Goal: Information Seeking & Learning: Find specific fact

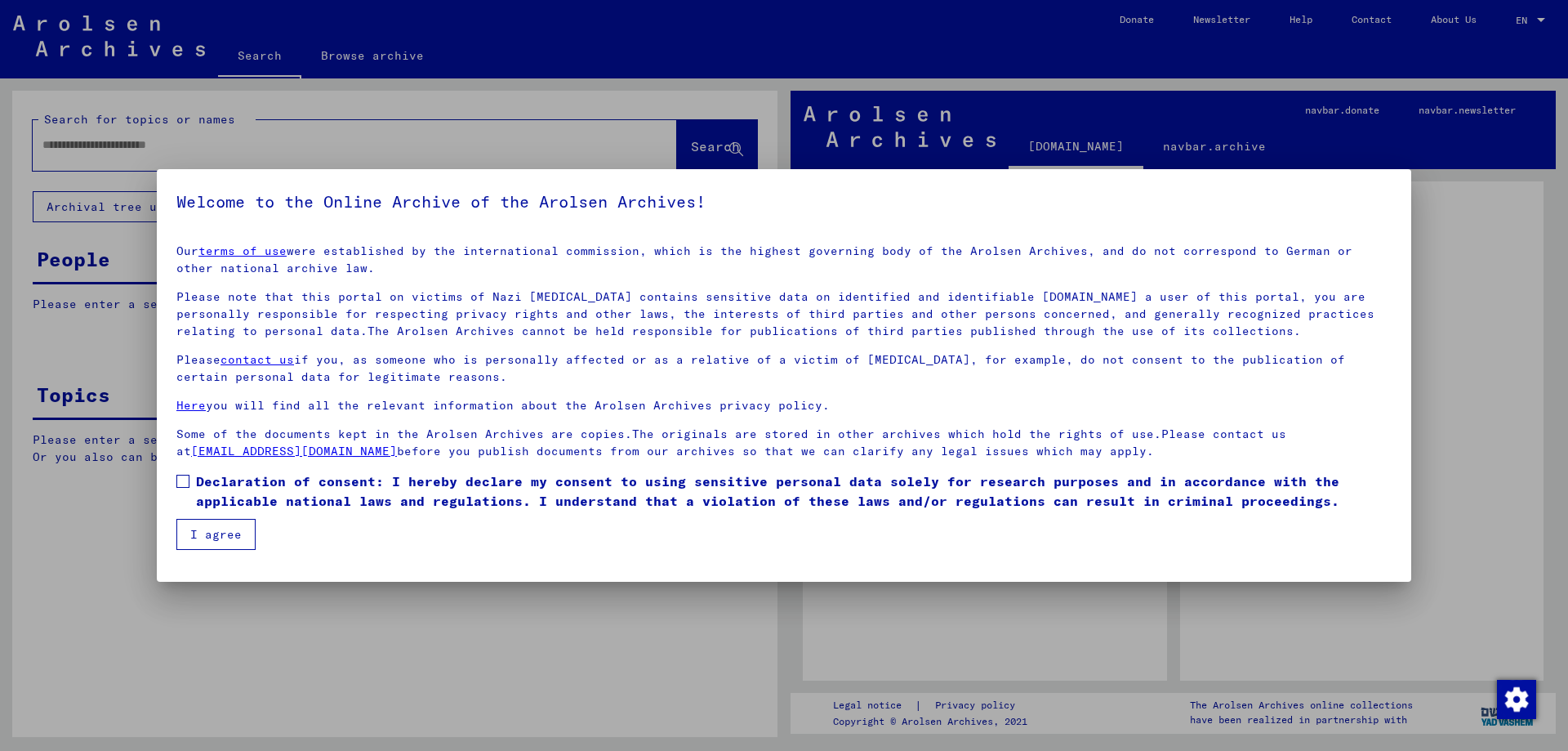
click at [187, 482] on span at bounding box center [183, 481] width 13 height 13
click at [225, 545] on button "I agree" at bounding box center [216, 533] width 80 height 31
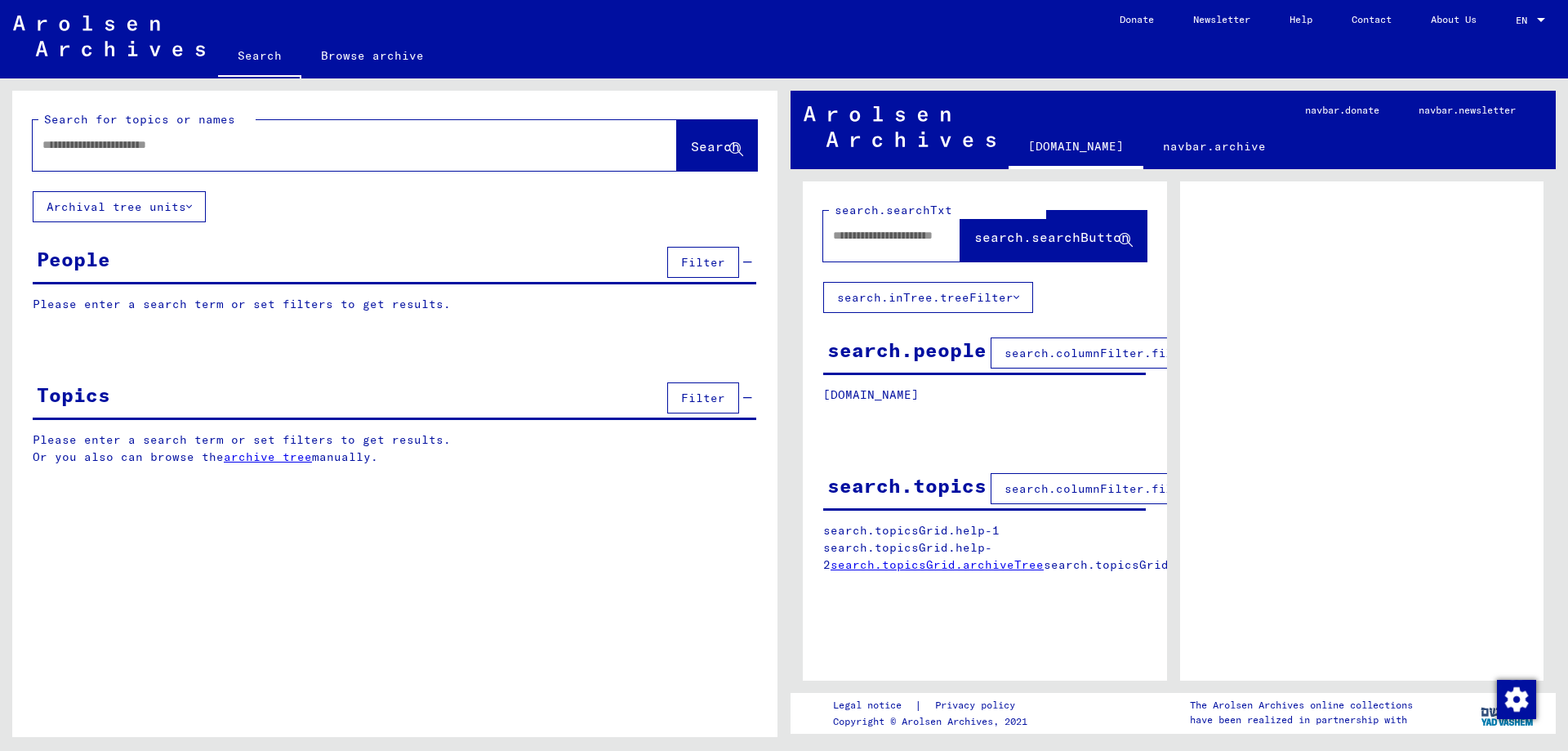
click at [692, 269] on button "Filter" at bounding box center [703, 262] width 72 height 31
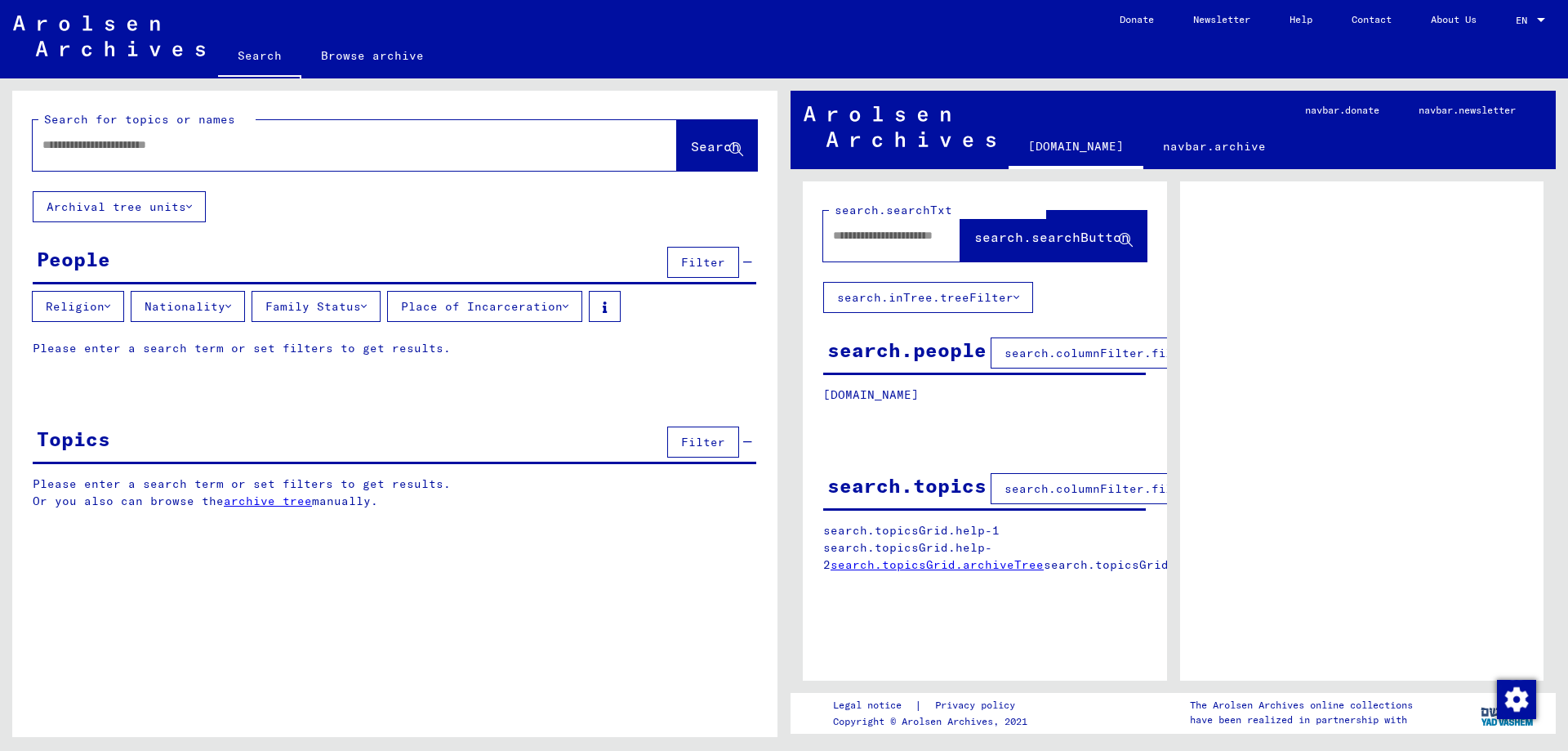
click at [227, 311] on button "Nationality" at bounding box center [187, 306] width 114 height 31
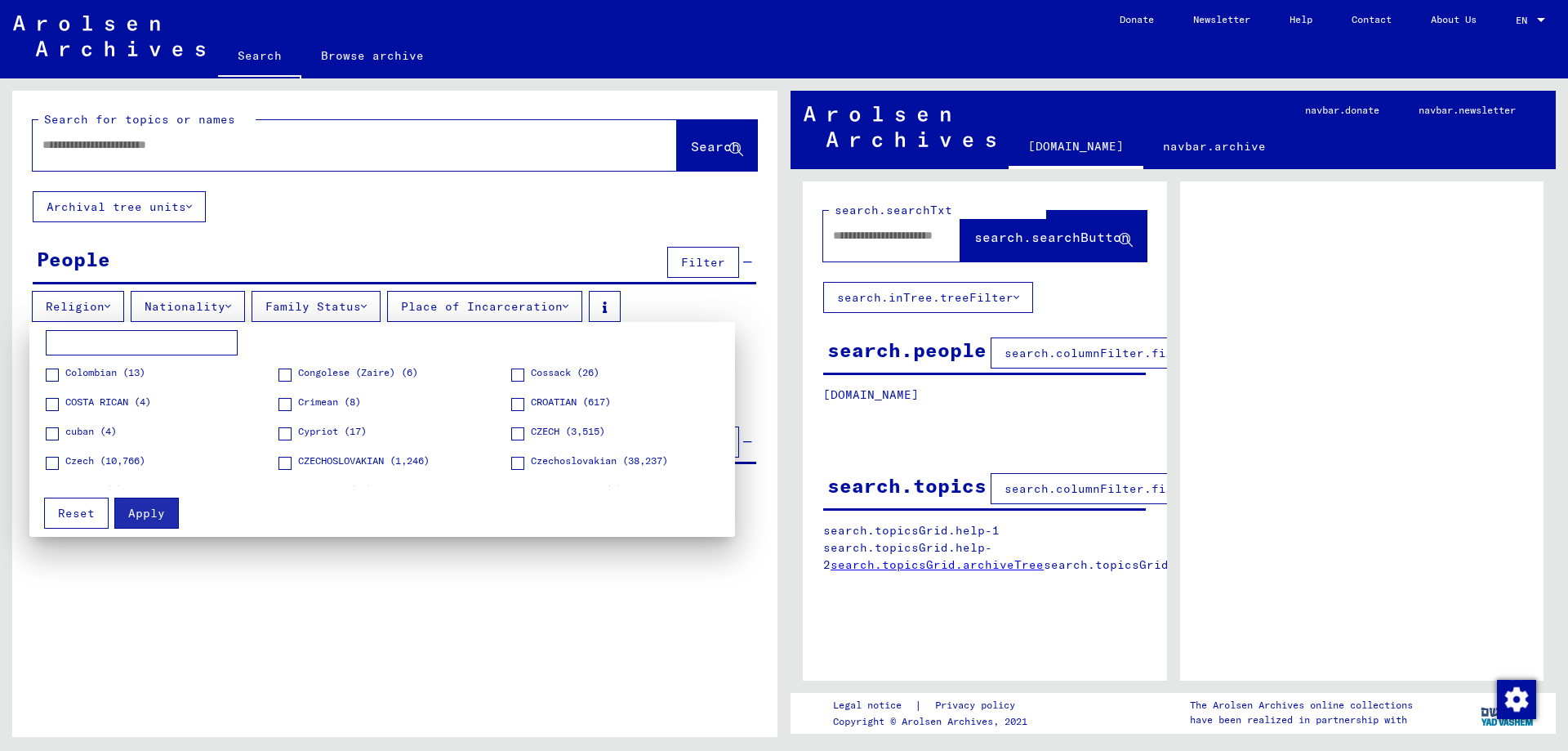
scroll to position [515, 0]
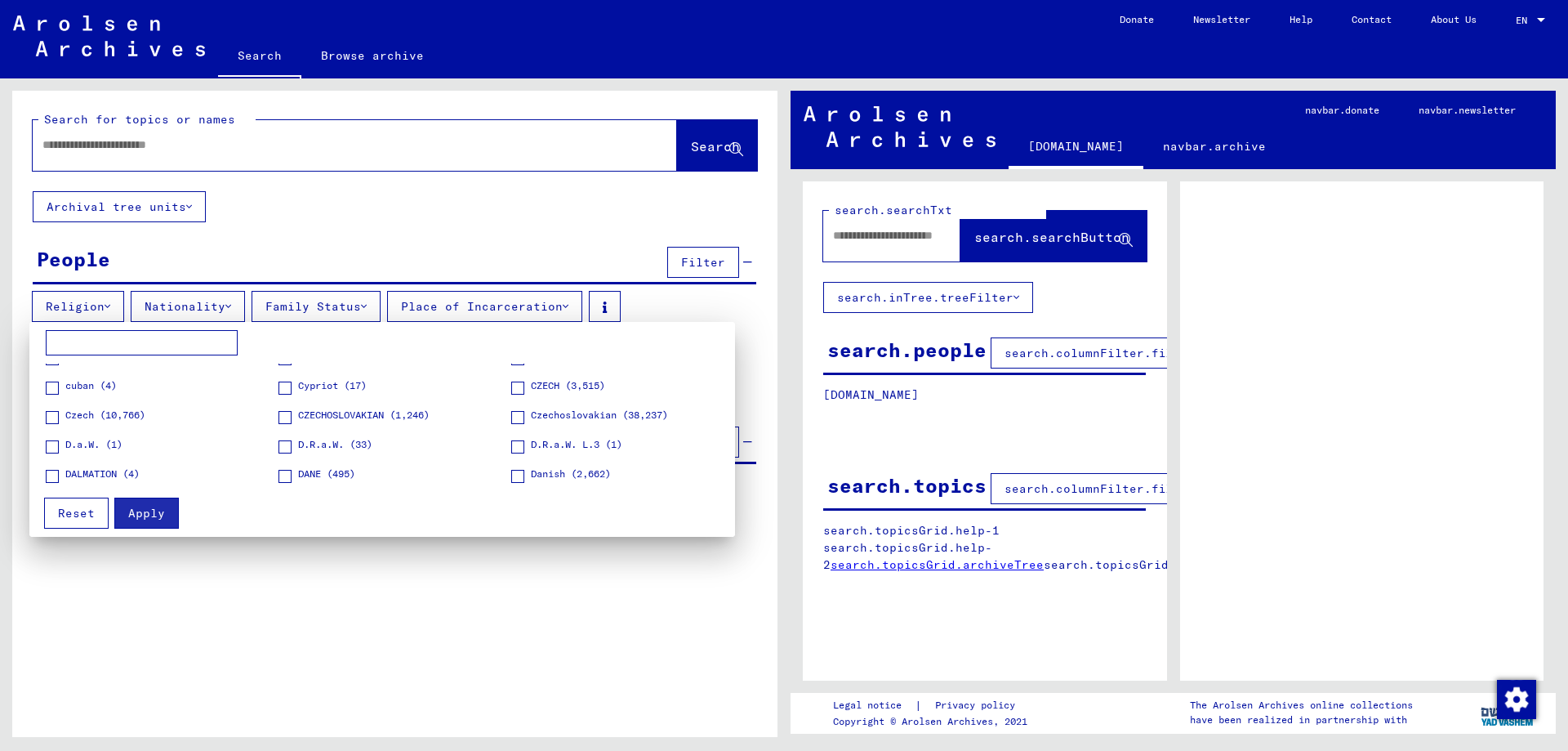
click at [516, 382] on label "CZECH (3,515)" at bounding box center [558, 385] width 94 height 16
click at [53, 410] on label "Czech (10,766)" at bounding box center [96, 415] width 99 height 16
click at [527, 413] on label "Czechoslovakian (38,237)" at bounding box center [589, 415] width 157 height 16
click at [289, 412] on span at bounding box center [285, 417] width 13 height 13
click at [153, 504] on button "Apply" at bounding box center [146, 513] width 65 height 31
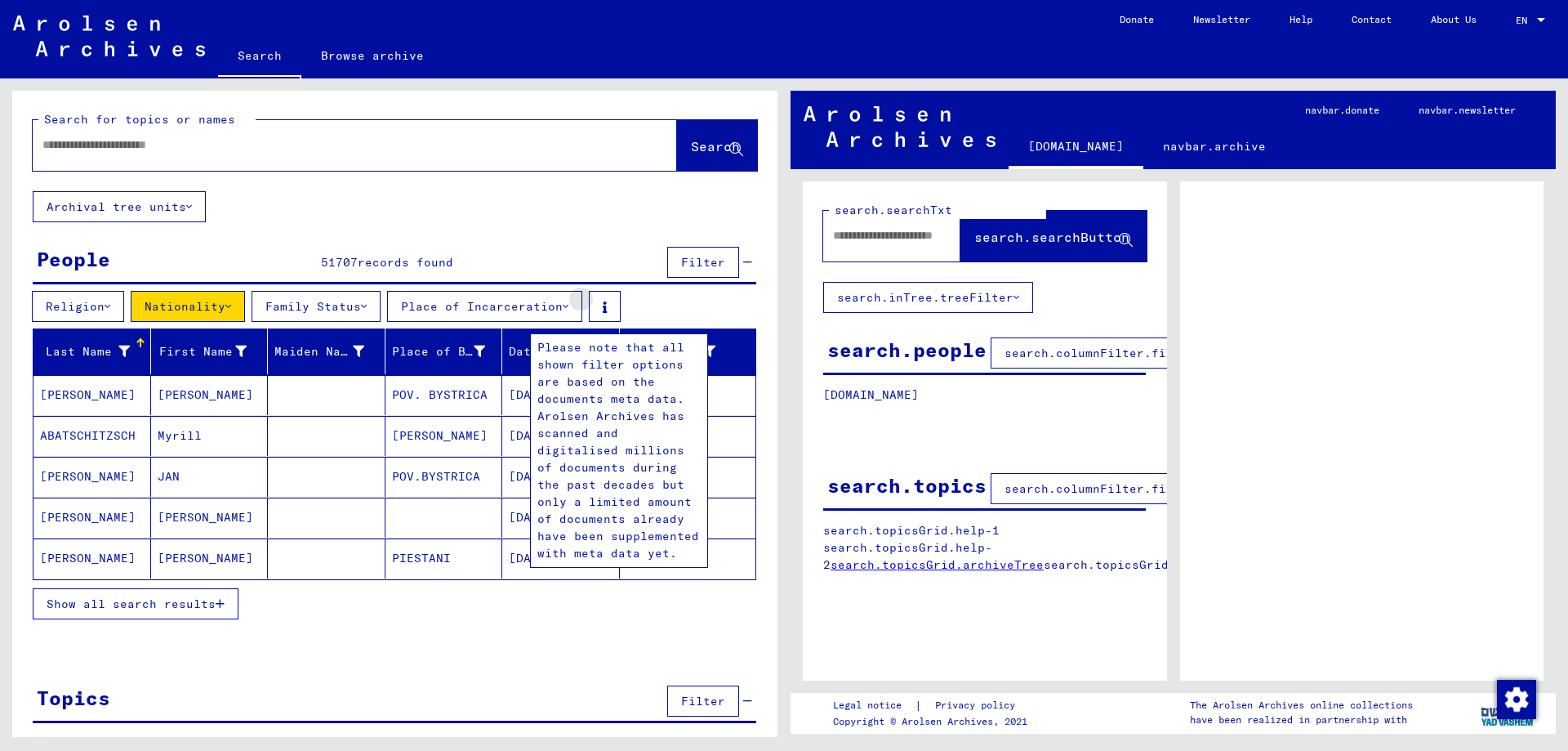
click at [612, 307] on button at bounding box center [605, 306] width 32 height 31
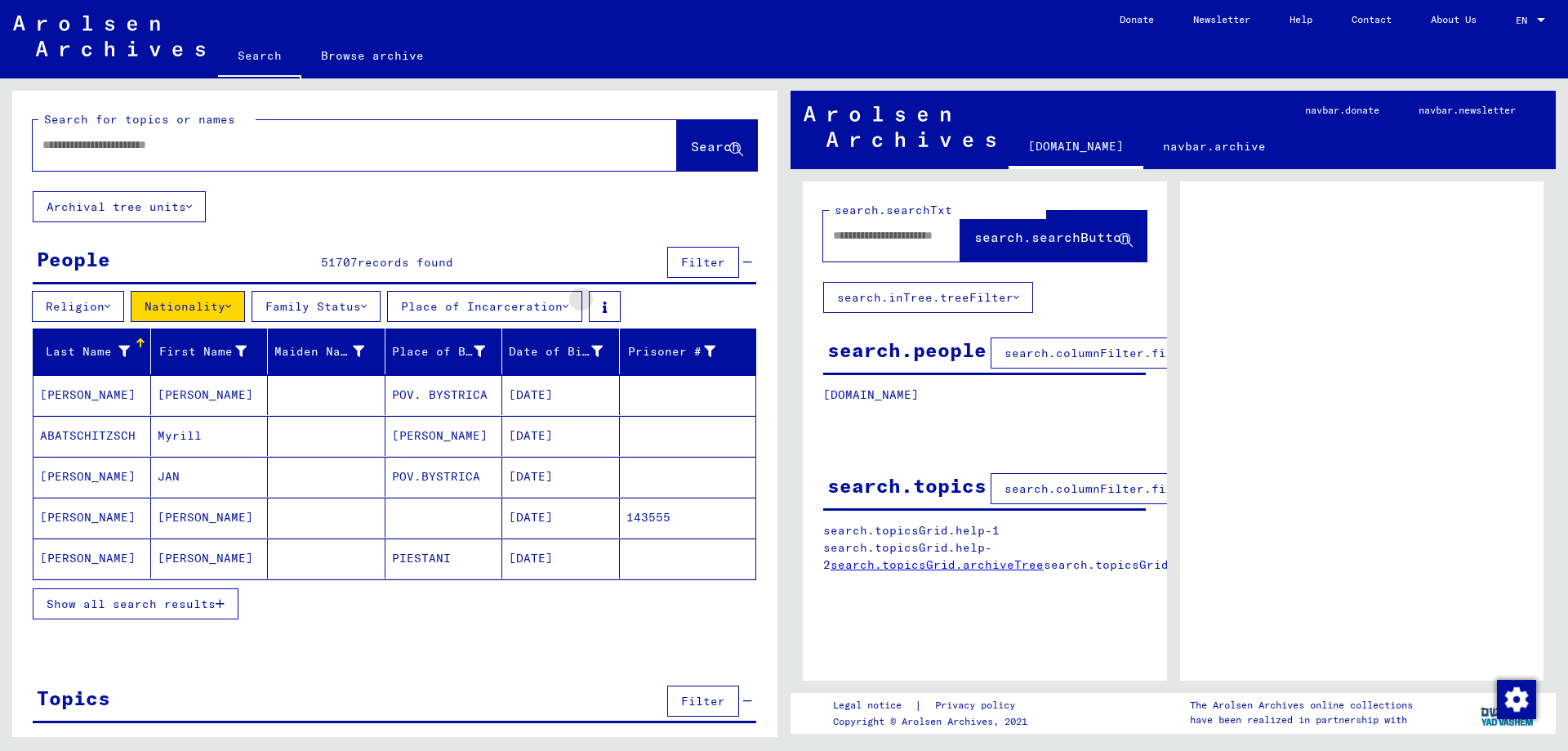
click at [612, 307] on button at bounding box center [605, 306] width 32 height 31
click at [724, 272] on button "Filter" at bounding box center [703, 262] width 72 height 31
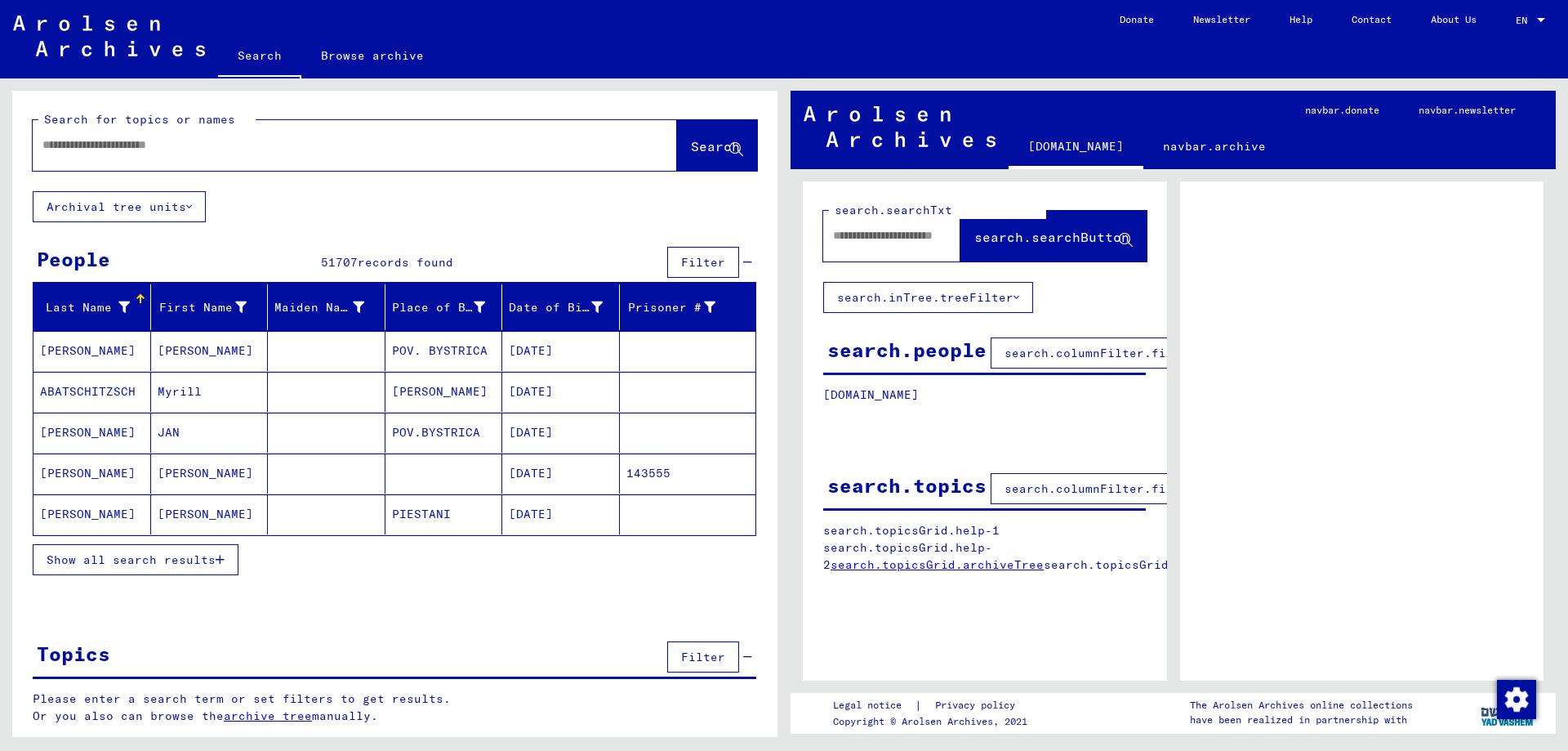
click at [724, 272] on button "Filter" at bounding box center [703, 262] width 72 height 31
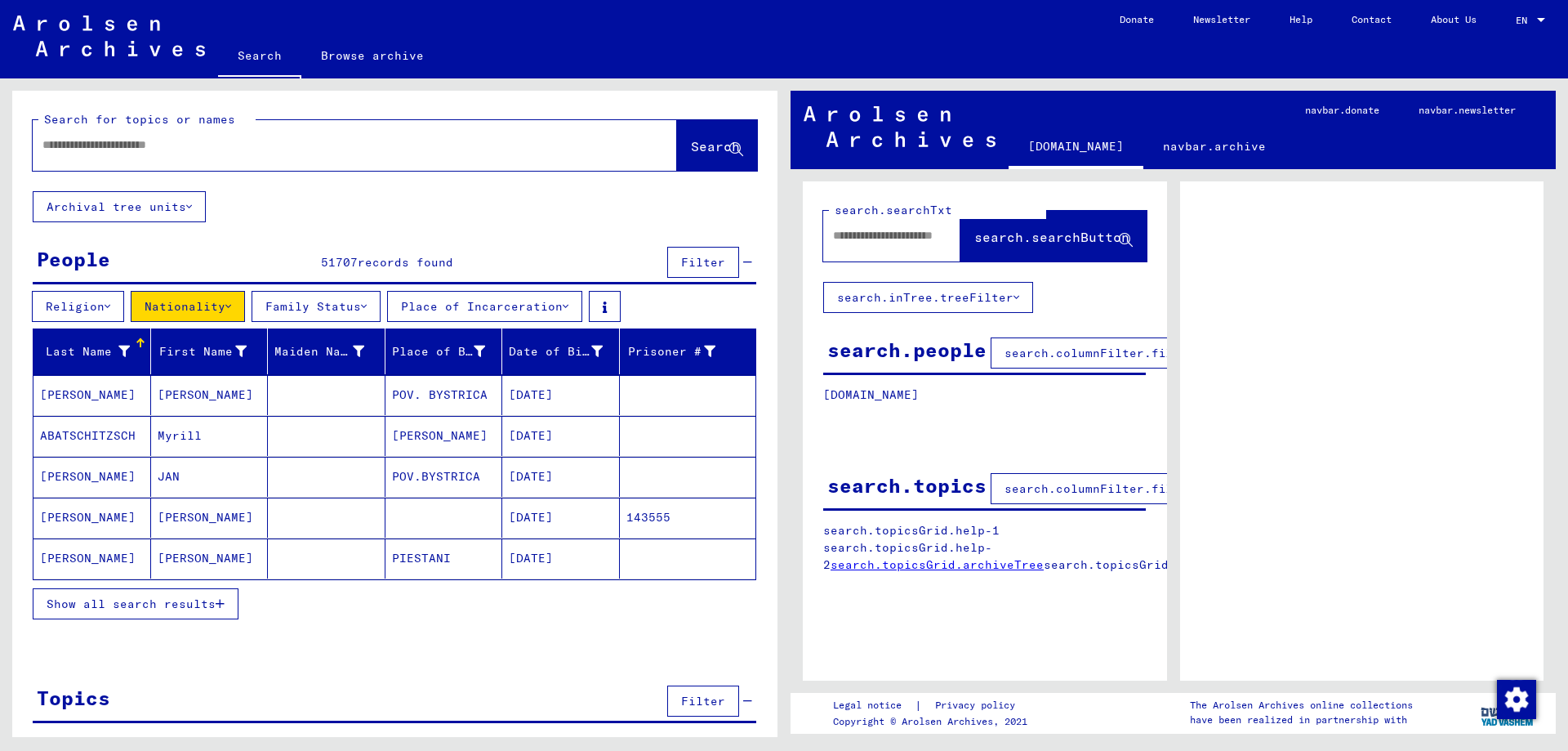
click at [336, 304] on button "Family Status" at bounding box center [316, 306] width 129 height 31
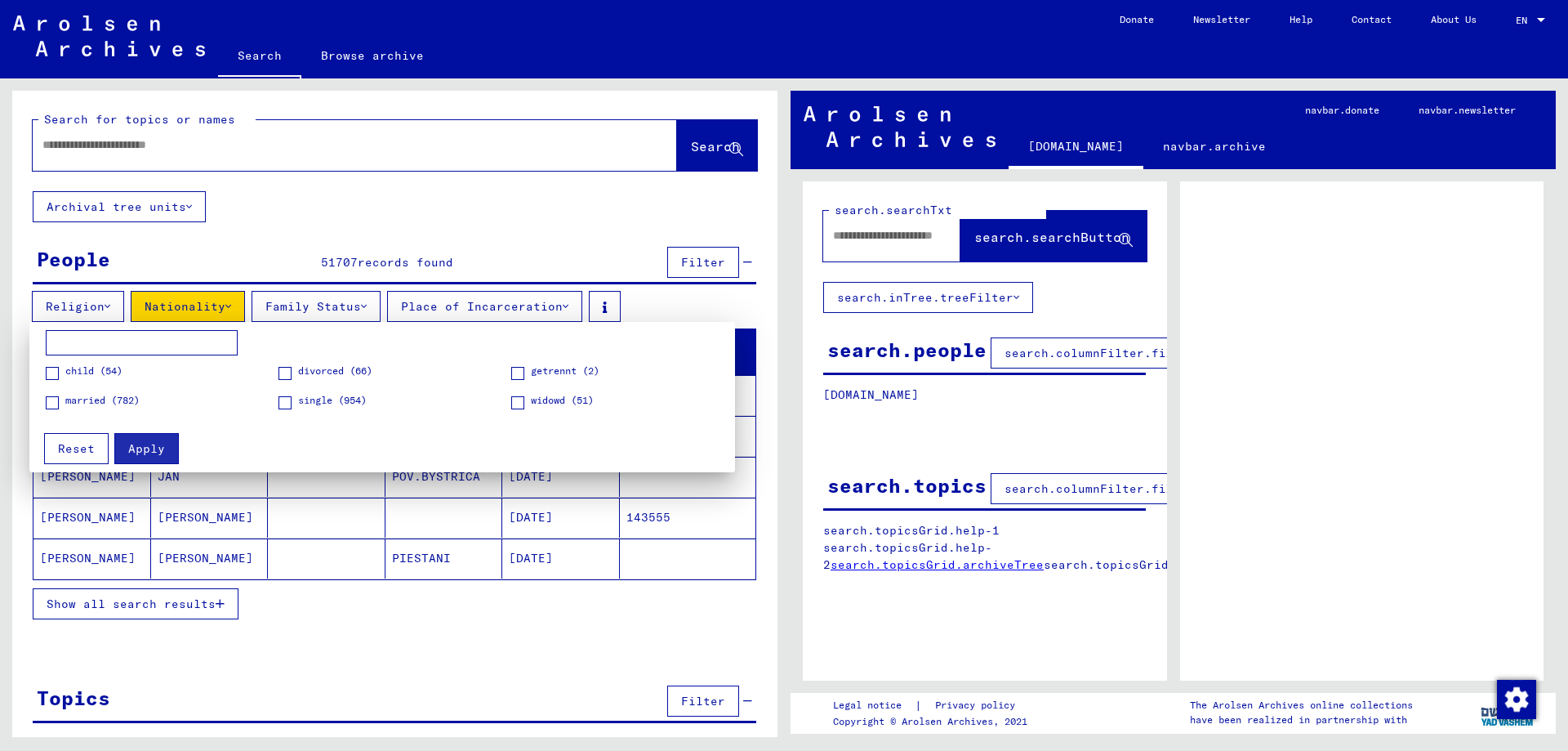
click at [47, 402] on span at bounding box center [52, 403] width 13 height 13
click at [139, 458] on button "Apply" at bounding box center [146, 448] width 65 height 31
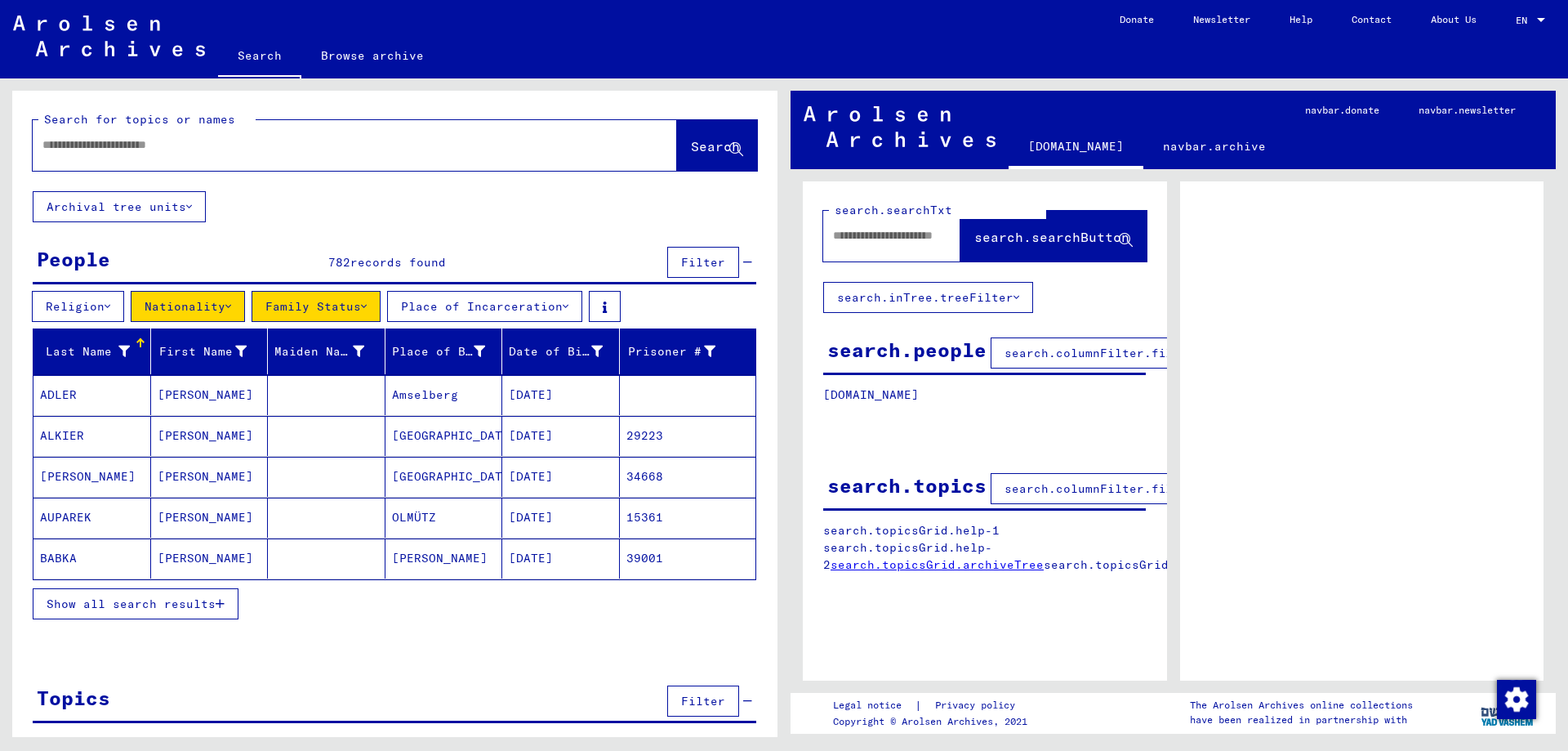
click at [582, 303] on button "Place of Incarceration" at bounding box center [485, 306] width 195 height 31
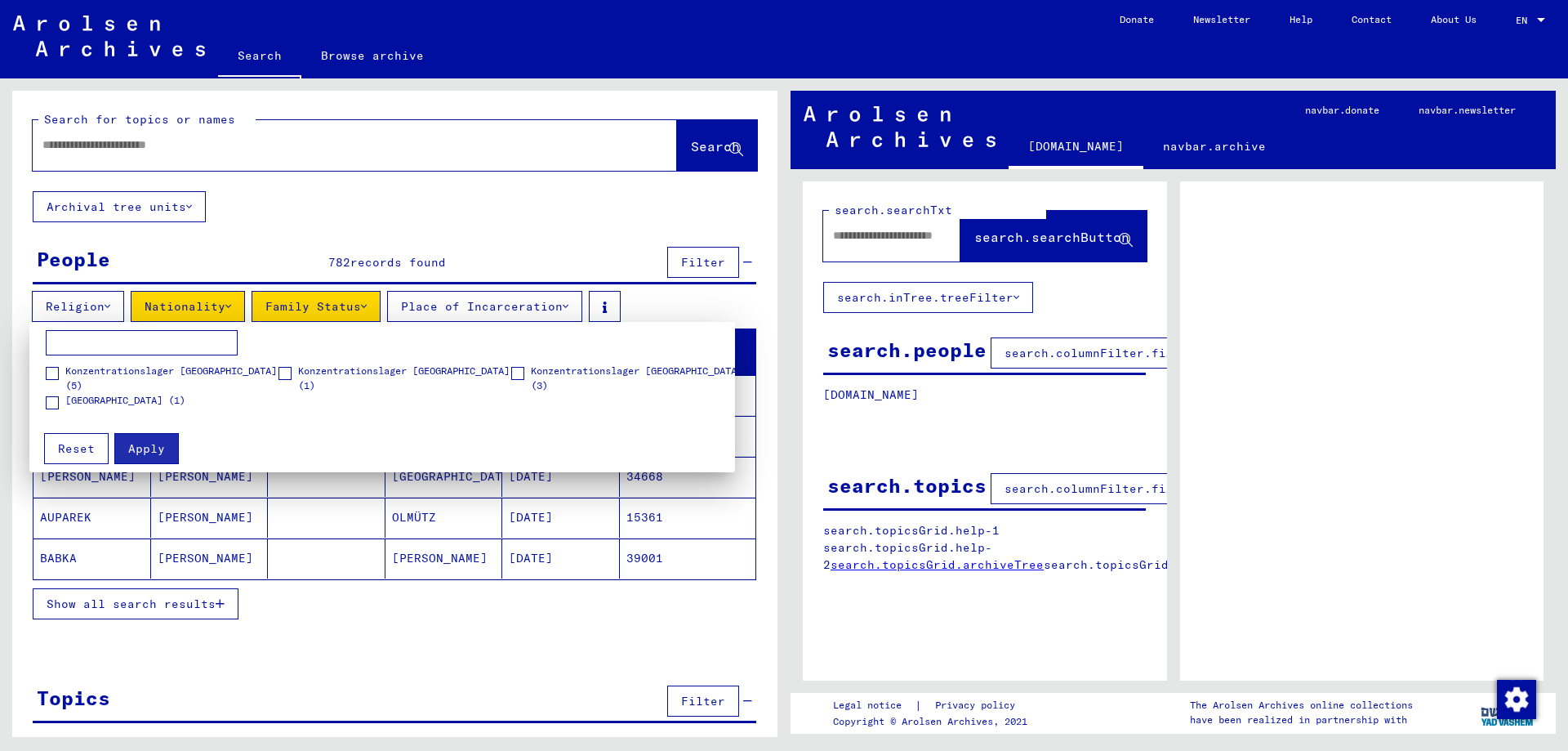
click at [213, 372] on span "Konzentrationslager [GEOGRAPHIC_DATA] (5)" at bounding box center [172, 378] width 213 height 29
click at [147, 441] on button "Apply" at bounding box center [146, 448] width 65 height 31
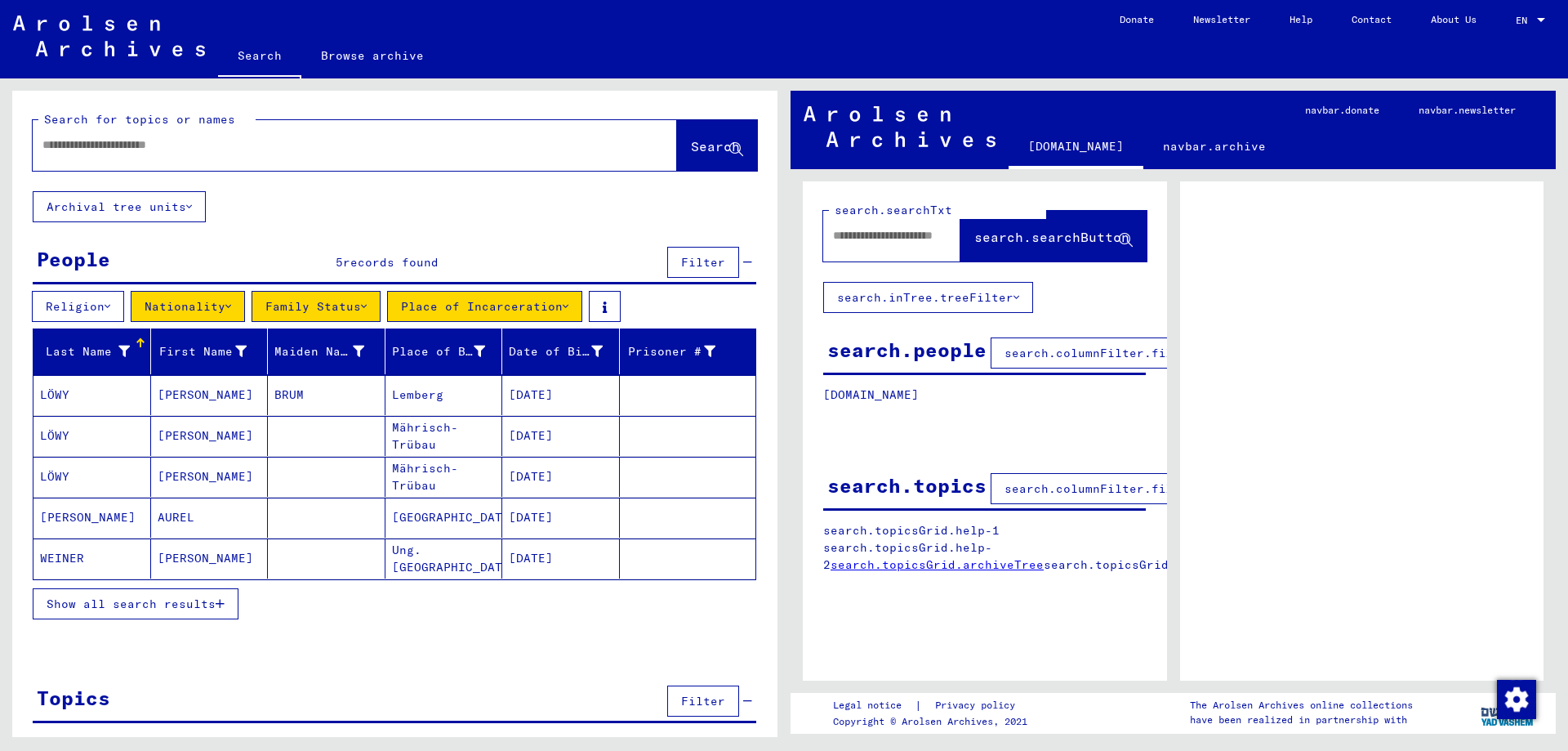
click at [556, 305] on button "Place of Incarceration" at bounding box center [485, 306] width 195 height 31
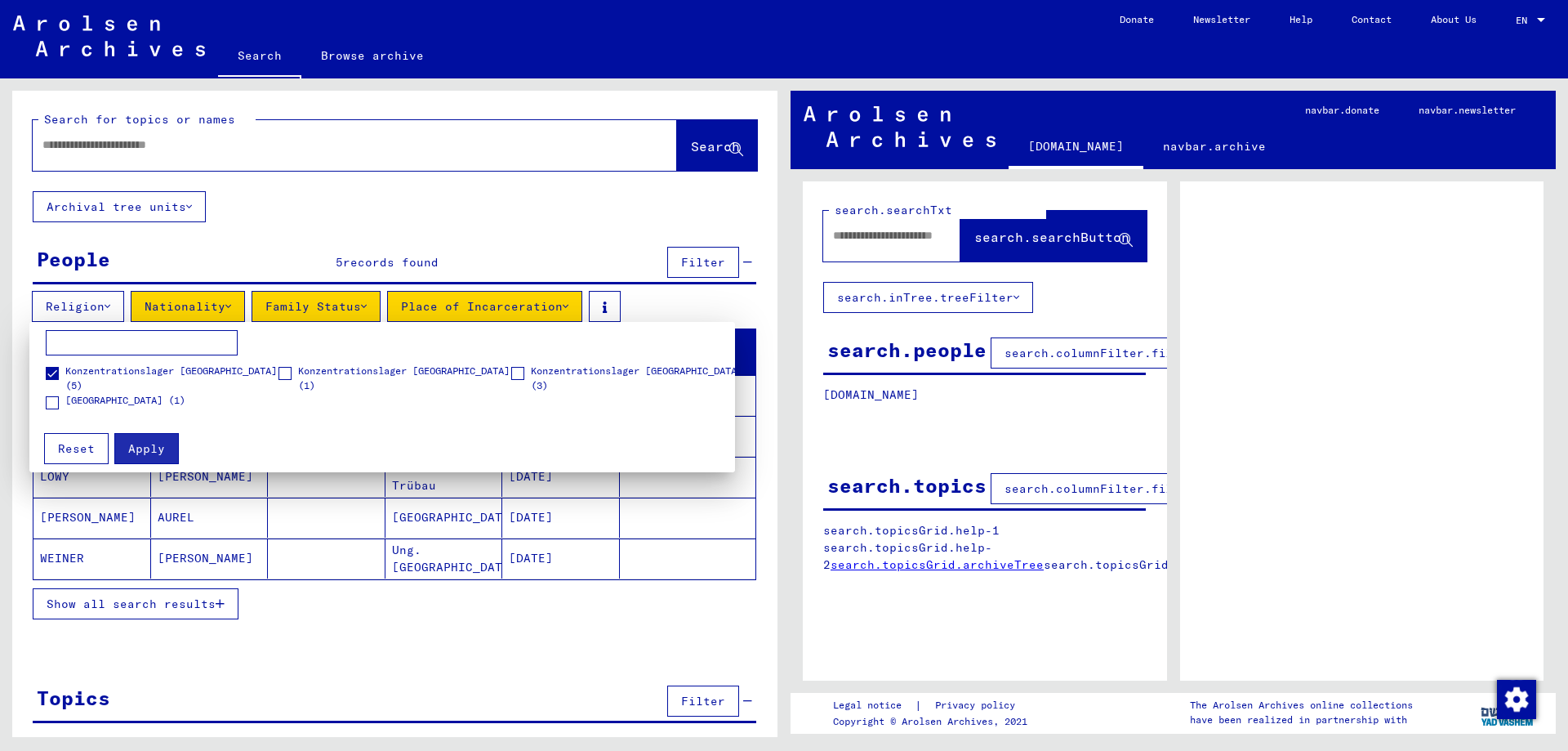
click at [556, 305] on div at bounding box center [784, 375] width 1568 height 751
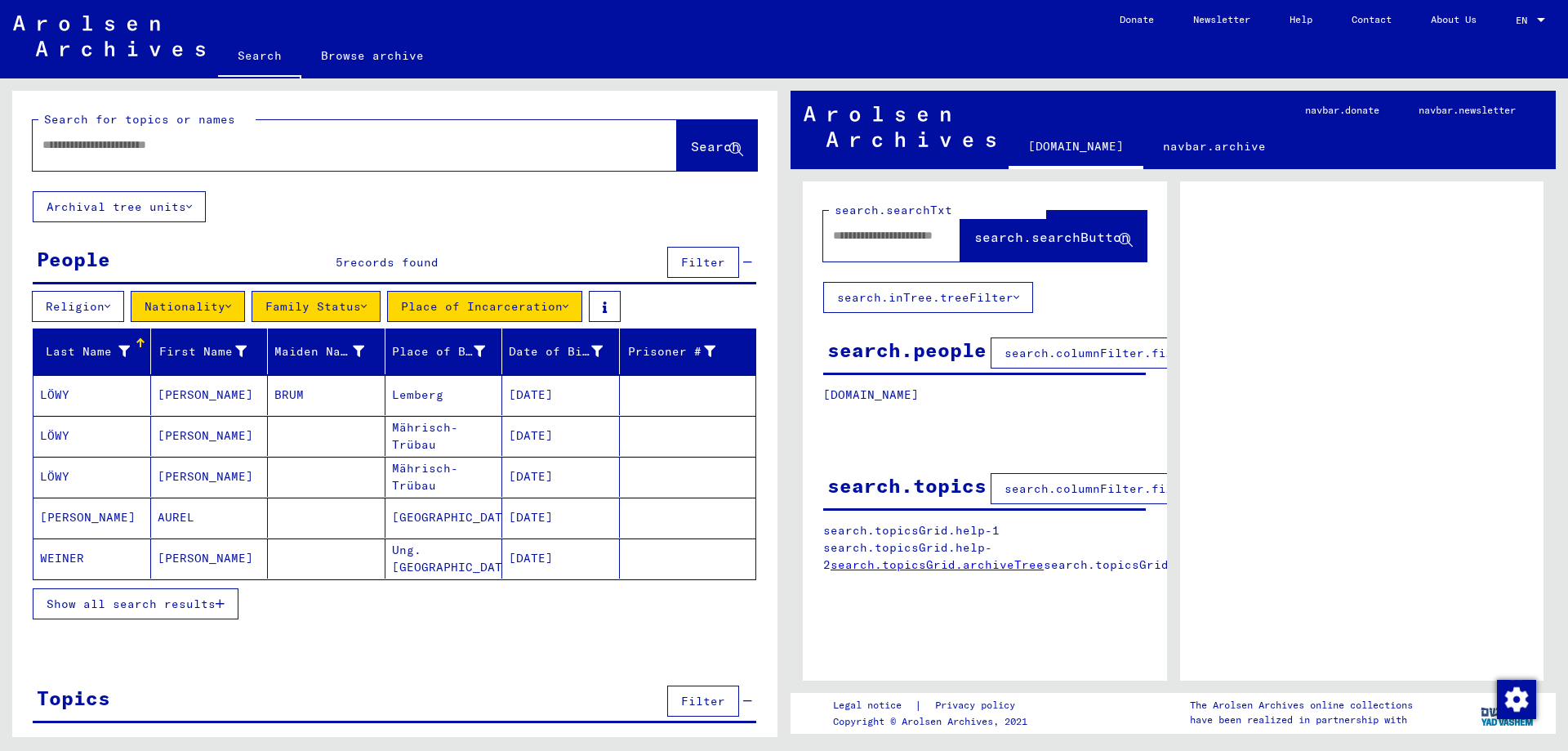
scroll to position [44, 0]
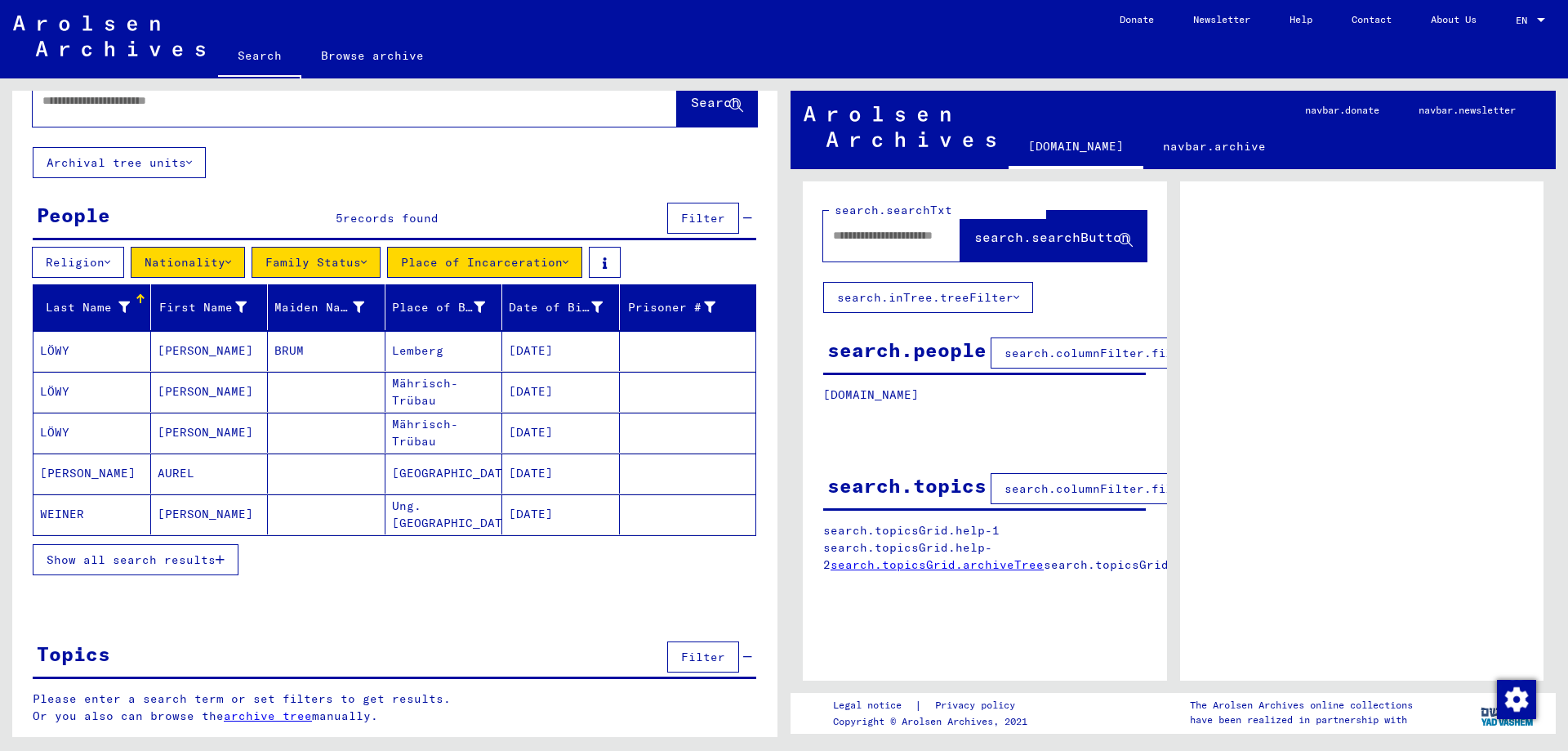
click at [194, 562] on span "Show all search results" at bounding box center [131, 560] width 169 height 15
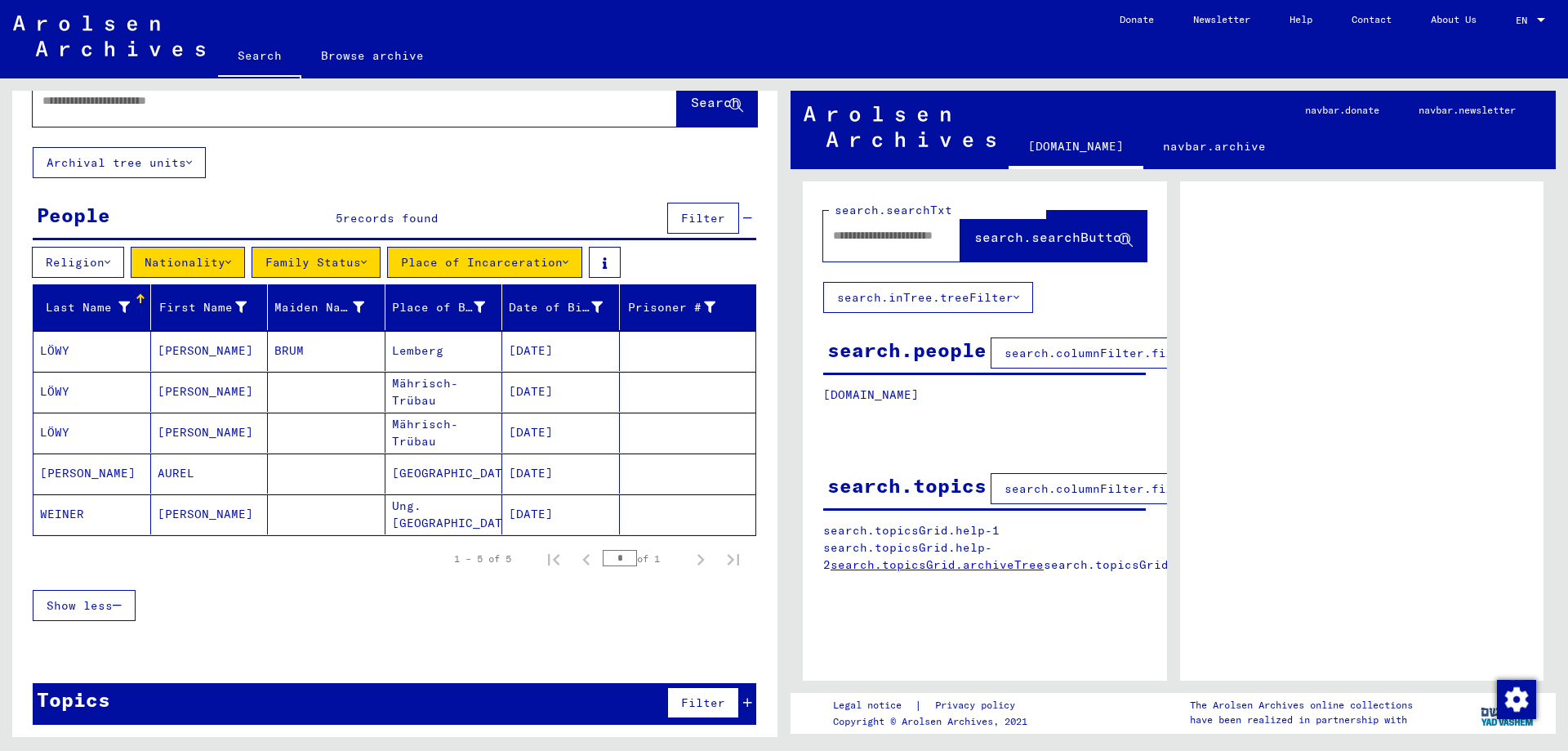
click at [363, 264] on button "Family Status" at bounding box center [316, 262] width 129 height 31
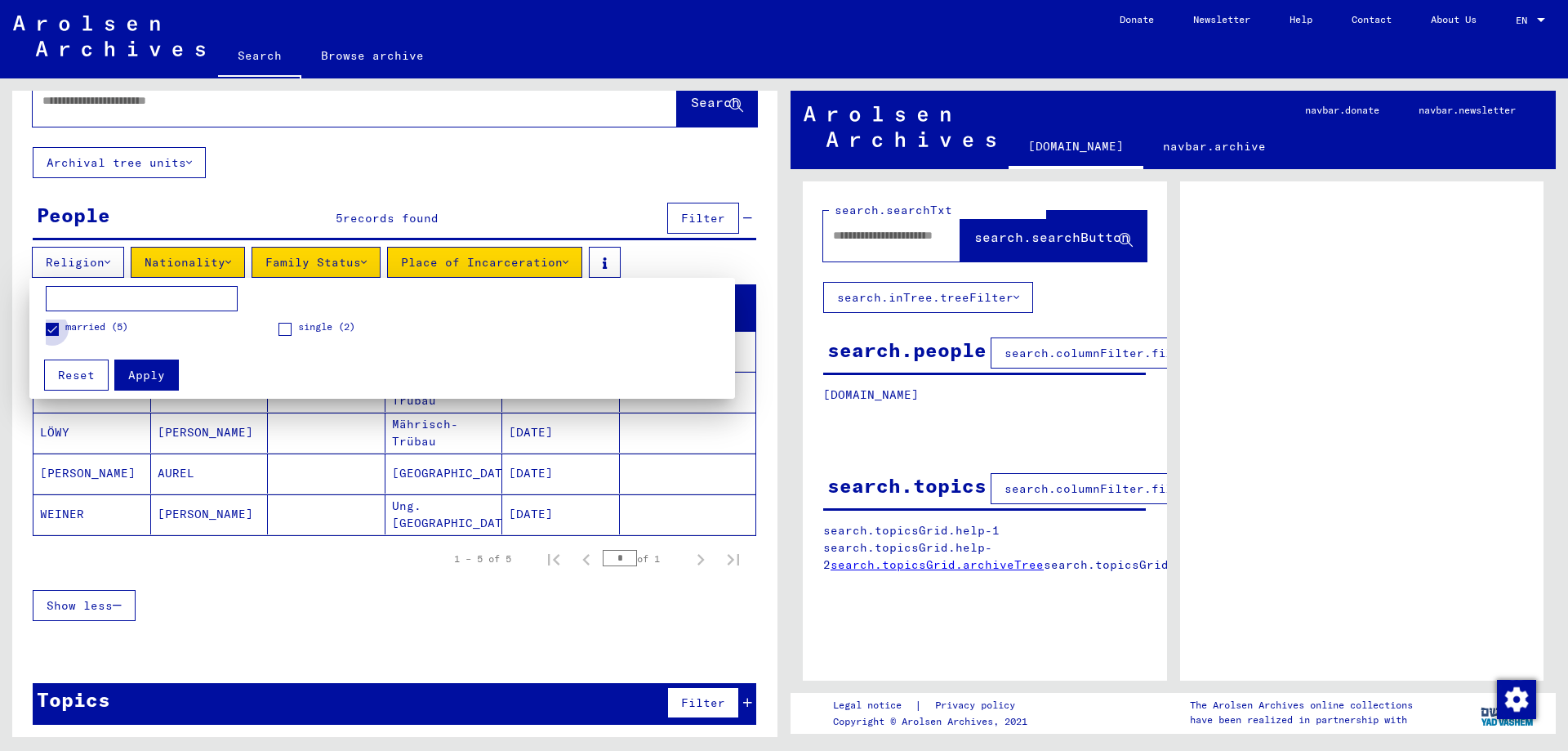
click at [72, 323] on span "married (5)" at bounding box center [97, 327] width 63 height 15
click at [142, 369] on span "Apply" at bounding box center [146, 375] width 37 height 15
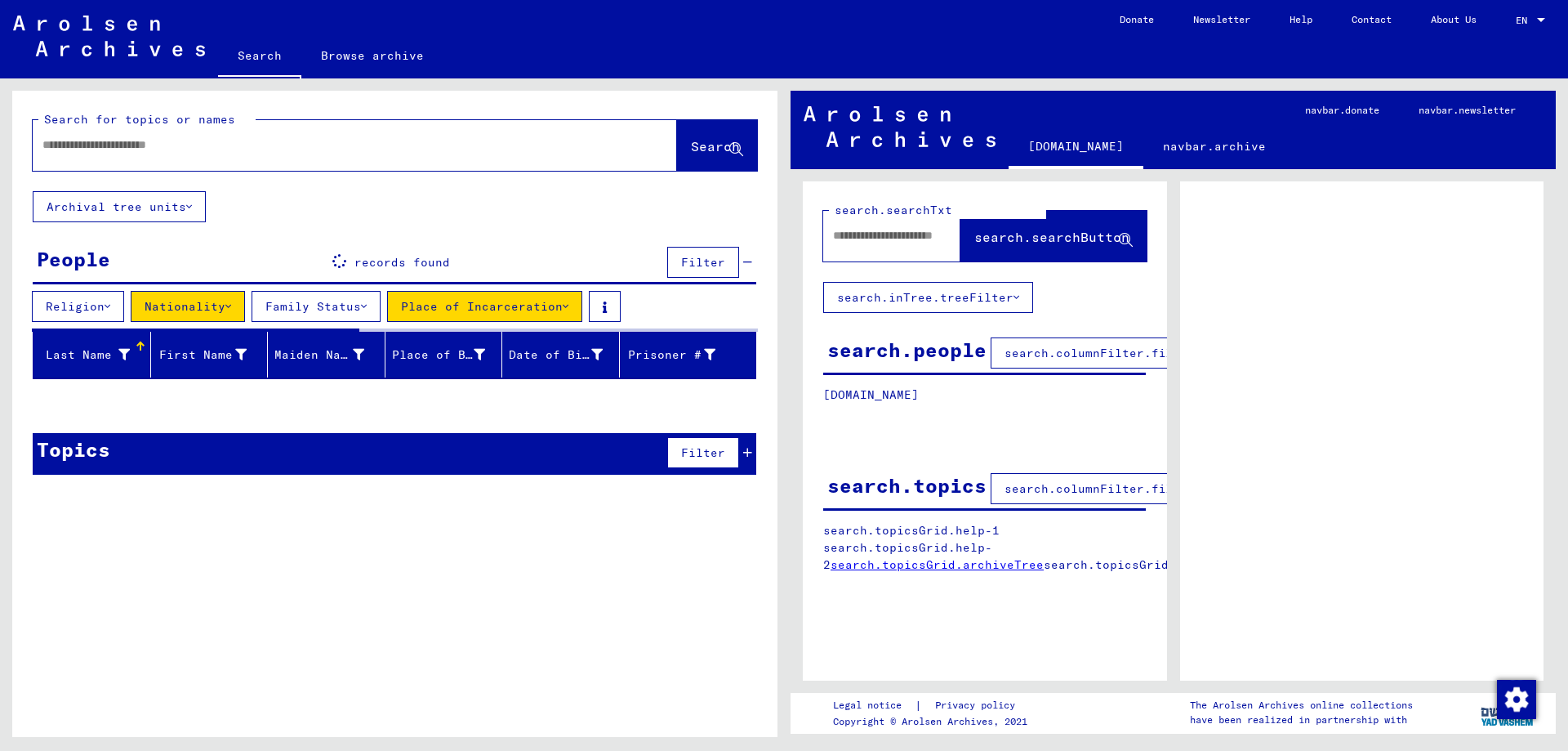
click at [559, 297] on button "Place of Incarceration" at bounding box center [485, 306] width 195 height 31
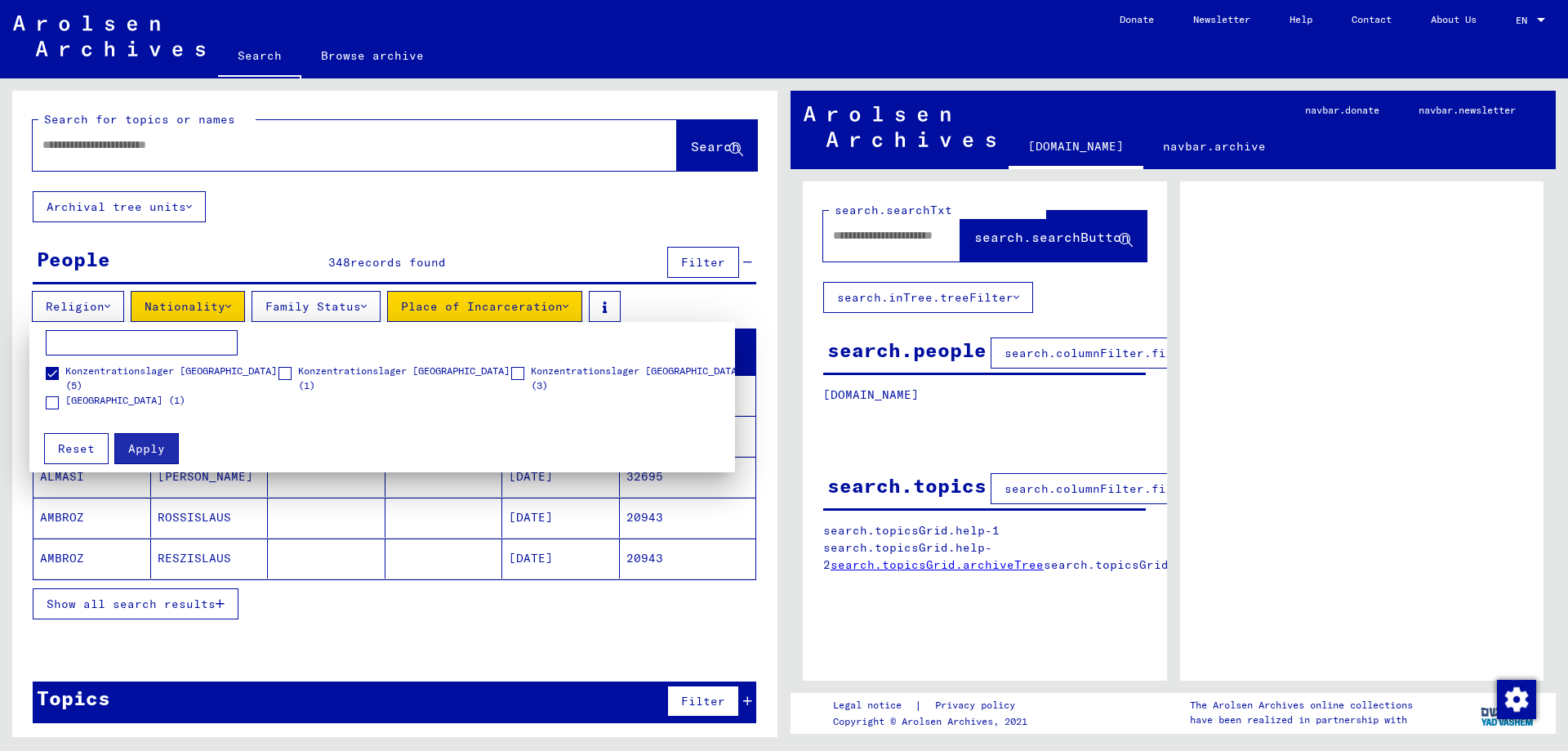
click at [117, 371] on span "Konzentrationslager [GEOGRAPHIC_DATA] (5)" at bounding box center [172, 378] width 213 height 29
click at [156, 458] on button "Apply" at bounding box center [146, 448] width 65 height 31
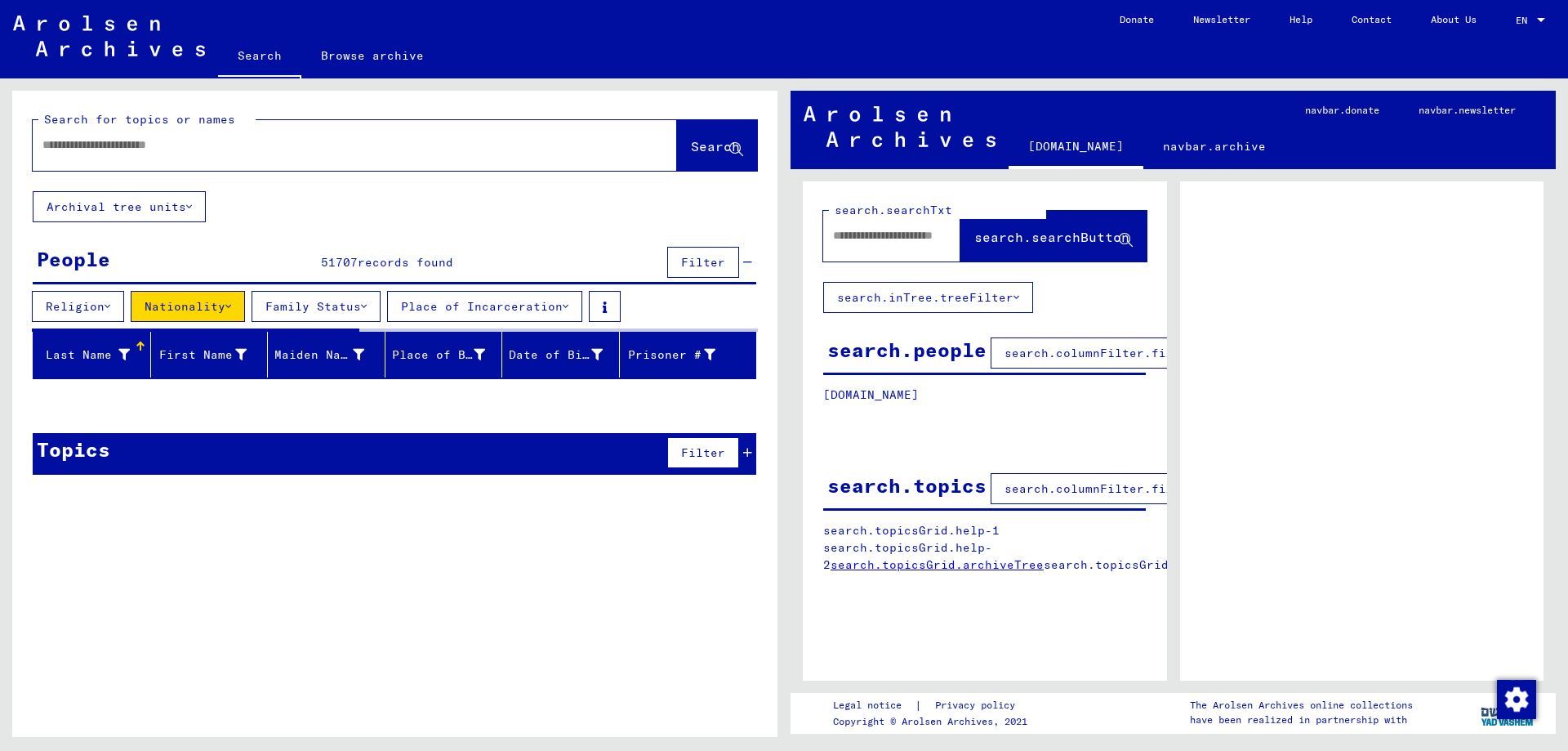
click at [505, 296] on button "Place of Incarceration" at bounding box center [485, 306] width 195 height 31
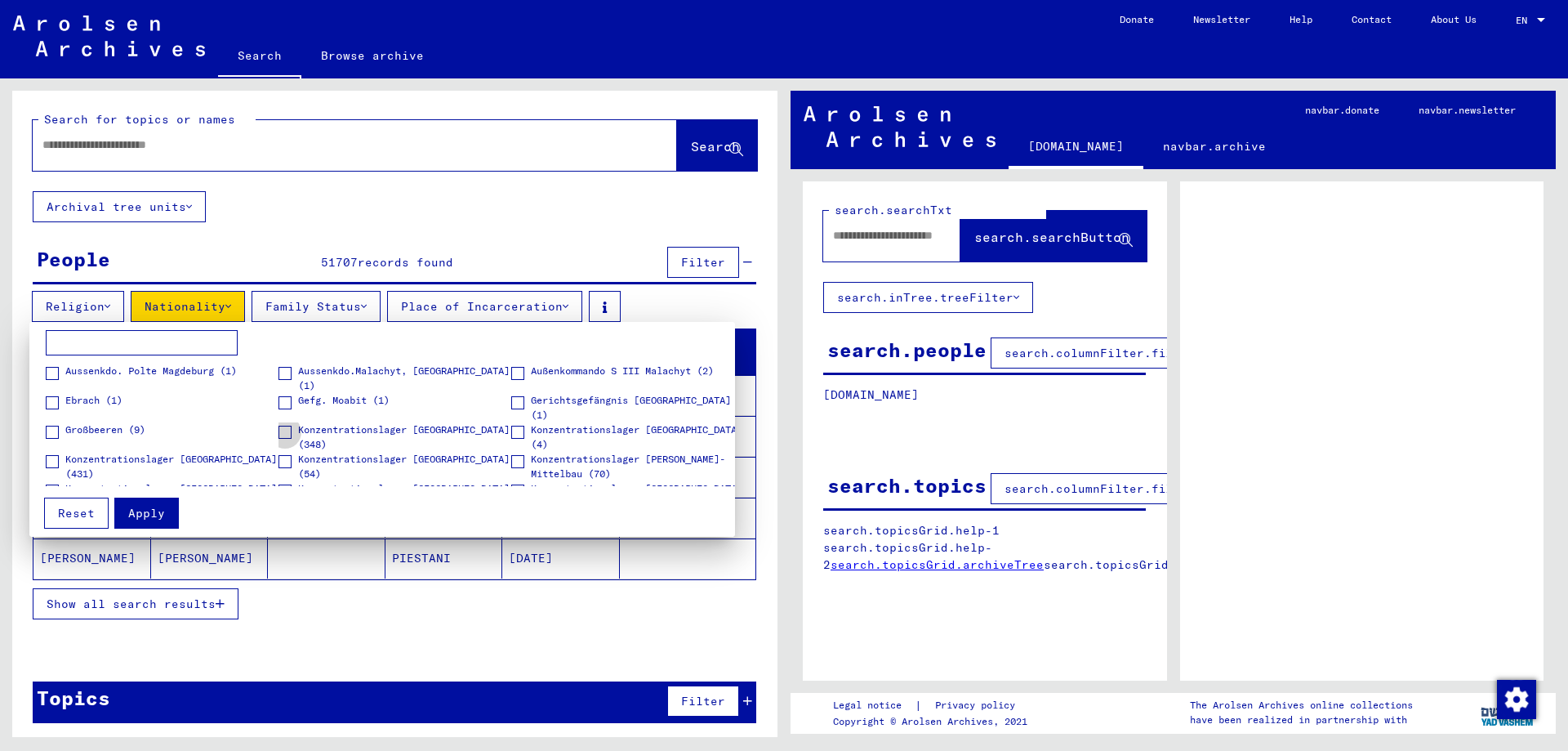
click at [340, 429] on span "Konzentrationslager [GEOGRAPHIC_DATA] (348)" at bounding box center [404, 436] width 213 height 29
click at [133, 518] on span "Apply" at bounding box center [146, 513] width 37 height 15
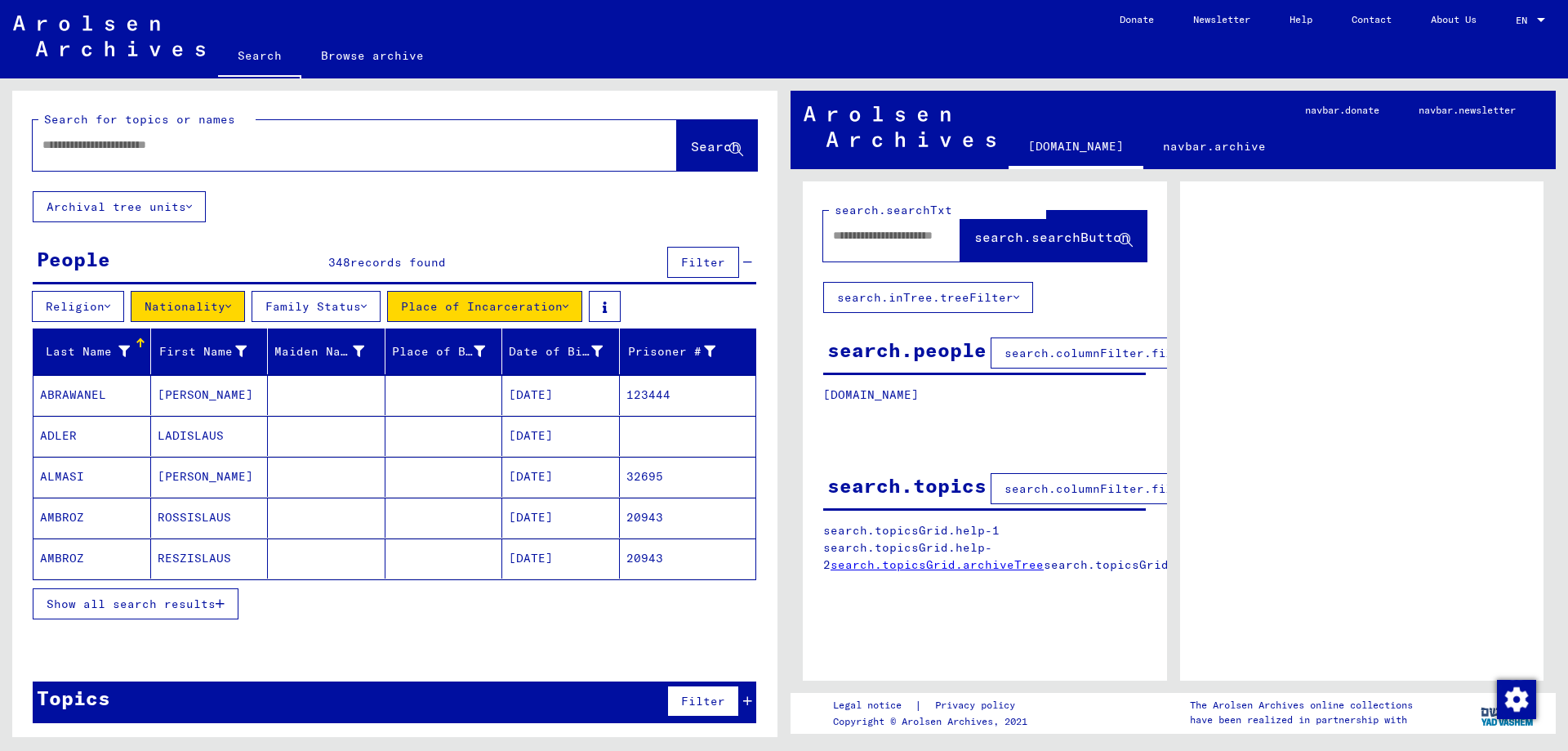
scroll to position [31, 0]
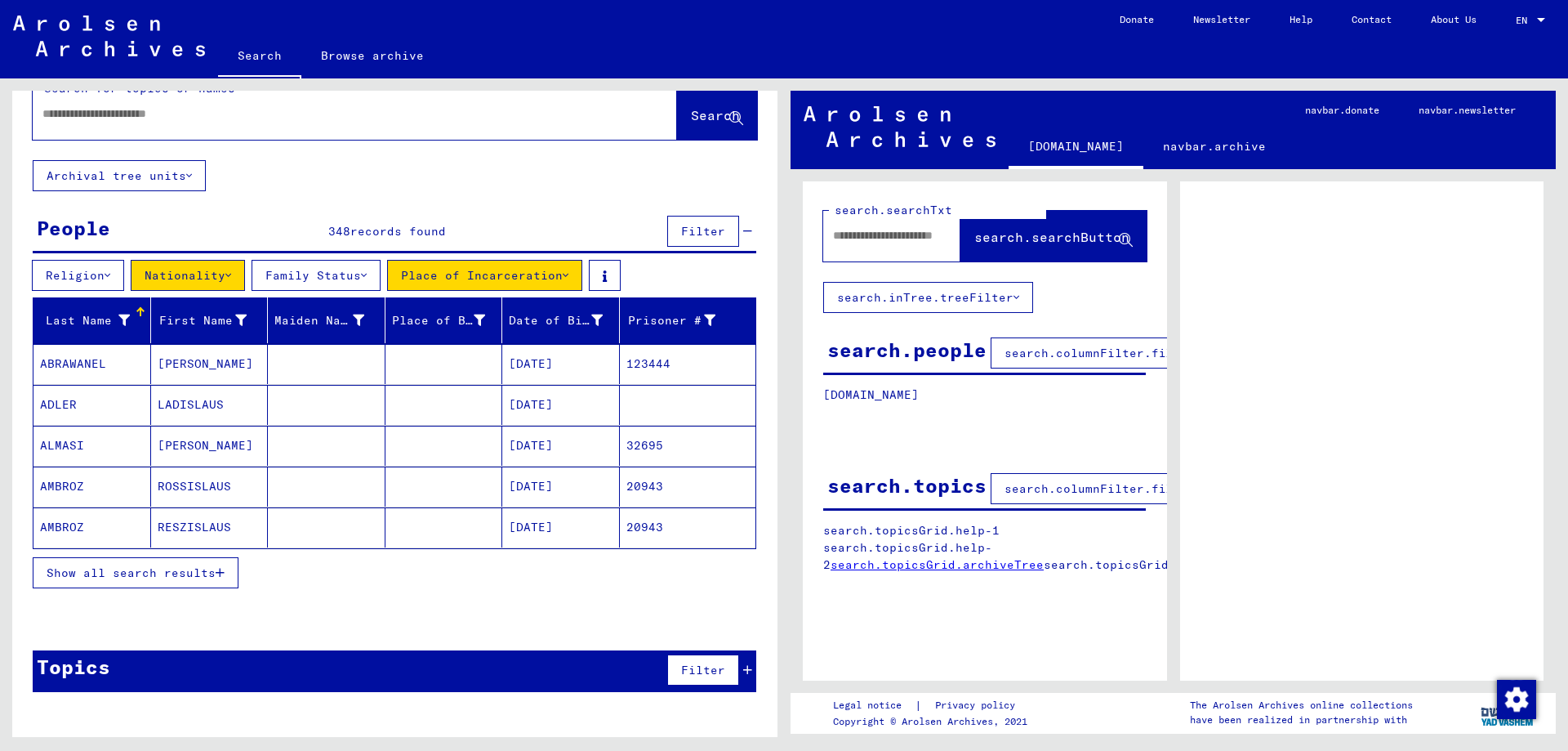
click at [177, 575] on span "Show all search results" at bounding box center [131, 573] width 169 height 15
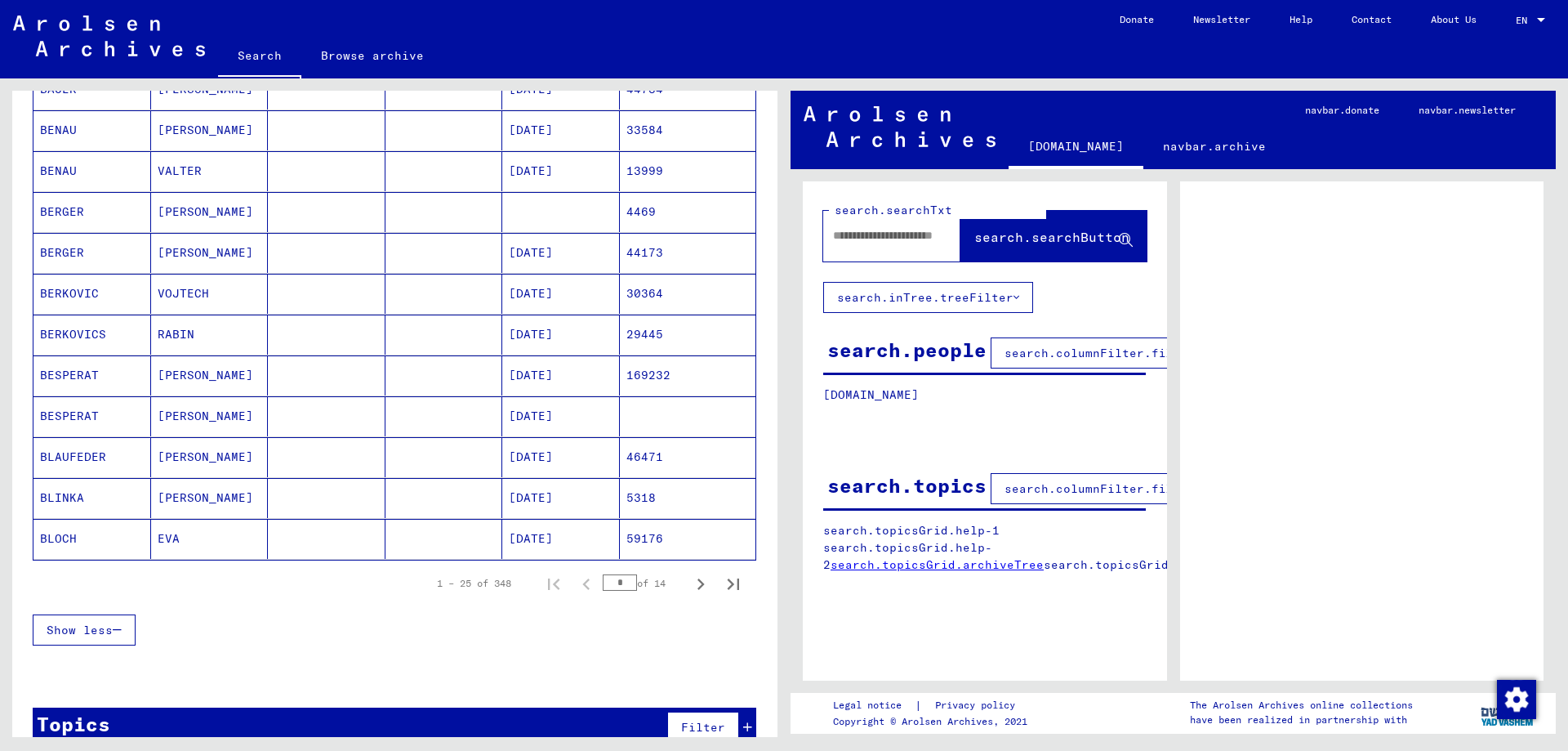
scroll to position [894, 0]
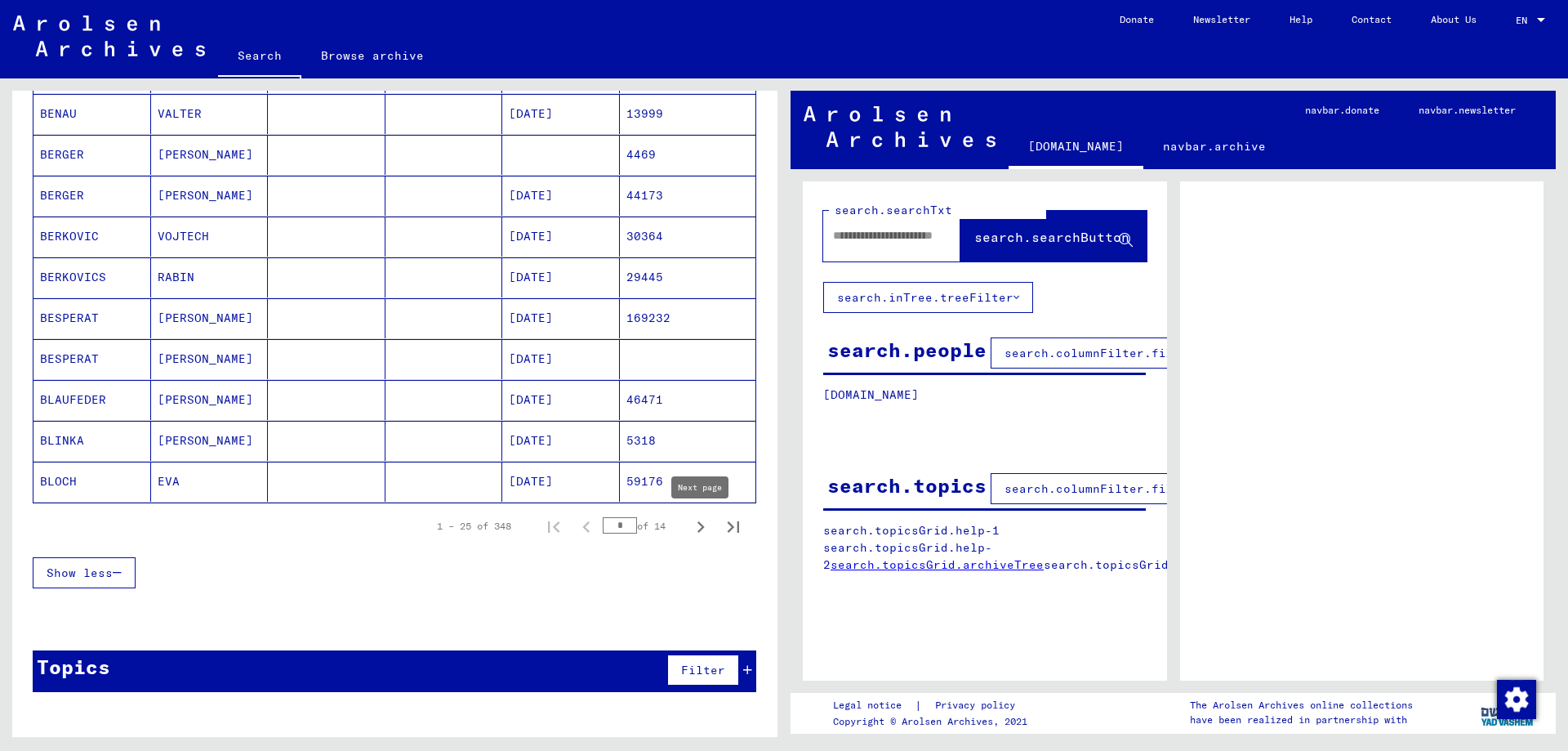
click at [699, 524] on icon "Next page" at bounding box center [700, 527] width 22 height 23
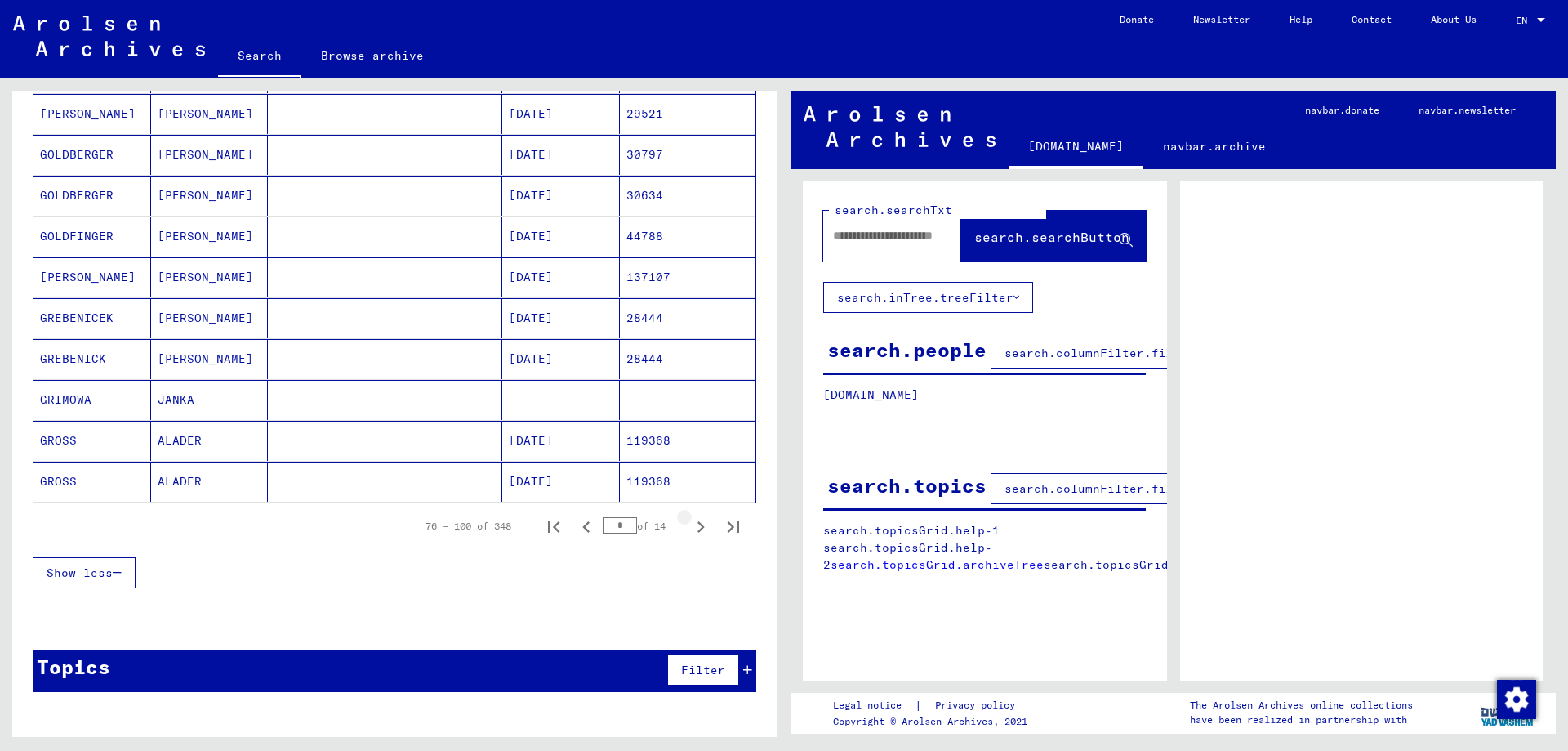
click at [699, 524] on icon "Next page" at bounding box center [700, 527] width 22 height 23
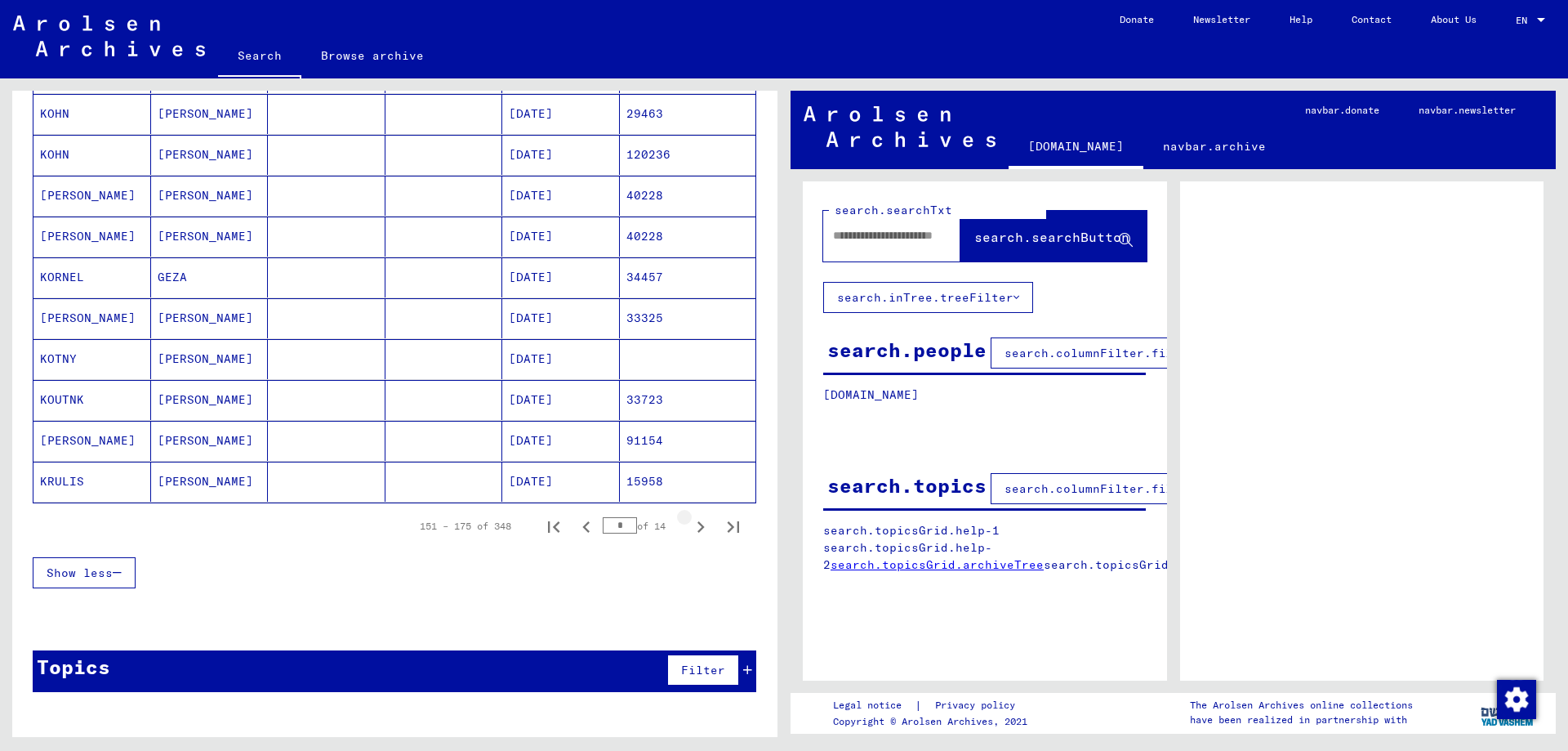
click at [699, 524] on icon "Next page" at bounding box center [700, 527] width 22 height 23
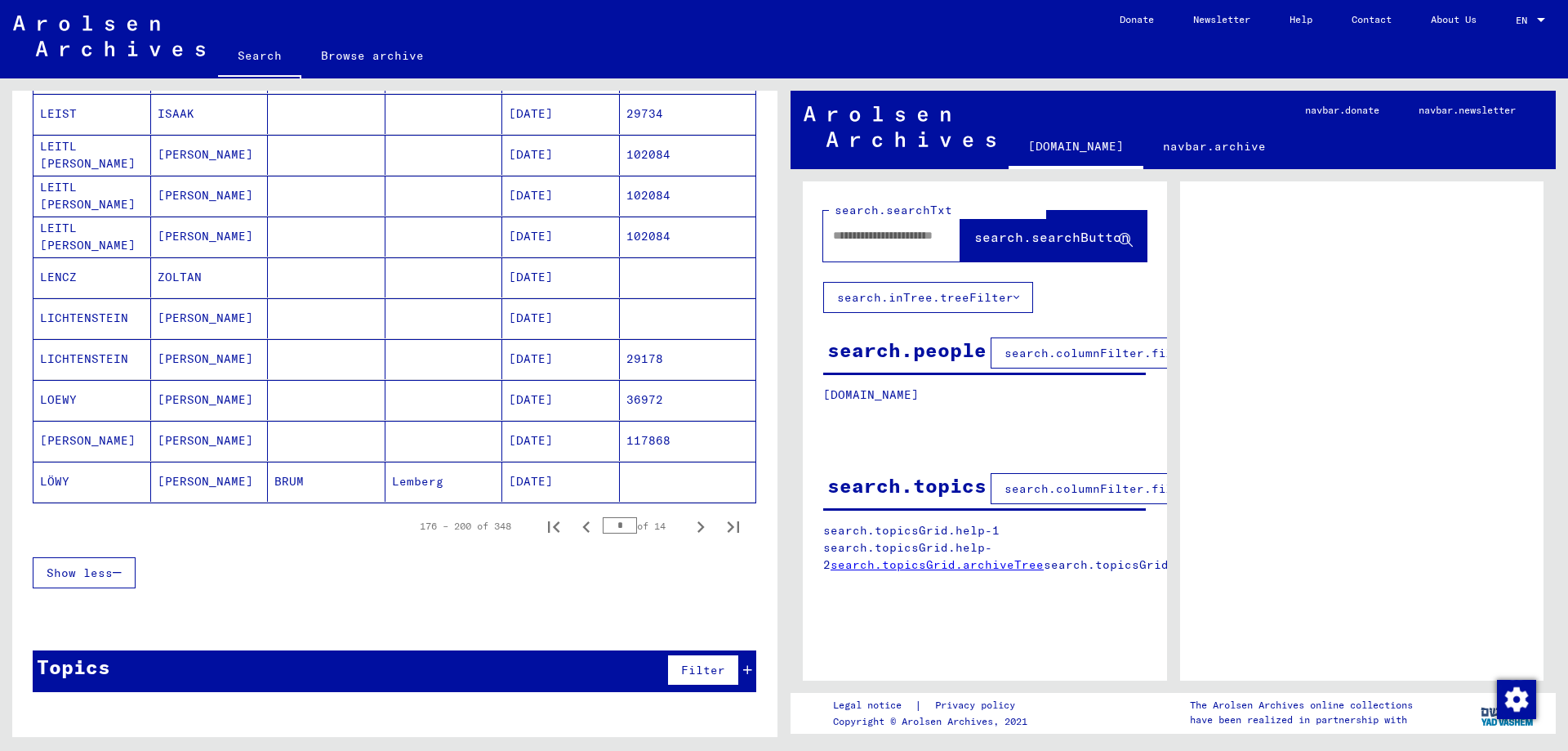
click at [699, 524] on icon "Next page" at bounding box center [700, 527] width 22 height 23
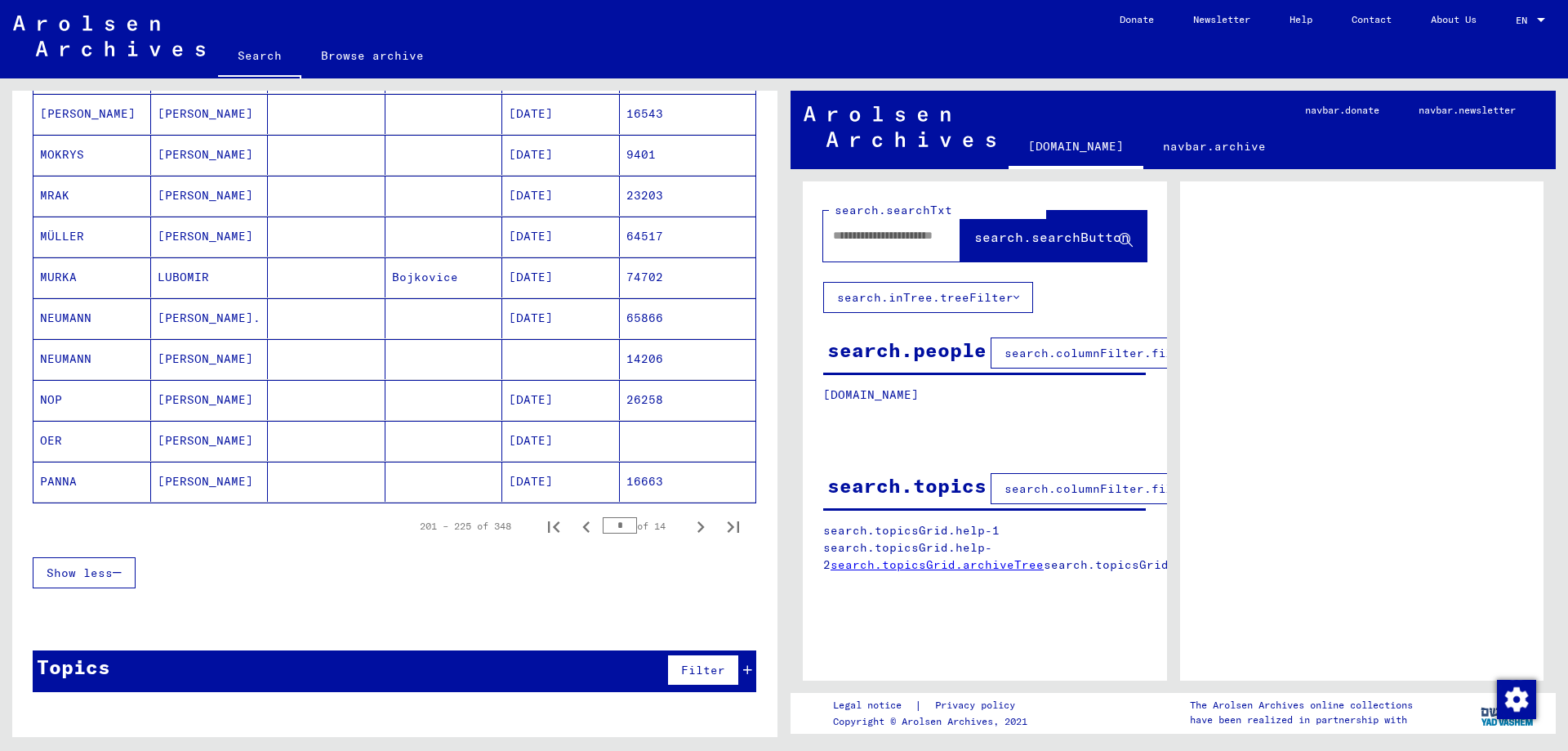
click at [699, 524] on icon "Next page" at bounding box center [700, 527] width 22 height 23
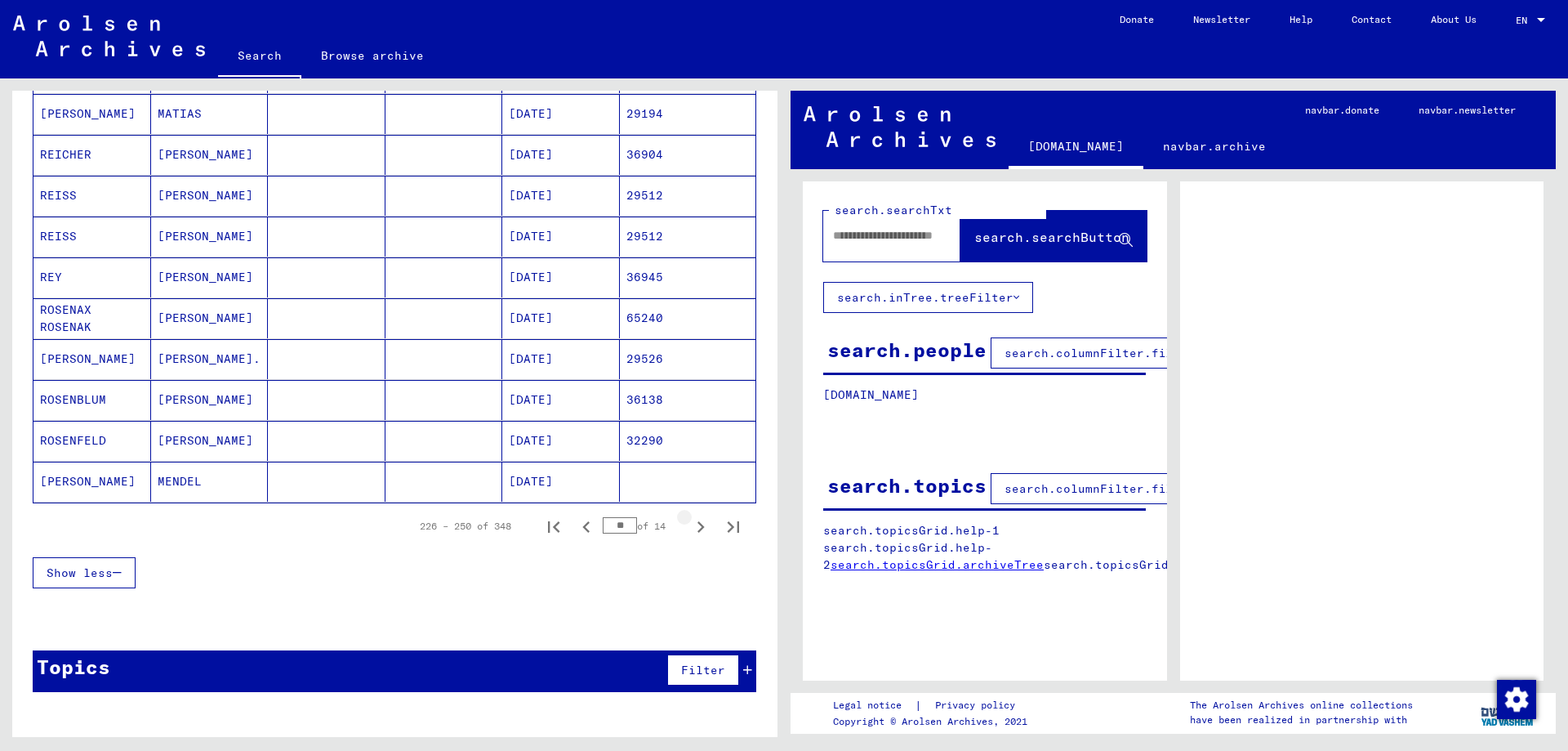
click at [699, 524] on icon "Next page" at bounding box center [700, 527] width 22 height 23
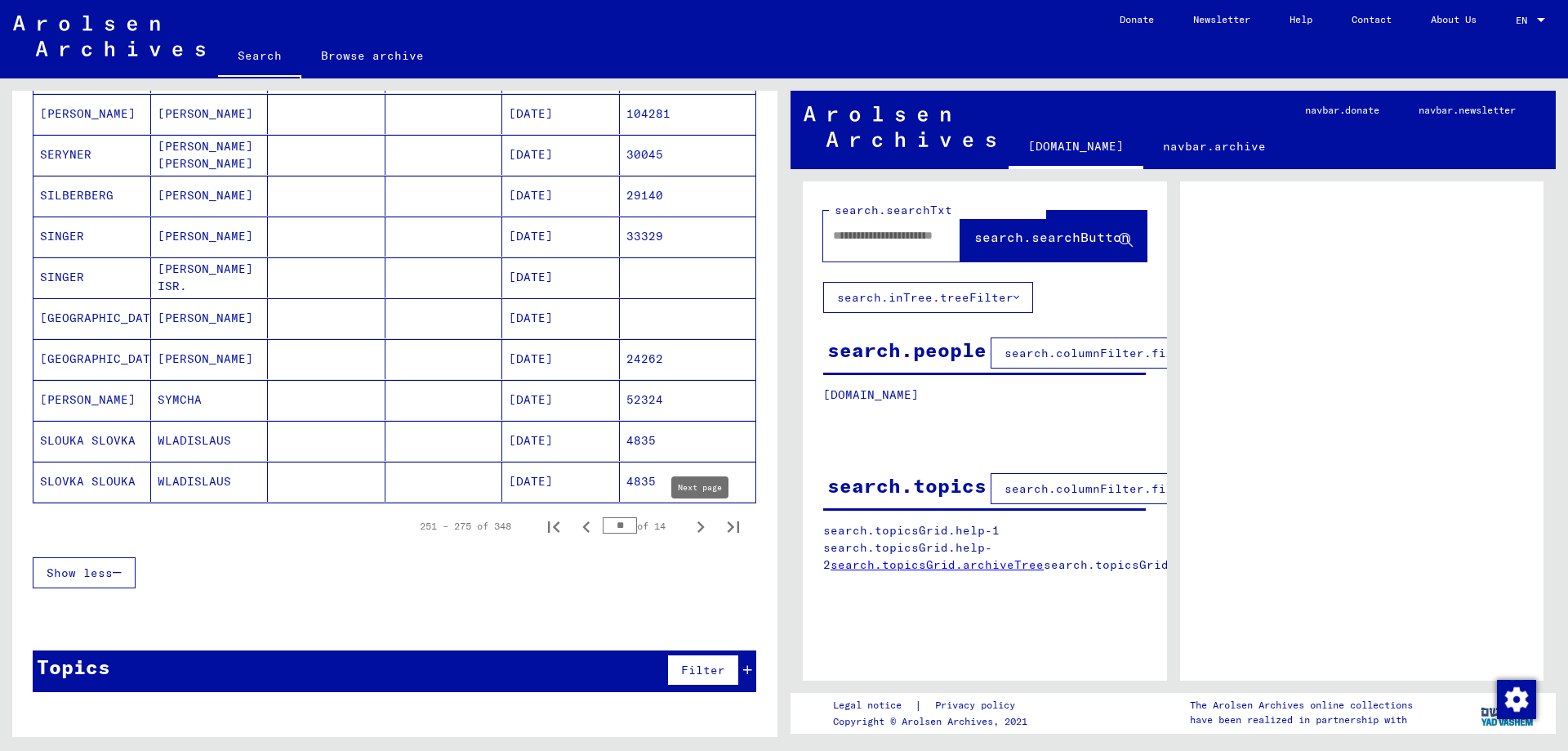
click at [700, 533] on icon "Next page" at bounding box center [700, 527] width 22 height 23
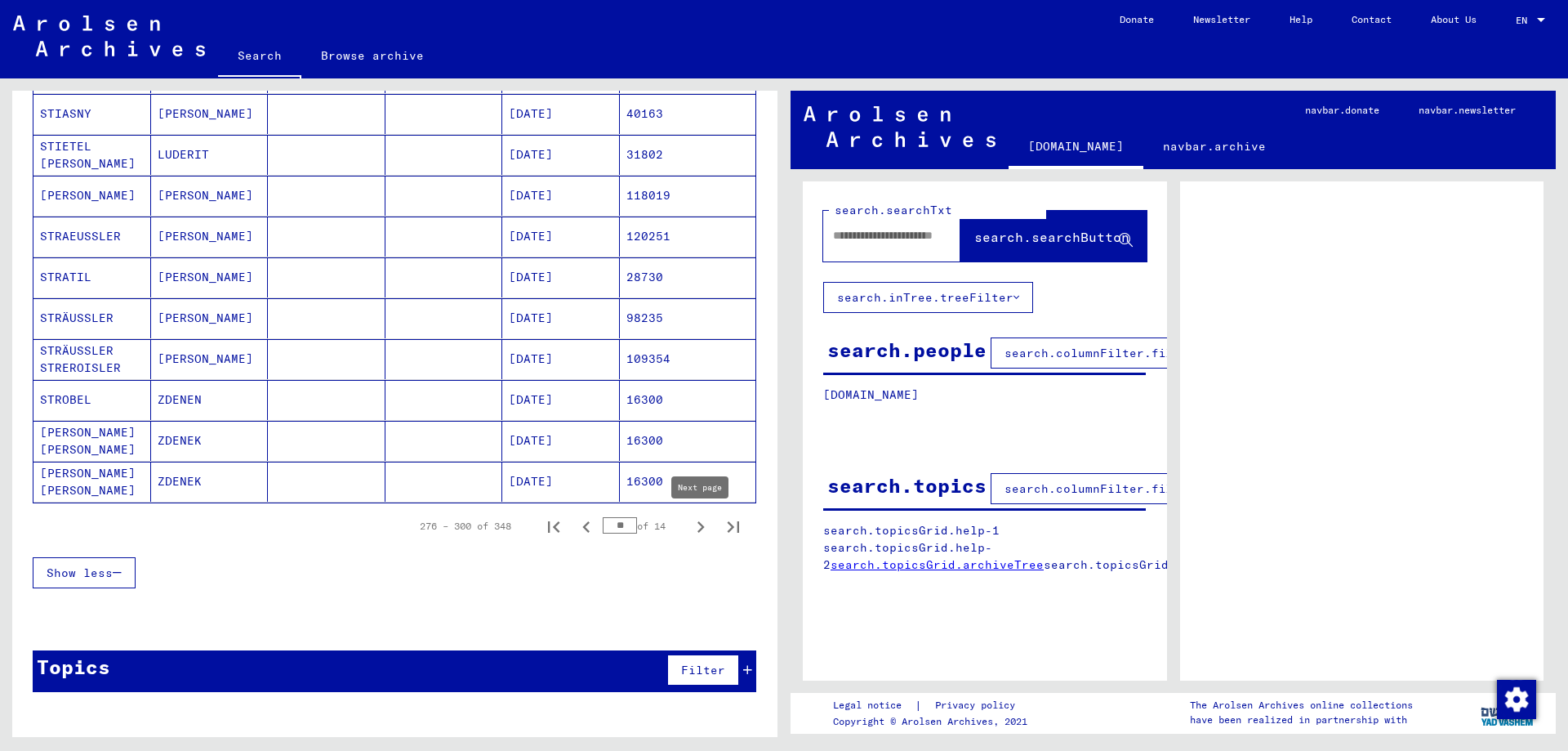
click at [694, 527] on icon "Next page" at bounding box center [700, 527] width 22 height 23
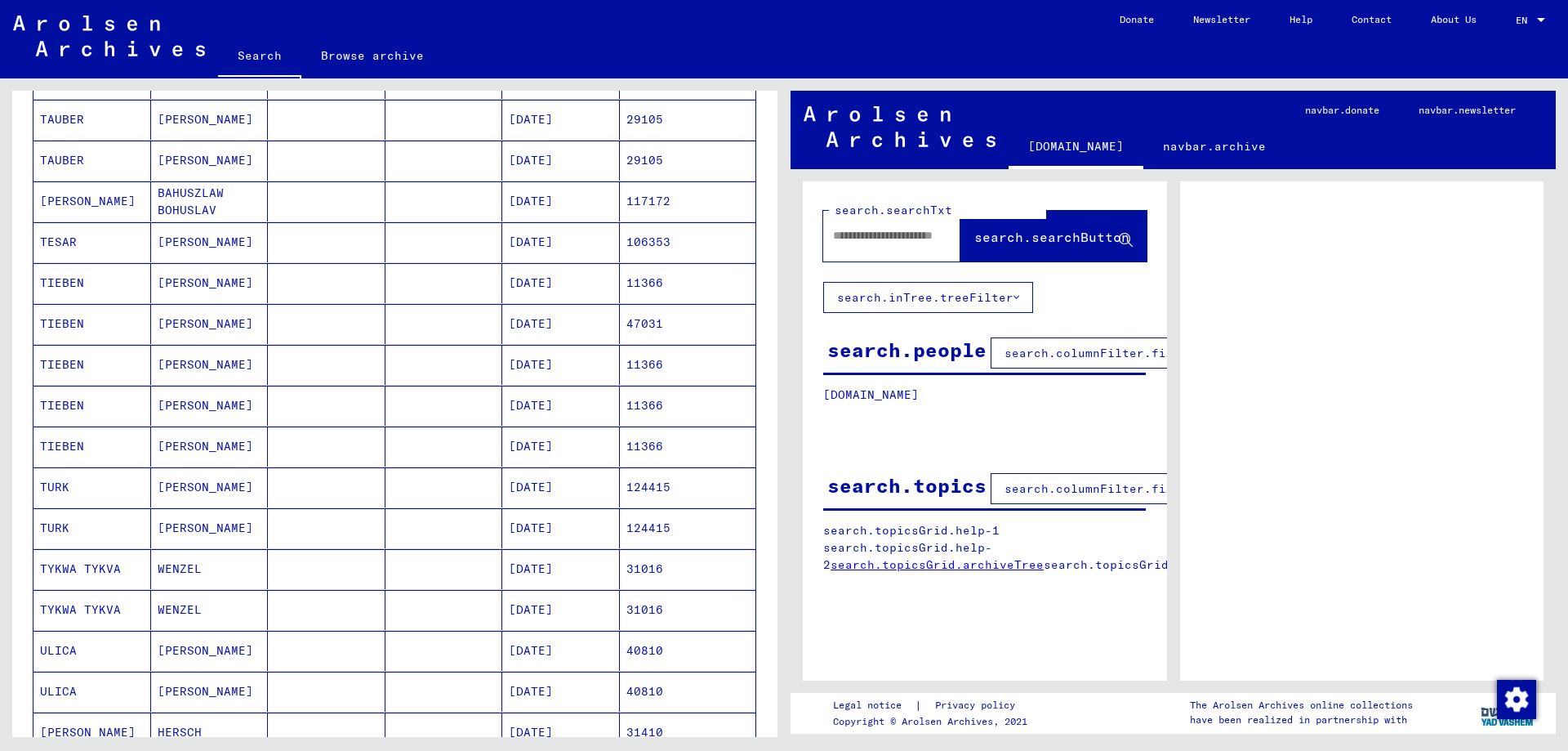
scroll to position [717, 0]
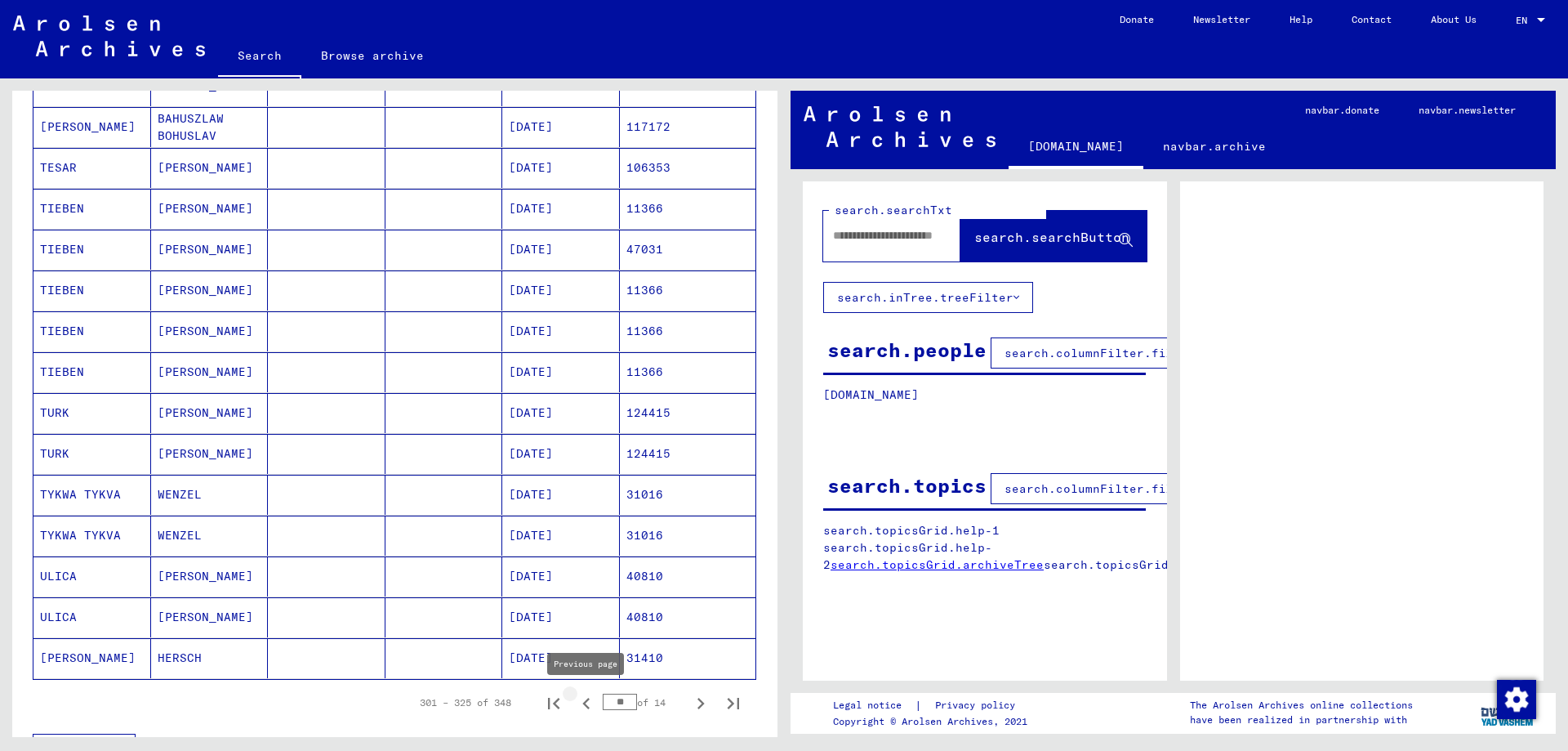
click at [587, 698] on icon "Previous page" at bounding box center [586, 703] width 22 height 23
type input "**"
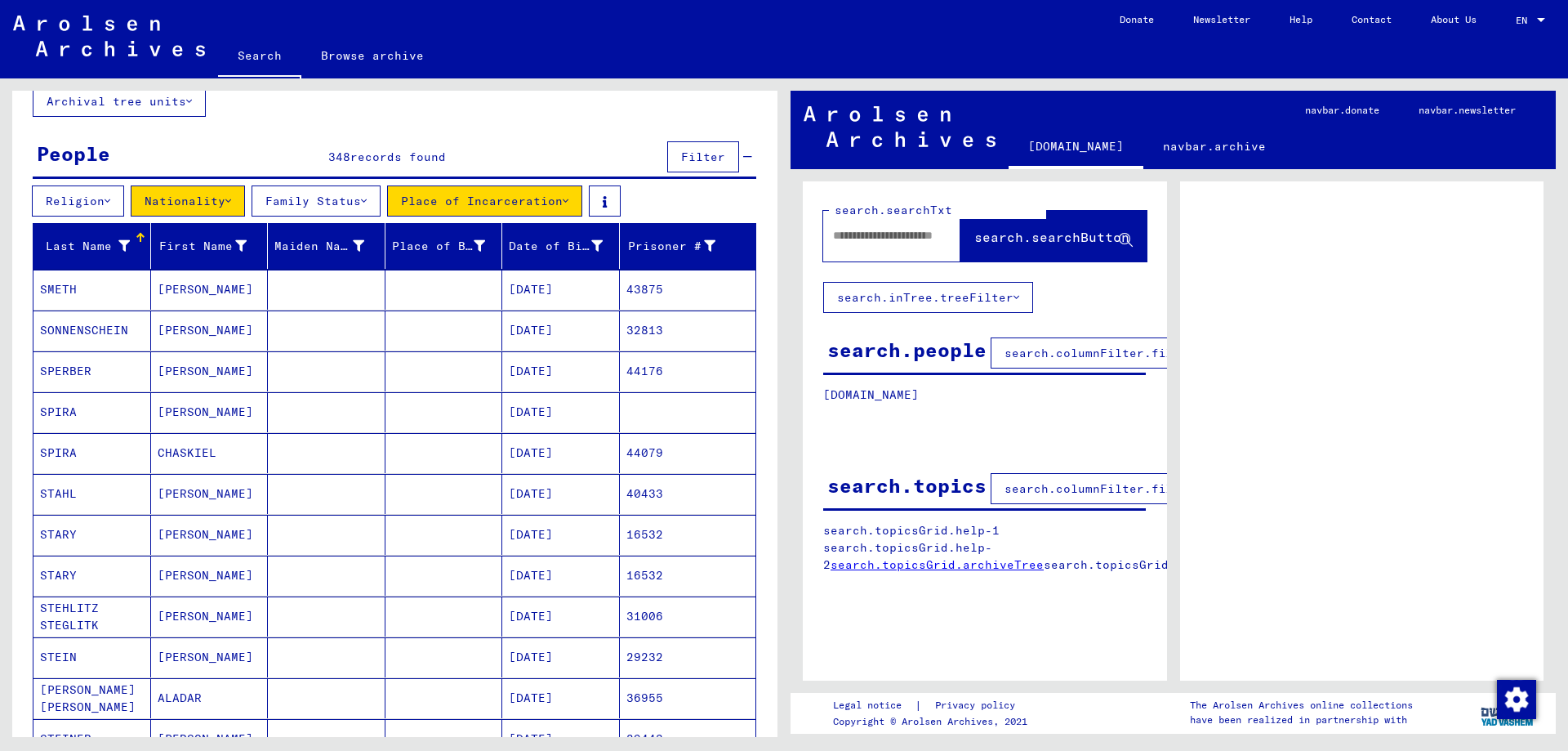
scroll to position [99, 0]
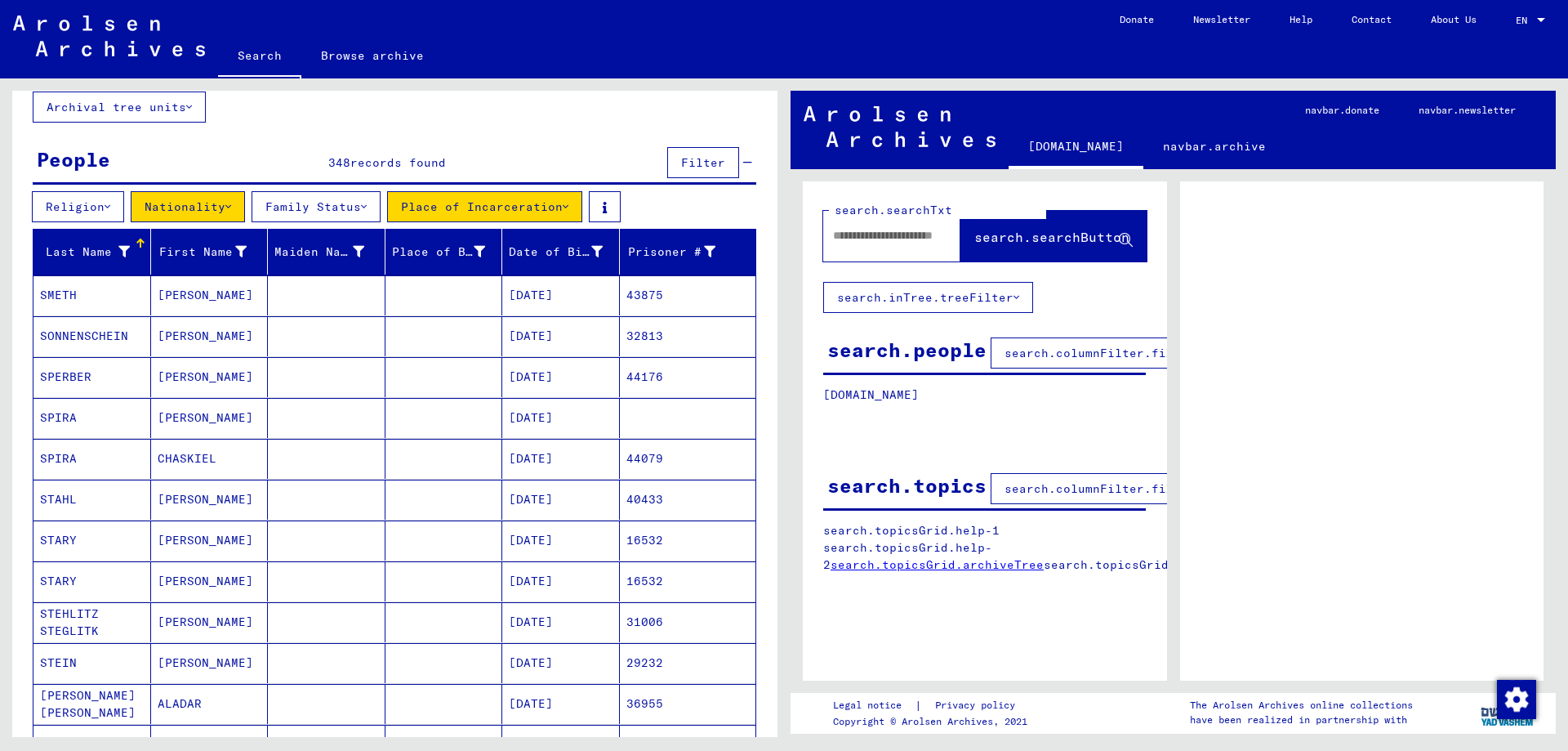
click at [460, 218] on button "Place of Incarceration" at bounding box center [485, 206] width 195 height 31
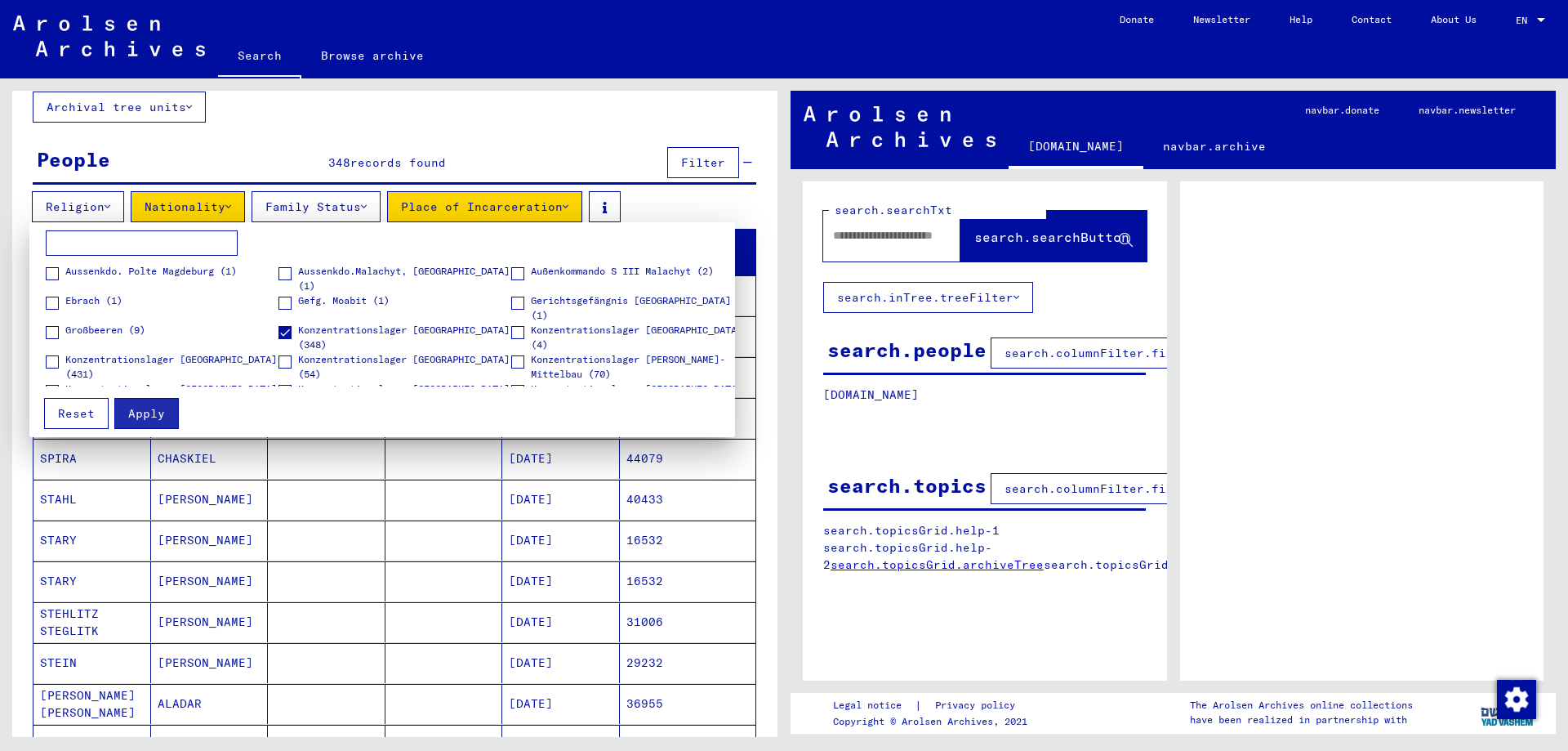
click at [285, 333] on span at bounding box center [285, 333] width 13 height 13
click at [139, 410] on span "Apply" at bounding box center [146, 413] width 37 height 15
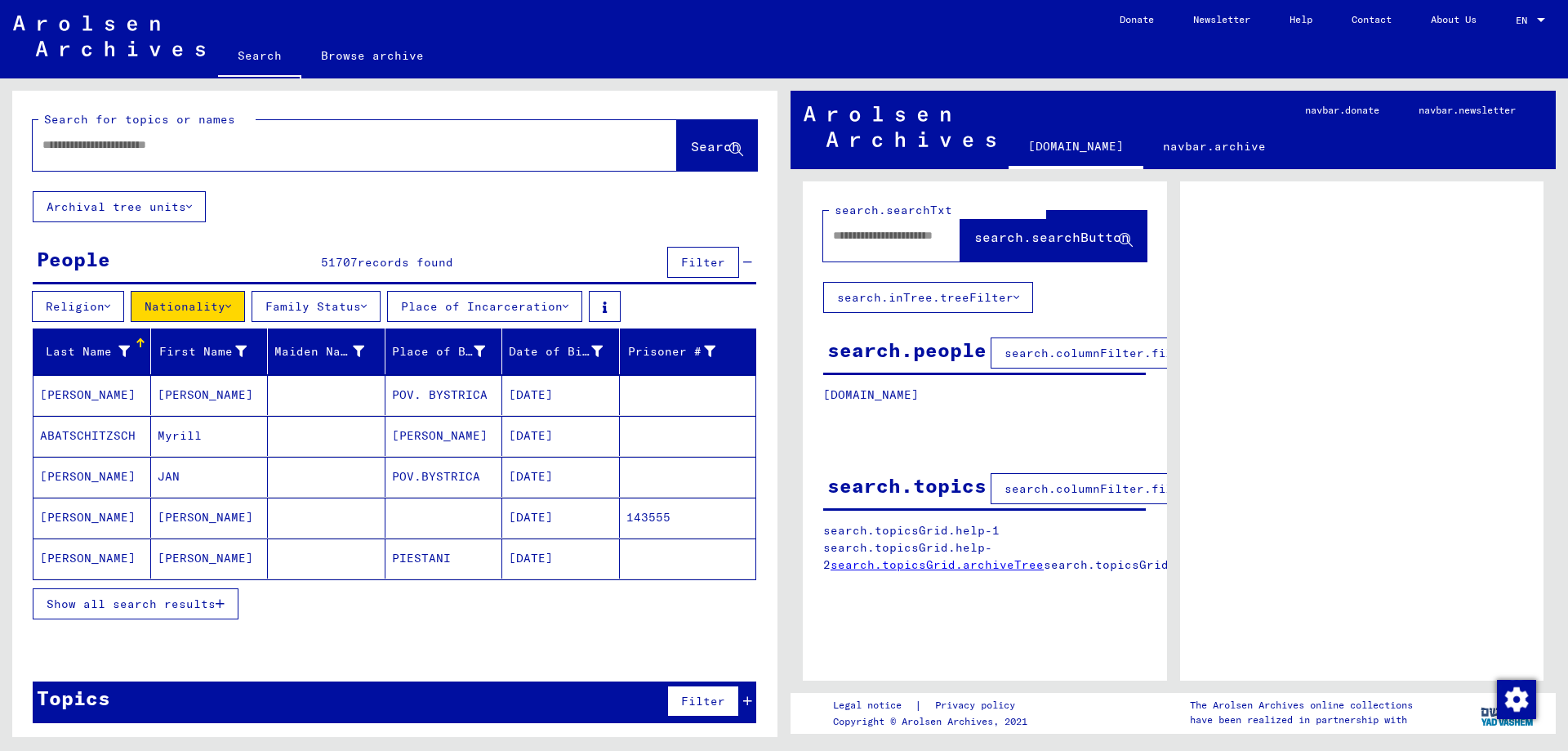
click at [161, 606] on span "Show all search results" at bounding box center [131, 604] width 169 height 15
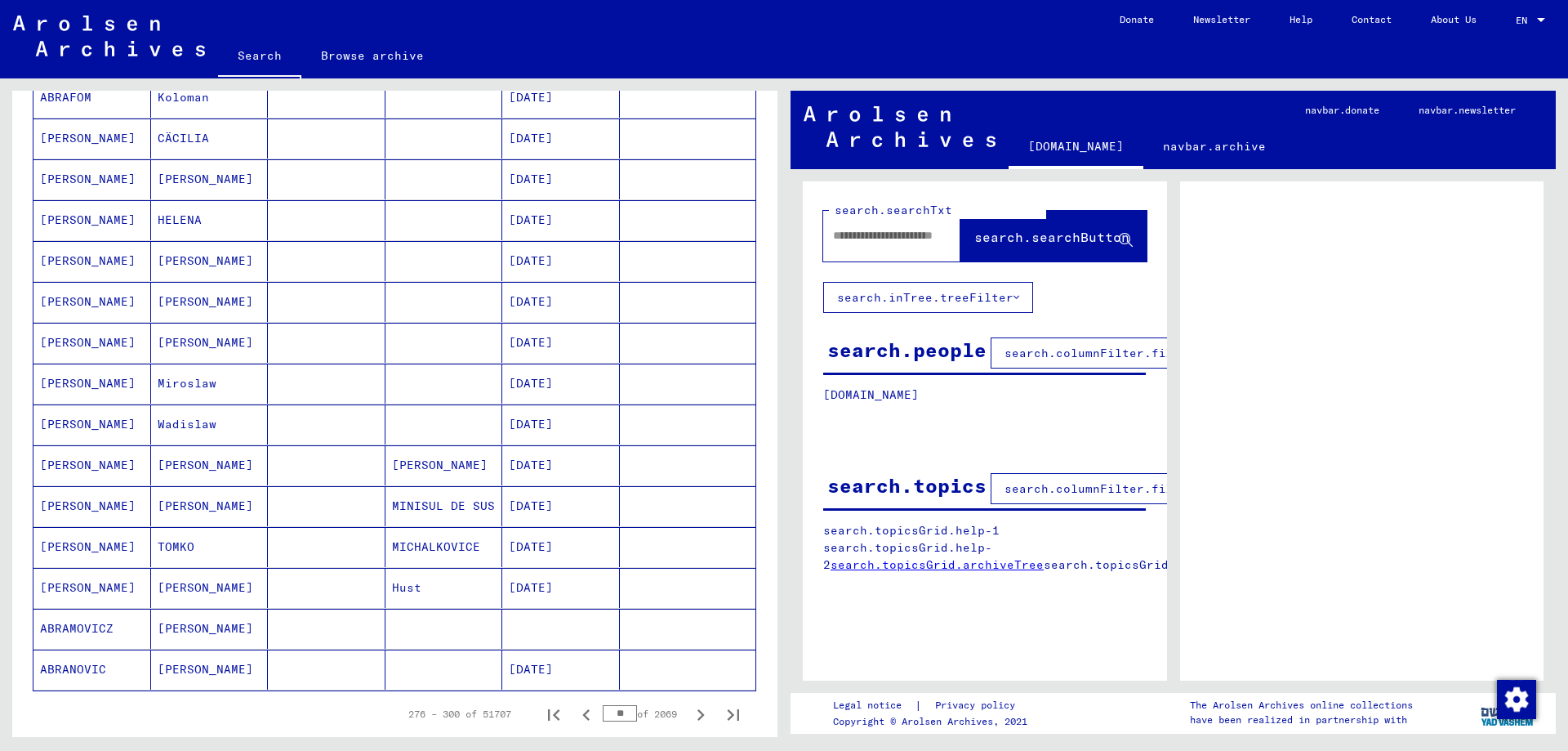
scroll to position [894, 0]
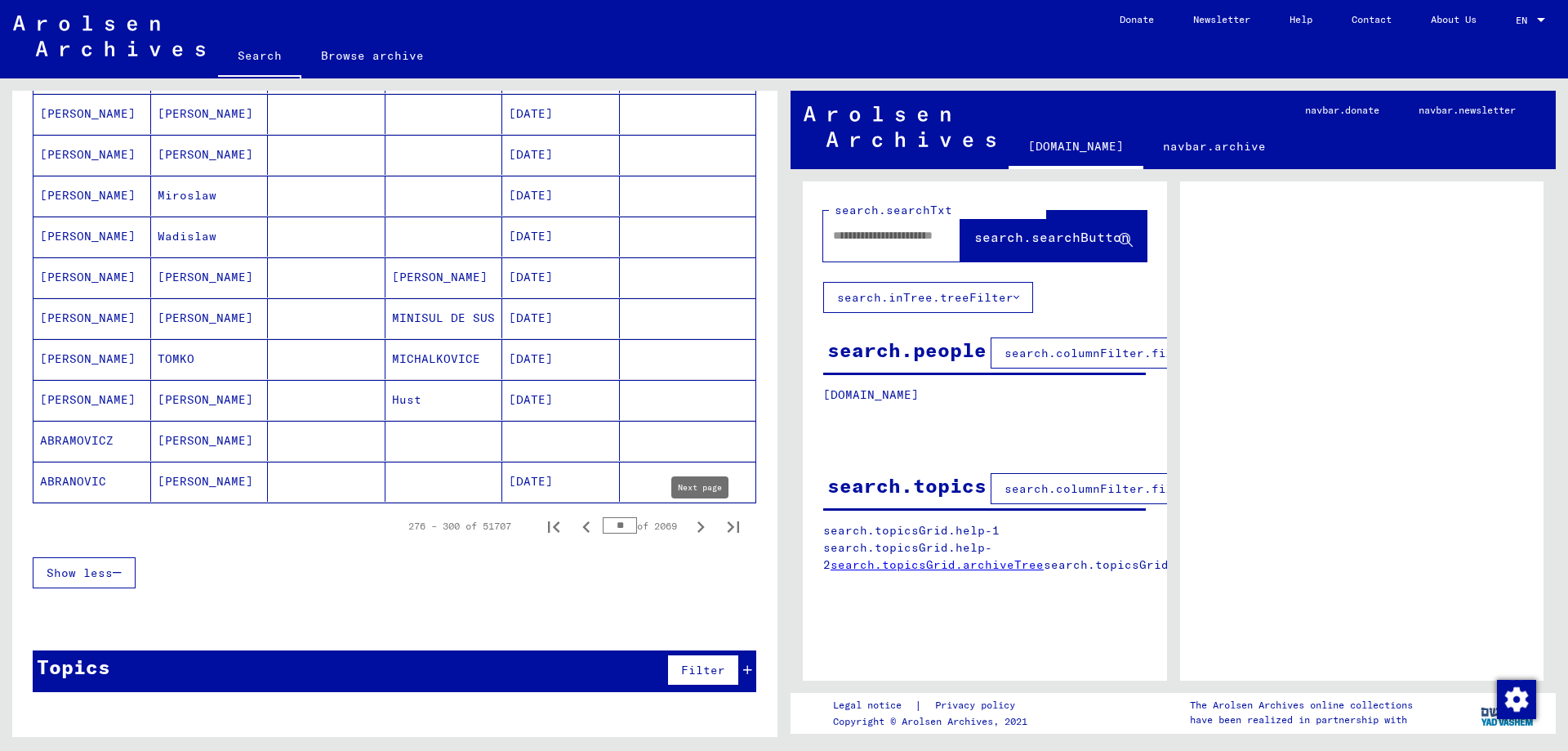
click at [694, 531] on icon "Next page" at bounding box center [700, 527] width 22 height 23
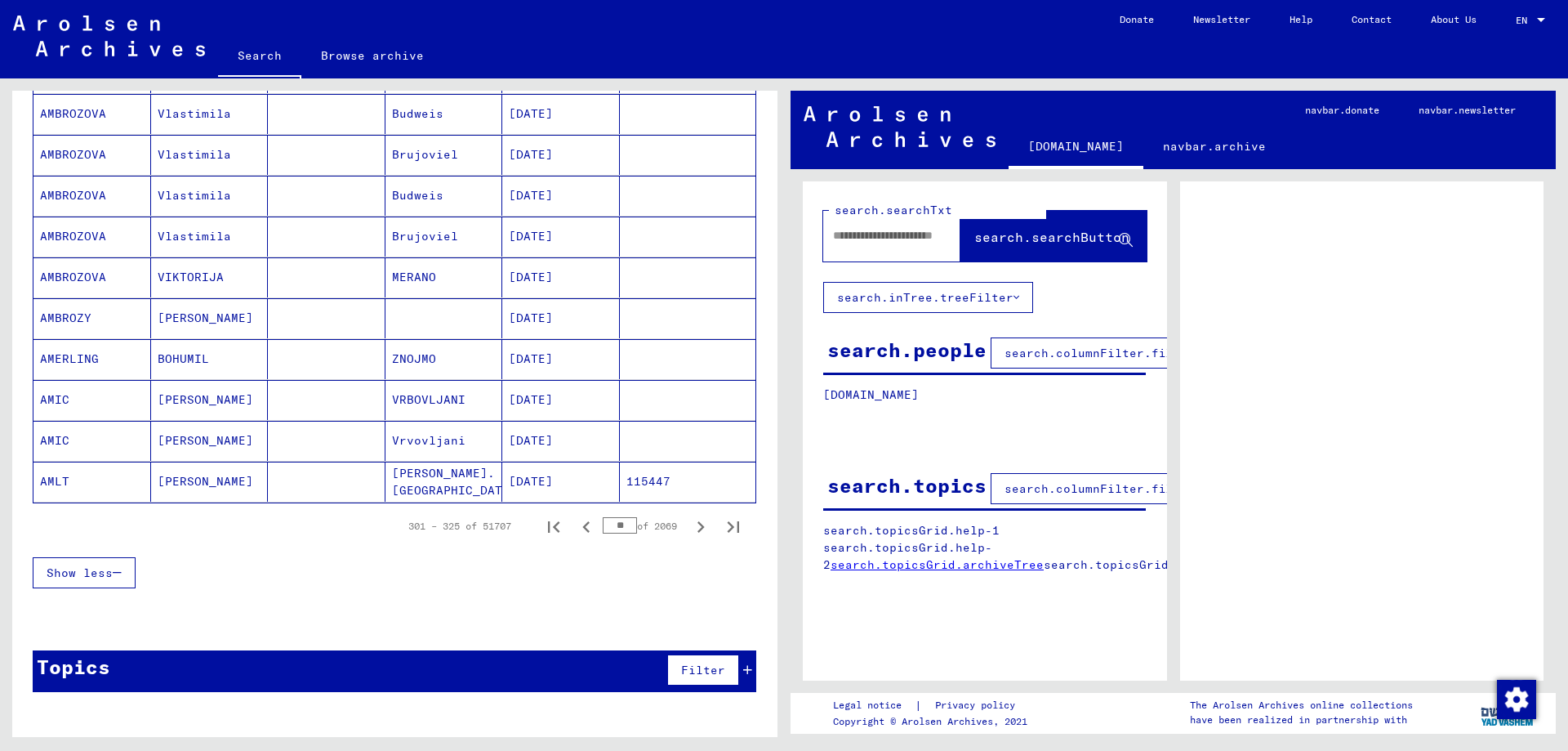
click at [694, 531] on icon "Next page" at bounding box center [700, 527] width 22 height 23
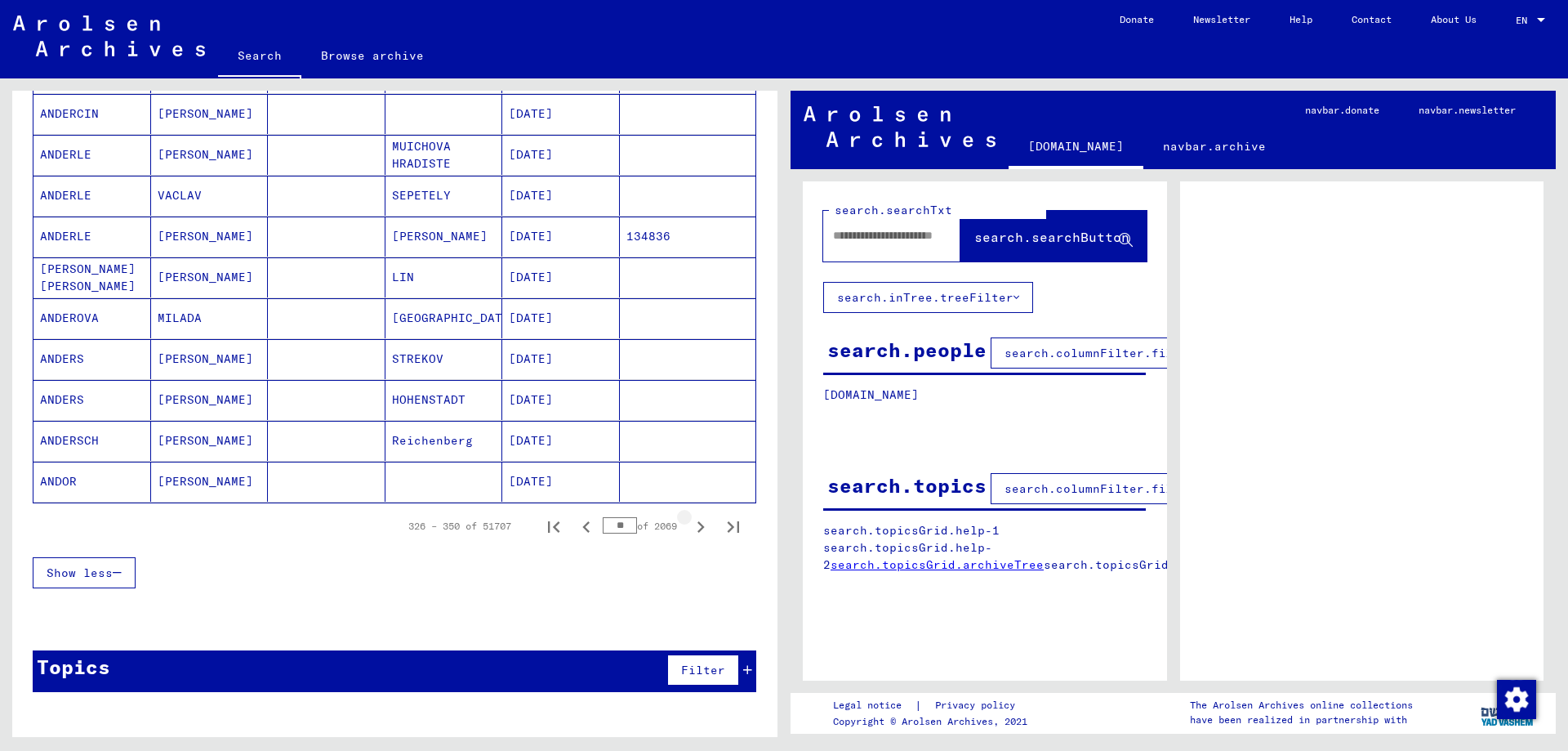
click at [694, 531] on icon "Next page" at bounding box center [700, 527] width 22 height 23
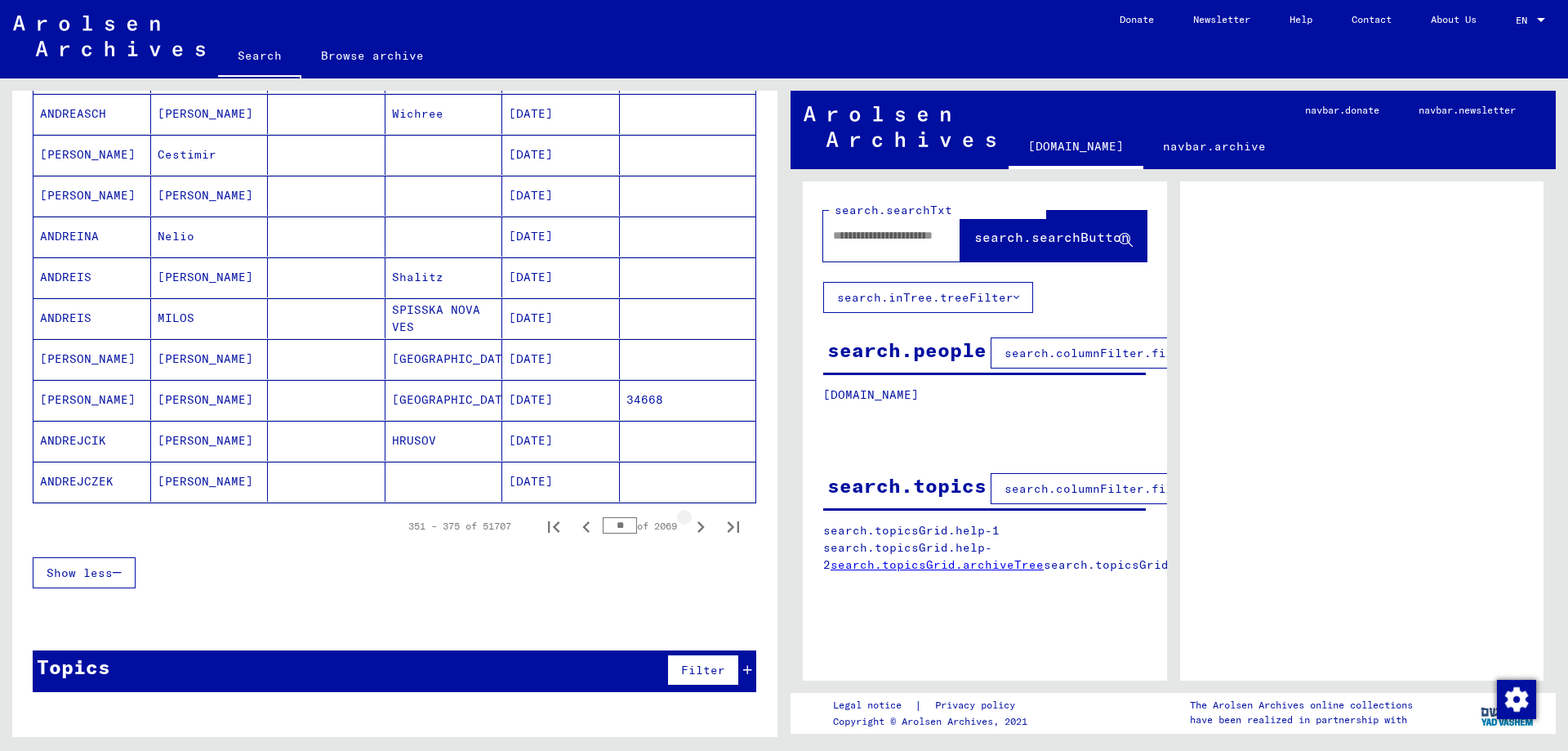
click at [694, 531] on icon "Next page" at bounding box center [700, 527] width 22 height 23
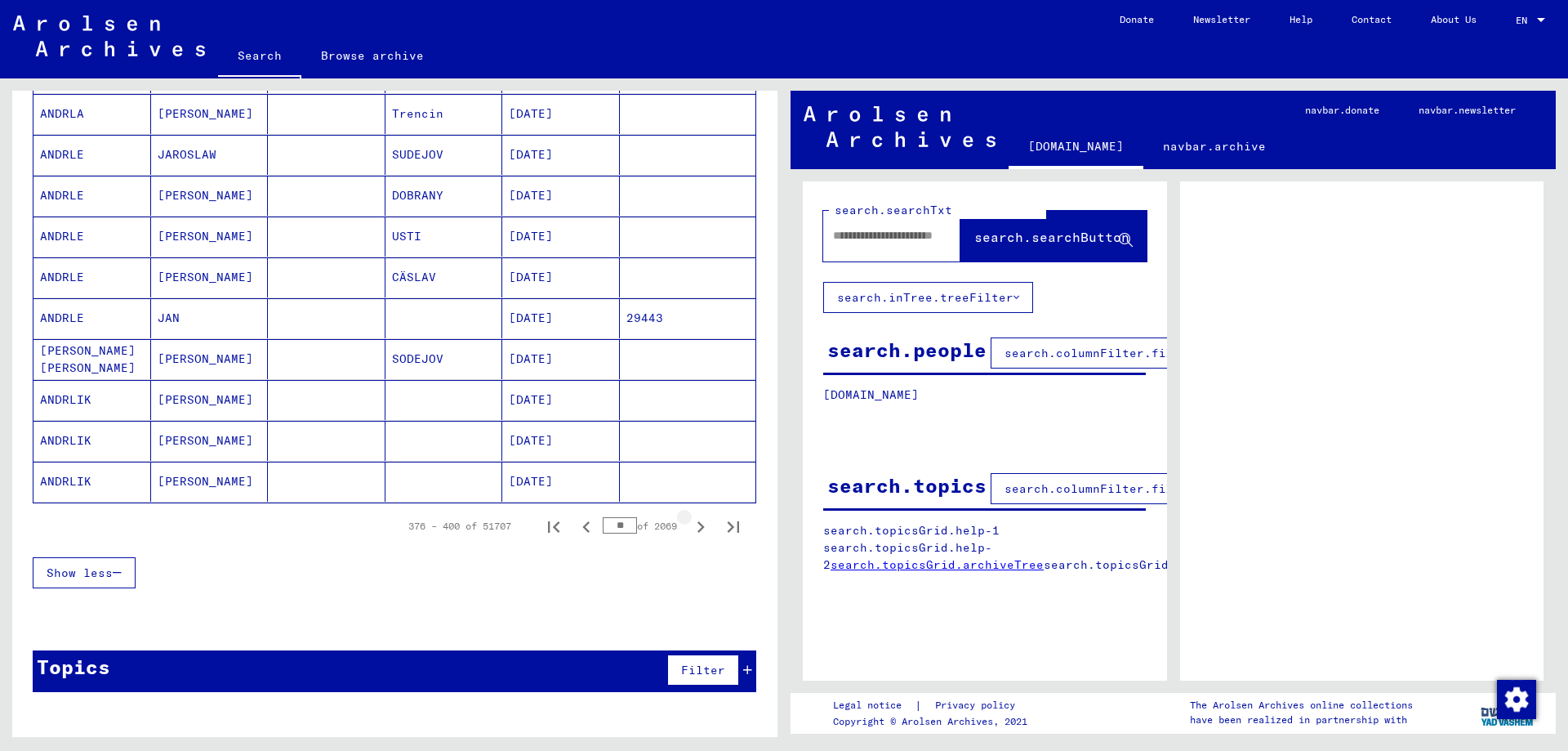
click at [694, 531] on icon "Next page" at bounding box center [700, 527] width 22 height 23
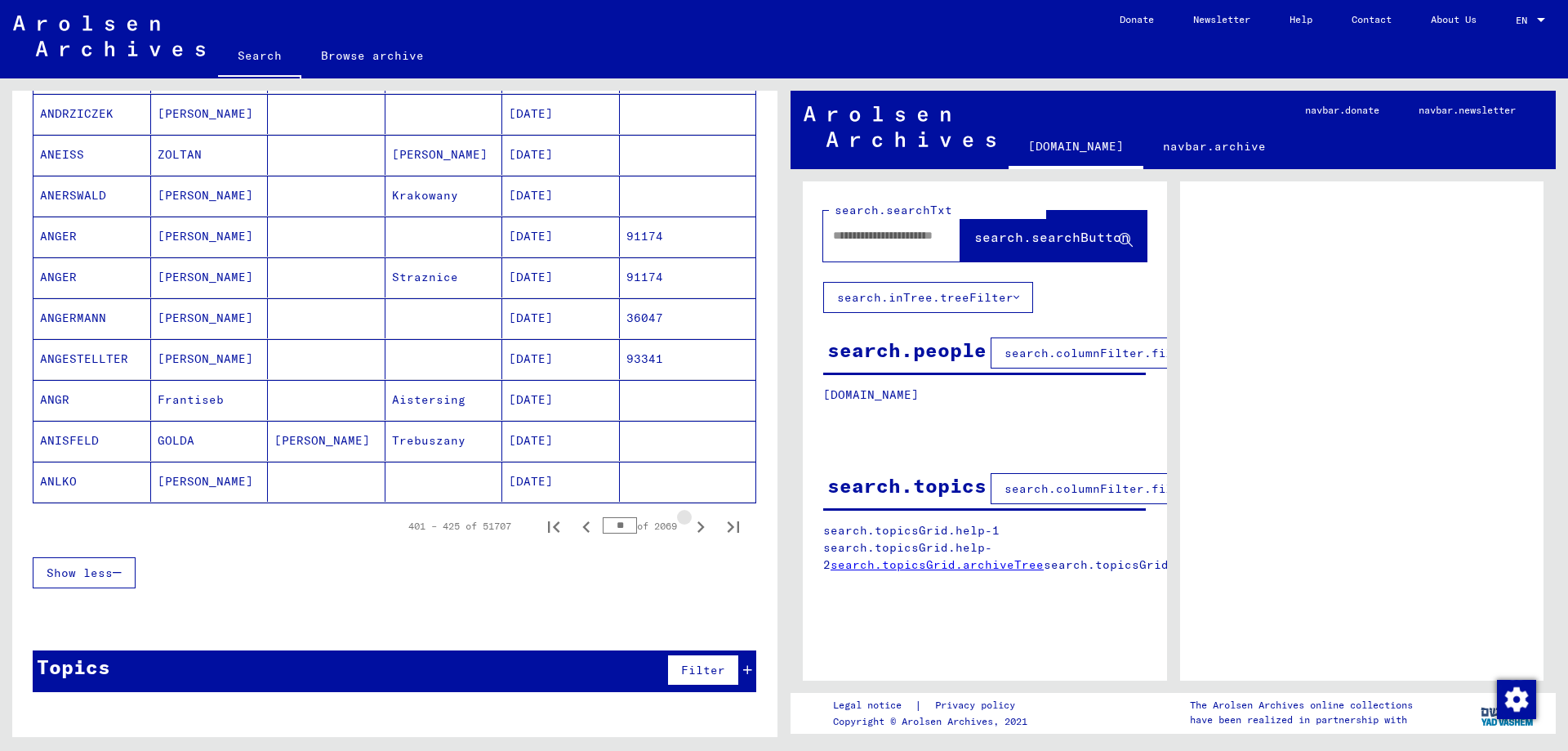
click at [694, 531] on icon "Next page" at bounding box center [700, 527] width 22 height 23
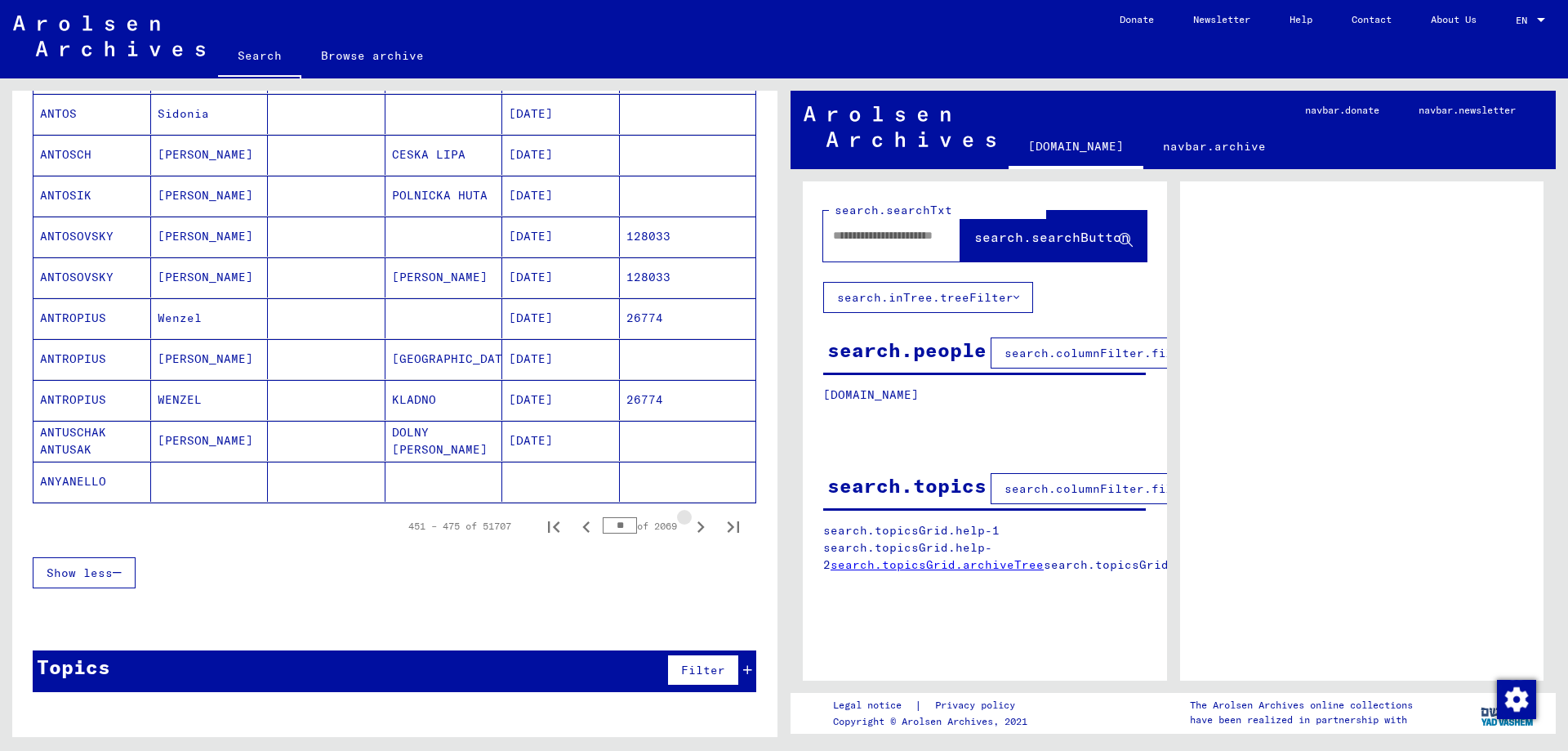
click at [694, 531] on icon "Next page" at bounding box center [700, 527] width 22 height 23
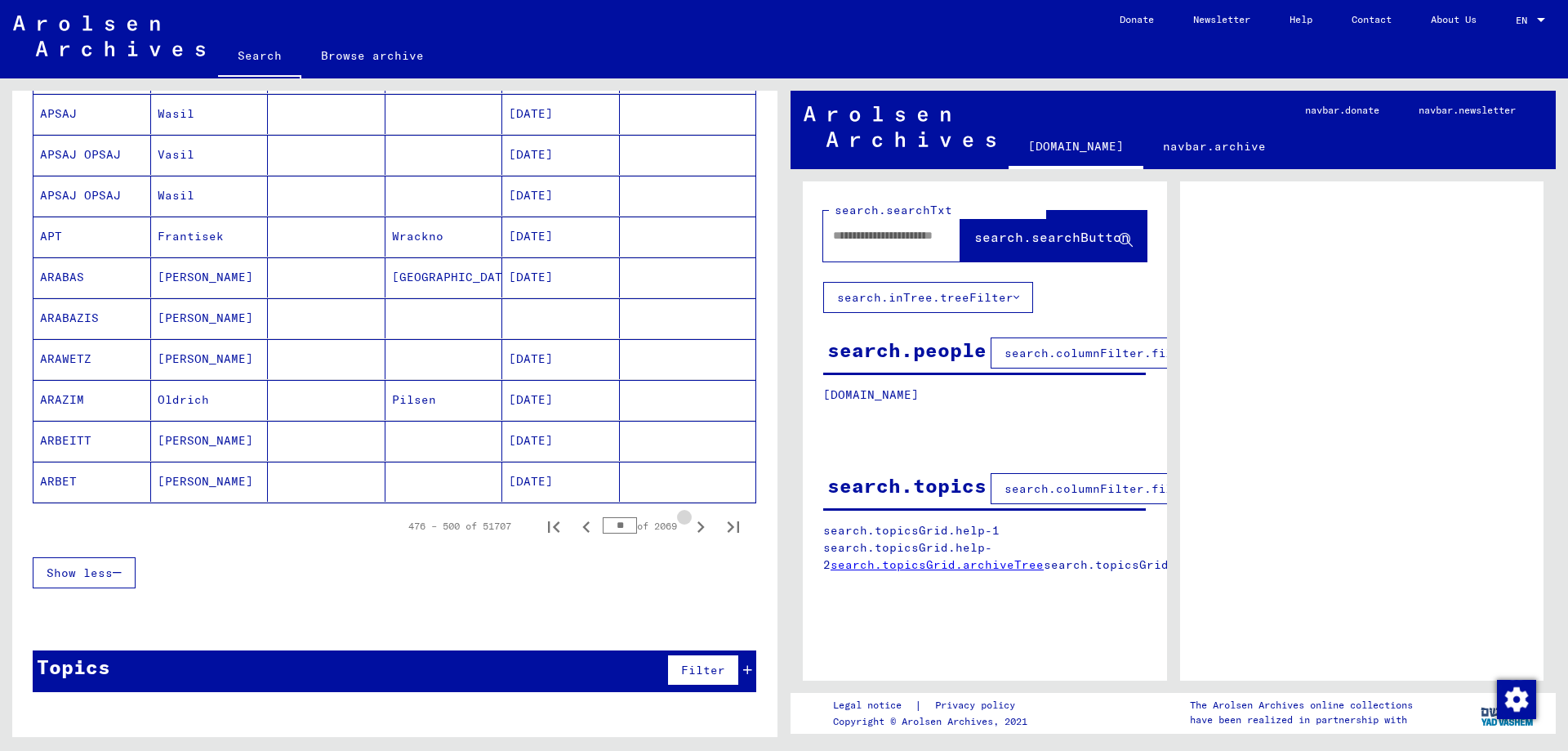
click at [694, 531] on icon "Next page" at bounding box center [700, 527] width 22 height 23
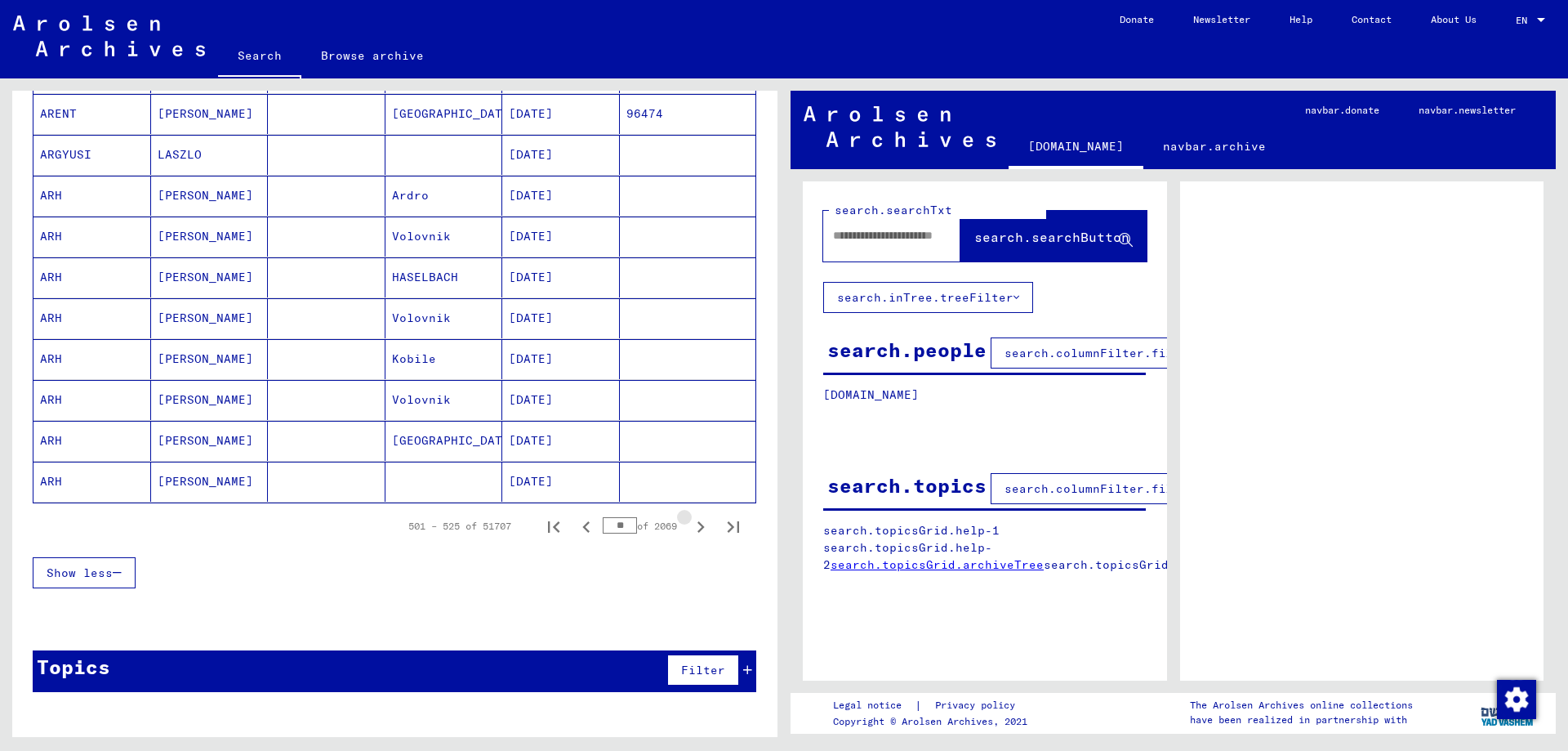
click at [694, 531] on icon "Next page" at bounding box center [700, 527] width 22 height 23
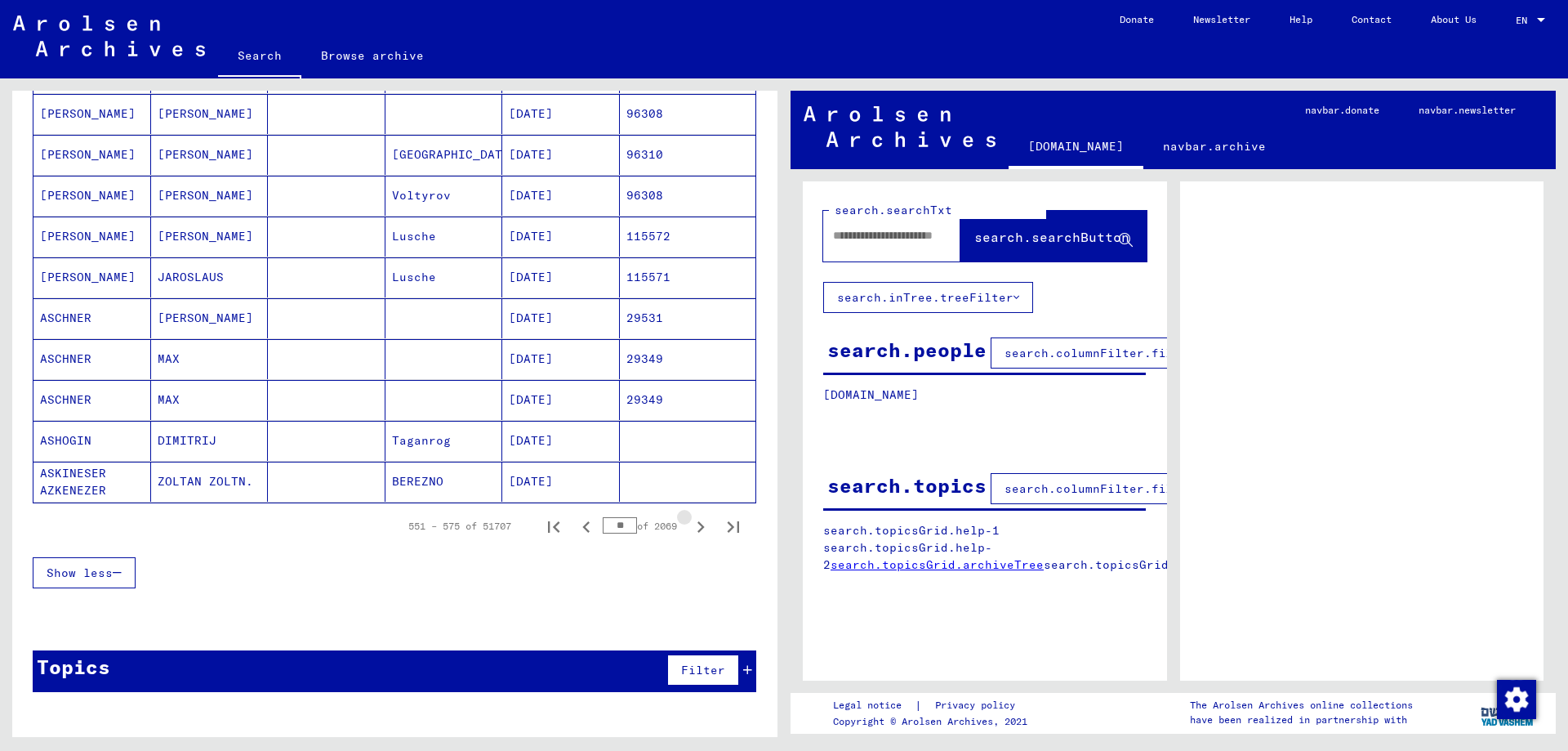
click at [694, 531] on icon "Next page" at bounding box center [700, 527] width 22 height 23
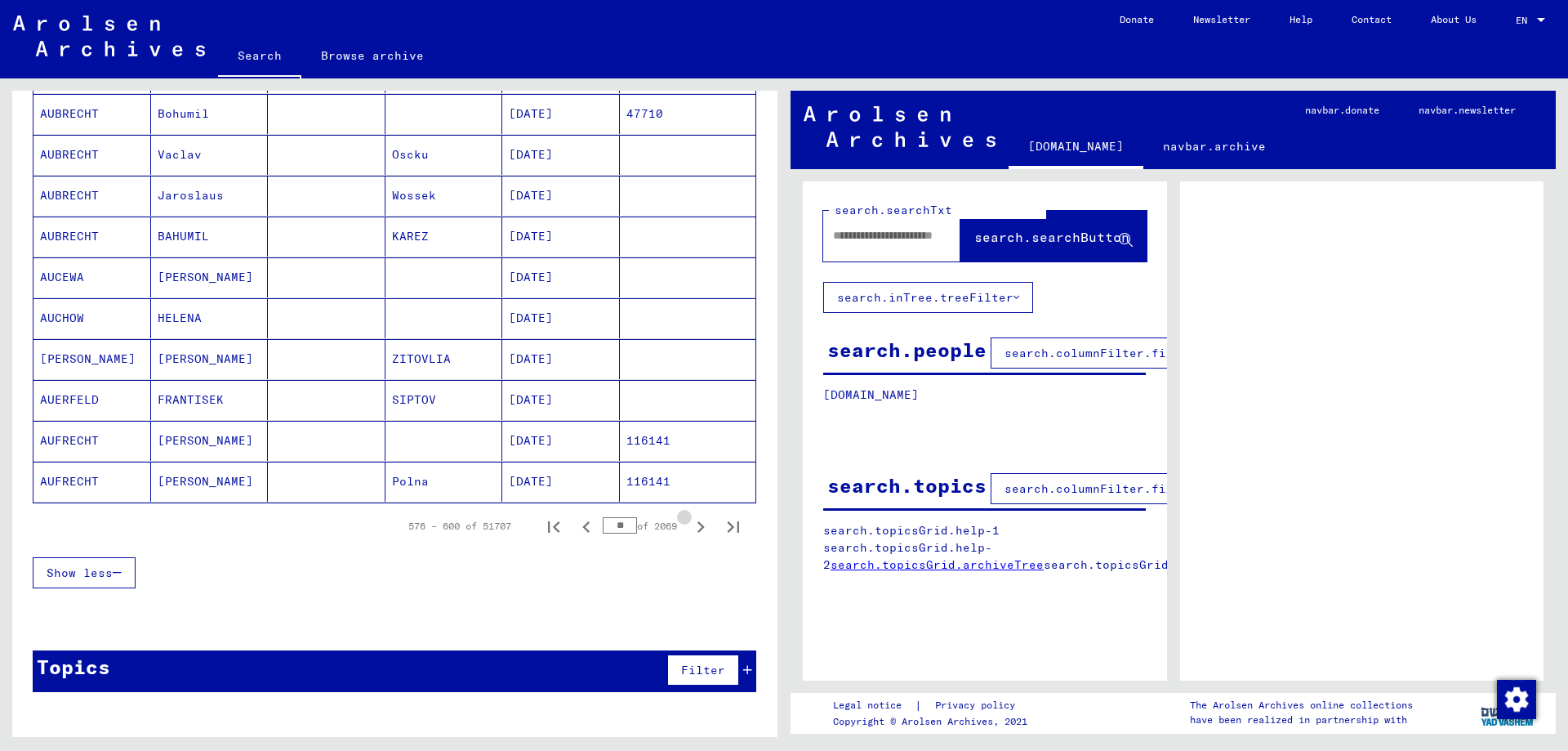
click at [694, 531] on icon "Next page" at bounding box center [700, 527] width 22 height 23
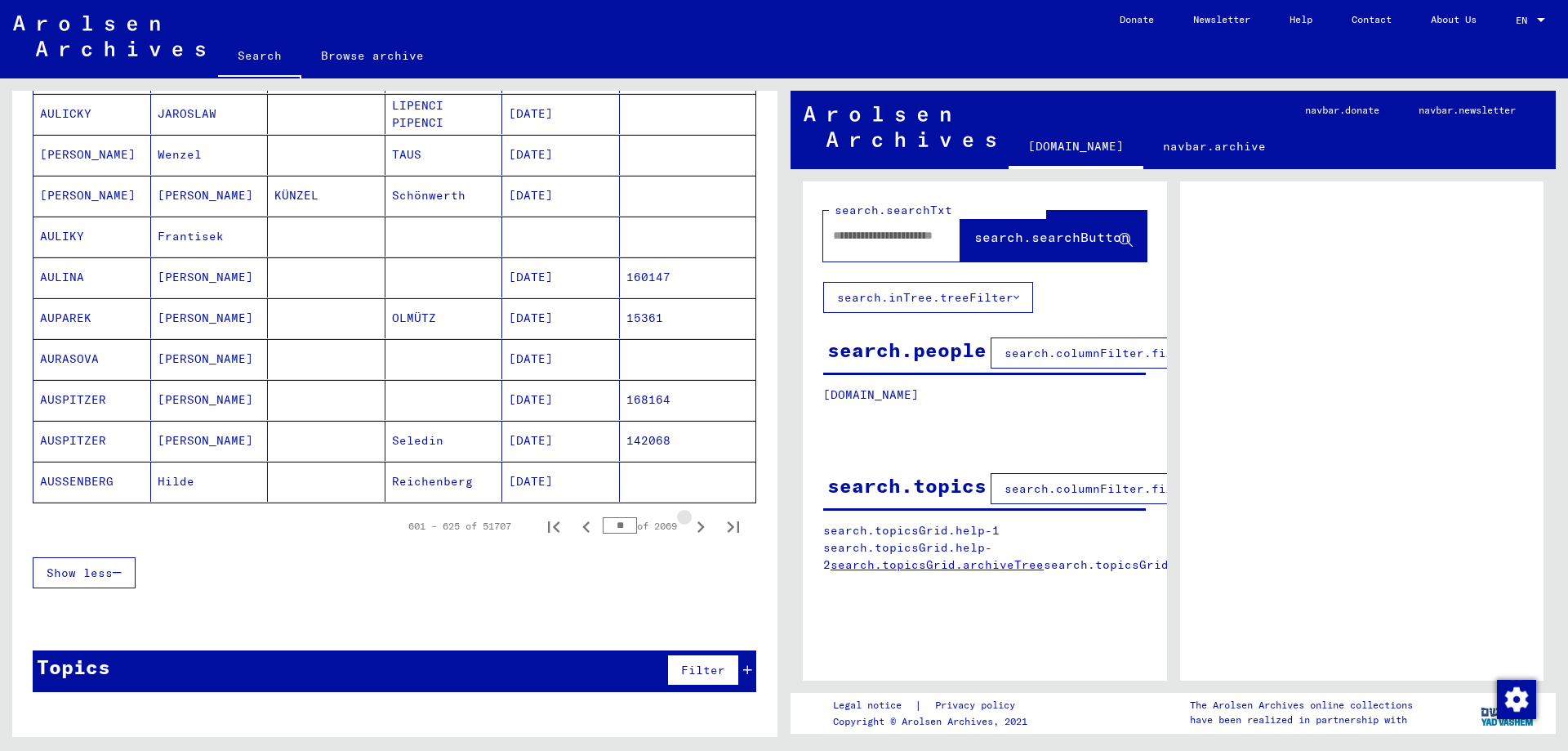
click at [694, 531] on icon "Next page" at bounding box center [700, 527] width 22 height 23
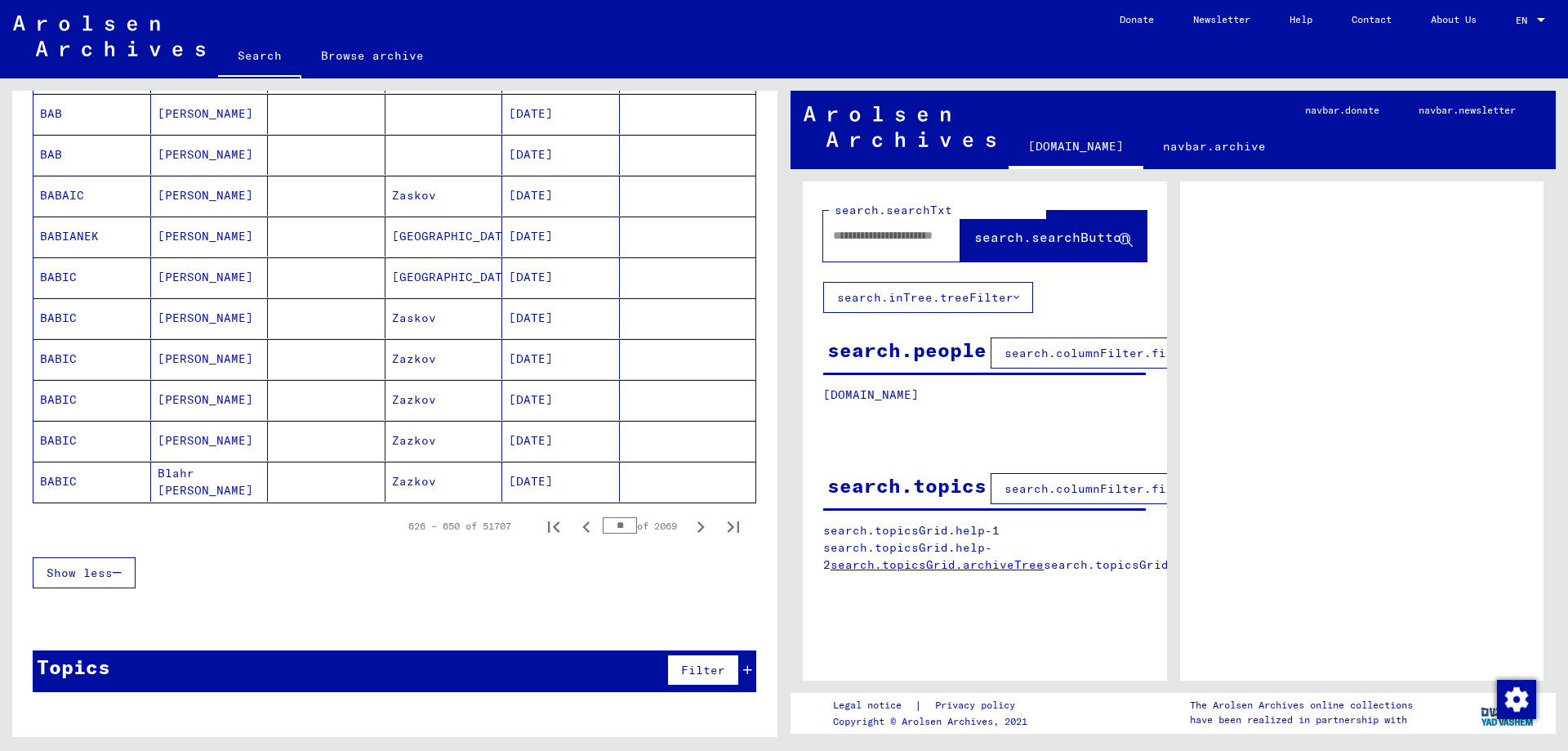
click at [624, 526] on input "**" at bounding box center [620, 524] width 35 height 16
drag, startPoint x: 624, startPoint y: 526, endPoint x: 592, endPoint y: 528, distance: 32.1
click at [603, 528] on input "**" at bounding box center [620, 524] width 35 height 16
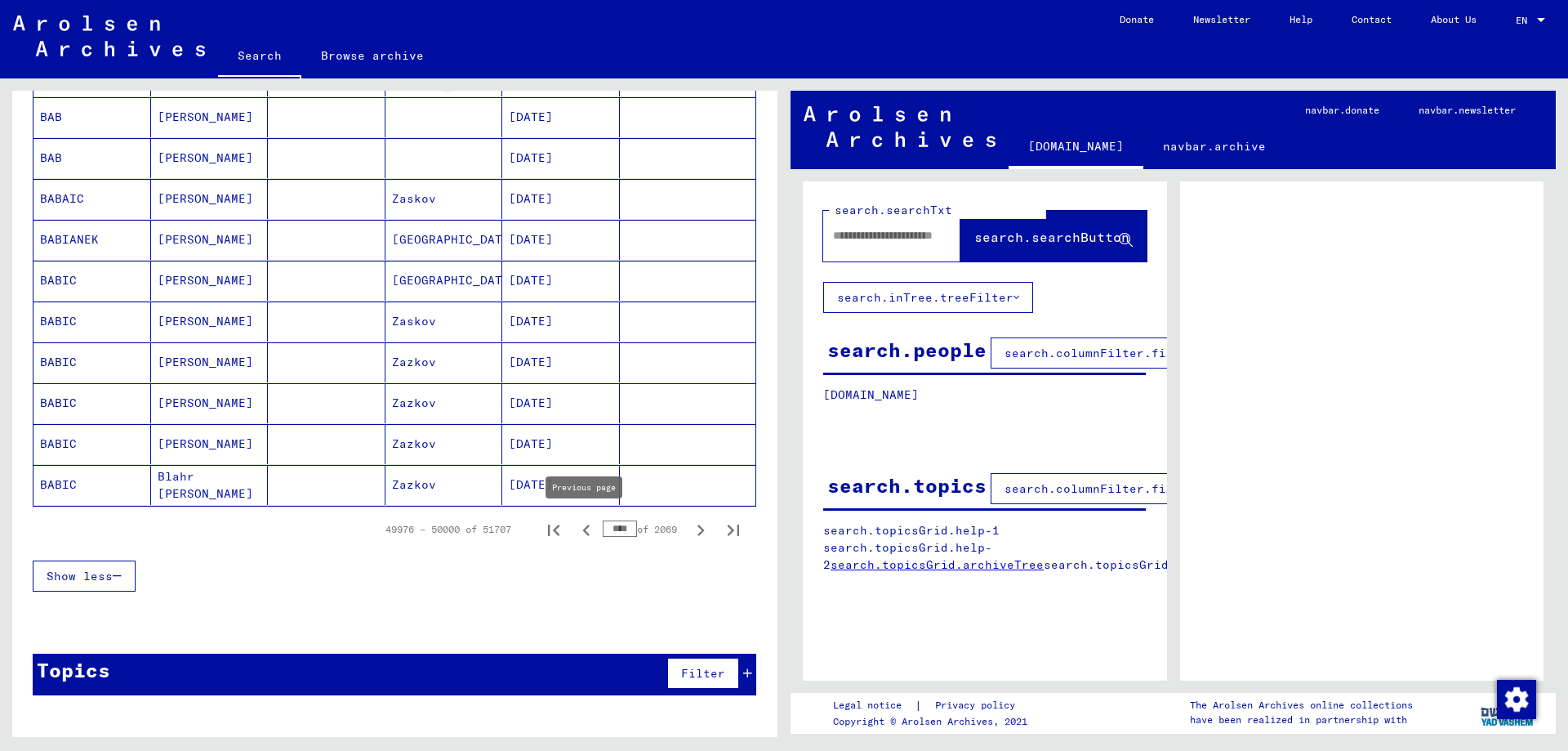
scroll to position [897, 0]
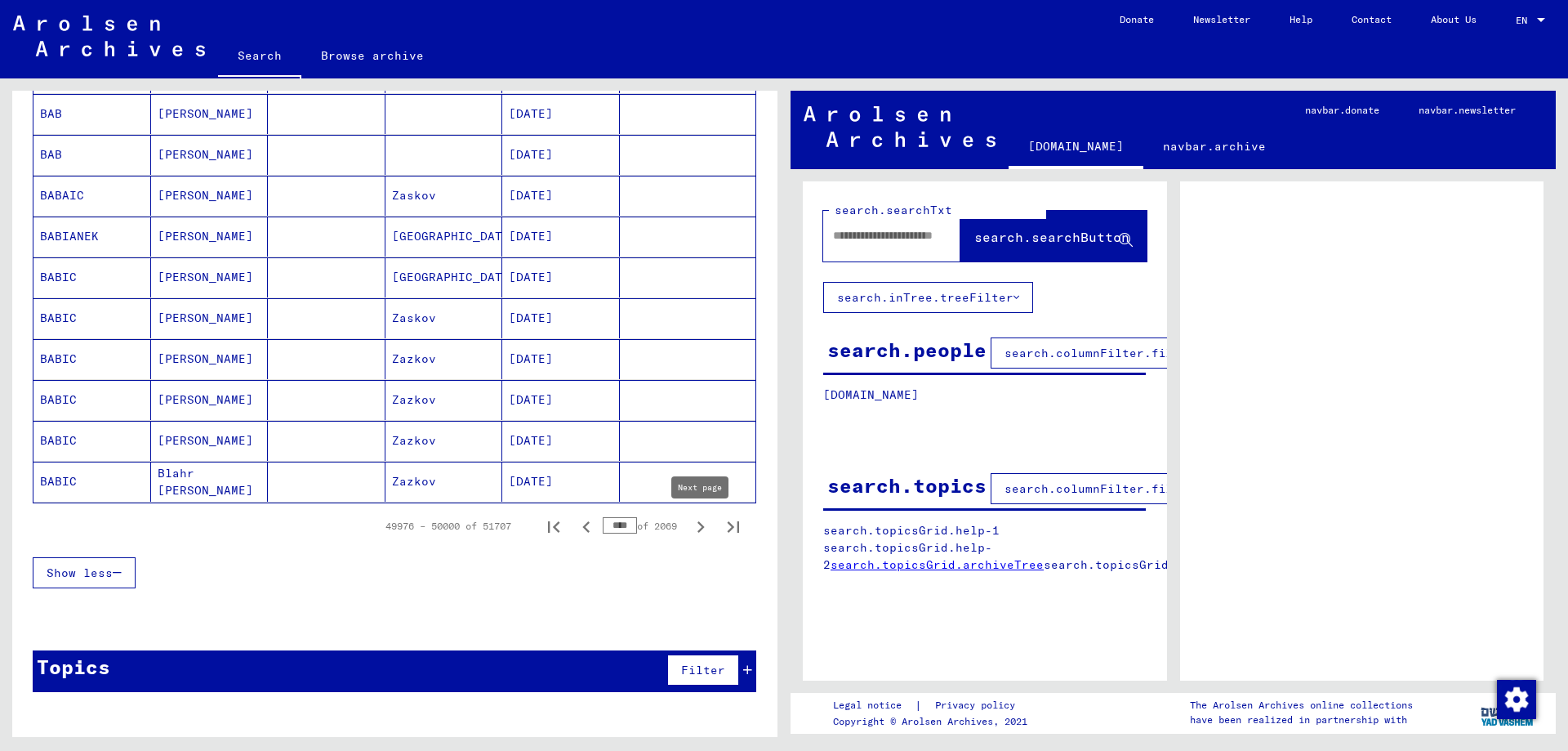
click at [696, 526] on icon "Next page" at bounding box center [700, 527] width 22 height 23
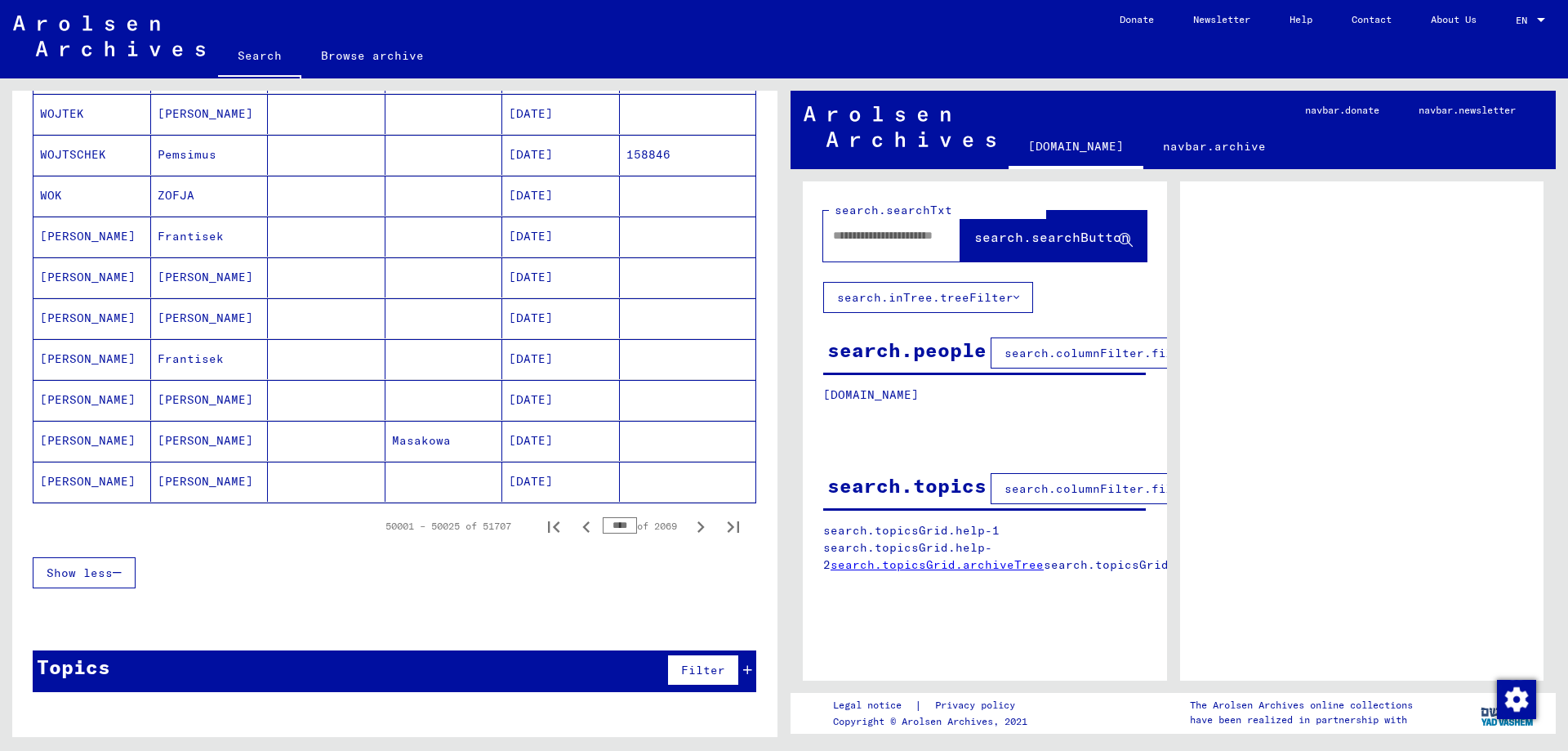
scroll to position [894, 0]
click at [619, 524] on input "****" at bounding box center [620, 524] width 35 height 16
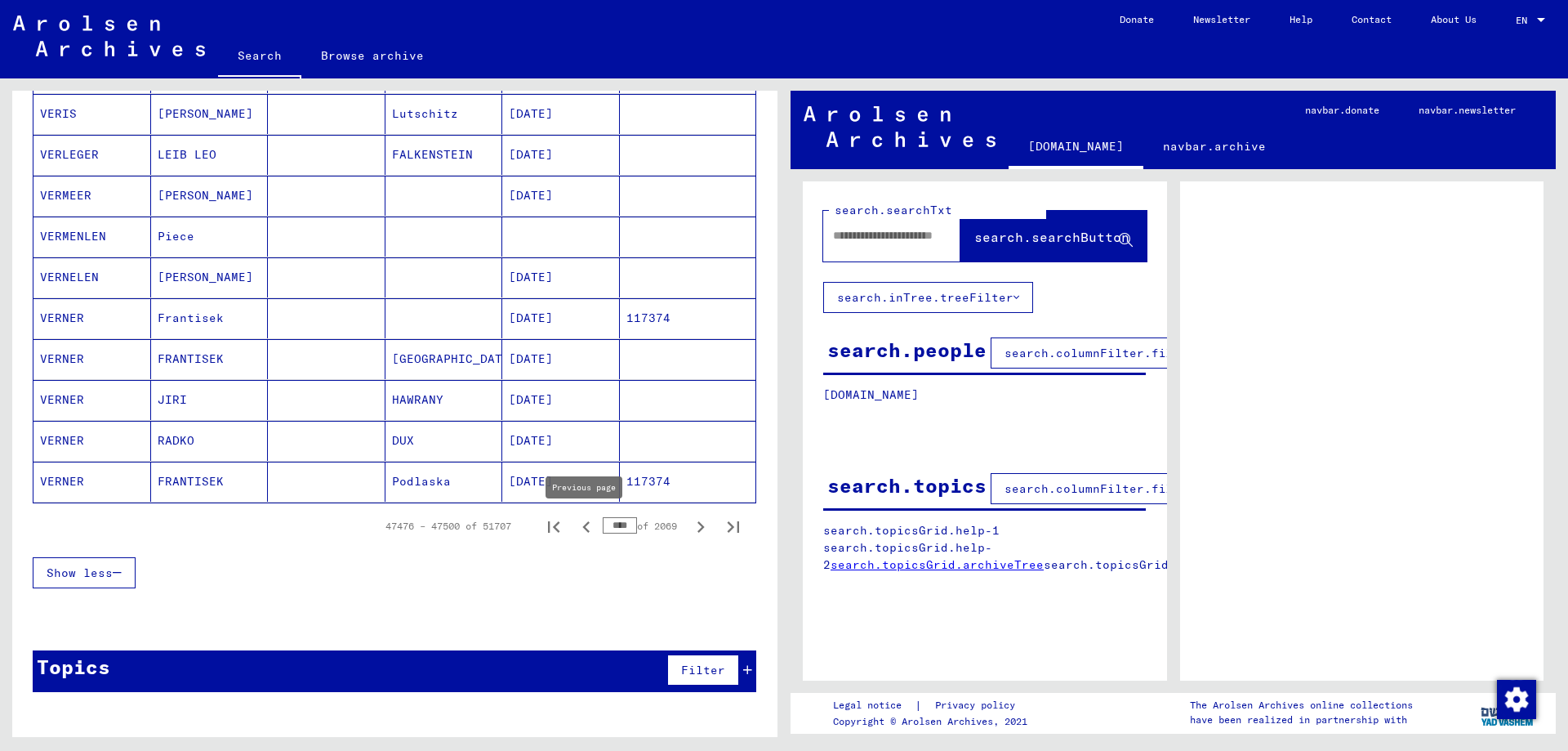
click at [596, 529] on icon "Previous page" at bounding box center [586, 527] width 22 height 23
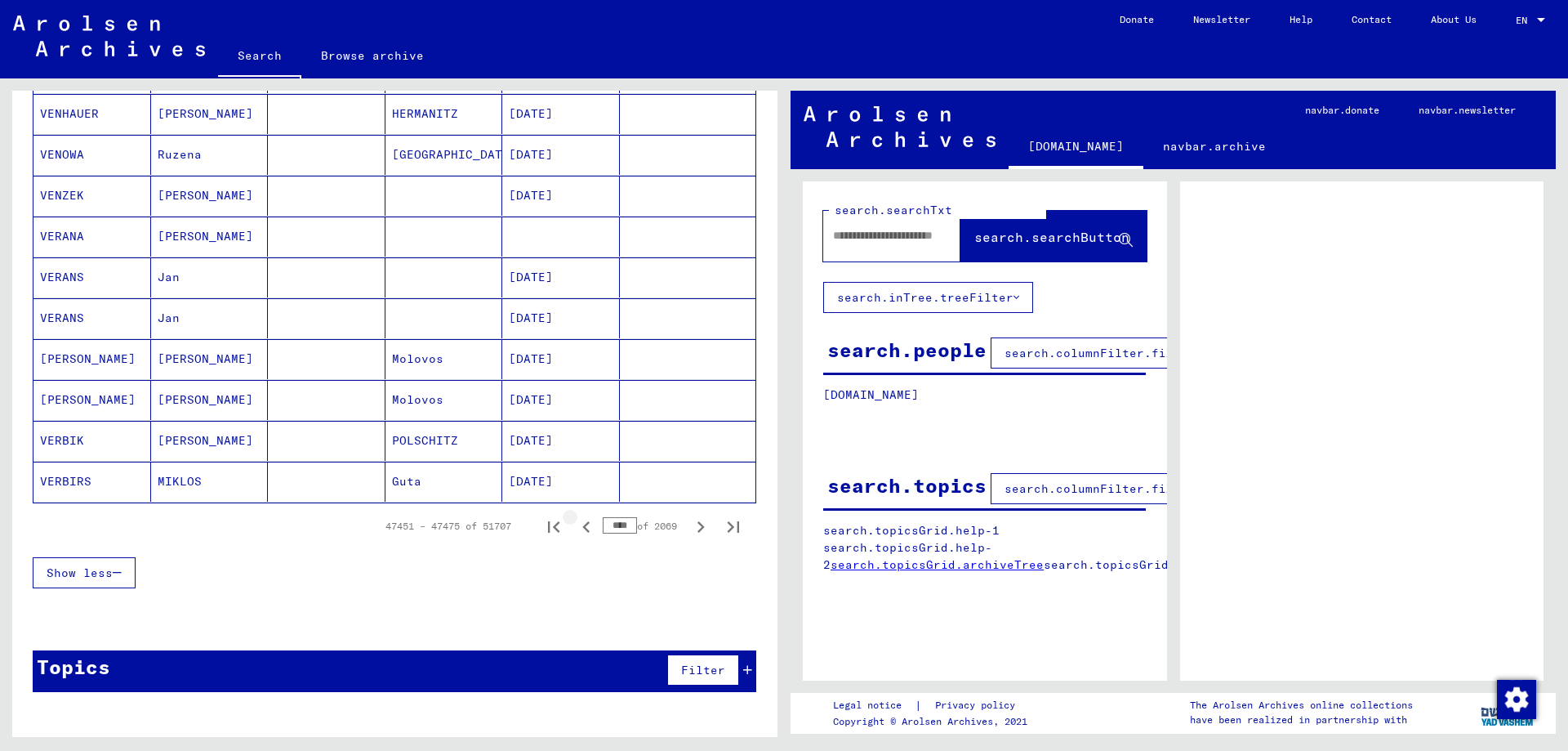
click at [587, 529] on icon "Previous page" at bounding box center [586, 527] width 22 height 23
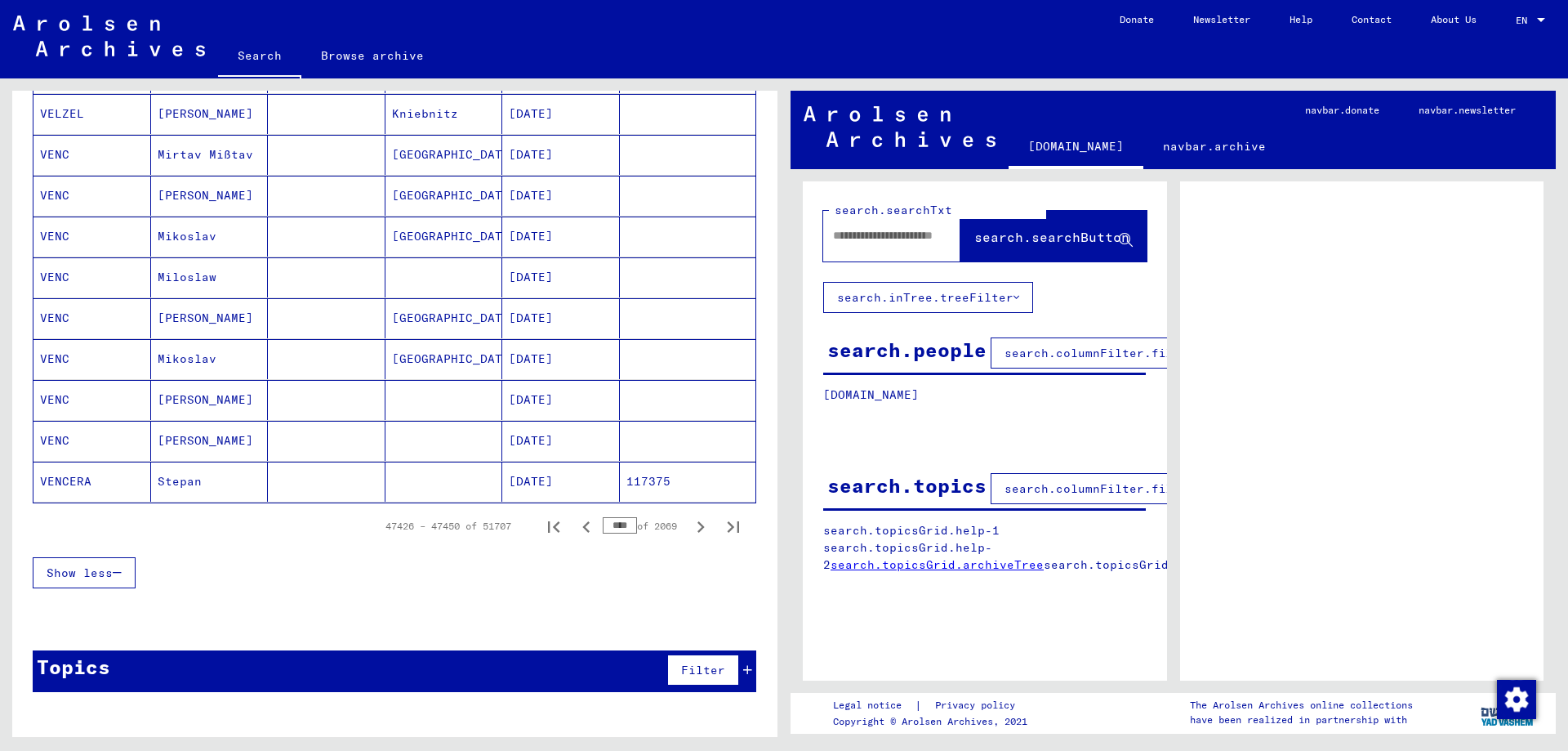
click at [587, 529] on icon "Previous page" at bounding box center [586, 527] width 22 height 23
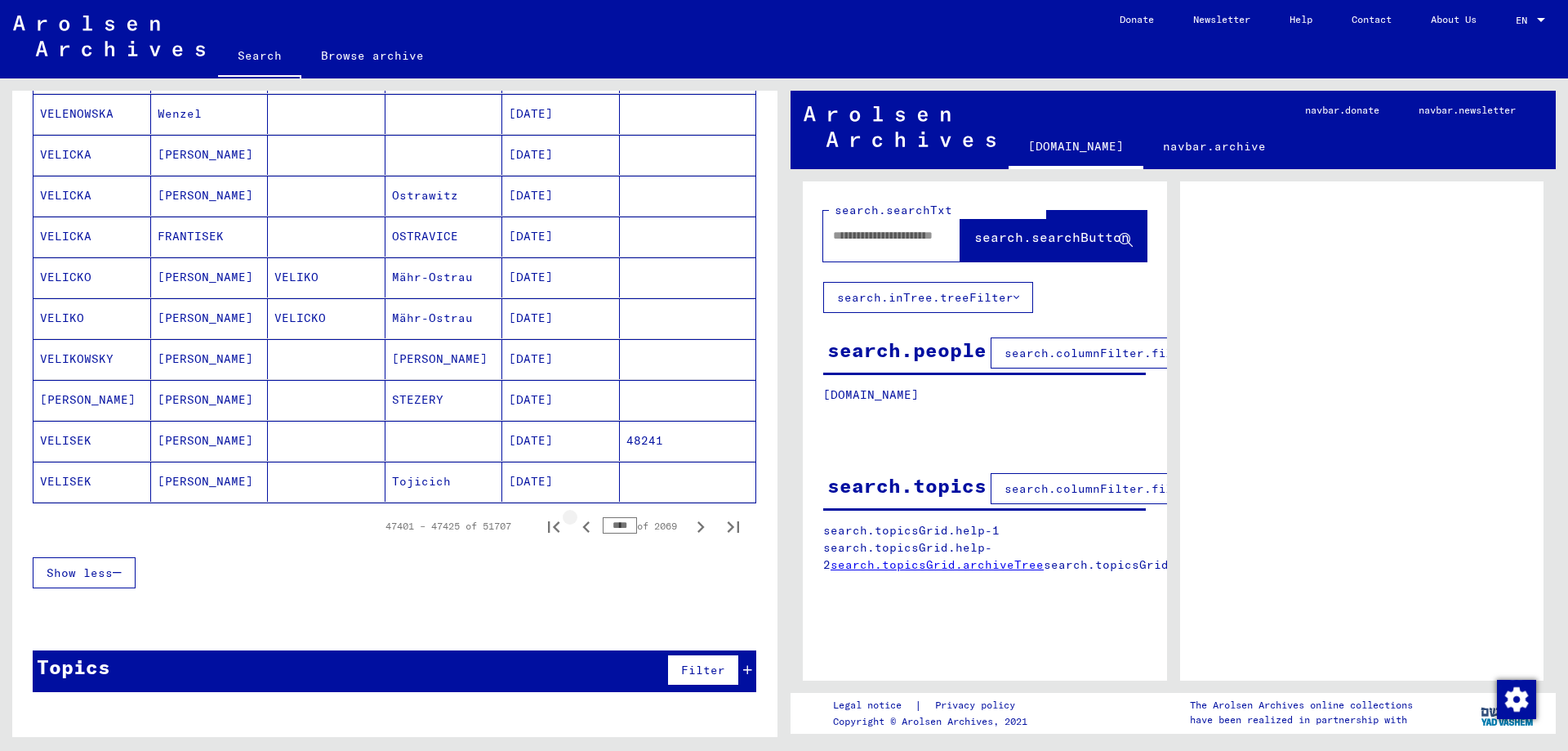
click at [587, 529] on icon "Previous page" at bounding box center [586, 527] width 22 height 23
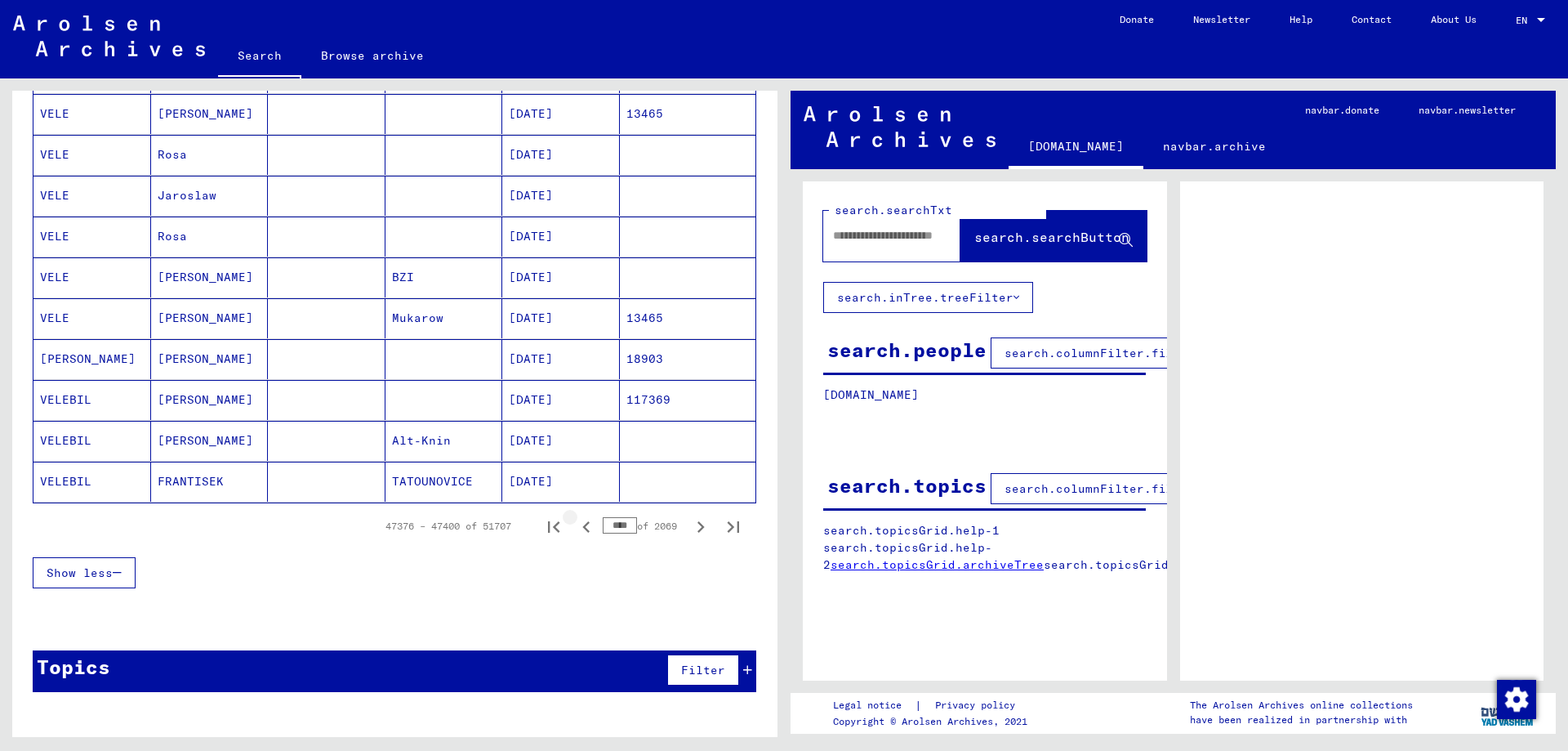
click at [587, 529] on icon "Previous page" at bounding box center [586, 527] width 22 height 23
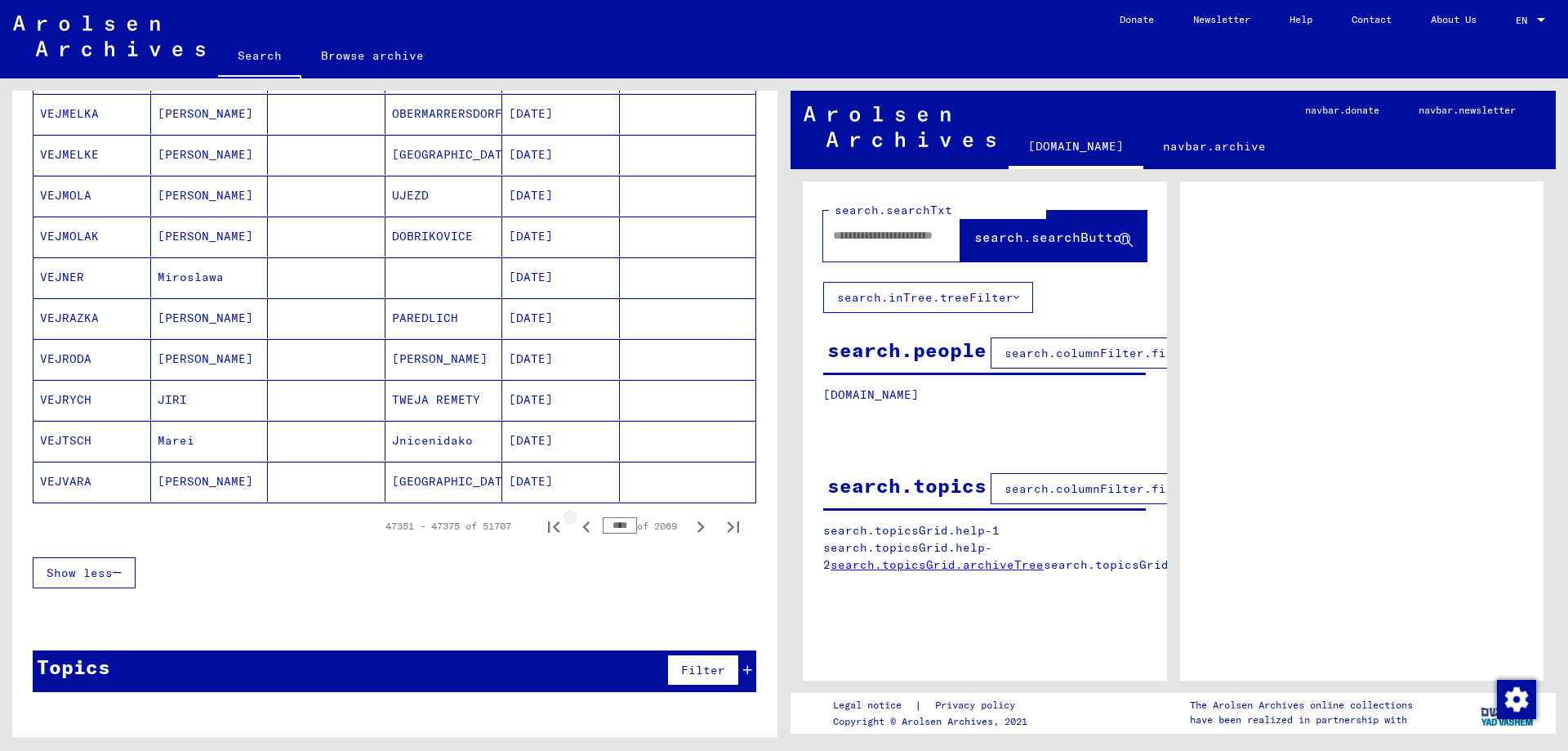
click at [587, 529] on icon "Previous page" at bounding box center [586, 527] width 22 height 23
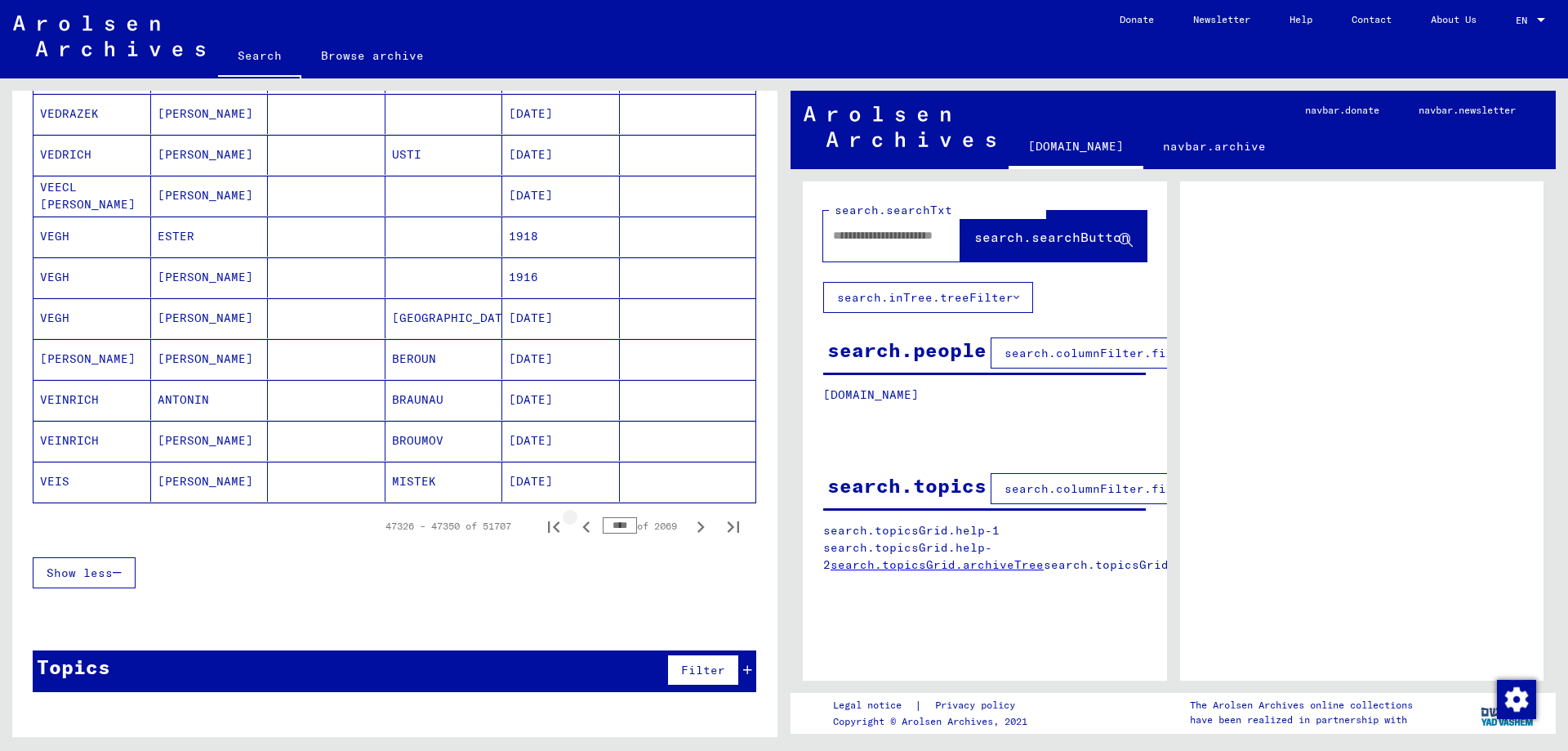
click at [587, 529] on icon "Previous page" at bounding box center [586, 527] width 22 height 23
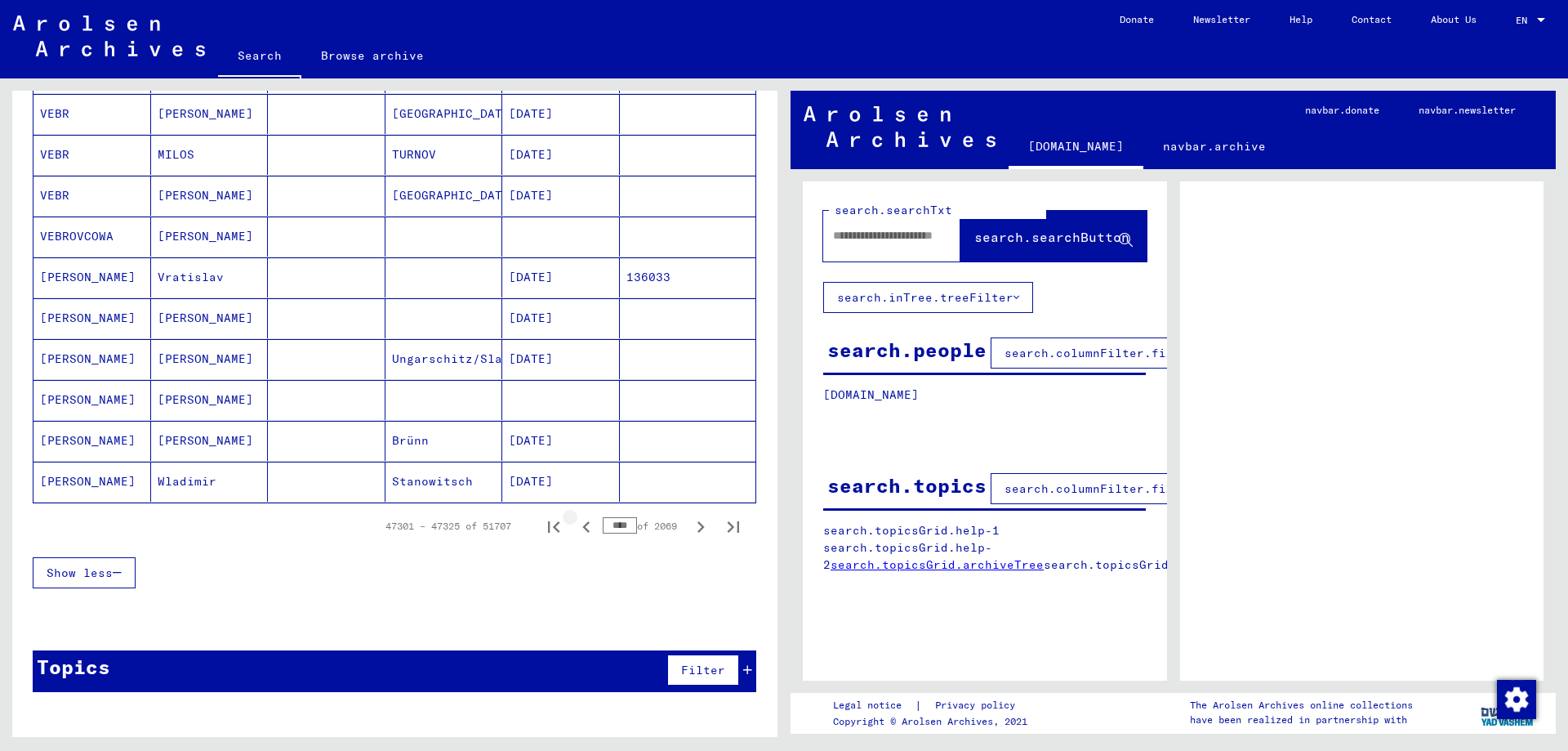
click at [587, 529] on icon "Previous page" at bounding box center [586, 527] width 22 height 23
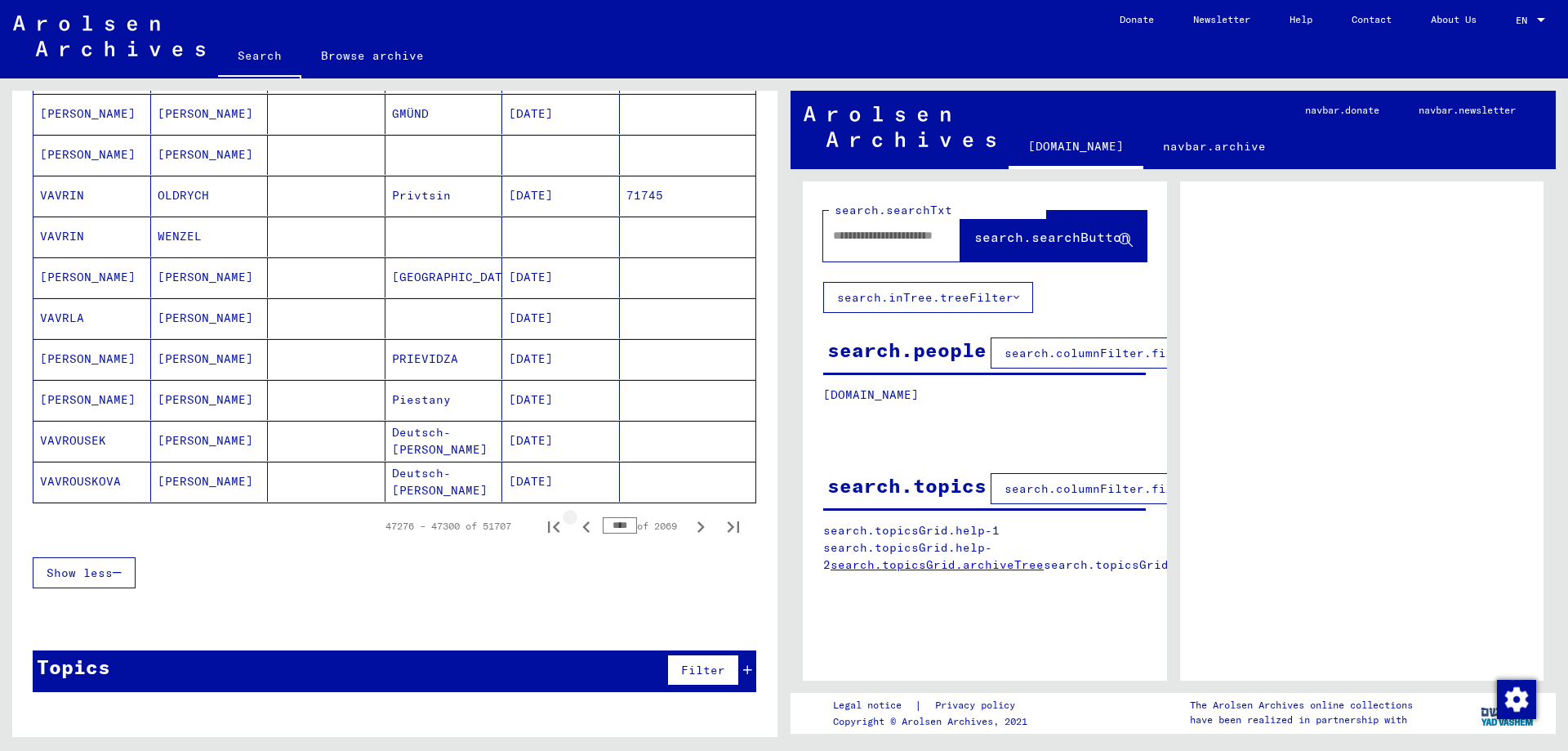
click at [587, 529] on icon "Previous page" at bounding box center [586, 527] width 22 height 23
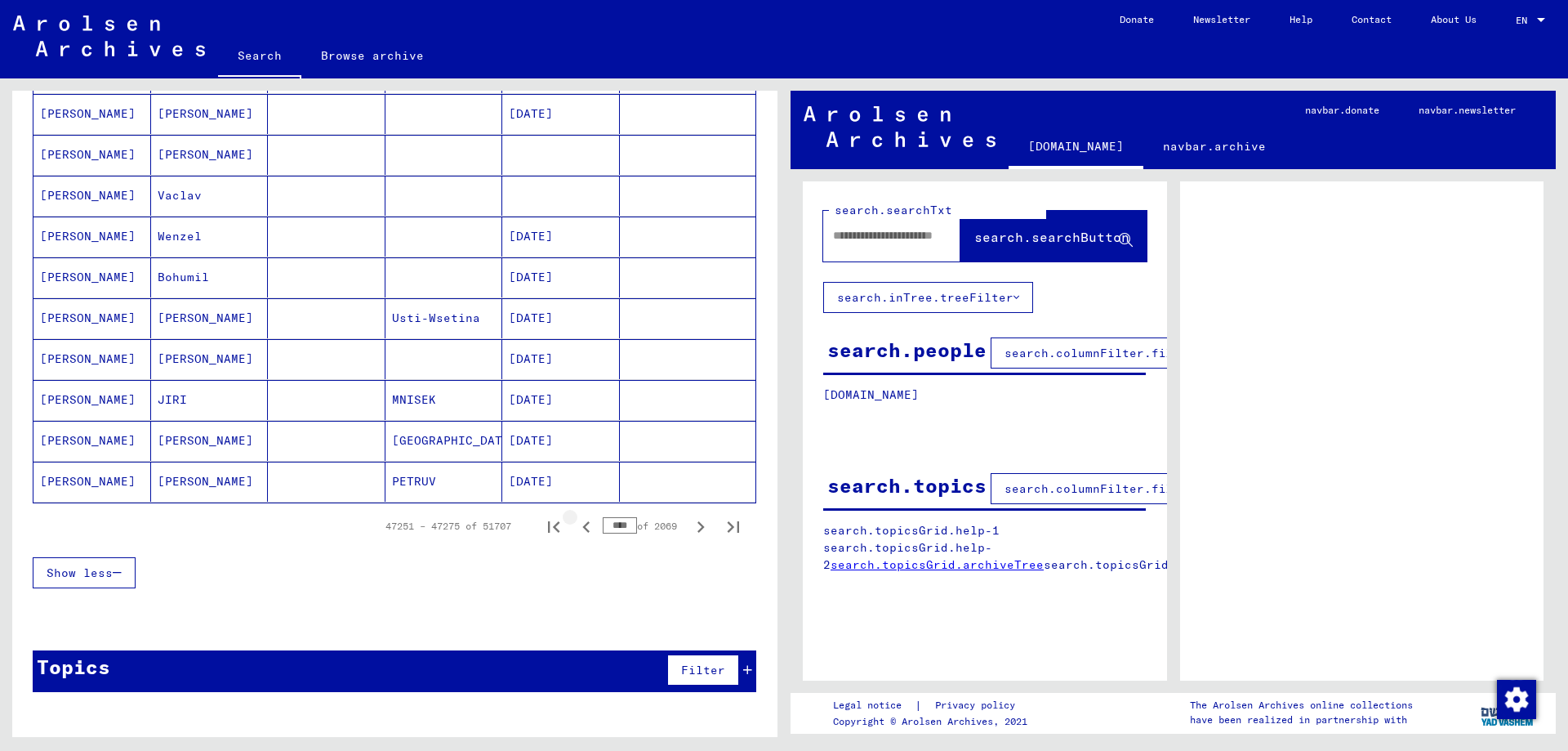
click at [587, 529] on icon "Previous page" at bounding box center [586, 527] width 22 height 23
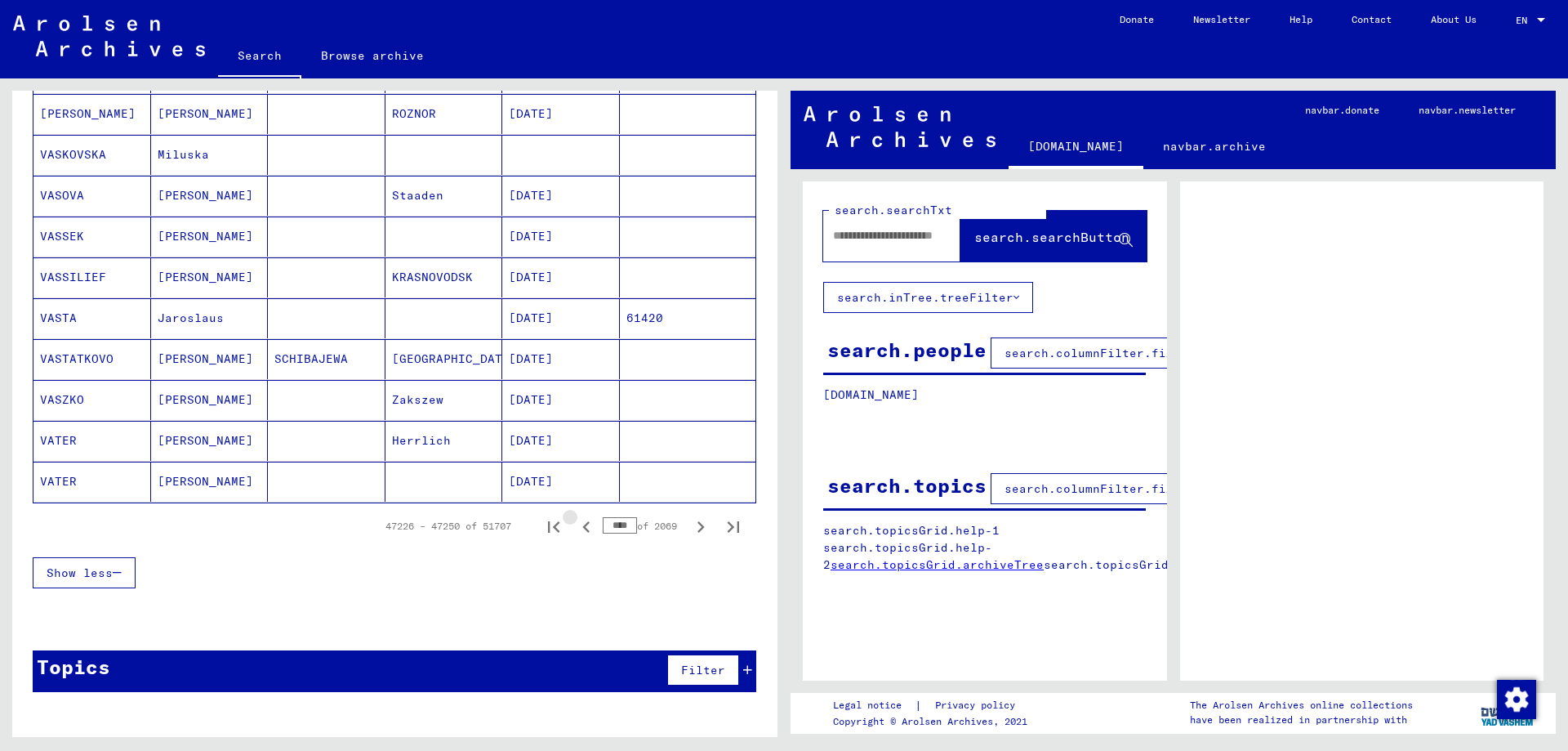
click at [587, 529] on icon "Previous page" at bounding box center [586, 527] width 22 height 23
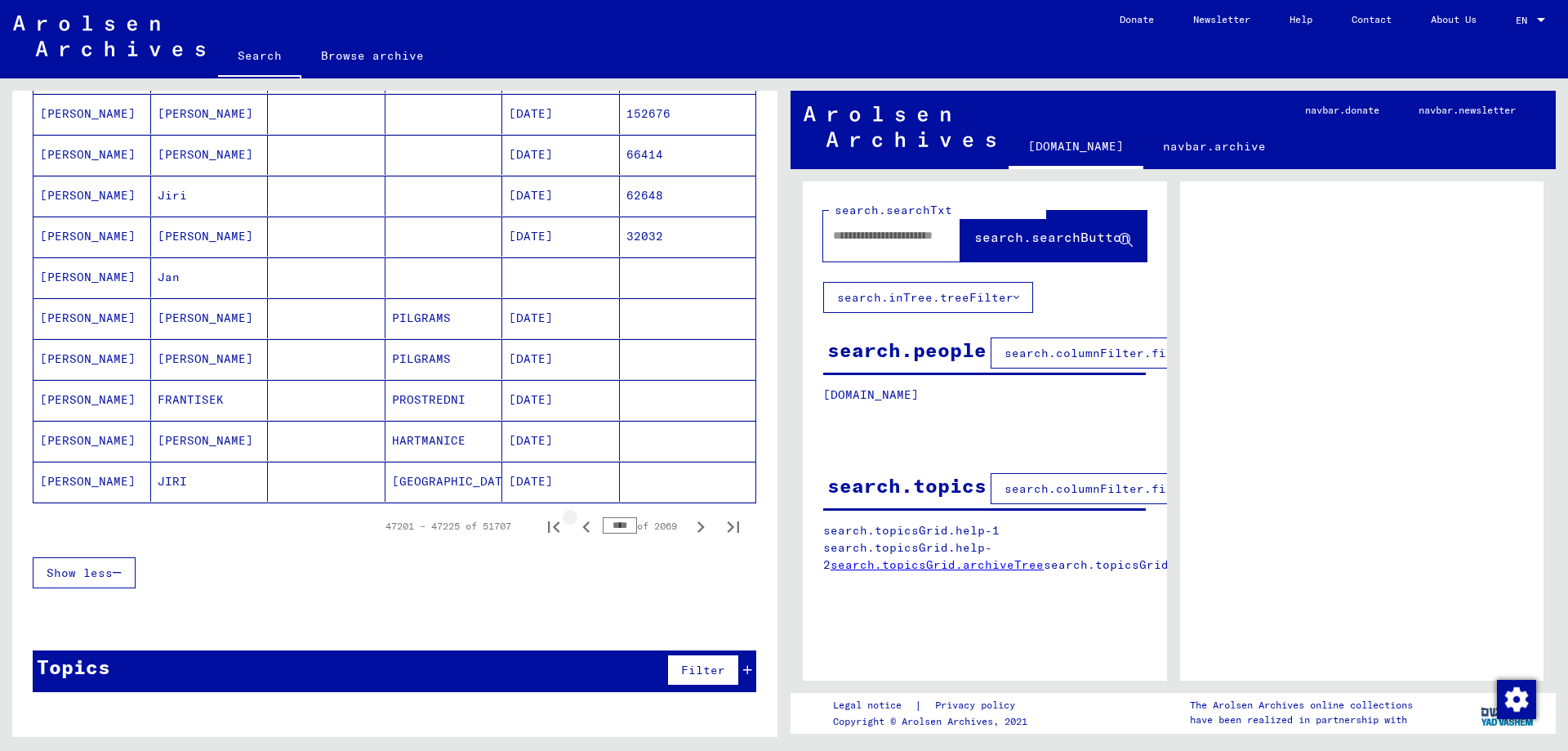
click at [587, 529] on icon "Previous page" at bounding box center [586, 527] width 22 height 23
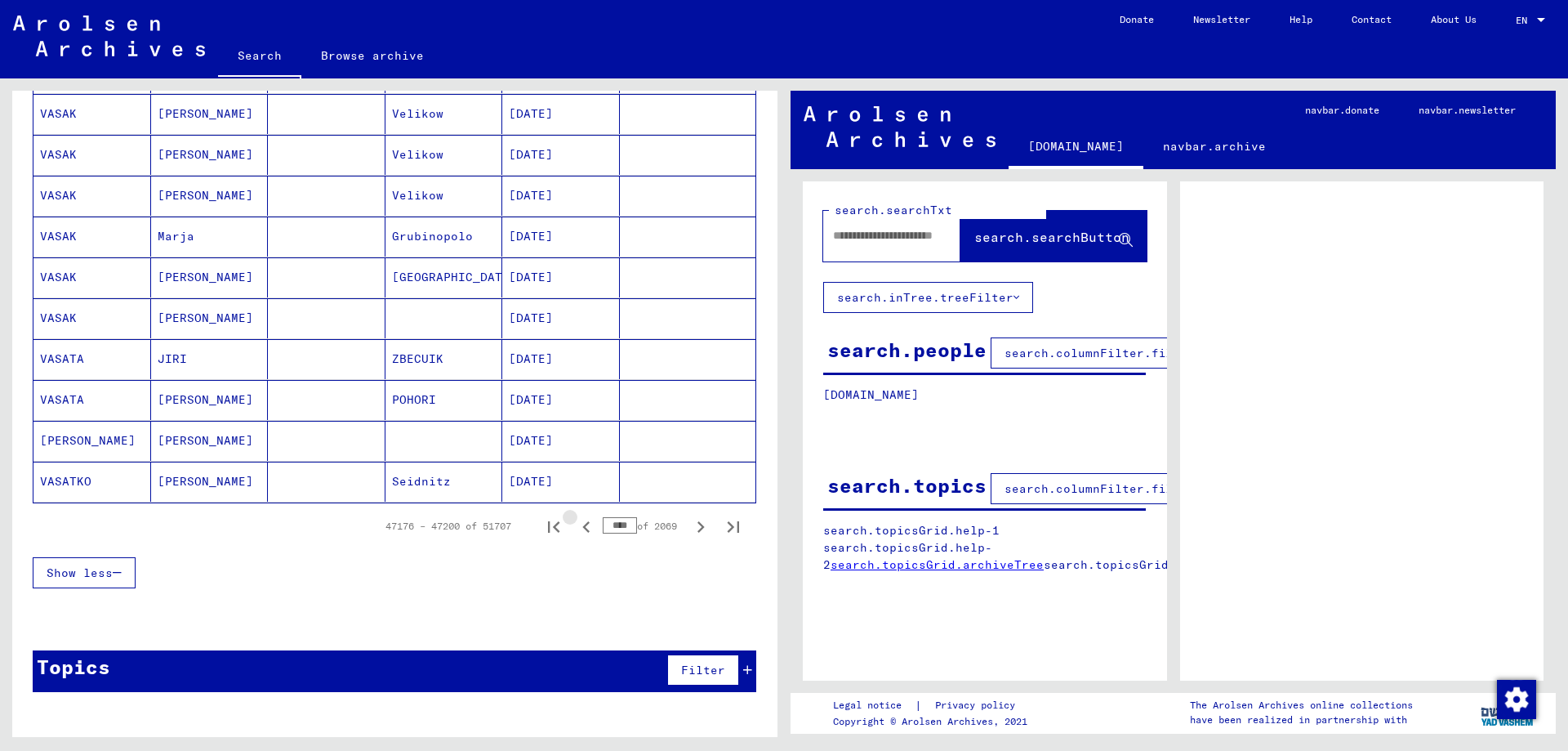
click at [587, 529] on icon "Previous page" at bounding box center [586, 527] width 22 height 23
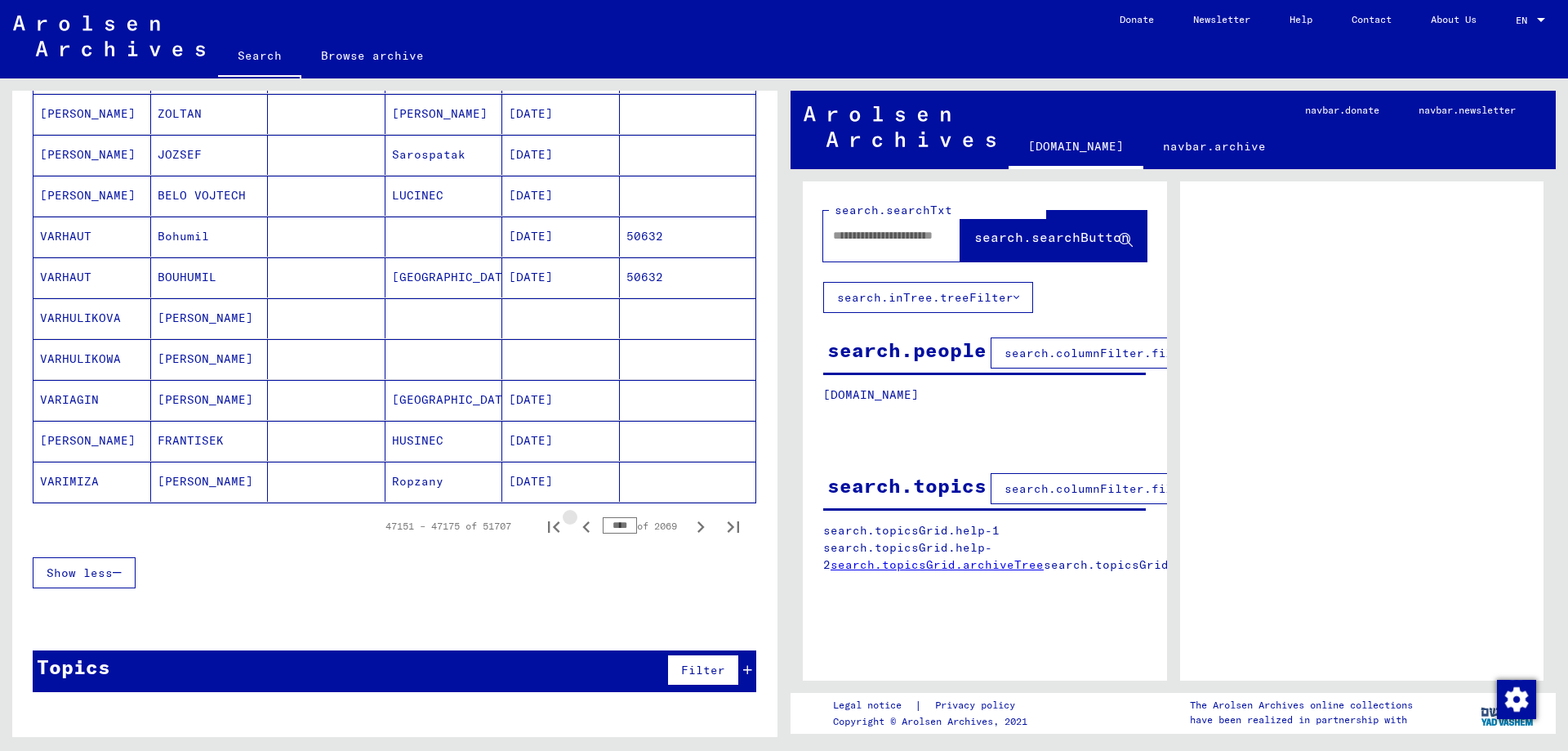
click at [587, 529] on icon "Previous page" at bounding box center [586, 527] width 22 height 23
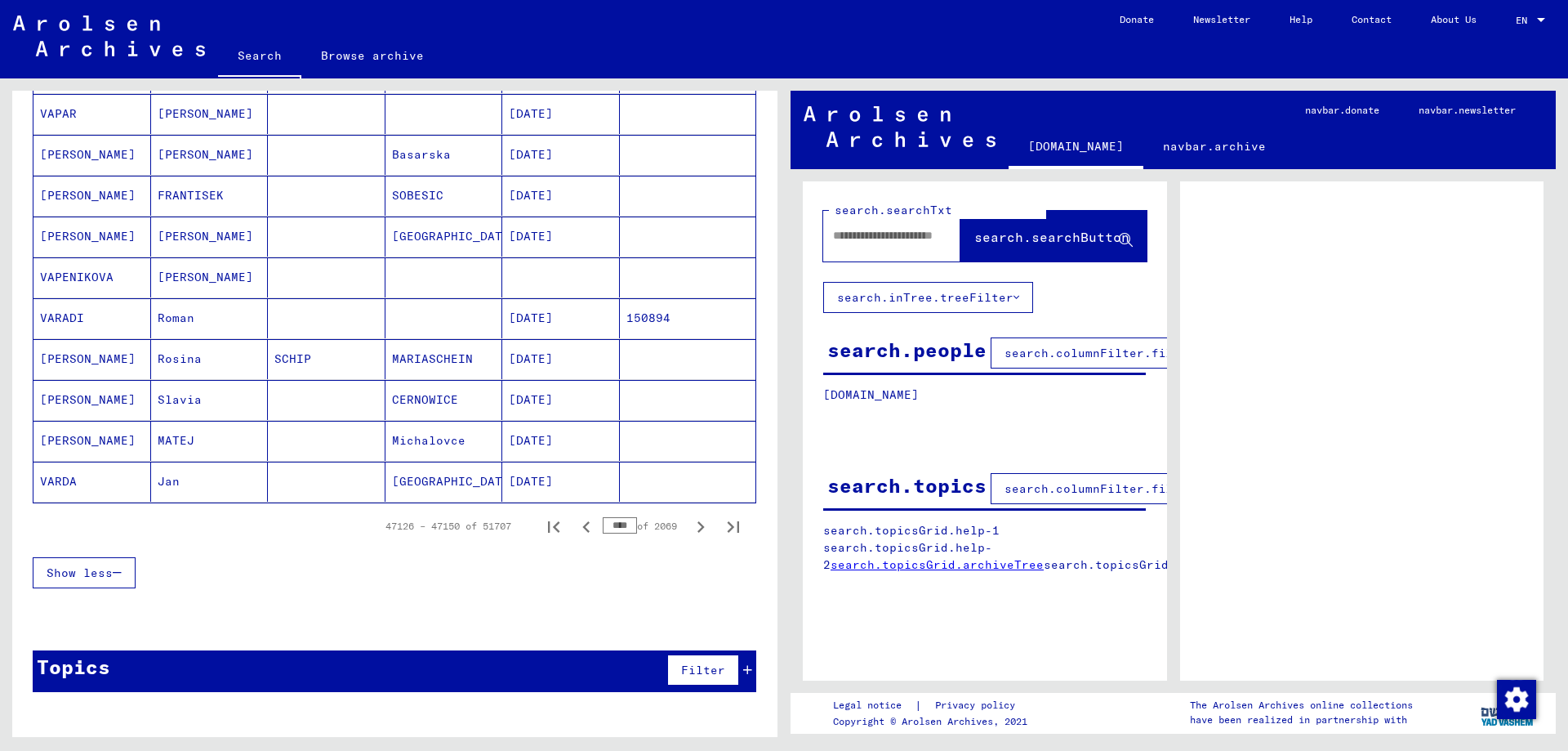
click at [618, 527] on input "****" at bounding box center [620, 524] width 35 height 16
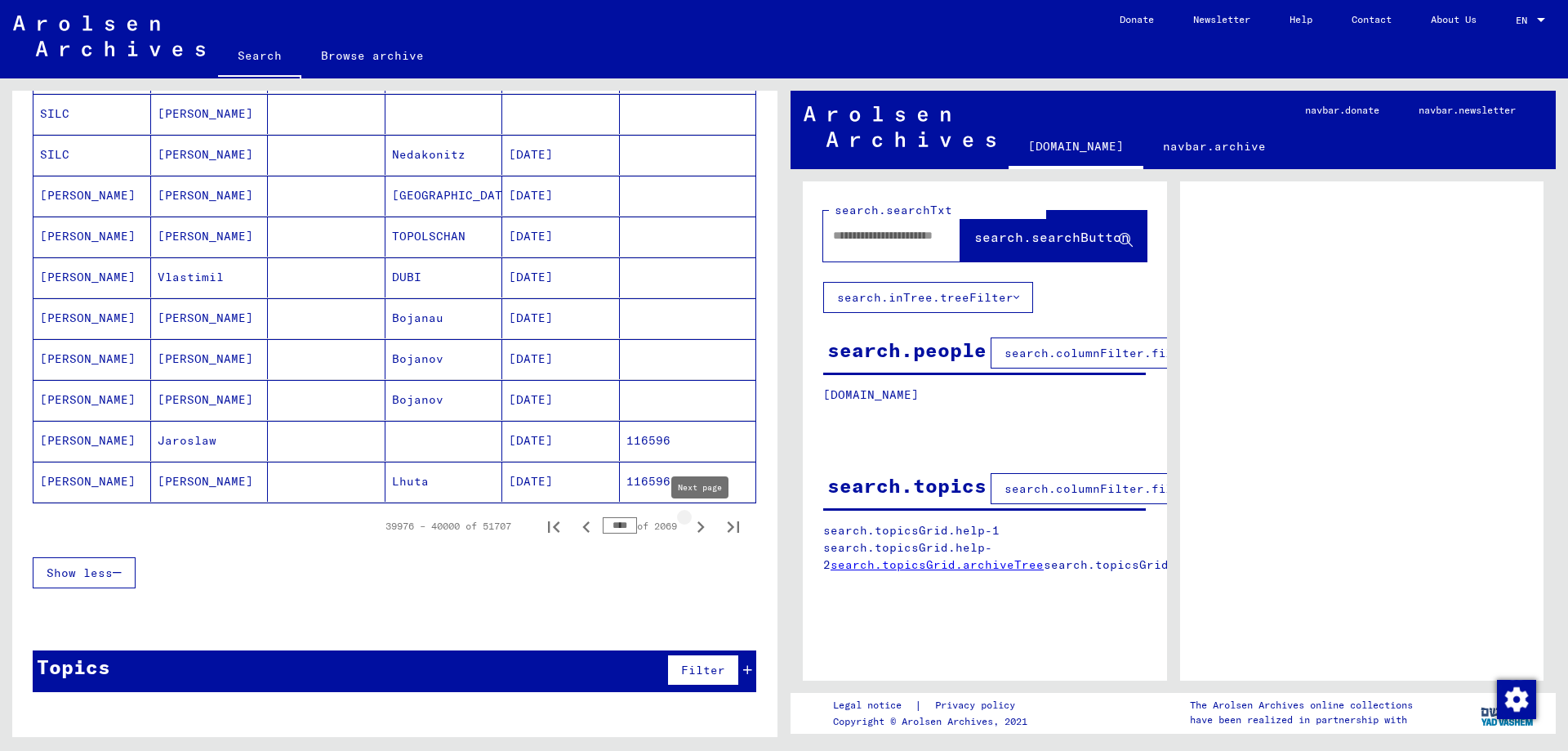
click at [691, 531] on icon "Next page" at bounding box center [700, 527] width 22 height 23
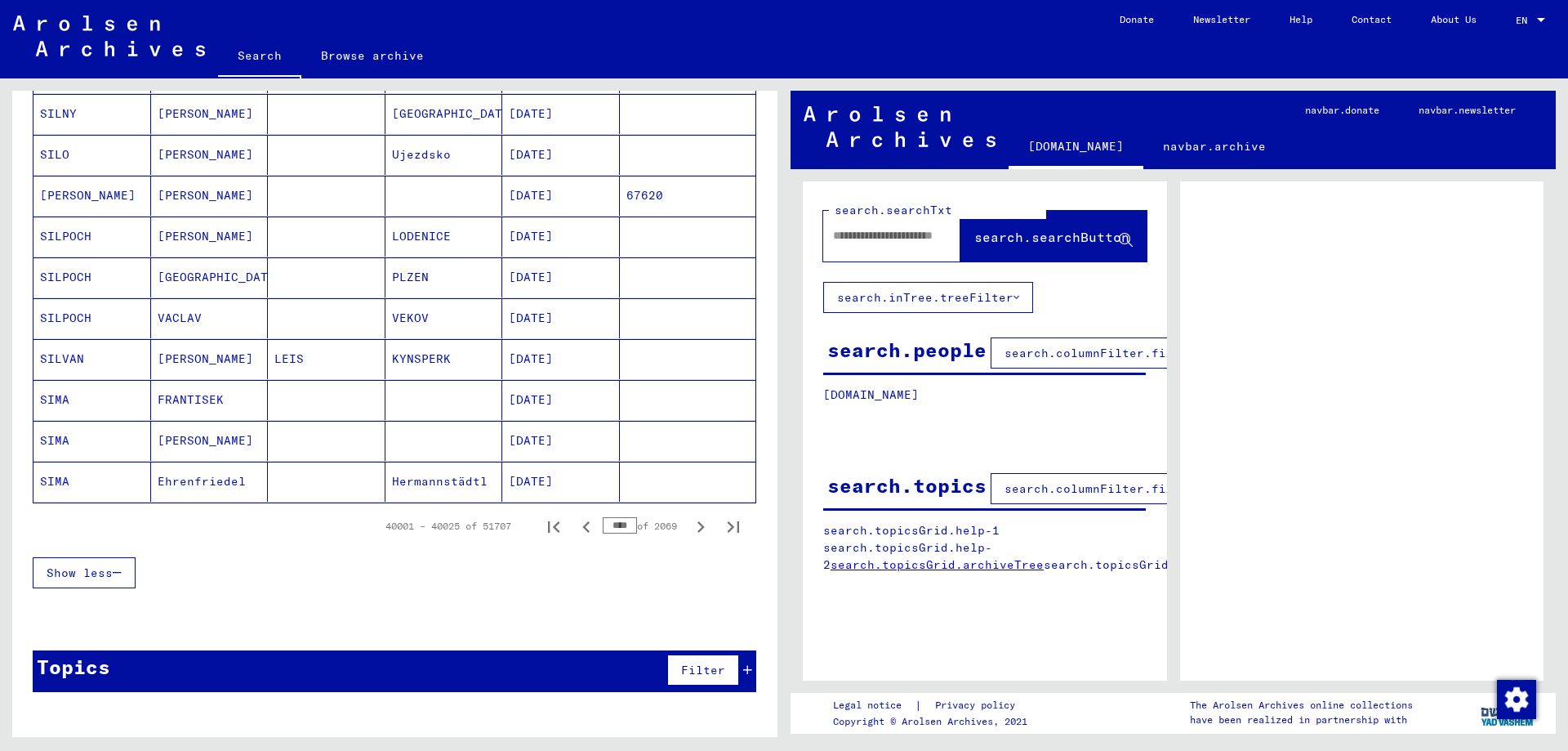
click at [698, 530] on icon "Next page" at bounding box center [700, 527] width 22 height 23
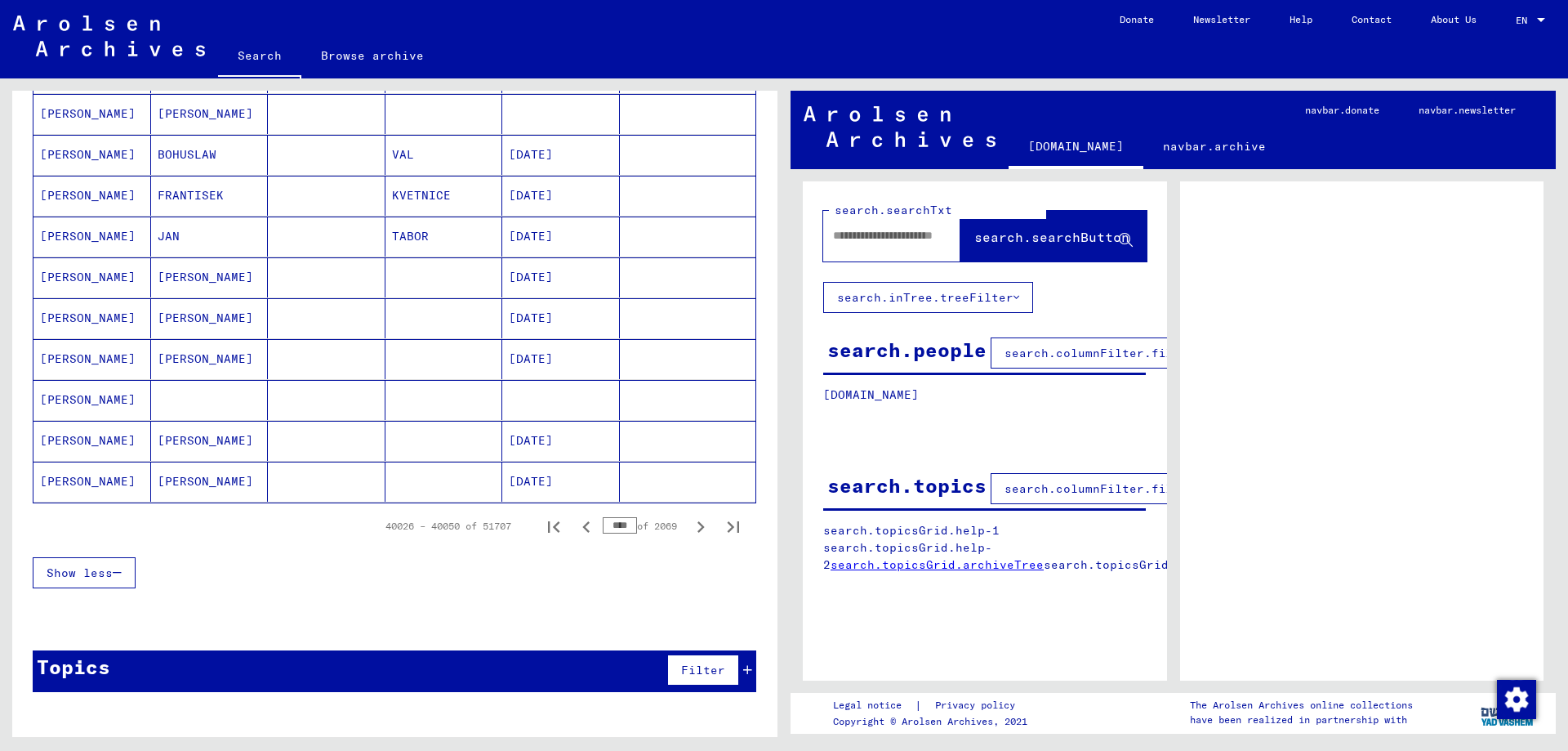
click at [698, 530] on icon "Next page" at bounding box center [700, 527] width 22 height 23
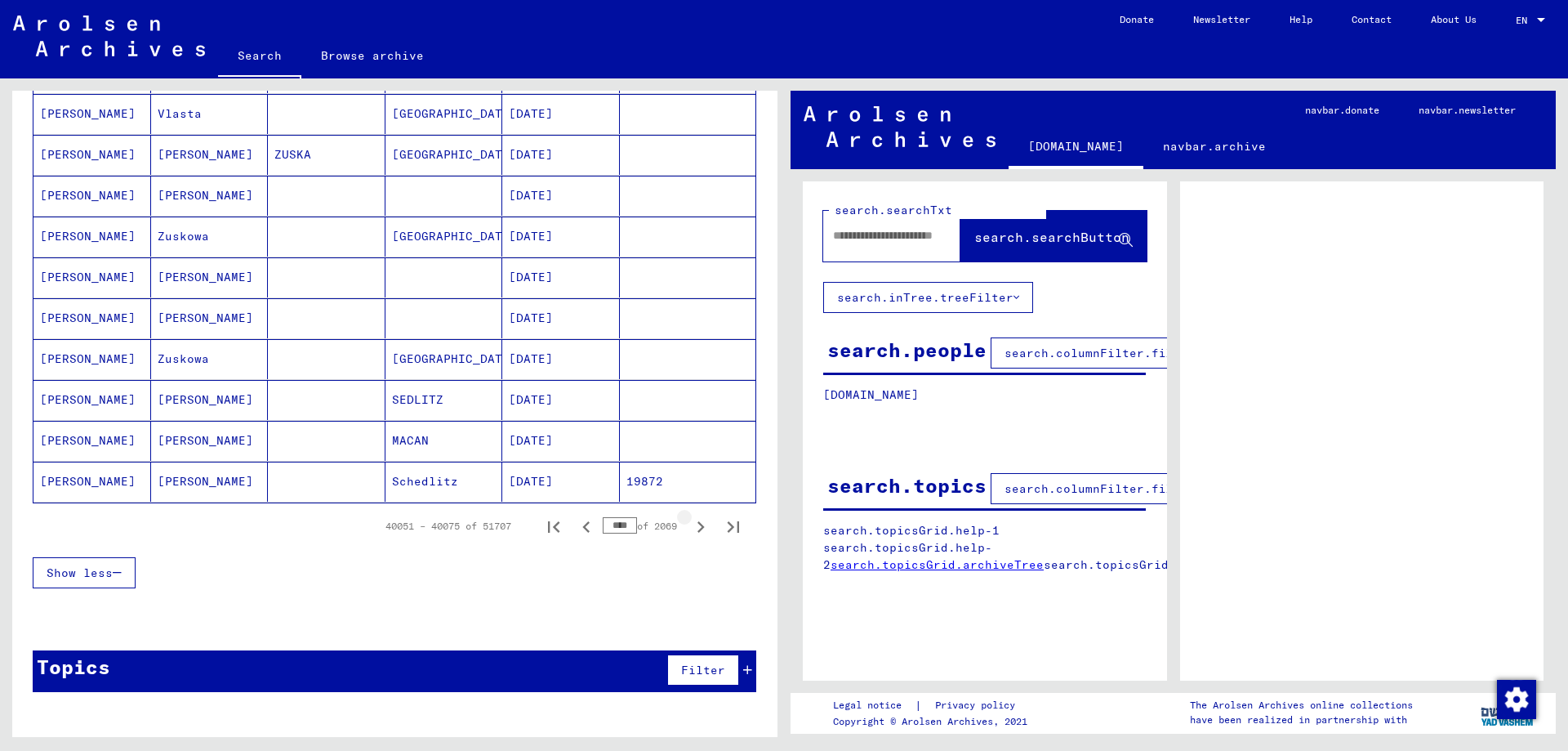
click at [698, 530] on icon "Next page" at bounding box center [700, 527] width 22 height 23
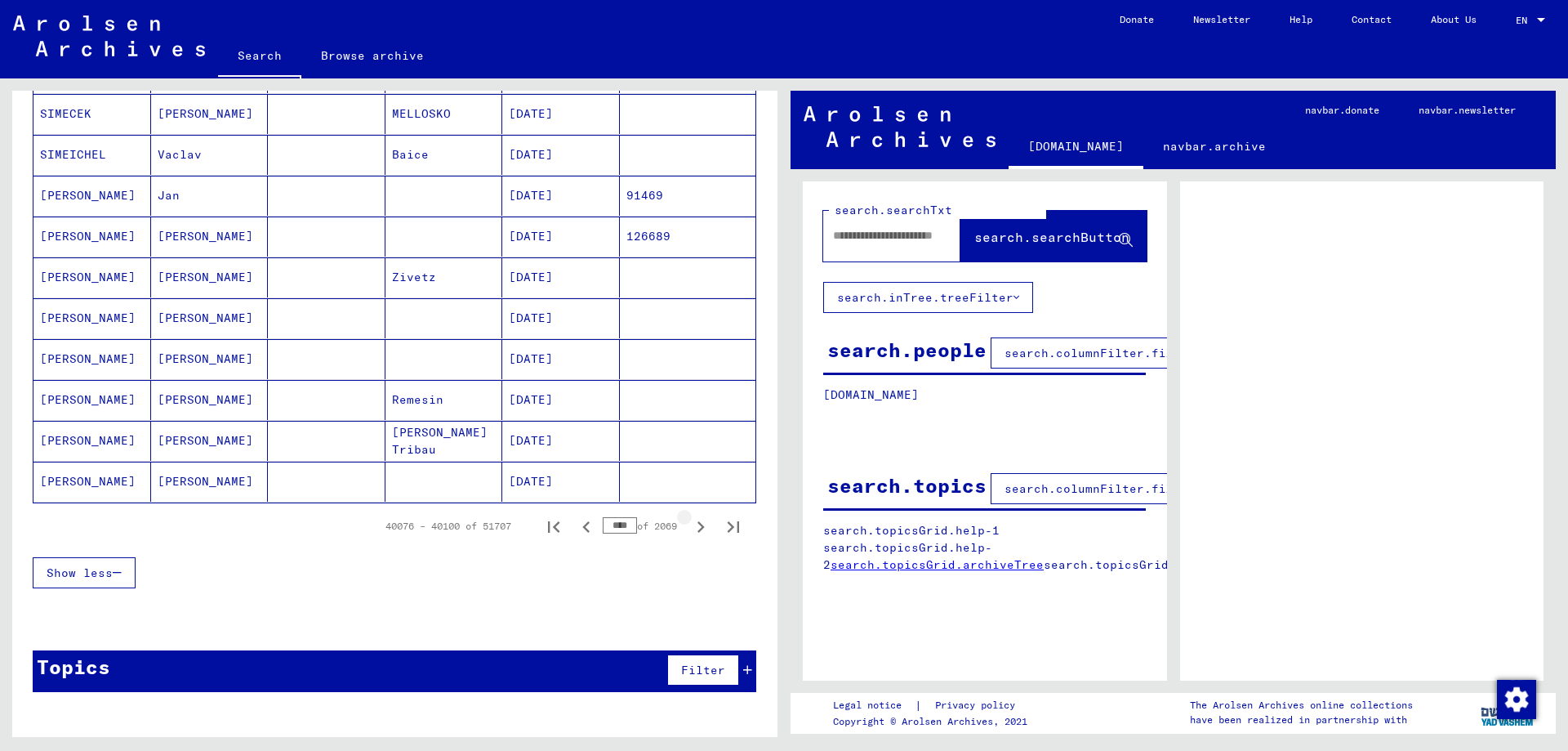
click at [698, 530] on icon "Next page" at bounding box center [700, 527] width 22 height 23
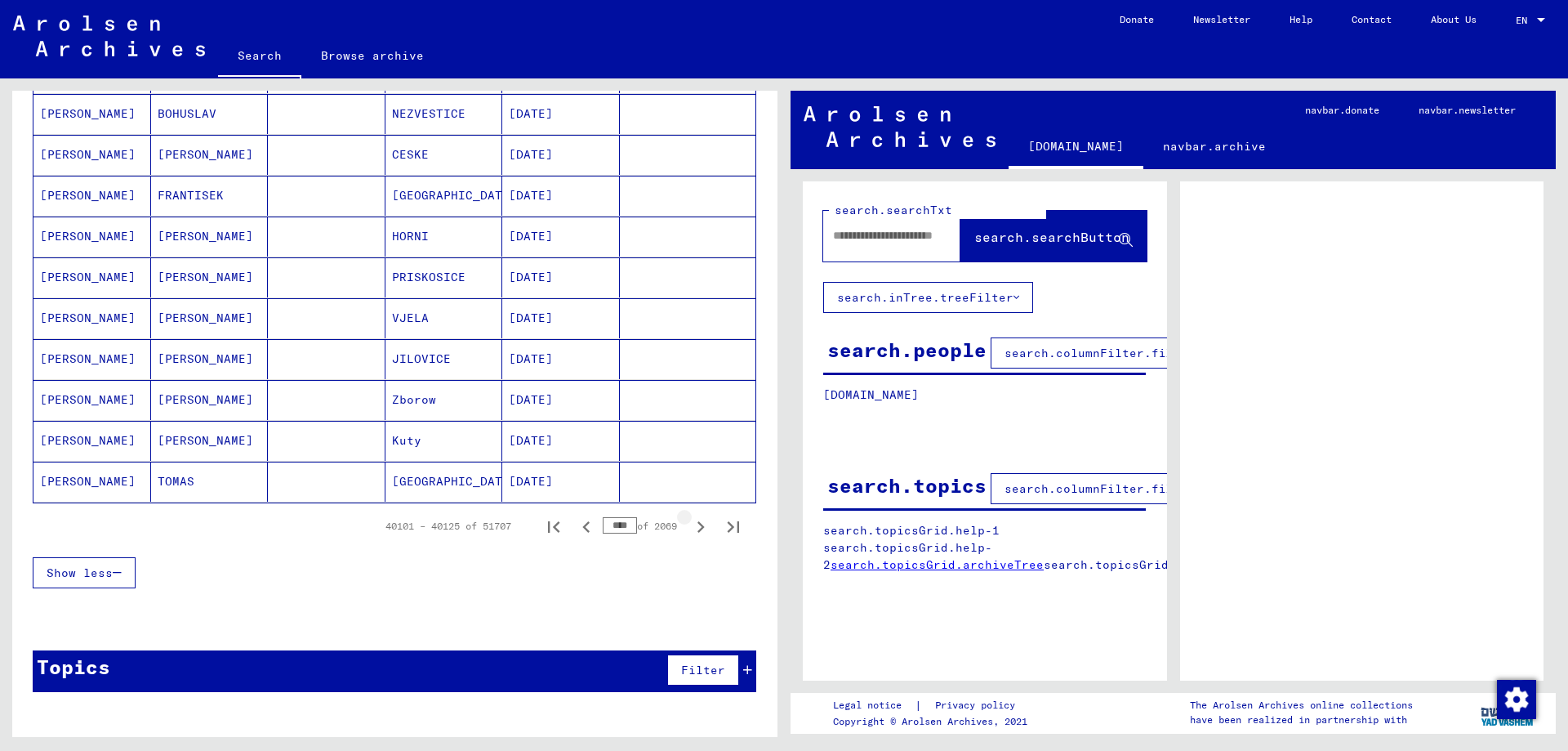
click at [698, 530] on icon "Next page" at bounding box center [700, 527] width 22 height 23
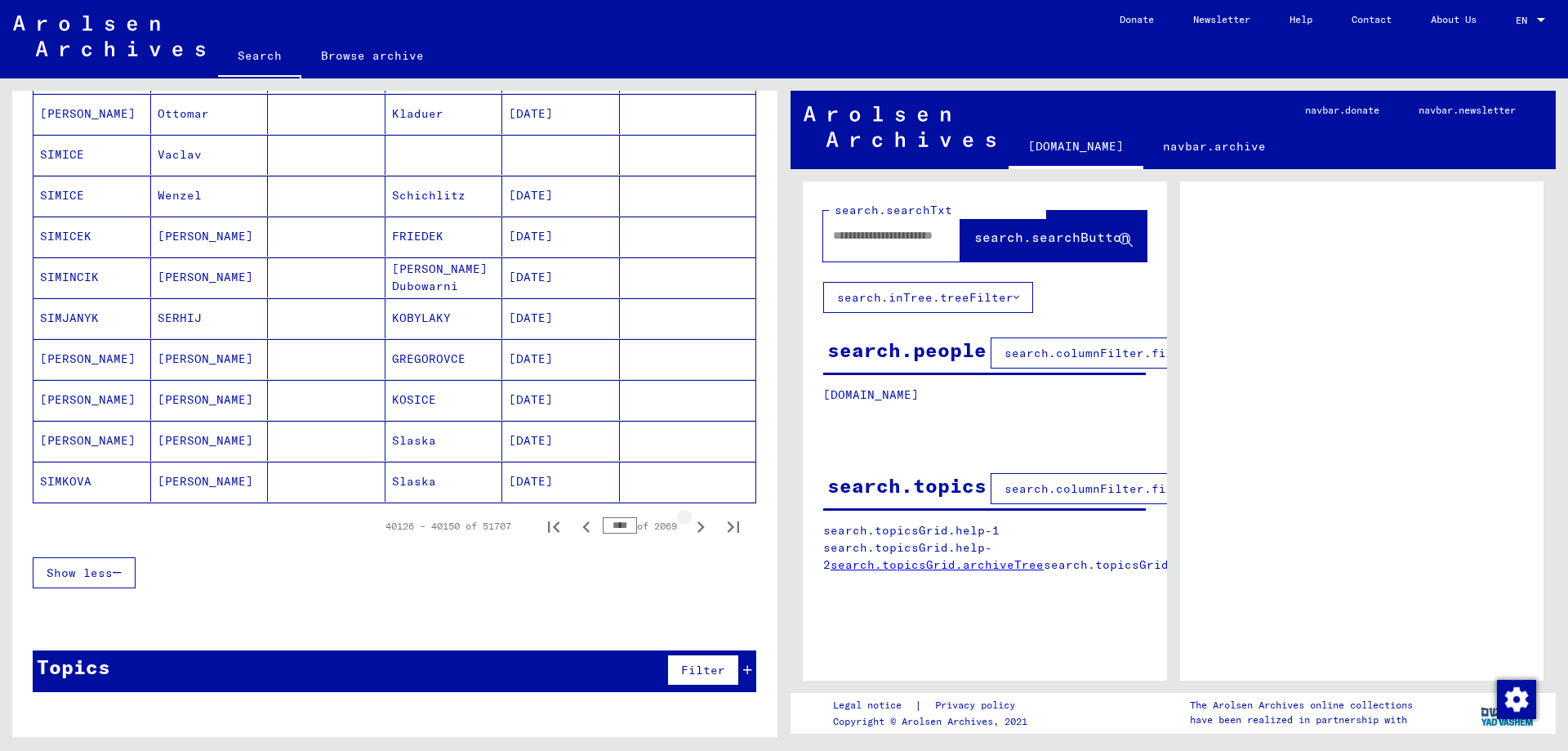
click at [698, 530] on icon "Next page" at bounding box center [700, 527] width 22 height 23
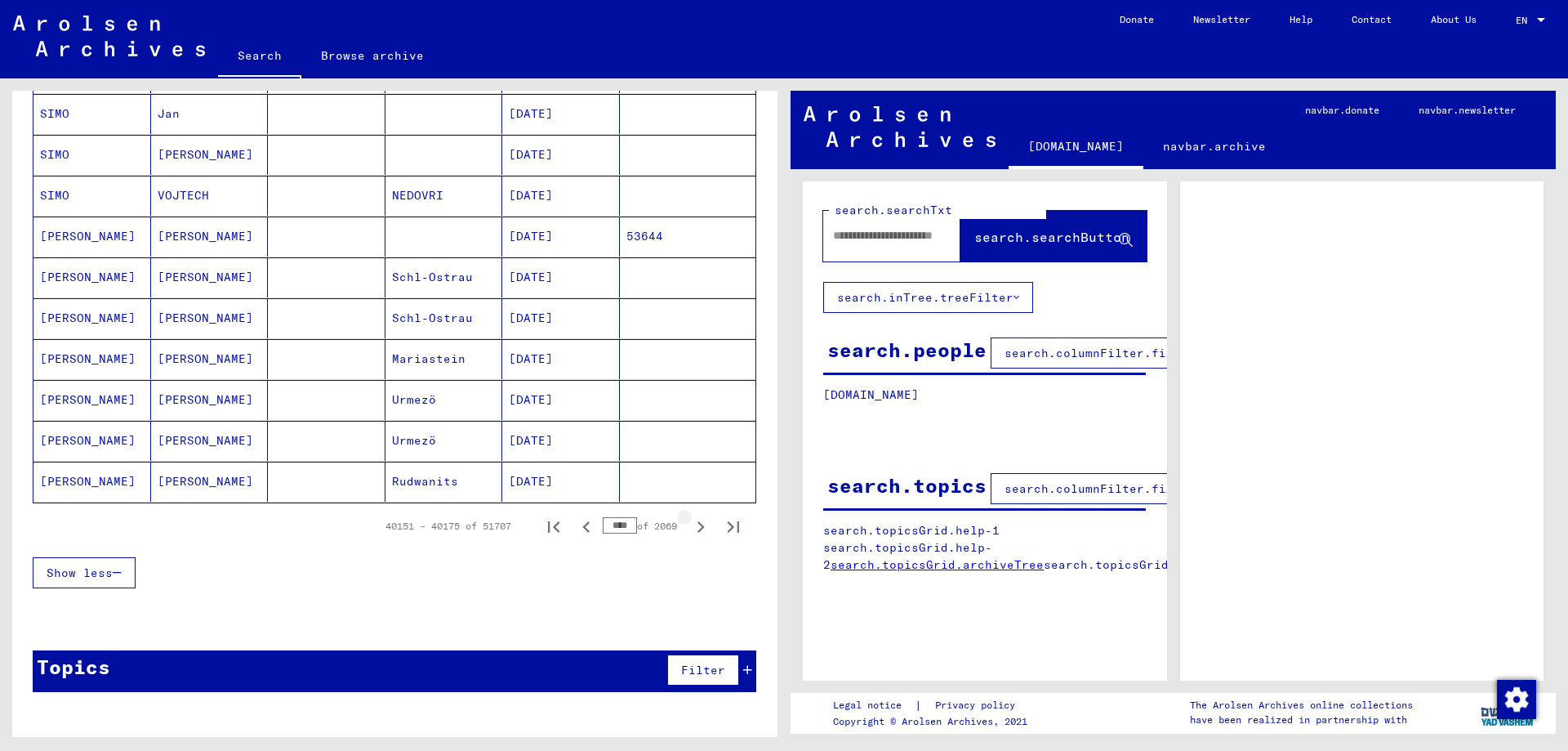
click at [698, 530] on icon "Next page" at bounding box center [700, 527] width 22 height 23
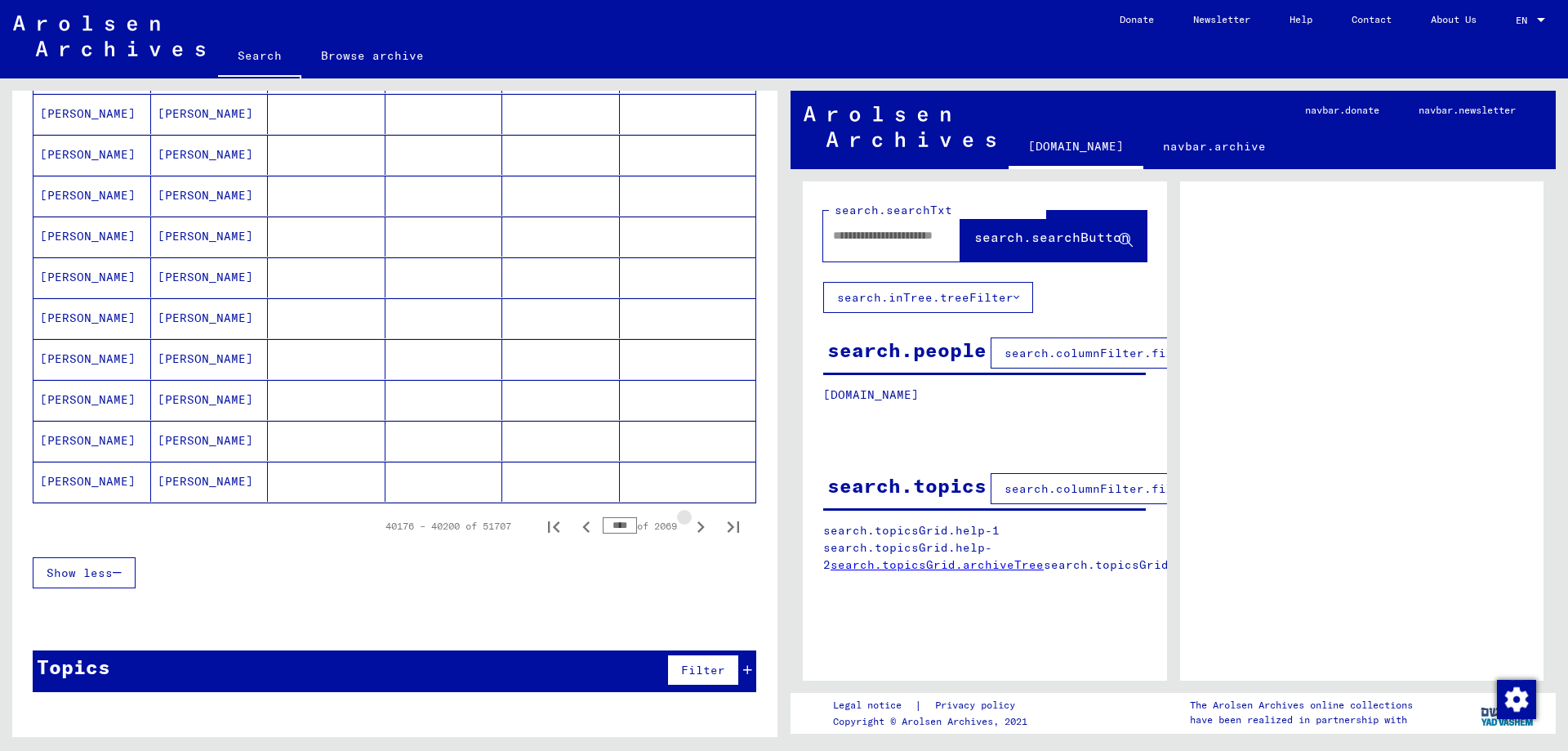
click at [698, 530] on icon "Next page" at bounding box center [700, 527] width 22 height 23
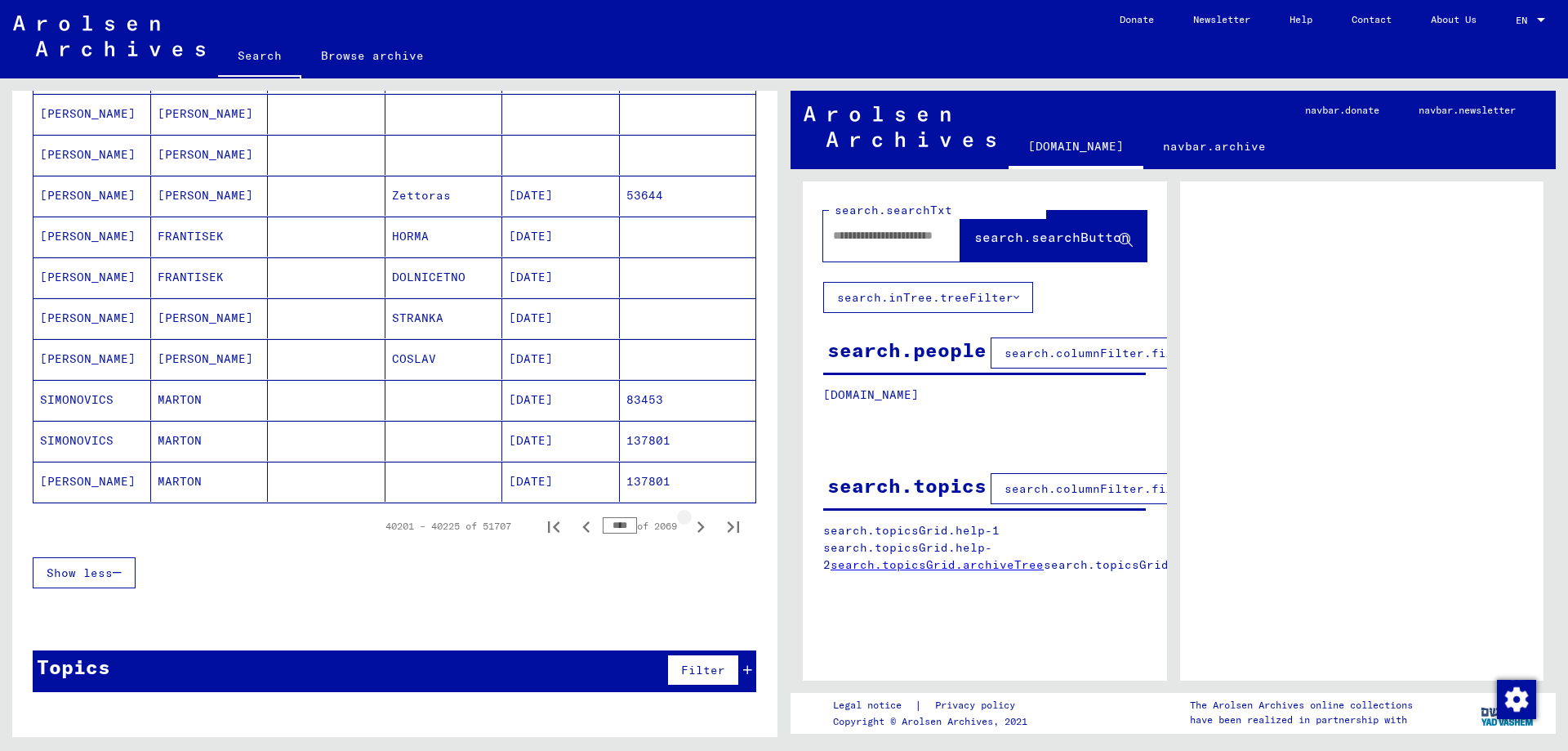
click at [698, 530] on icon "Next page" at bounding box center [700, 527] width 22 height 23
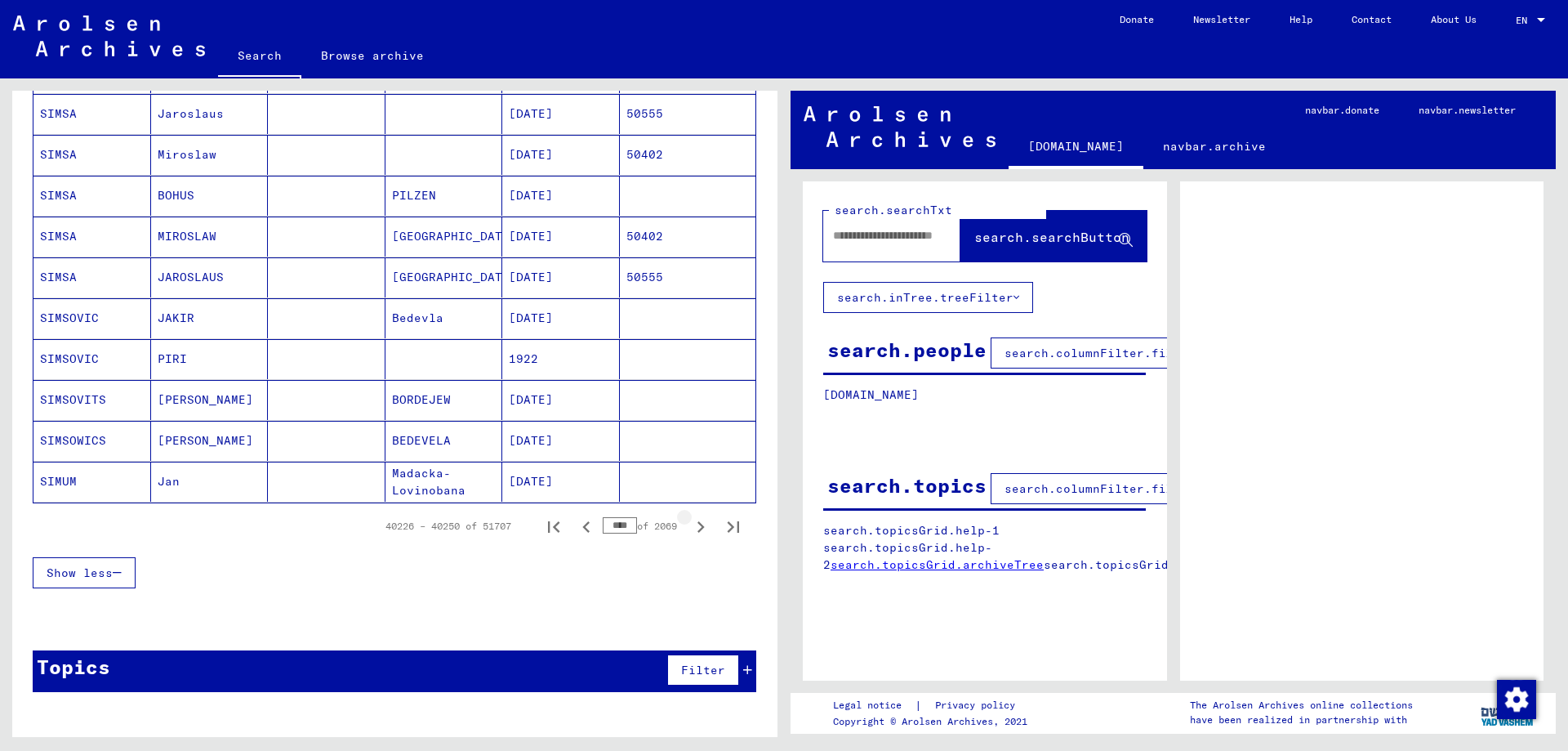
click at [698, 530] on icon "Next page" at bounding box center [700, 527] width 22 height 23
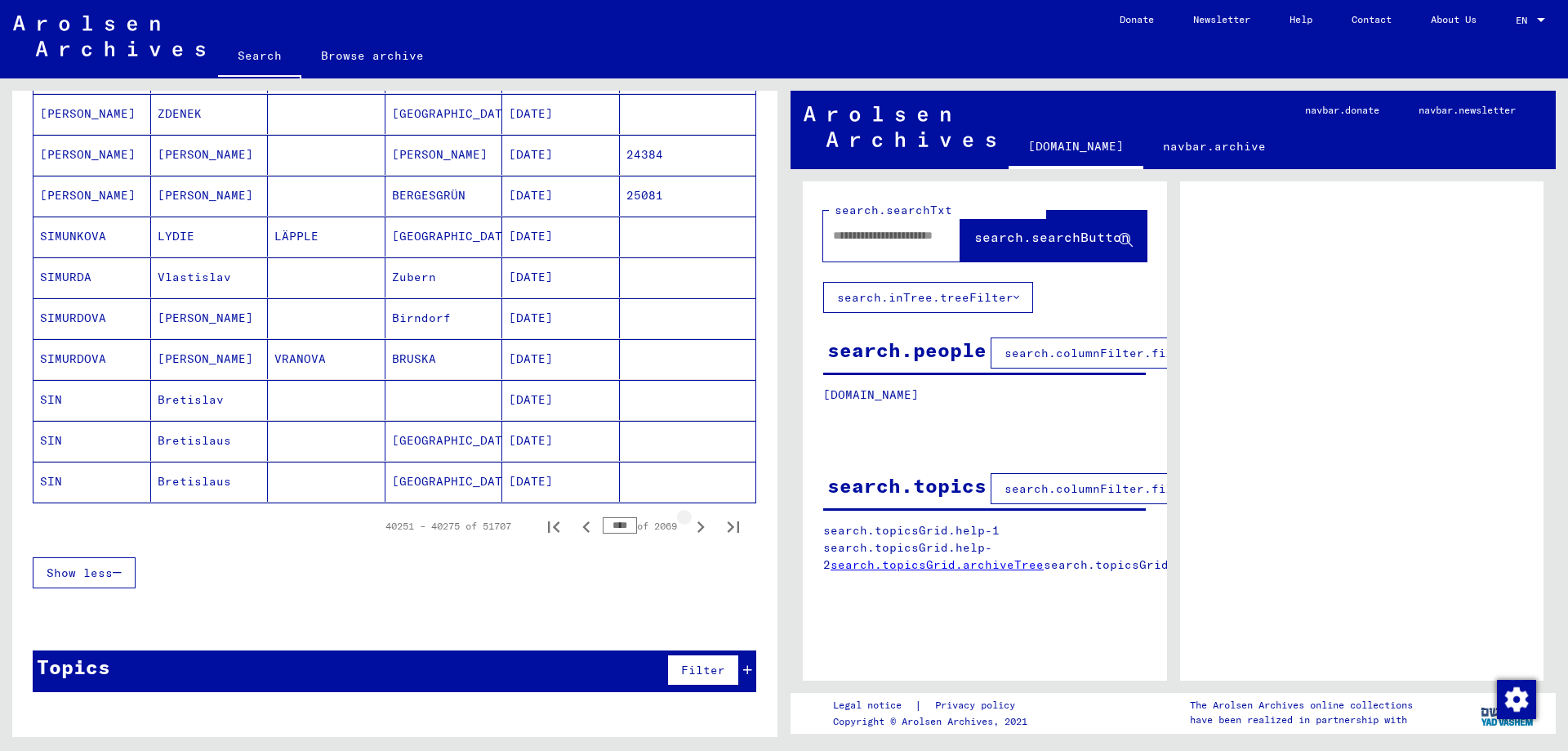
click at [698, 530] on icon "Next page" at bounding box center [700, 527] width 22 height 23
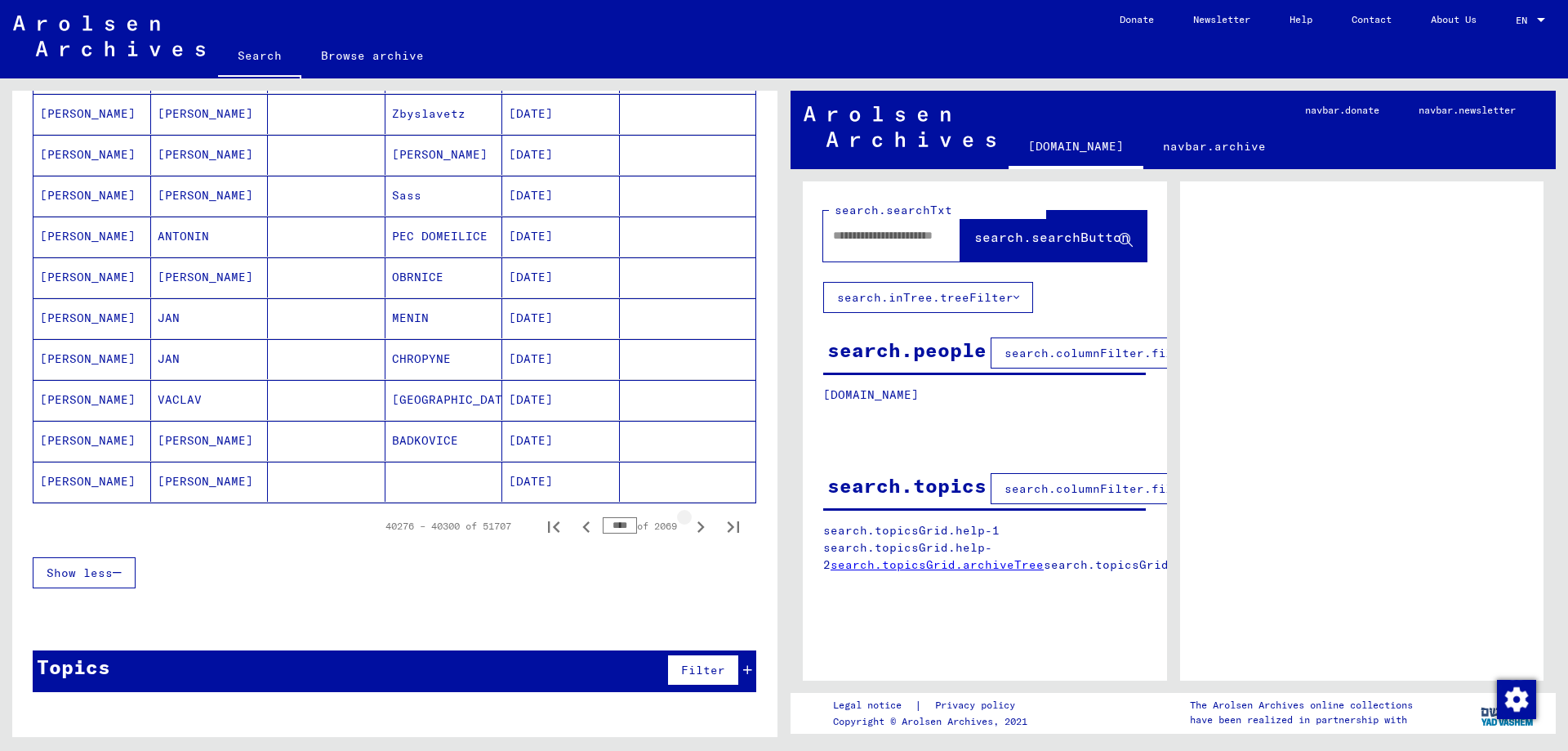
click at [698, 530] on icon "Next page" at bounding box center [700, 527] width 22 height 23
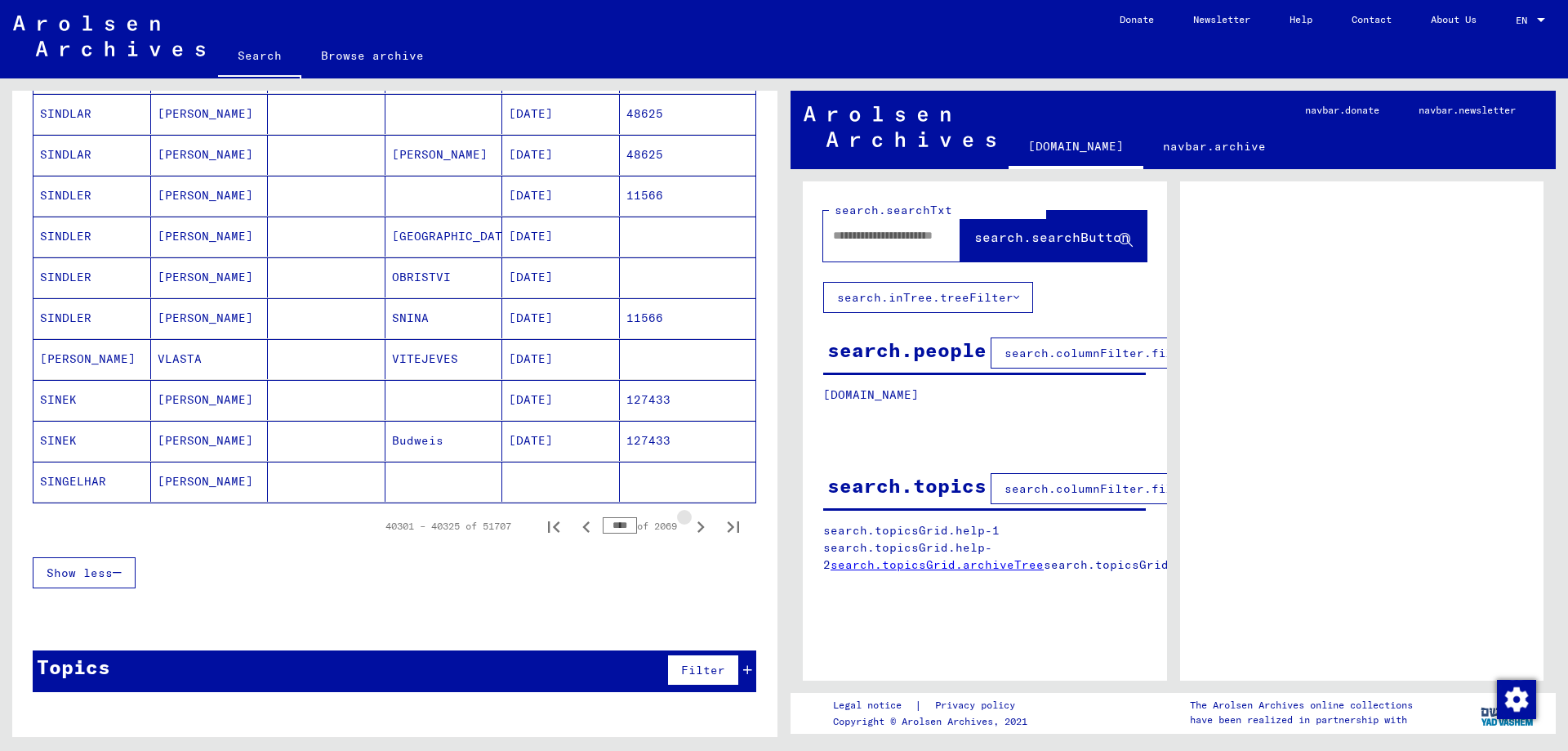
click at [698, 530] on icon "Next page" at bounding box center [700, 527] width 22 height 23
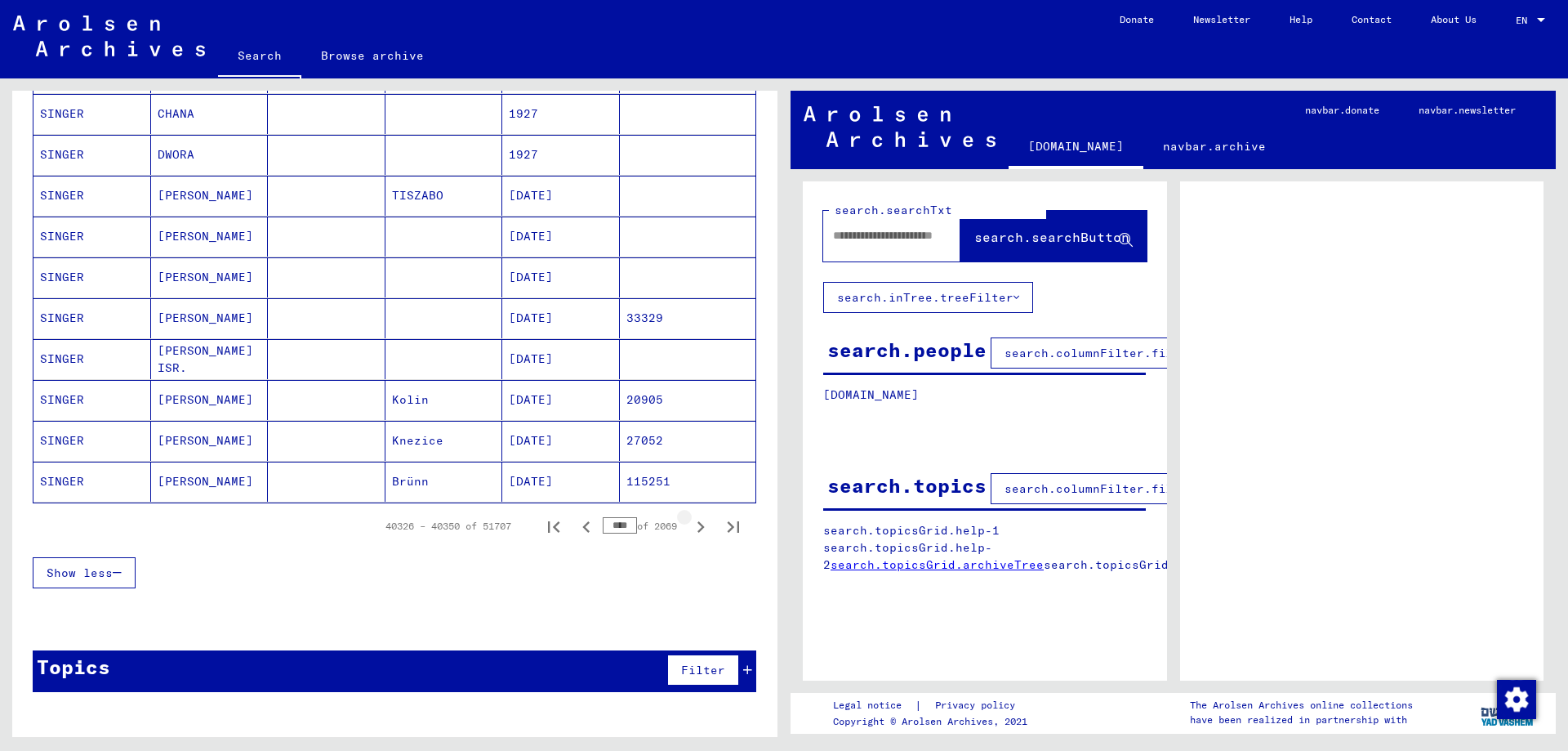
click at [698, 530] on icon "Next page" at bounding box center [700, 527] width 22 height 23
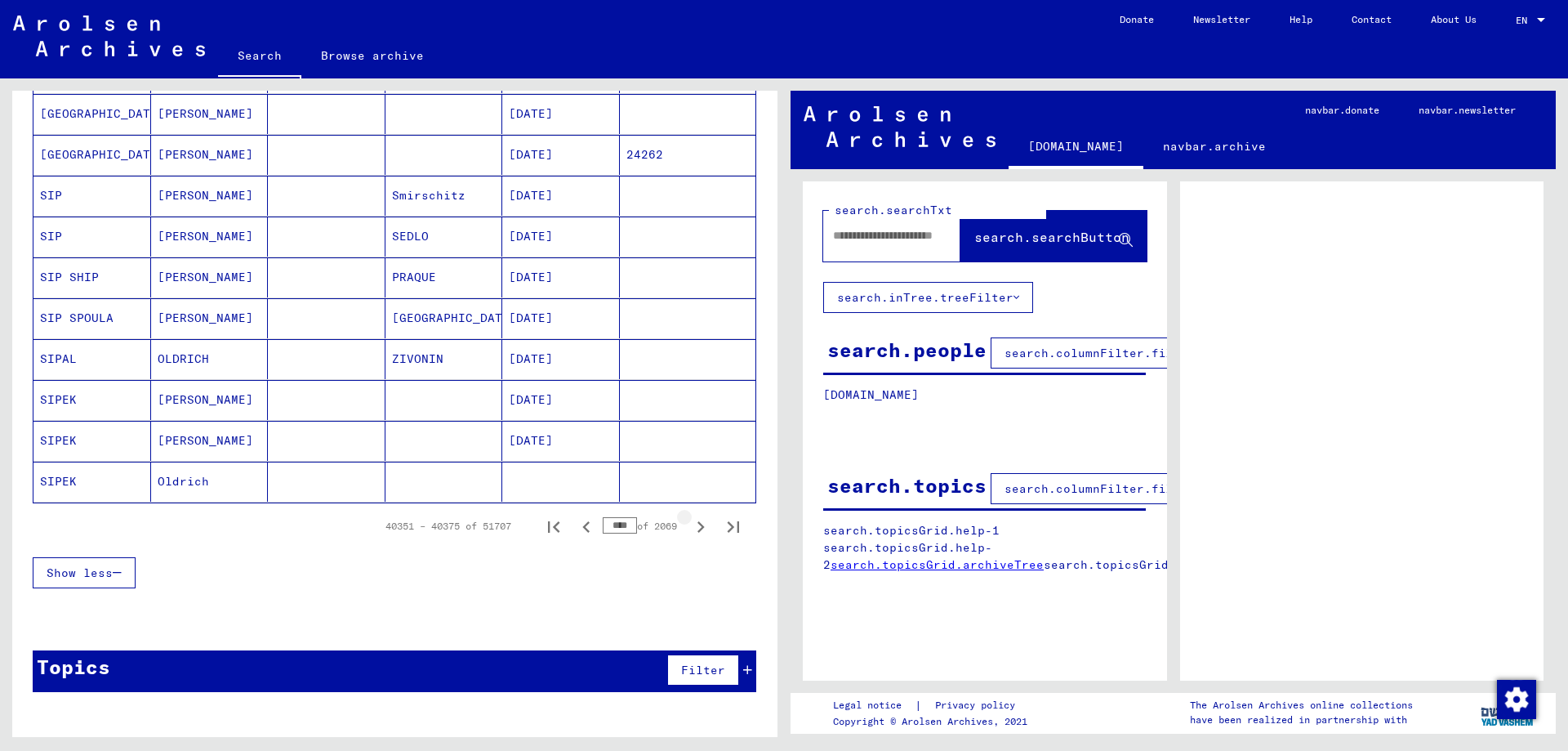
click at [698, 530] on icon "Next page" at bounding box center [700, 527] width 22 height 23
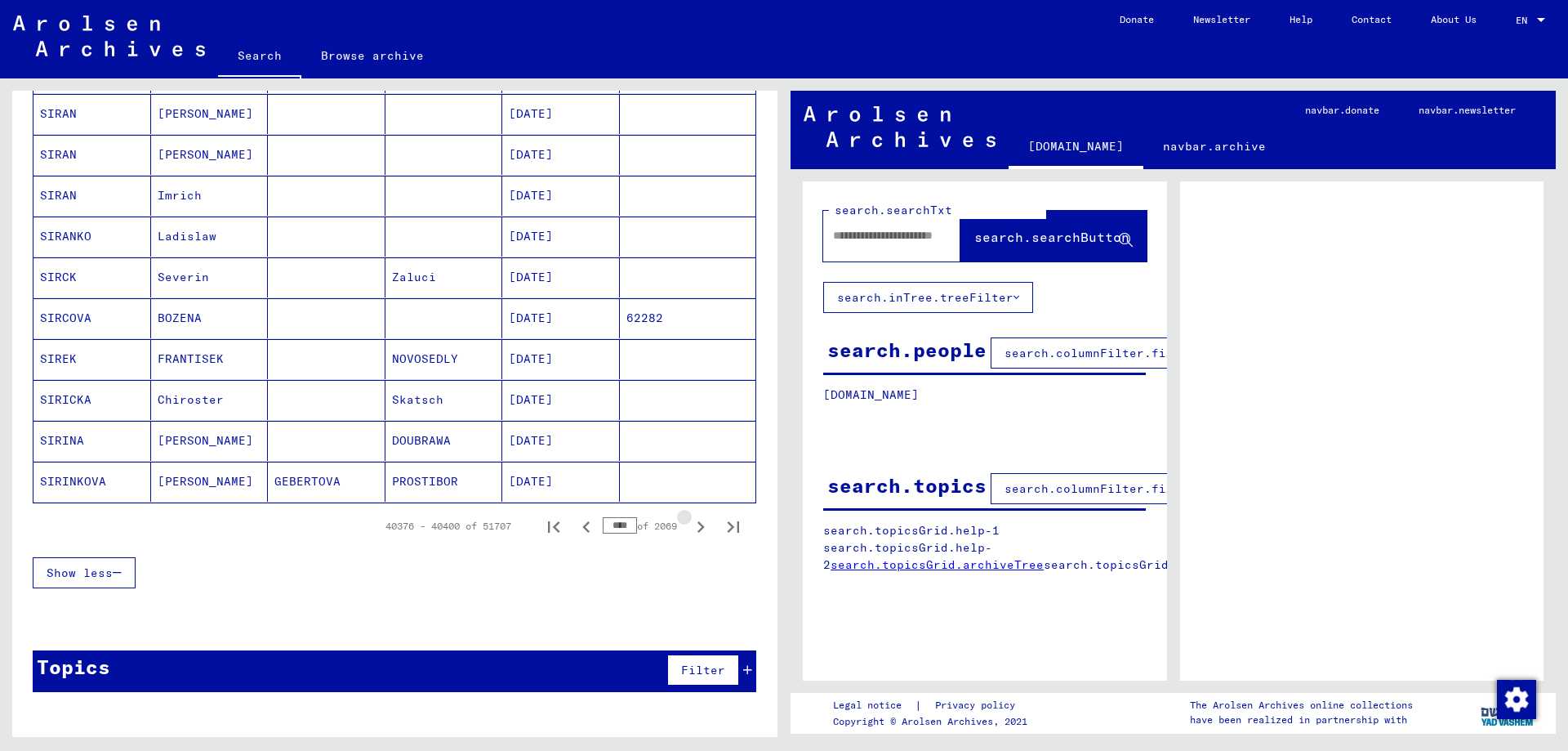
click at [698, 530] on icon "Next page" at bounding box center [700, 527] width 22 height 23
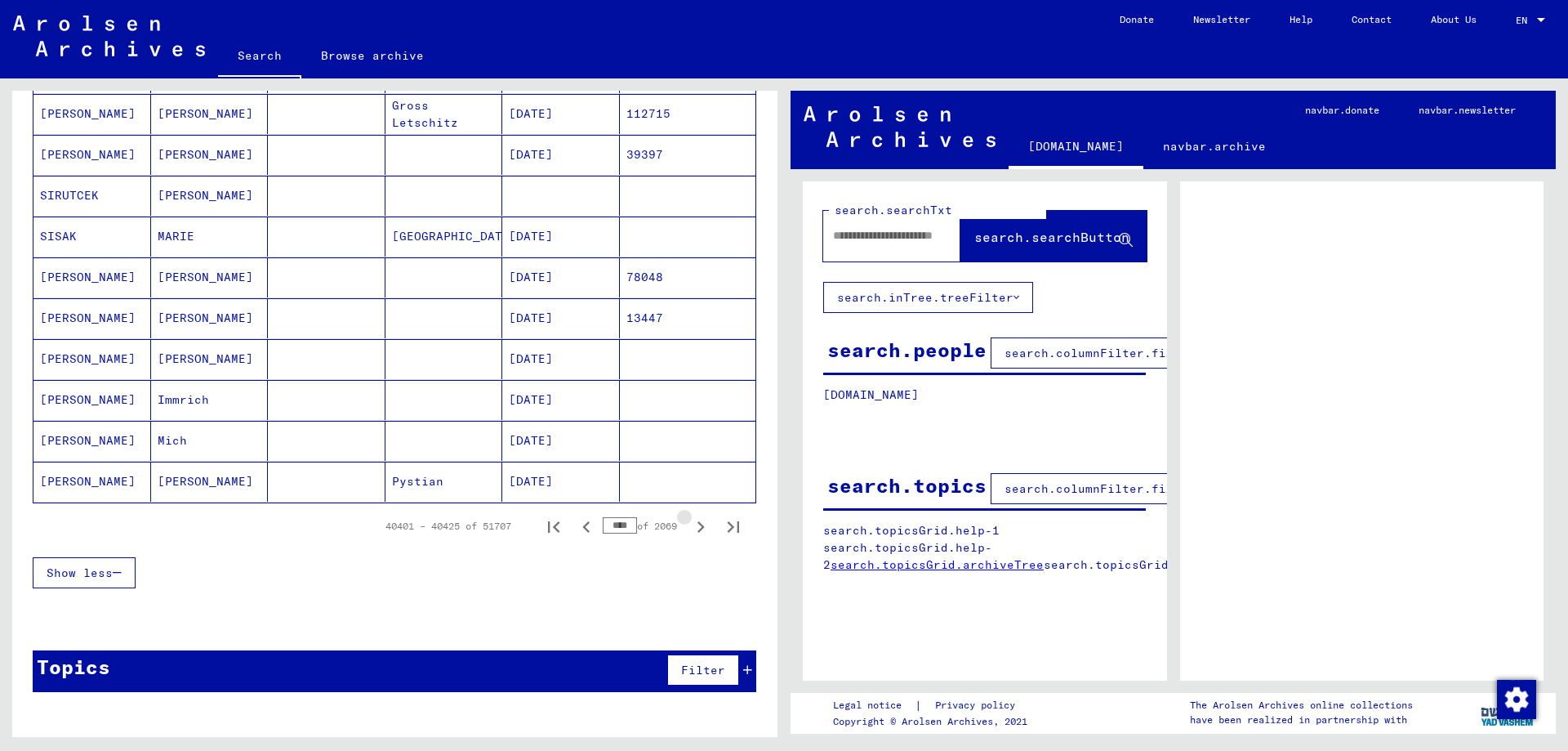
click at [698, 530] on icon "Next page" at bounding box center [700, 527] width 22 height 23
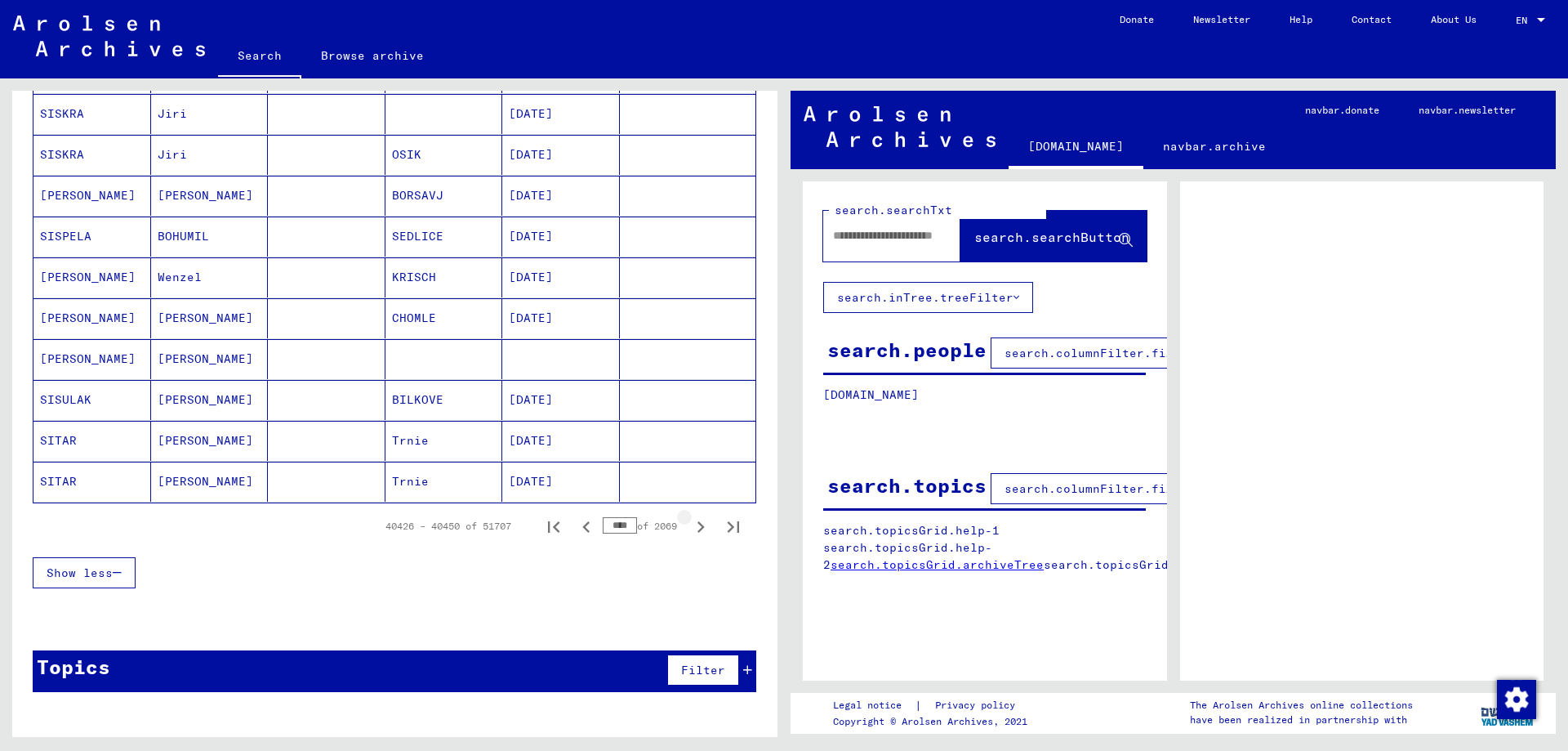
click at [698, 530] on icon "Next page" at bounding box center [700, 527] width 22 height 23
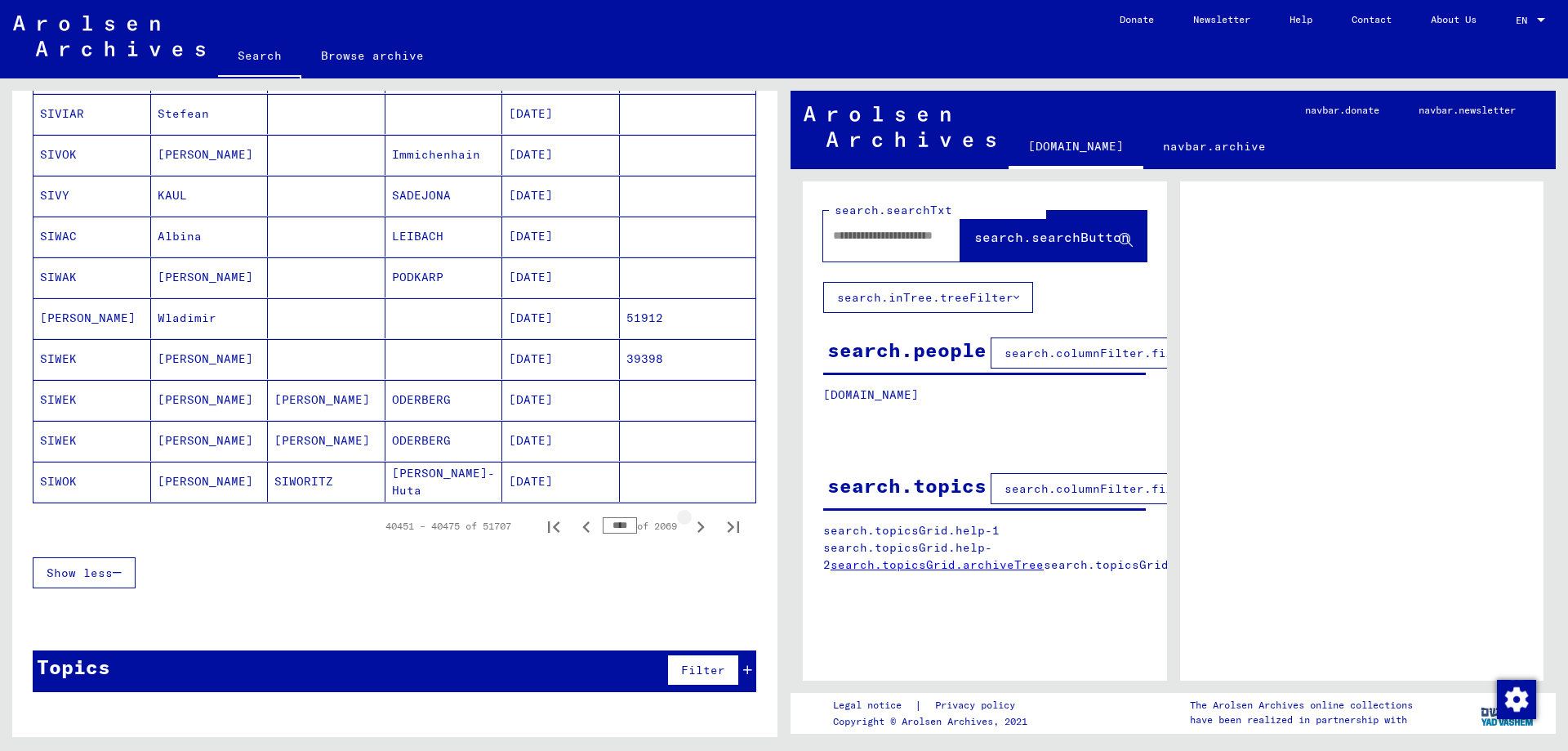
click at [698, 530] on icon "Next page" at bounding box center [700, 527] width 22 height 23
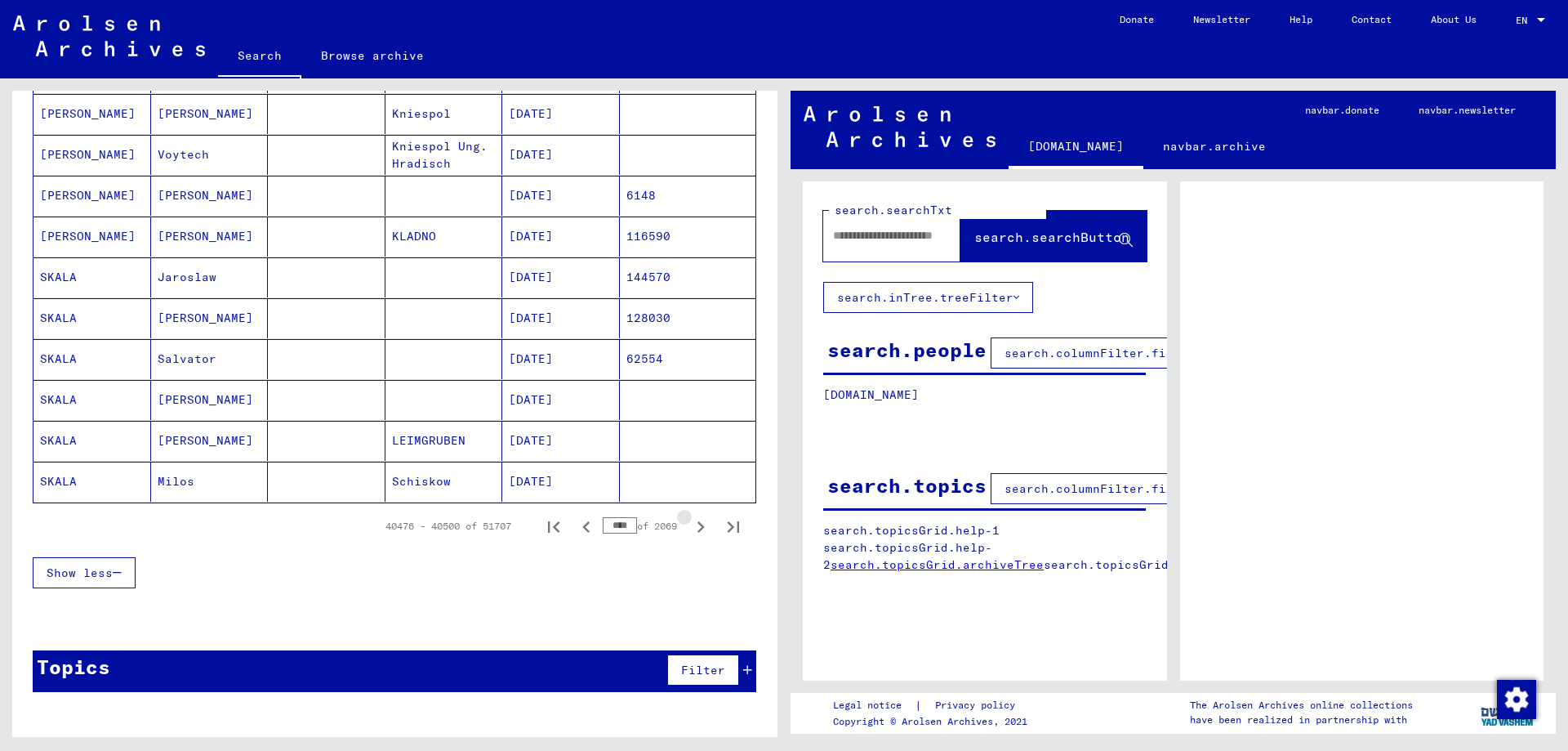
click at [698, 530] on icon "Next page" at bounding box center [700, 527] width 22 height 23
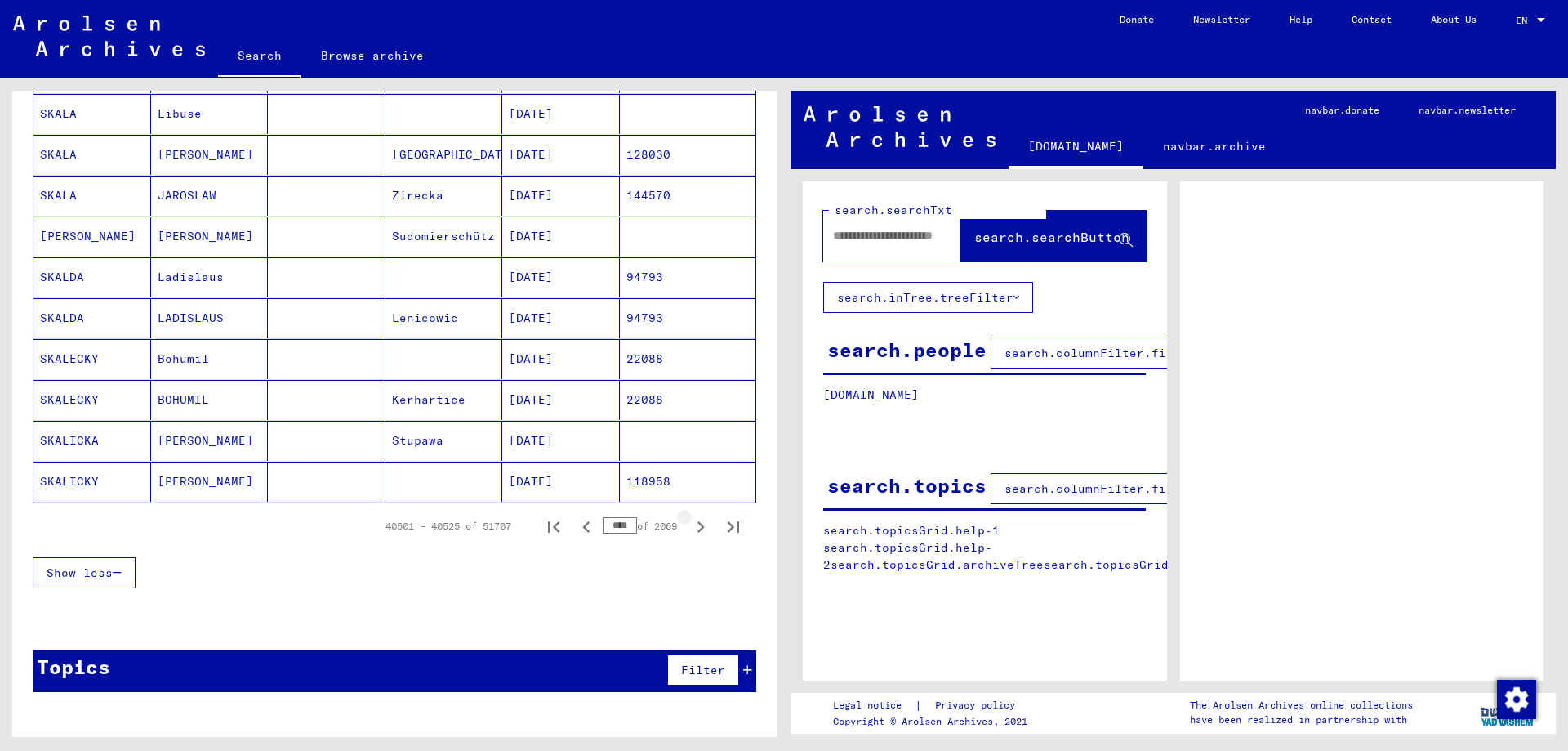
click at [698, 530] on icon "Next page" at bounding box center [700, 527] width 22 height 23
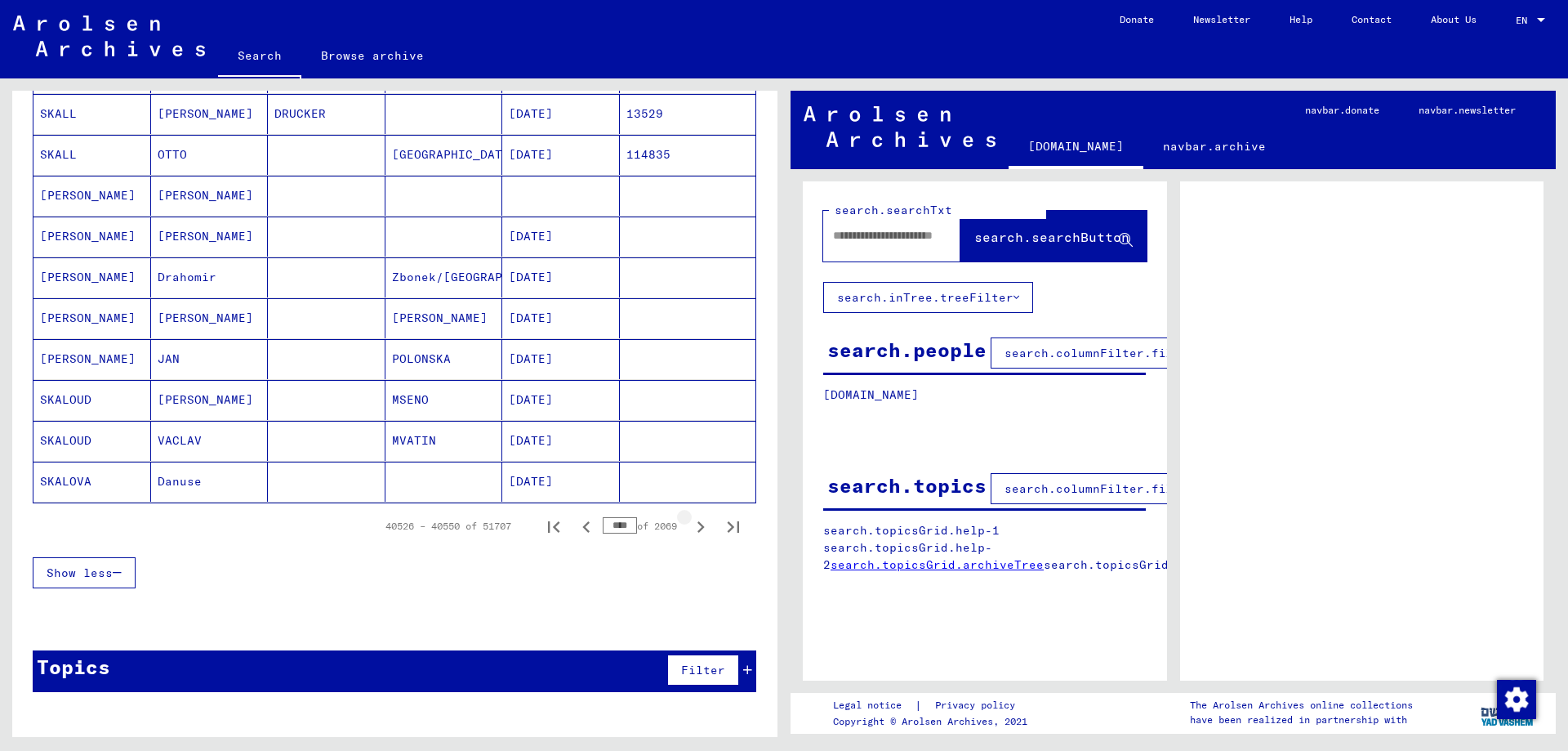
click at [697, 531] on icon "Next page" at bounding box center [700, 527] width 22 height 23
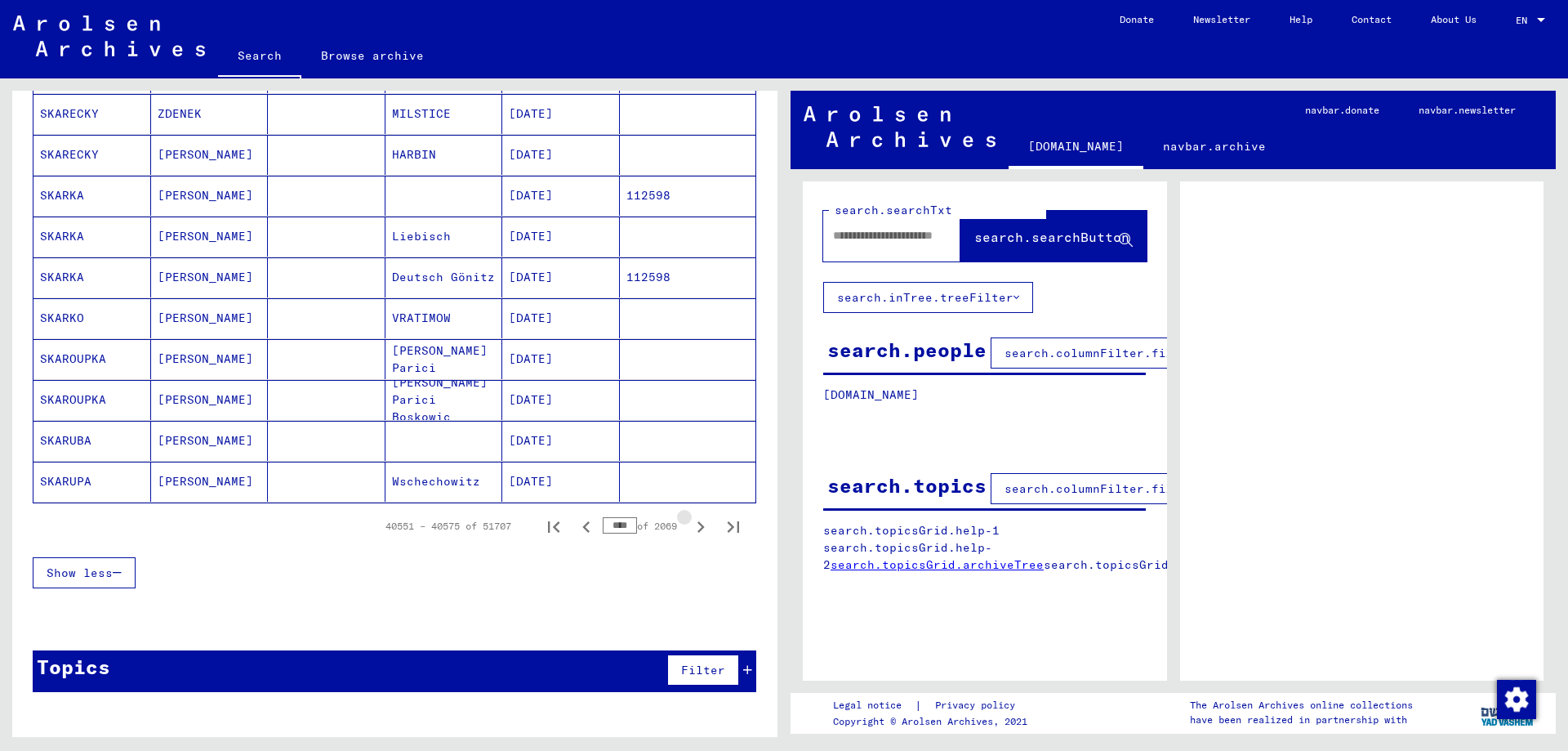
click at [697, 531] on icon "Next page" at bounding box center [700, 527] width 22 height 23
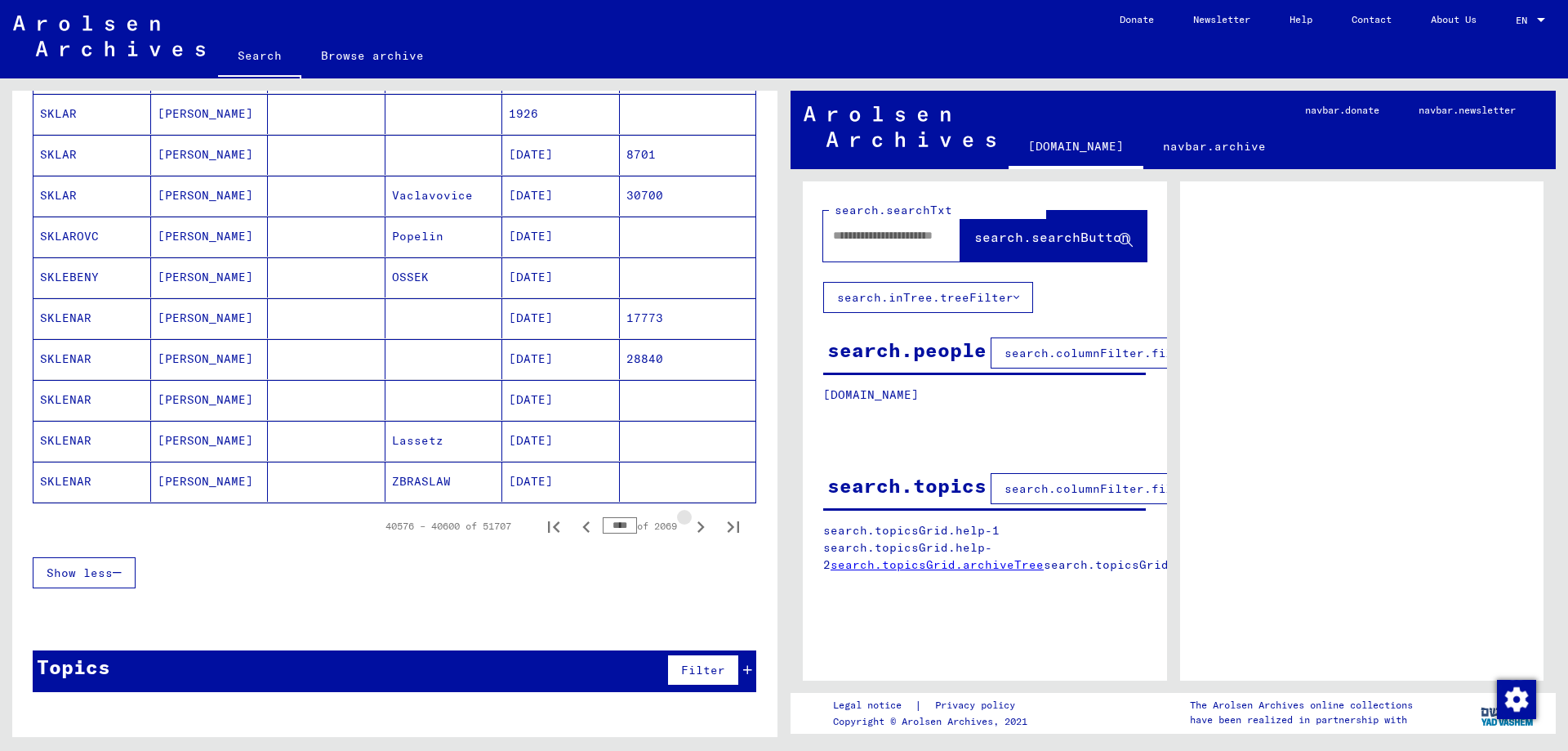
click at [697, 531] on icon "Next page" at bounding box center [700, 527] width 22 height 23
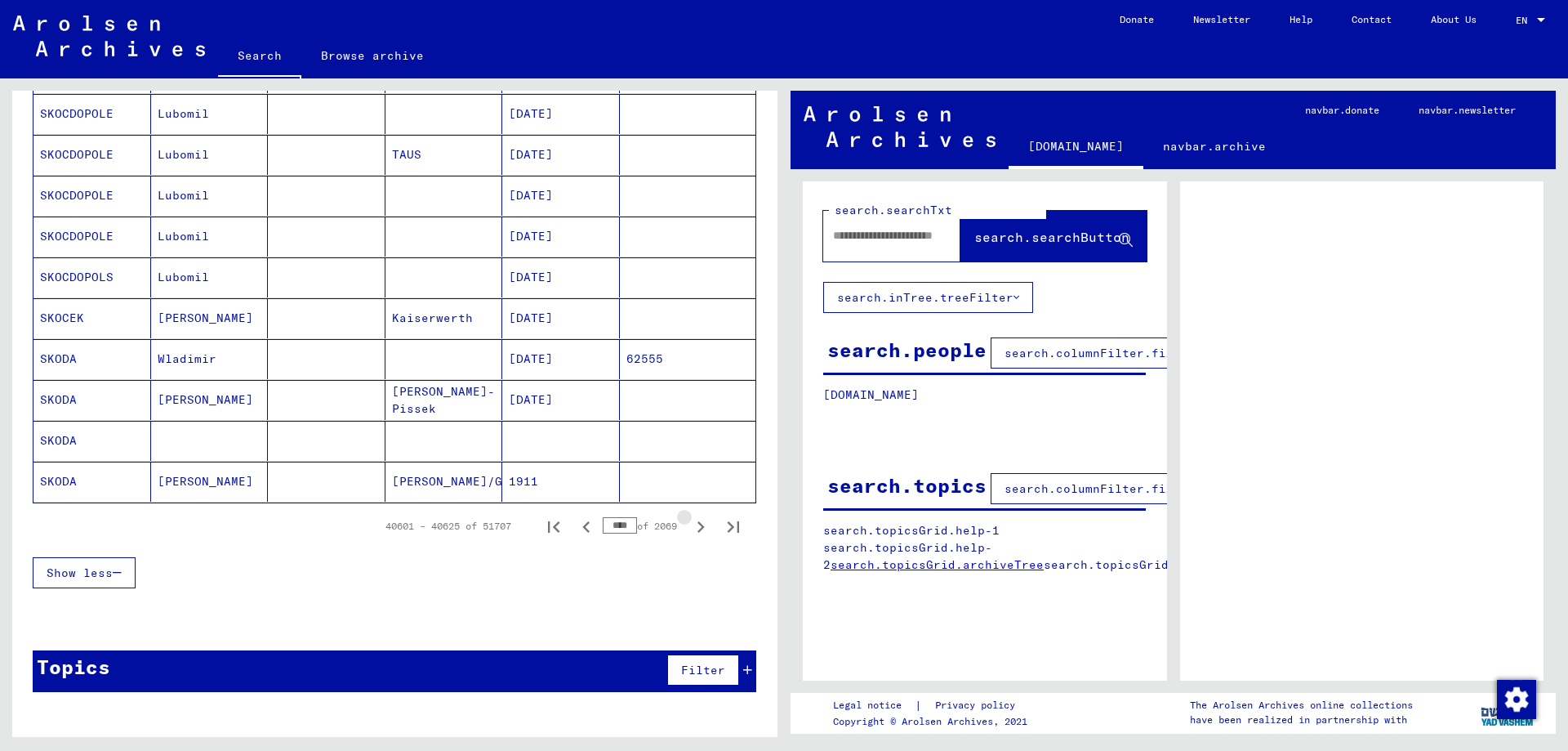
click at [697, 531] on icon "Next page" at bounding box center [700, 527] width 22 height 23
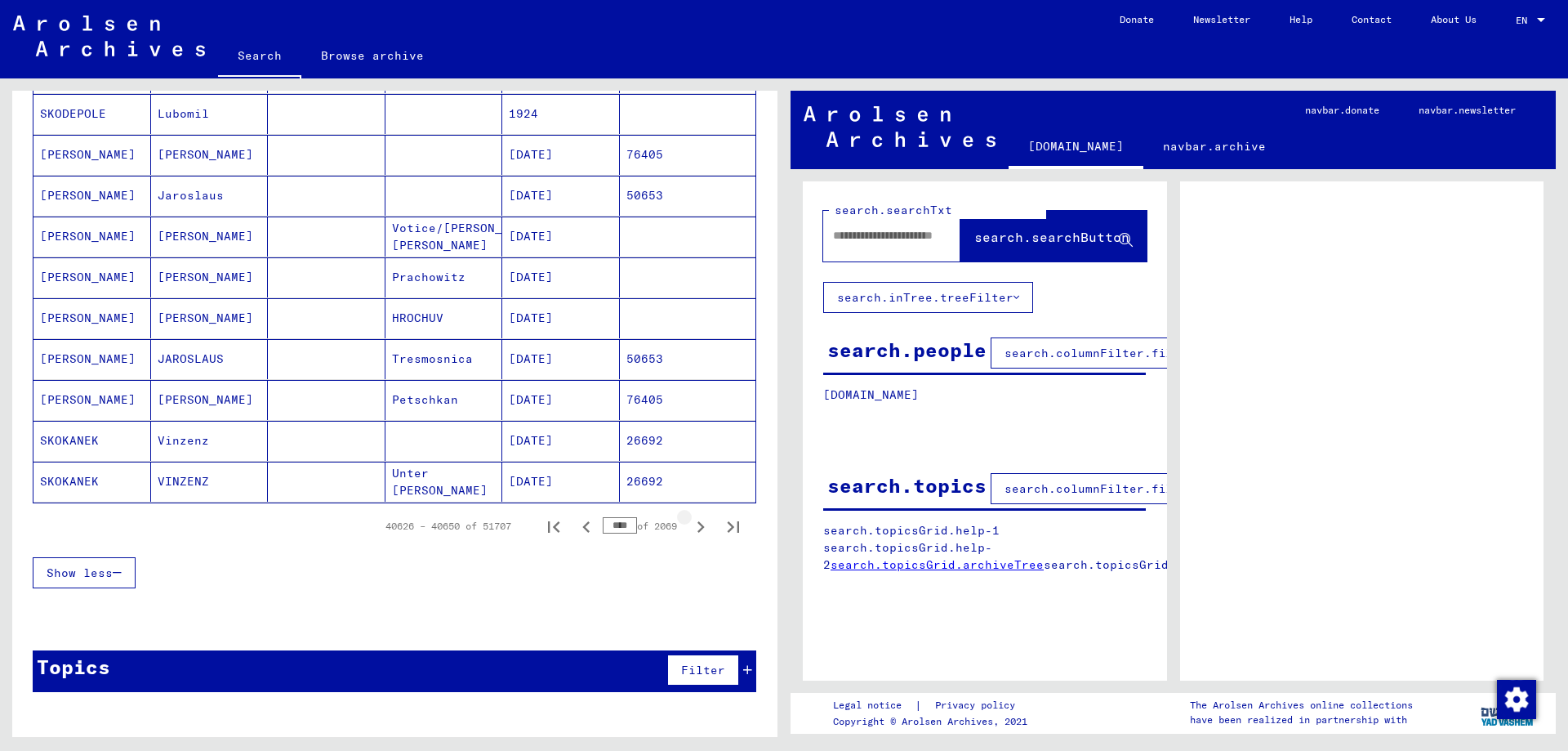
click at [697, 531] on icon "Next page" at bounding box center [700, 527] width 22 height 23
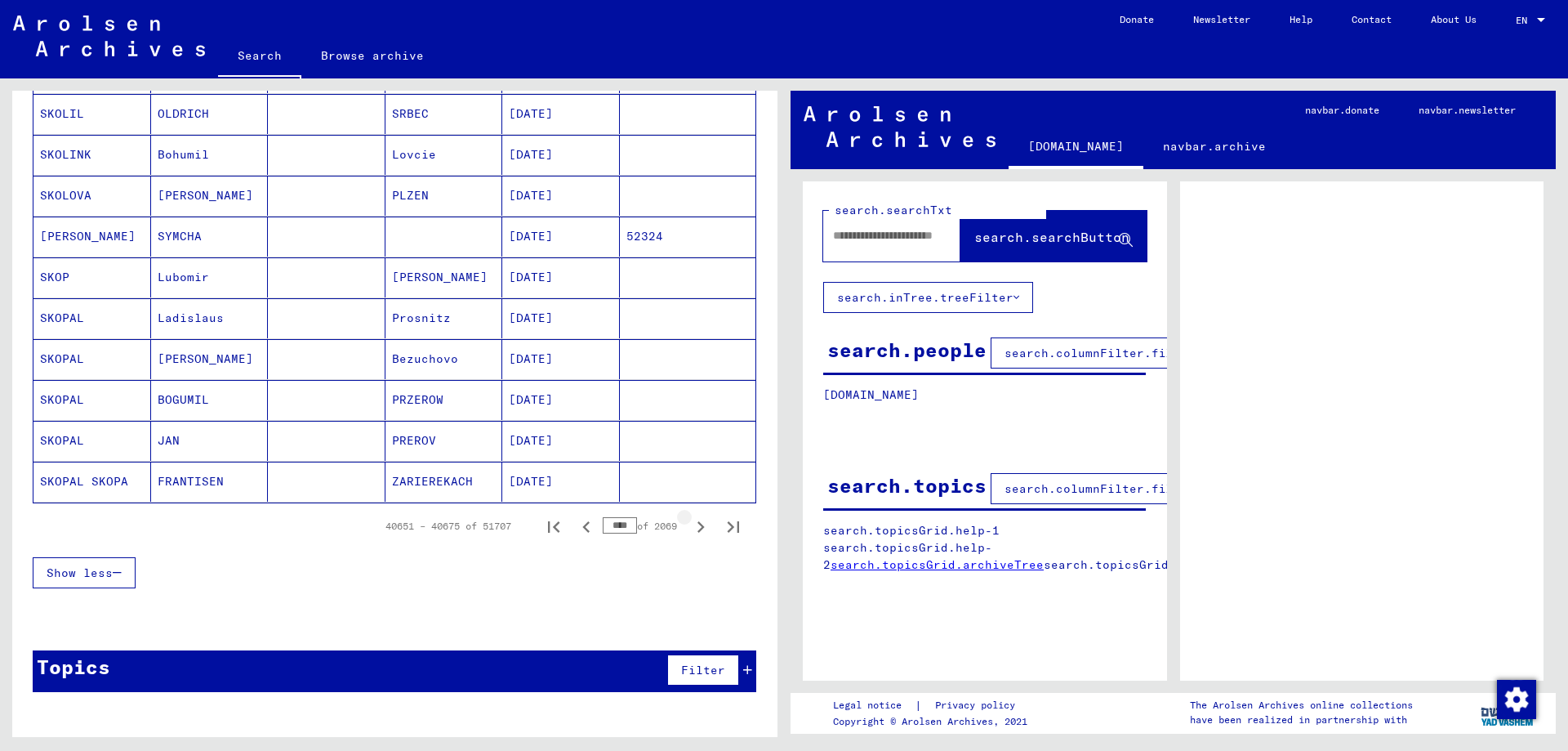
click at [697, 531] on icon "Next page" at bounding box center [700, 527] width 22 height 23
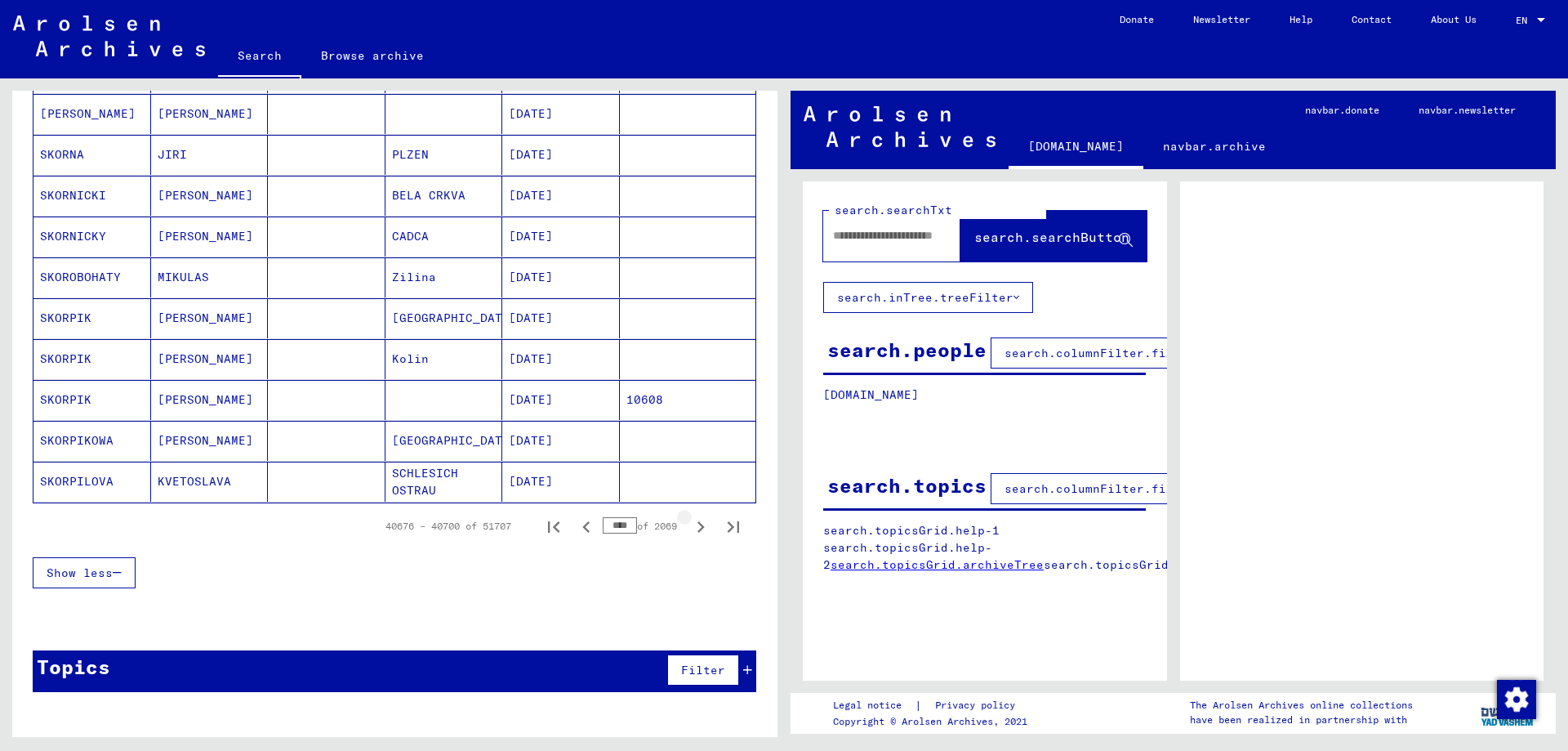
click at [697, 531] on icon "Next page" at bounding box center [700, 527] width 22 height 23
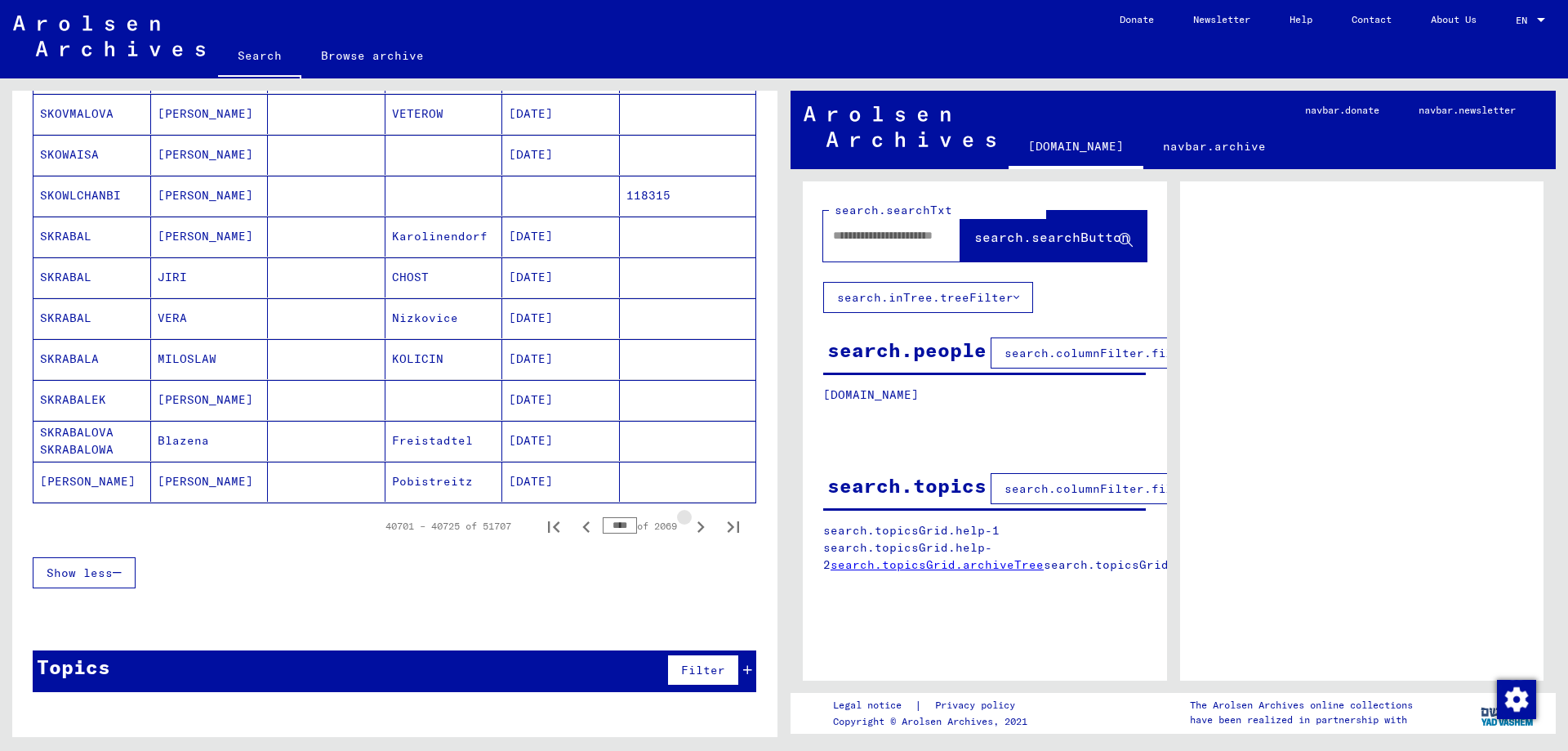
click at [697, 531] on icon "Next page" at bounding box center [700, 527] width 22 height 23
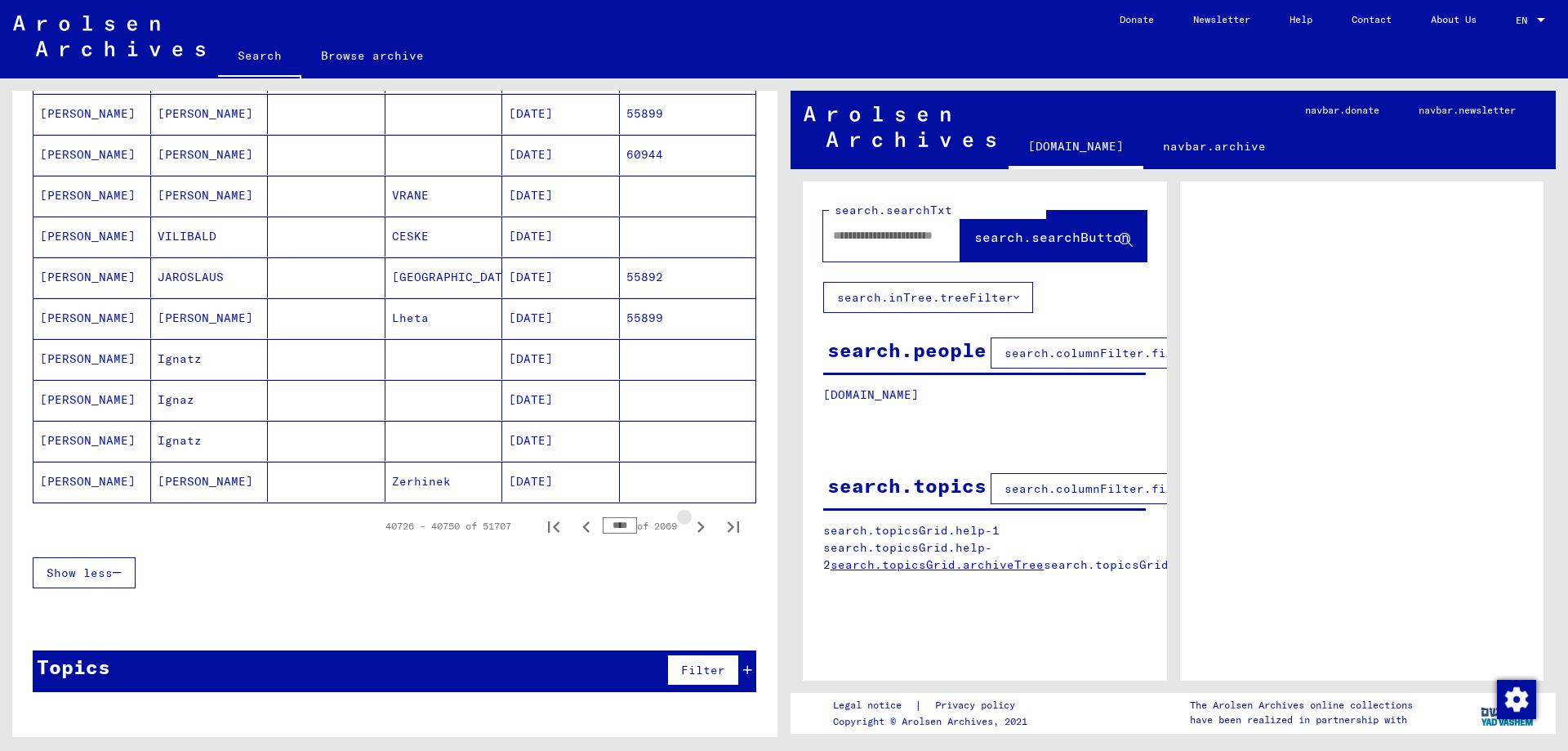
click at [697, 531] on icon "Next page" at bounding box center [700, 527] width 22 height 23
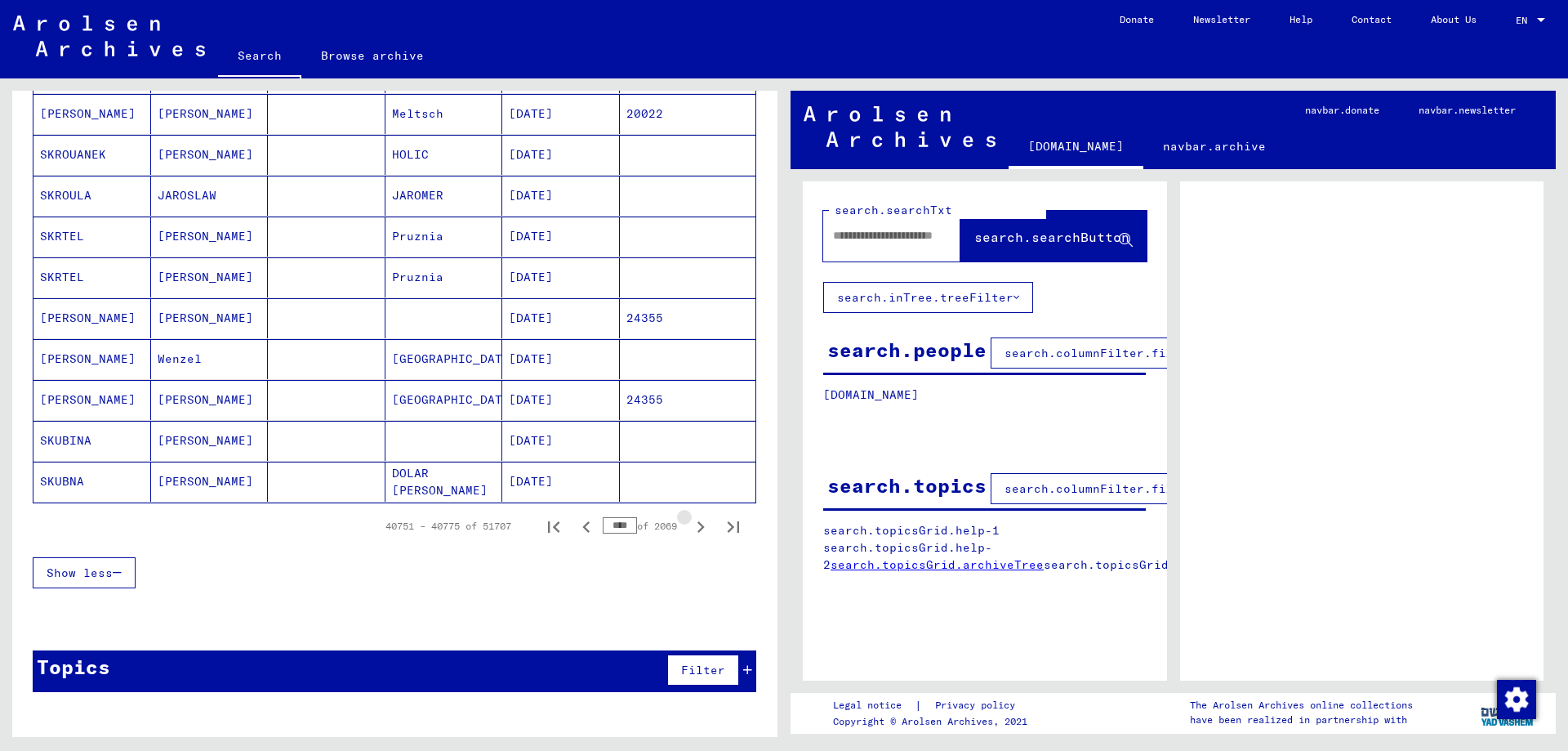
click at [697, 531] on icon "Next page" at bounding box center [700, 527] width 22 height 23
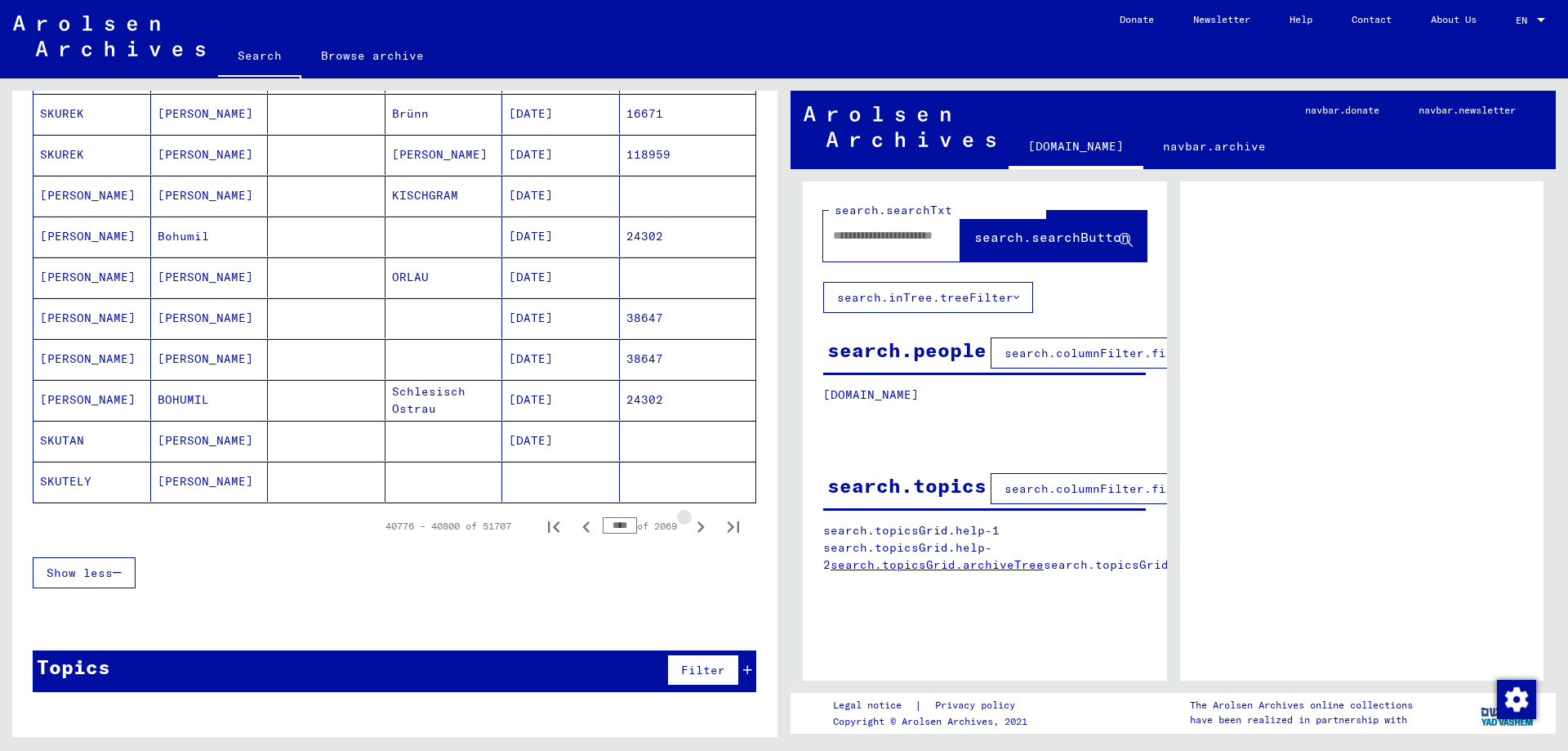
click at [697, 531] on icon "Next page" at bounding box center [700, 527] width 22 height 23
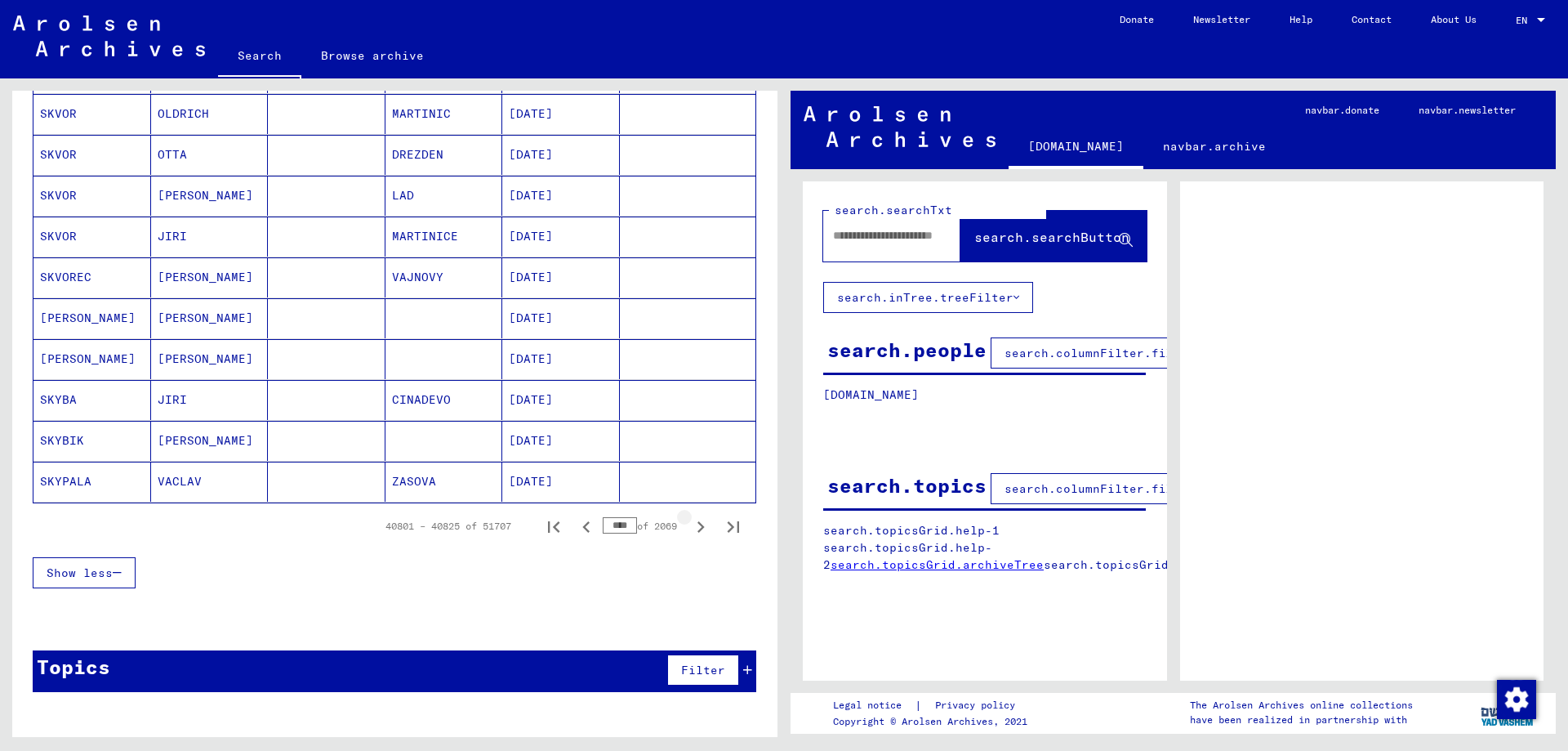
click at [697, 531] on icon "Next page" at bounding box center [700, 527] width 22 height 23
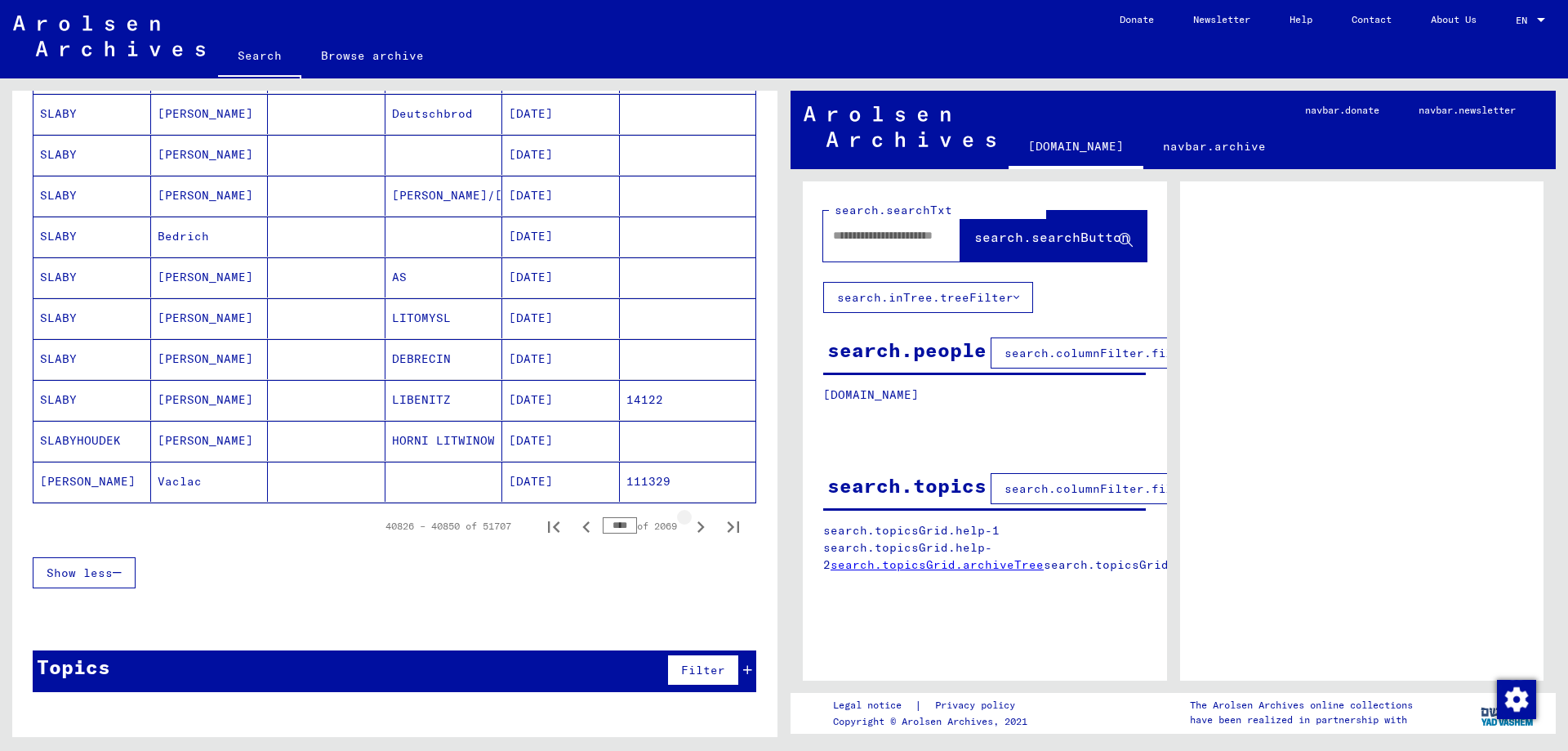
click at [697, 531] on icon "Next page" at bounding box center [700, 527] width 22 height 23
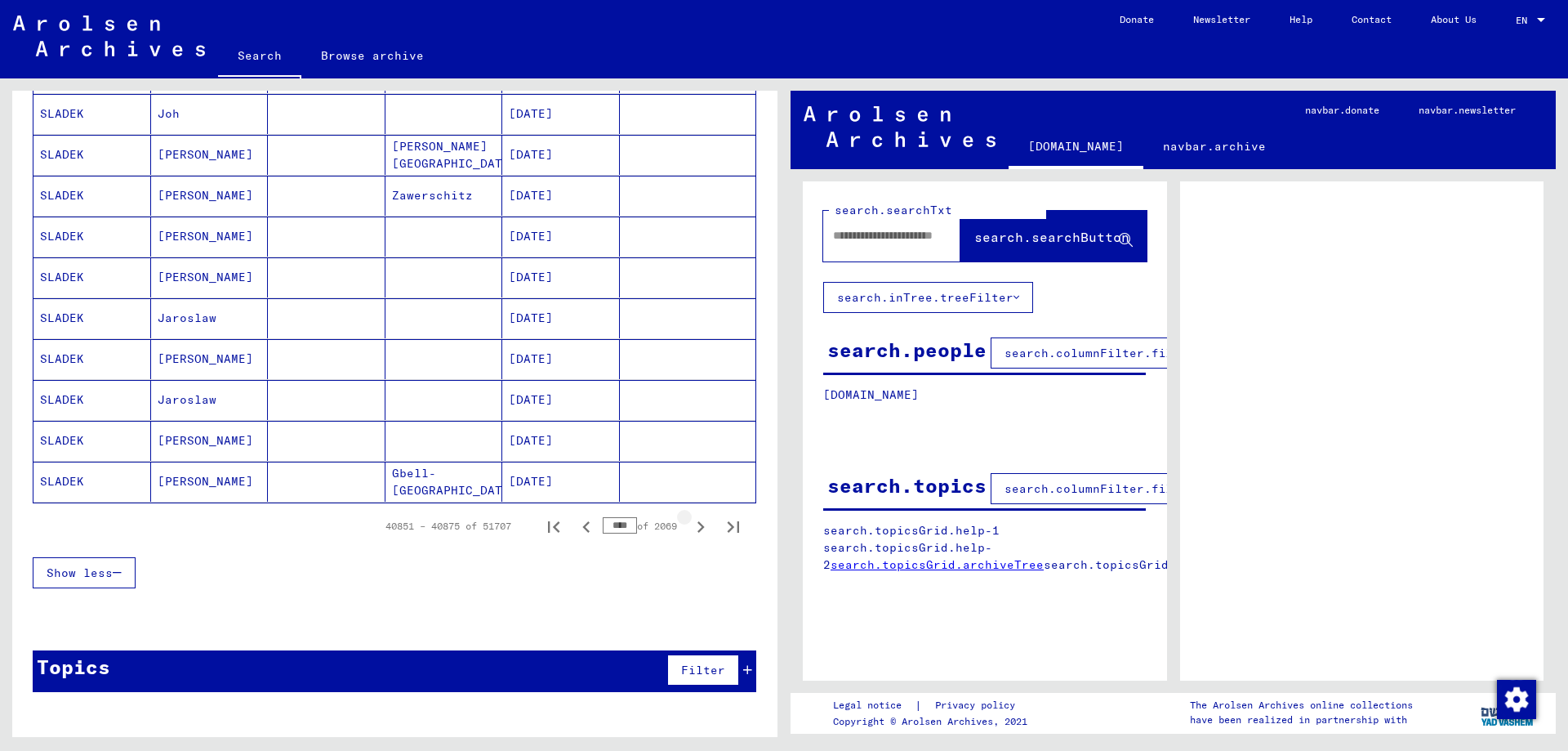
click at [697, 531] on icon "Next page" at bounding box center [700, 527] width 22 height 23
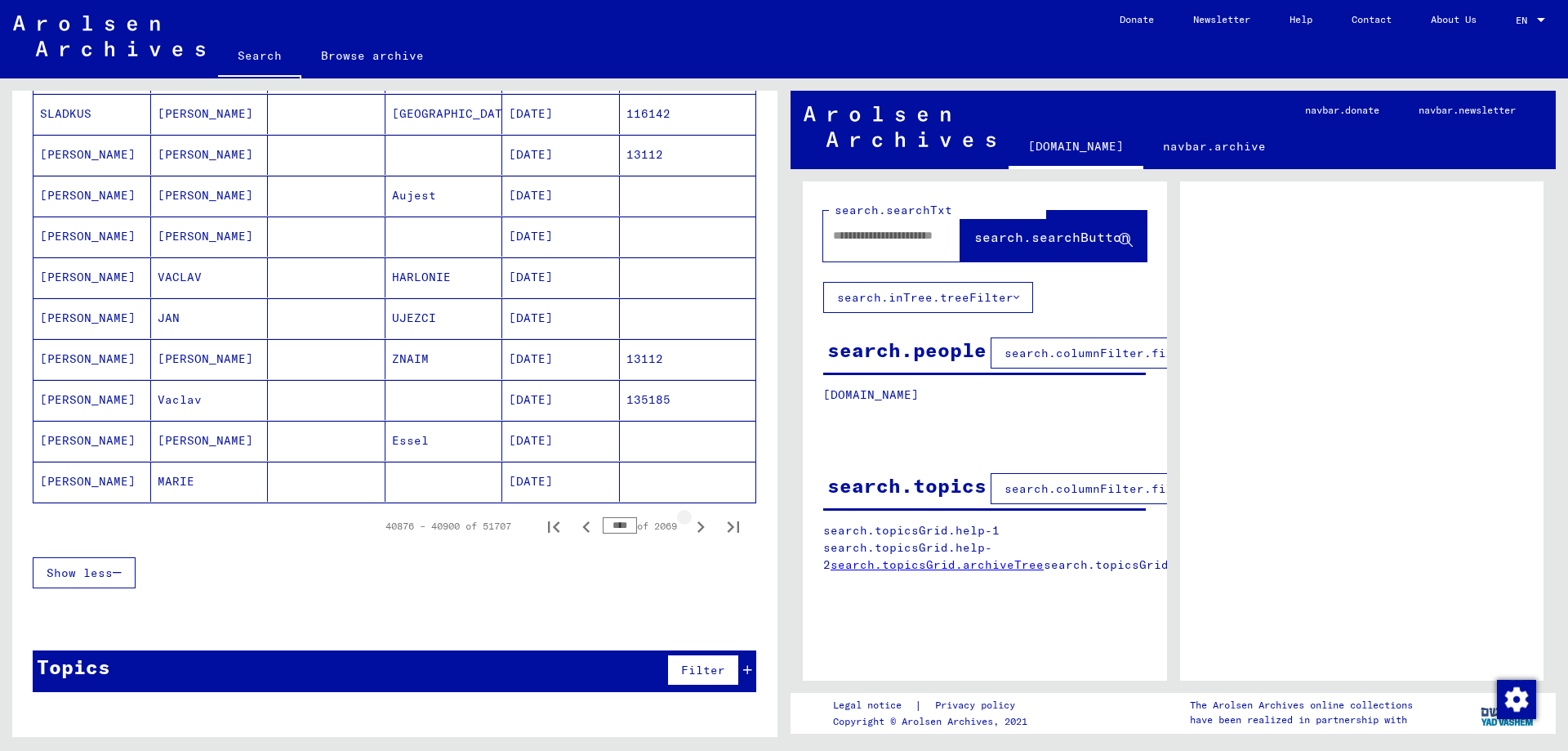
click at [697, 531] on icon "Next page" at bounding box center [700, 527] width 22 height 23
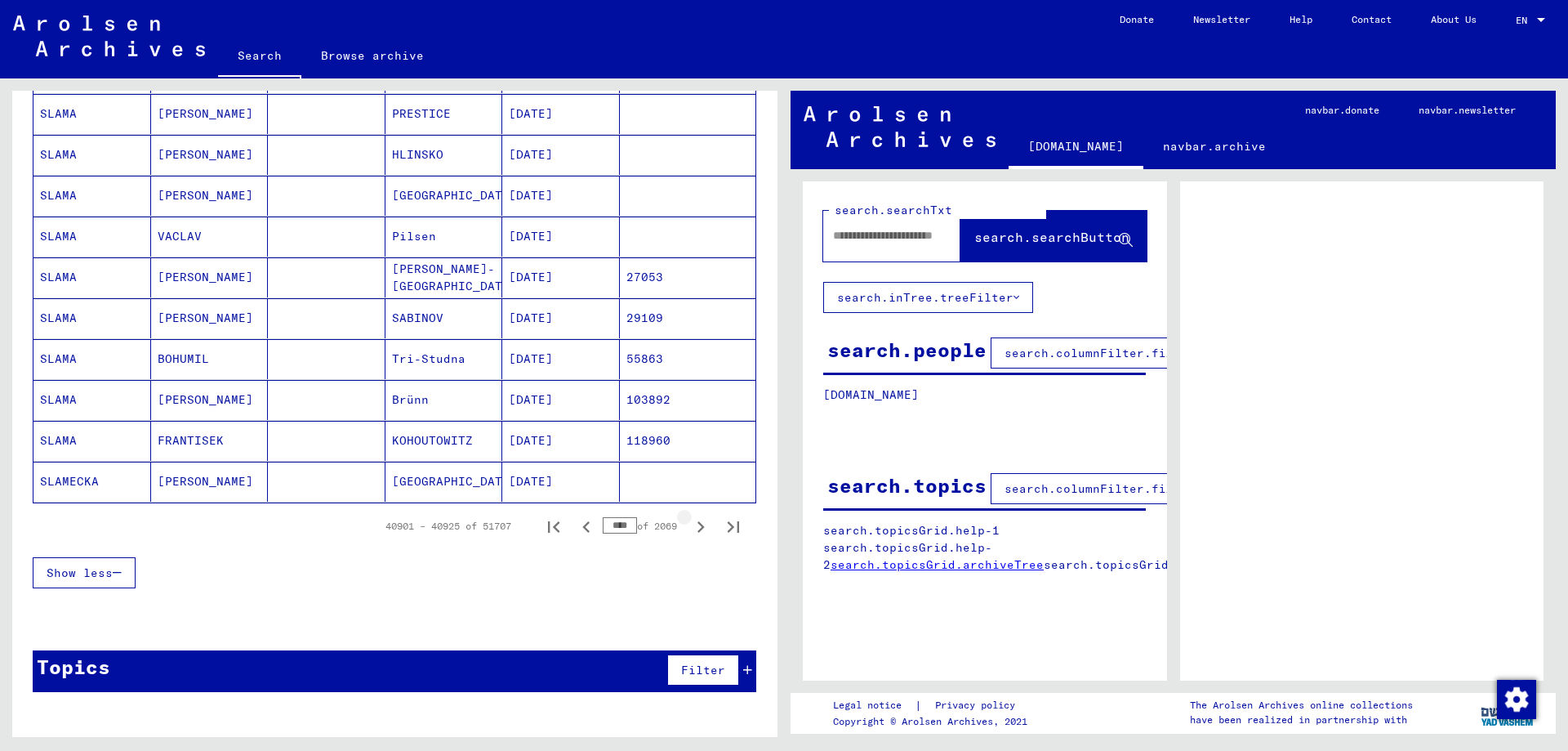
click at [697, 531] on icon "Next page" at bounding box center [700, 527] width 22 height 23
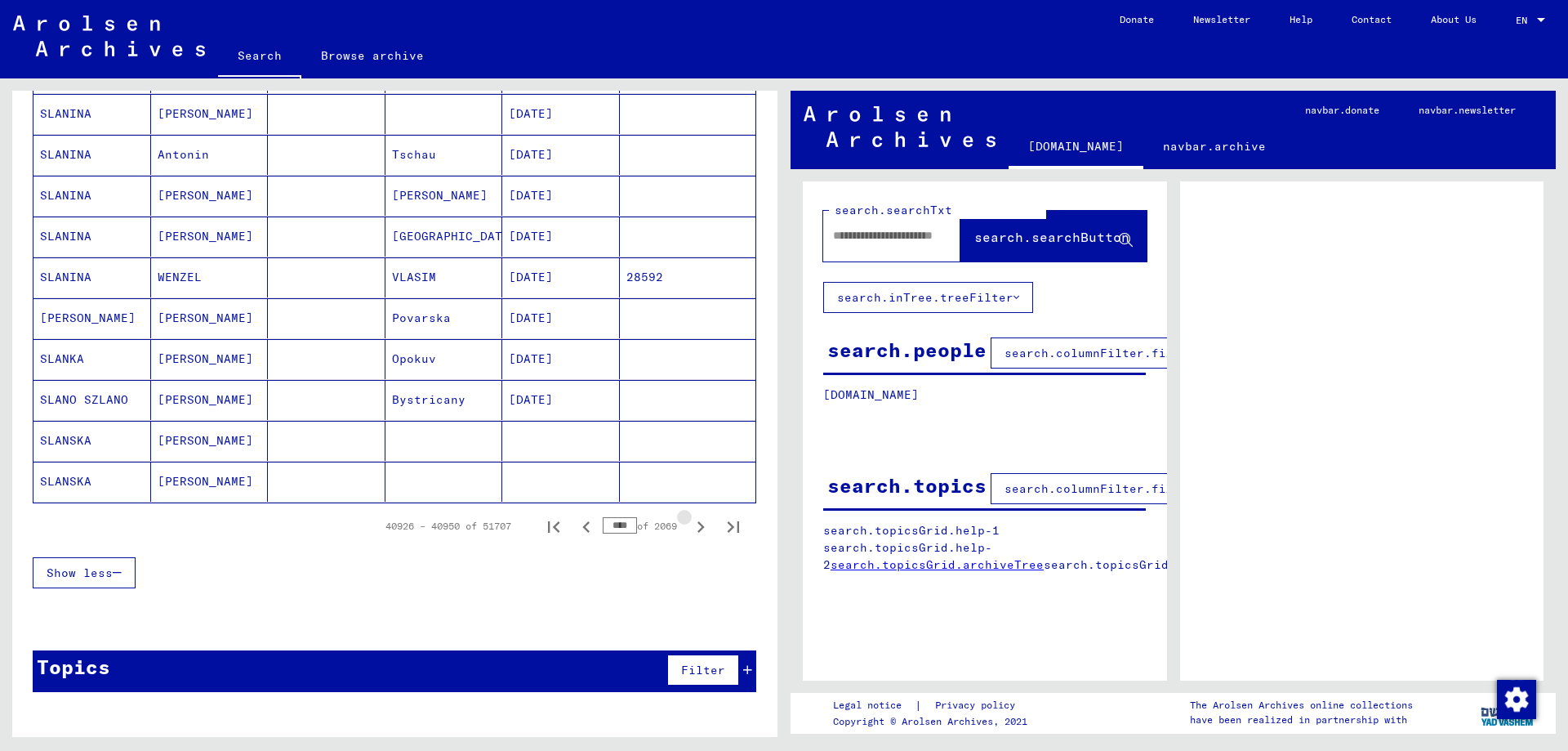
click at [697, 531] on icon "Next page" at bounding box center [700, 527] width 22 height 23
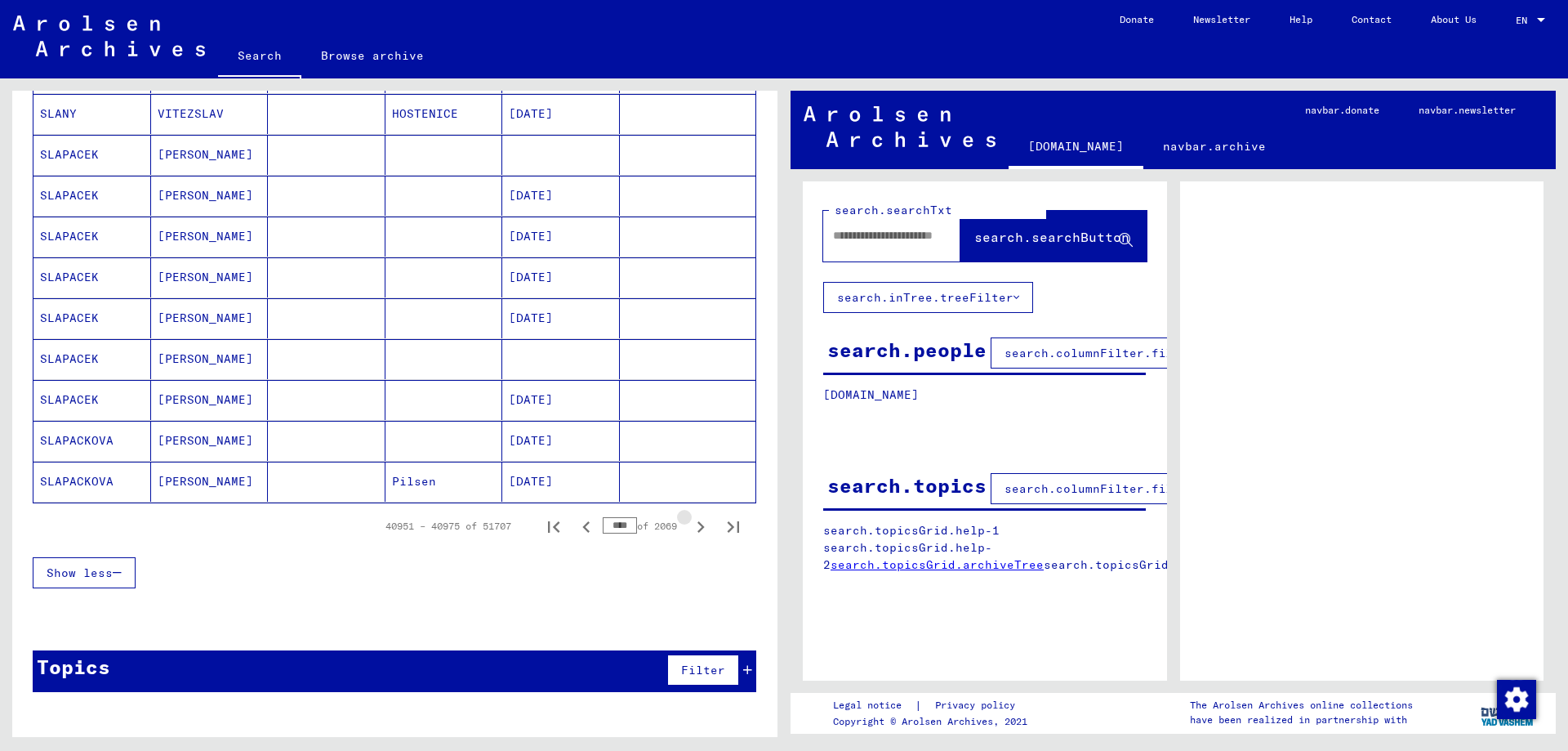
click at [697, 531] on icon "Next page" at bounding box center [700, 527] width 22 height 23
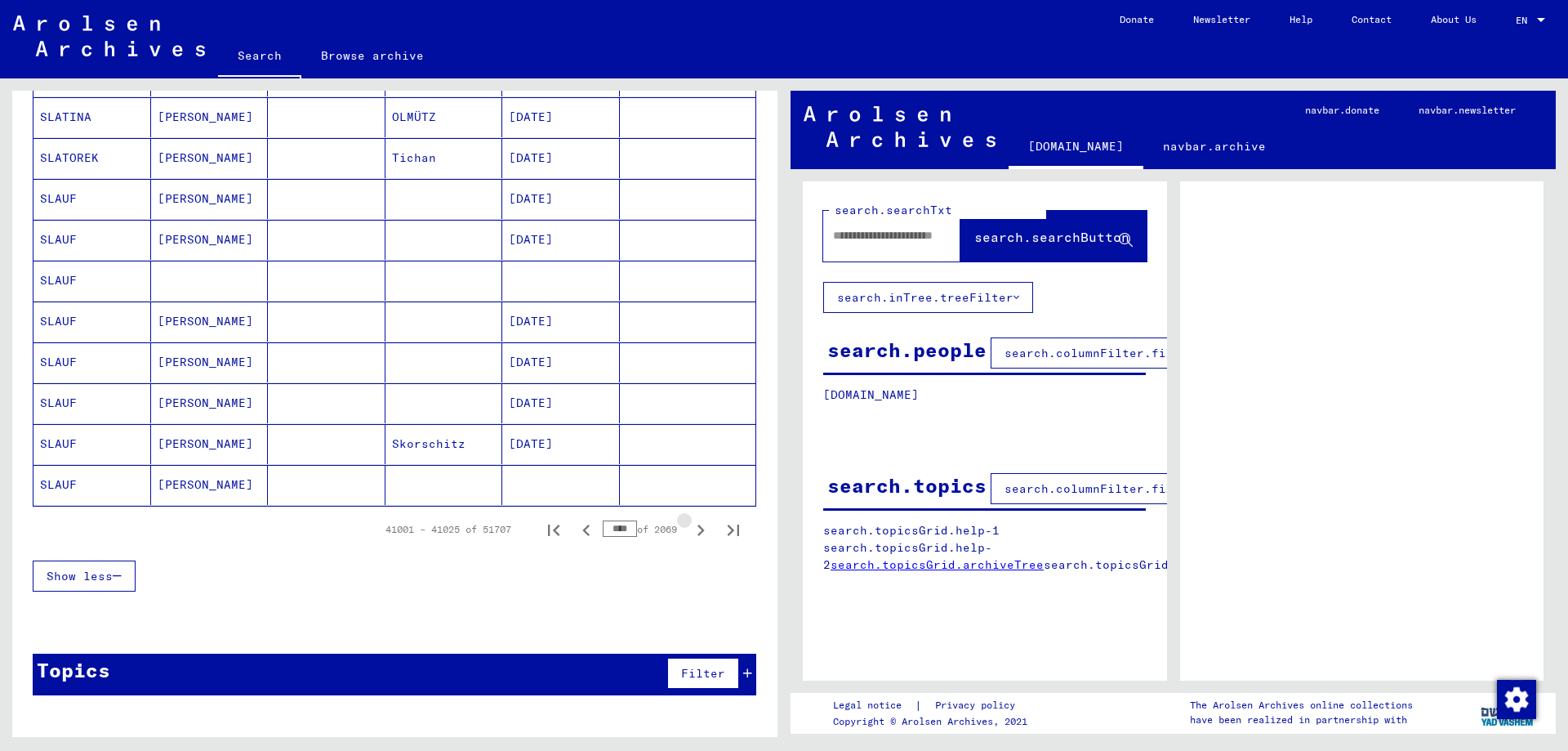
scroll to position [897, 0]
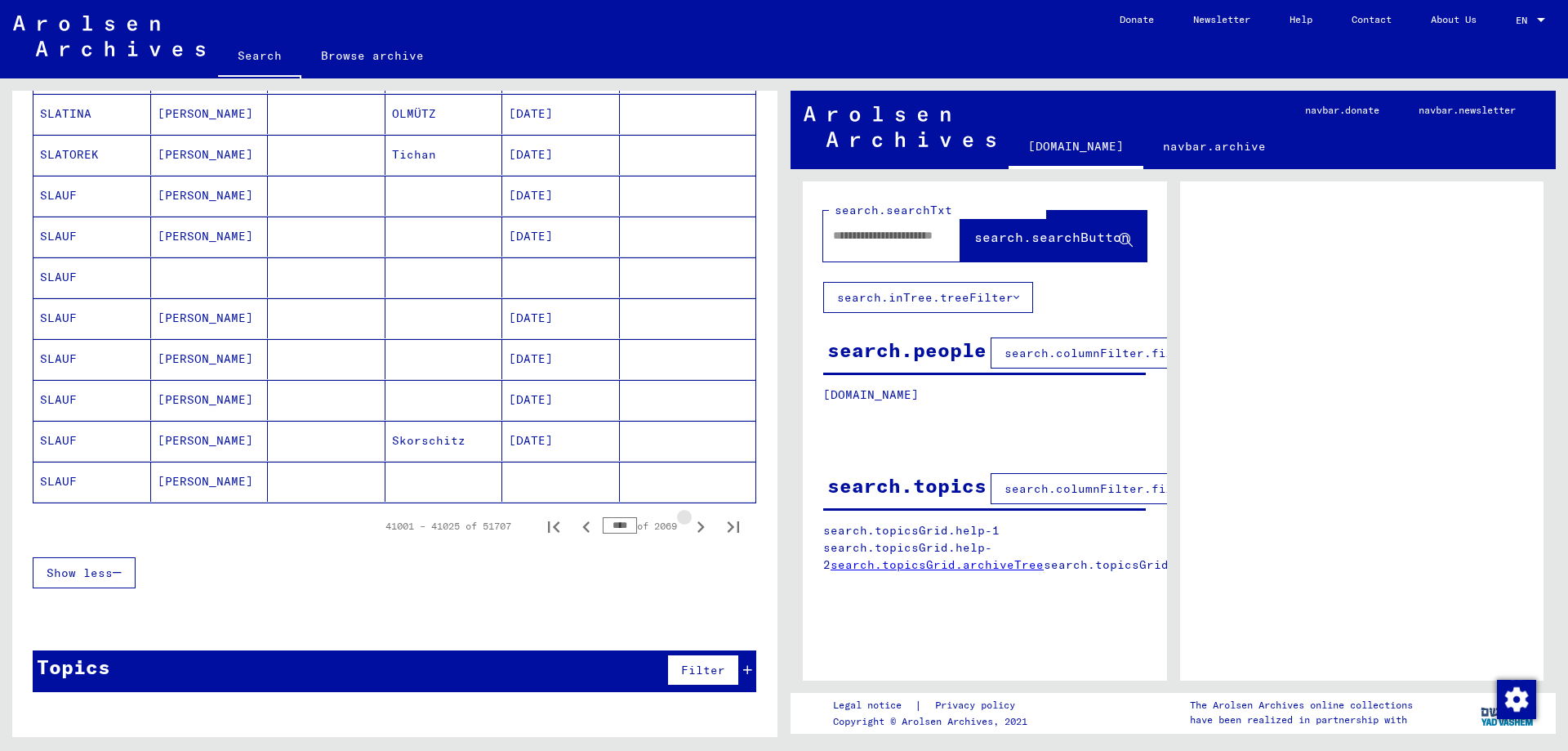
click at [697, 531] on icon "Next page" at bounding box center [700, 527] width 22 height 23
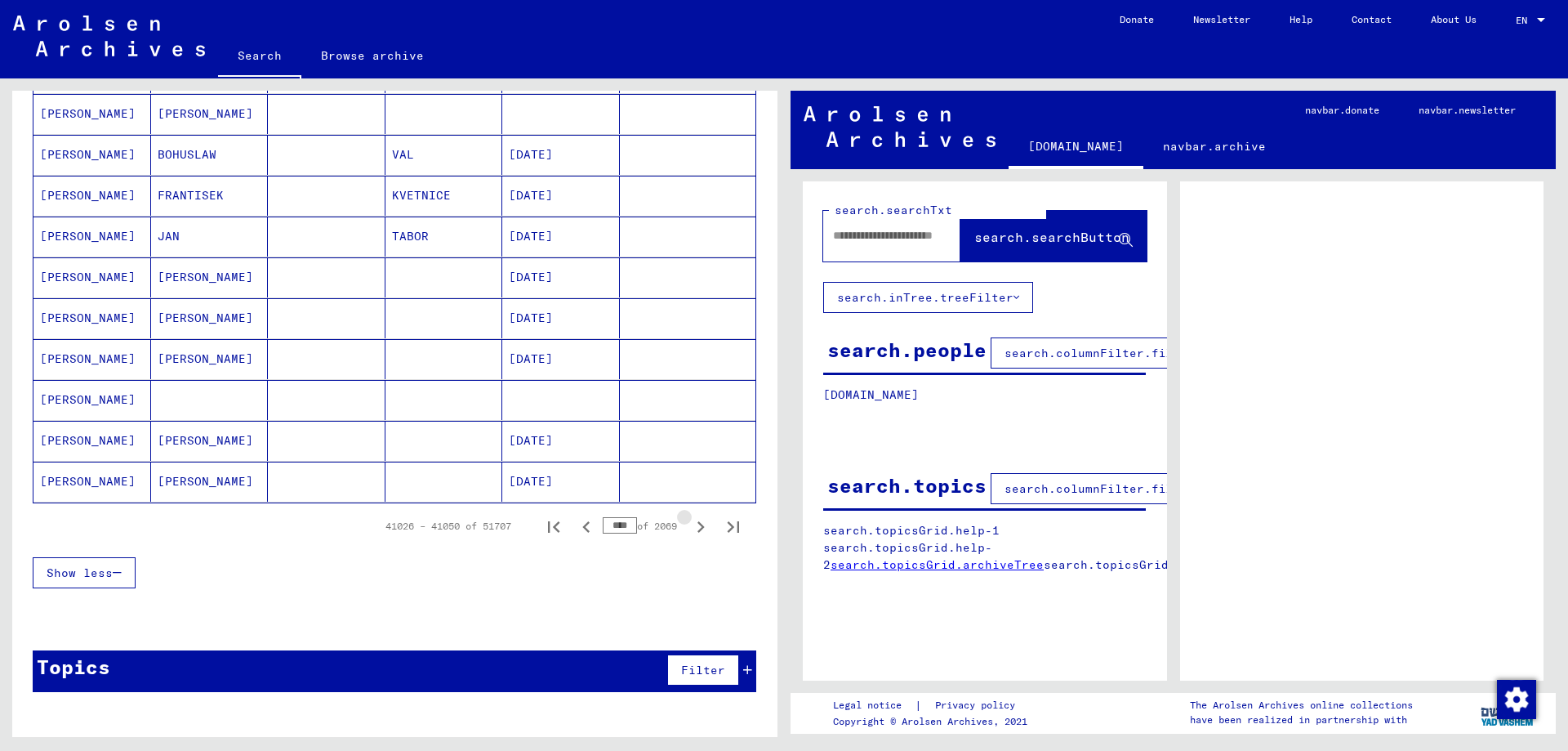
click at [697, 531] on icon "Next page" at bounding box center [700, 527] width 22 height 23
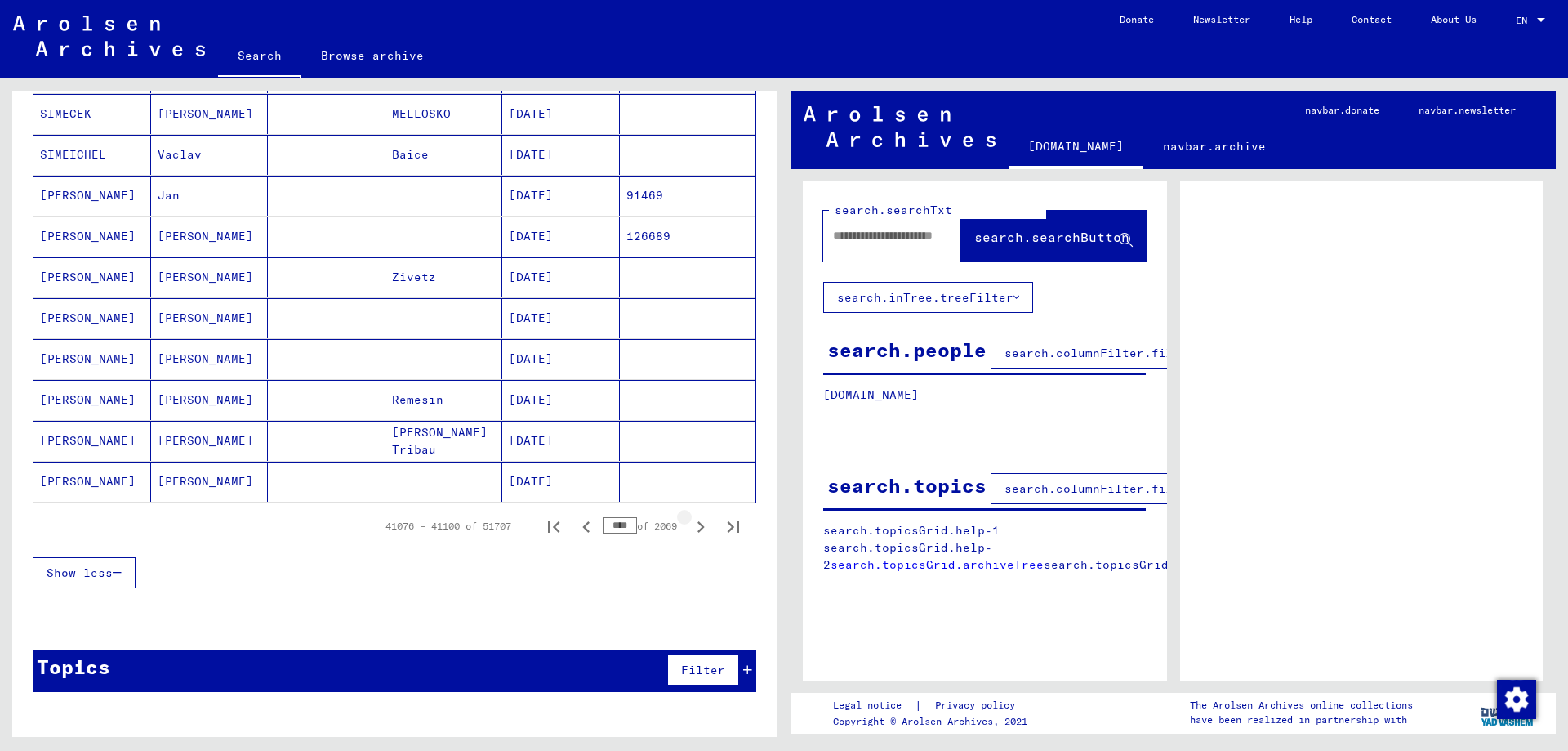
click at [697, 531] on icon "Next page" at bounding box center [700, 527] width 22 height 23
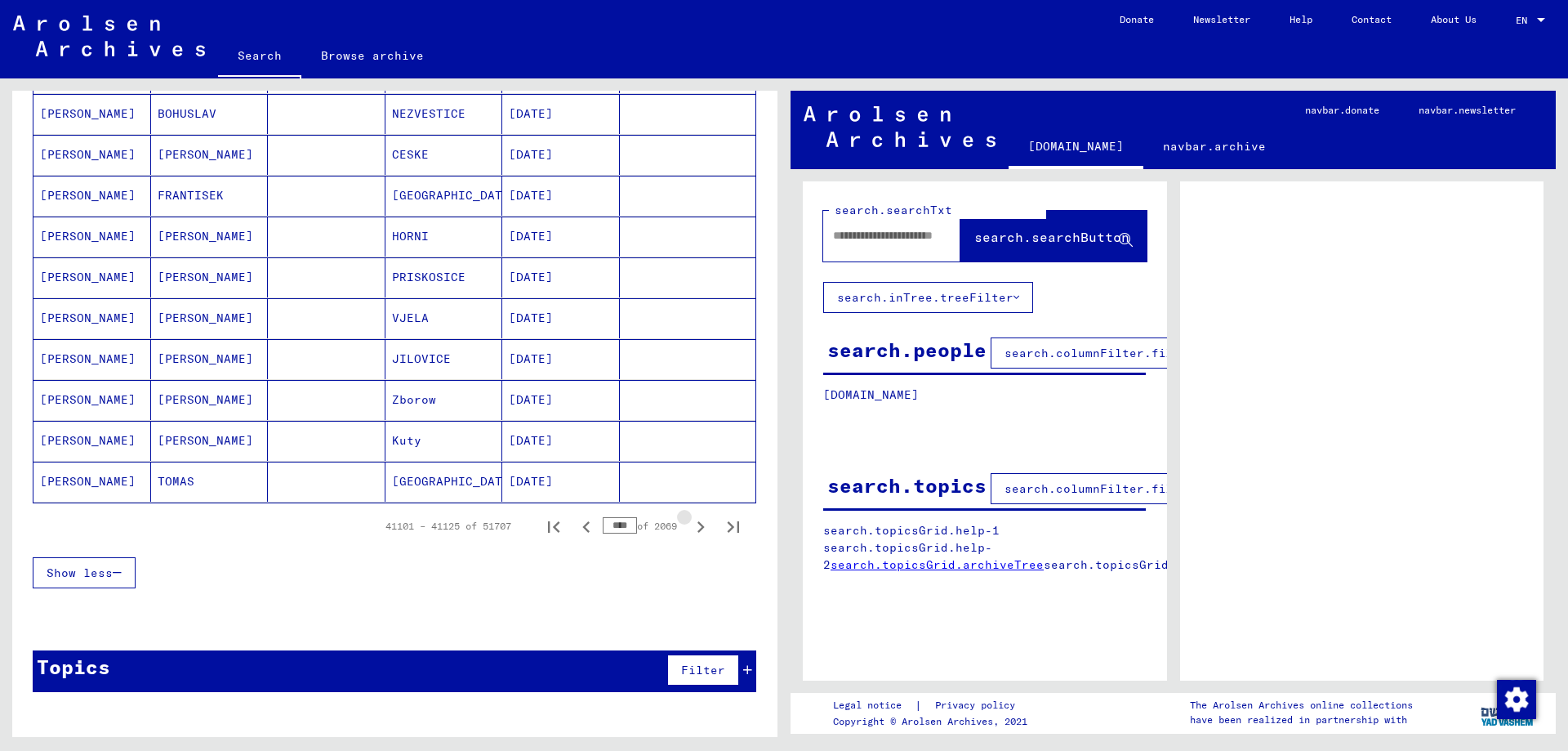
click at [697, 531] on icon "Next page" at bounding box center [700, 527] width 22 height 23
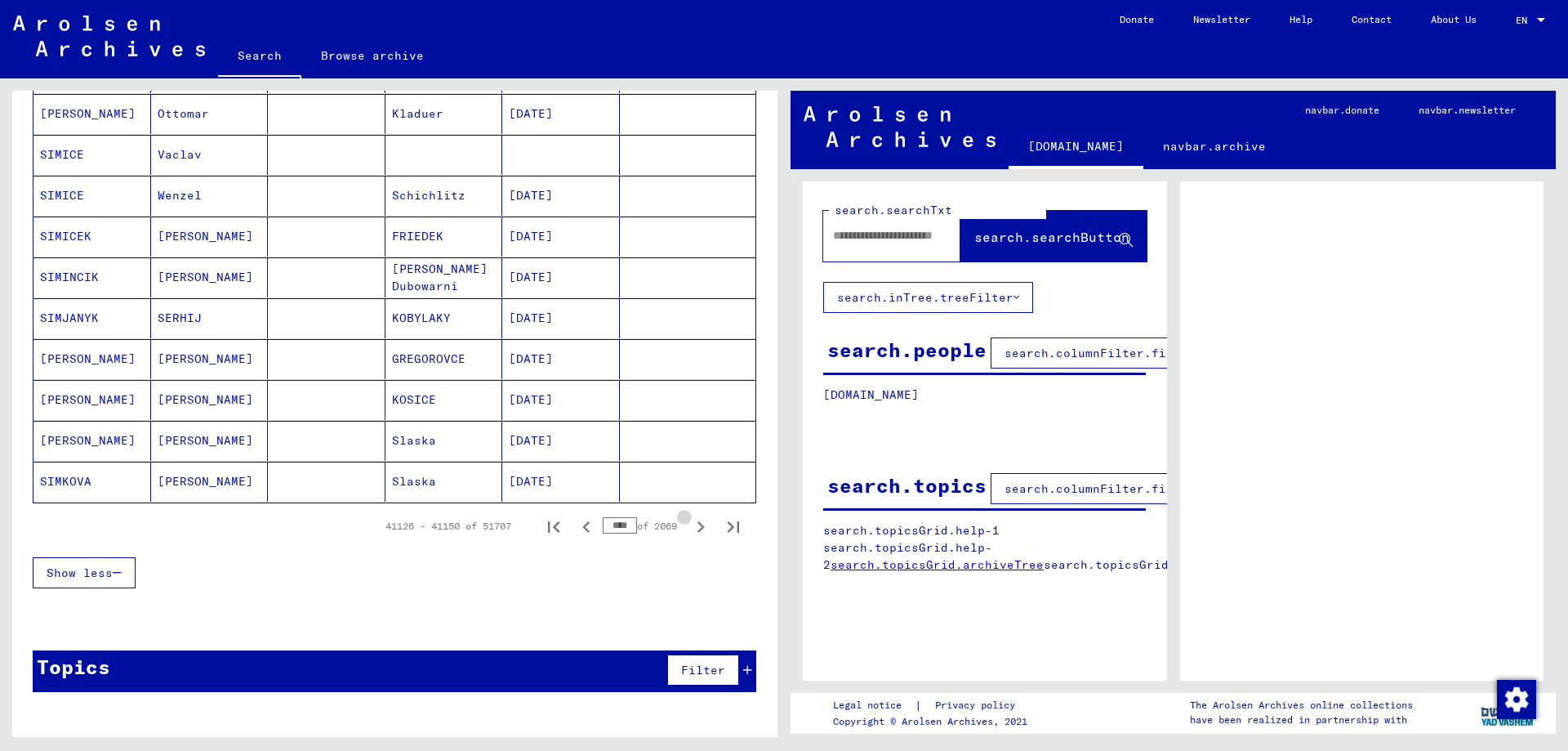
click at [697, 531] on icon "Next page" at bounding box center [700, 527] width 22 height 23
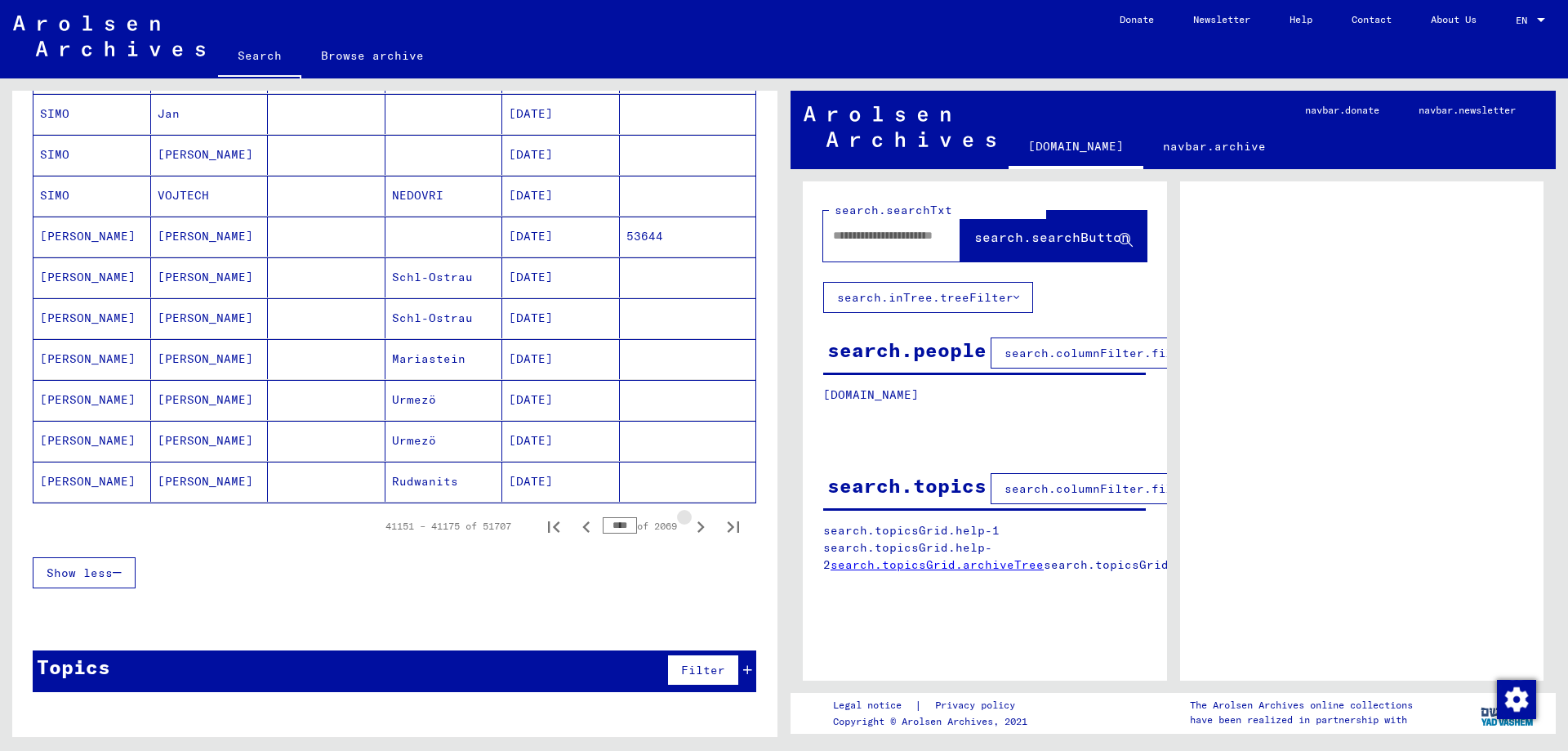
click at [697, 531] on icon "Next page" at bounding box center [700, 527] width 22 height 23
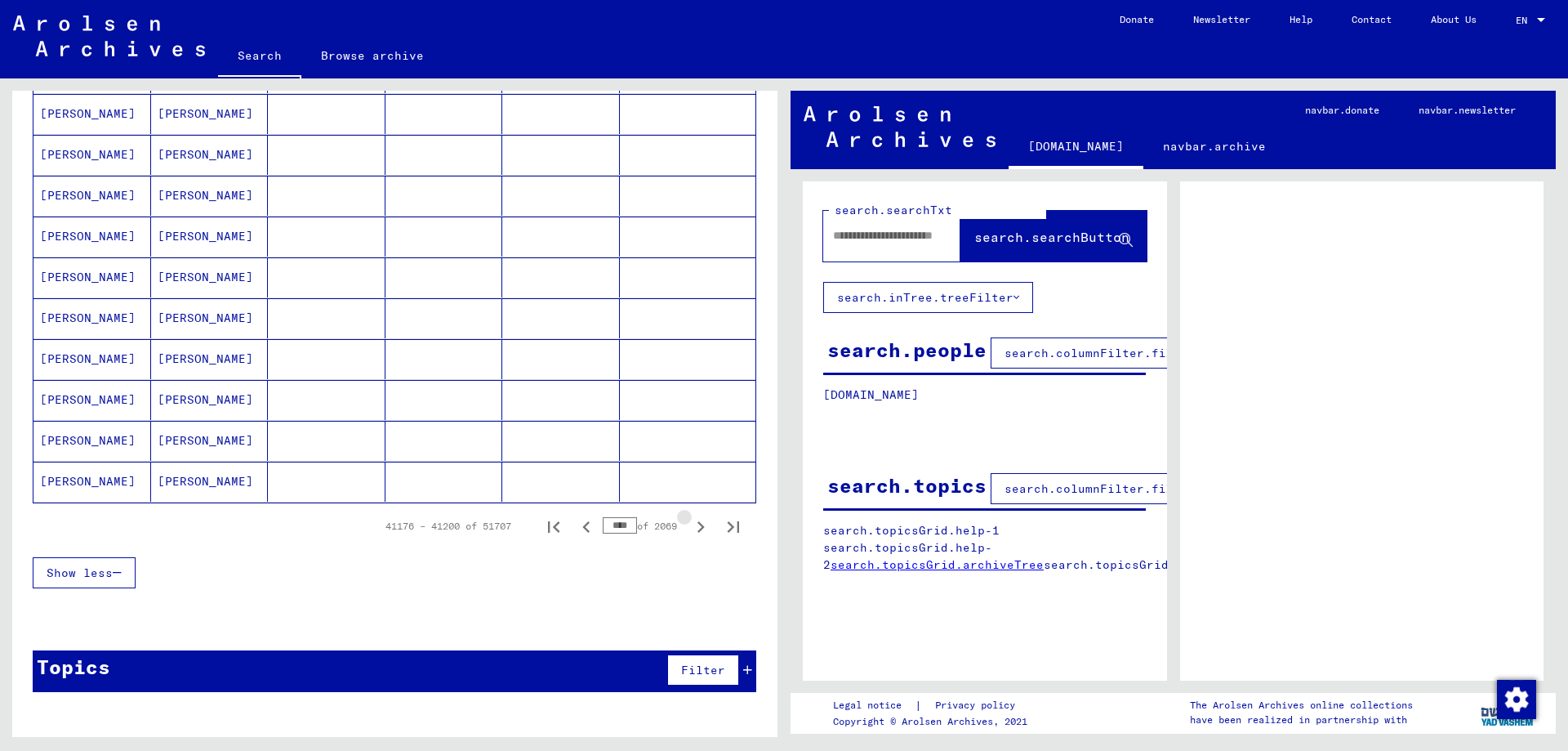
click at [697, 531] on icon "Next page" at bounding box center [700, 527] width 22 height 23
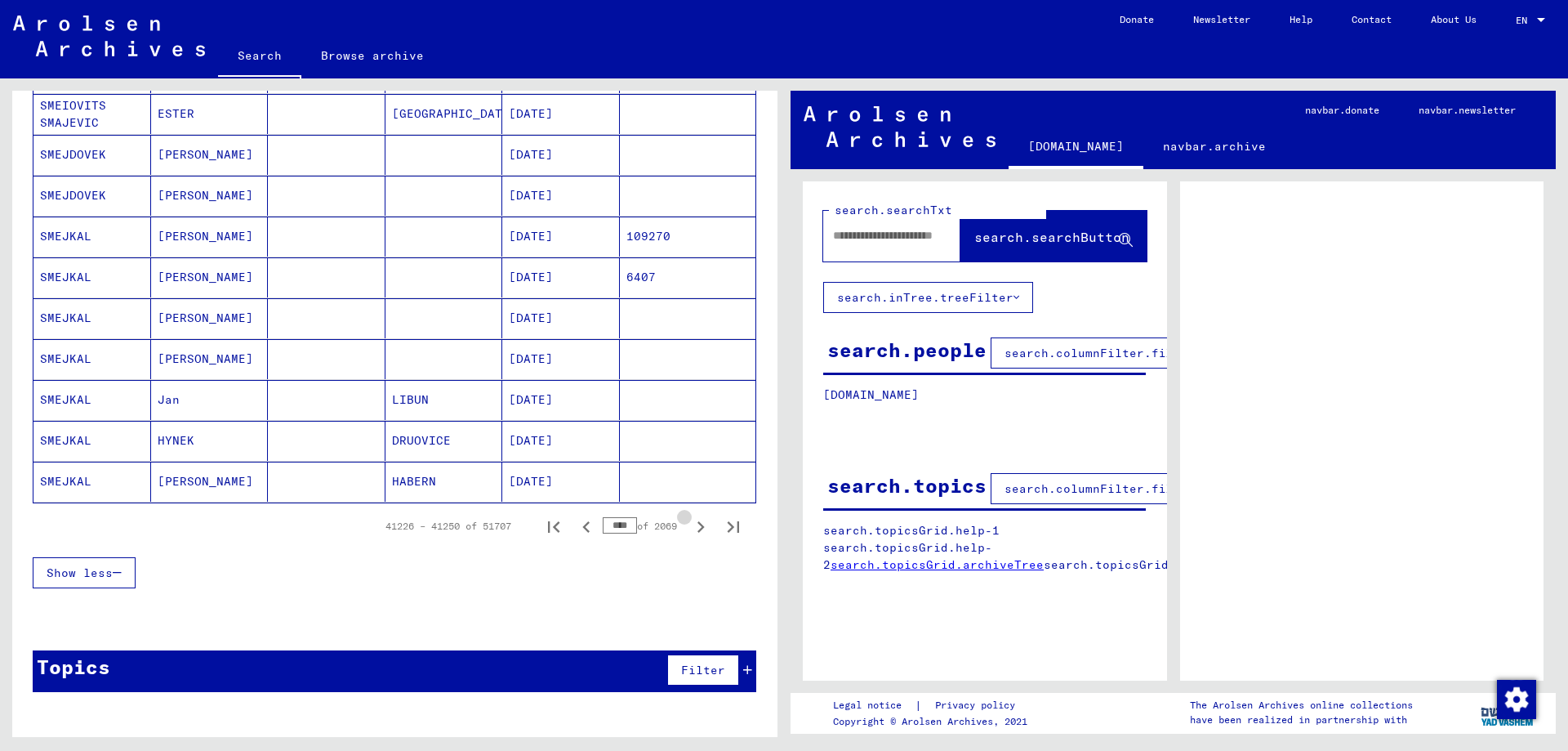
click at [697, 531] on icon "Next page" at bounding box center [700, 527] width 22 height 23
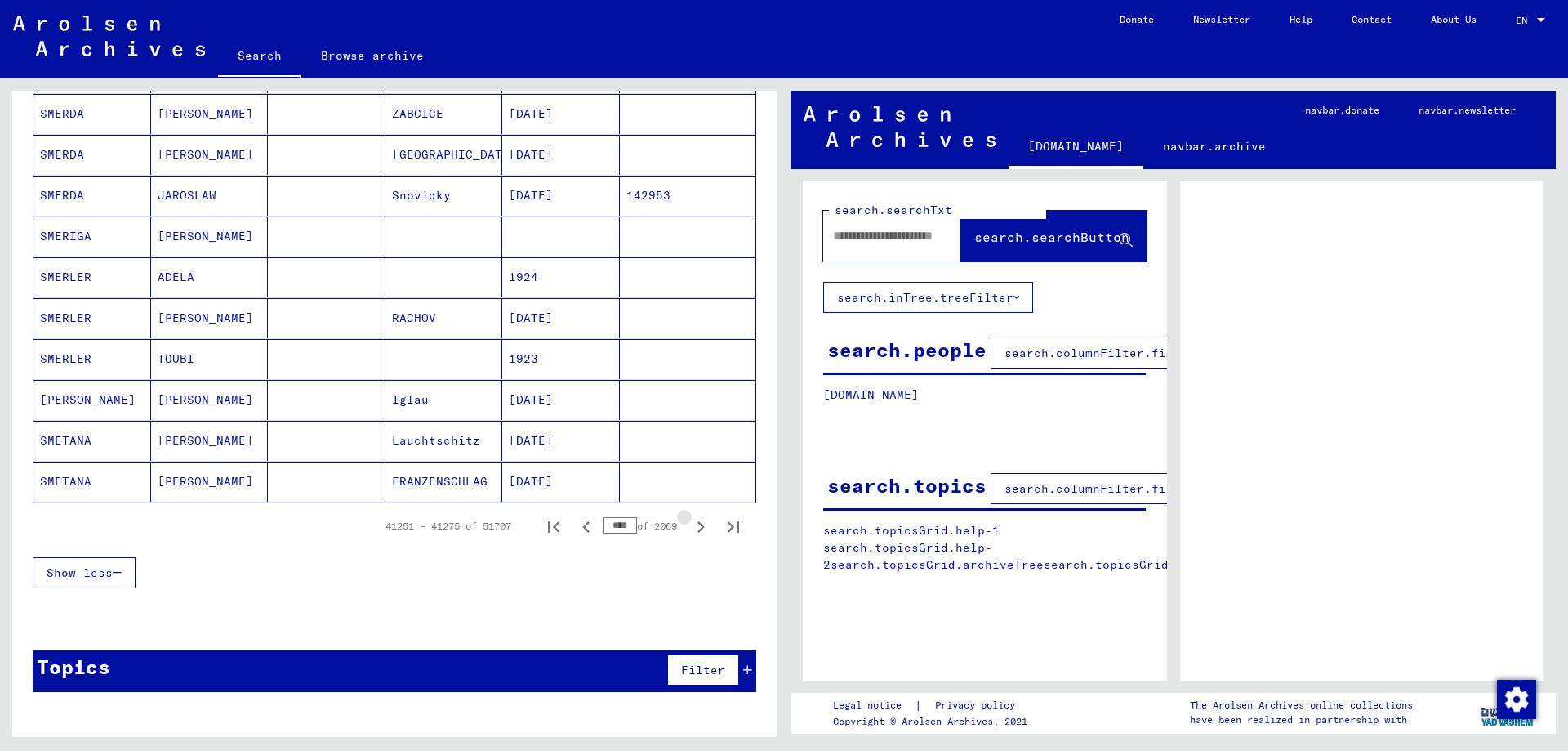
click at [697, 531] on icon "Next page" at bounding box center [700, 527] width 22 height 23
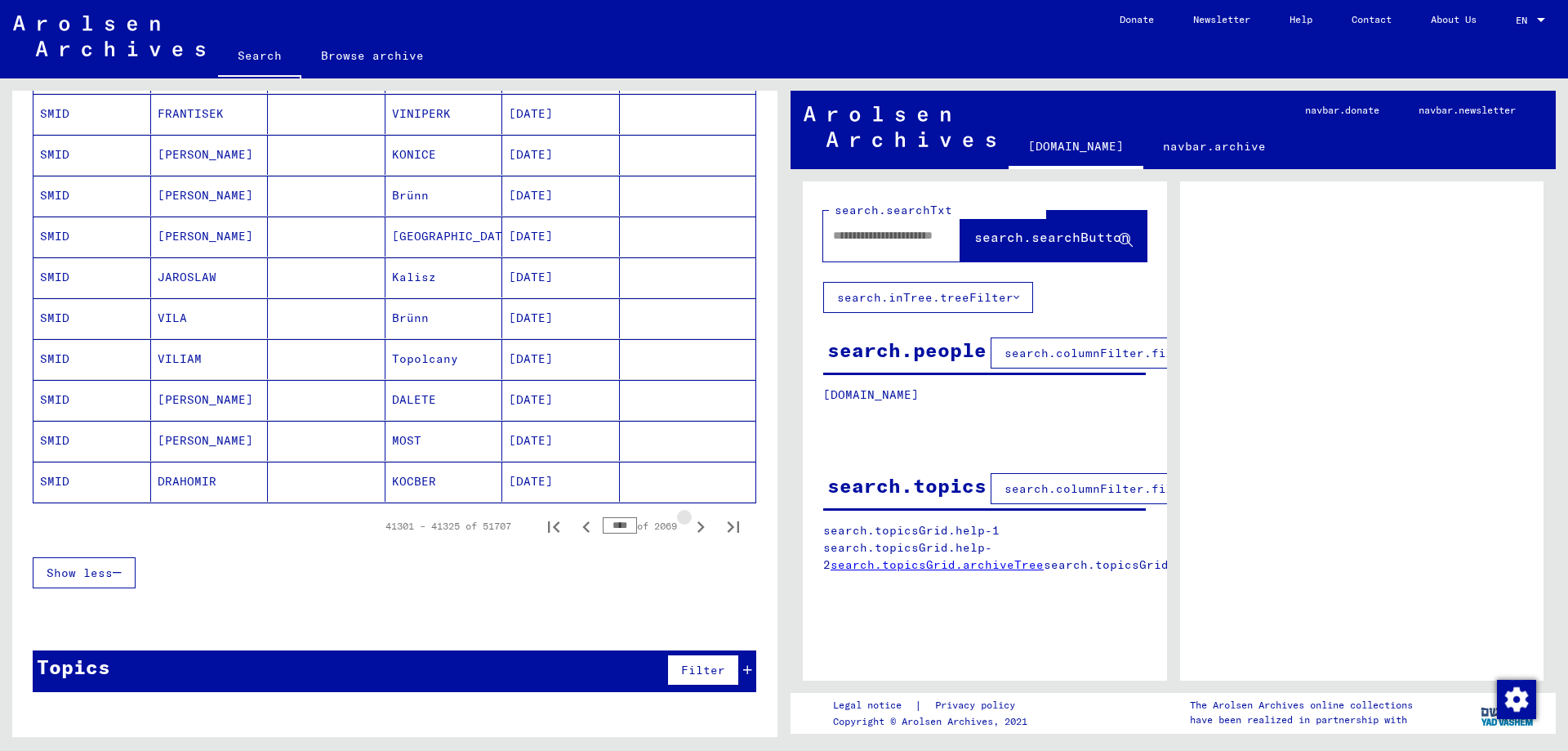
click at [697, 531] on icon "Next page" at bounding box center [700, 527] width 22 height 23
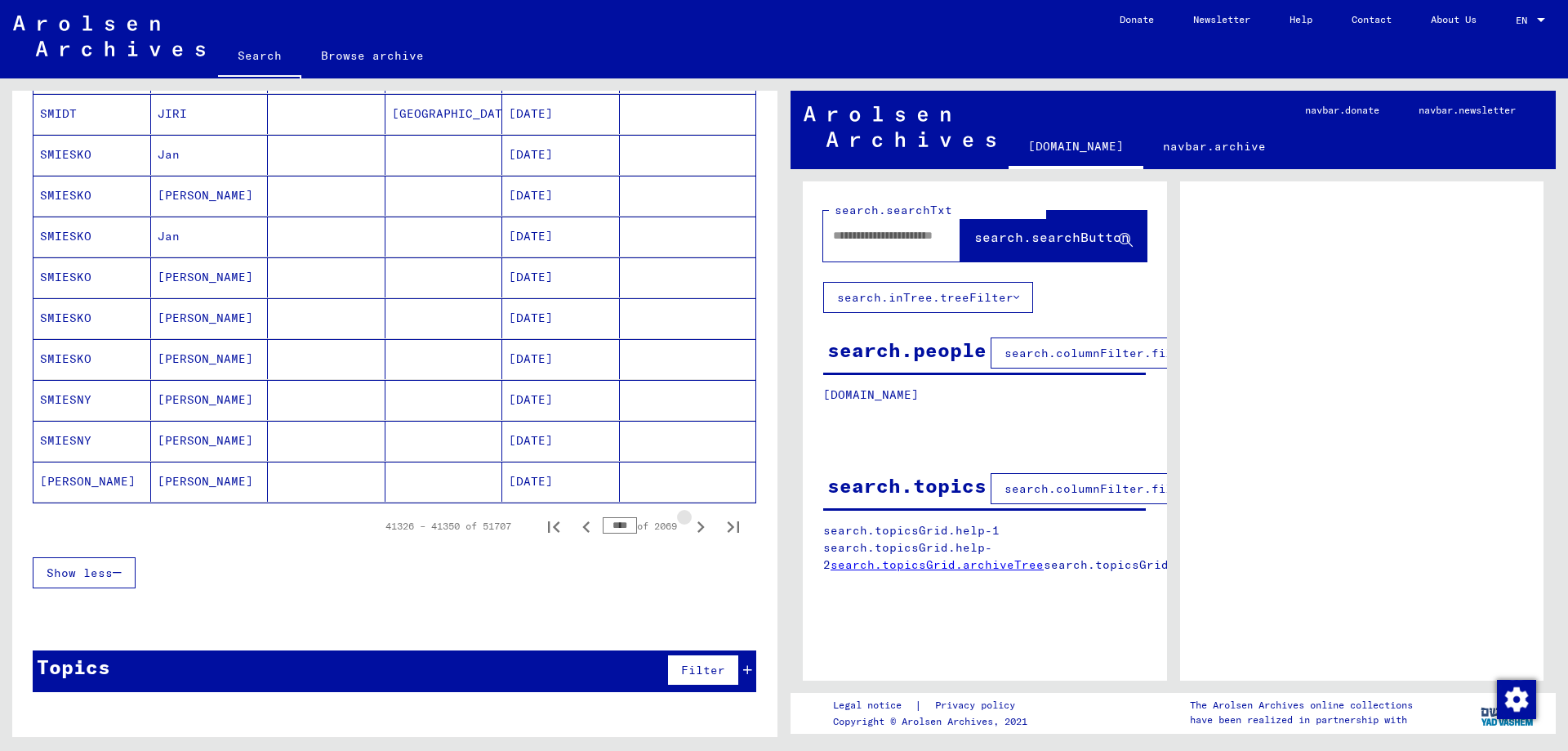
click at [697, 531] on icon "Next page" at bounding box center [700, 527] width 22 height 23
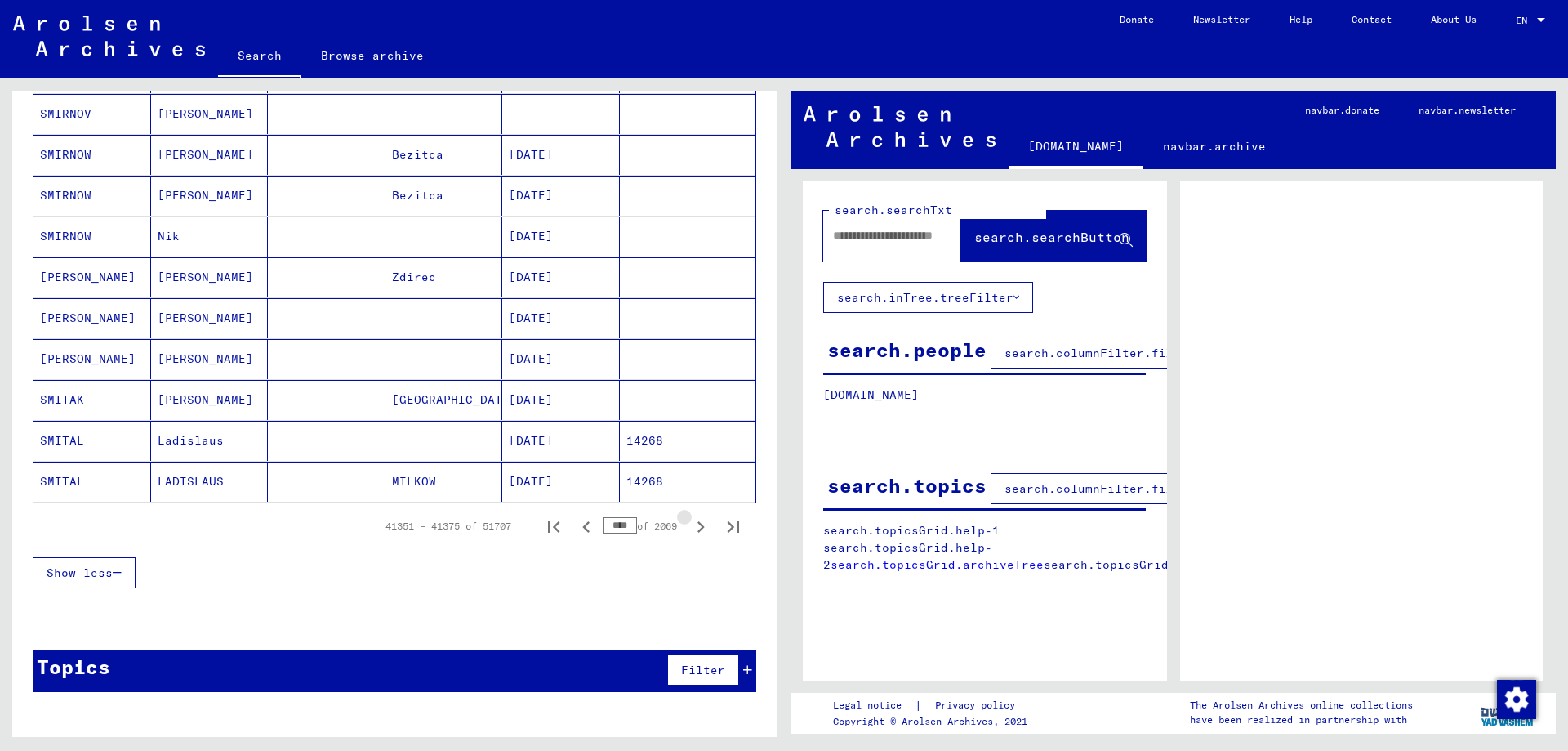
click at [697, 531] on icon "Next page" at bounding box center [700, 527] width 22 height 23
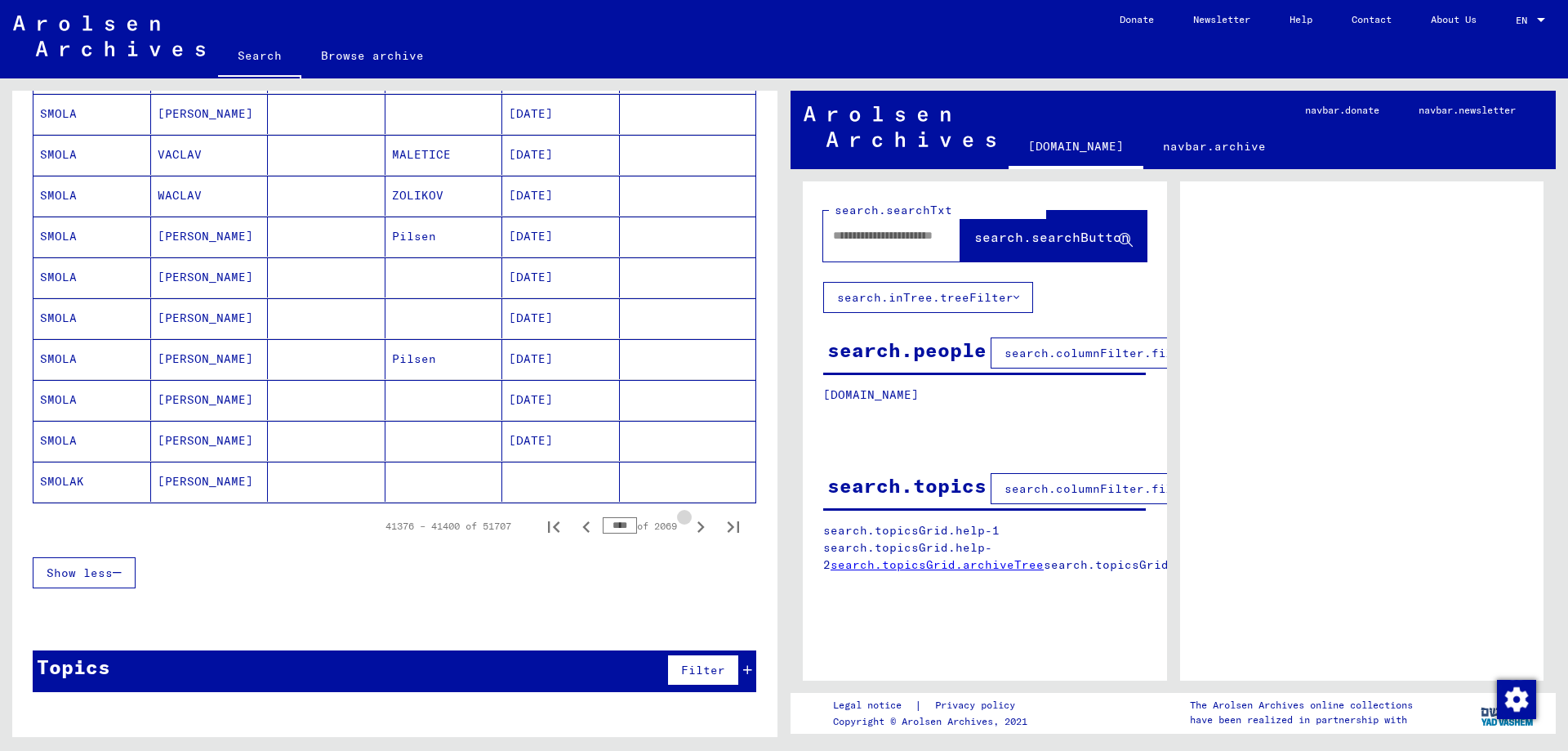
click at [697, 531] on icon "Next page" at bounding box center [700, 527] width 22 height 23
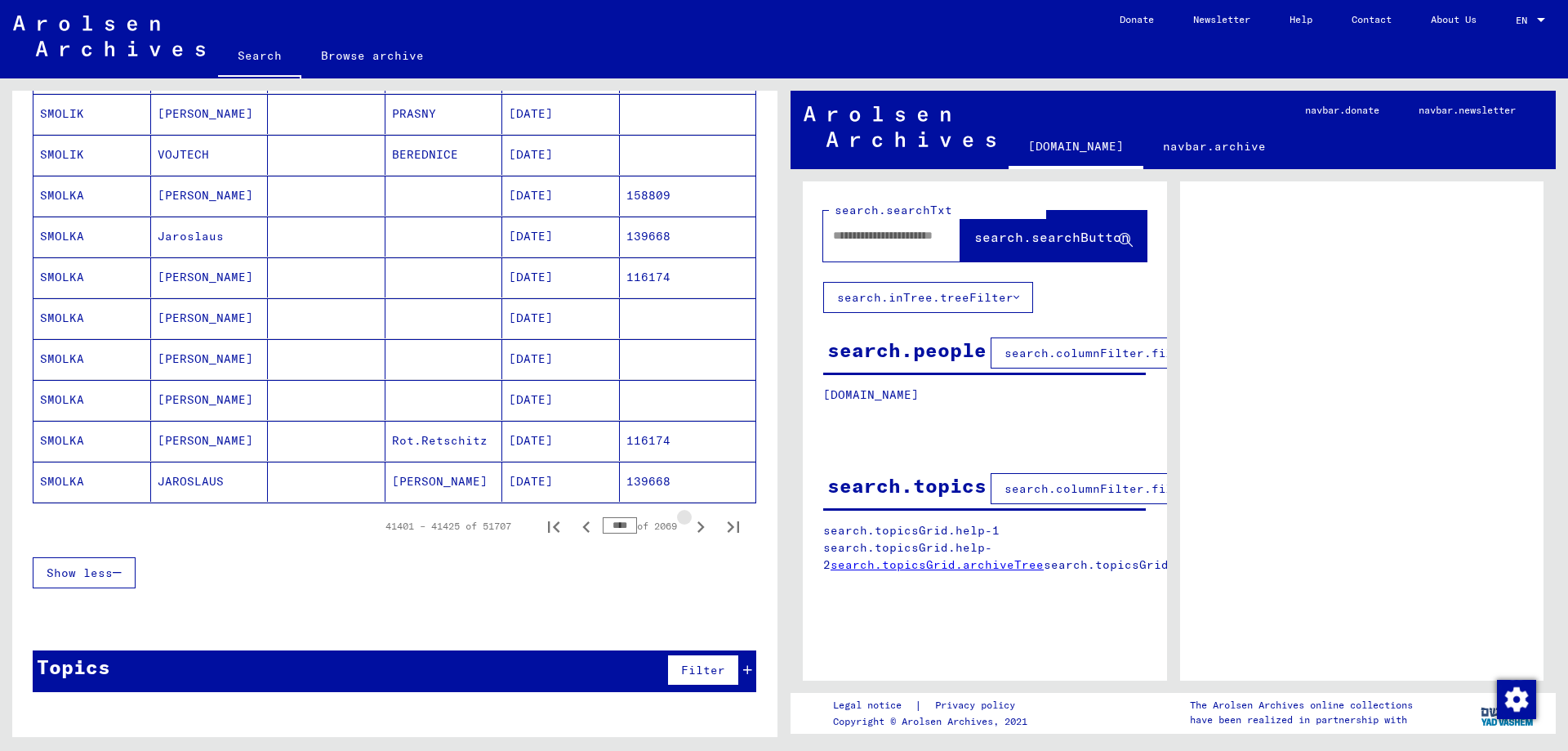
click at [697, 531] on icon "Next page" at bounding box center [700, 527] width 22 height 23
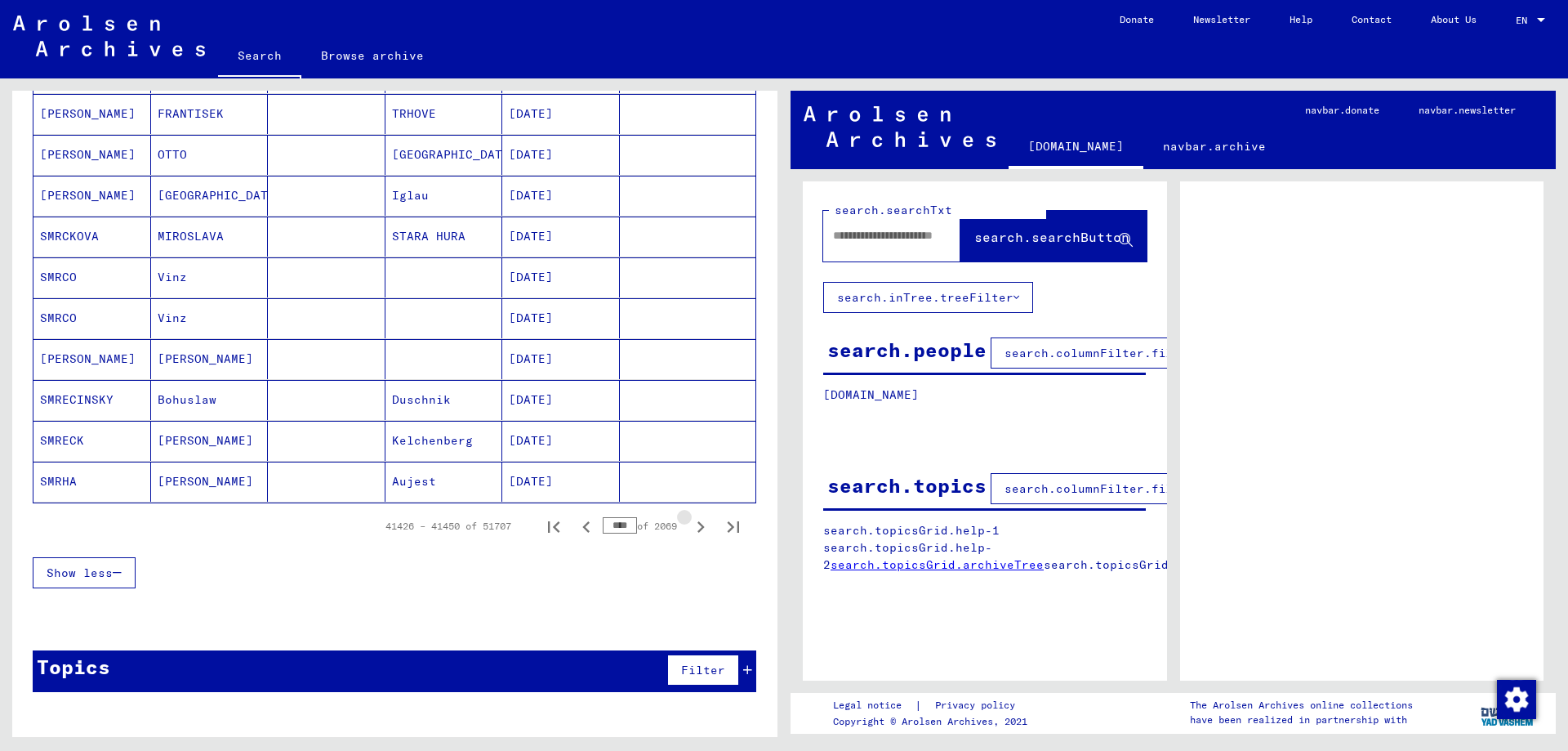
click at [697, 531] on icon "Next page" at bounding box center [700, 527] width 22 height 23
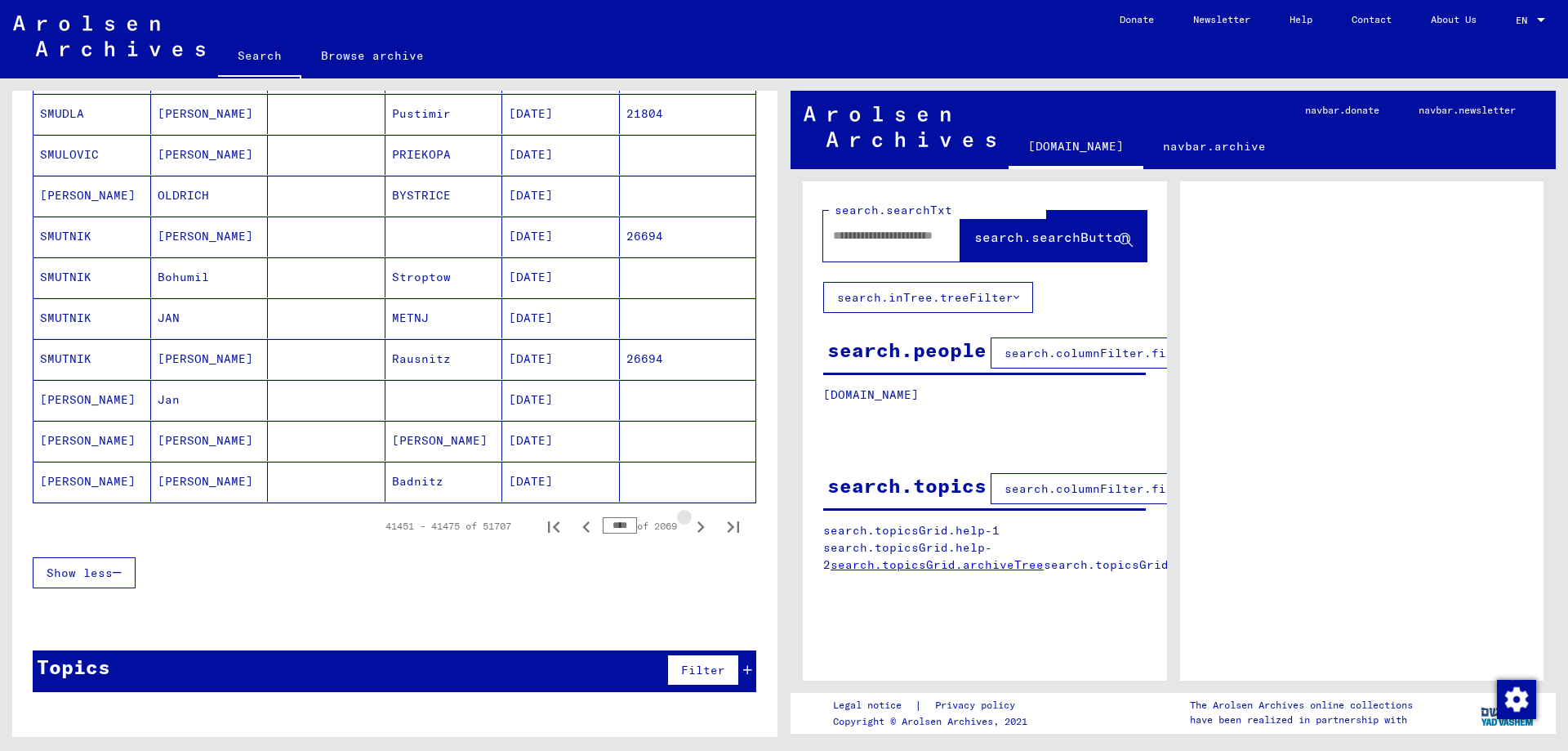
click at [697, 531] on icon "Next page" at bounding box center [700, 527] width 22 height 23
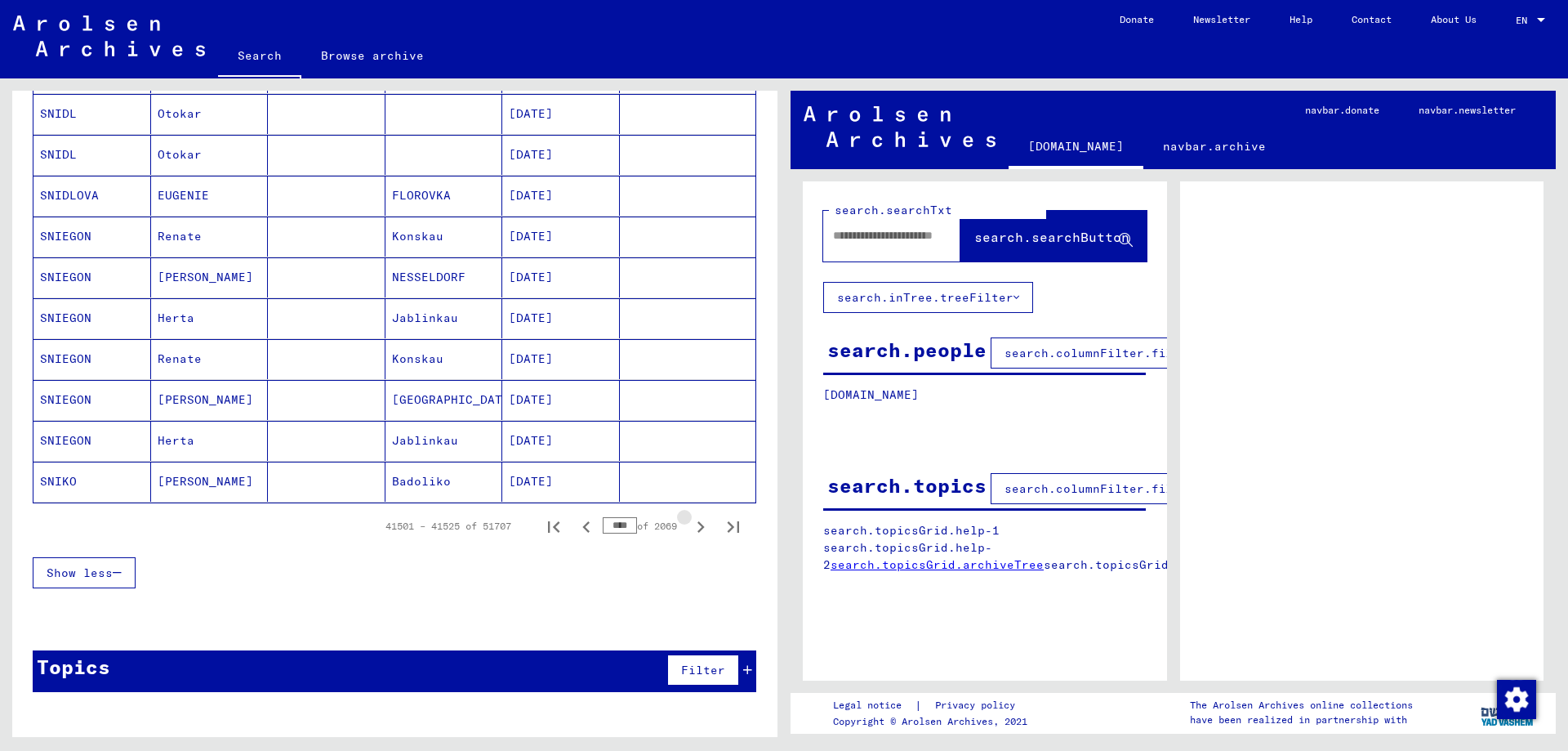
click at [697, 531] on icon "Next page" at bounding box center [700, 527] width 22 height 23
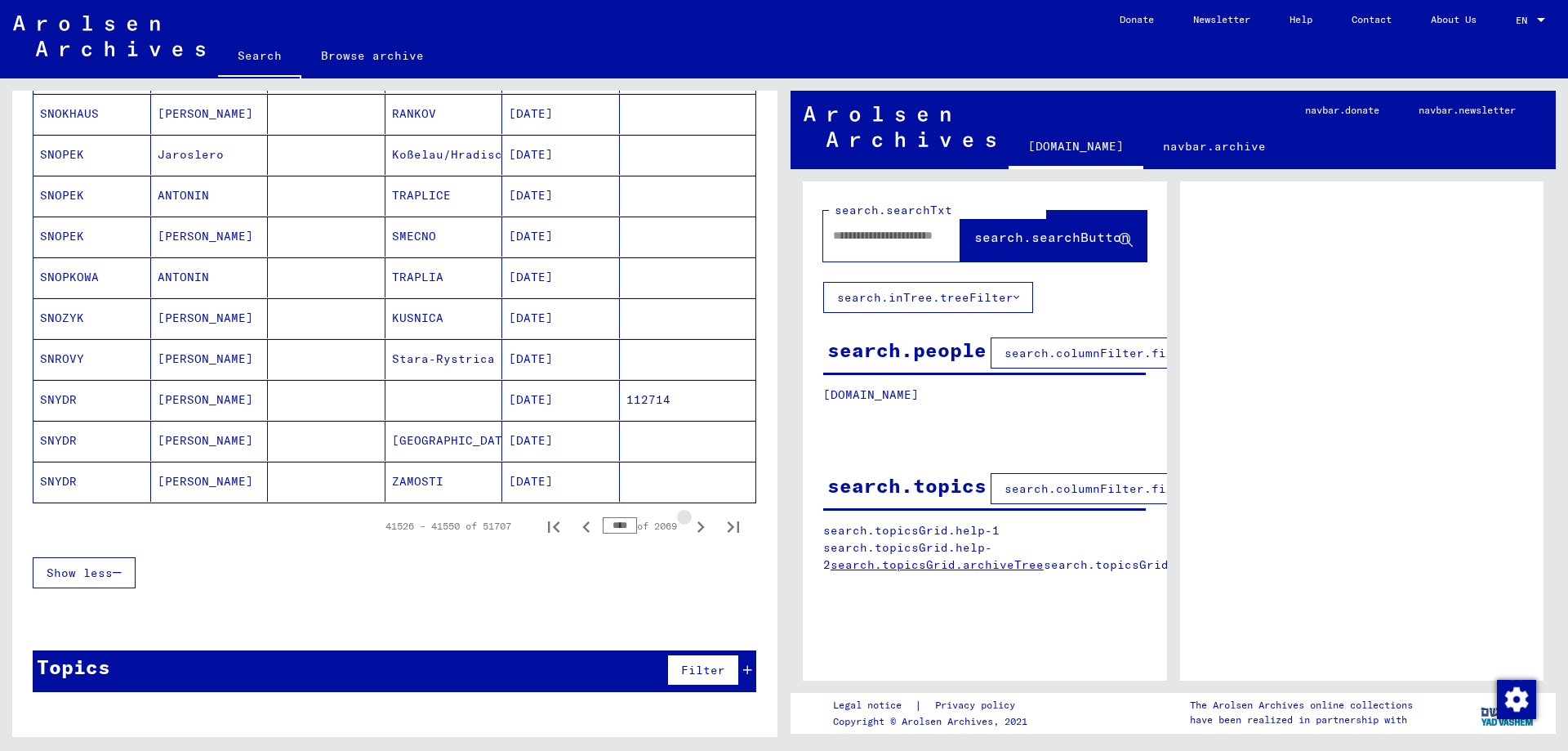
click at [697, 531] on icon "Next page" at bounding box center [700, 527] width 22 height 23
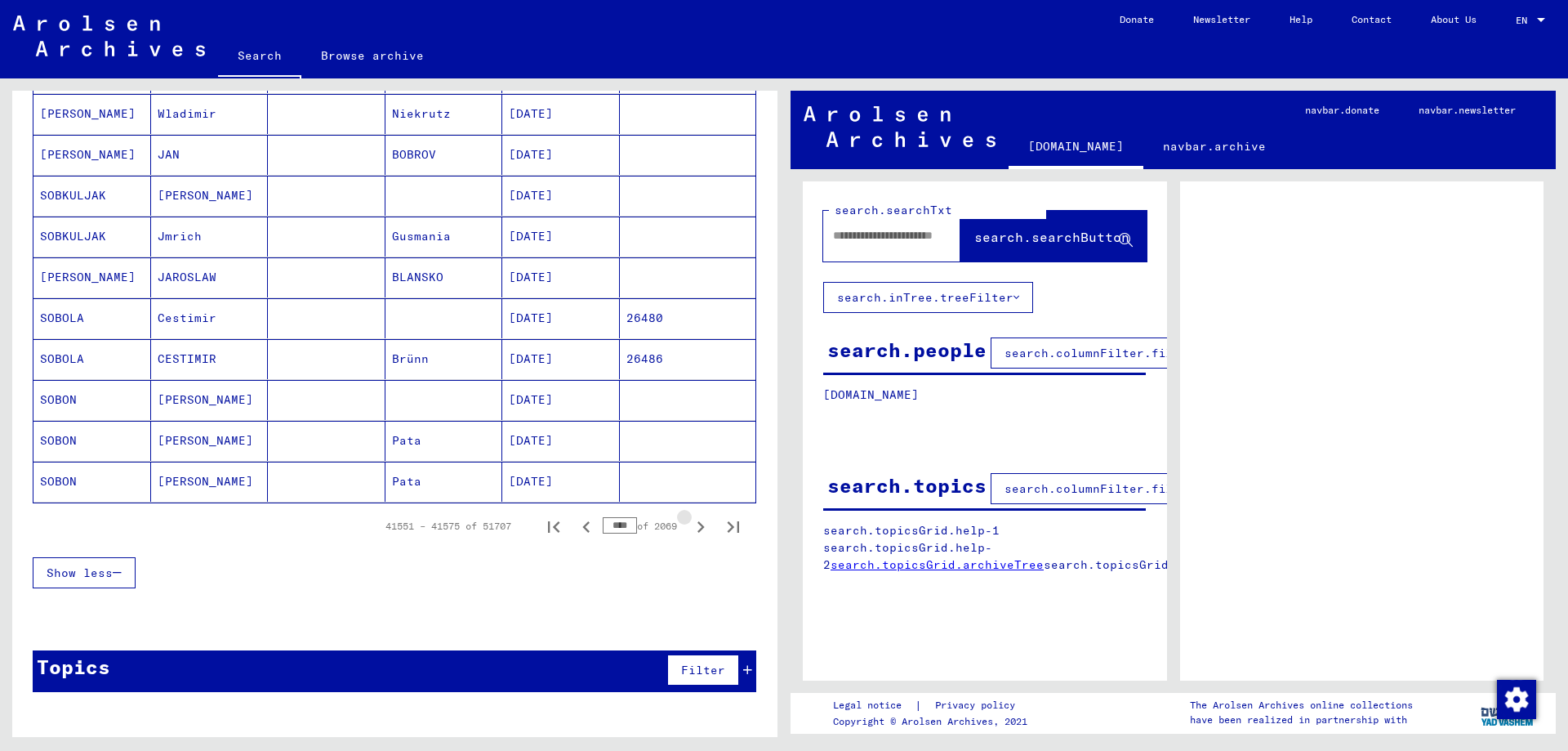
click at [697, 531] on icon "Next page" at bounding box center [700, 527] width 22 height 23
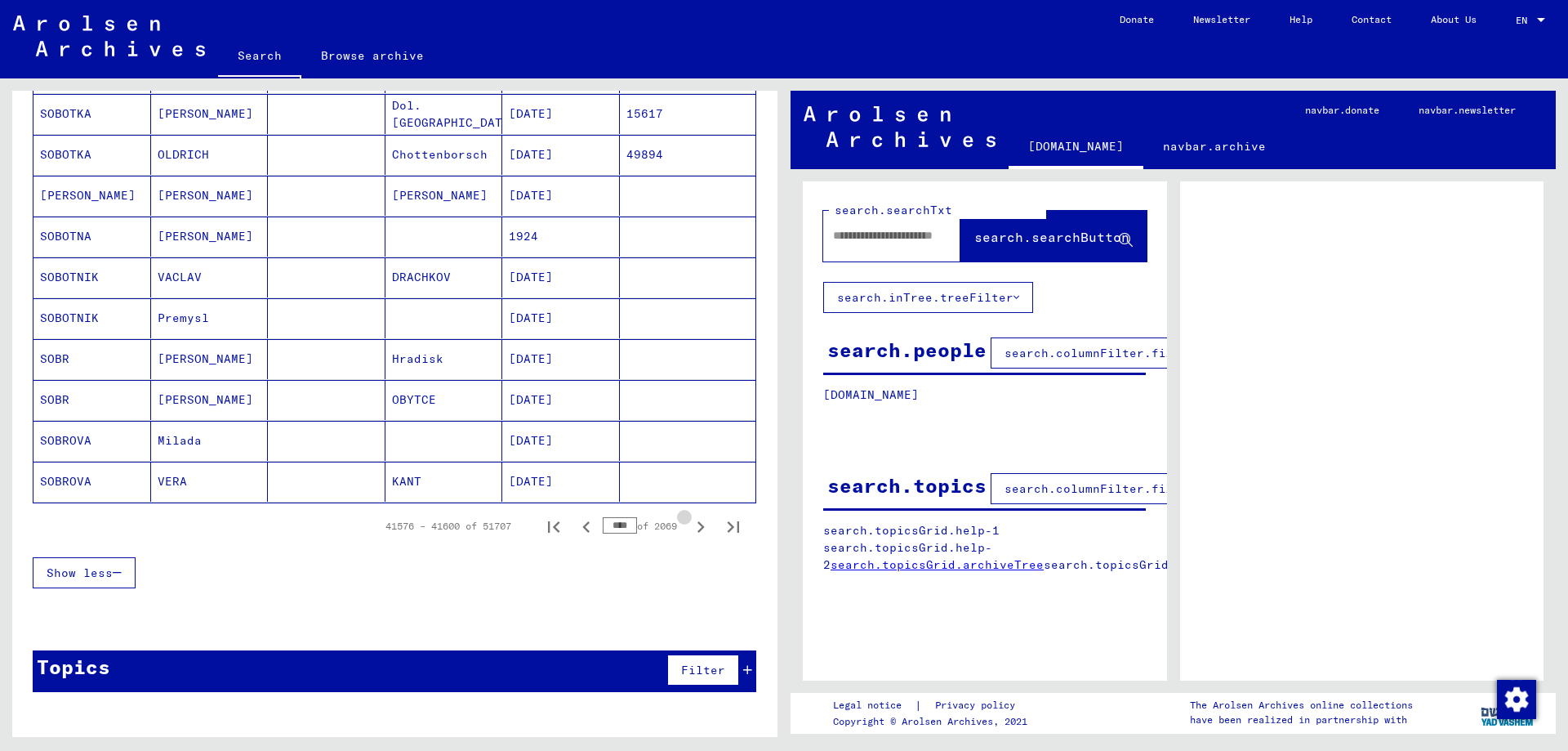
click at [697, 531] on icon "Next page" at bounding box center [700, 527] width 22 height 23
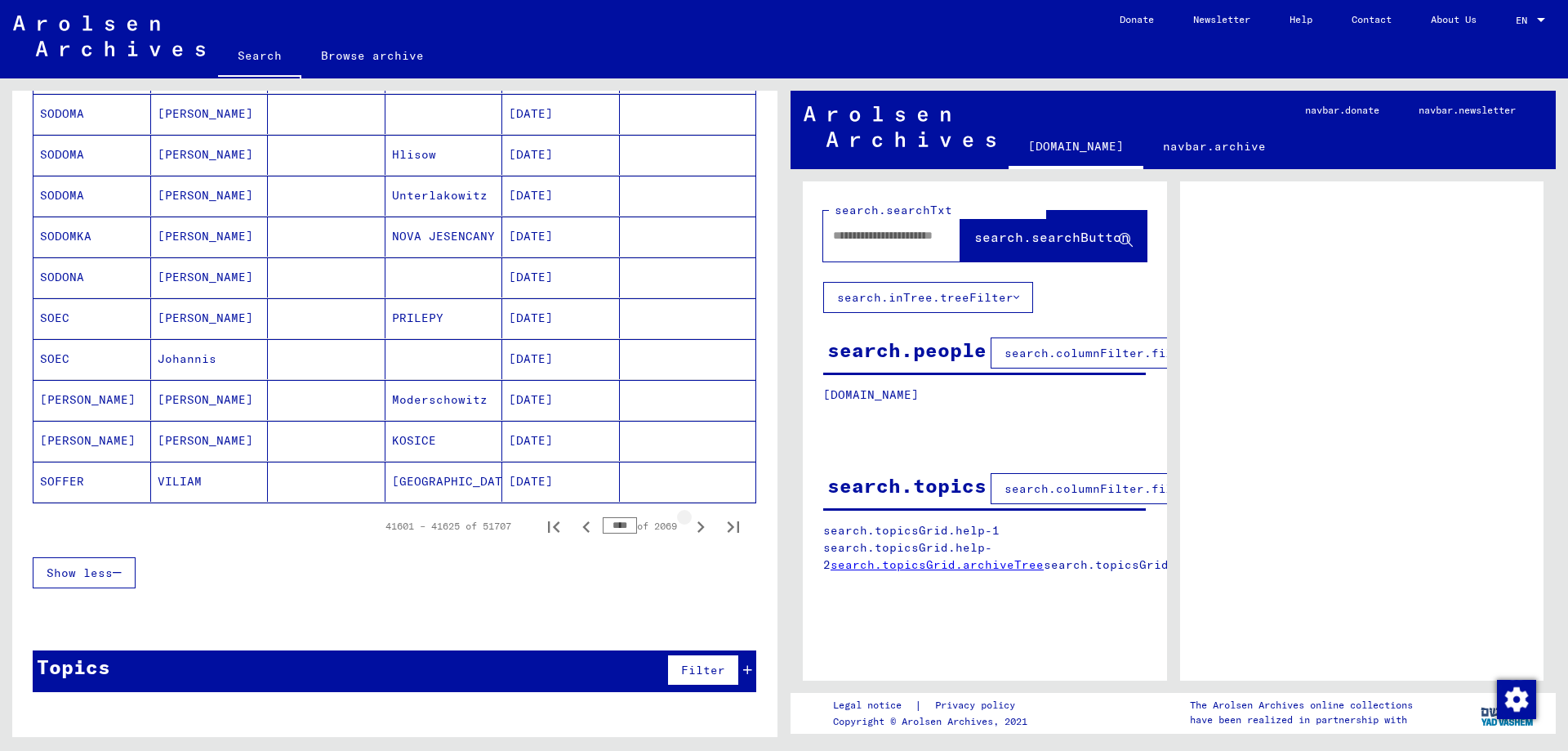
click at [697, 531] on icon "Next page" at bounding box center [700, 527] width 22 height 23
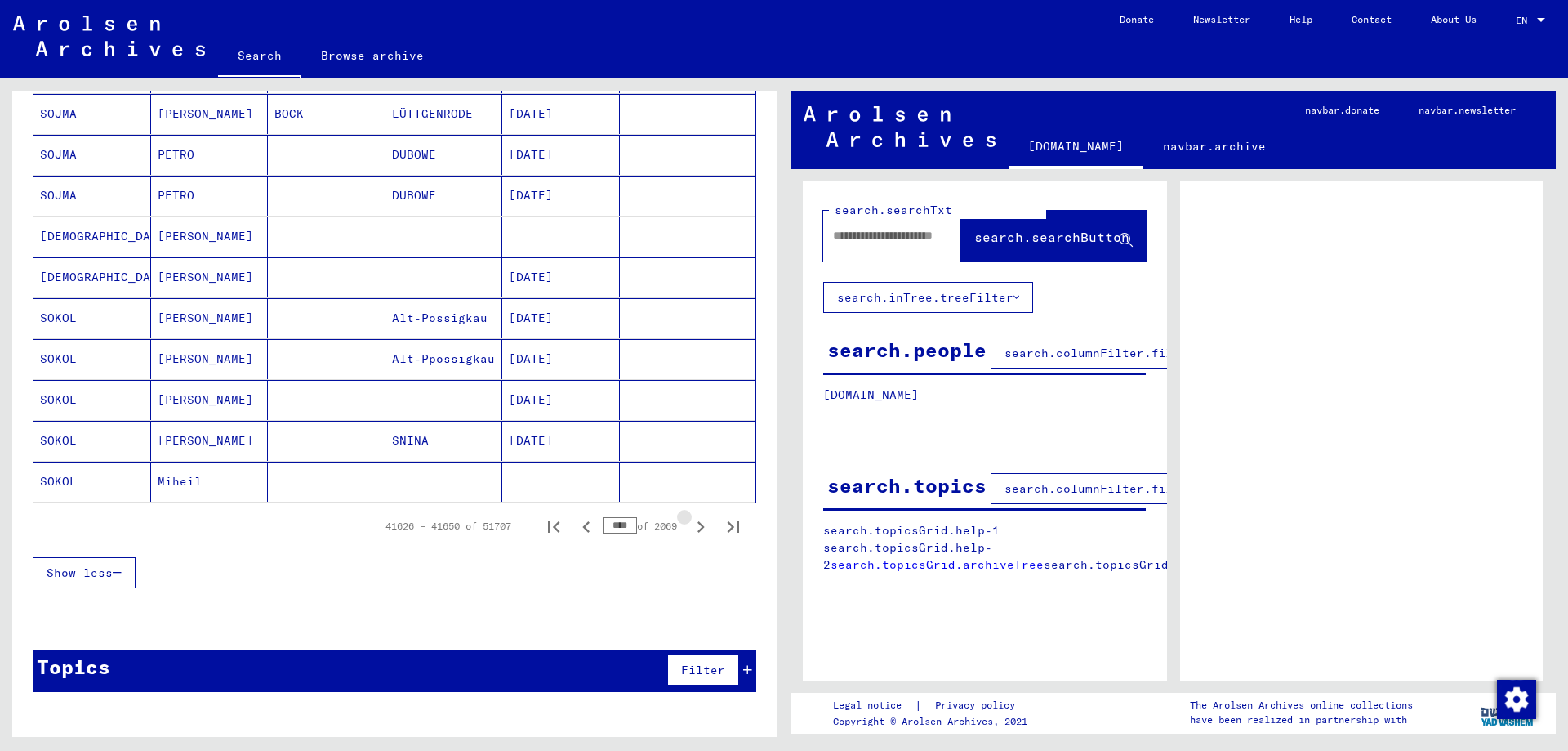
click at [697, 531] on icon "Next page" at bounding box center [700, 527] width 22 height 23
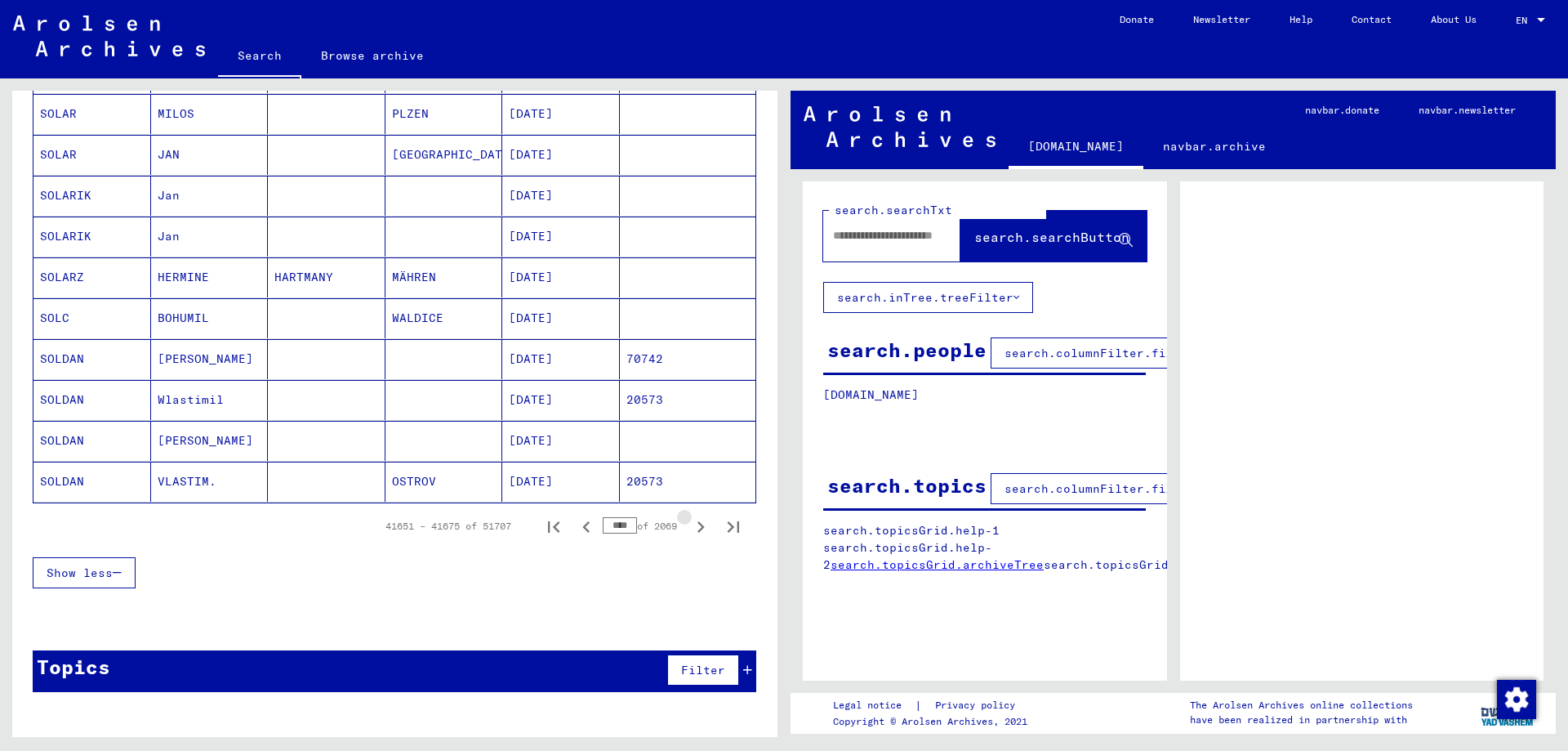
click at [697, 531] on icon "Next page" at bounding box center [700, 527] width 22 height 23
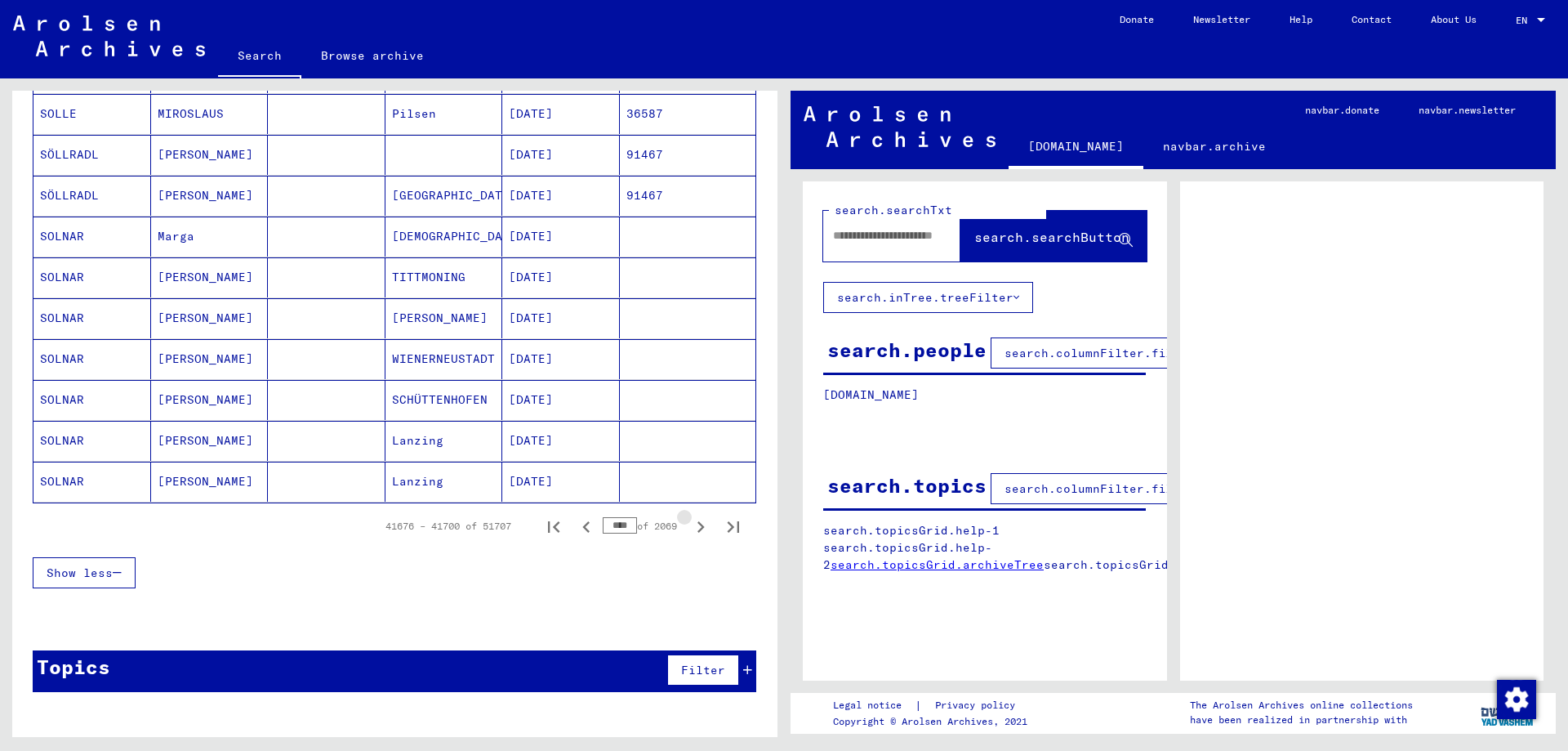
click at [697, 531] on icon "Next page" at bounding box center [700, 527] width 22 height 23
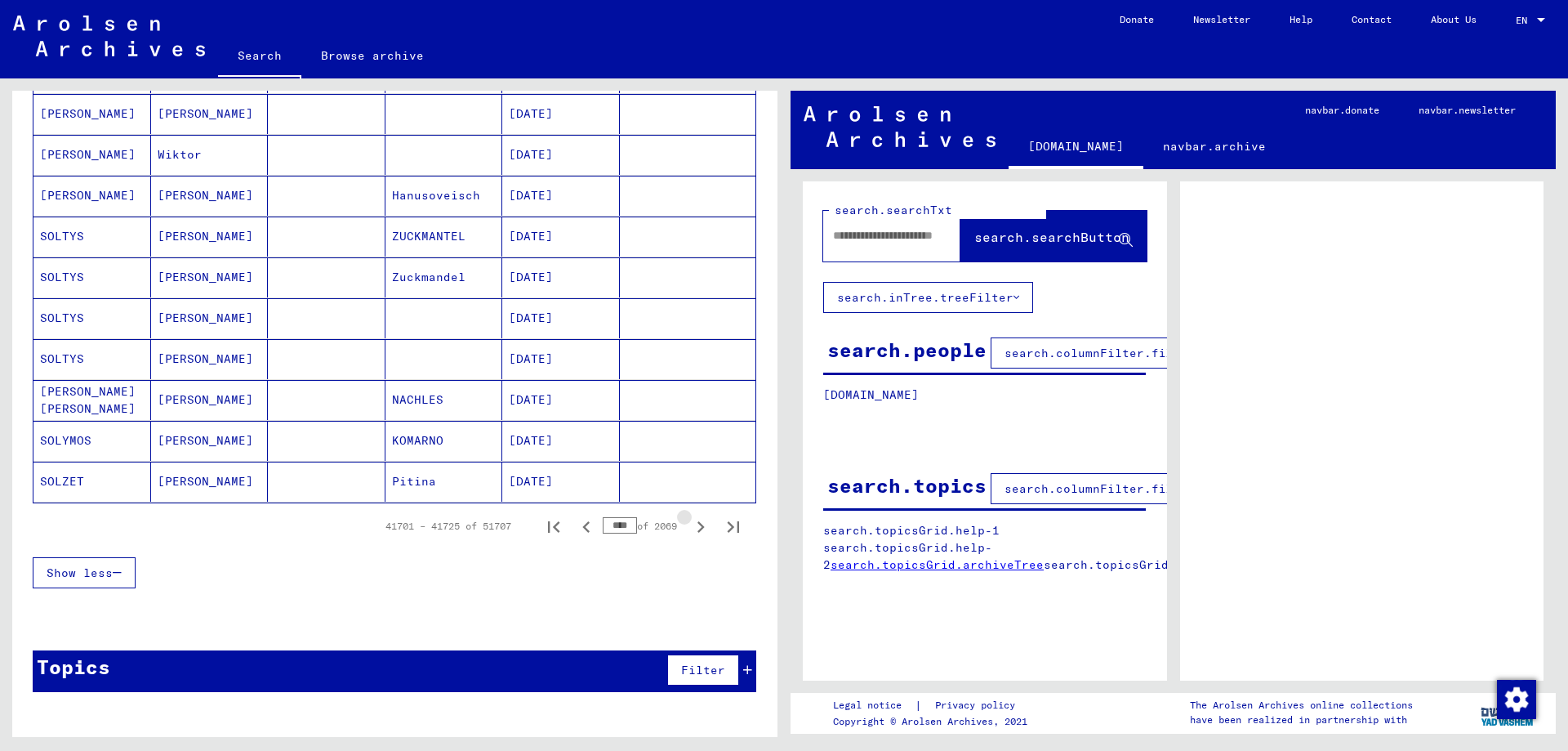
click at [697, 531] on icon "Next page" at bounding box center [700, 527] width 22 height 23
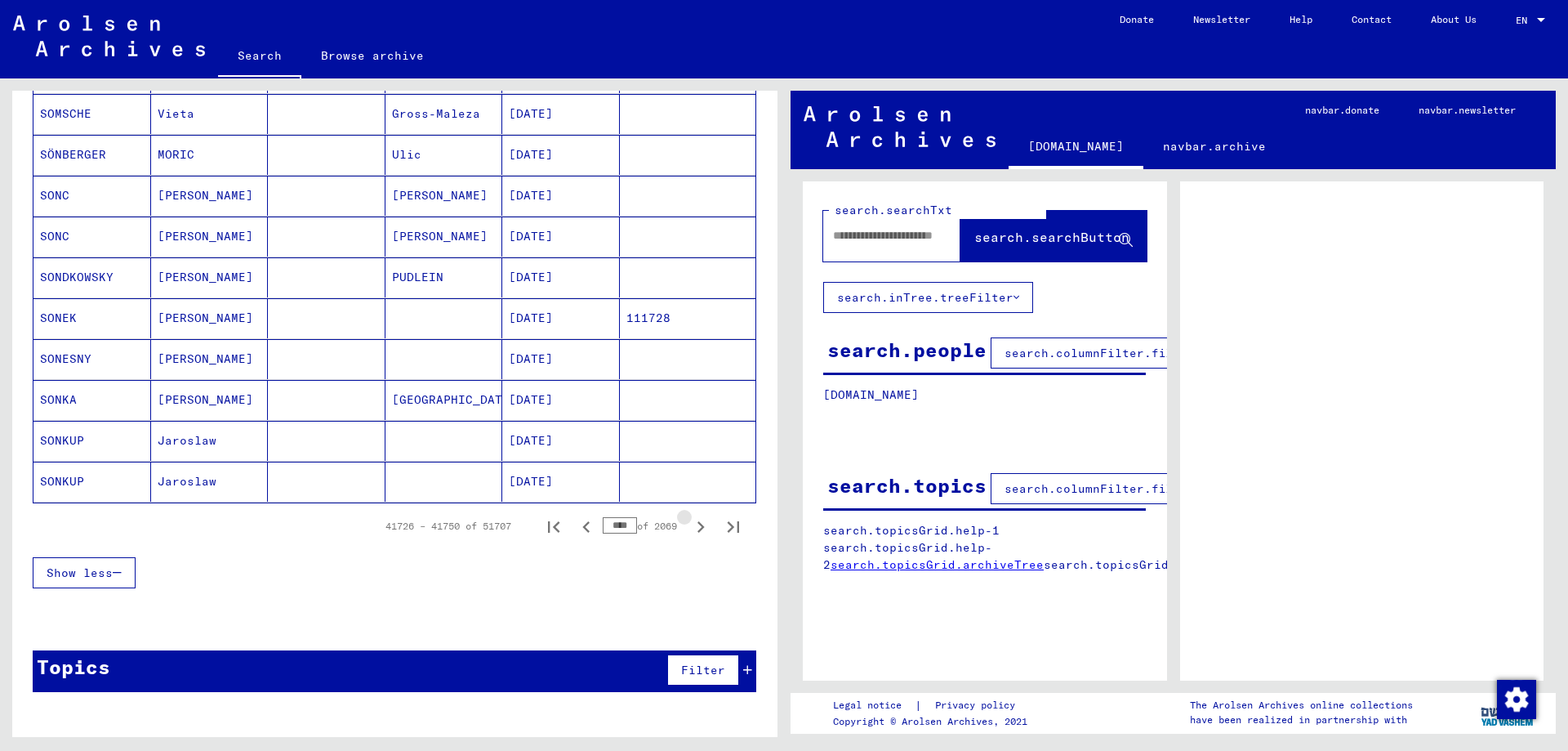
click at [697, 531] on icon "Next page" at bounding box center [700, 527] width 22 height 23
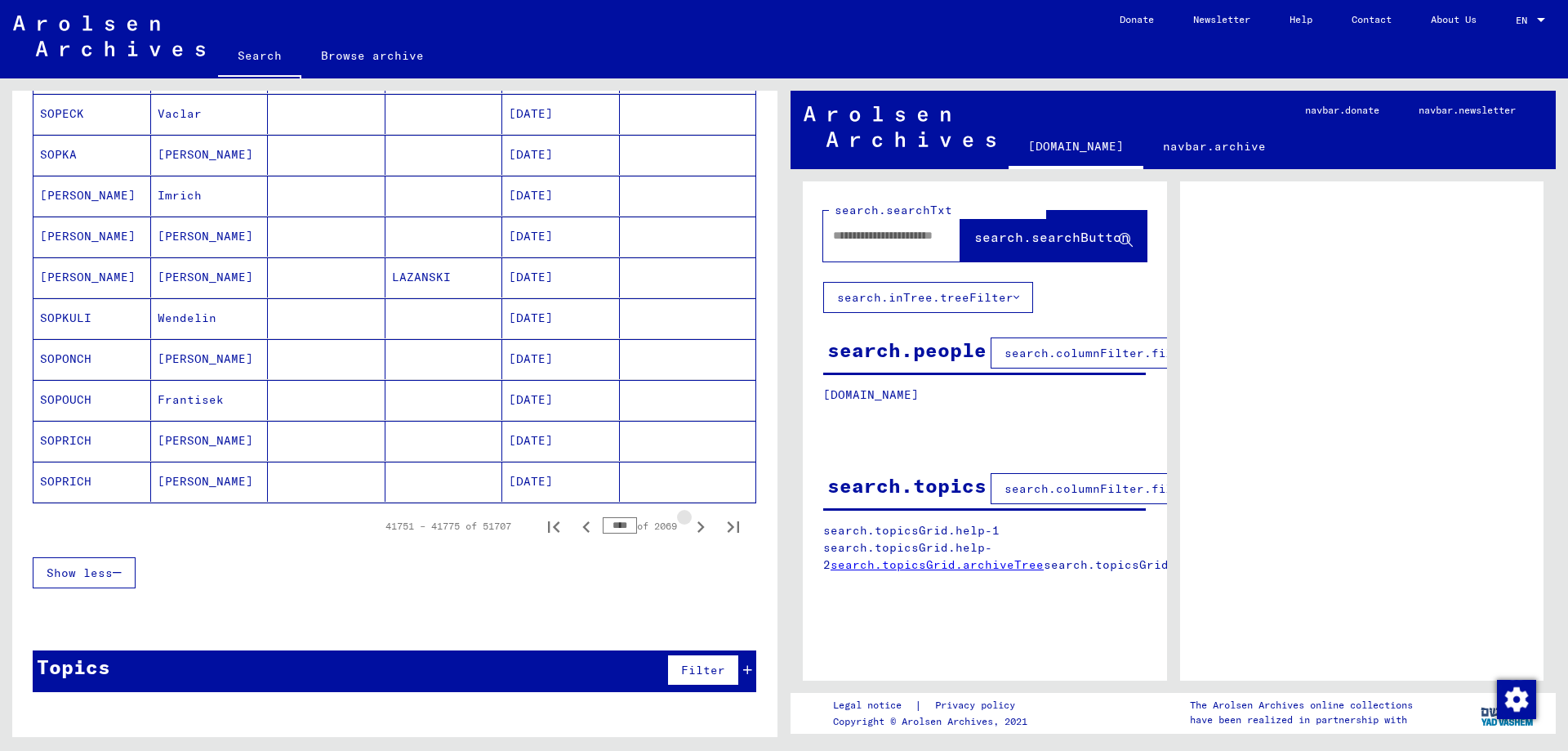
click at [697, 531] on icon "Next page" at bounding box center [700, 527] width 22 height 23
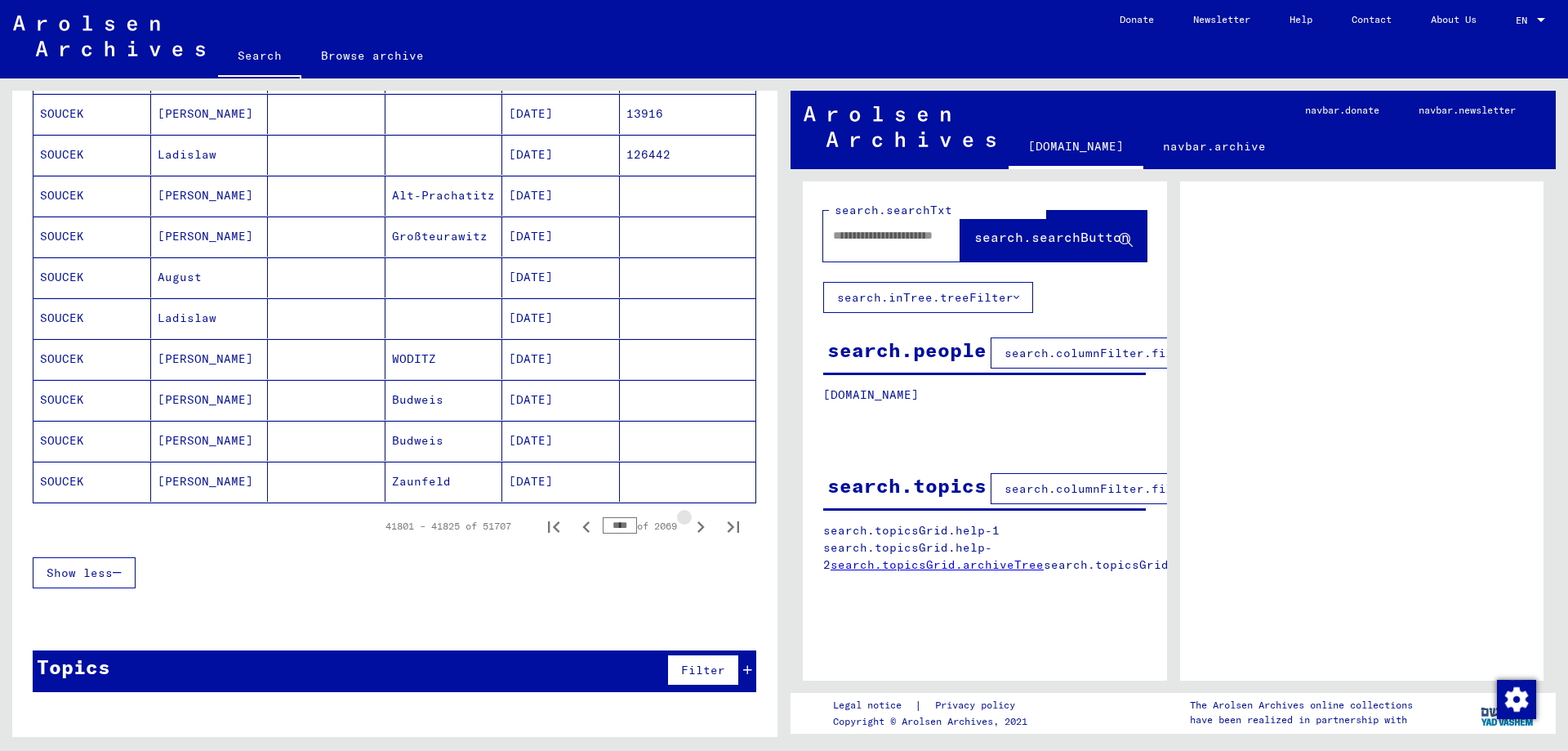
click at [697, 531] on icon "Next page" at bounding box center [700, 527] width 22 height 23
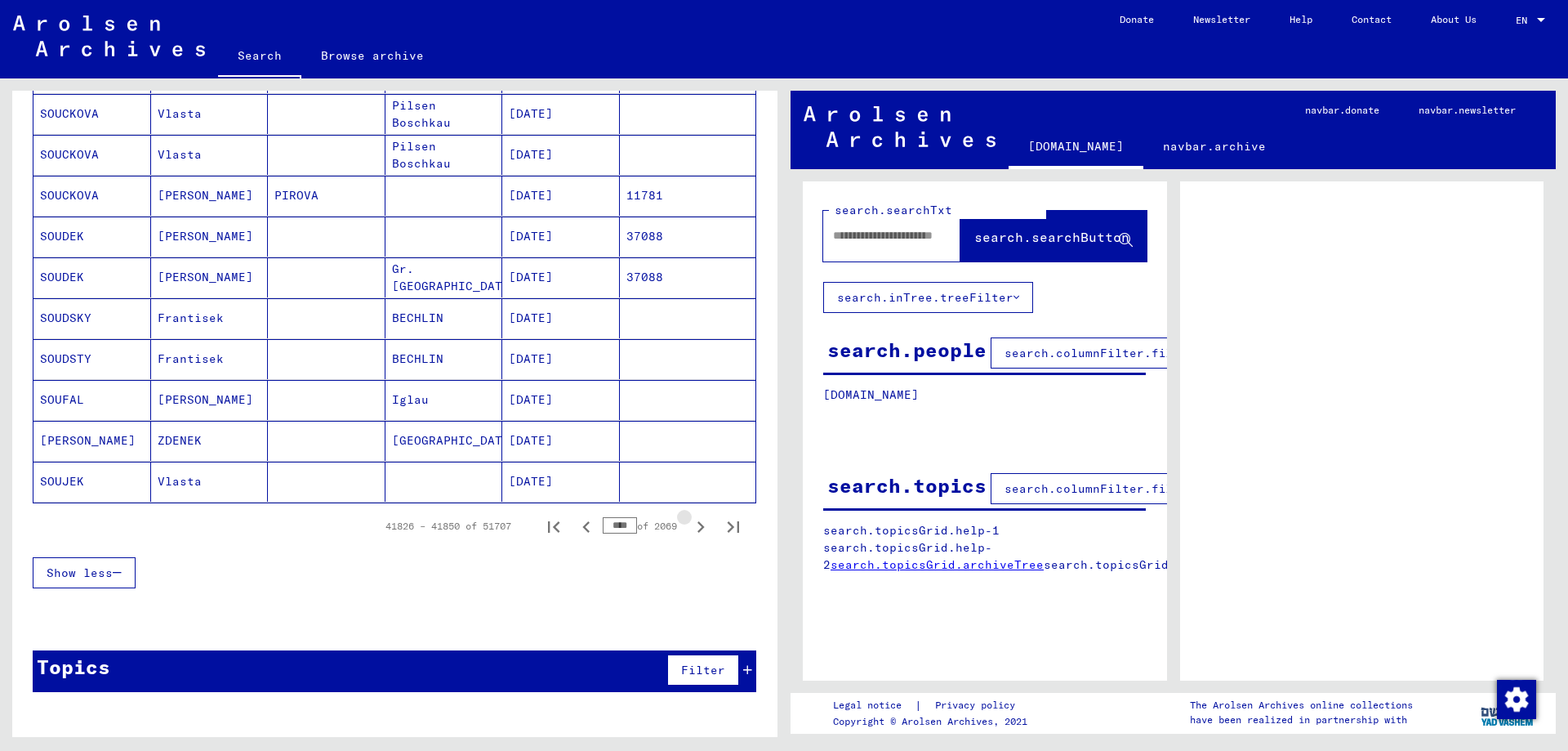
click at [697, 531] on icon "Next page" at bounding box center [700, 527] width 22 height 23
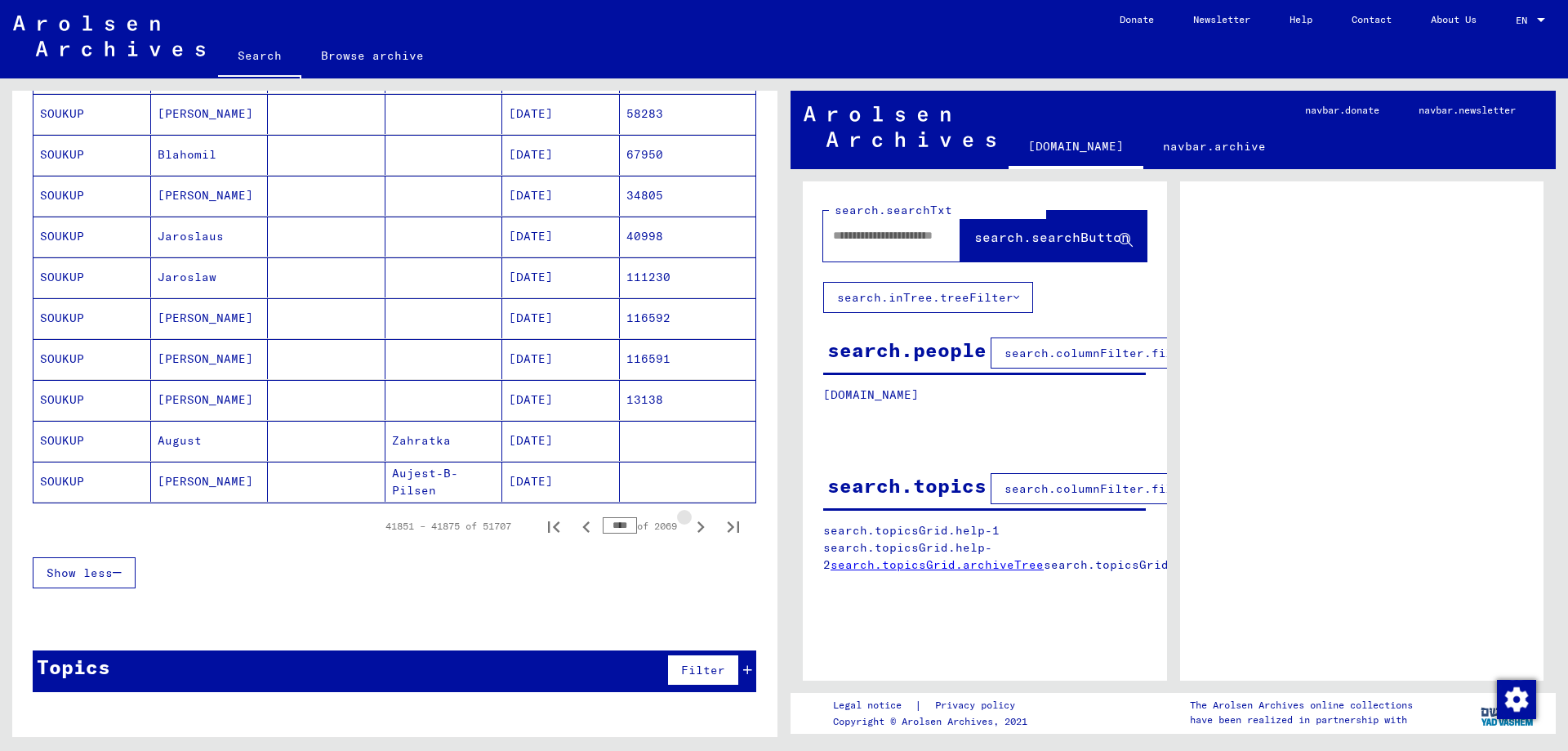
click at [697, 531] on icon "Next page" at bounding box center [700, 527] width 22 height 23
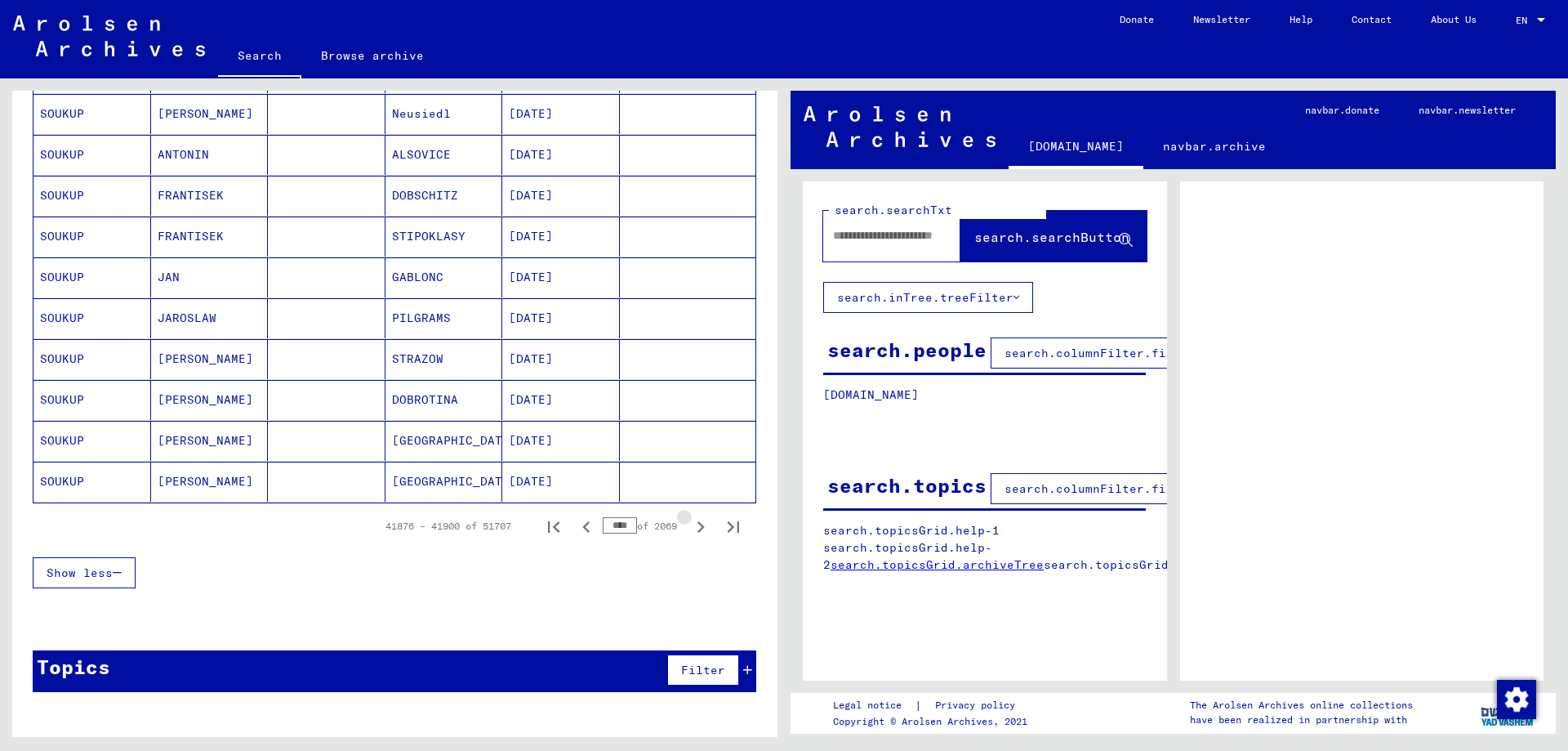
click at [697, 531] on icon "Next page" at bounding box center [700, 527] width 22 height 23
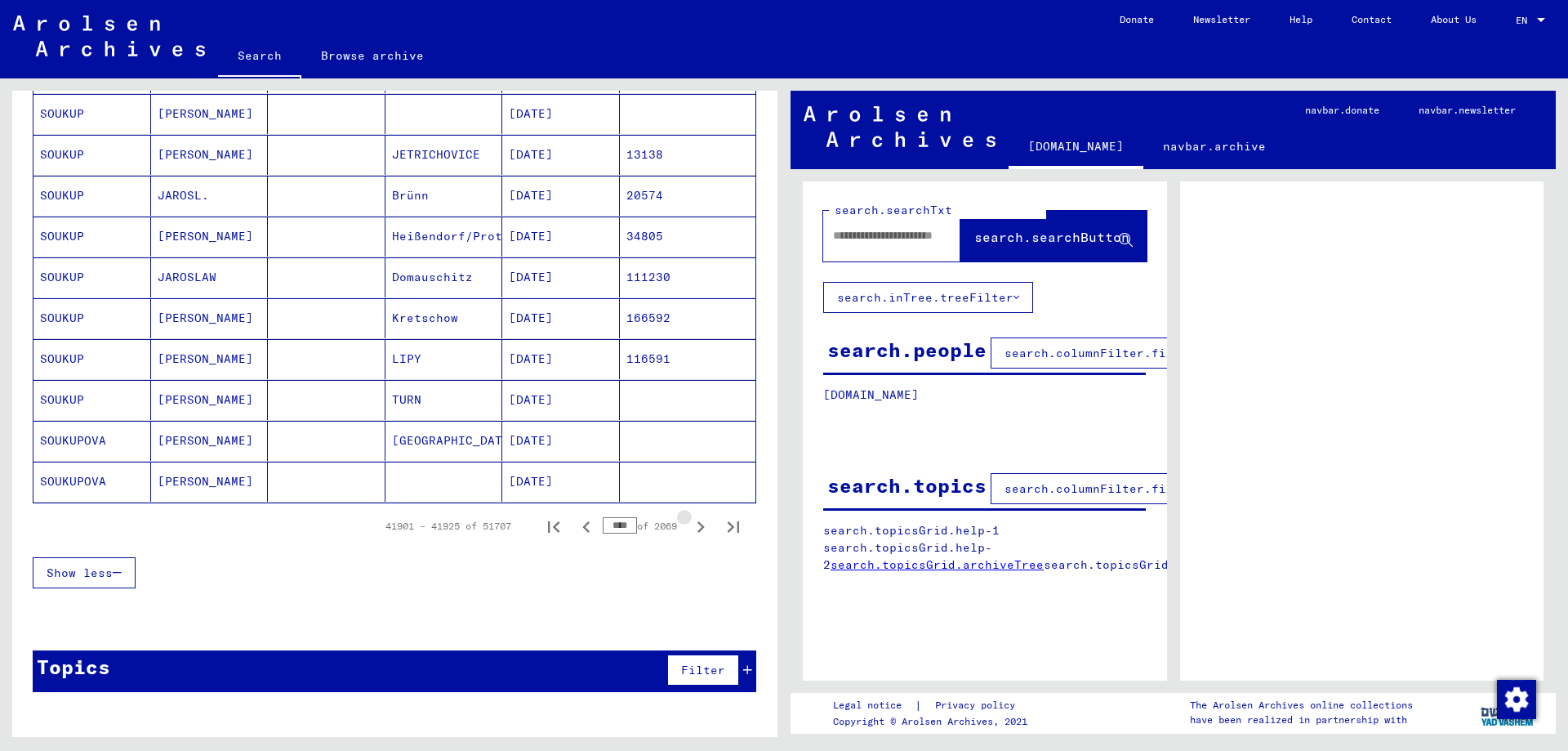
click at [697, 531] on icon "Next page" at bounding box center [700, 527] width 22 height 23
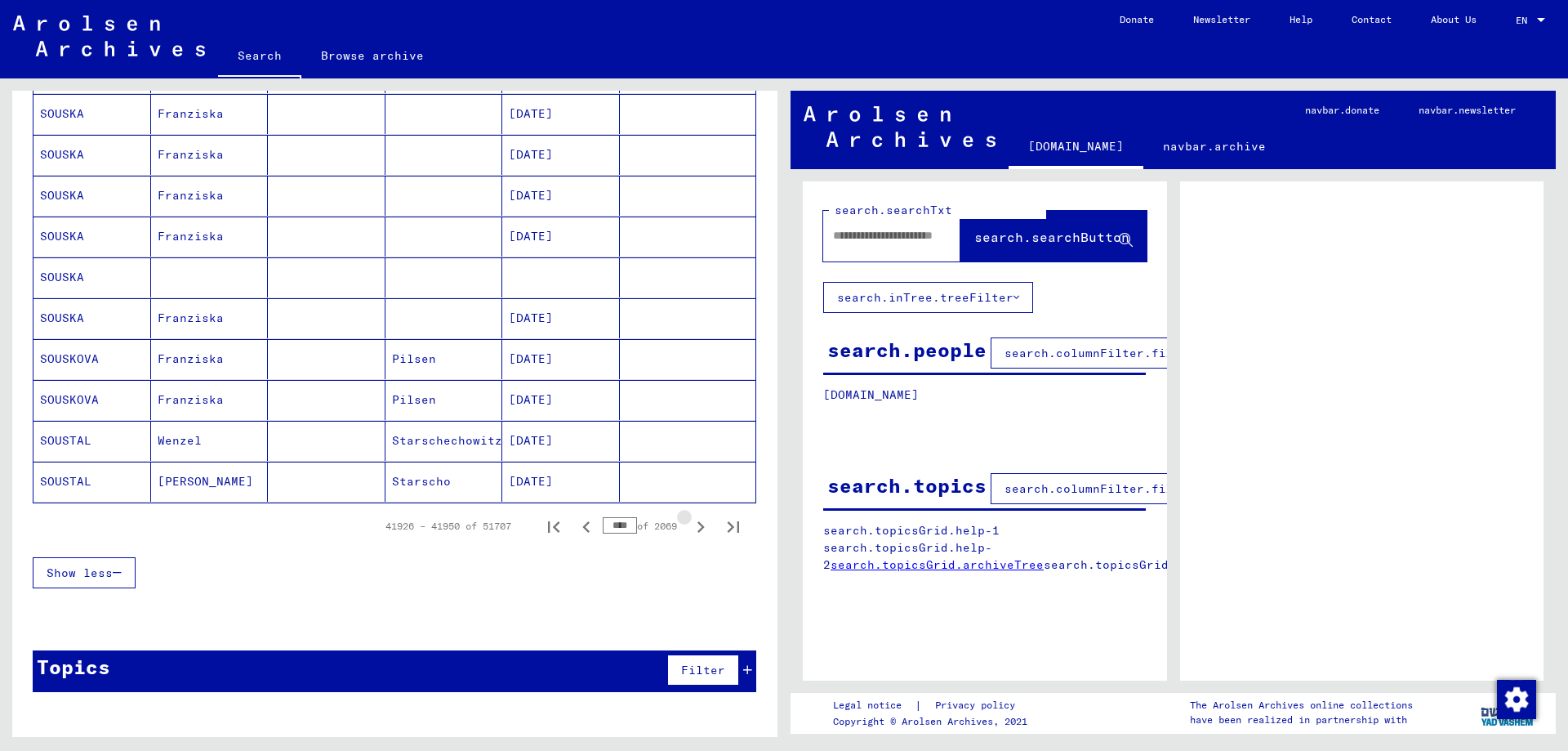
click at [697, 531] on icon "Next page" at bounding box center [700, 527] width 22 height 23
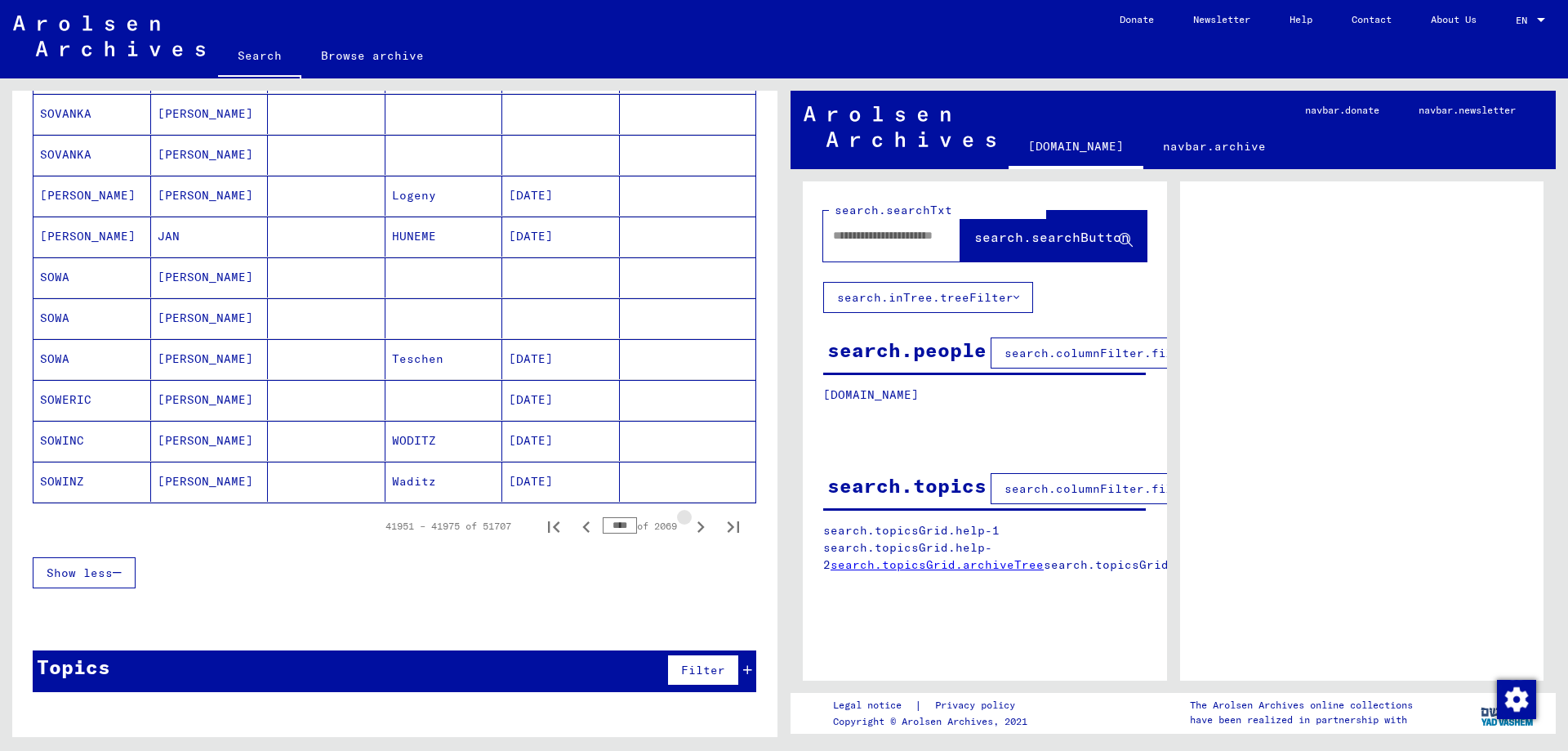
click at [697, 531] on icon "Next page" at bounding box center [700, 527] width 22 height 23
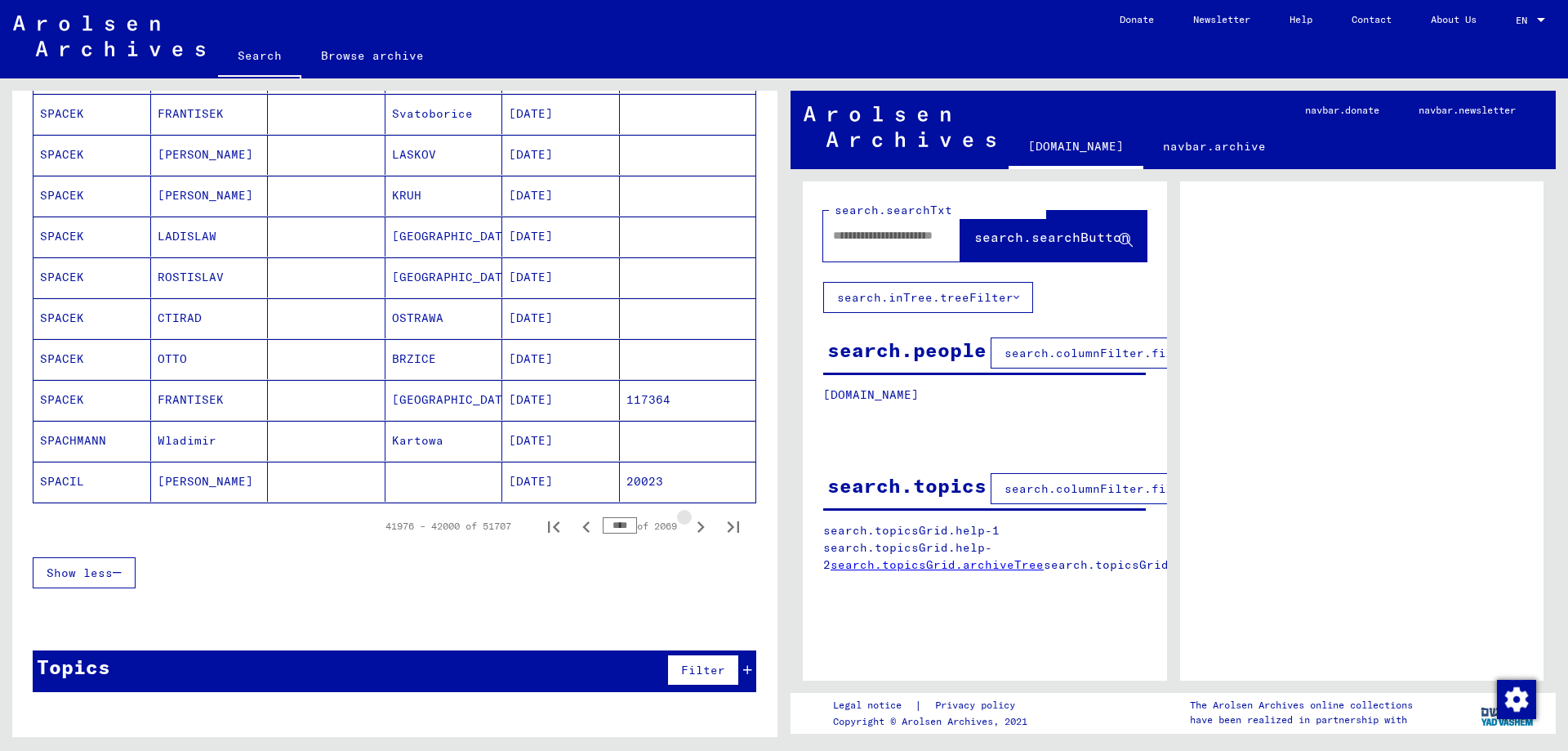
click at [697, 531] on icon "Next page" at bounding box center [700, 527] width 22 height 23
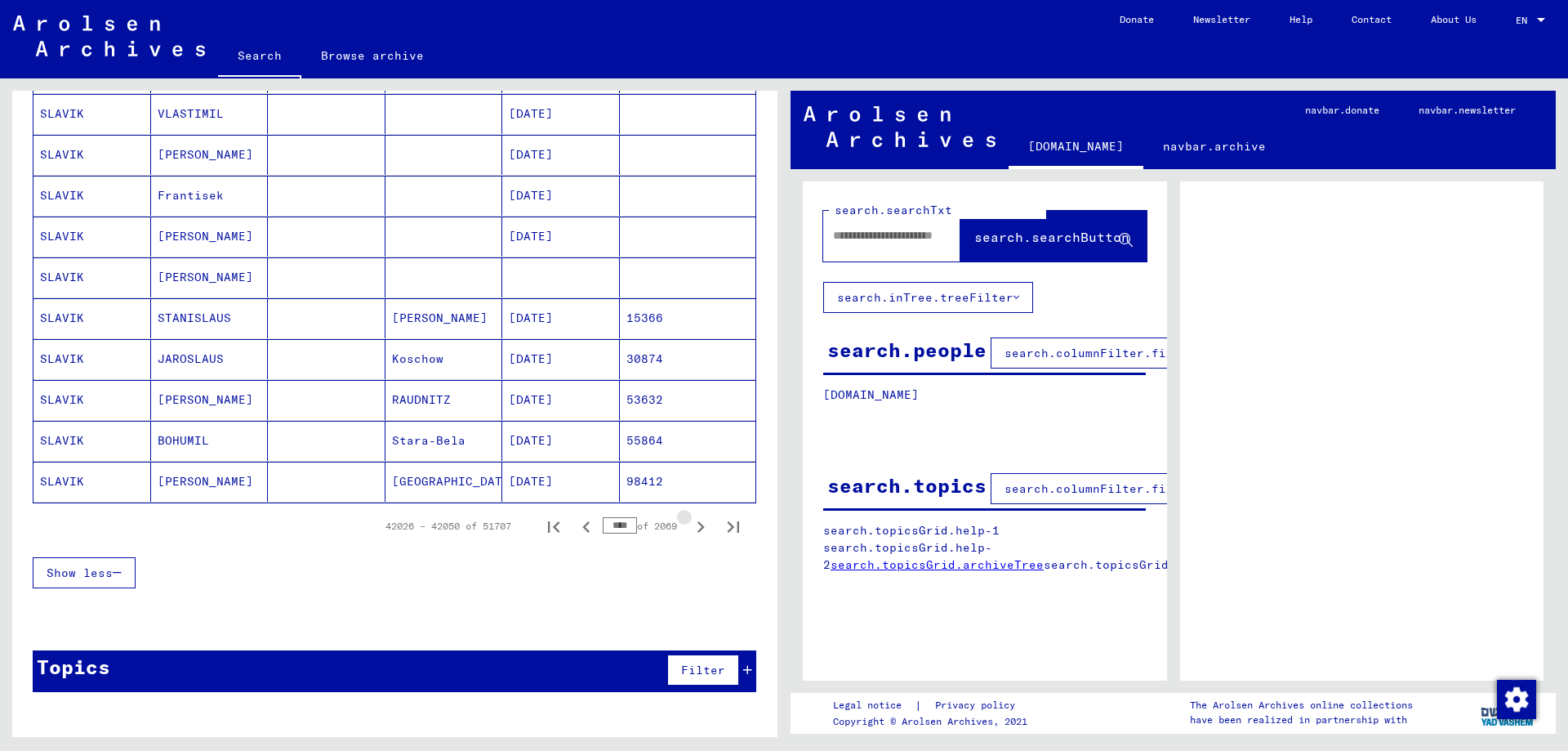
click at [697, 531] on icon "Next page" at bounding box center [700, 527] width 22 height 23
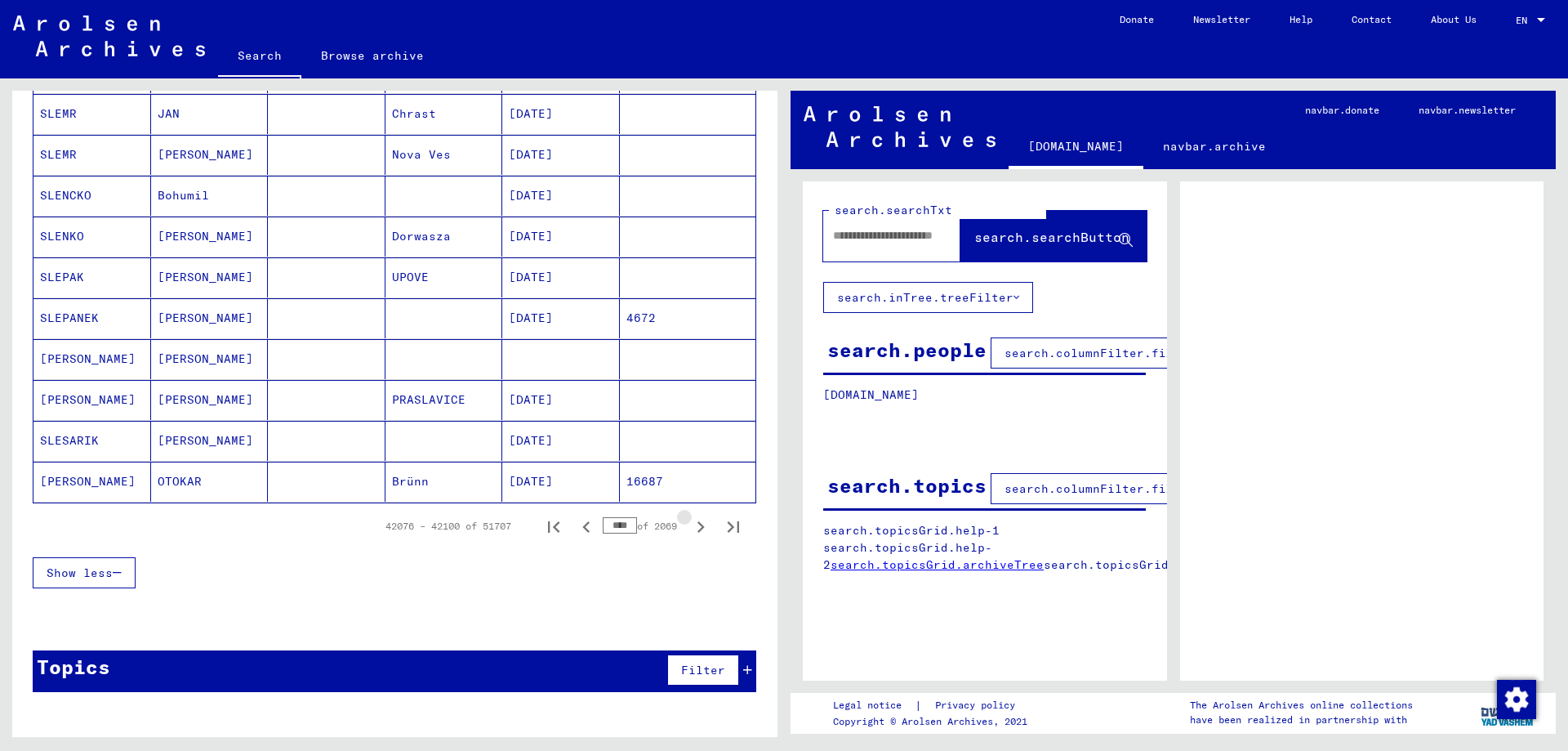
click at [697, 531] on icon "Next page" at bounding box center [700, 527] width 22 height 23
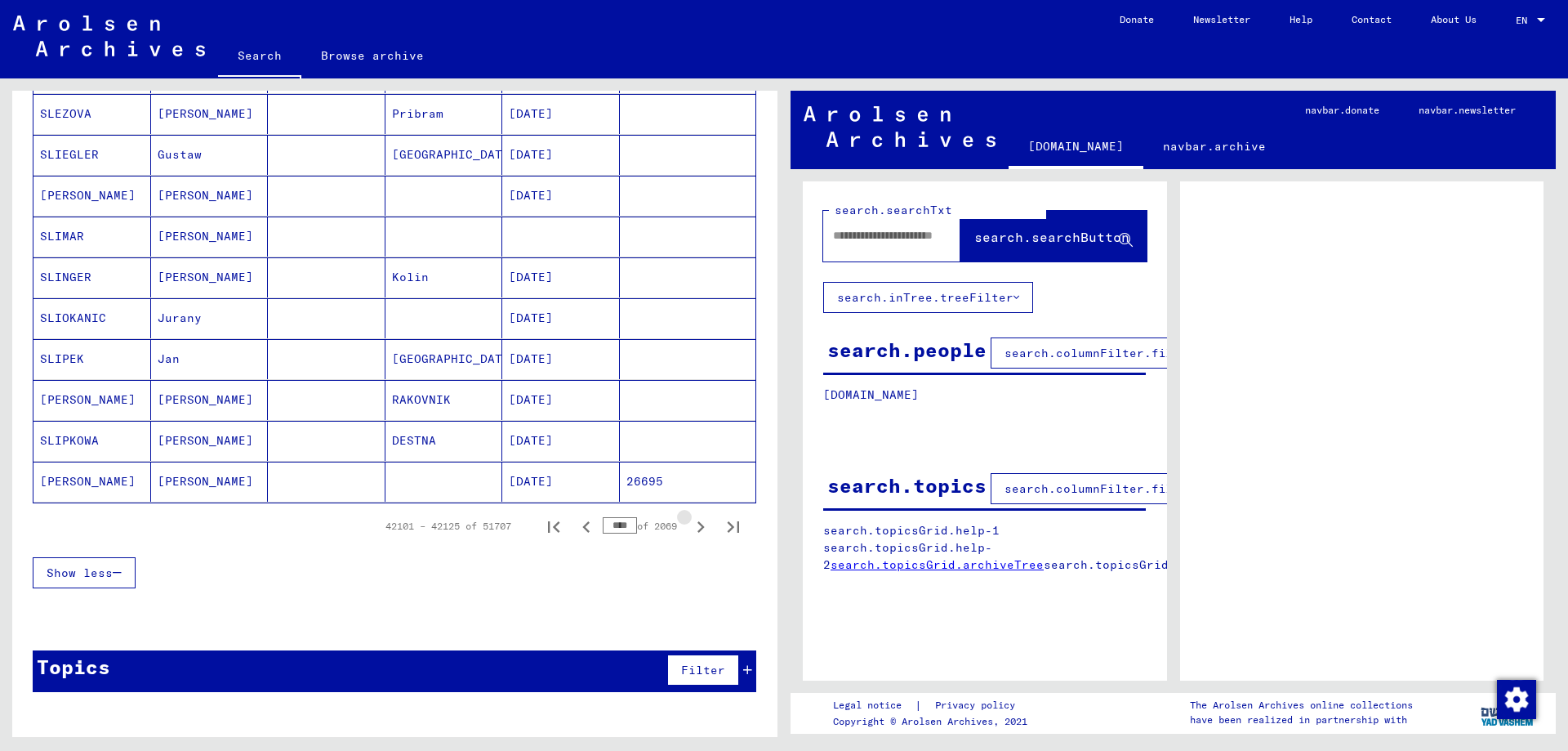
click at [697, 531] on icon "Next page" at bounding box center [700, 527] width 22 height 23
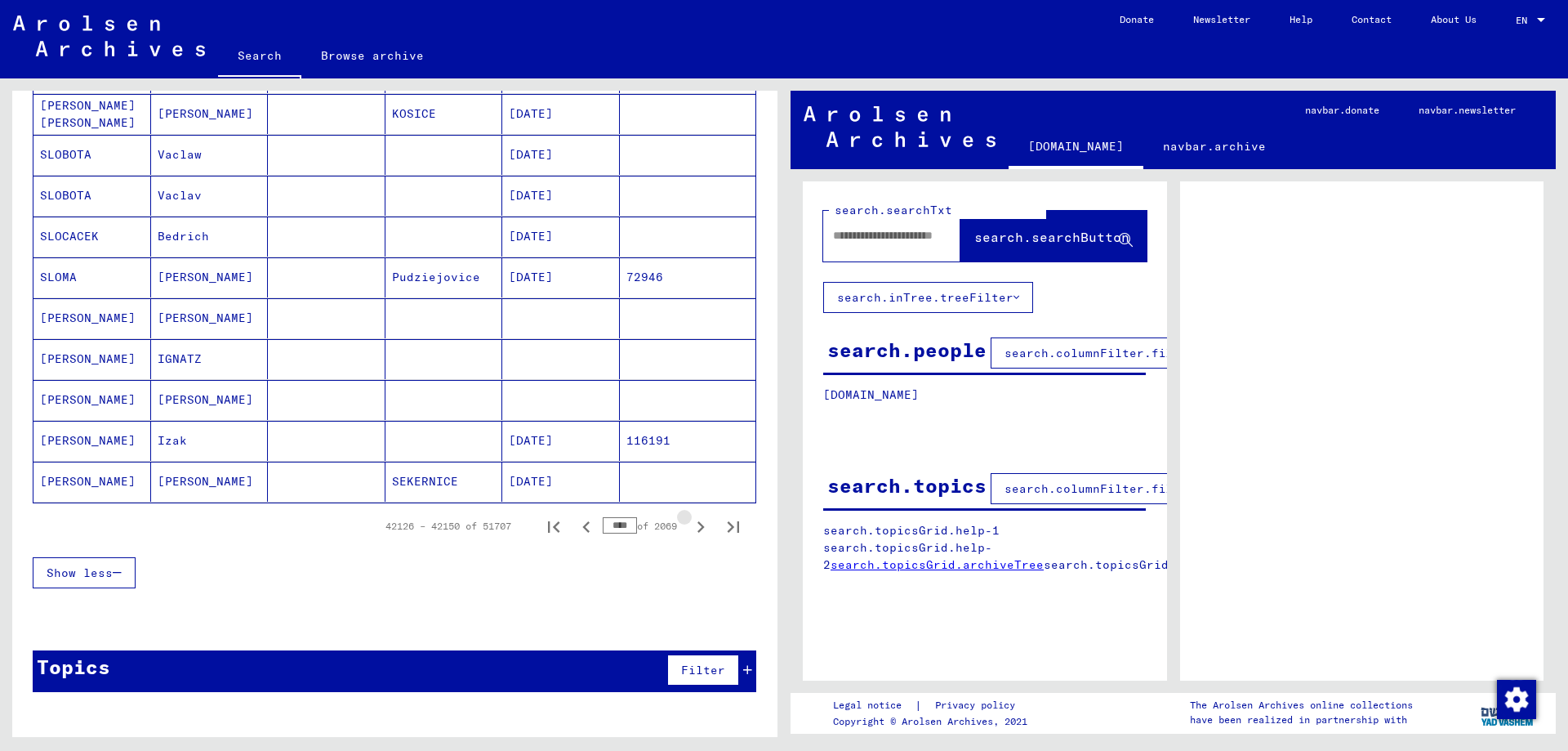
click at [697, 531] on icon "Next page" at bounding box center [700, 527] width 22 height 23
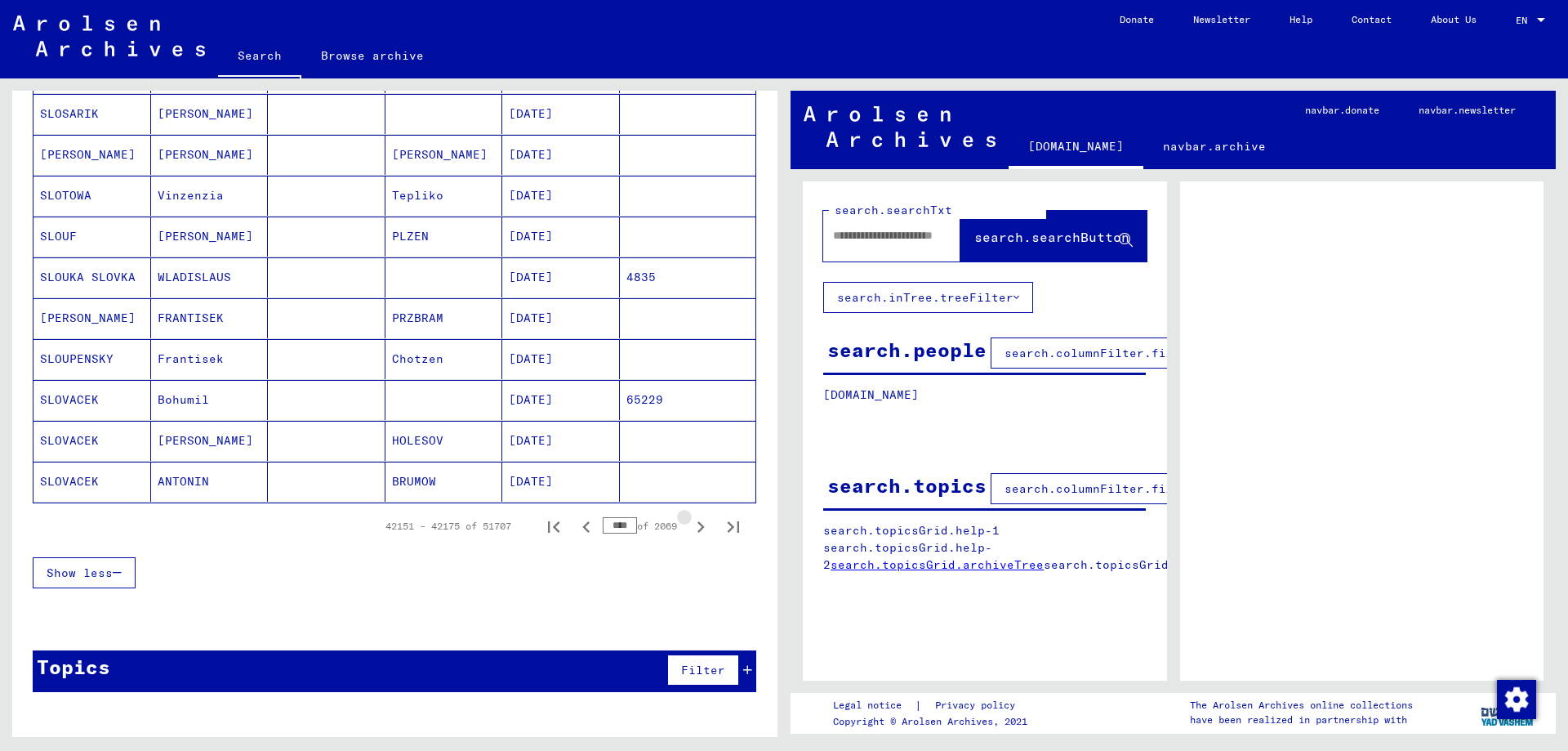
click at [697, 531] on icon "Next page" at bounding box center [700, 527] width 22 height 23
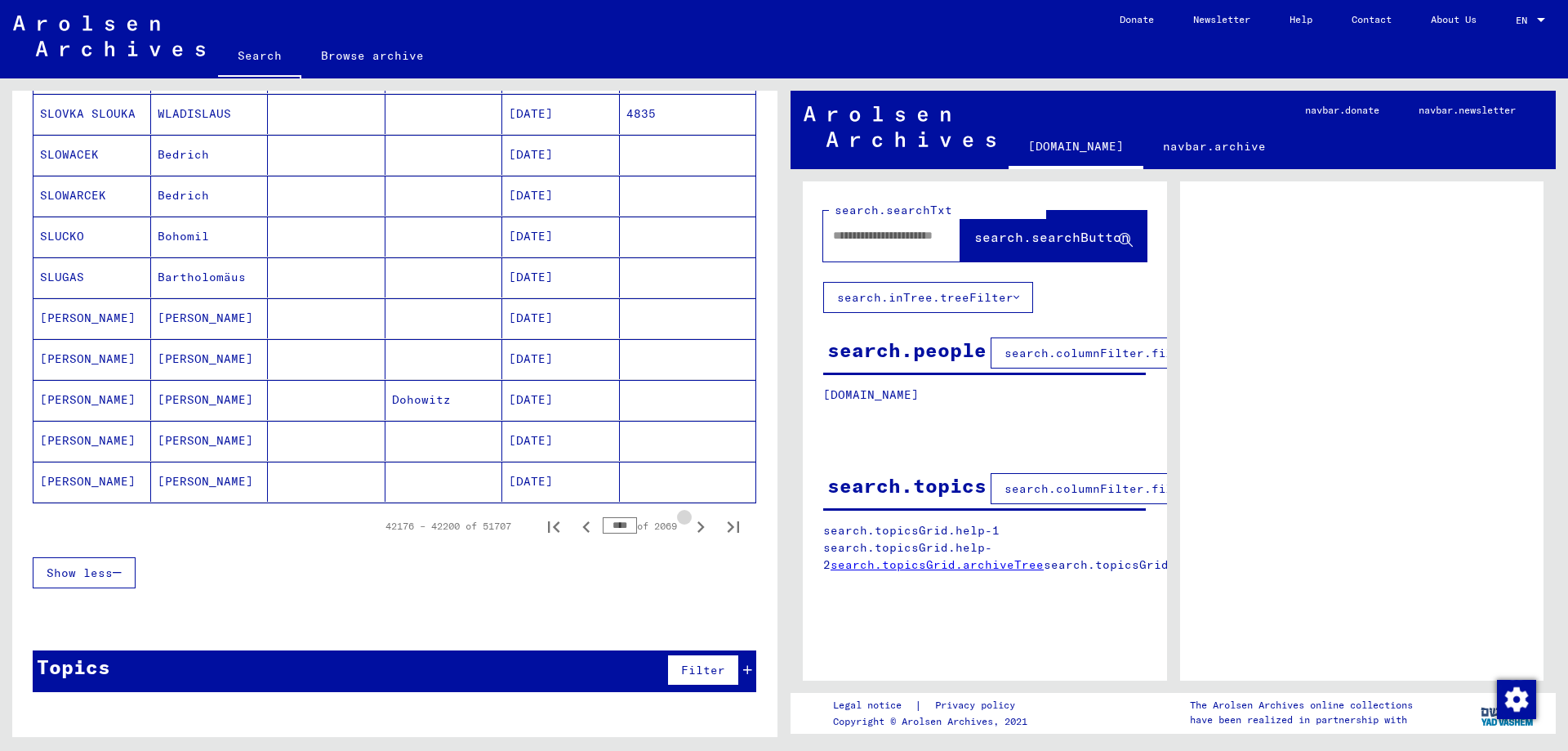
click at [697, 531] on icon "Next page" at bounding box center [700, 527] width 22 height 23
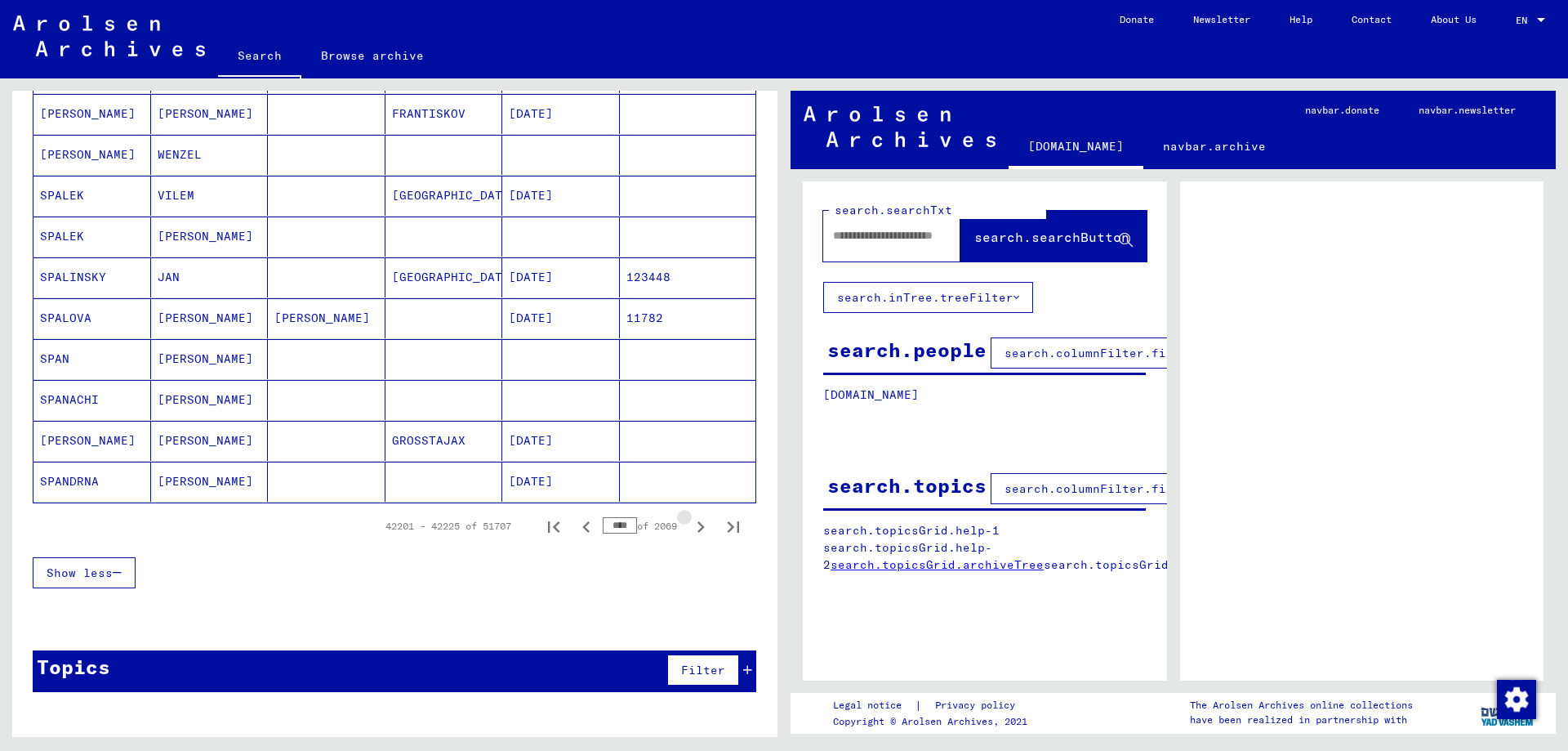
click at [697, 531] on icon "Next page" at bounding box center [700, 527] width 22 height 23
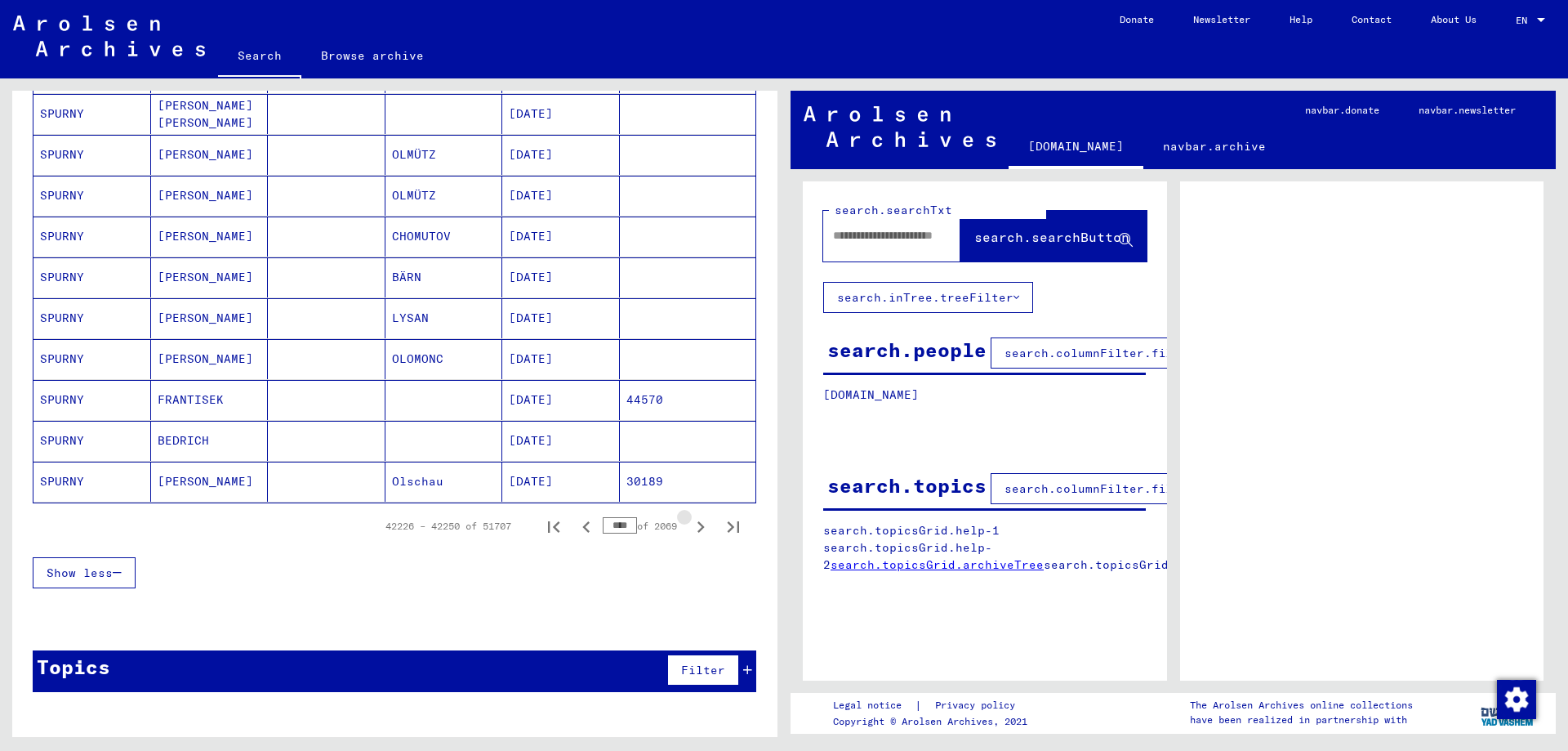
scroll to position [894, 0]
click at [697, 531] on icon "Next page" at bounding box center [700, 527] width 22 height 23
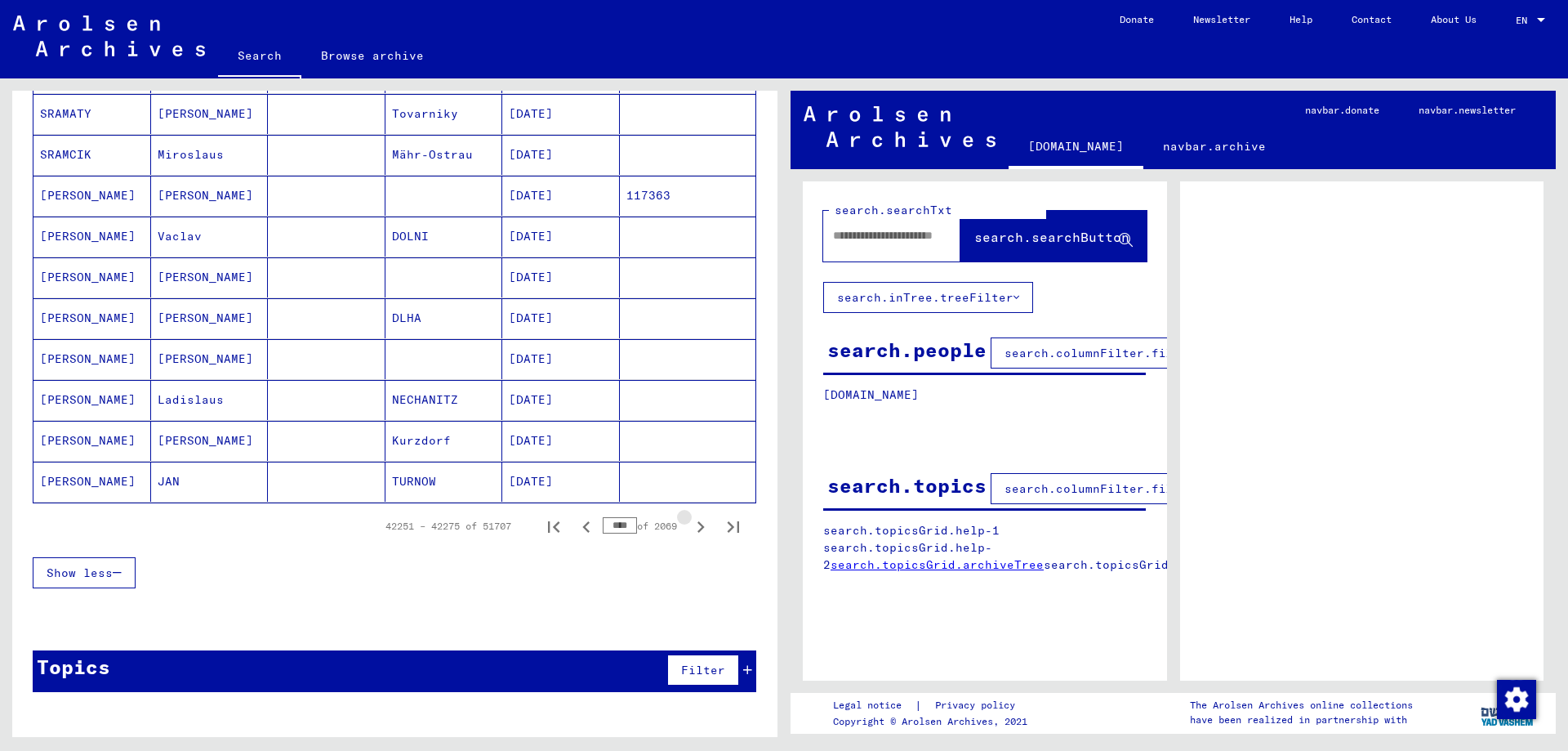
click at [697, 531] on icon "Next page" at bounding box center [700, 527] width 22 height 23
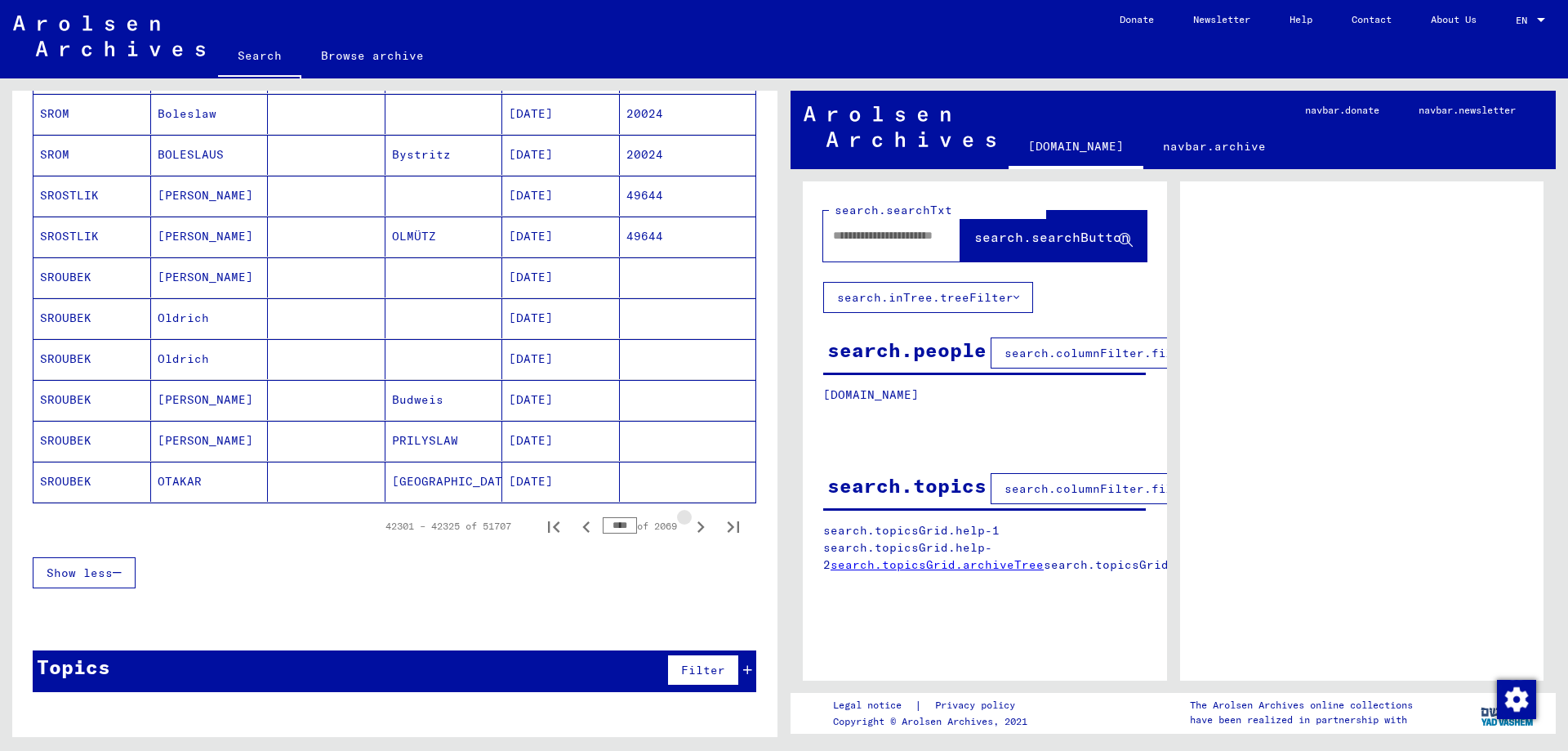
click at [697, 531] on icon "Next page" at bounding box center [700, 527] width 22 height 23
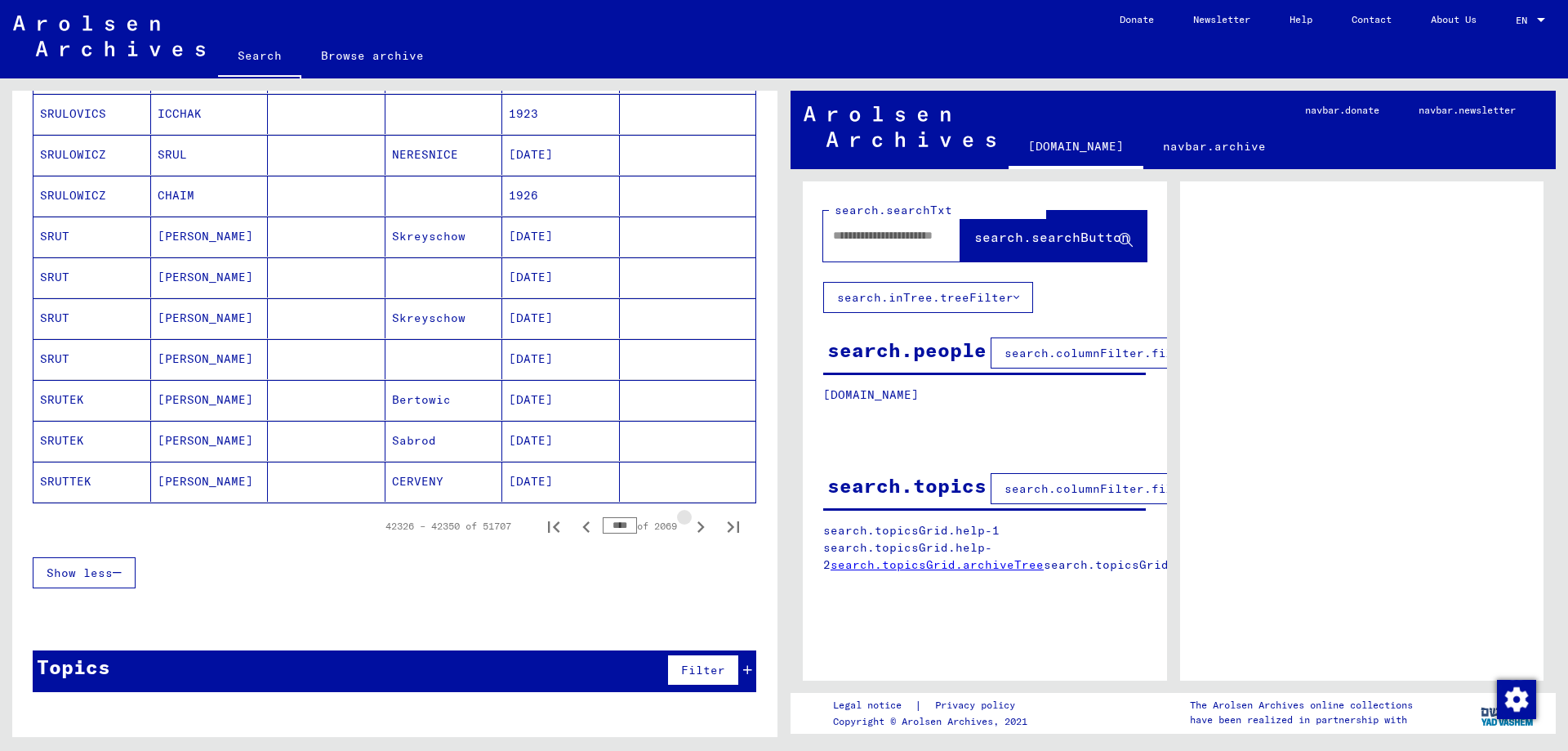
click at [697, 531] on icon "Next page" at bounding box center [700, 527] width 22 height 23
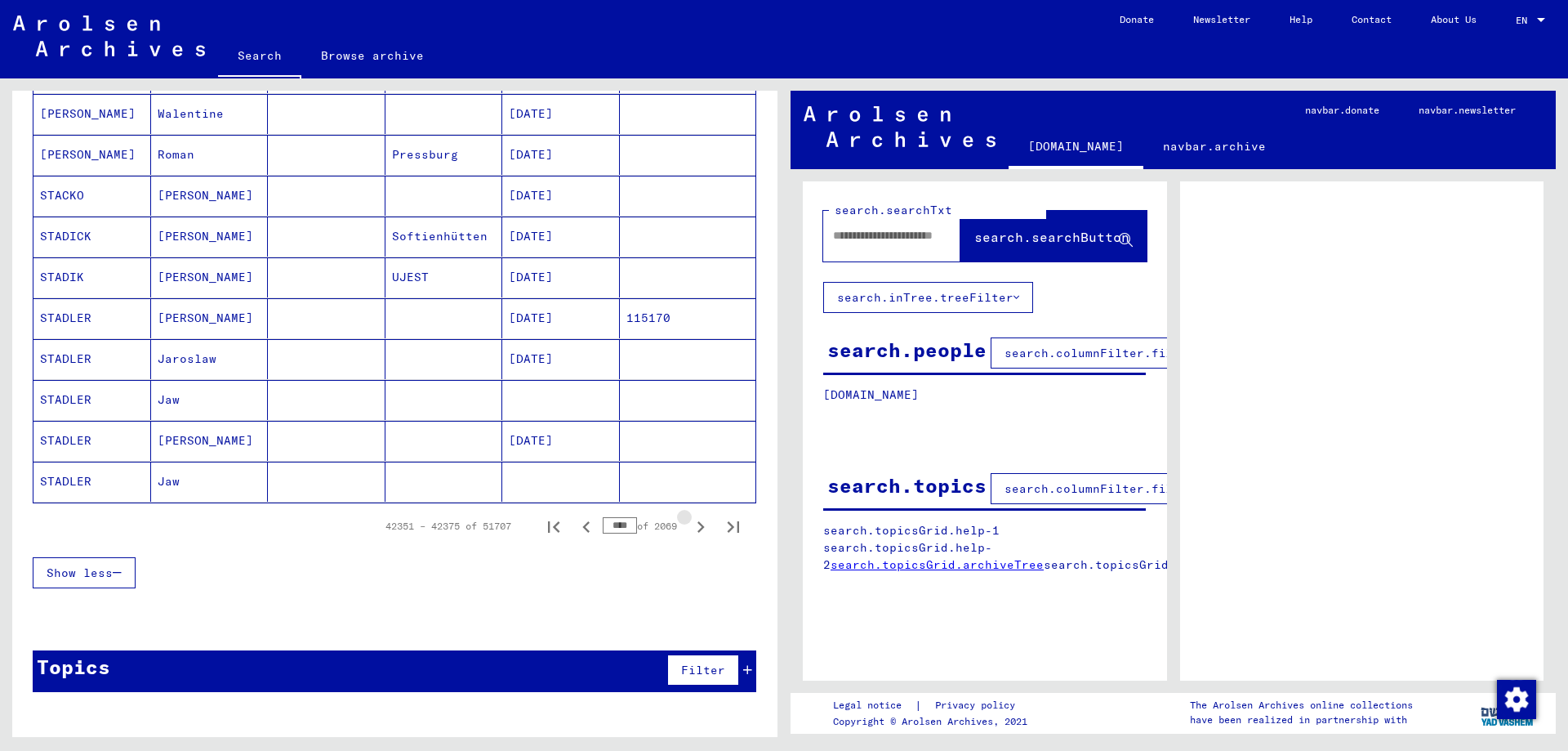
click at [697, 531] on icon "Next page" at bounding box center [700, 527] width 22 height 23
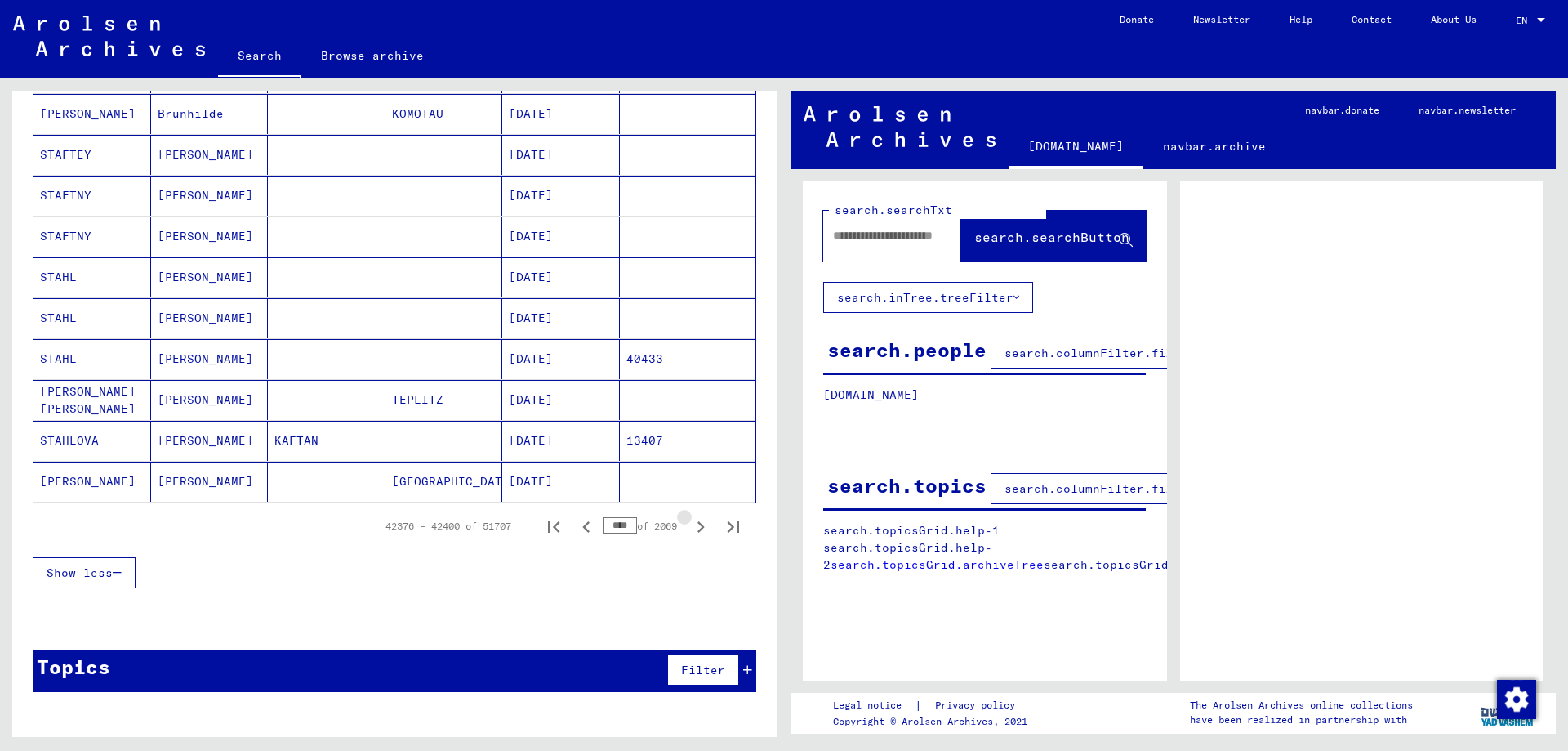
click at [697, 531] on icon "Next page" at bounding box center [700, 527] width 22 height 23
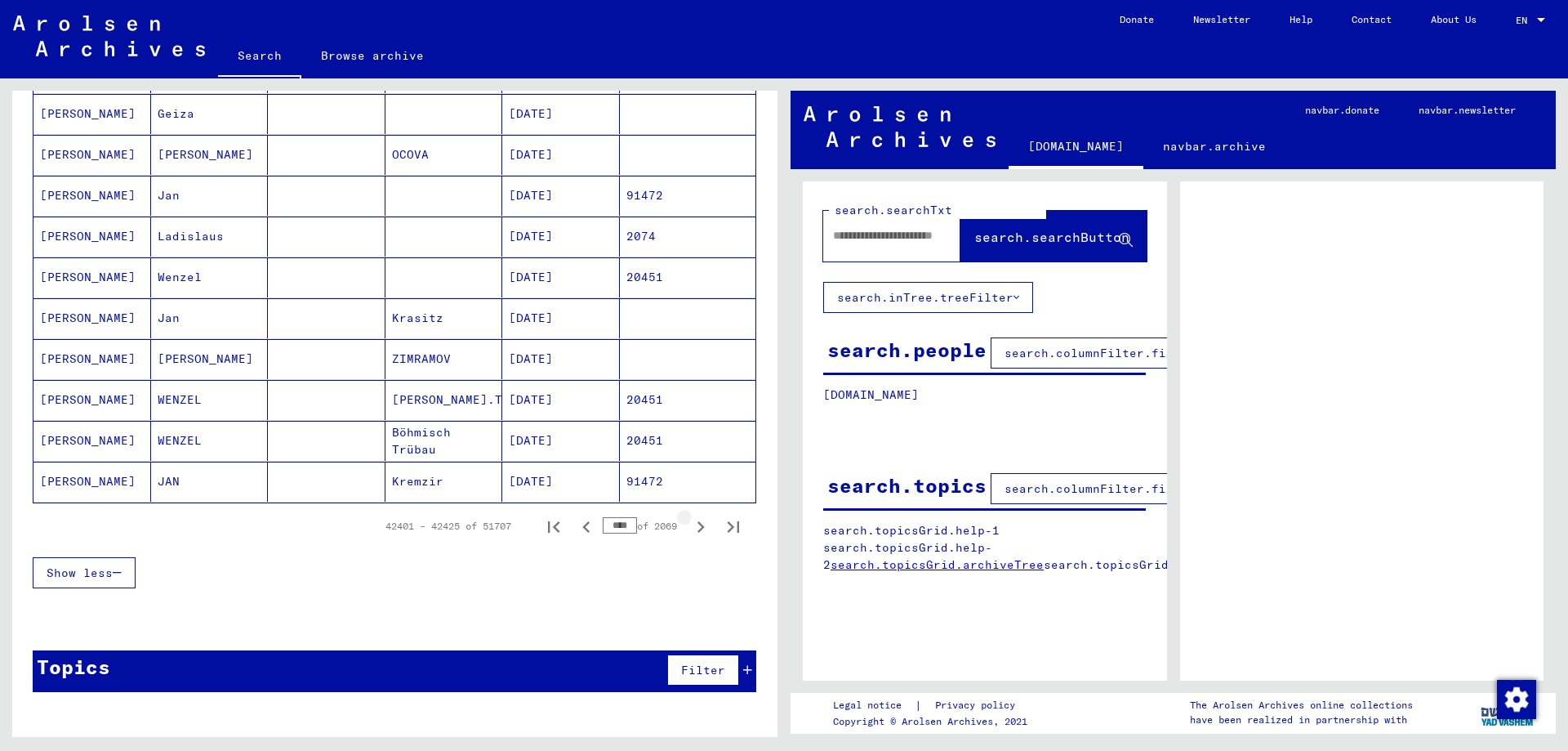
click at [697, 531] on icon "Next page" at bounding box center [700, 527] width 22 height 23
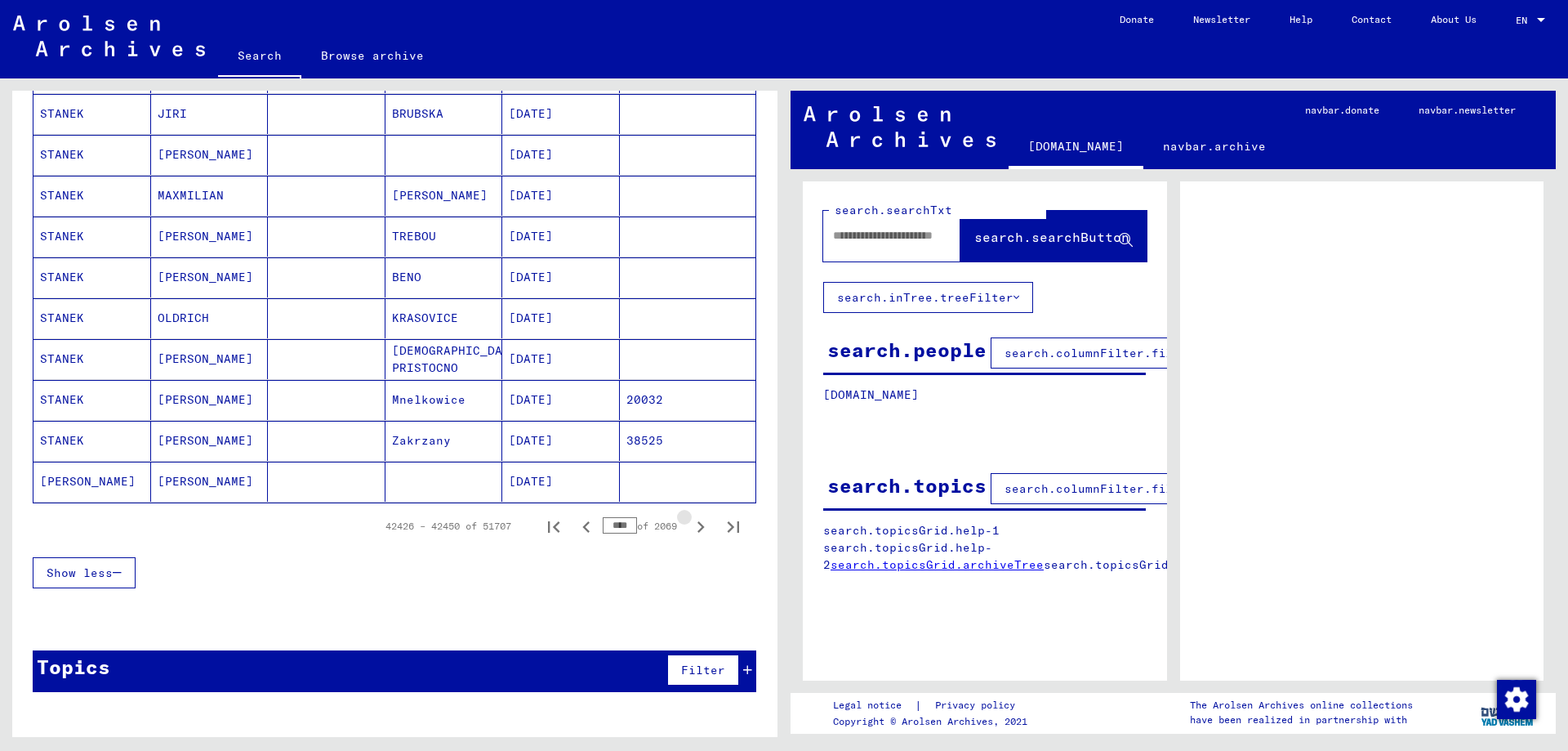
click at [697, 531] on icon "Next page" at bounding box center [700, 527] width 22 height 23
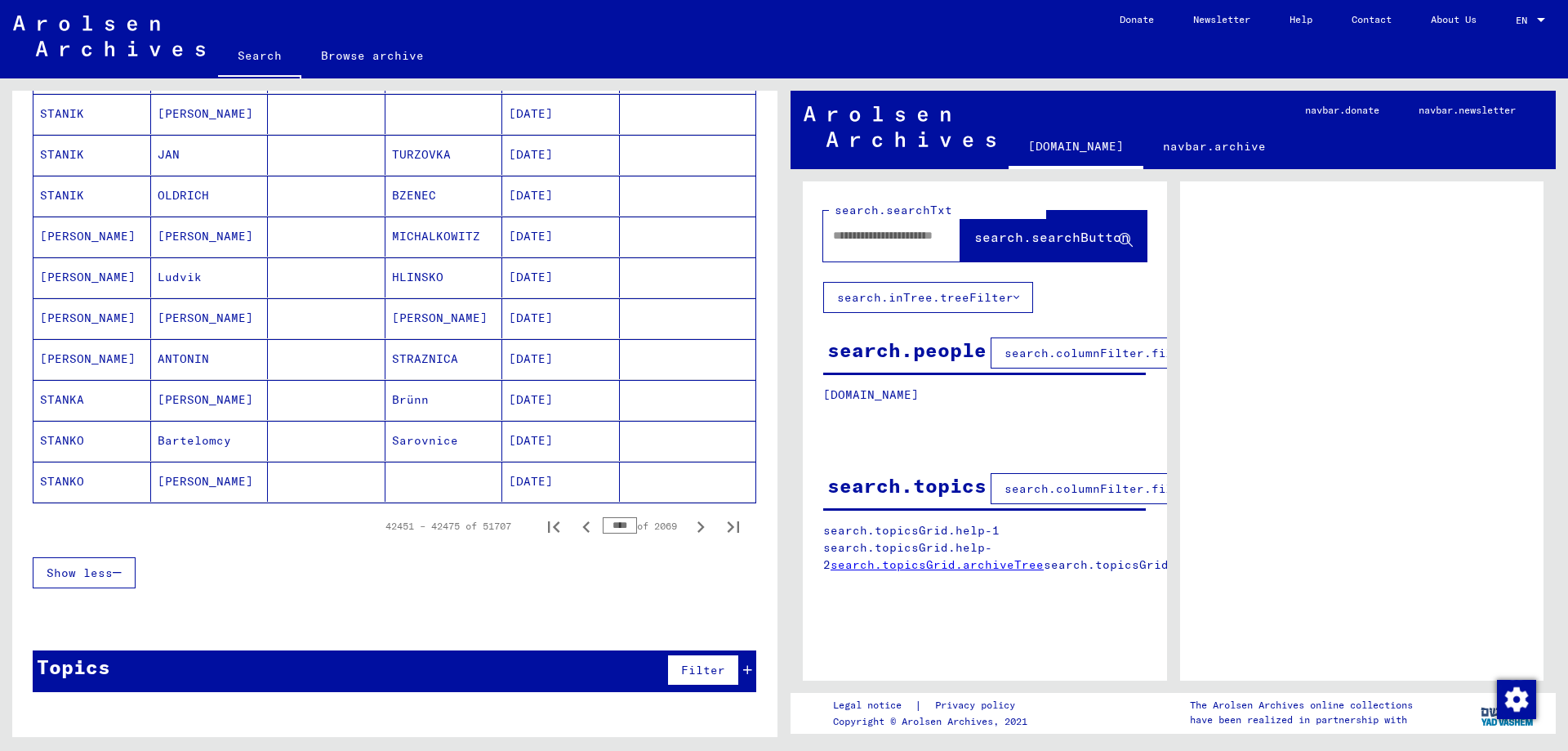
click at [697, 531] on icon "Next page" at bounding box center [700, 527] width 22 height 23
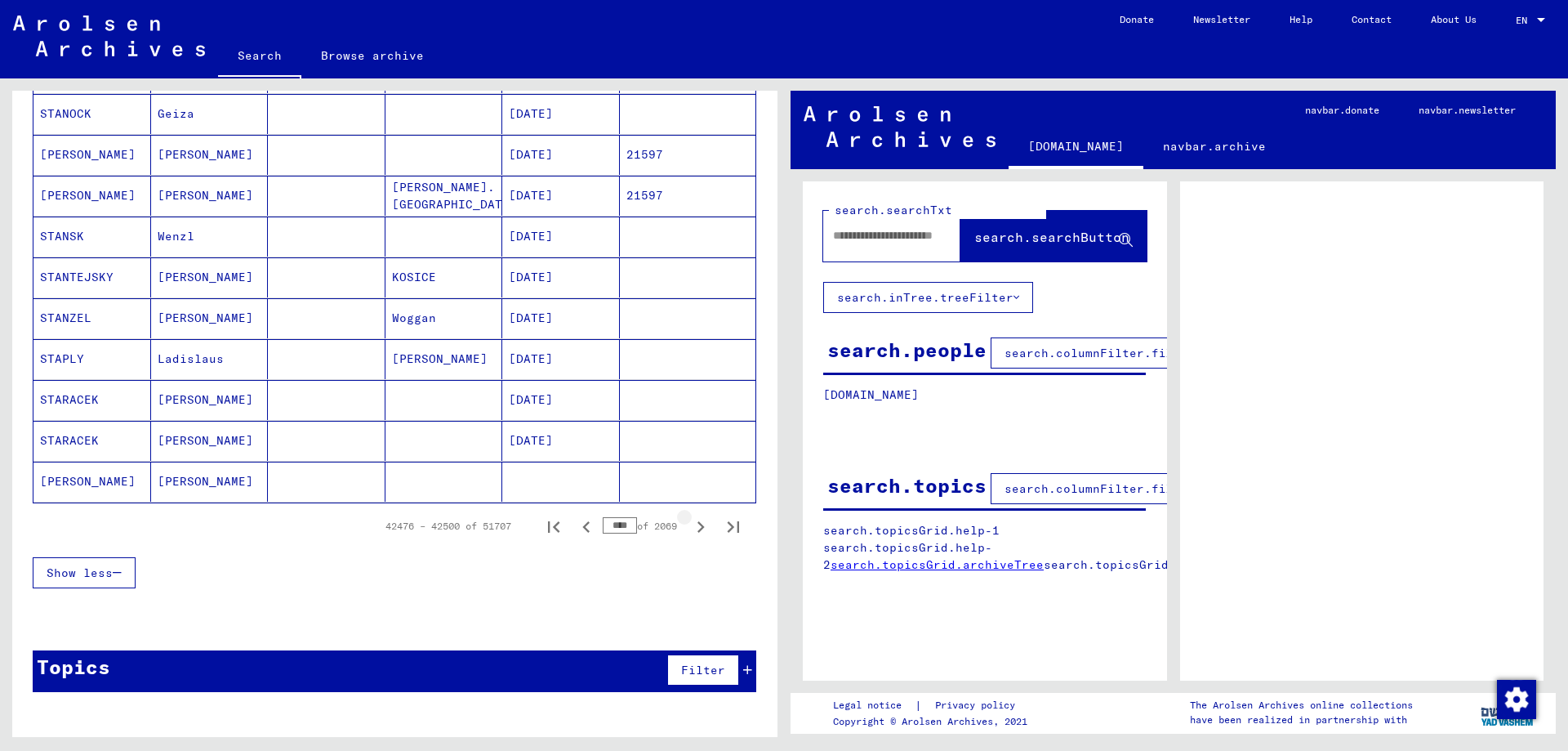
click at [697, 531] on icon "Next page" at bounding box center [700, 527] width 22 height 23
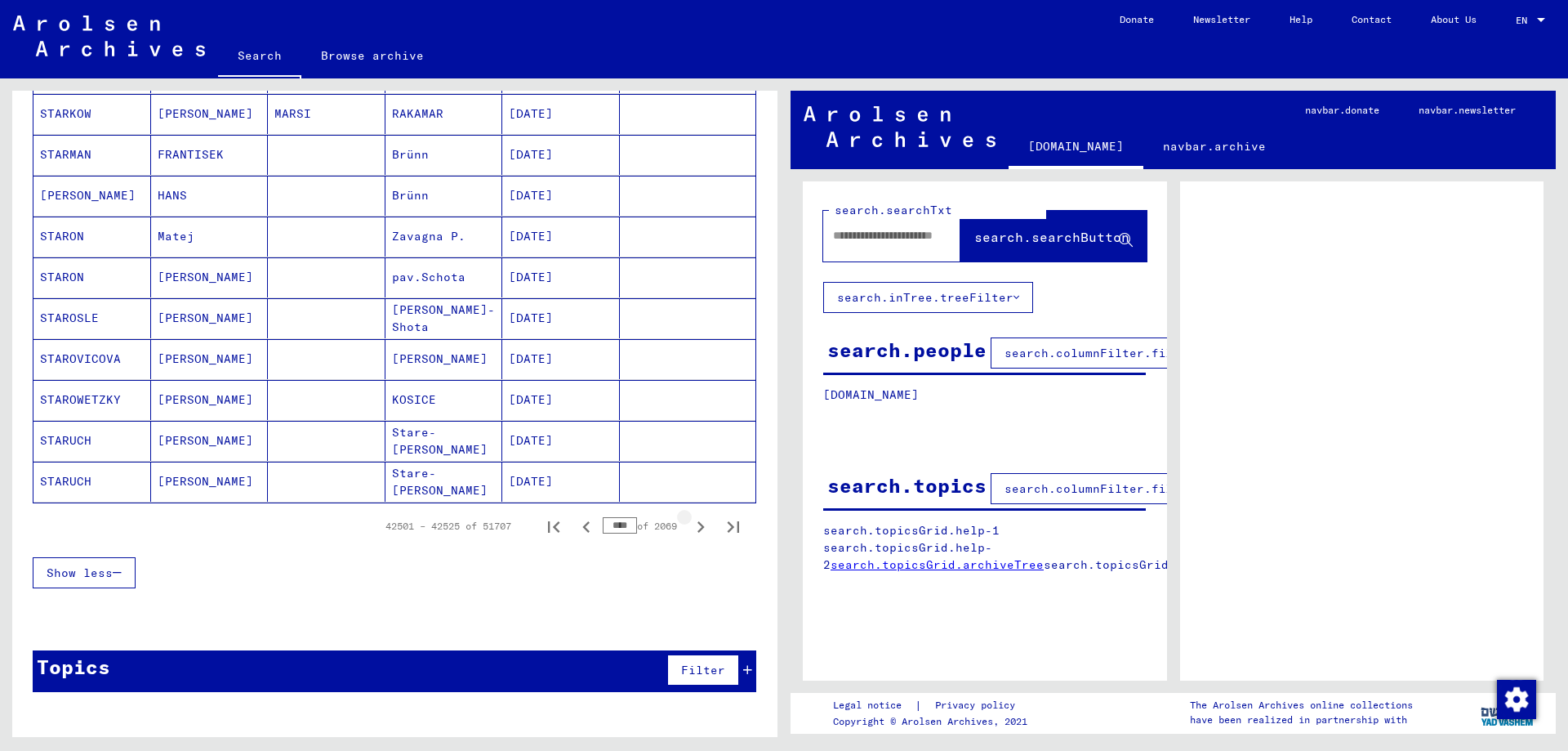
click at [697, 531] on icon "Next page" at bounding box center [700, 527] width 22 height 23
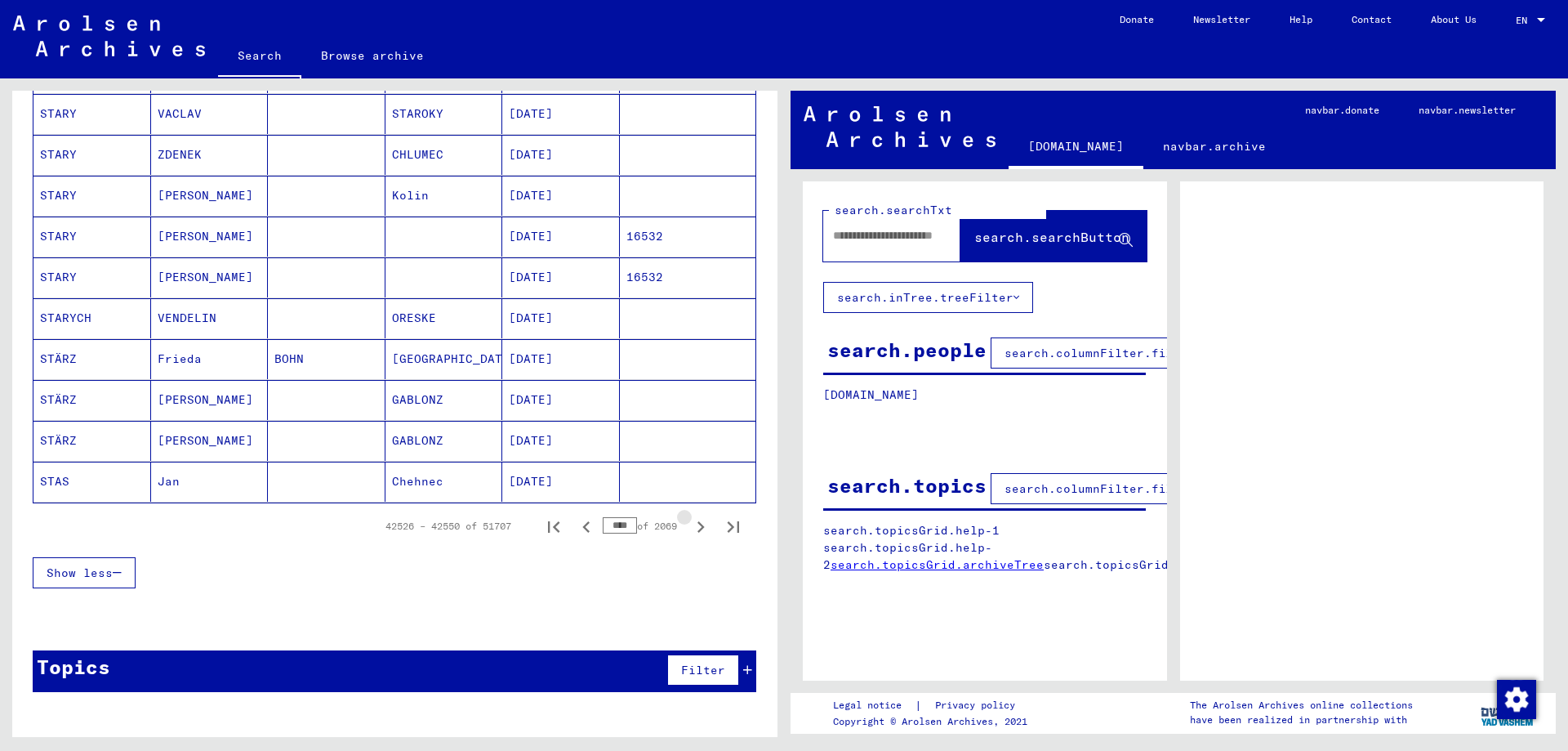
click at [697, 531] on icon "Next page" at bounding box center [700, 527] width 22 height 23
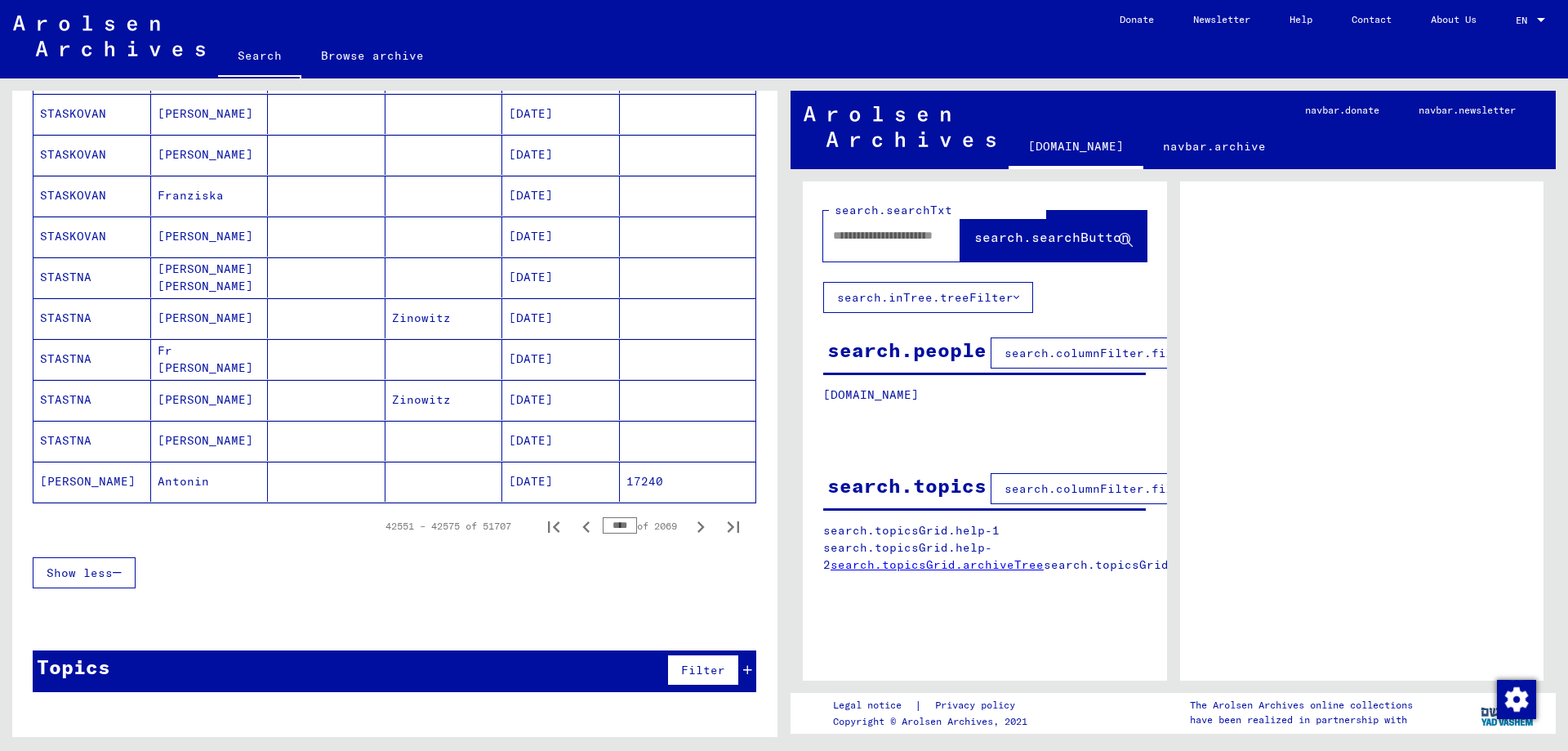
click at [697, 531] on icon "Next page" at bounding box center [700, 527] width 22 height 23
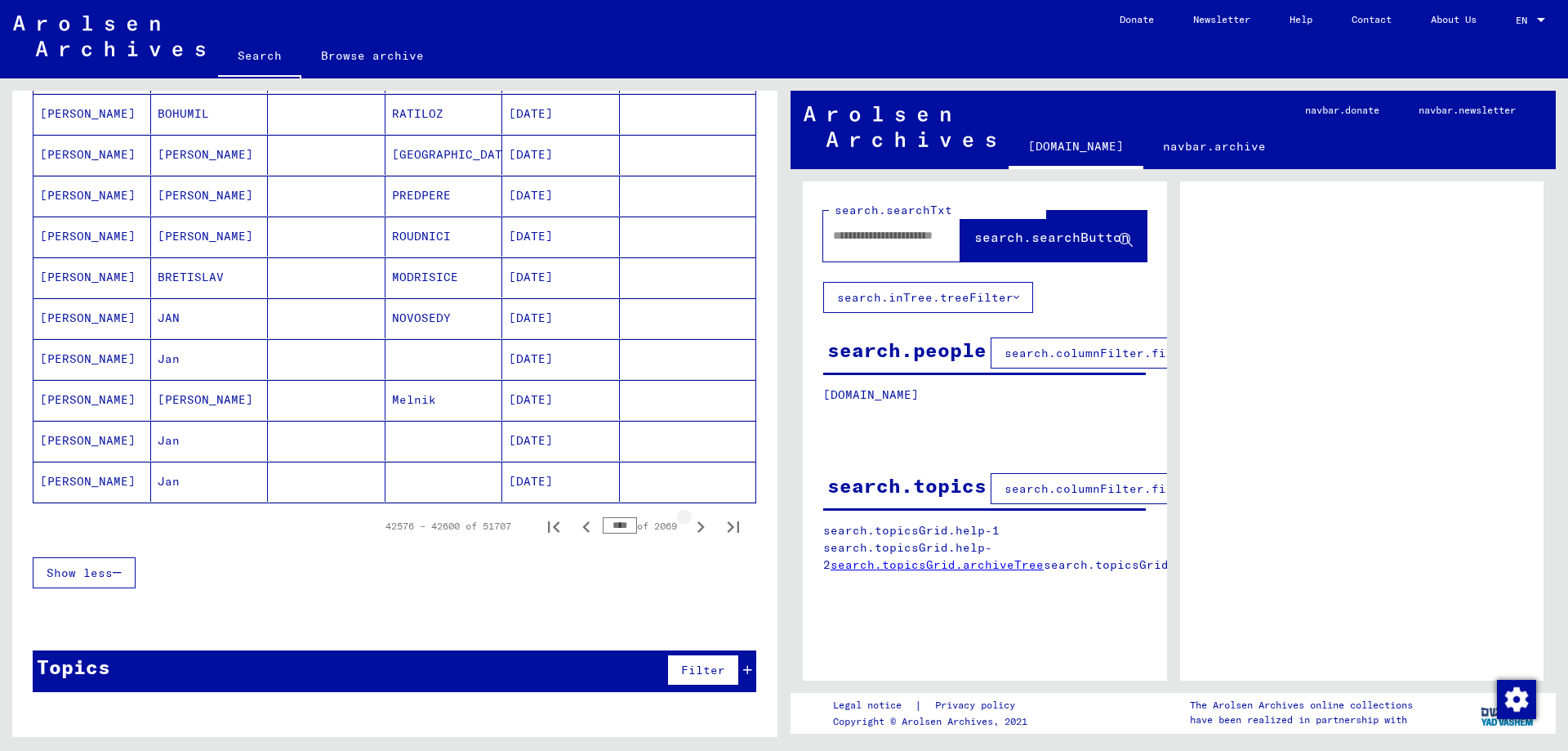
click at [697, 531] on icon "Next page" at bounding box center [700, 527] width 22 height 23
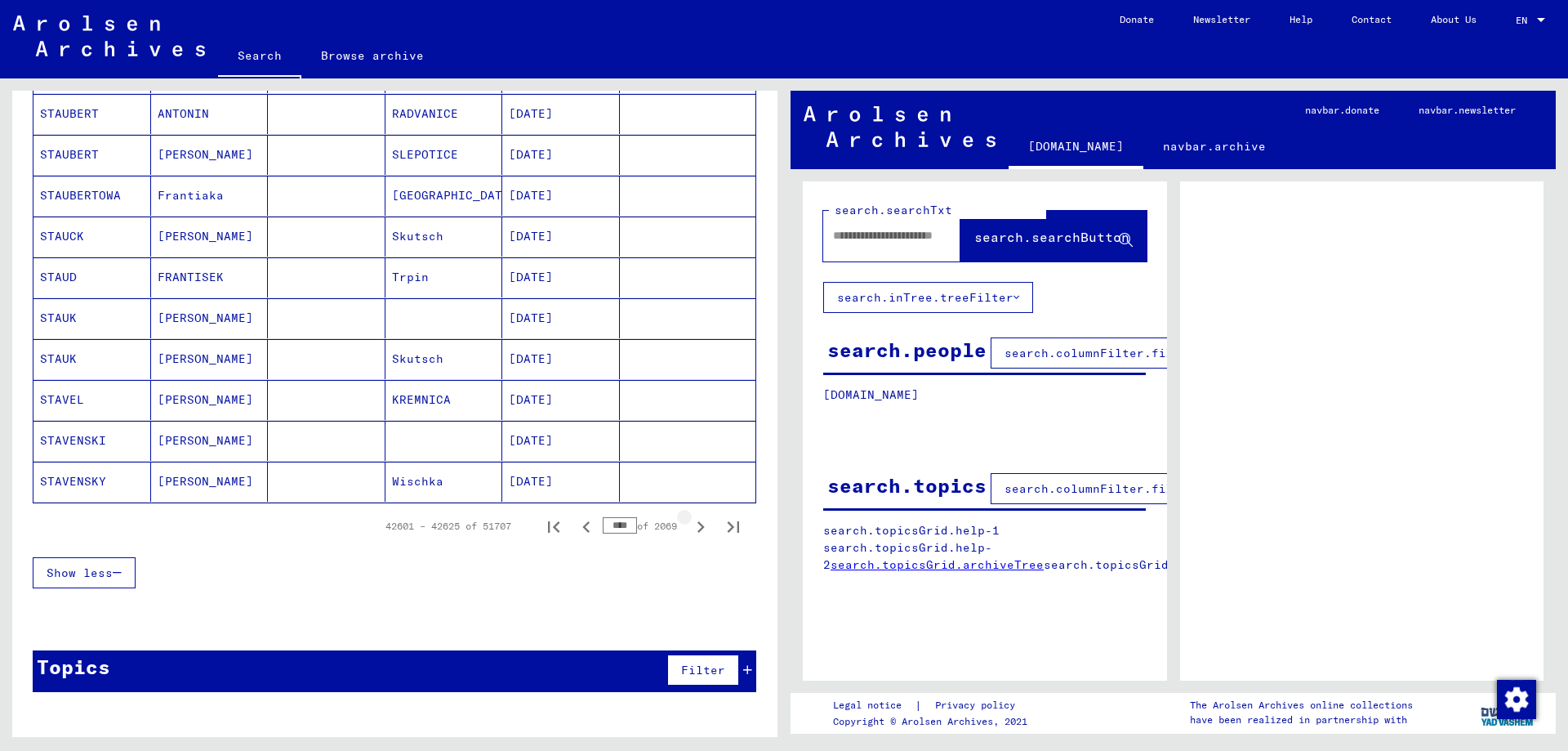
click at [697, 531] on icon "Next page" at bounding box center [700, 527] width 22 height 23
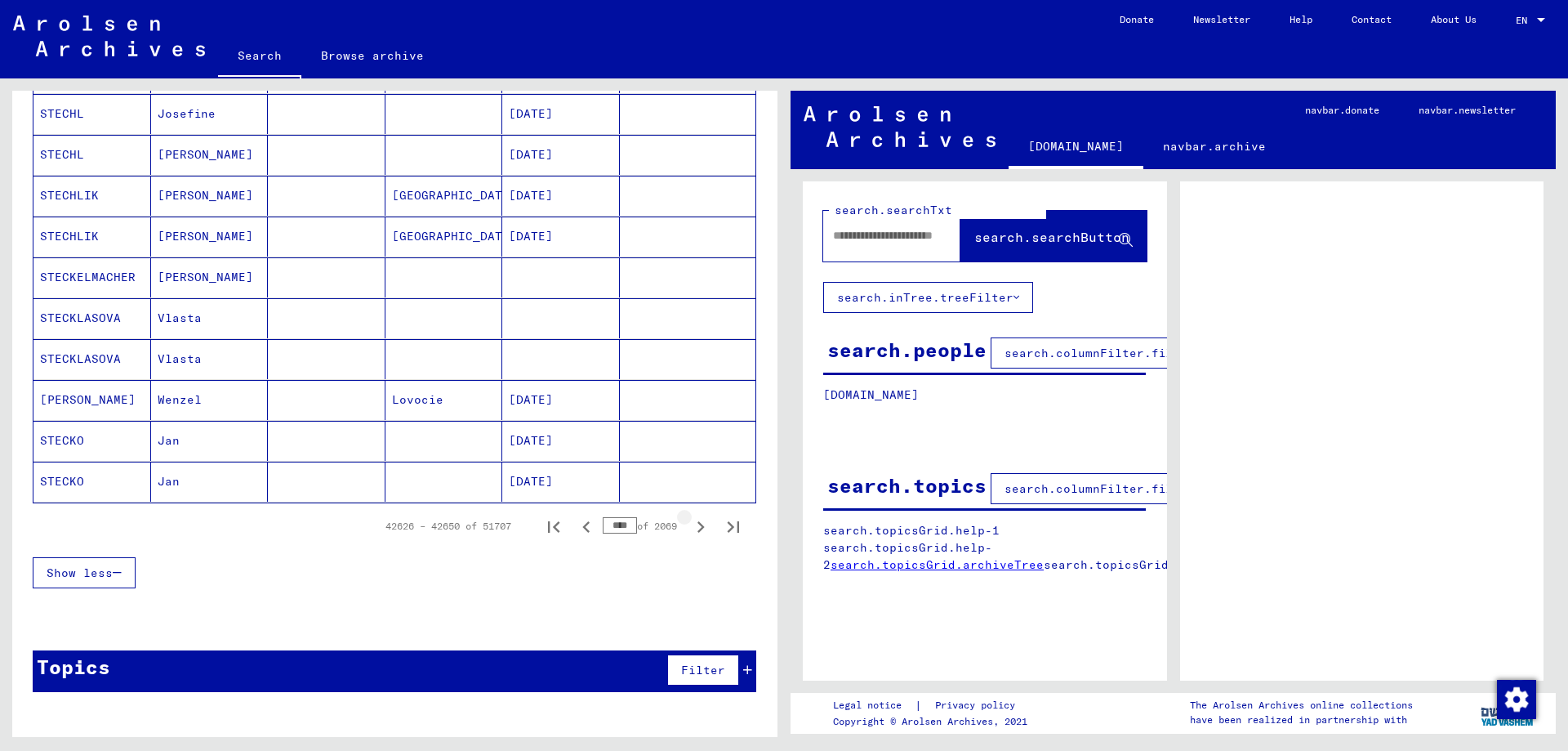
click at [697, 531] on icon "Next page" at bounding box center [700, 527] width 22 height 23
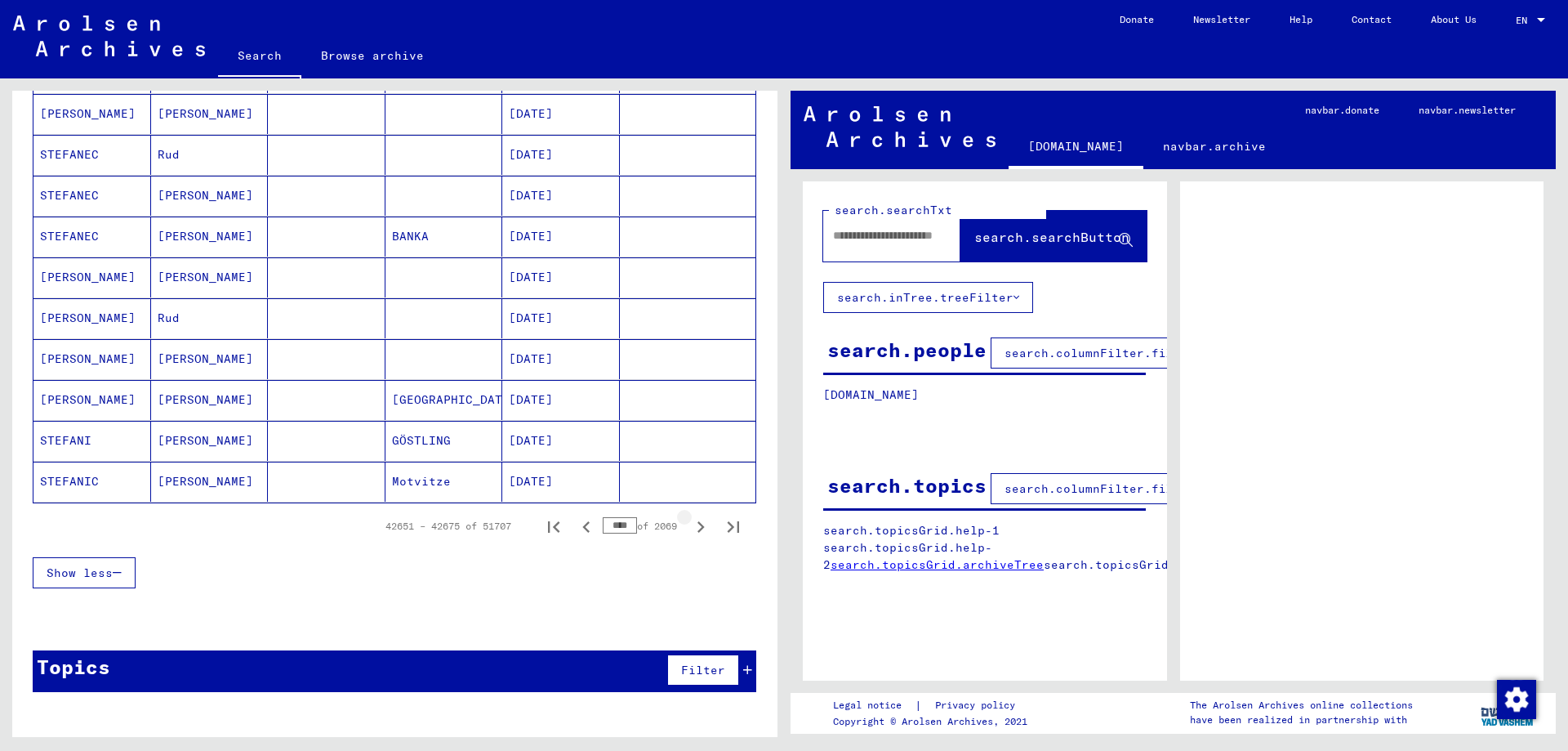
click at [697, 531] on icon "Next page" at bounding box center [700, 527] width 22 height 23
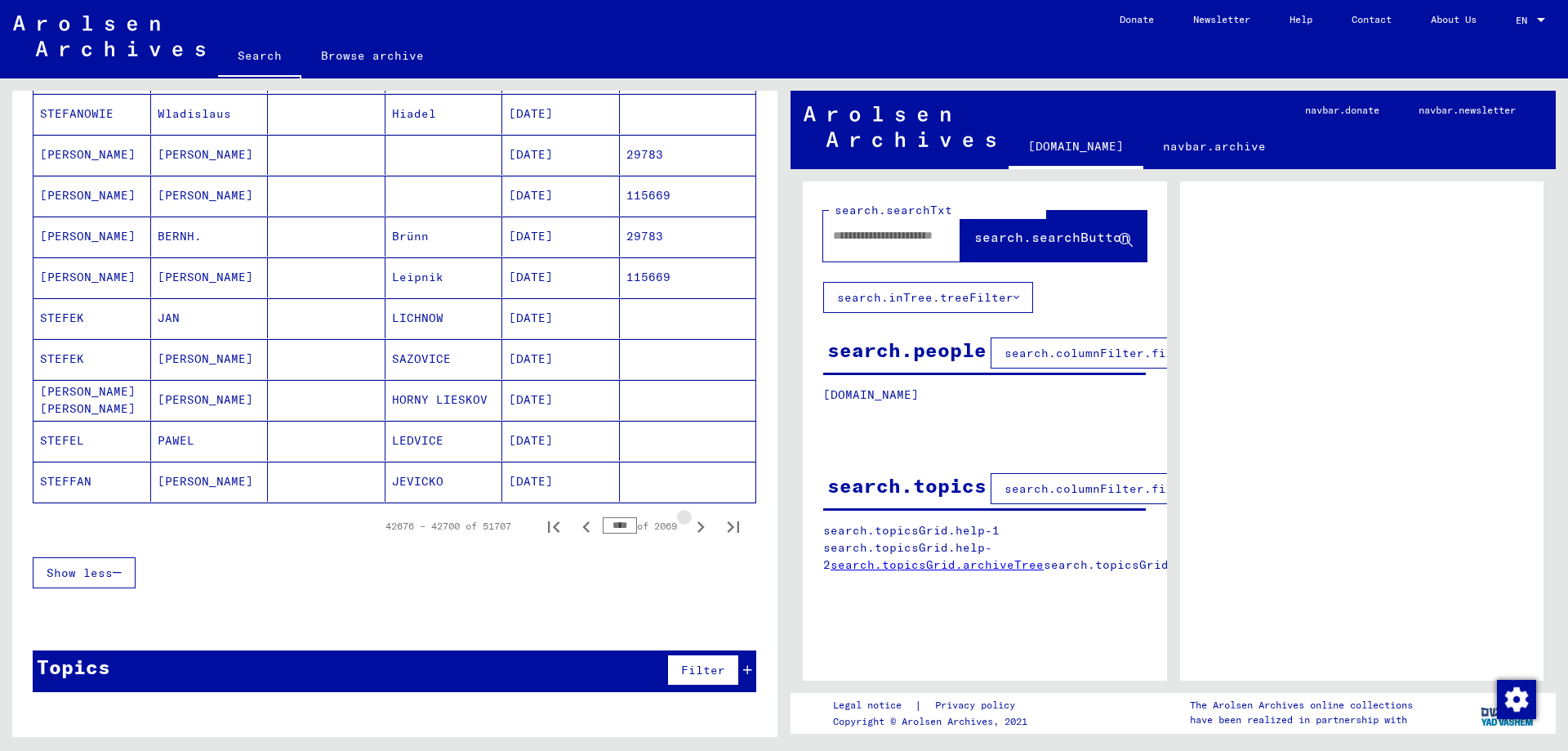
click at [697, 531] on icon "Next page" at bounding box center [700, 527] width 22 height 23
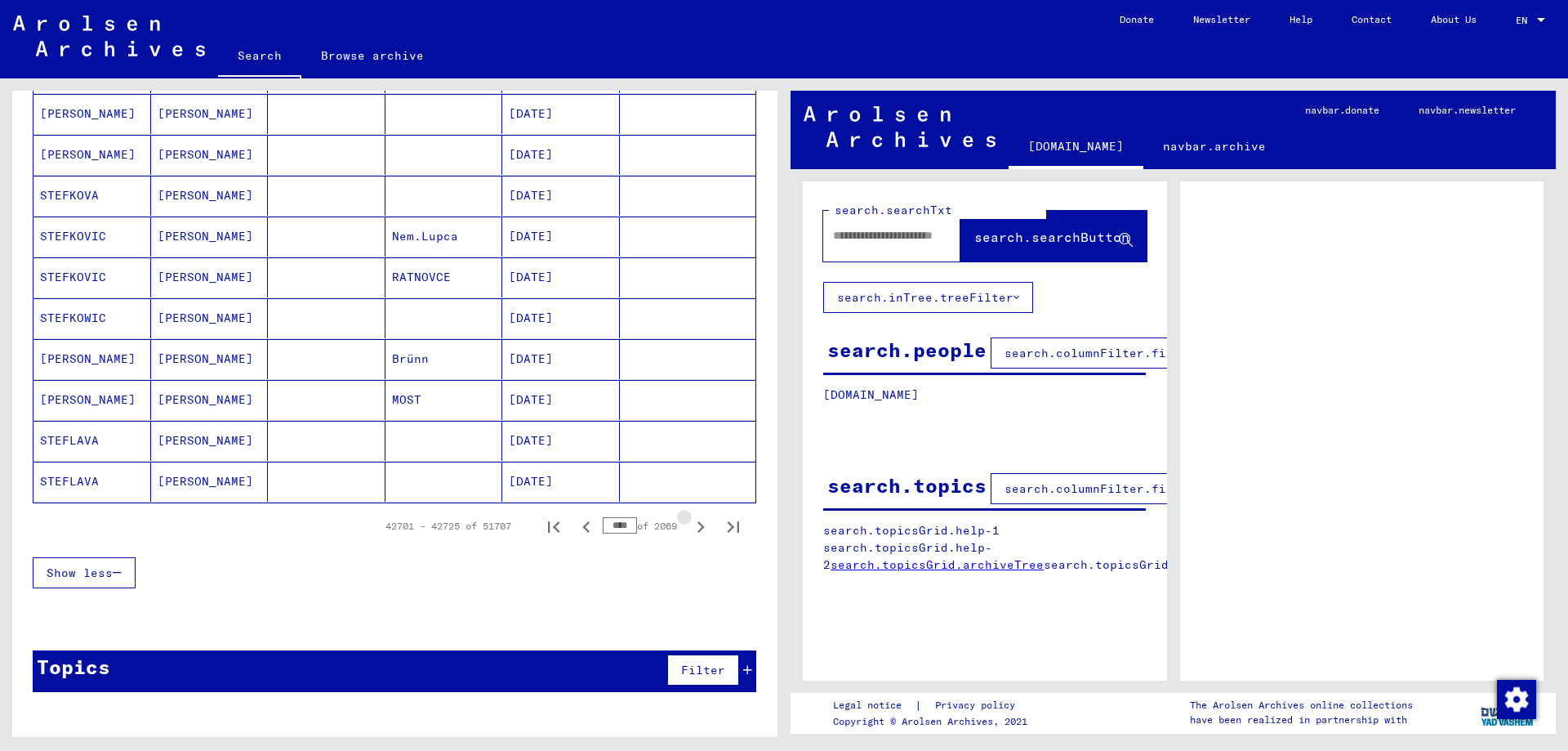
click at [697, 531] on icon "Next page" at bounding box center [700, 527] width 22 height 23
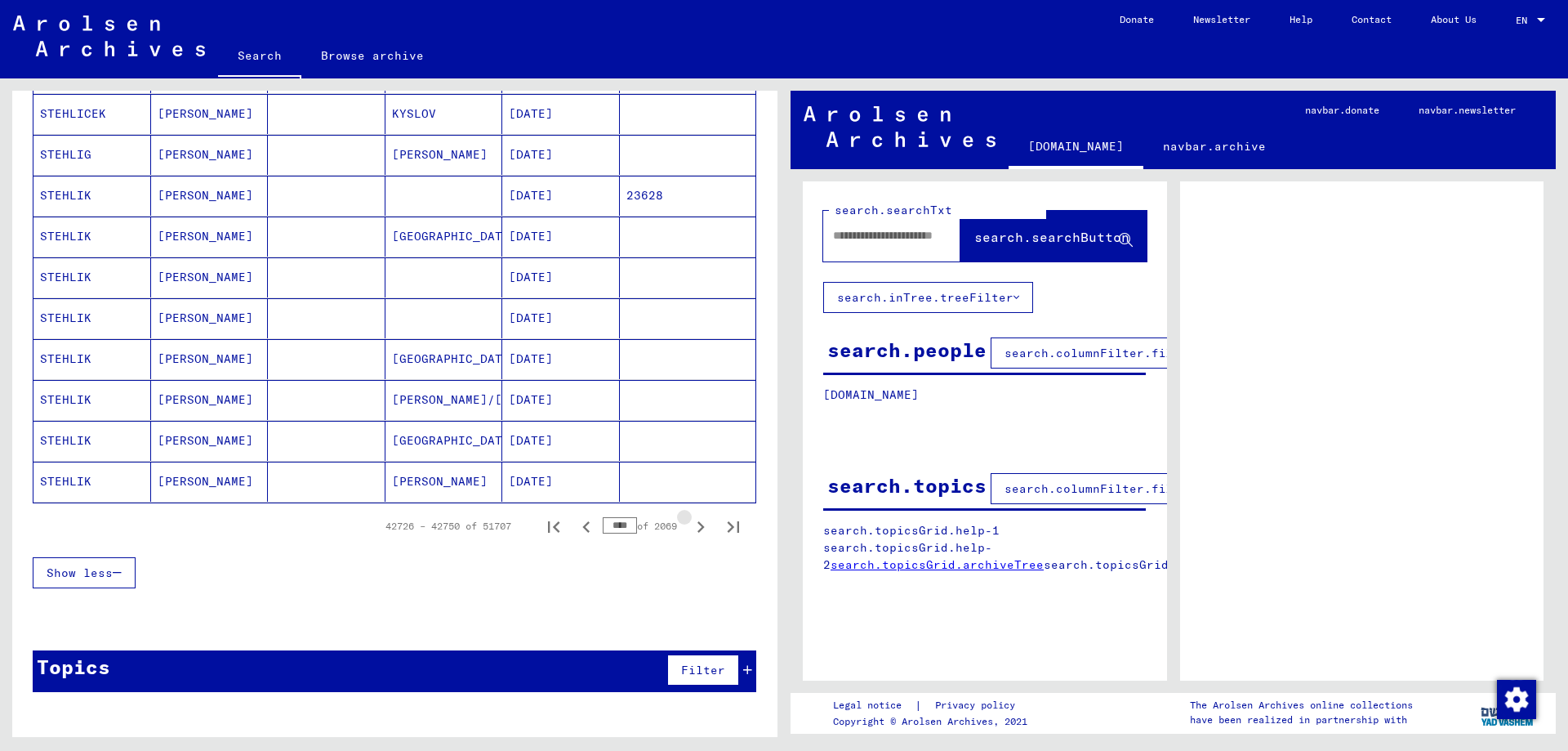
click at [697, 531] on icon "Next page" at bounding box center [700, 527] width 22 height 23
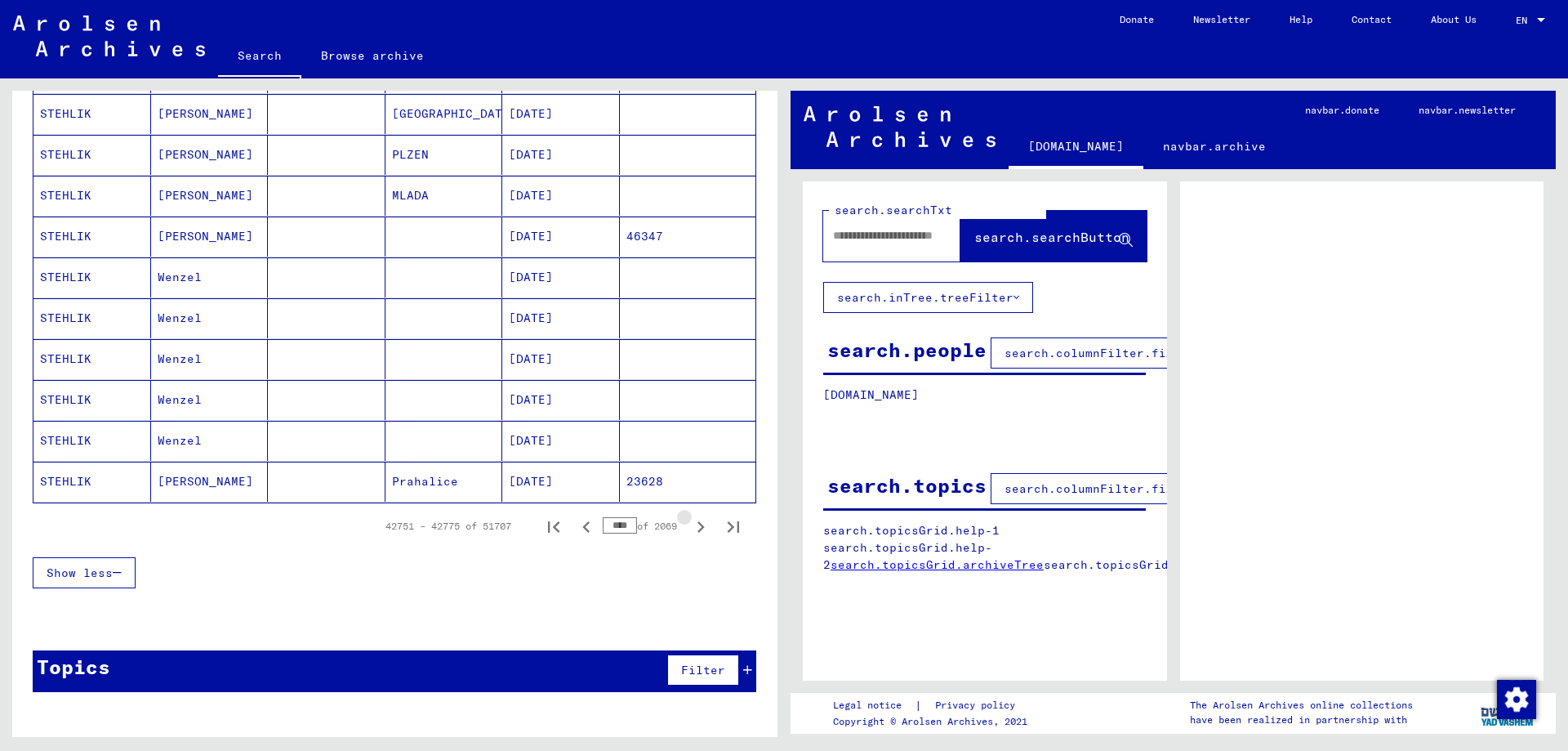
click at [697, 531] on icon "Next page" at bounding box center [700, 527] width 22 height 23
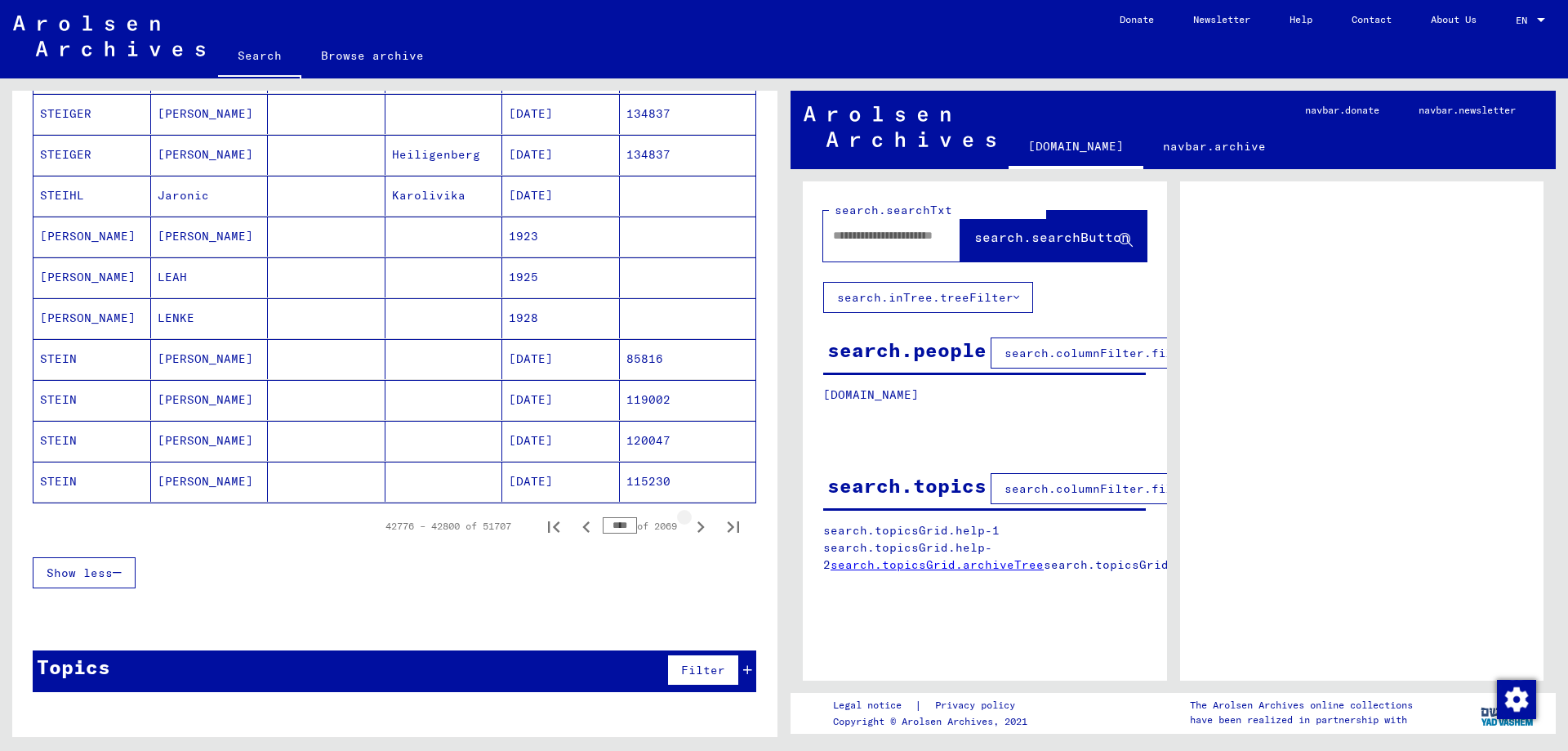
click at [697, 531] on icon "Next page" at bounding box center [700, 527] width 22 height 23
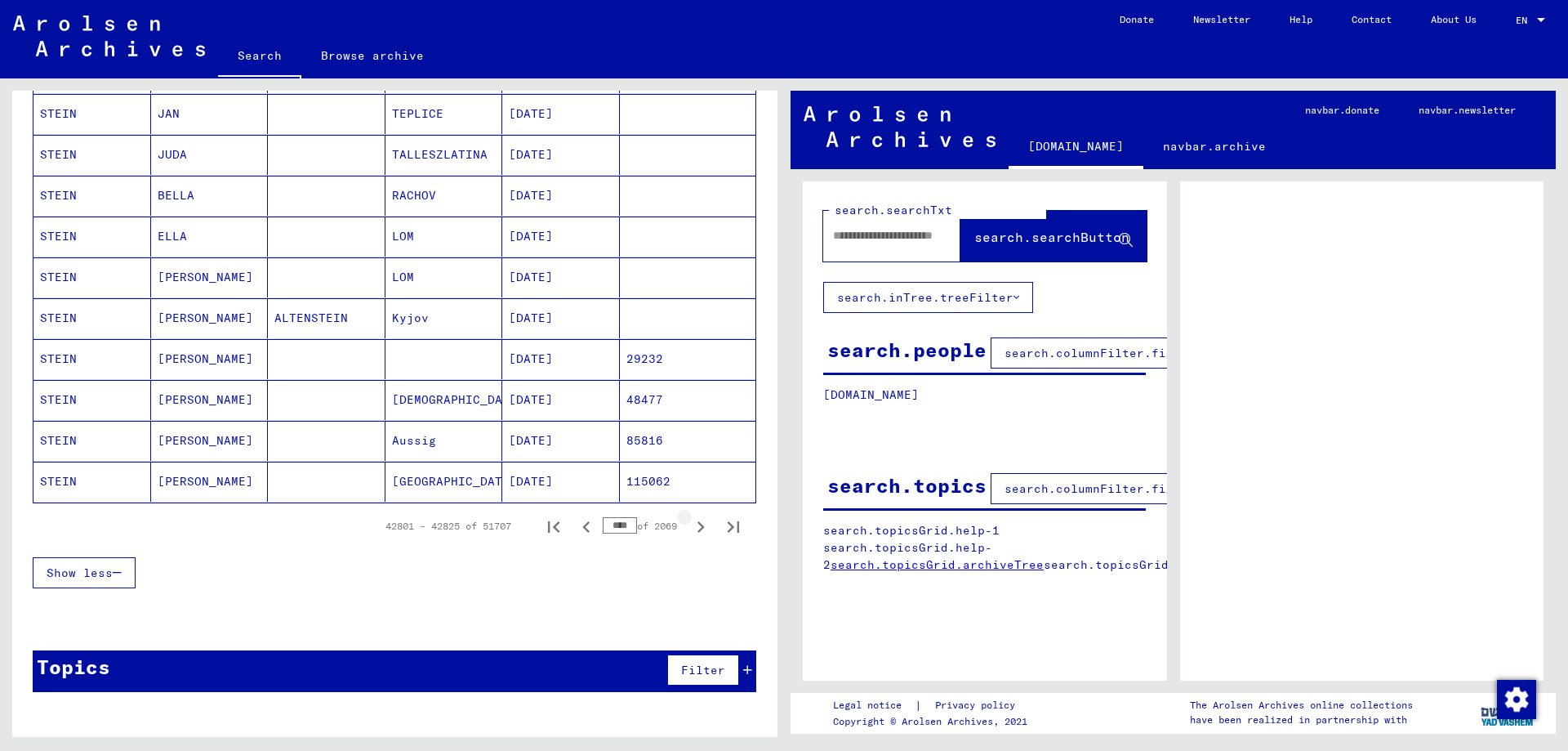
click at [697, 531] on icon "Next page" at bounding box center [700, 527] width 22 height 23
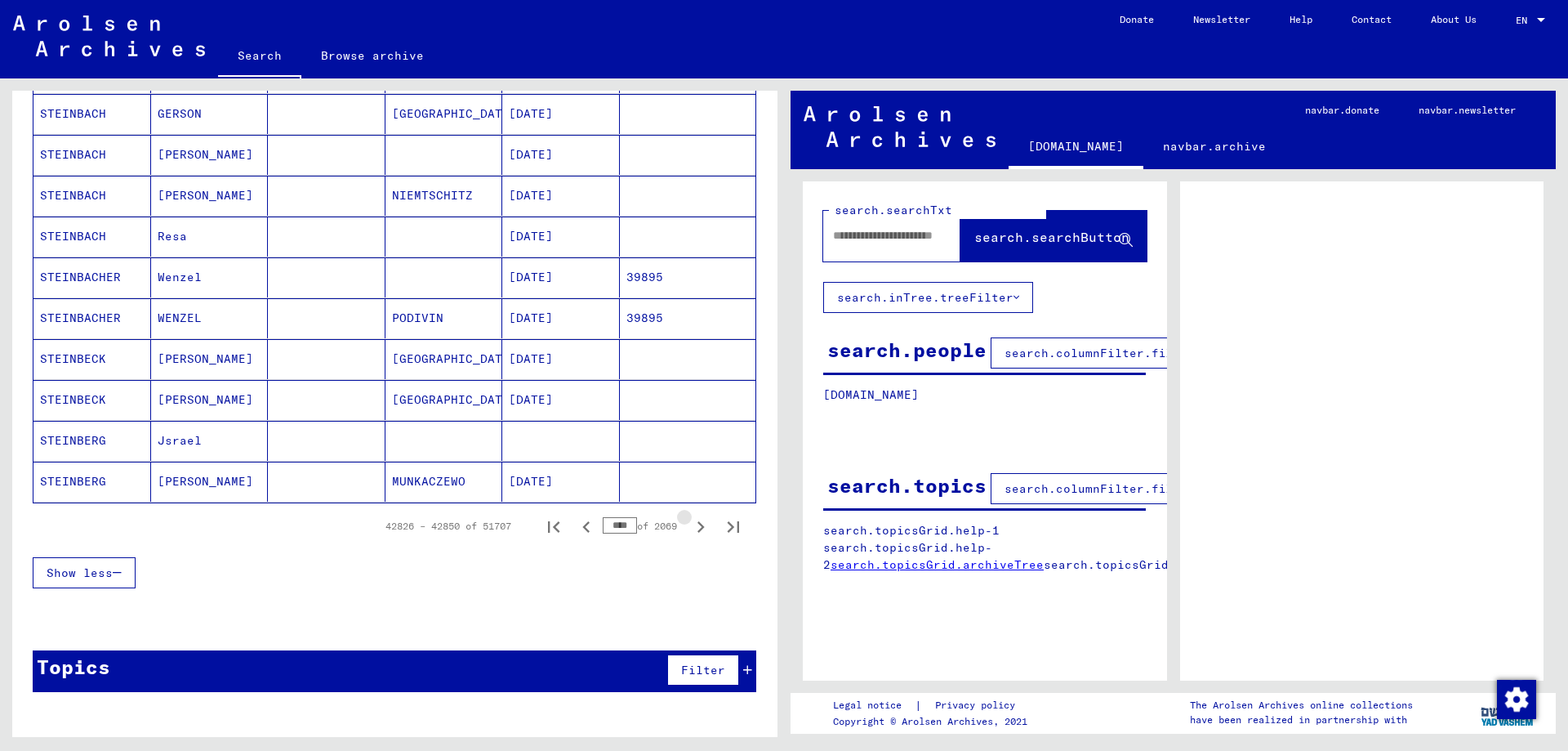
click at [697, 531] on icon "Next page" at bounding box center [700, 527] width 22 height 23
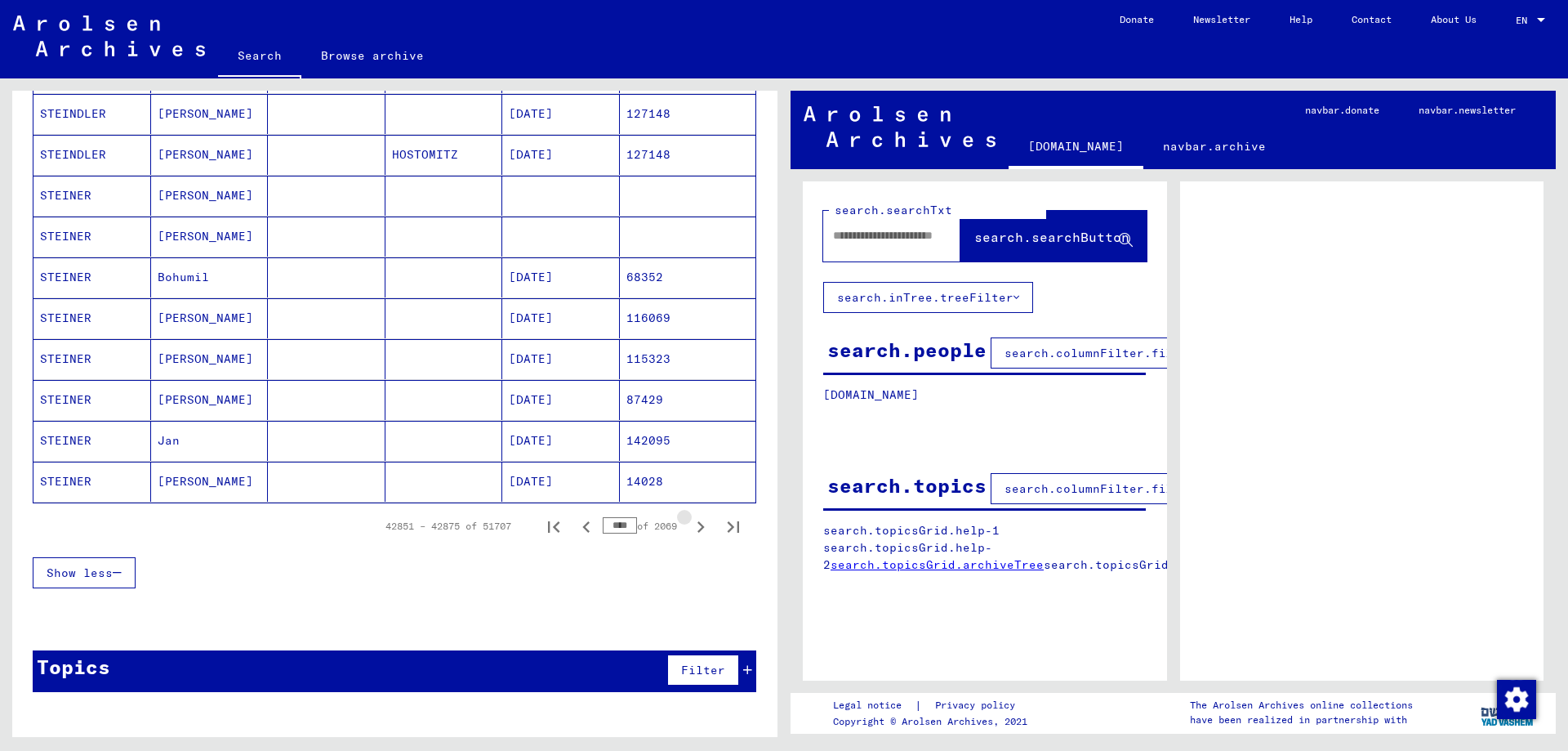
click at [697, 531] on icon "Next page" at bounding box center [700, 527] width 22 height 23
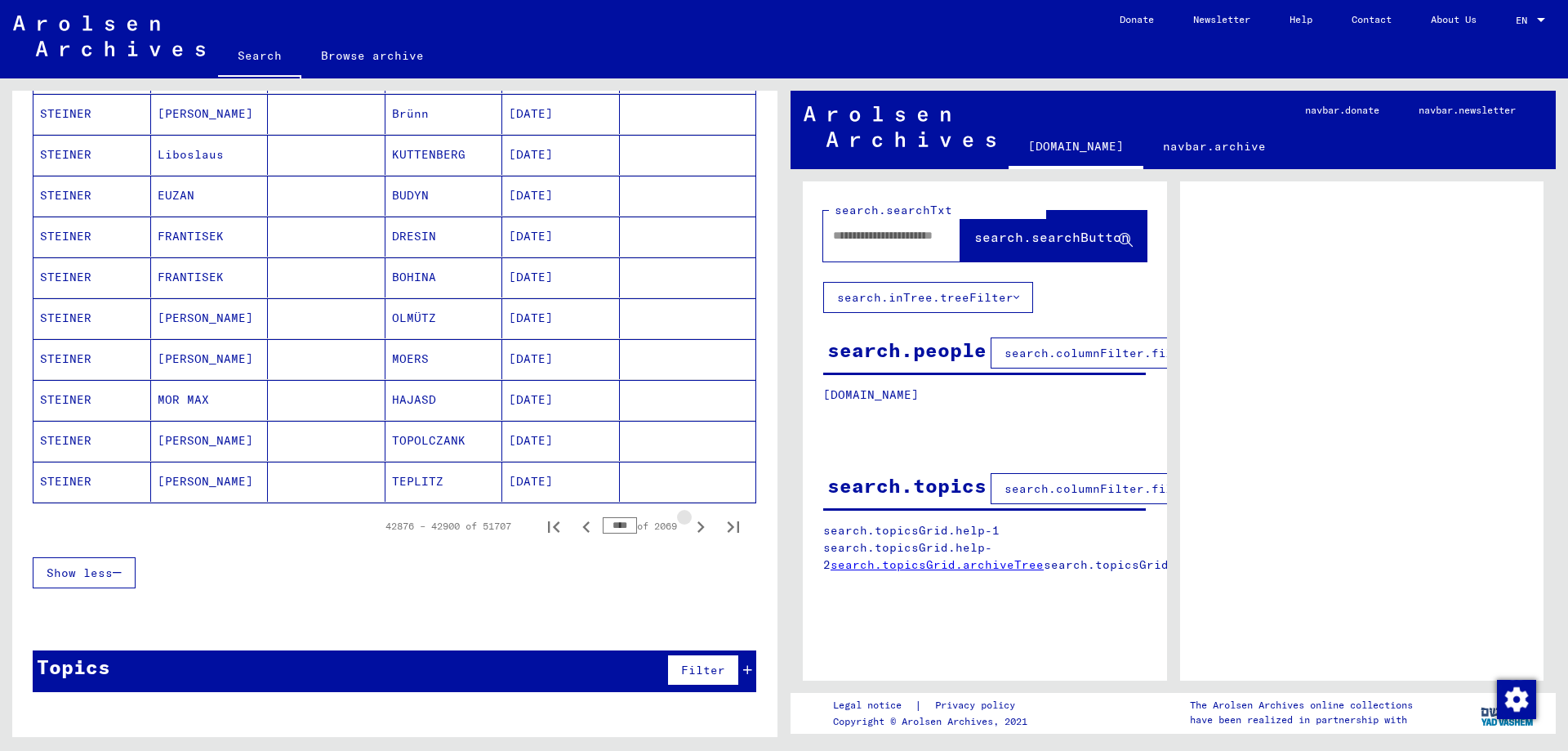
click at [697, 531] on icon "Next page" at bounding box center [700, 527] width 22 height 23
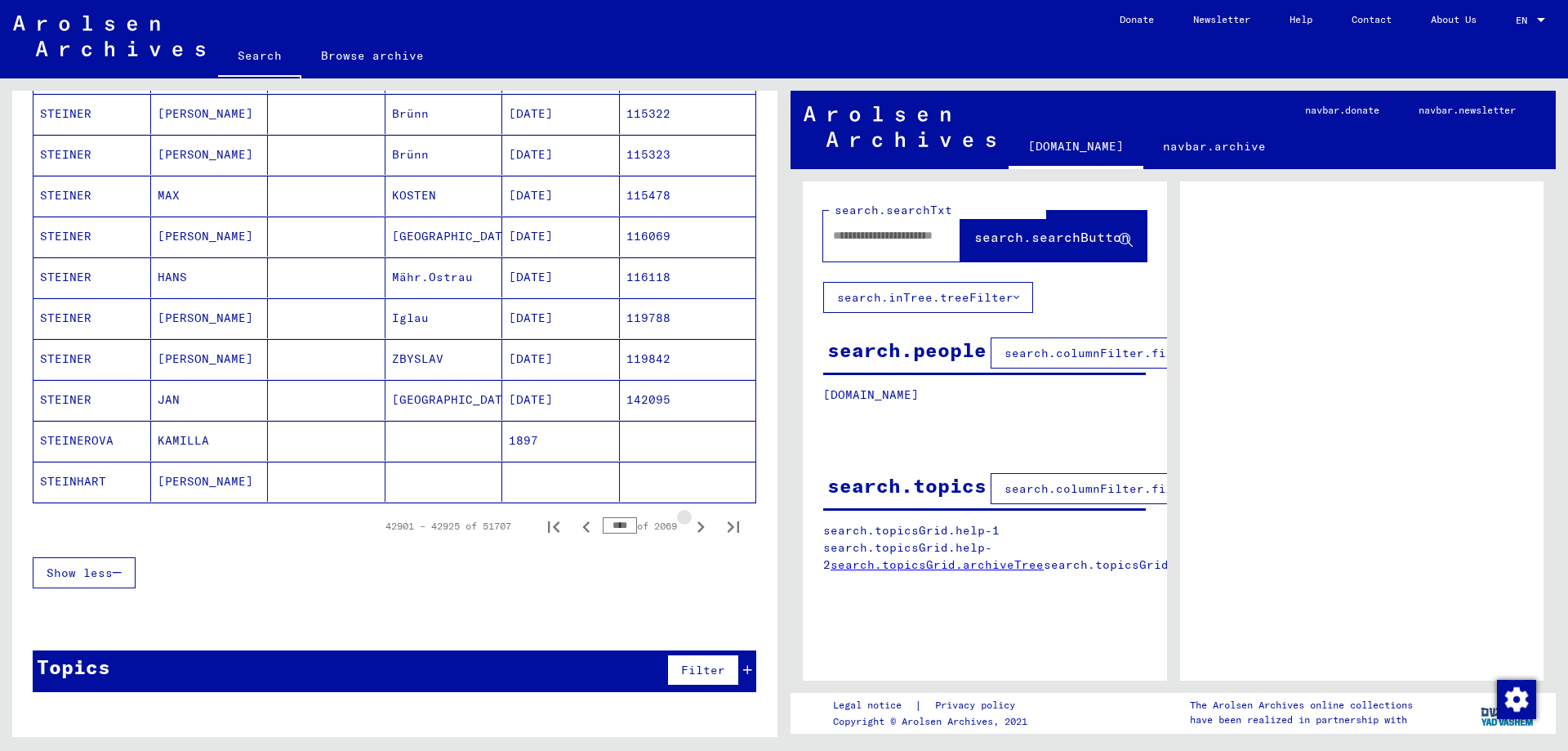
click at [697, 531] on icon "Next page" at bounding box center [700, 527] width 22 height 23
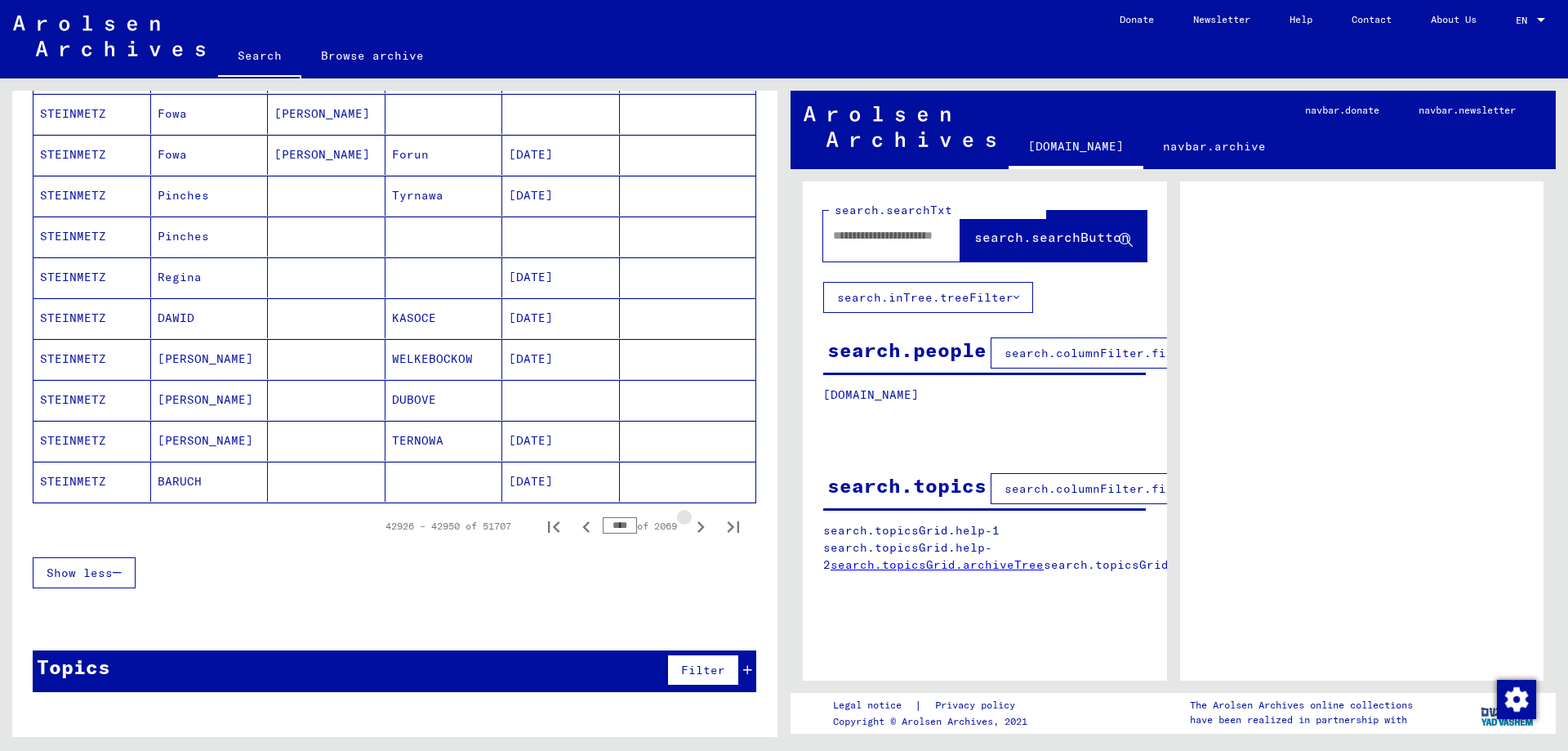
click at [697, 531] on icon "Next page" at bounding box center [700, 527] width 22 height 23
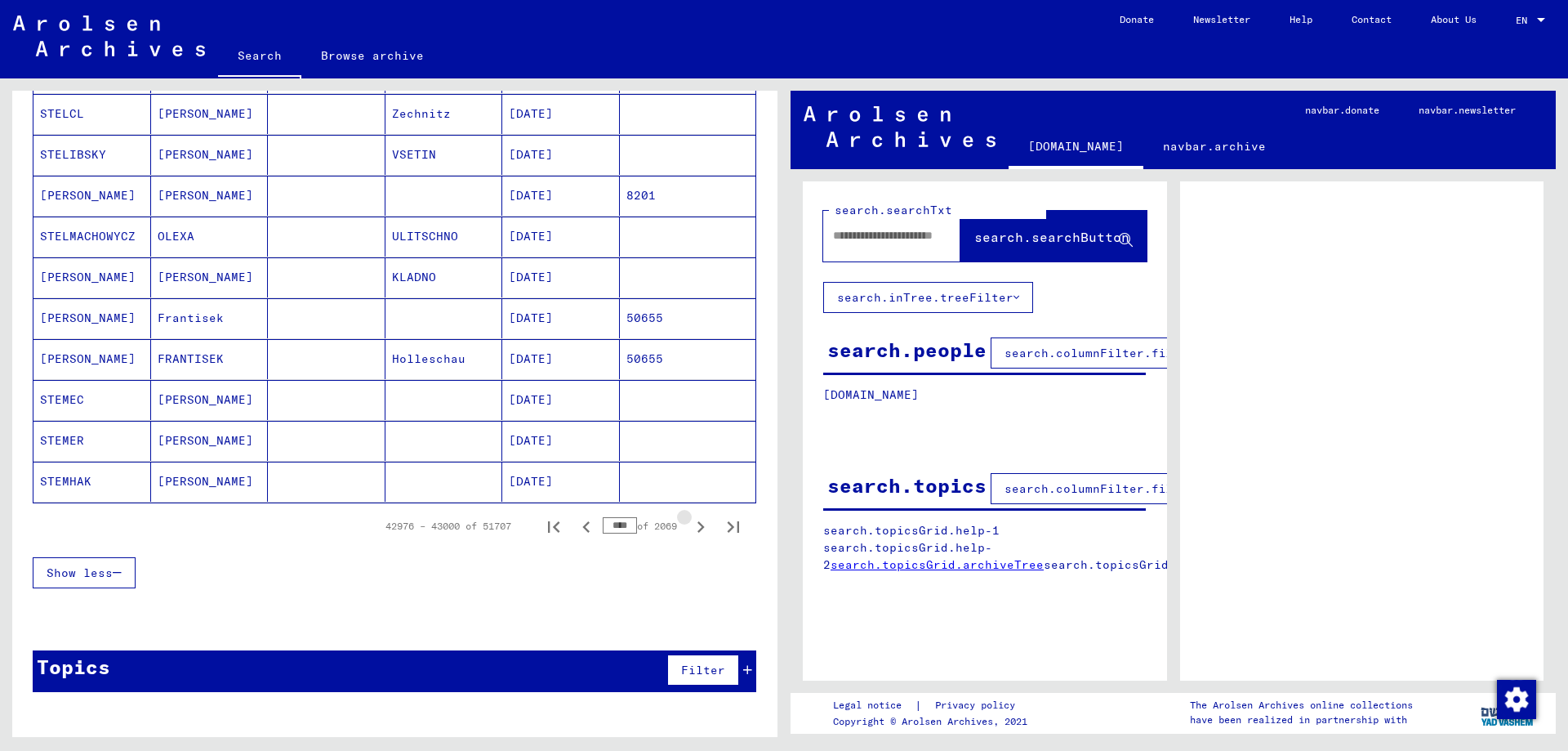
click at [697, 531] on icon "Next page" at bounding box center [700, 527] width 22 height 23
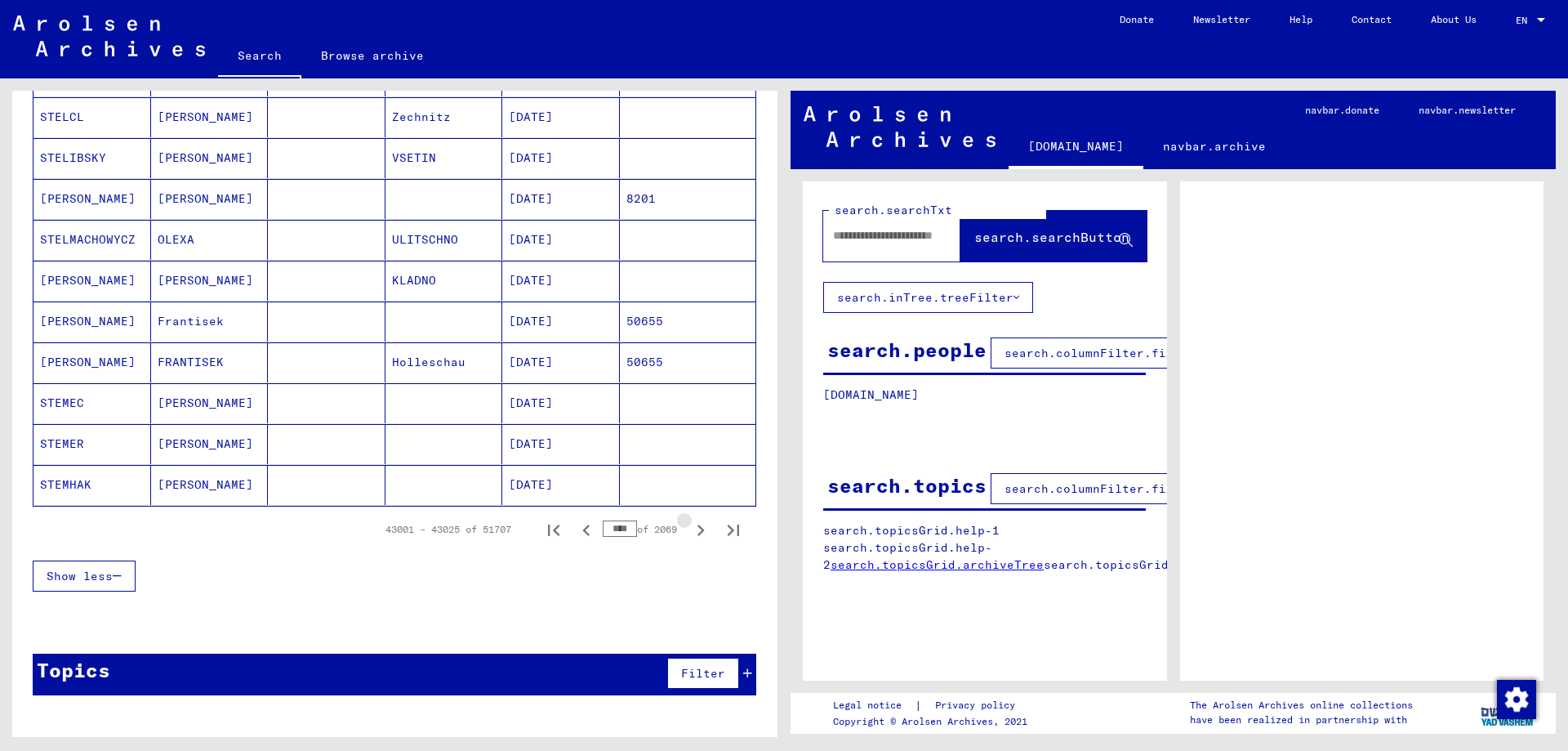
scroll to position [897, 0]
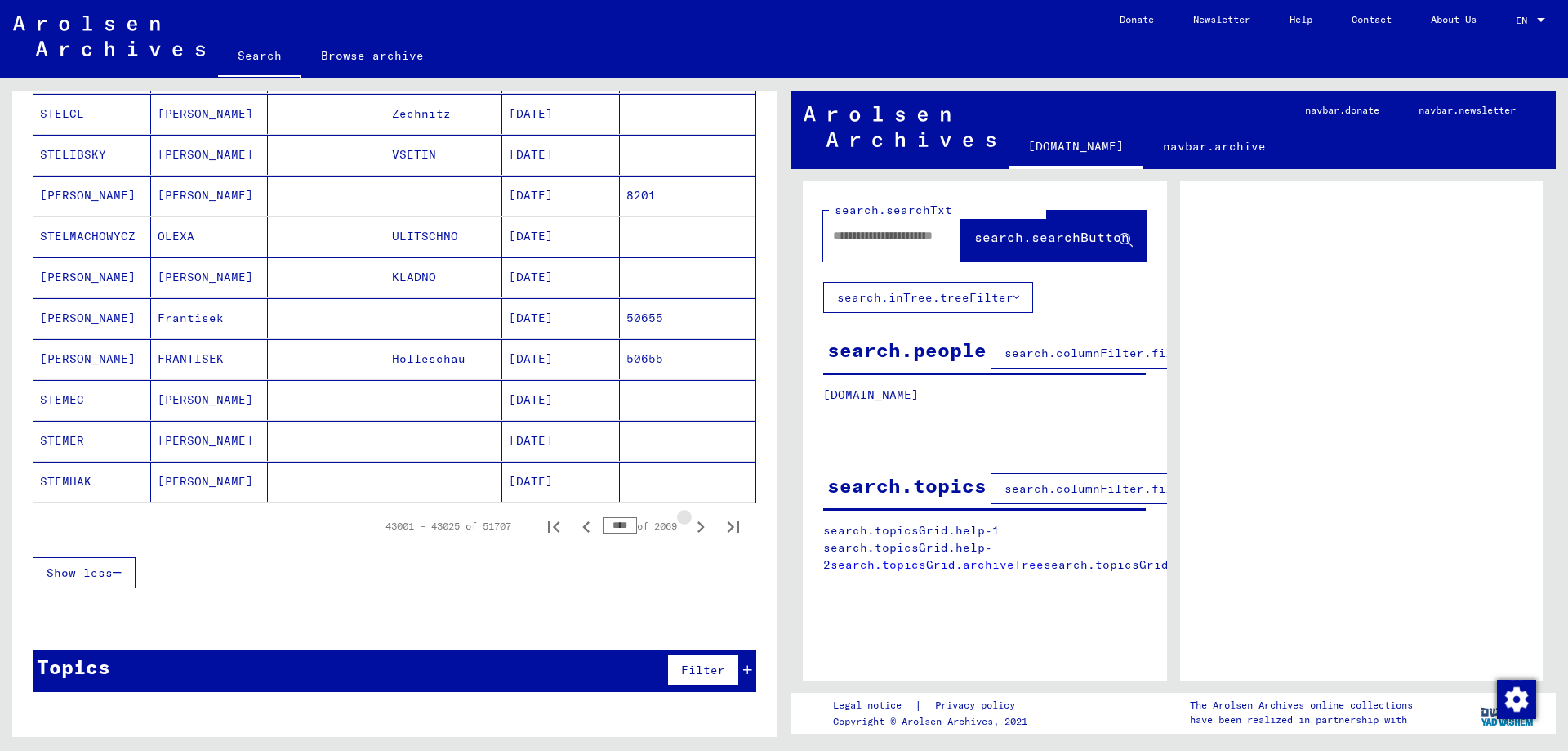
click at [697, 531] on icon "Next page" at bounding box center [700, 527] width 22 height 23
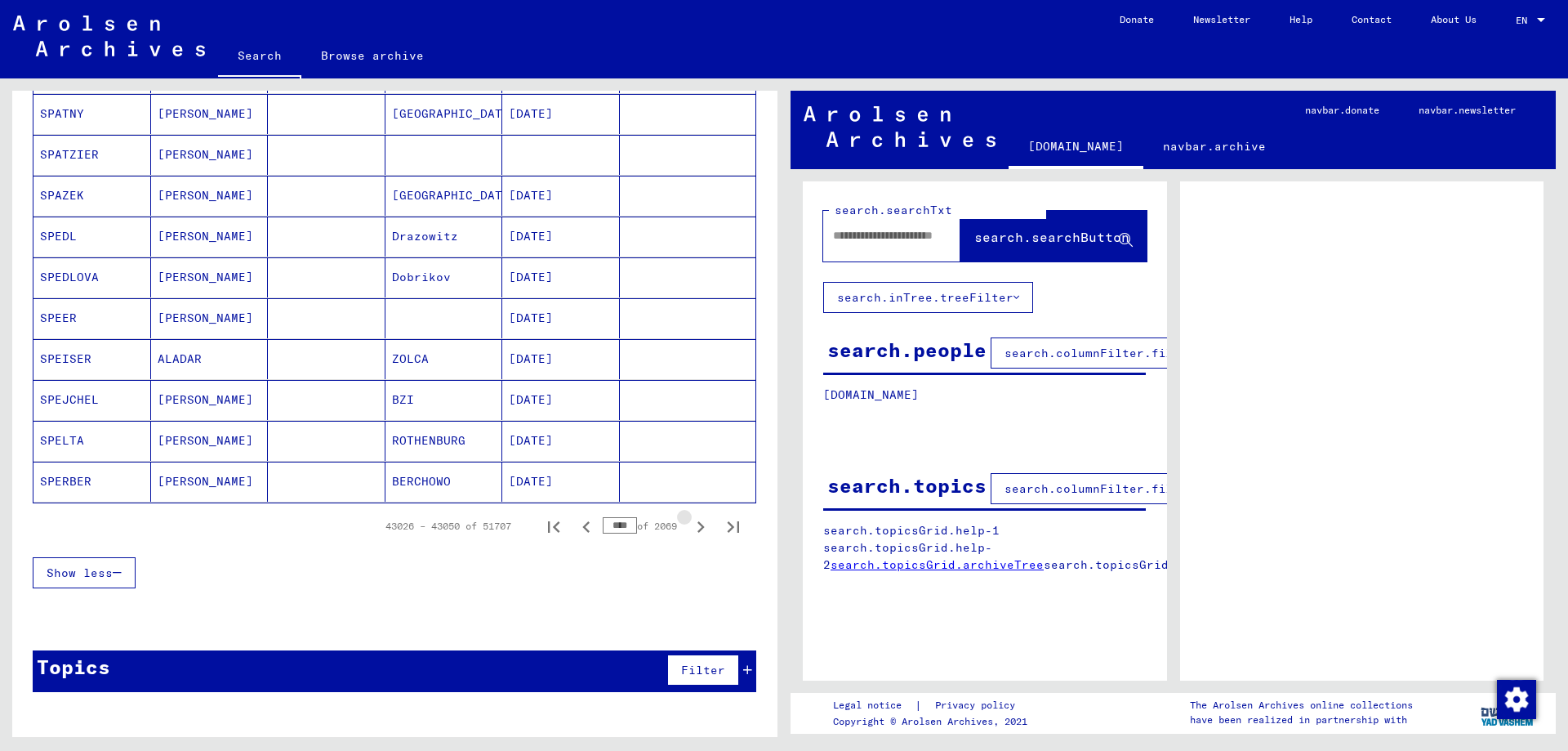
click at [697, 531] on icon "Next page" at bounding box center [700, 527] width 22 height 23
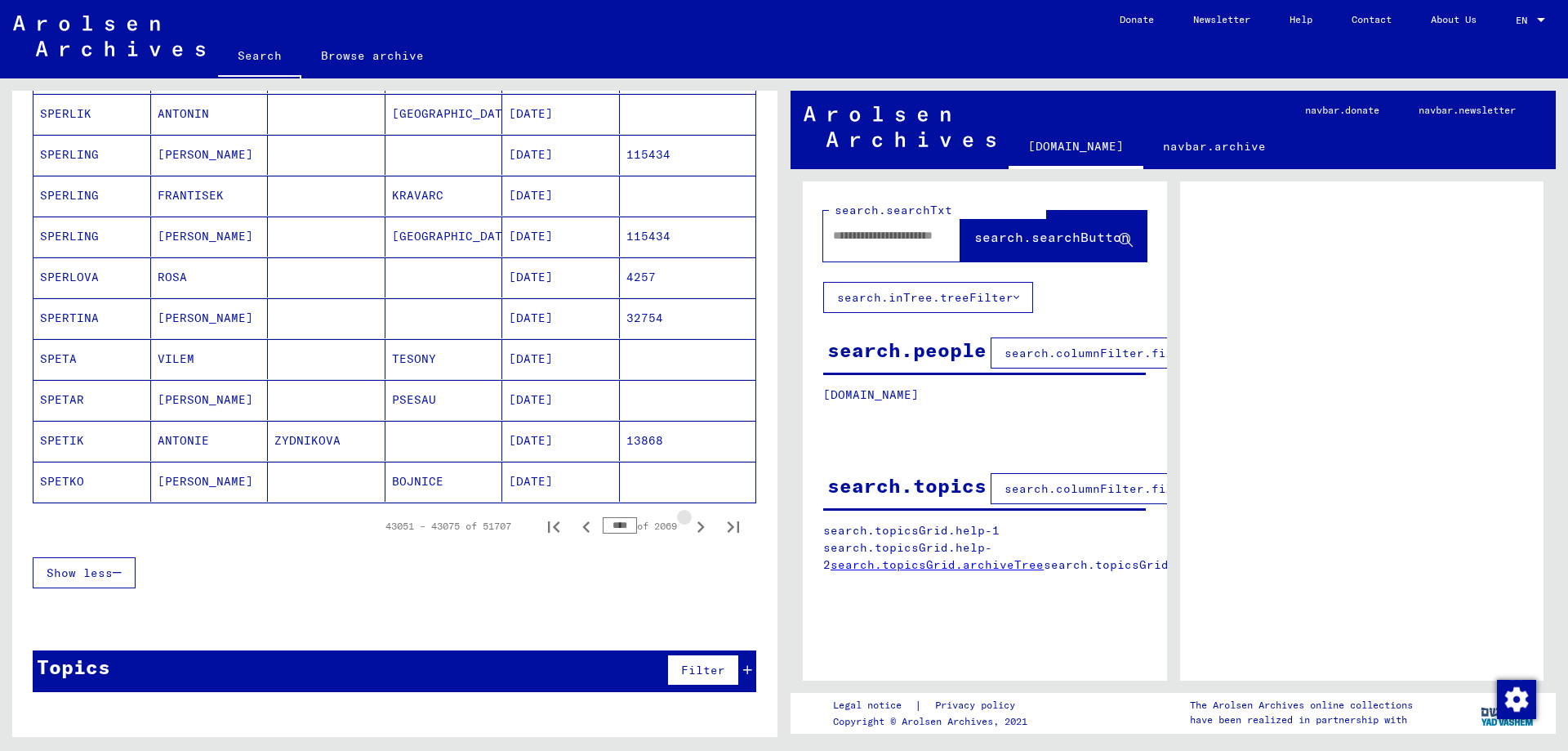
click at [697, 531] on icon "Next page" at bounding box center [700, 527] width 22 height 23
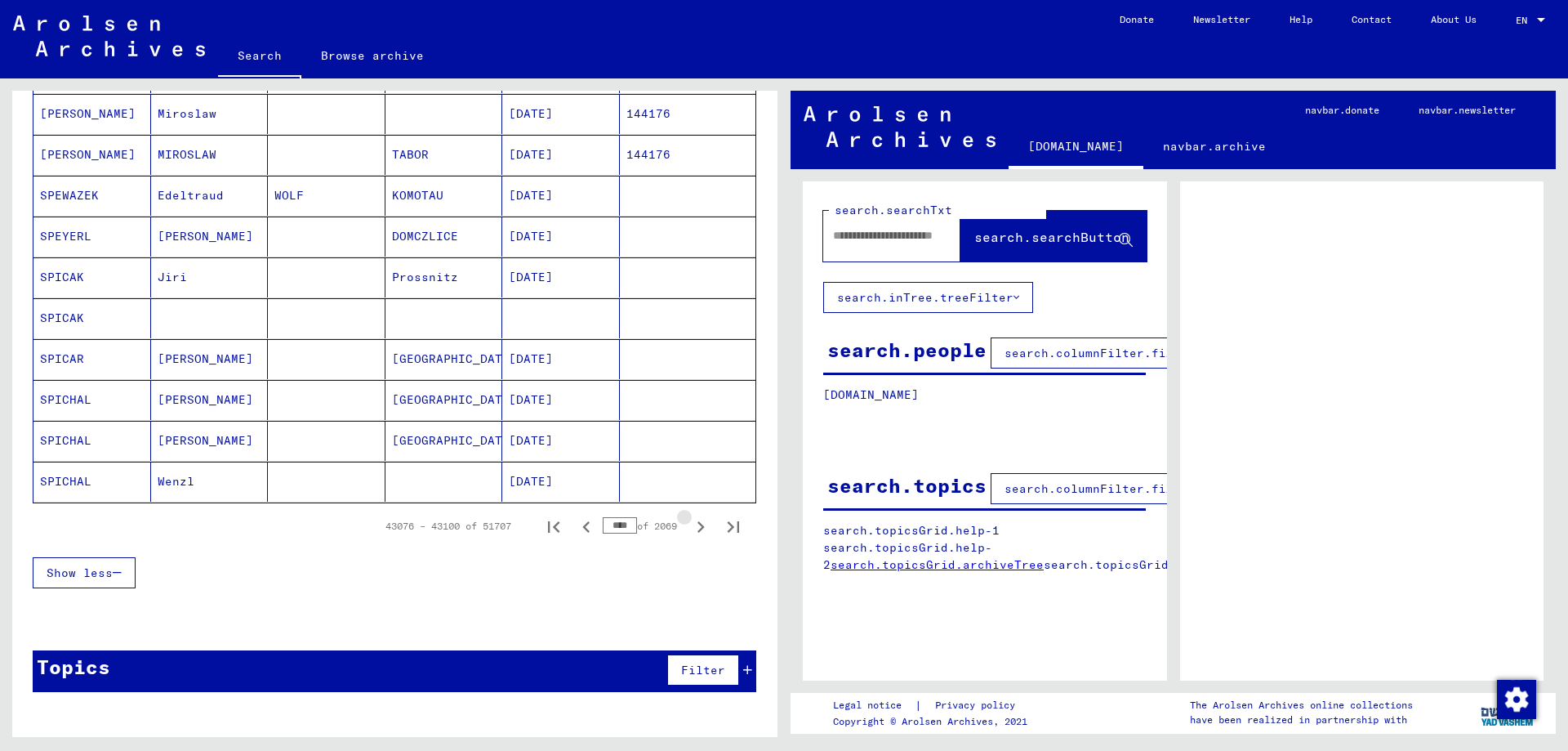
click at [697, 531] on icon "Next page" at bounding box center [700, 527] width 22 height 23
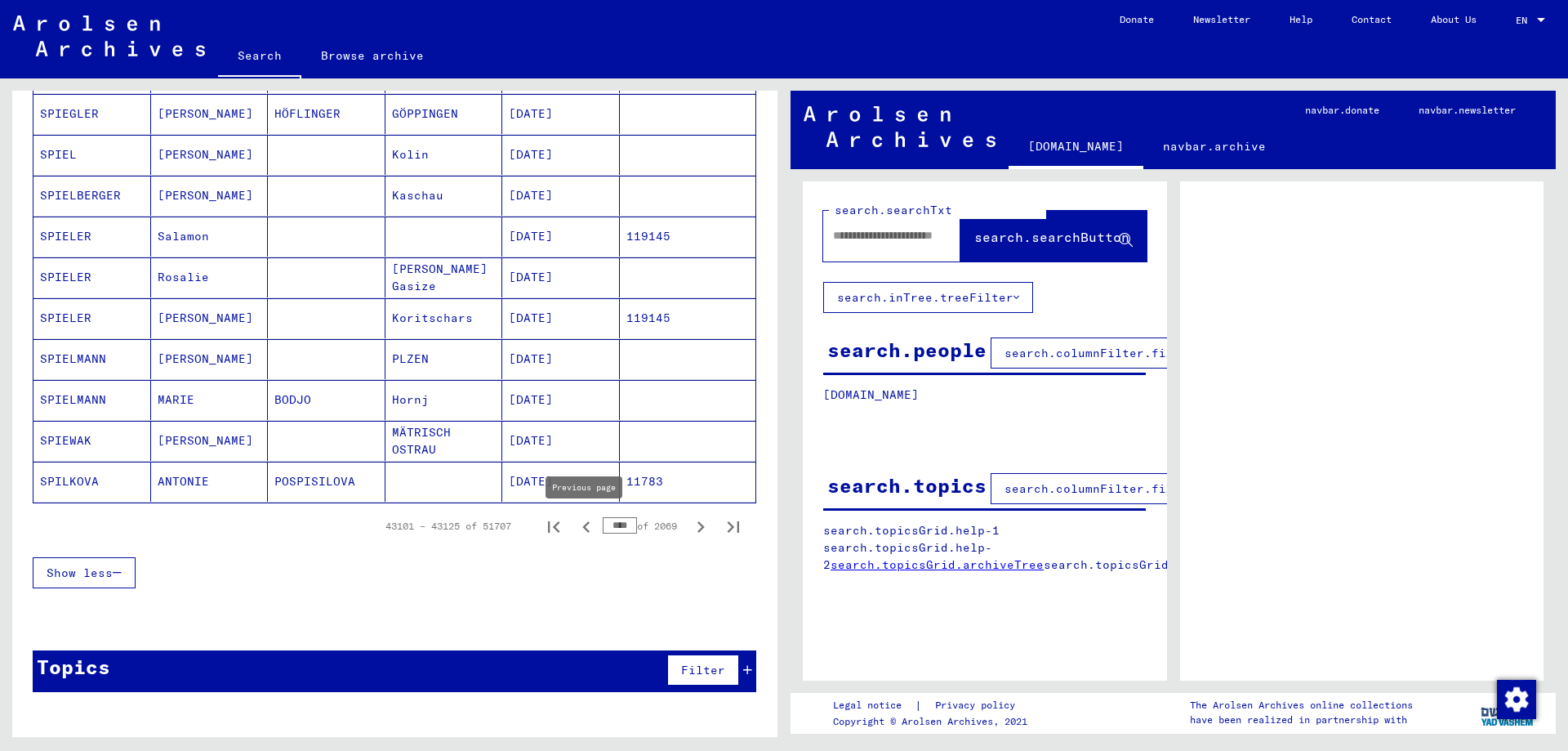
click at [580, 524] on icon "Previous page" at bounding box center [586, 527] width 22 height 23
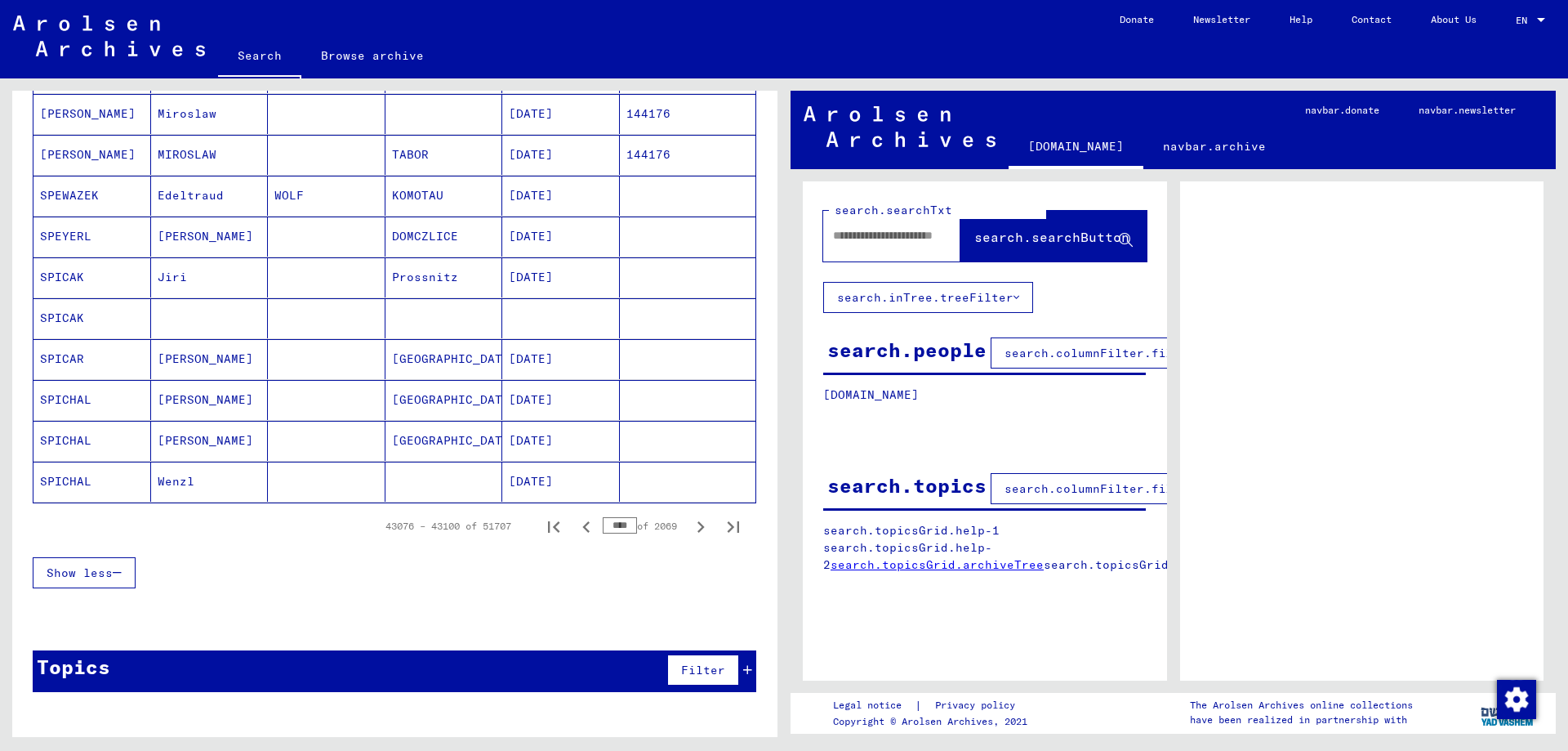
click at [580, 524] on icon "Previous page" at bounding box center [586, 527] width 22 height 23
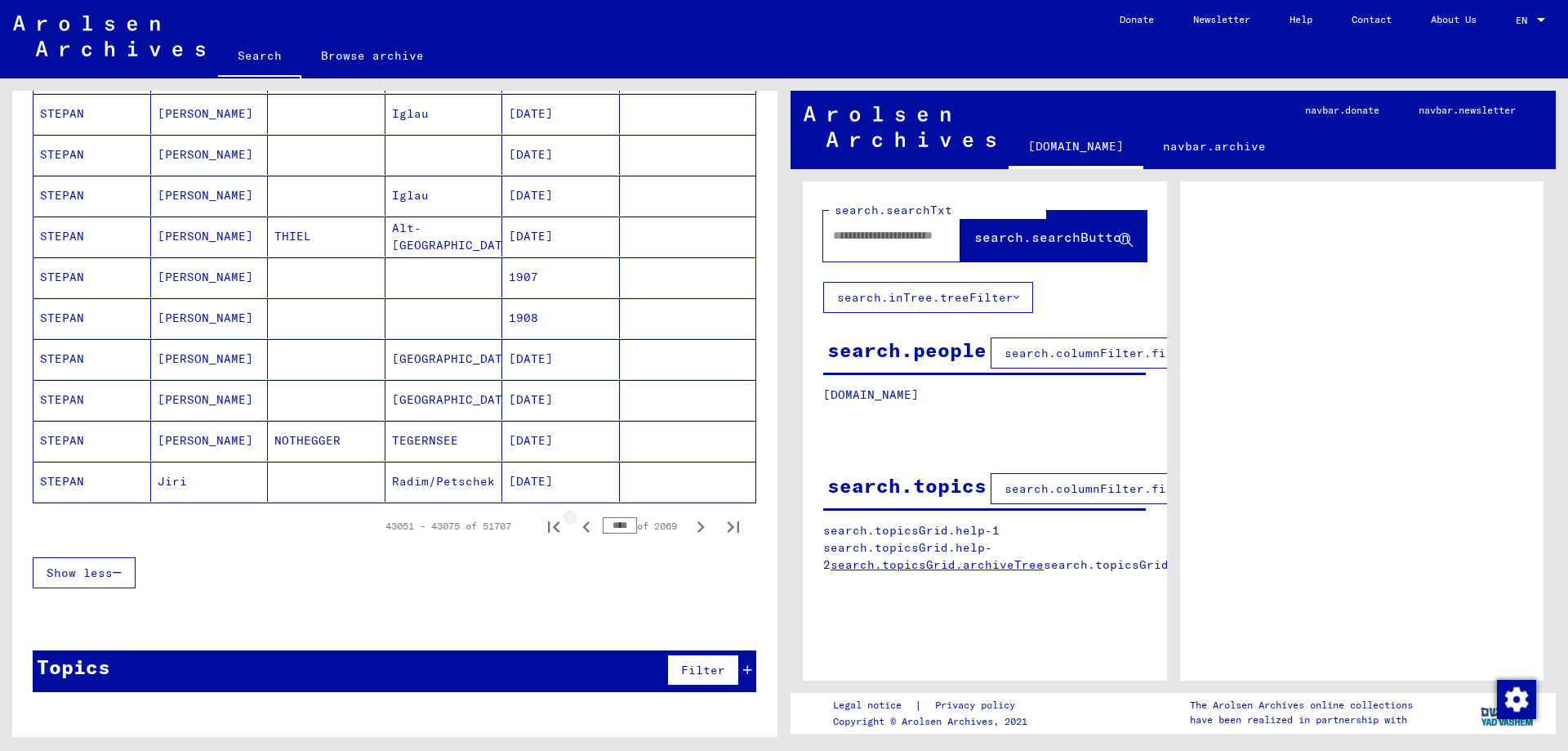
click at [580, 524] on icon "Previous page" at bounding box center [586, 527] width 22 height 23
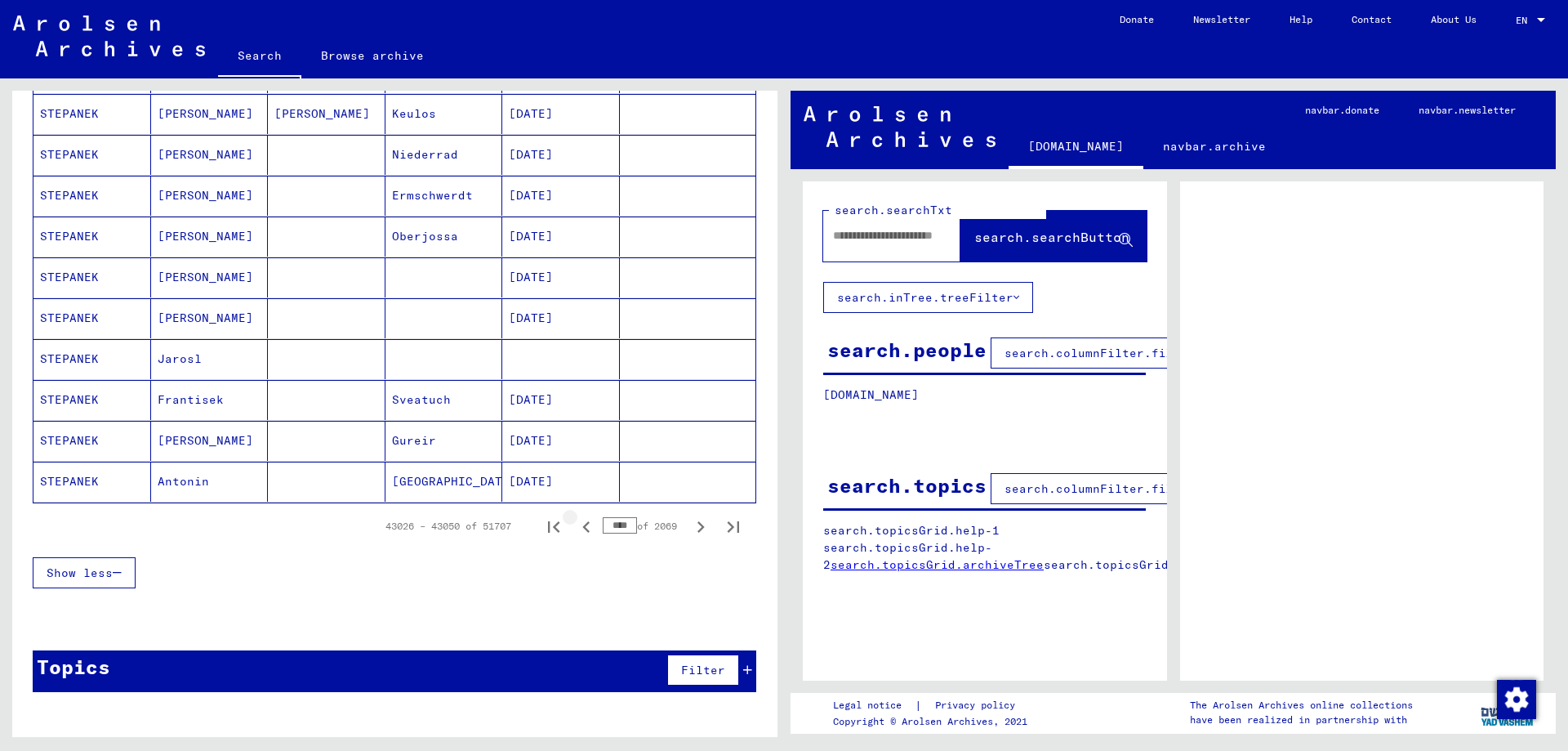
scroll to position [894, 0]
click at [698, 529] on icon "Next page" at bounding box center [700, 527] width 22 height 23
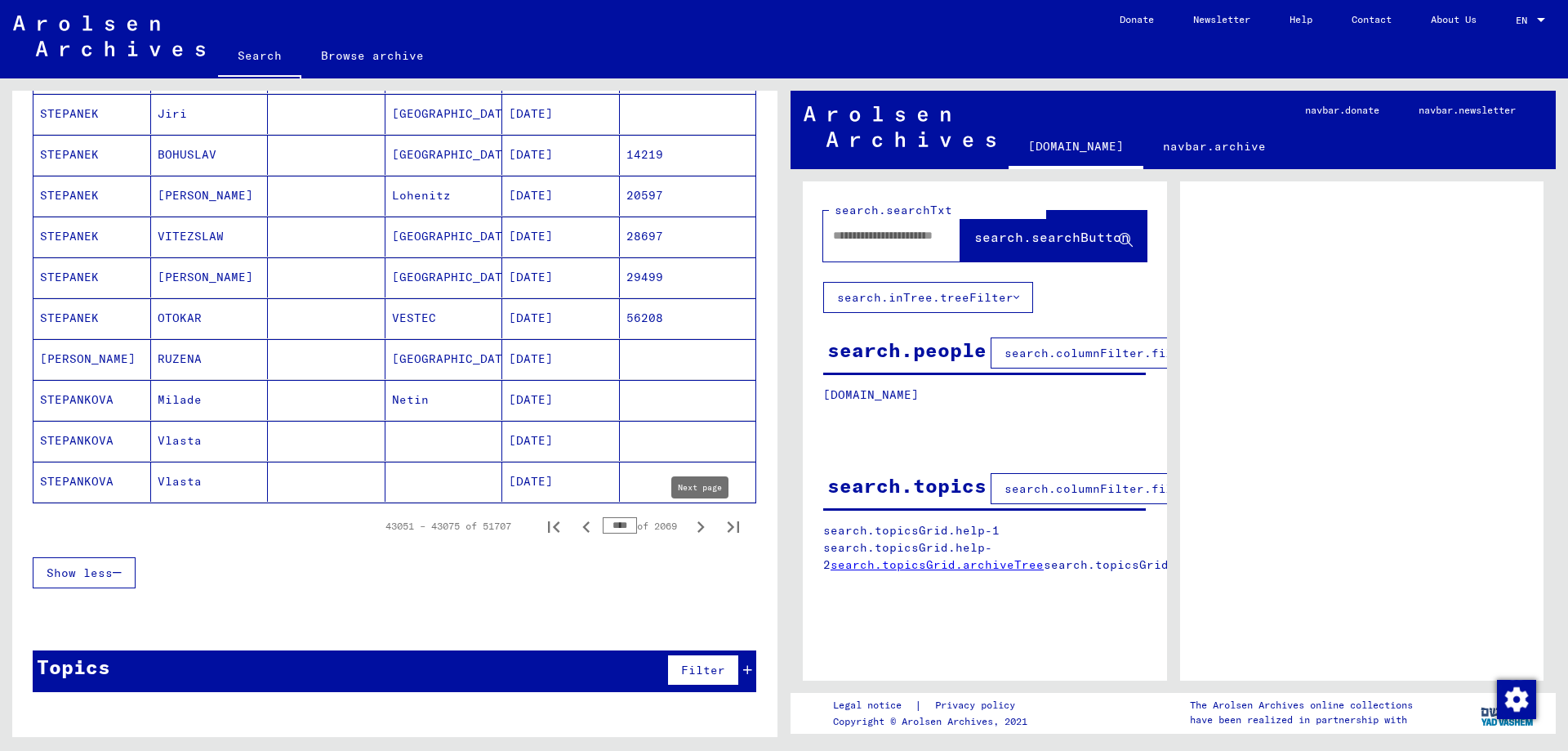
click at [702, 529] on icon "Next page" at bounding box center [701, 527] width 7 height 11
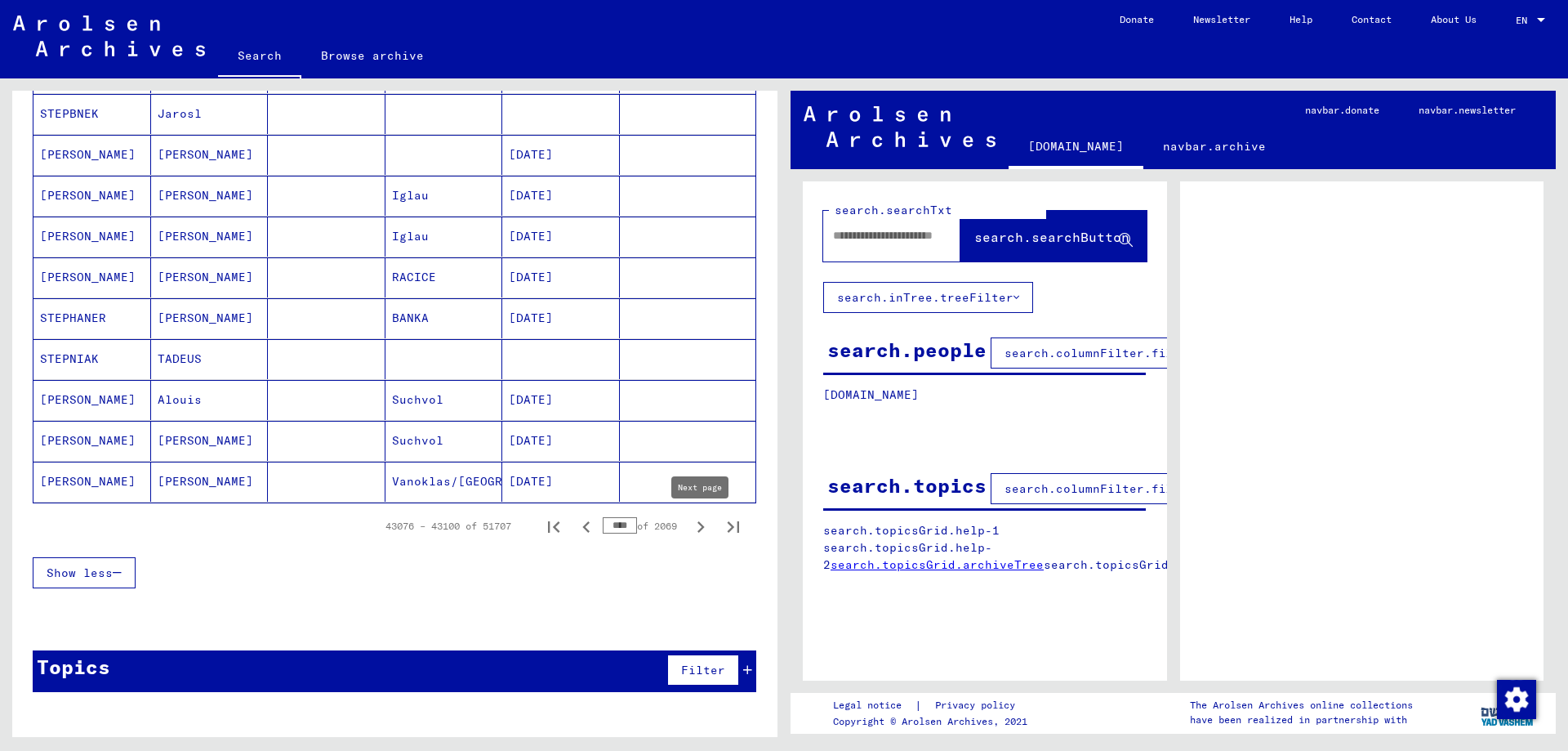
click at [704, 533] on icon "Next page" at bounding box center [700, 527] width 22 height 23
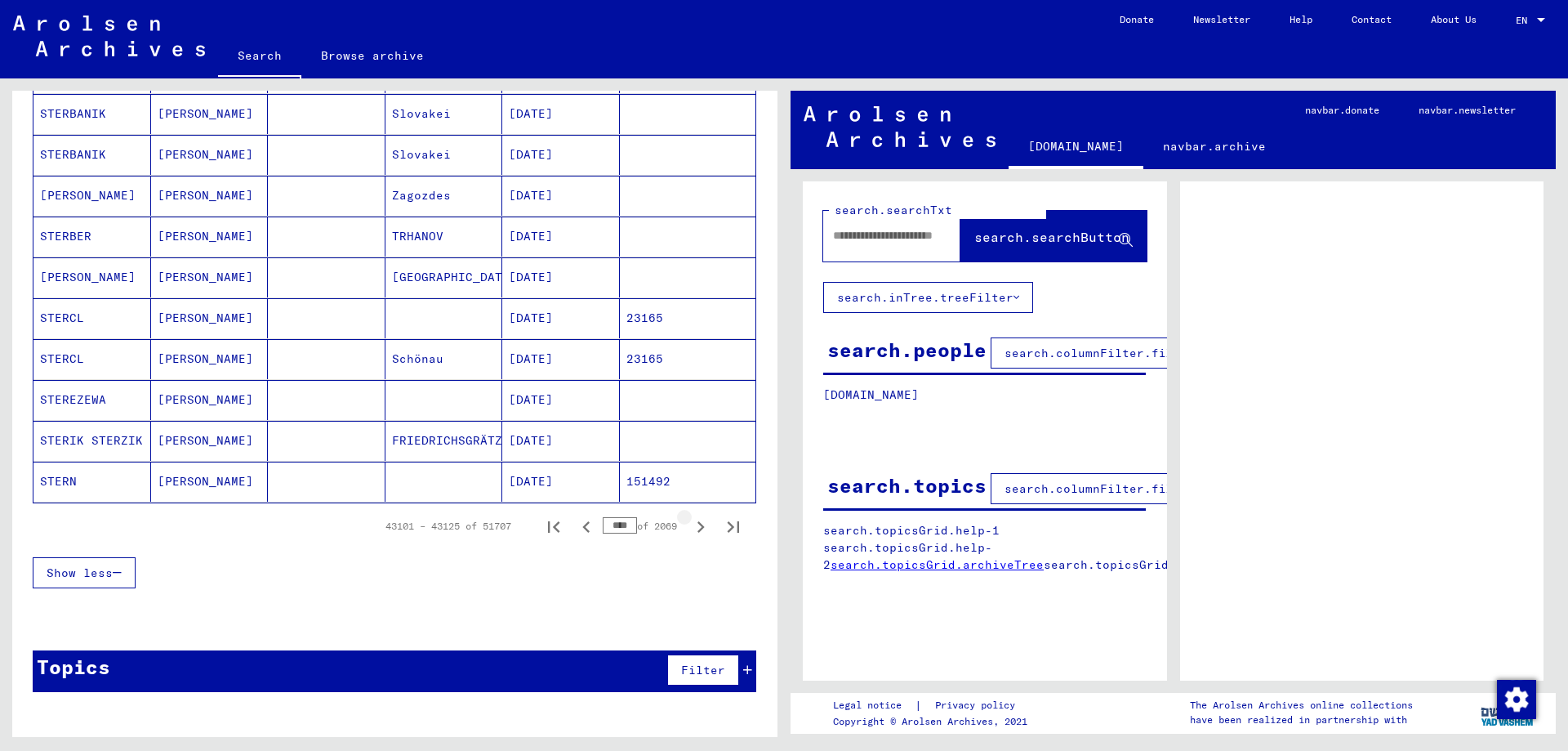
click at [704, 533] on icon "Next page" at bounding box center [700, 527] width 22 height 23
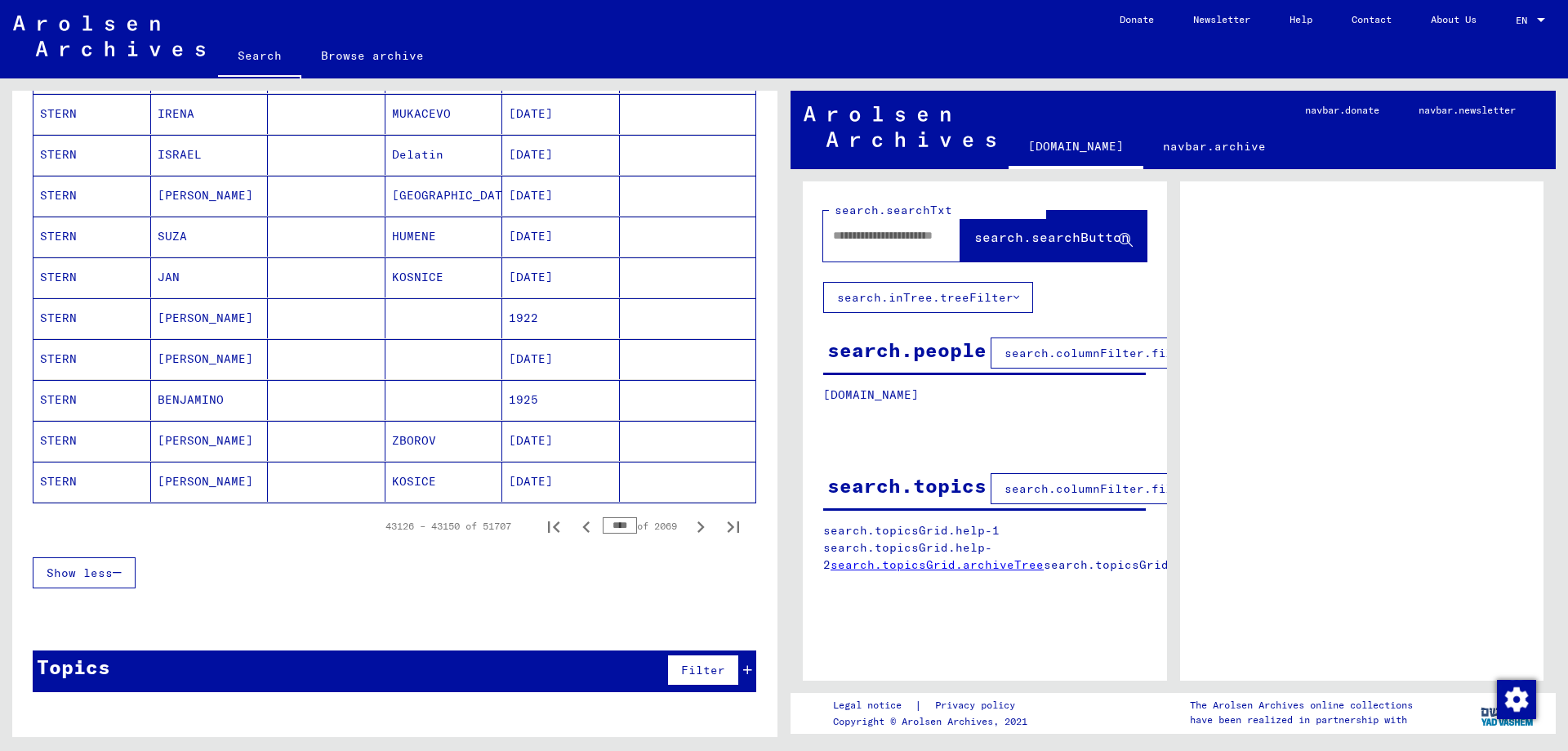
click at [704, 533] on icon "Next page" at bounding box center [700, 527] width 22 height 23
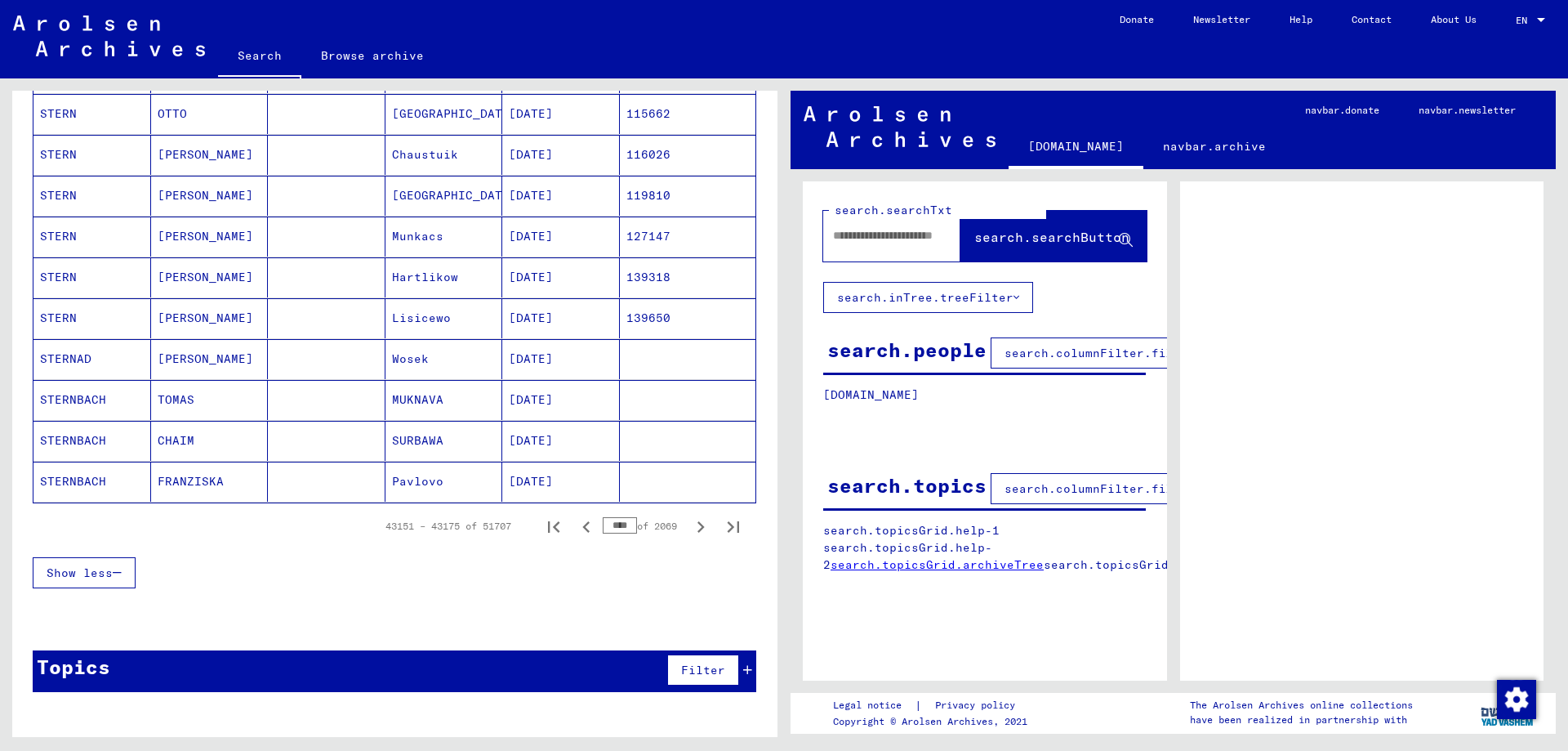
click at [704, 533] on icon "Next page" at bounding box center [700, 527] width 22 height 23
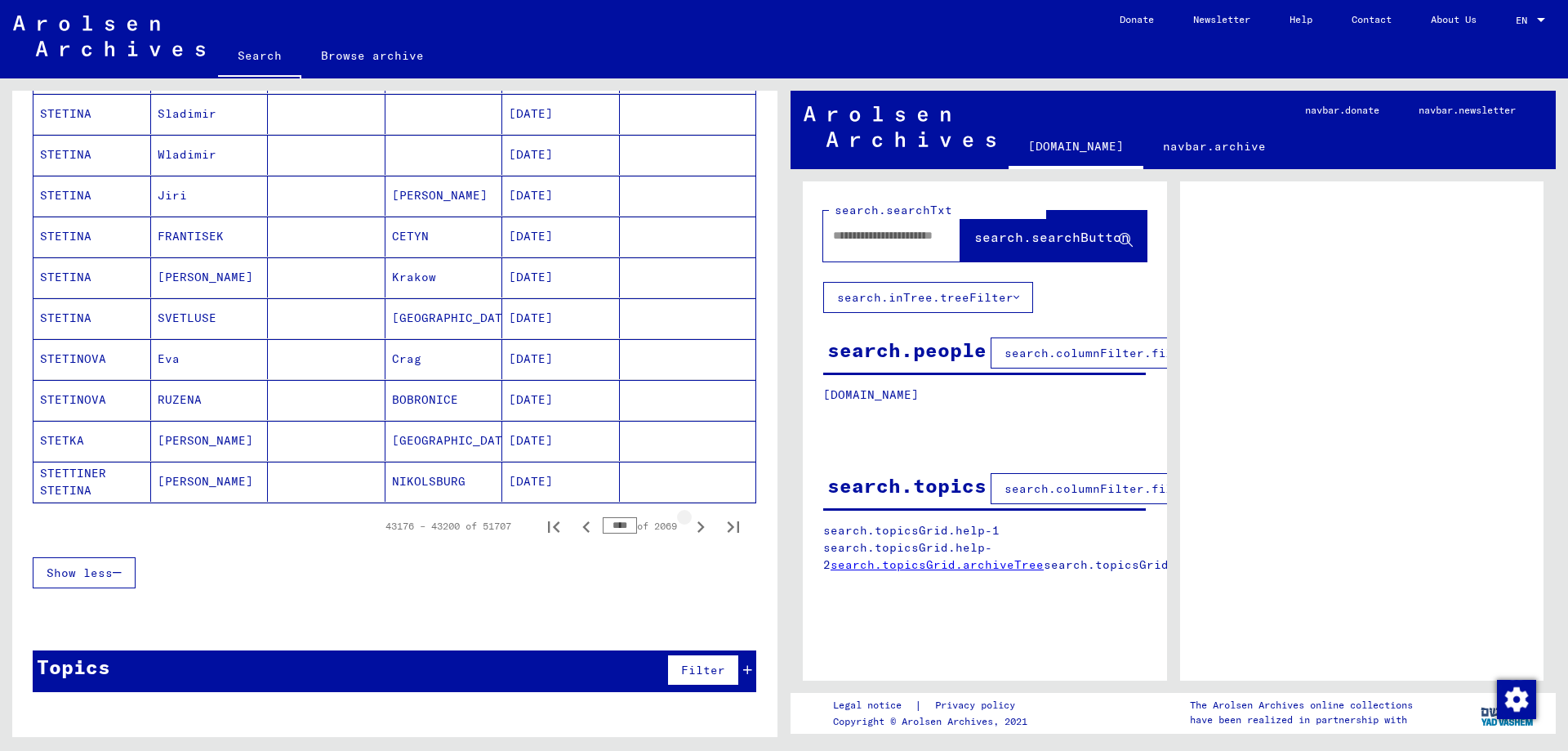
click at [704, 533] on icon "Next page" at bounding box center [700, 527] width 22 height 23
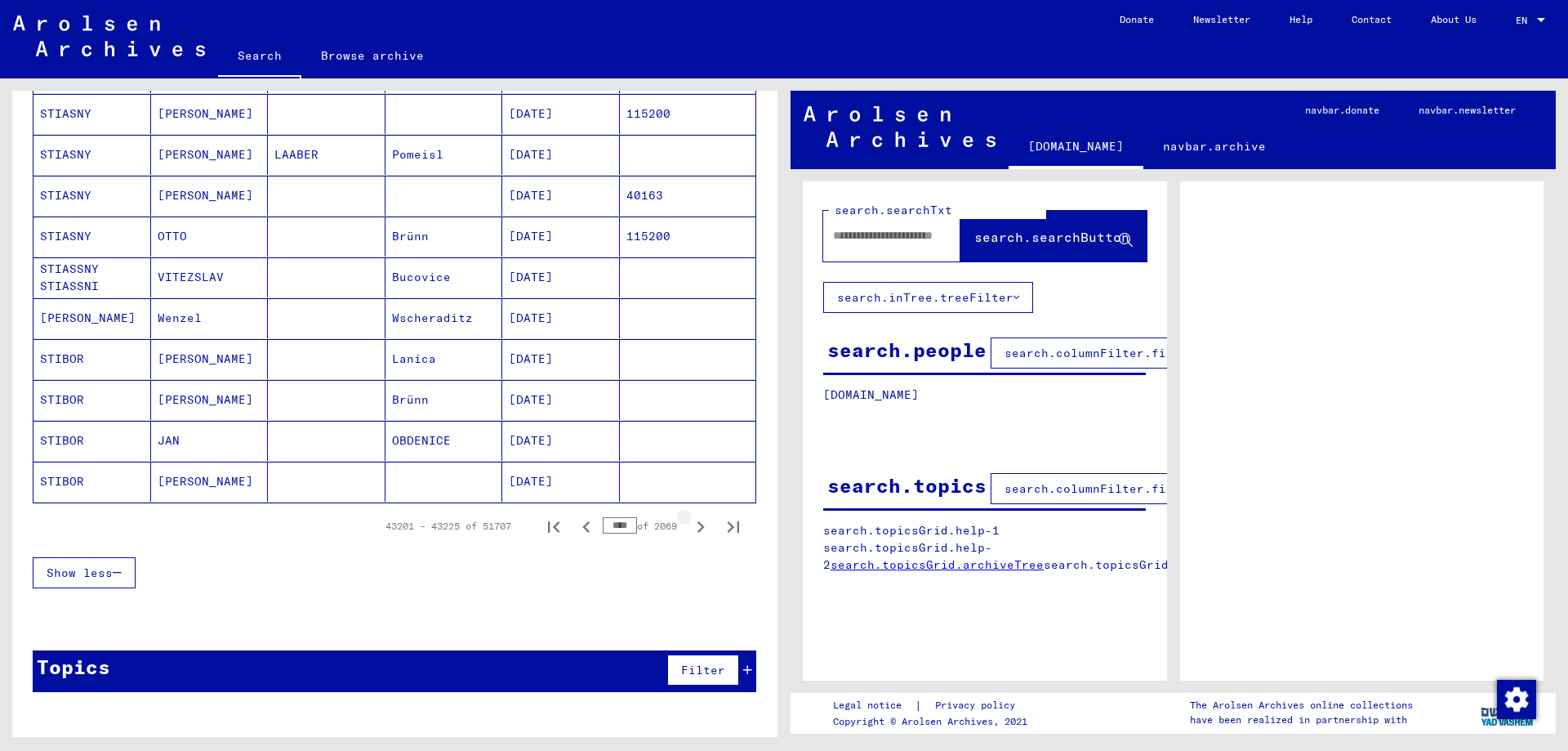
click at [704, 533] on icon "Next page" at bounding box center [700, 527] width 22 height 23
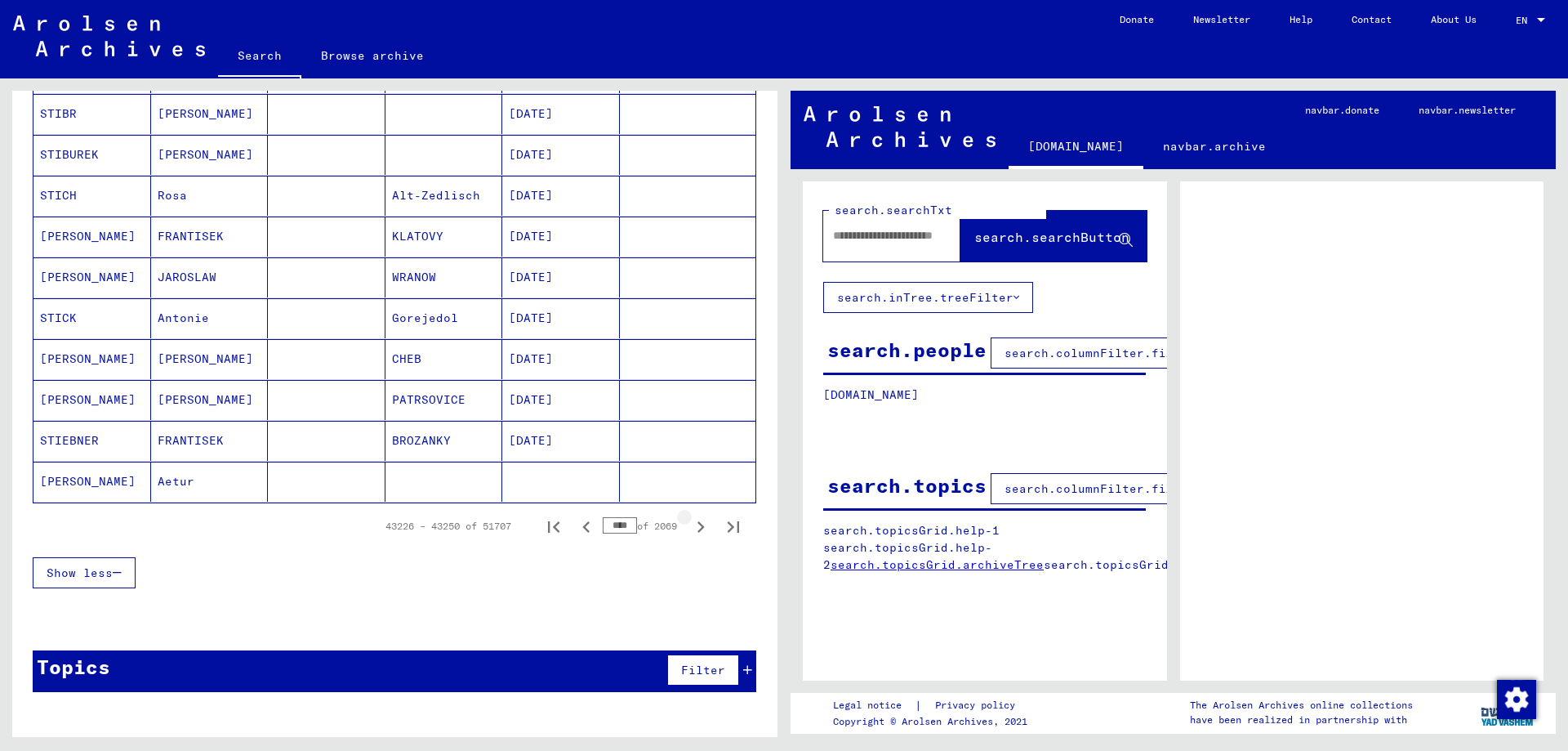
click at [704, 533] on icon "Next page" at bounding box center [700, 527] width 22 height 23
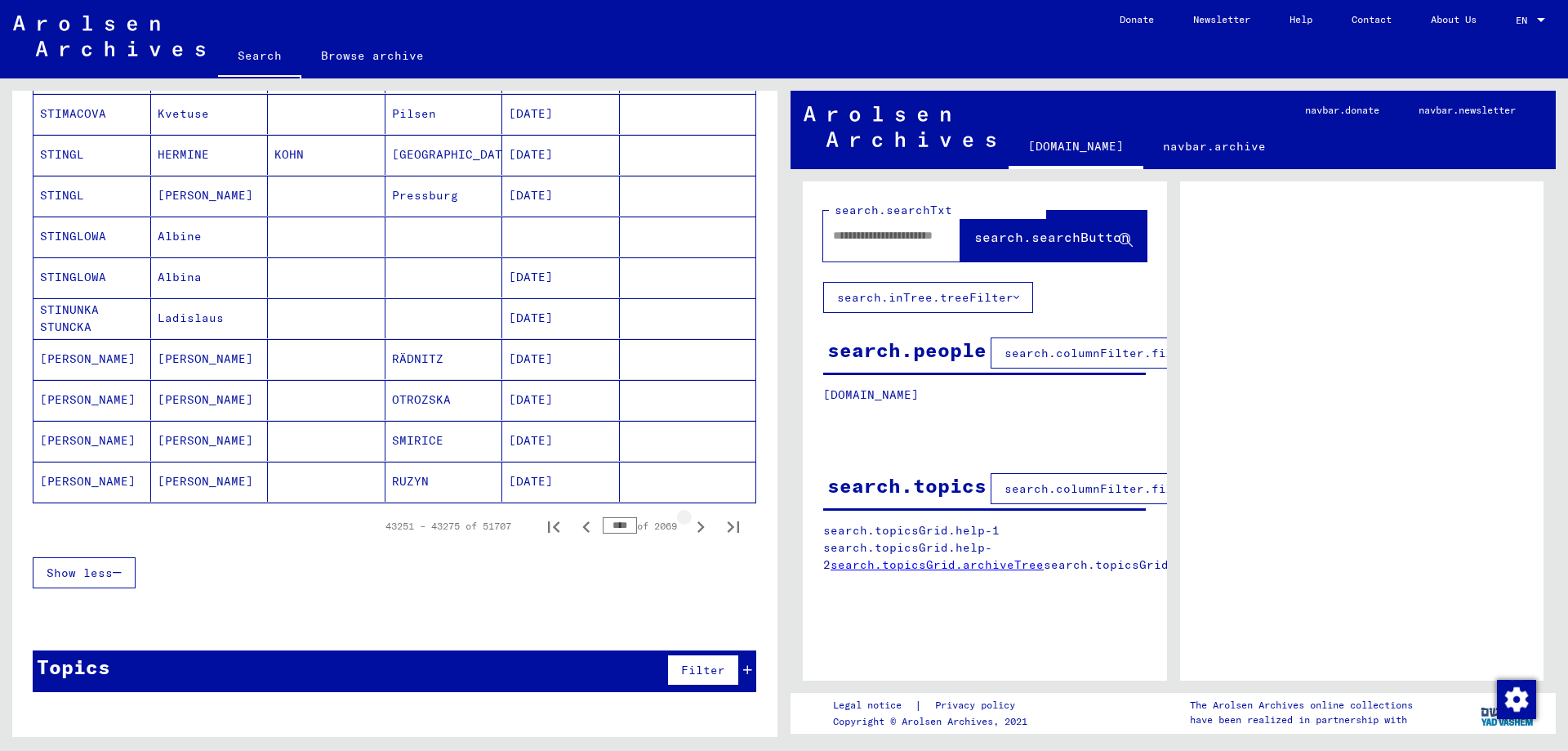
click at [704, 533] on icon "Next page" at bounding box center [700, 527] width 22 height 23
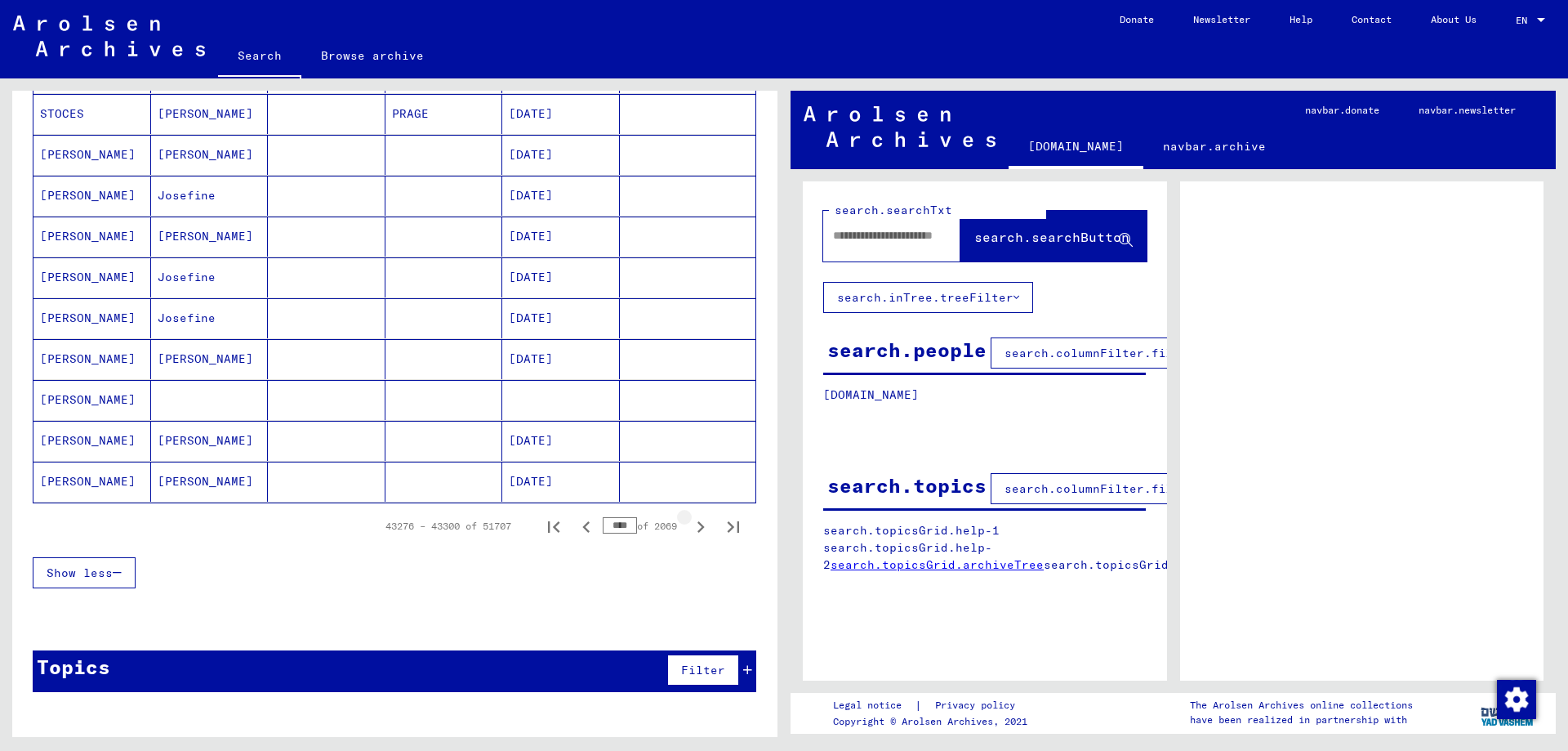
click at [704, 533] on icon "Next page" at bounding box center [700, 527] width 22 height 23
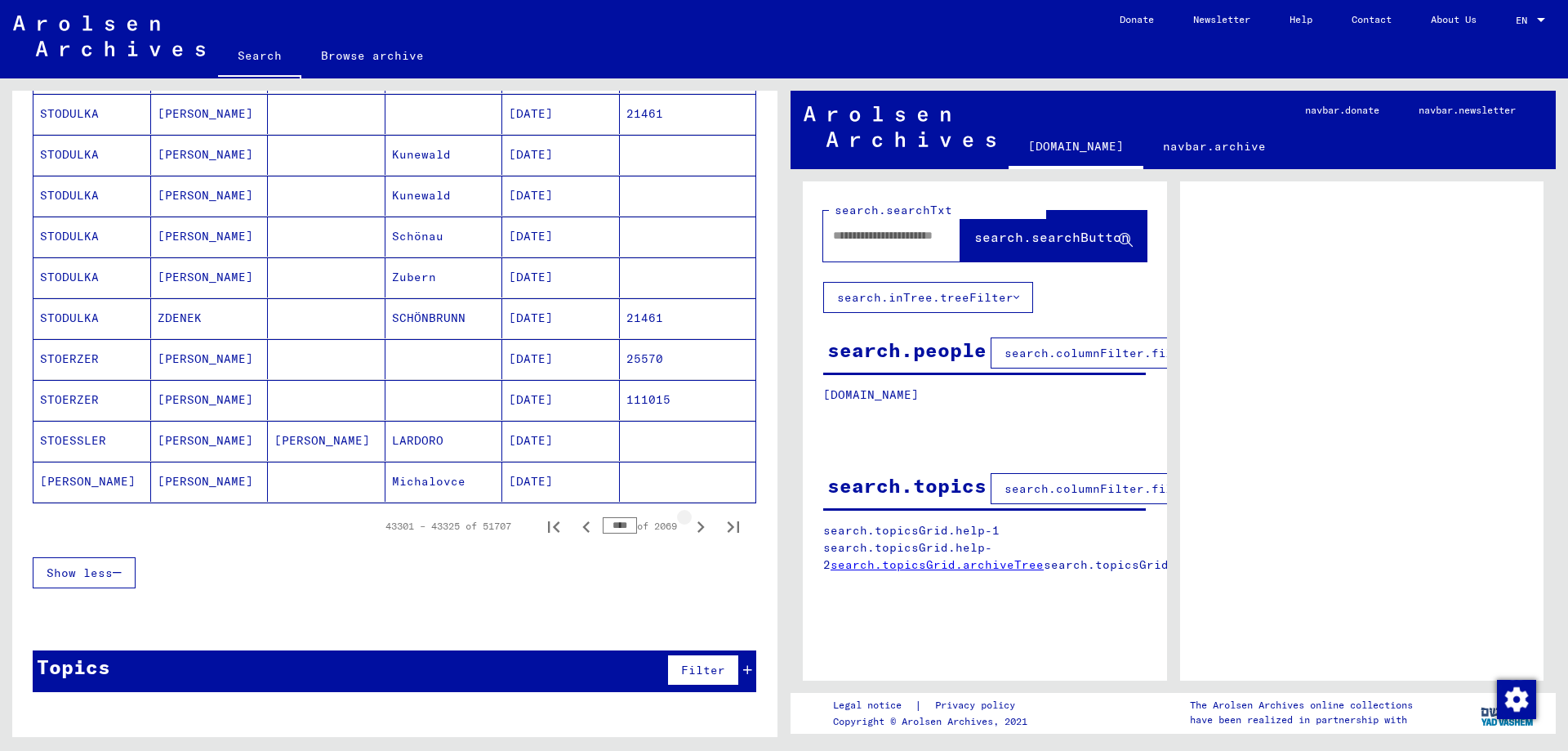
click at [704, 533] on icon "Next page" at bounding box center [700, 527] width 22 height 23
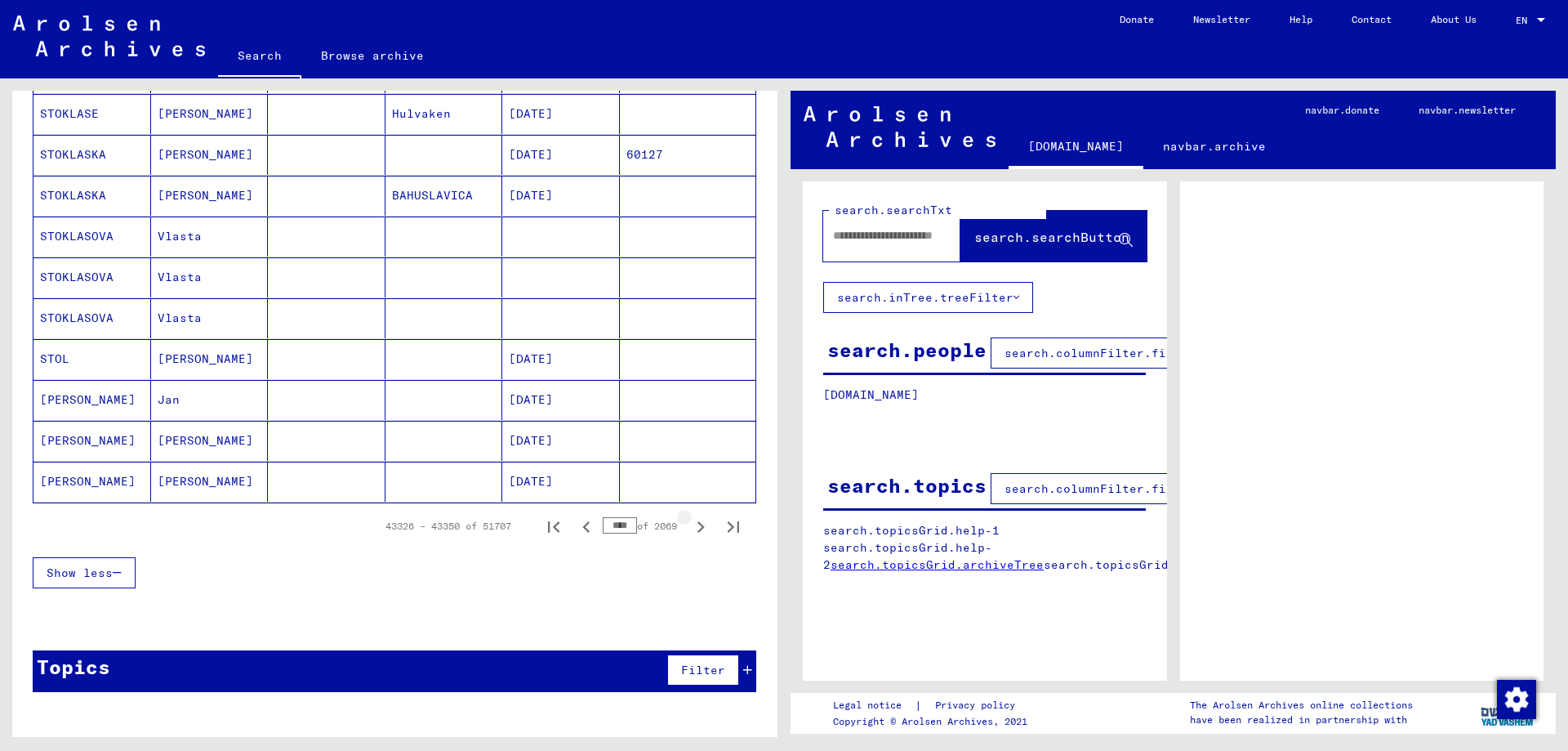
click at [704, 533] on icon "Next page" at bounding box center [700, 527] width 22 height 23
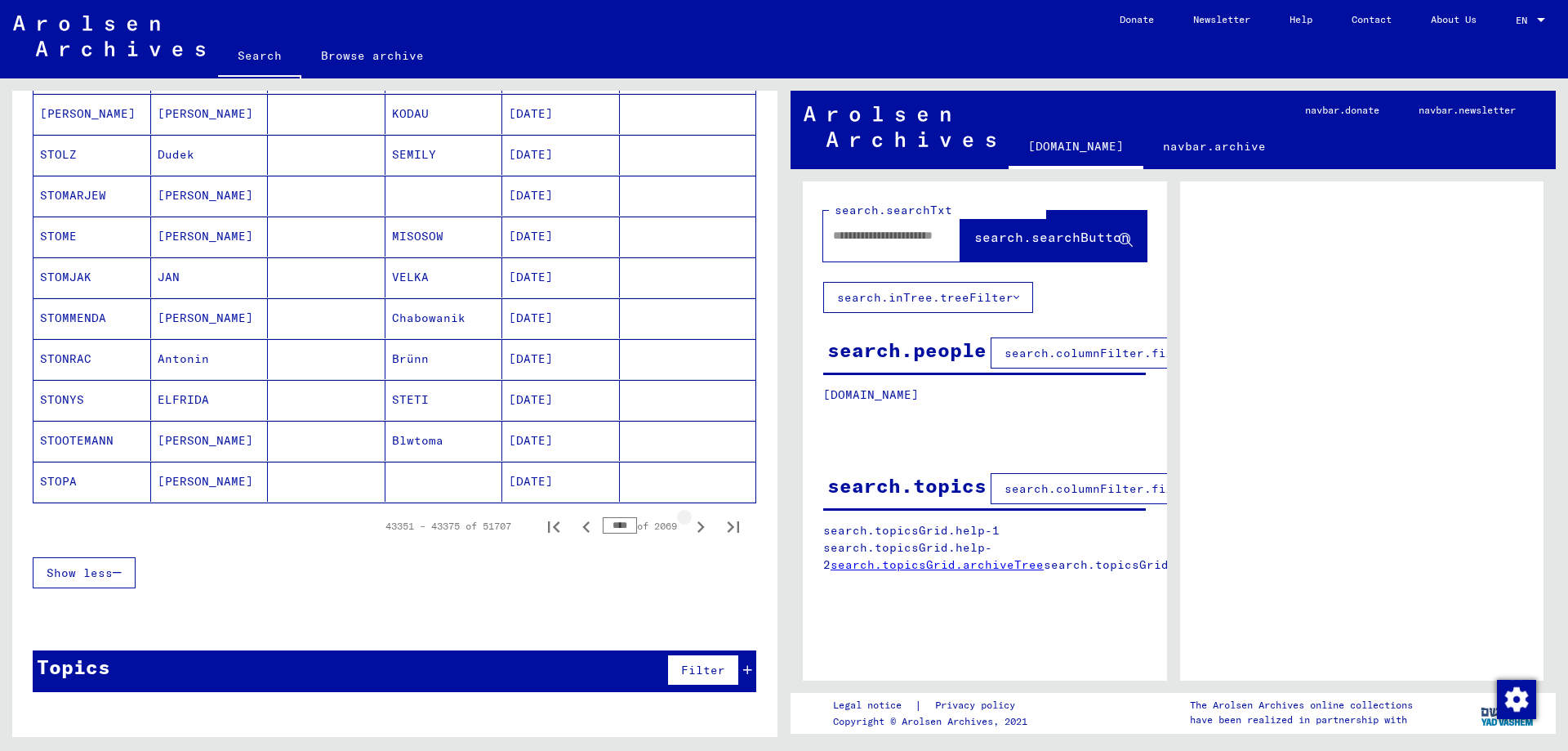
click at [704, 533] on icon "Next page" at bounding box center [700, 527] width 22 height 23
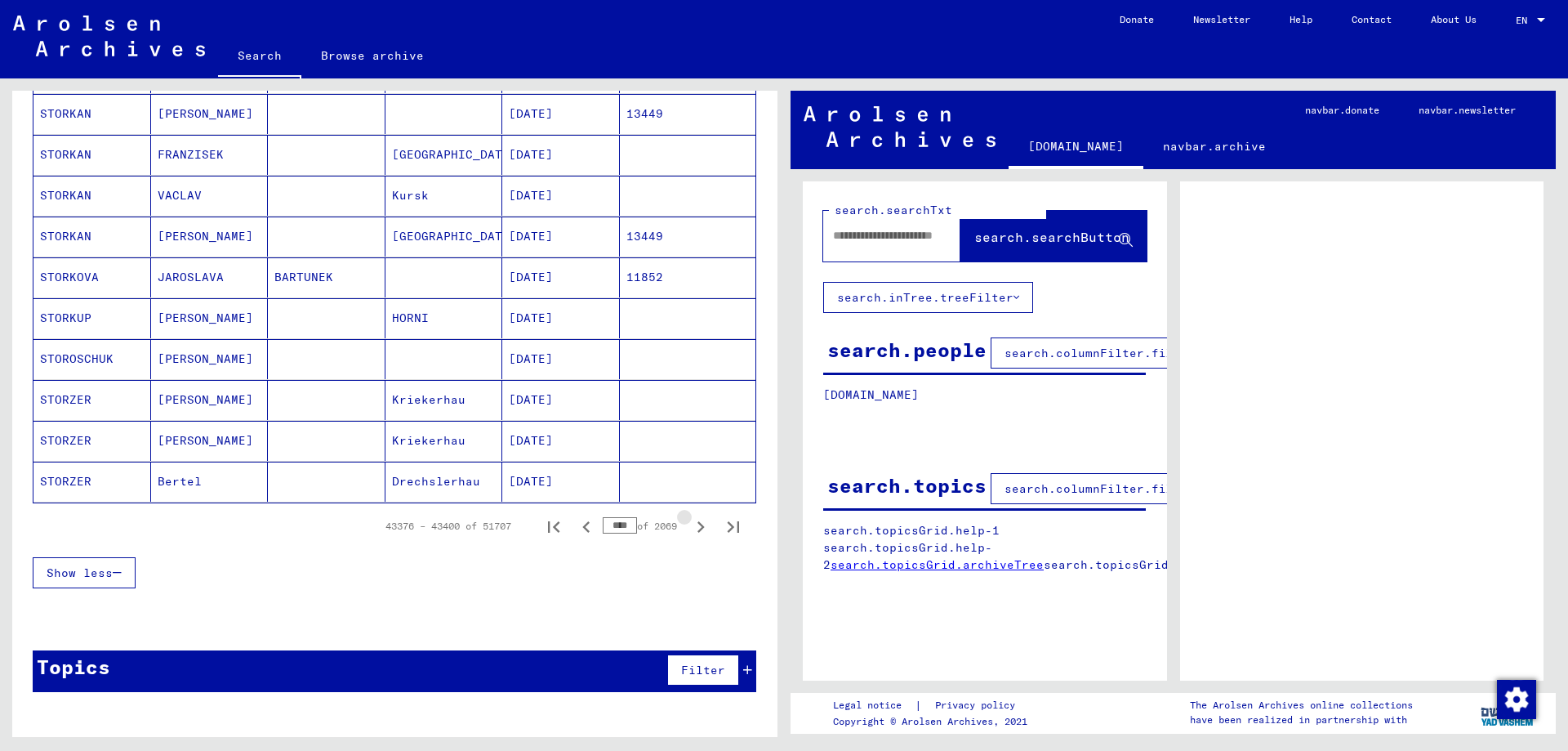
click at [704, 533] on icon "Next page" at bounding box center [700, 527] width 22 height 23
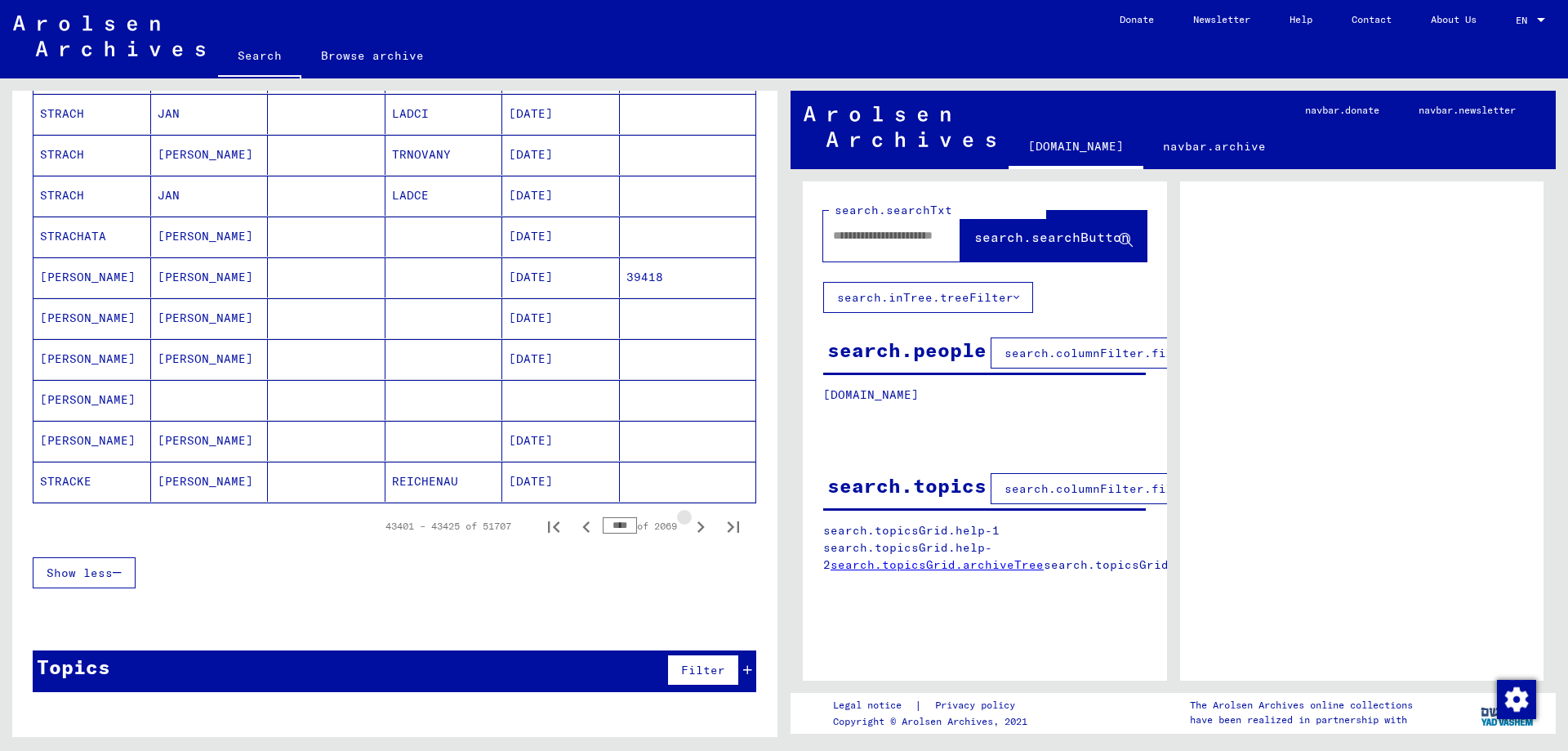
click at [704, 533] on icon "Next page" at bounding box center [700, 527] width 22 height 23
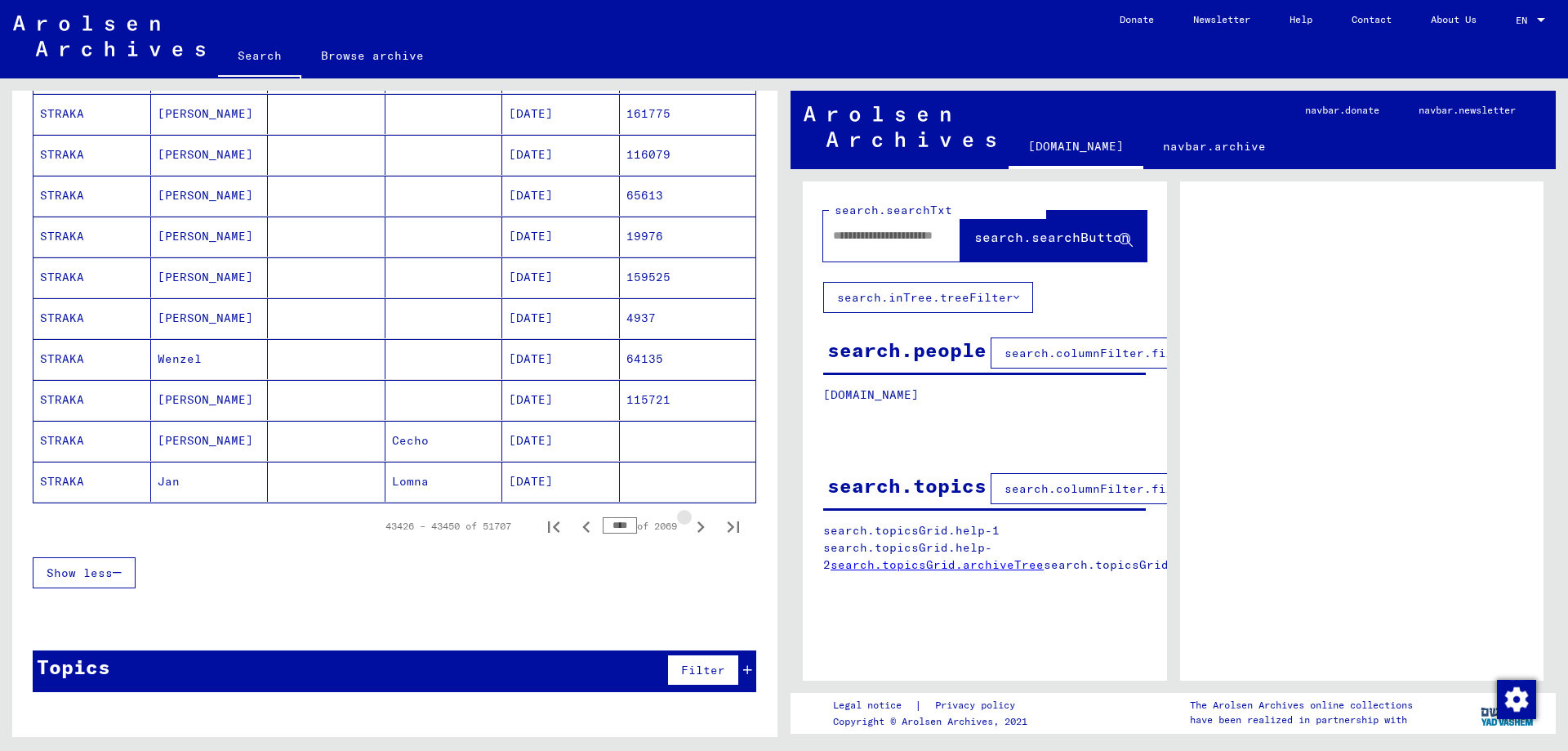
click at [704, 533] on icon "Next page" at bounding box center [700, 527] width 22 height 23
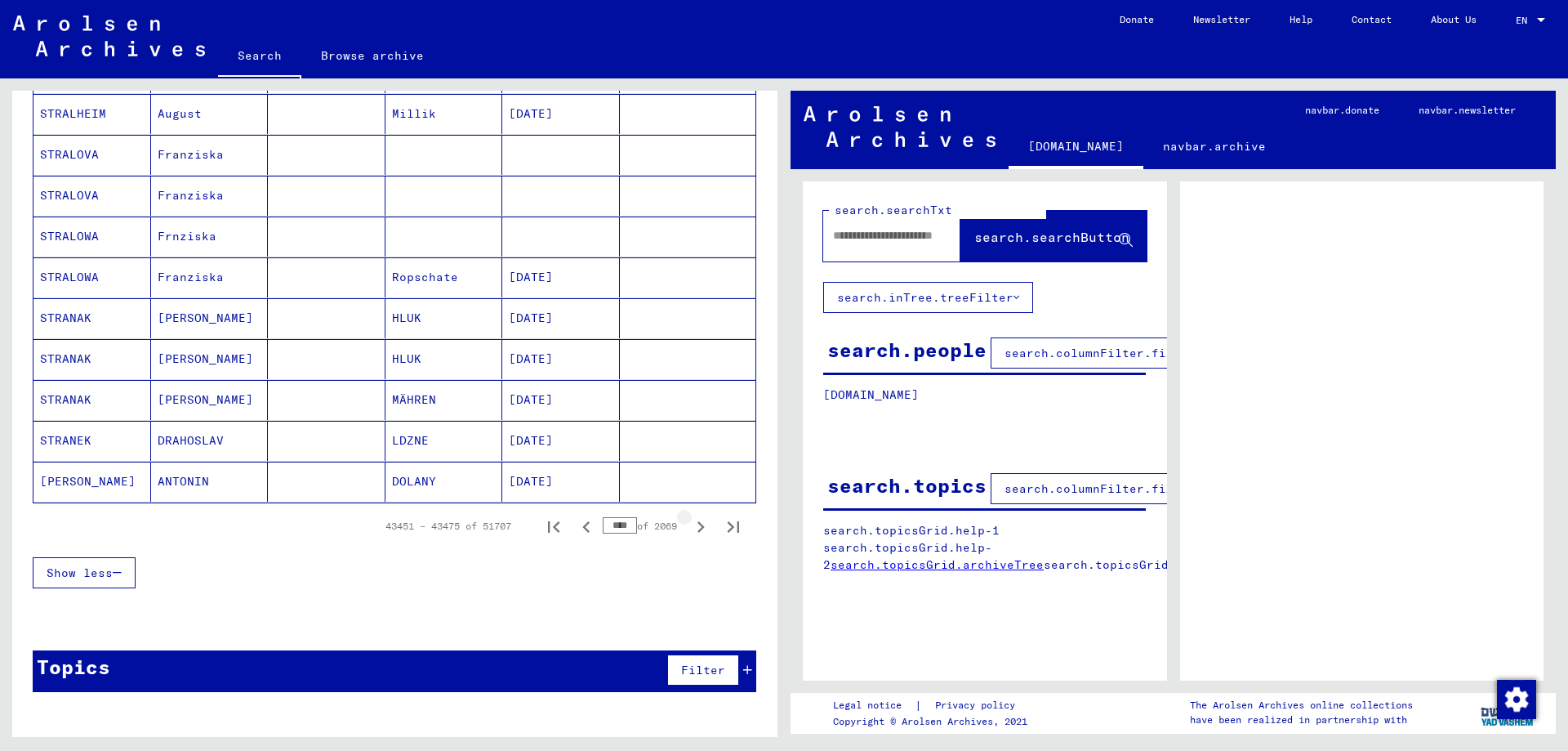
click at [704, 533] on icon "Next page" at bounding box center [700, 527] width 22 height 23
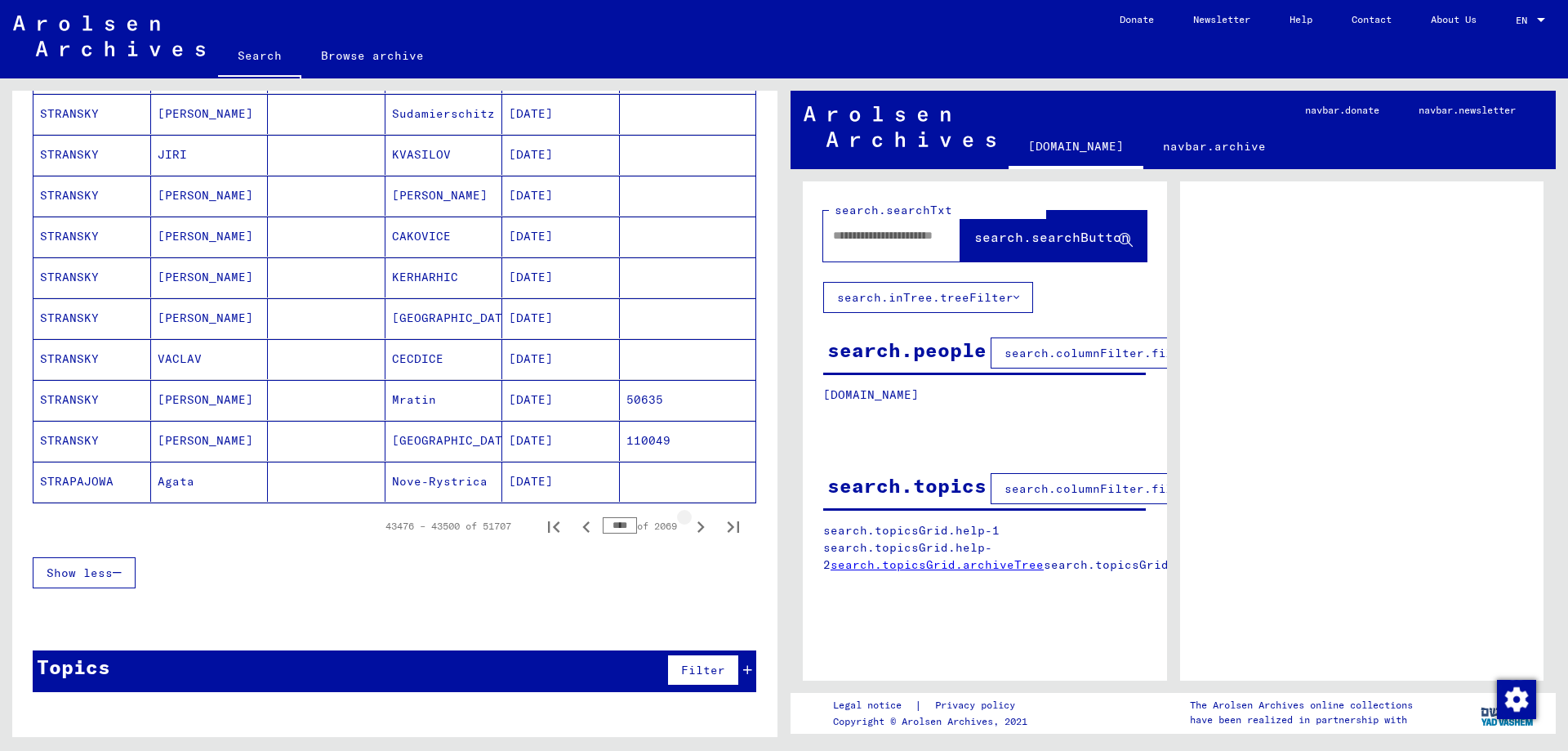
click at [704, 533] on icon "Next page" at bounding box center [700, 527] width 22 height 23
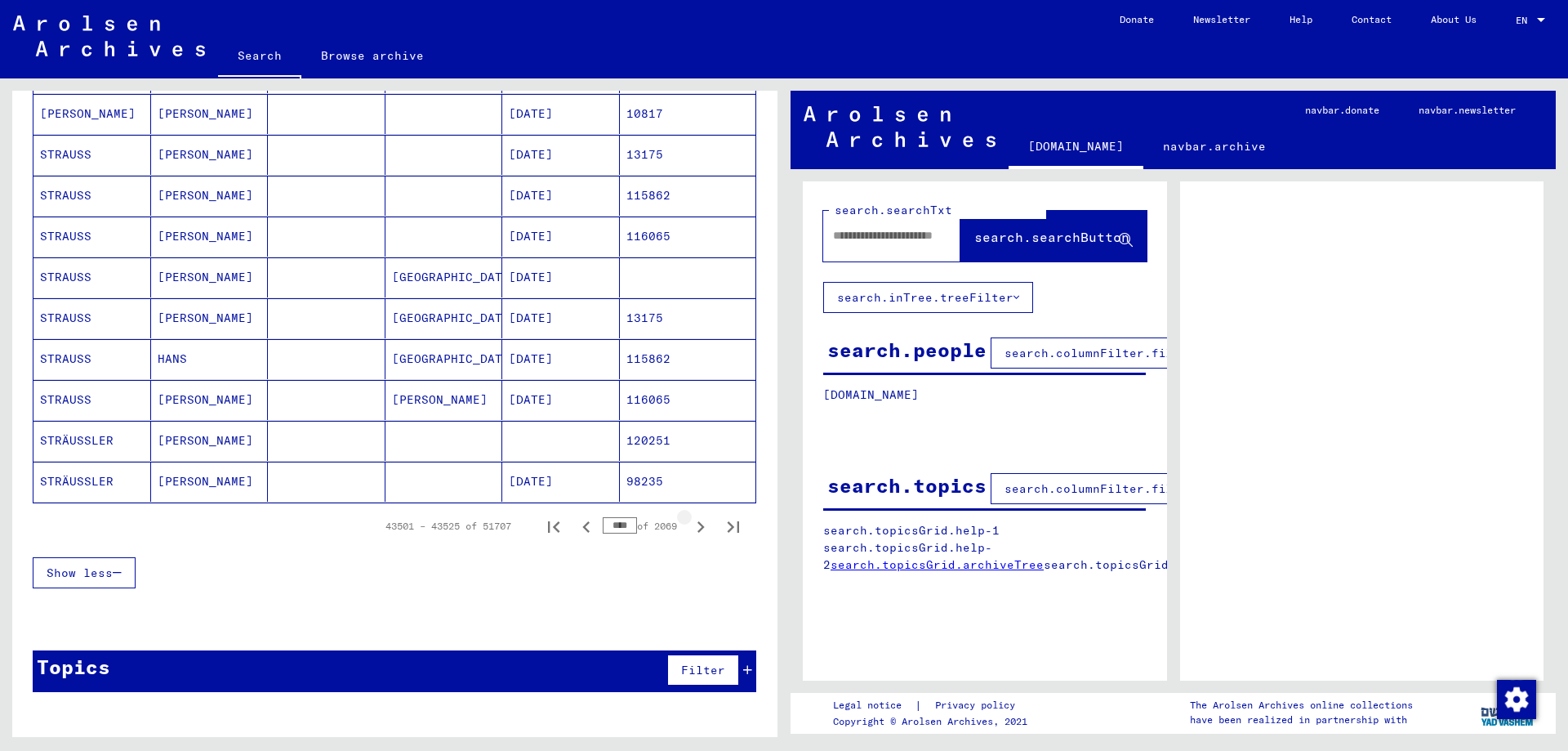
click at [704, 533] on icon "Next page" at bounding box center [700, 527] width 22 height 23
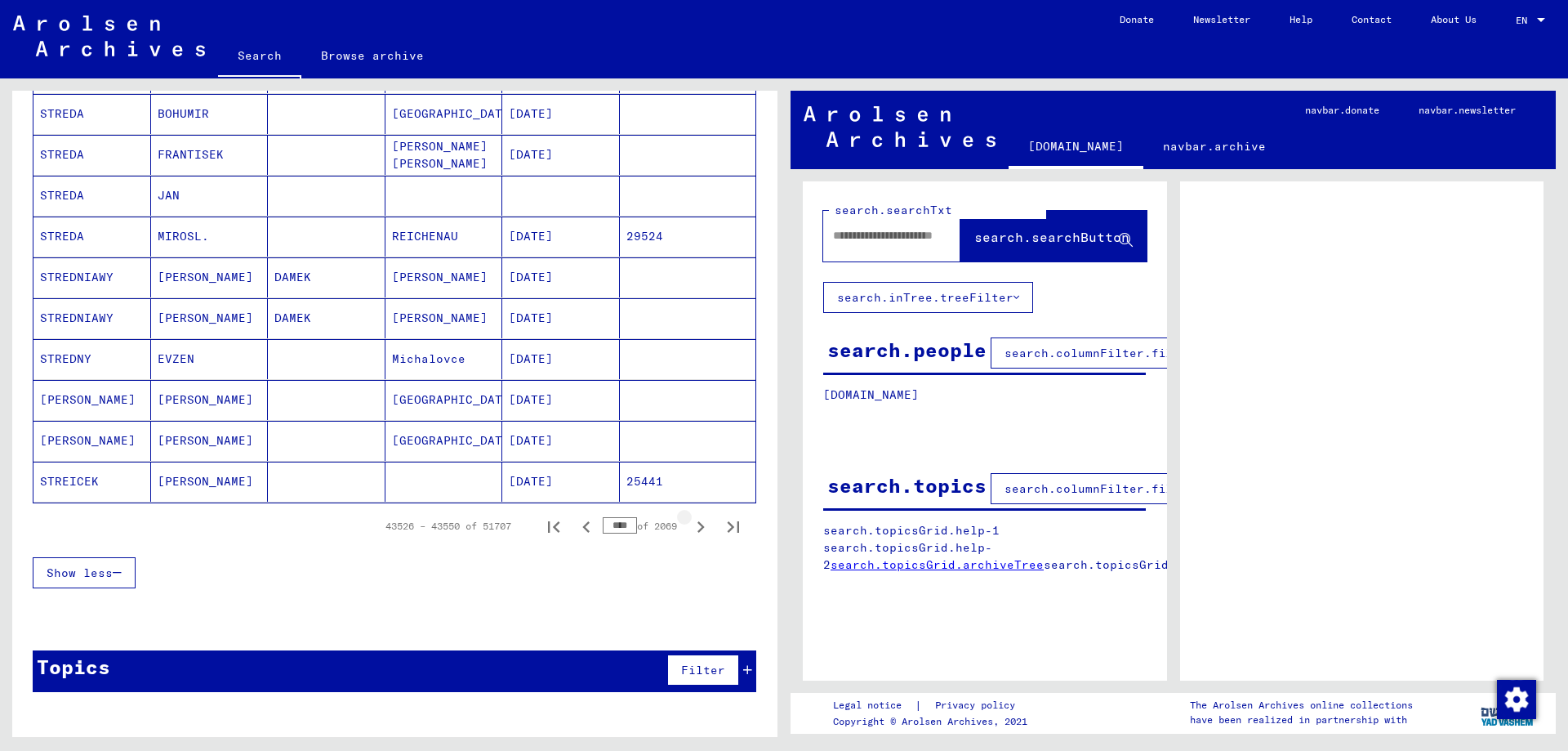
click at [704, 533] on icon "Next page" at bounding box center [700, 527] width 22 height 23
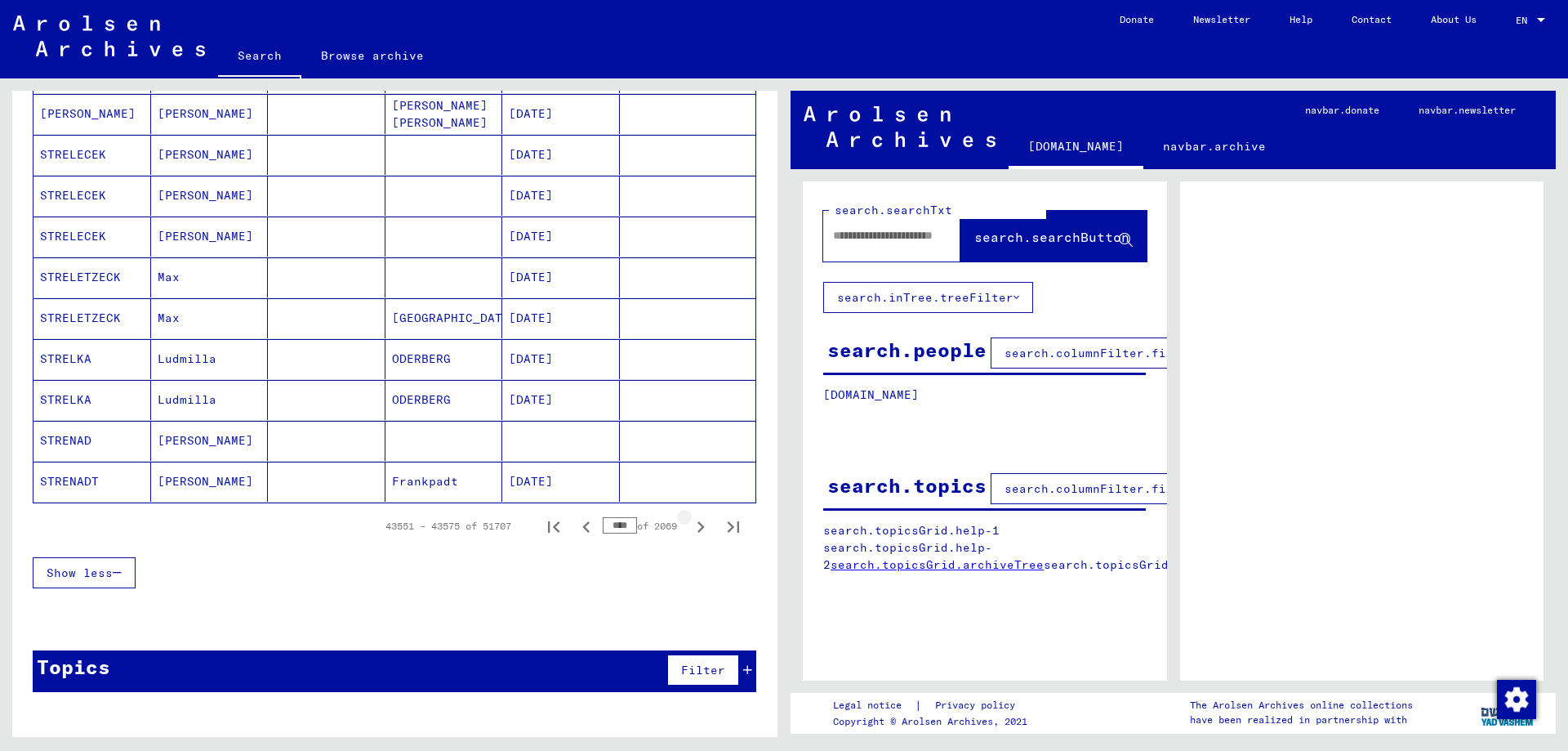
click at [704, 533] on icon "Next page" at bounding box center [700, 527] width 22 height 23
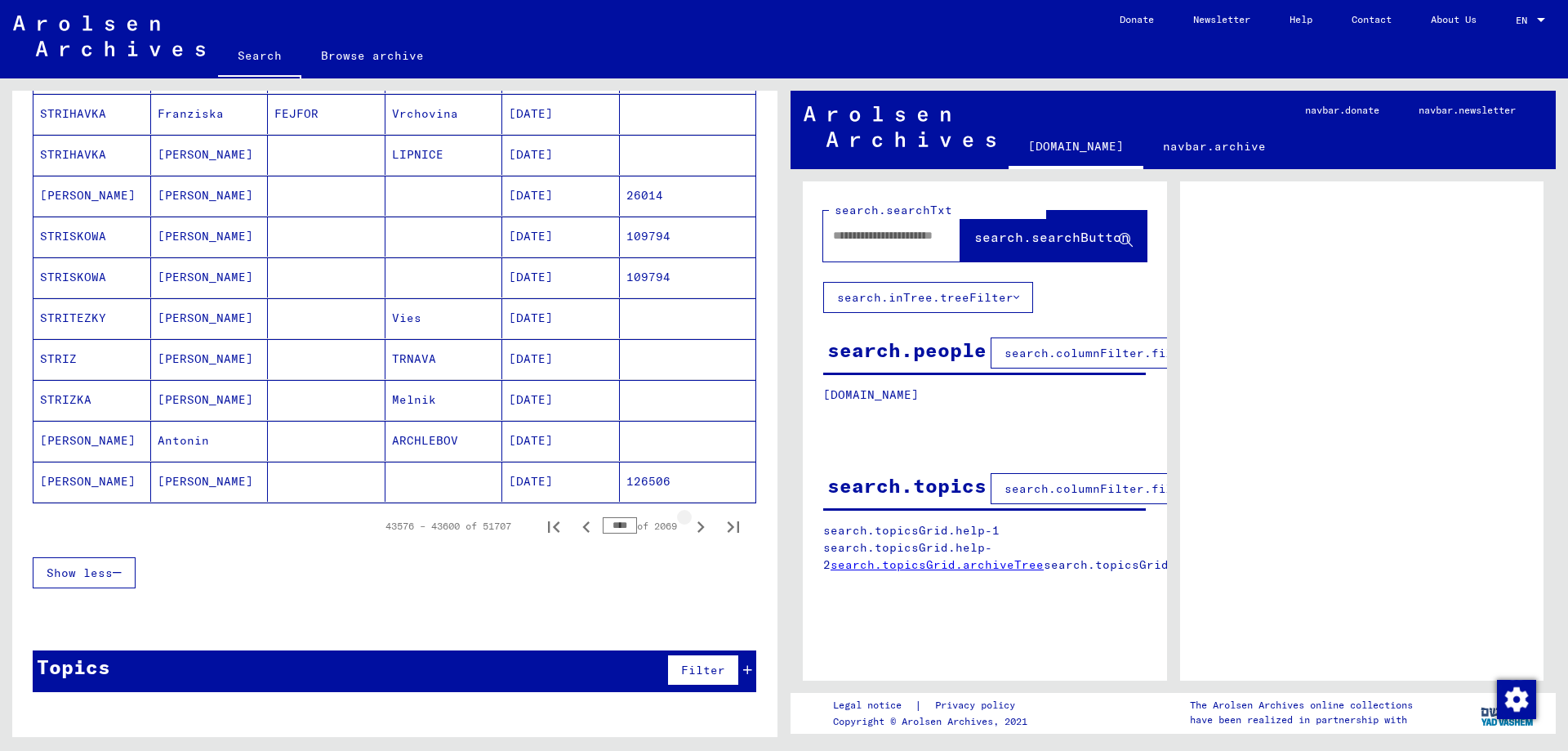
click at [704, 533] on icon "Next page" at bounding box center [700, 527] width 22 height 23
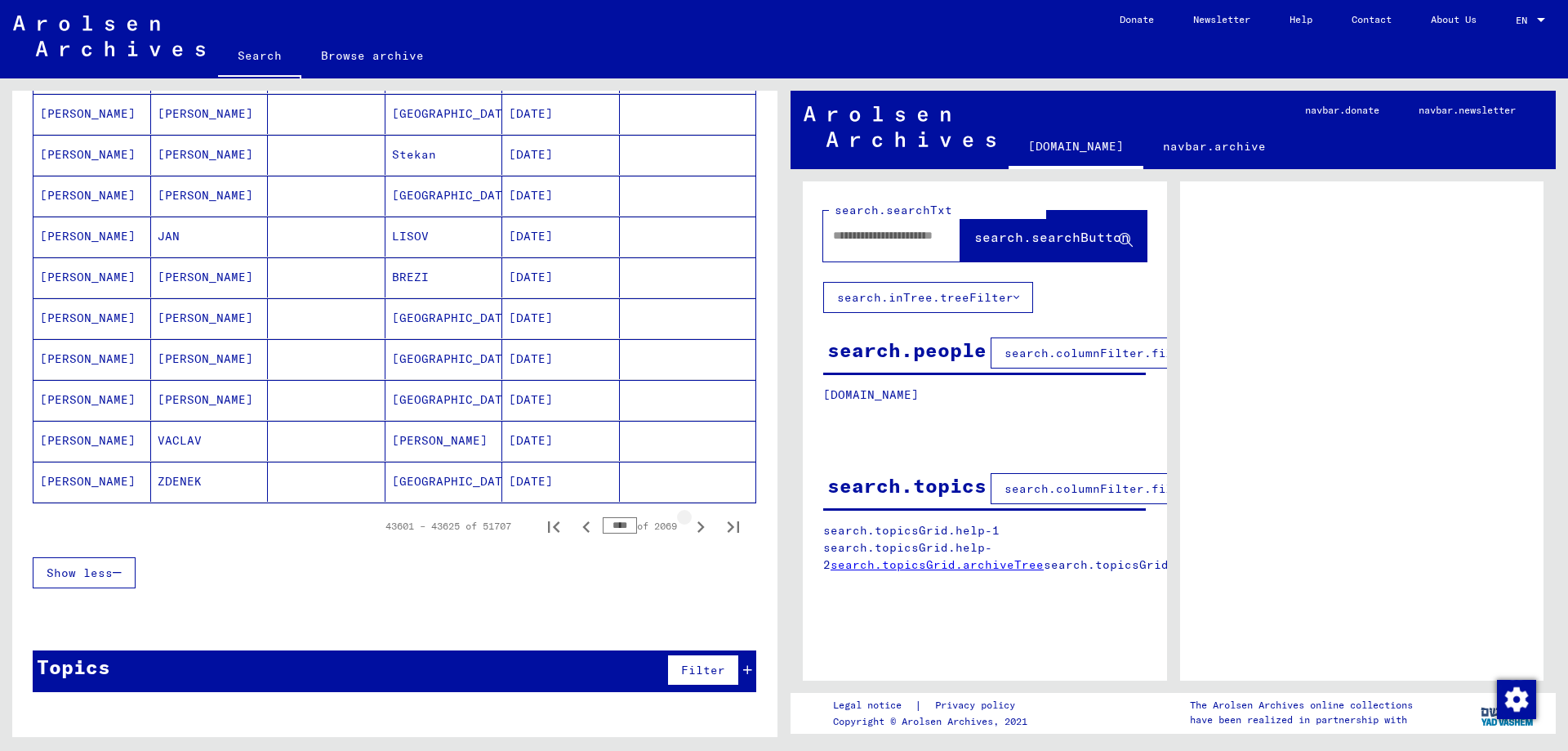
click at [704, 533] on icon "Next page" at bounding box center [700, 527] width 22 height 23
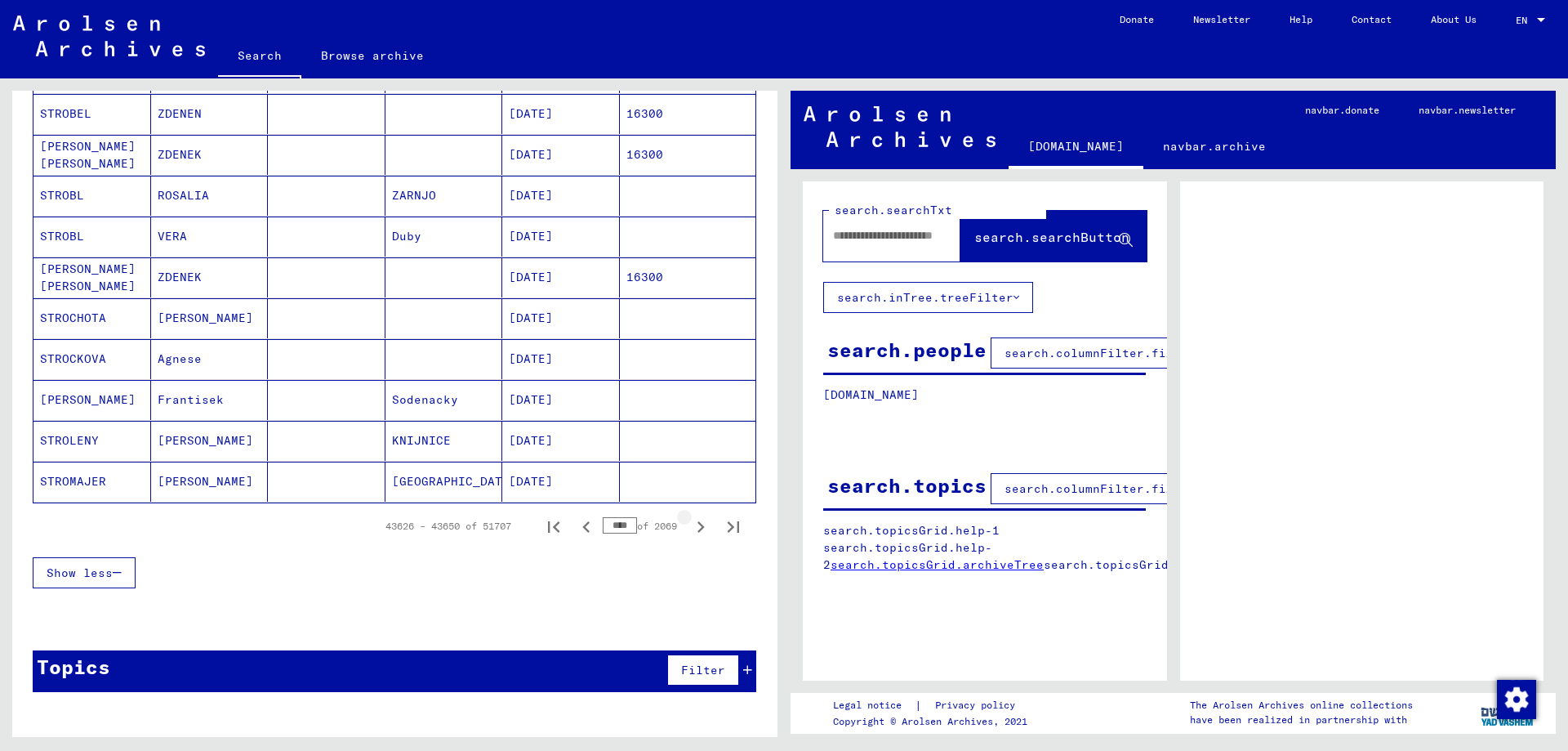
click at [704, 533] on icon "Next page" at bounding box center [700, 527] width 22 height 23
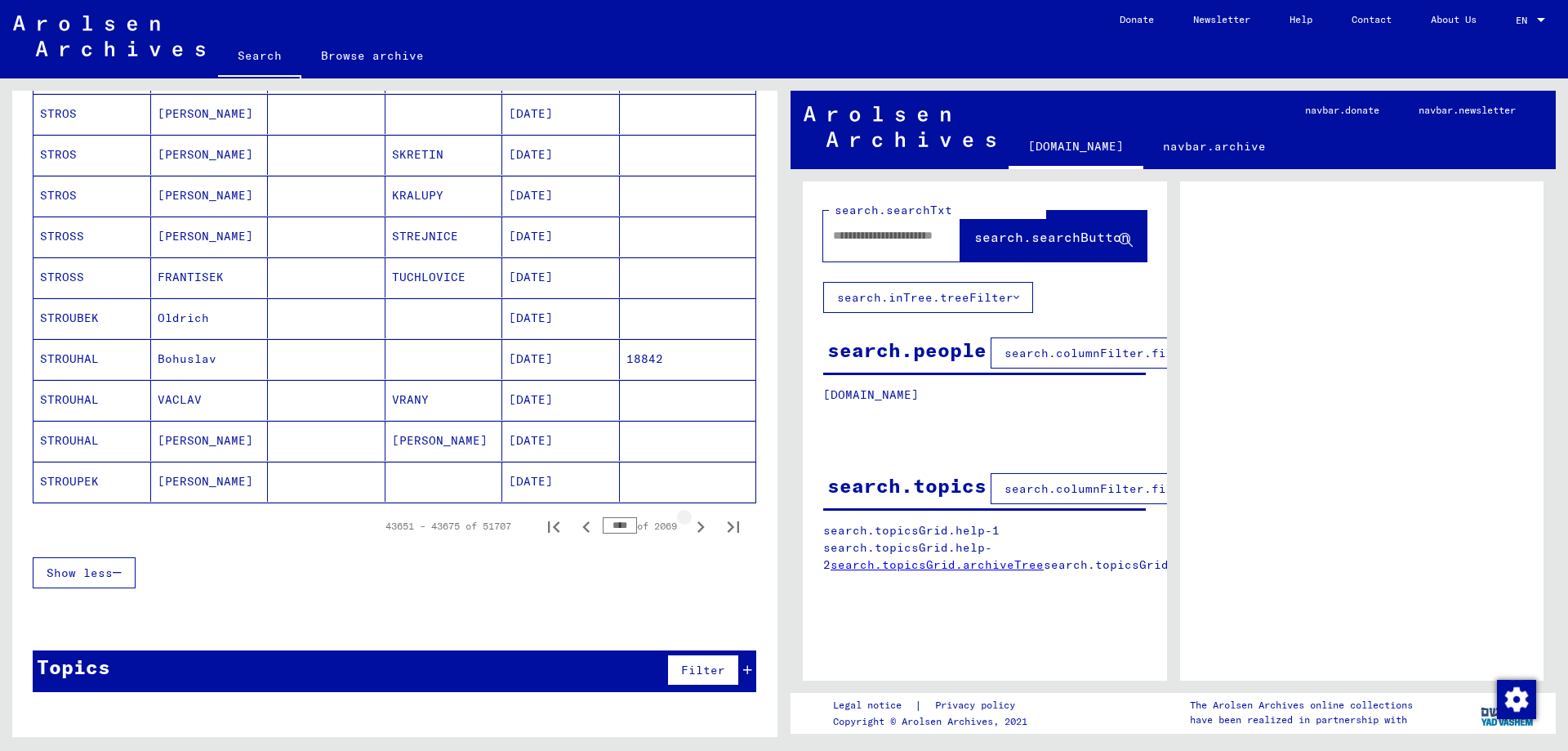
click at [704, 533] on icon "Next page" at bounding box center [700, 527] width 22 height 23
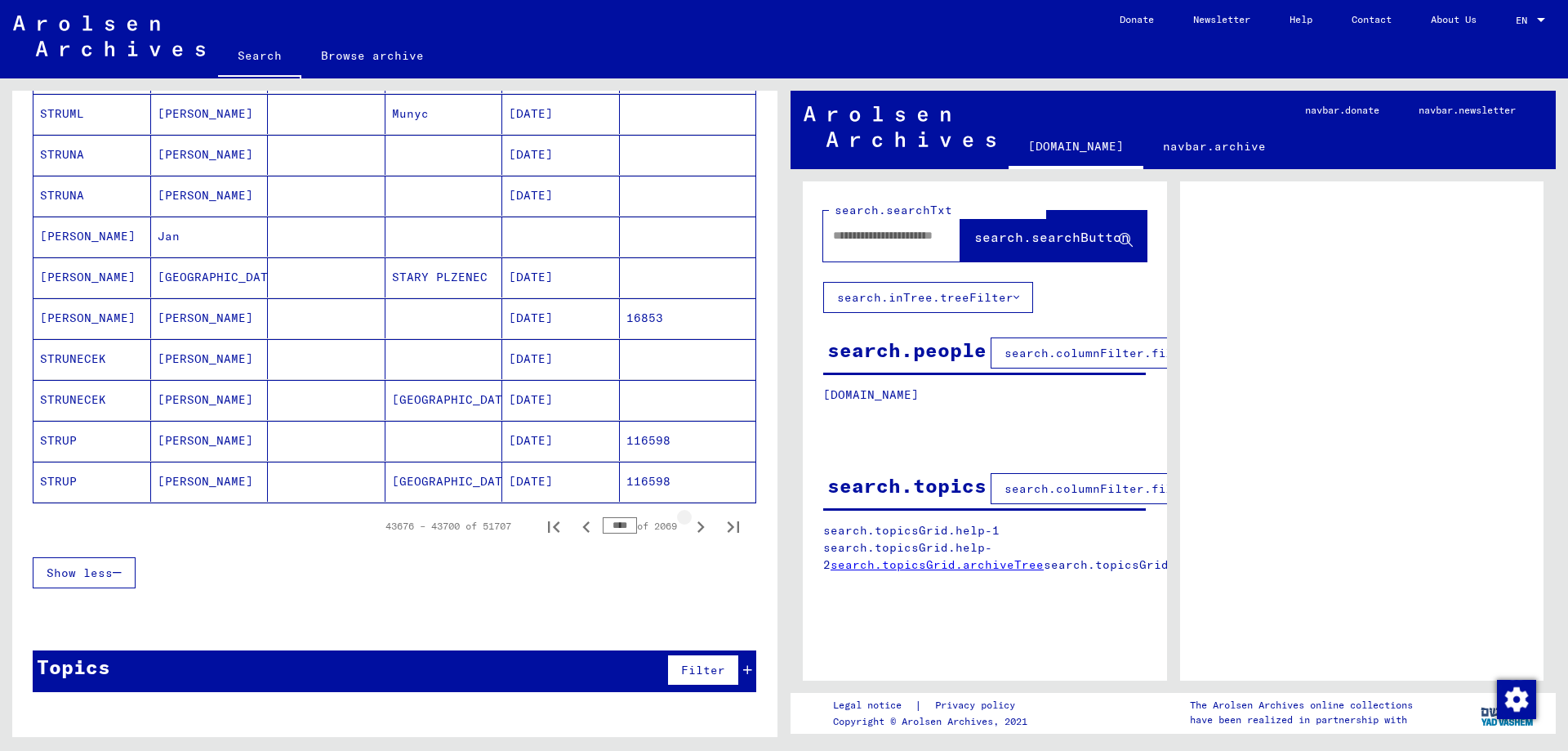
click at [704, 533] on icon "Next page" at bounding box center [700, 527] width 22 height 23
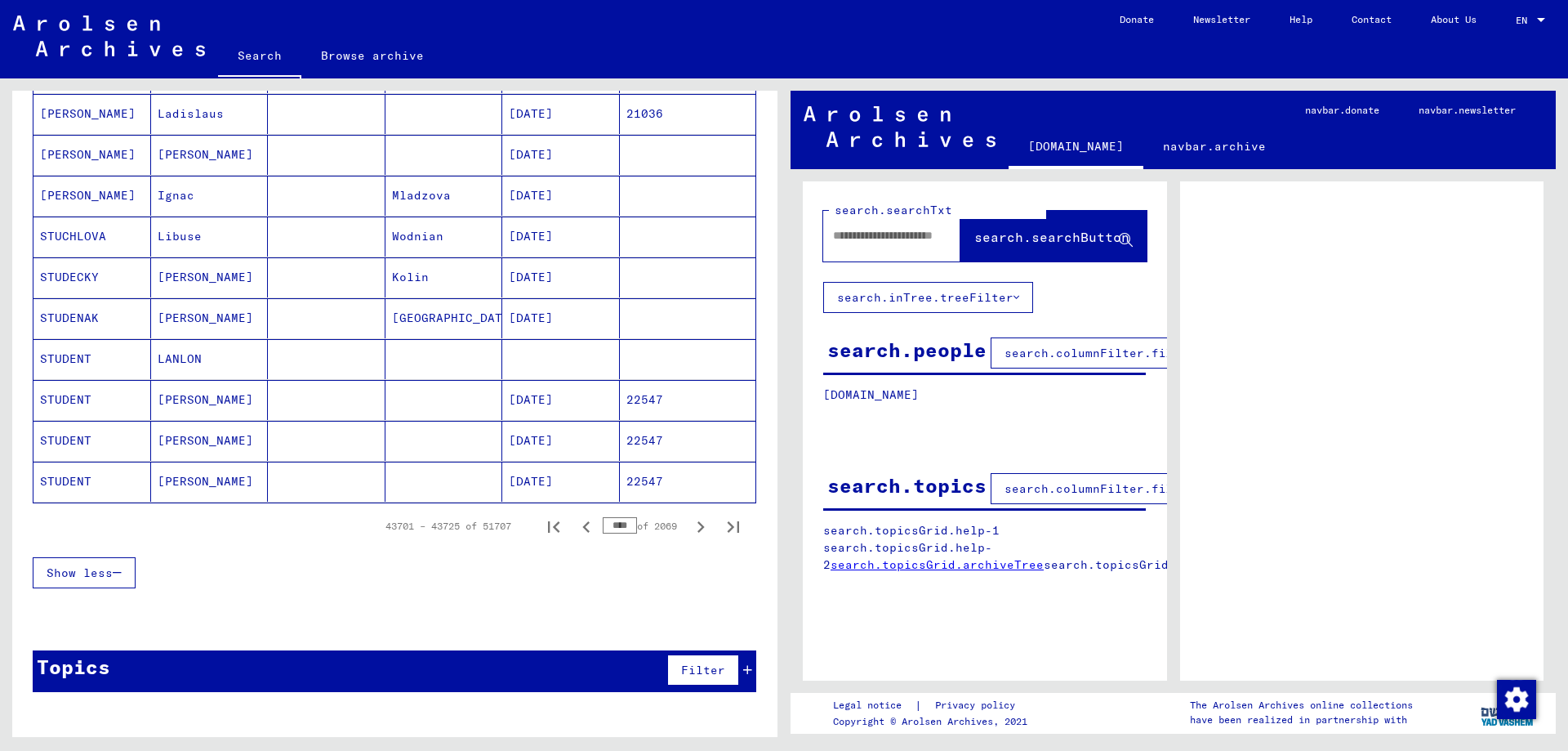
click at [704, 533] on icon "Next page" at bounding box center [700, 527] width 22 height 23
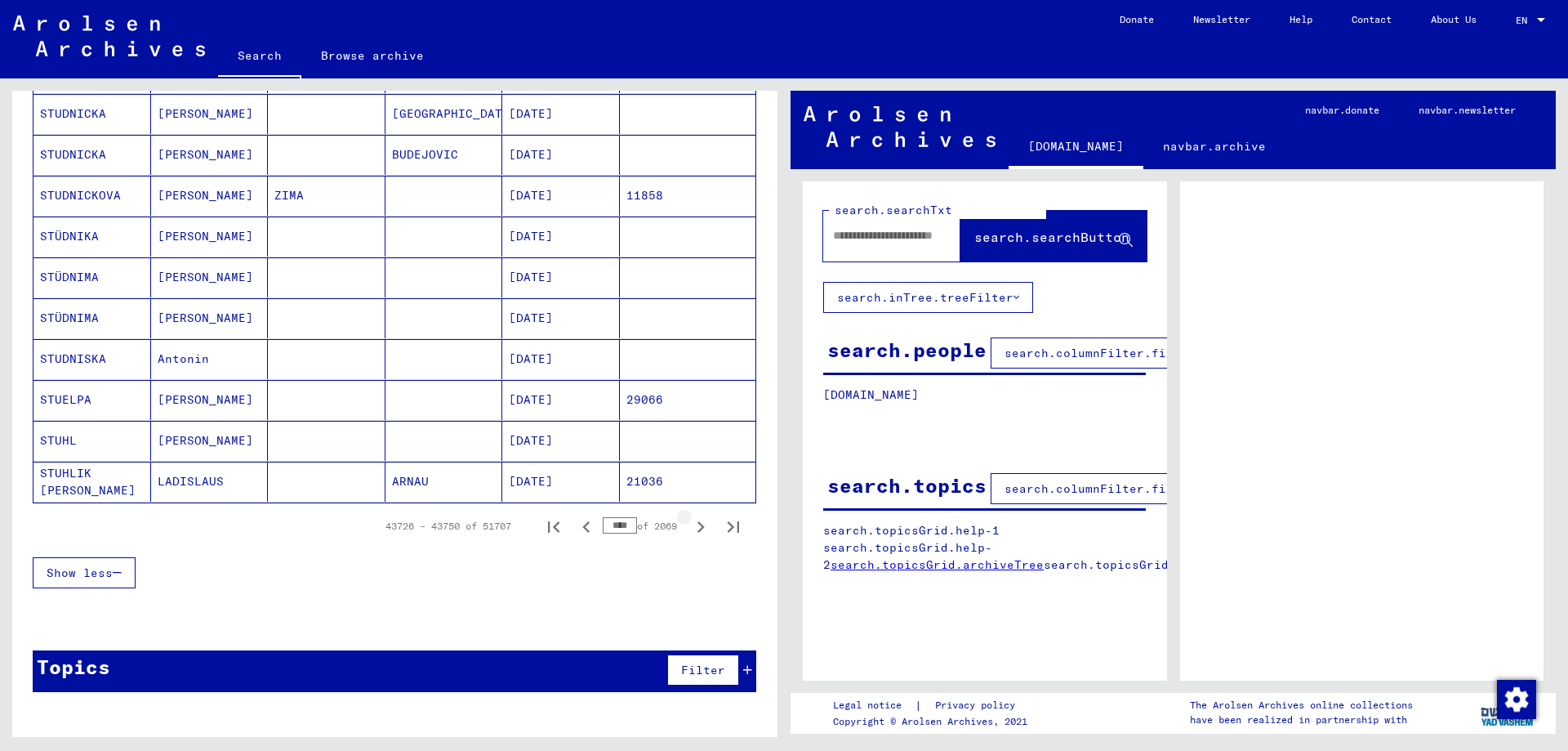
click at [704, 533] on icon "Next page" at bounding box center [700, 527] width 22 height 23
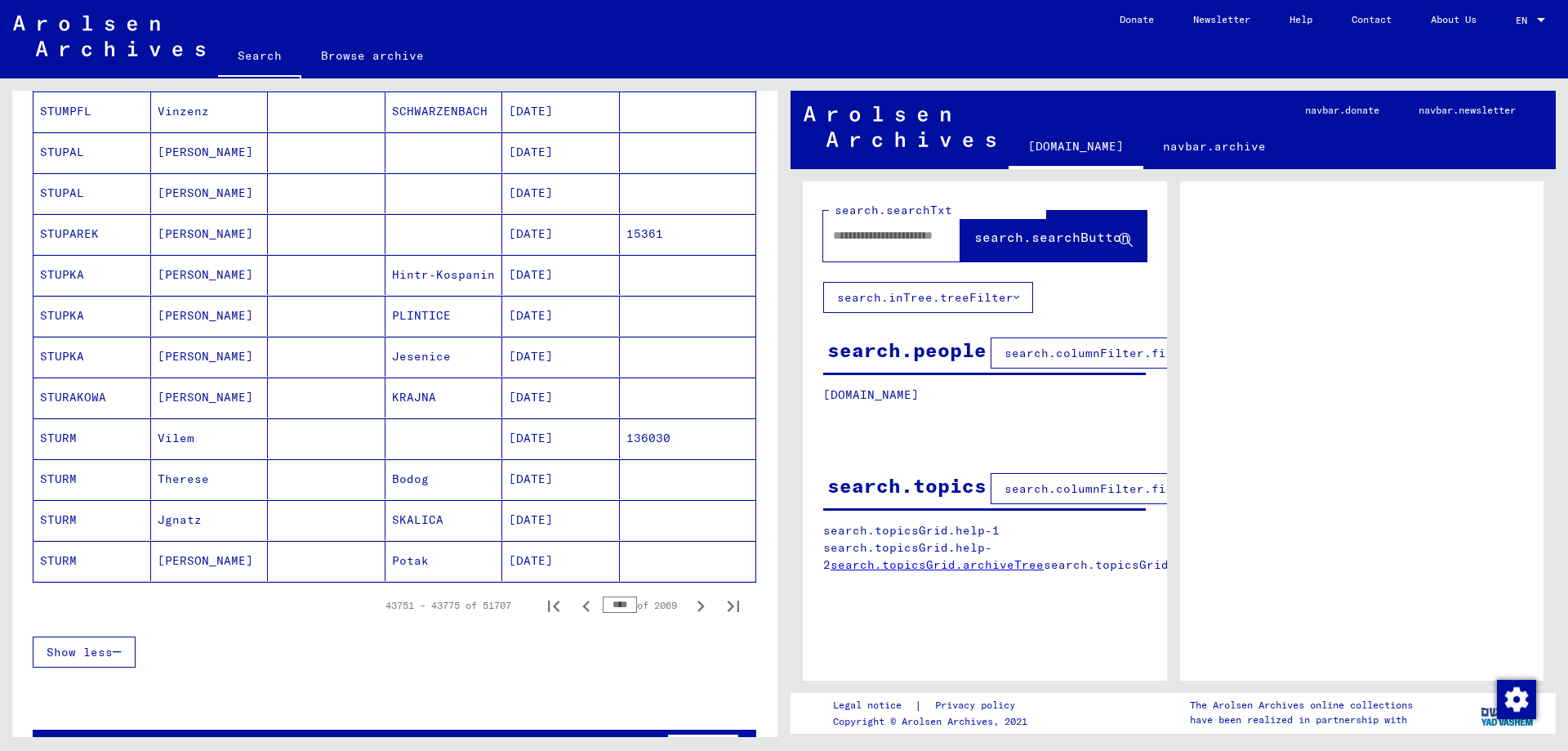
scroll to position [805, 0]
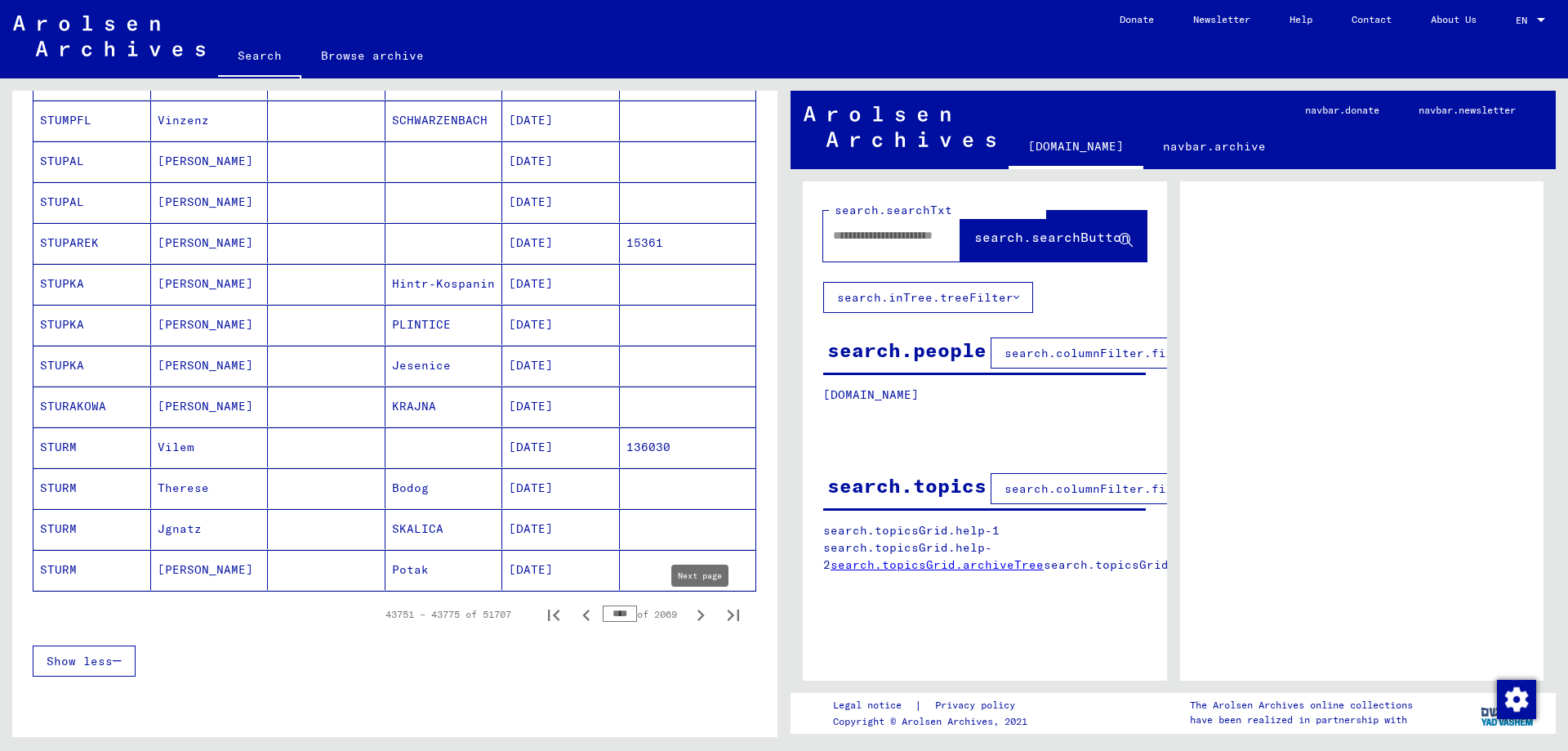
click at [702, 612] on icon "Next page" at bounding box center [700, 615] width 22 height 23
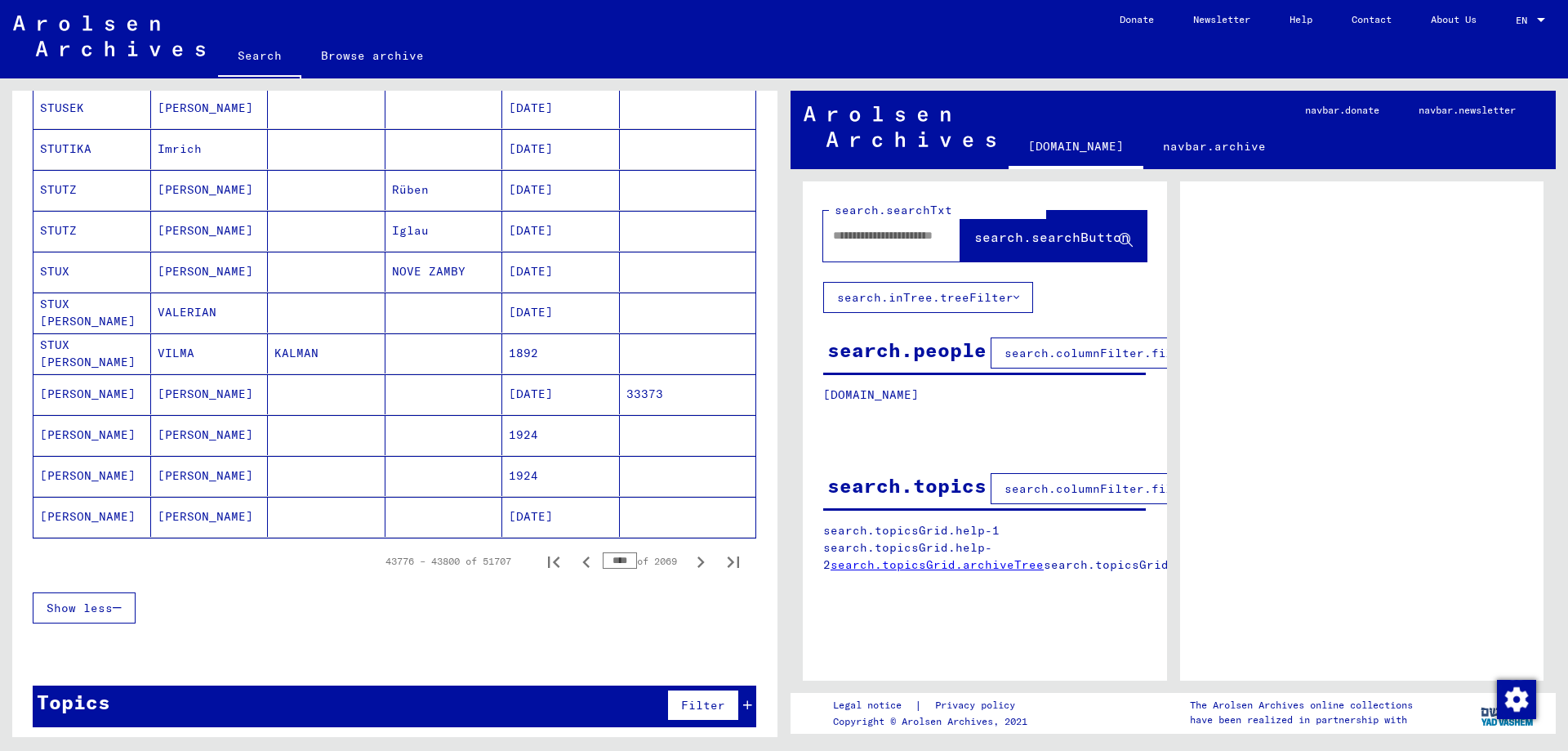
scroll to position [894, 0]
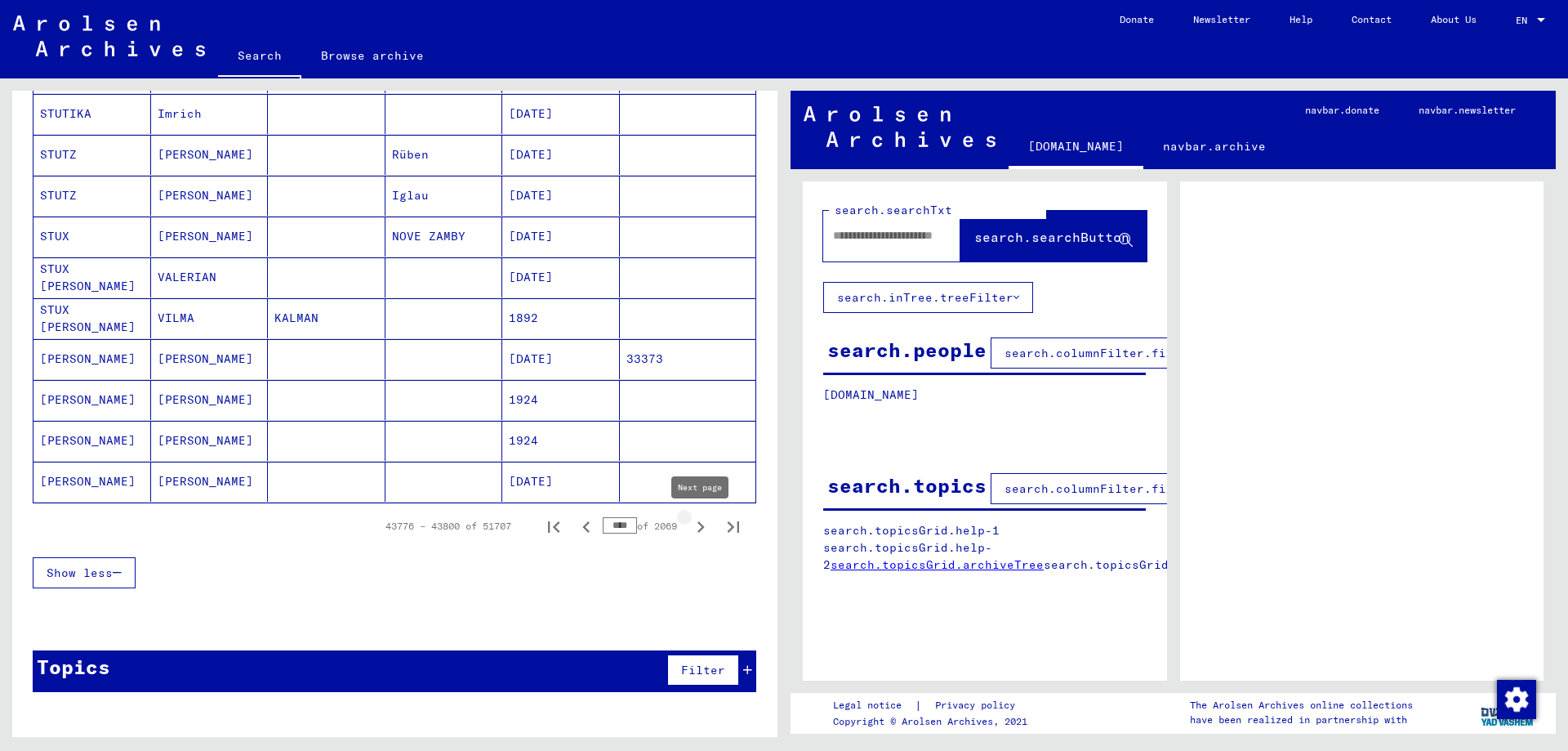
click at [702, 527] on icon "Next page" at bounding box center [701, 527] width 7 height 11
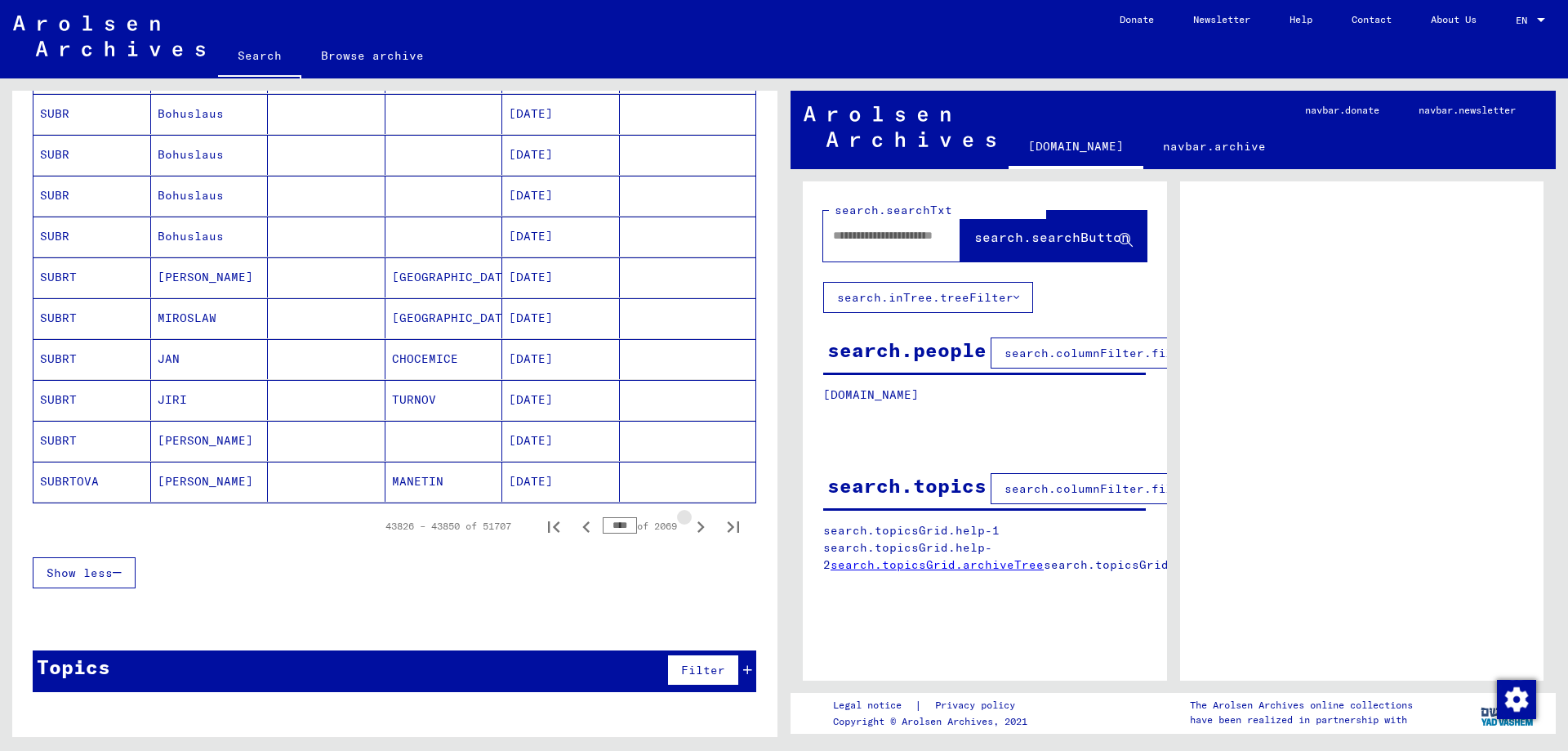
click at [702, 527] on icon "Next page" at bounding box center [701, 527] width 7 height 11
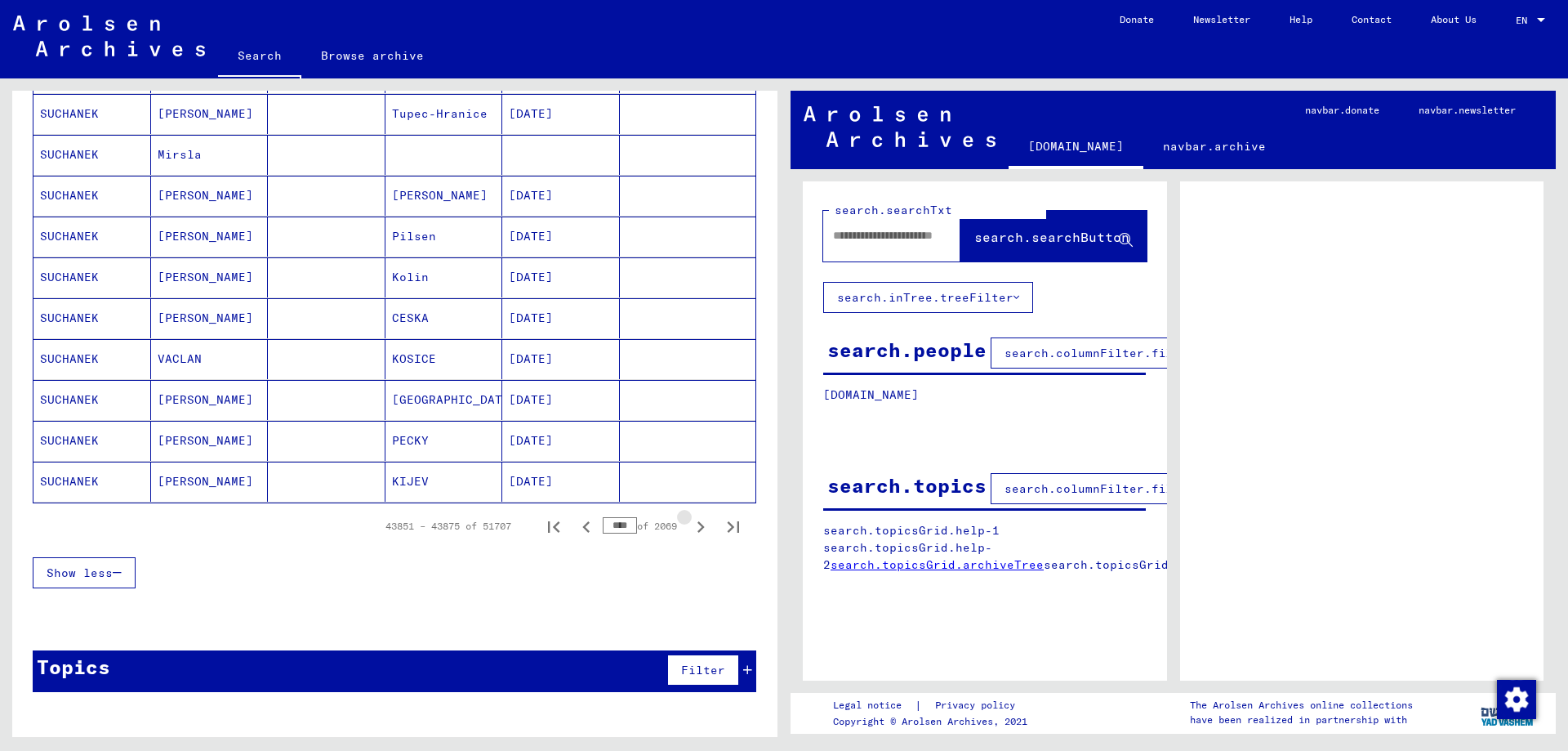
click at [702, 527] on icon "Next page" at bounding box center [701, 527] width 7 height 11
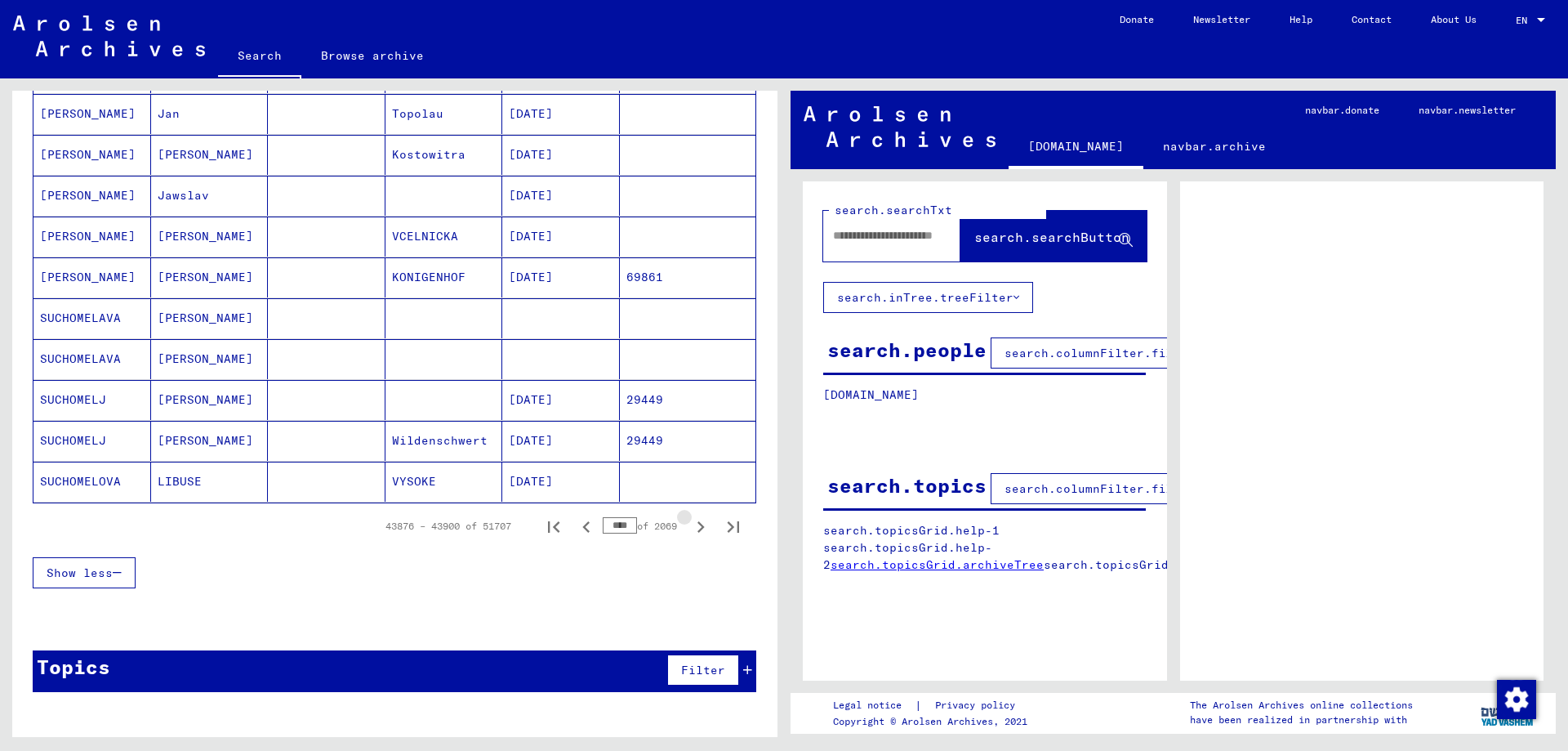
click at [702, 527] on icon "Next page" at bounding box center [701, 527] width 7 height 11
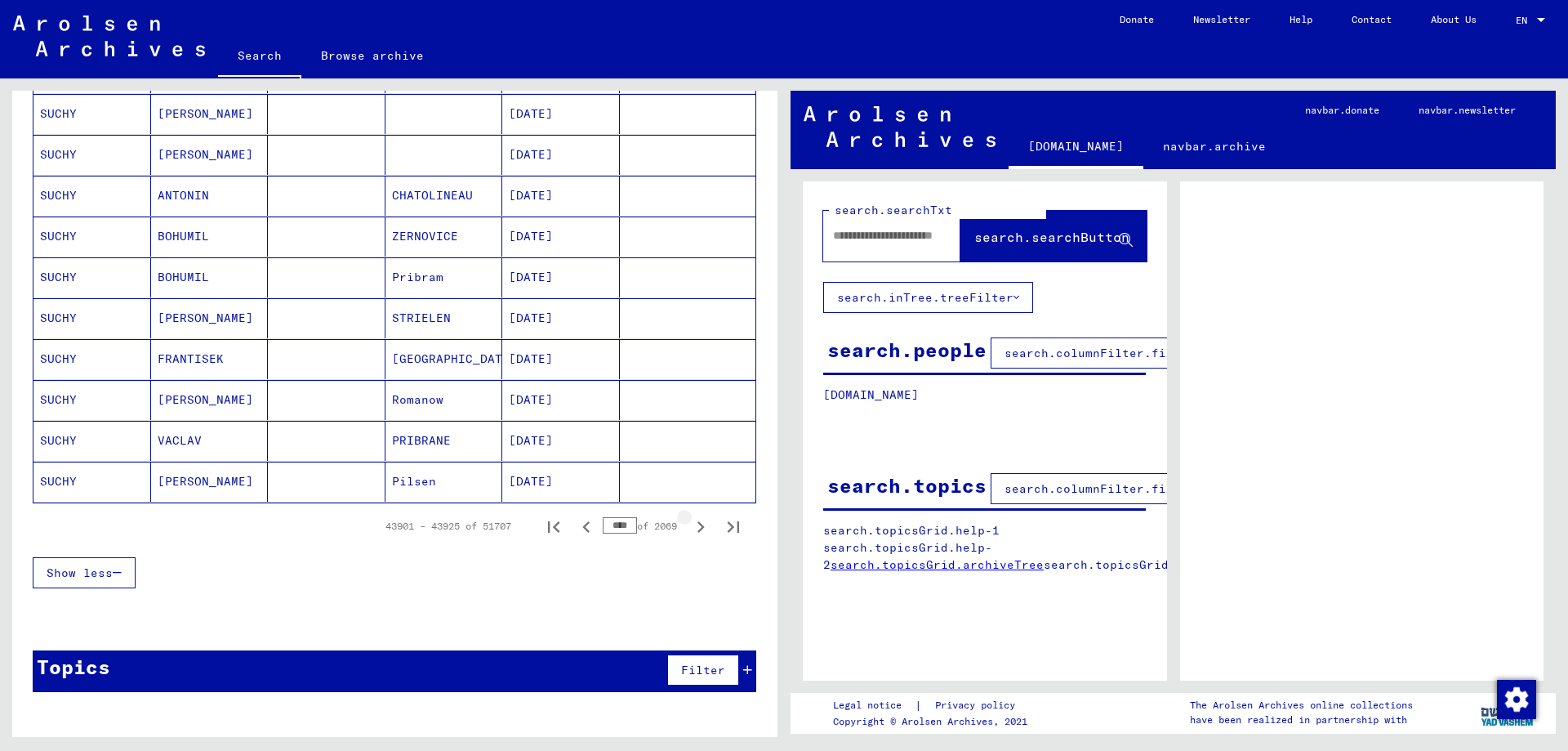
click at [702, 527] on icon "Next page" at bounding box center [701, 527] width 7 height 11
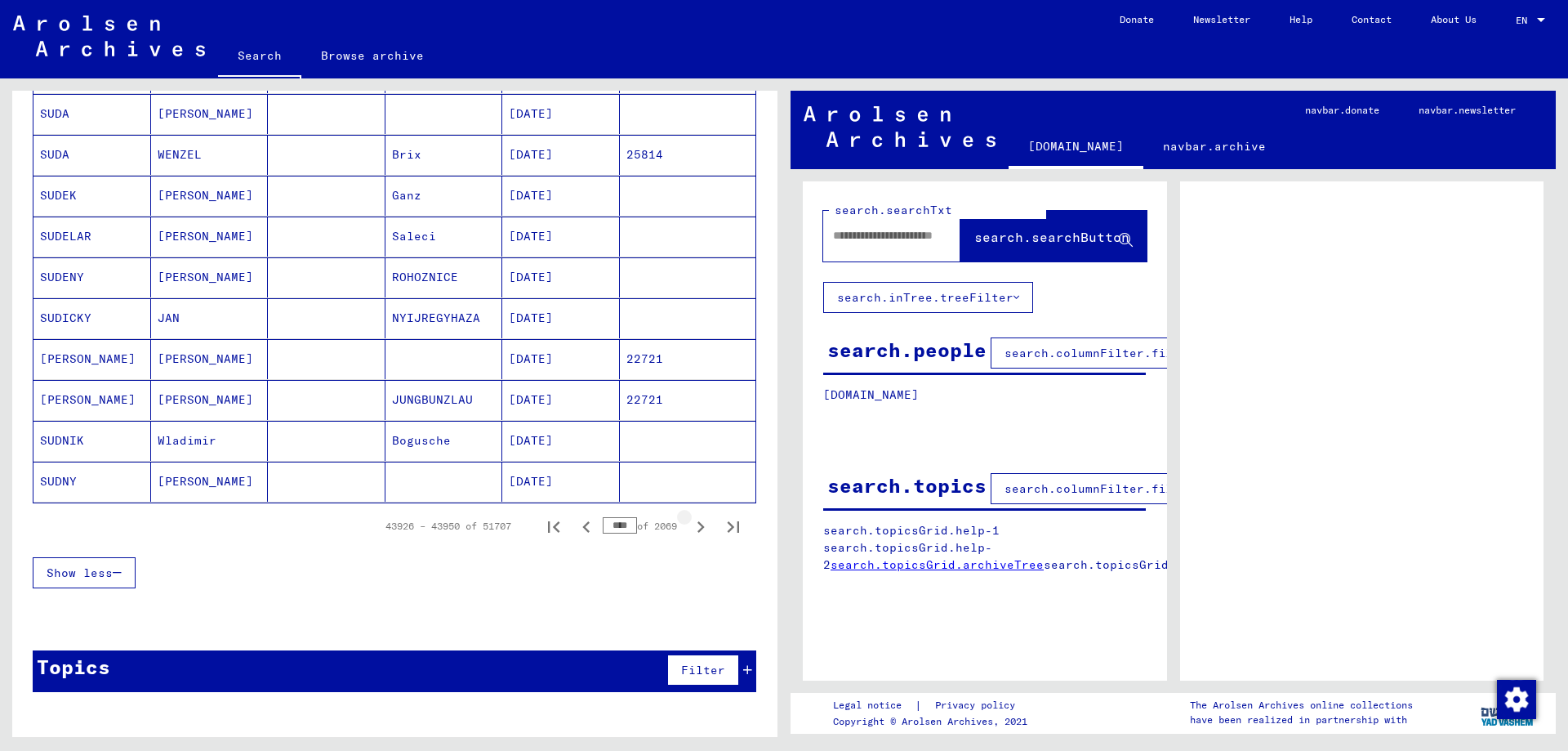
click at [702, 527] on icon "Next page" at bounding box center [701, 527] width 7 height 11
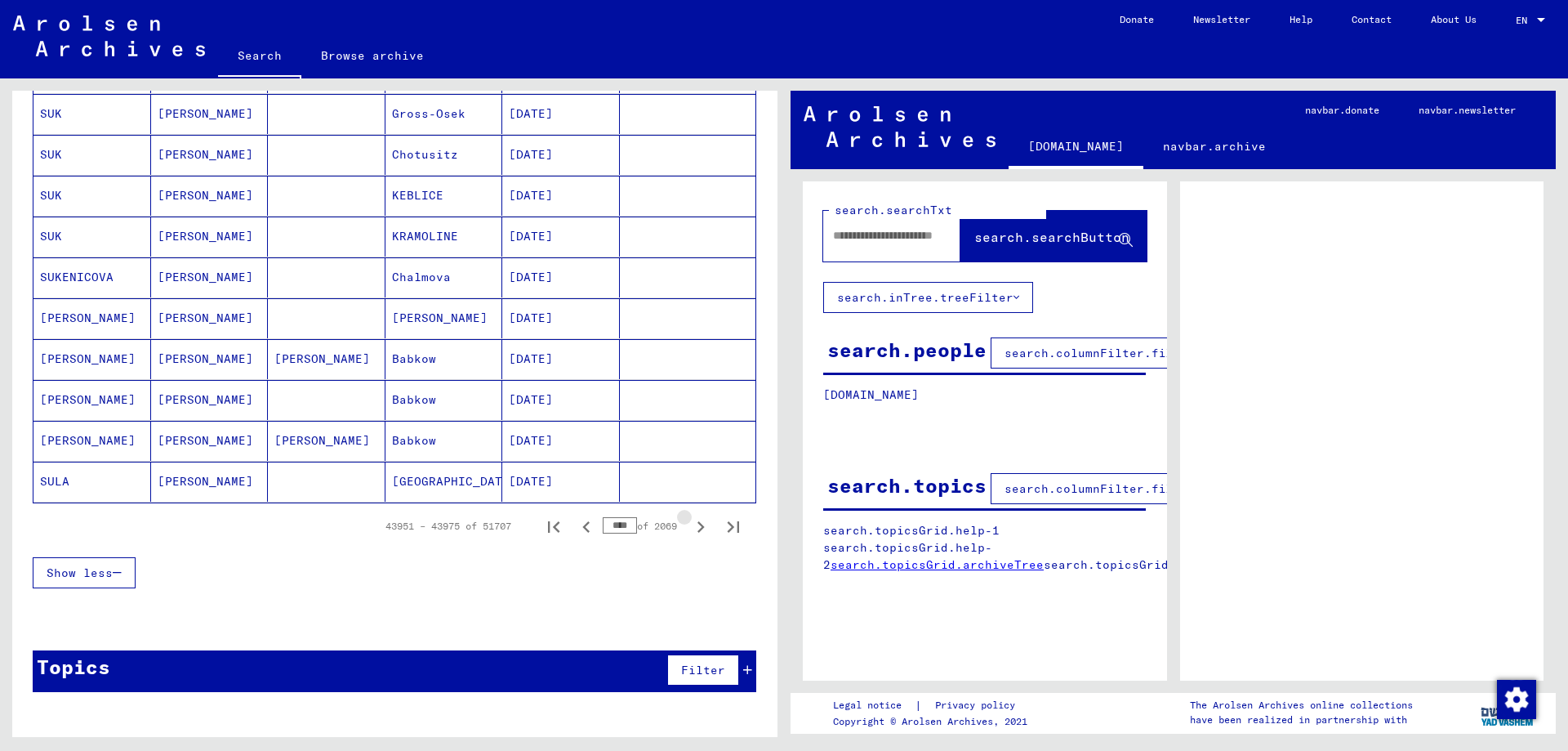
click at [702, 527] on icon "Next page" at bounding box center [701, 527] width 7 height 11
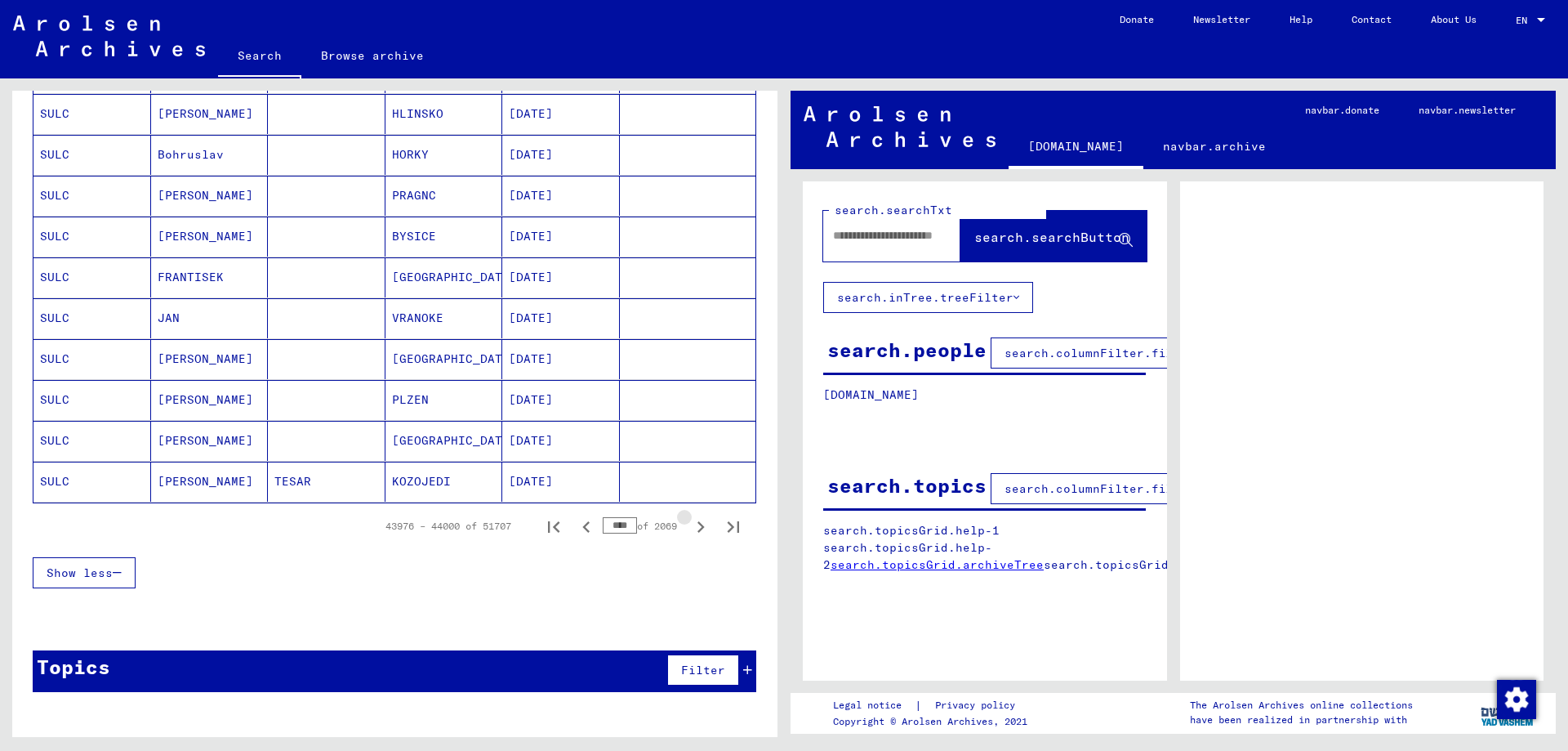
click at [702, 527] on icon "Next page" at bounding box center [701, 527] width 7 height 11
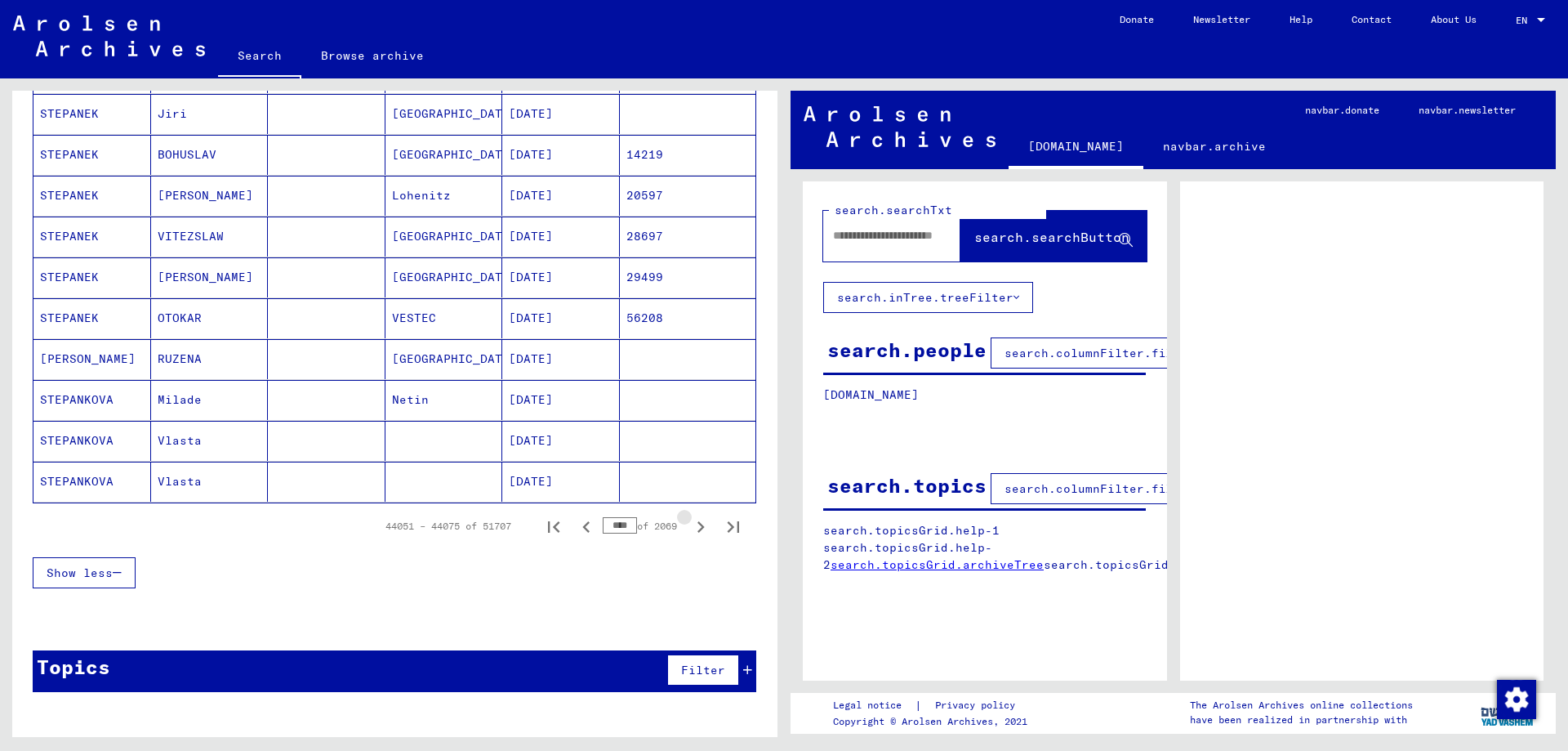
click at [702, 527] on icon "Next page" at bounding box center [701, 527] width 7 height 11
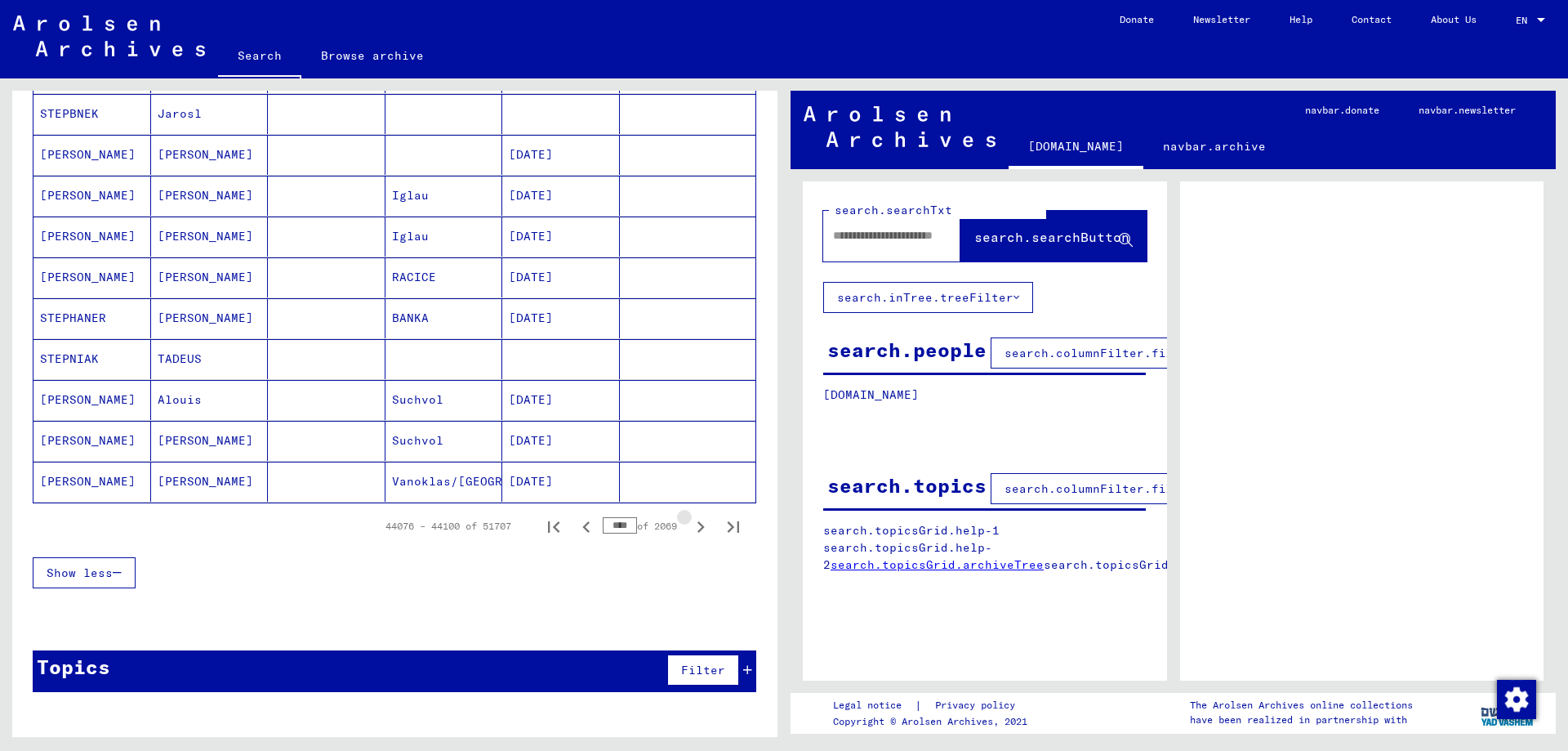
click at [702, 527] on icon "Next page" at bounding box center [701, 527] width 7 height 11
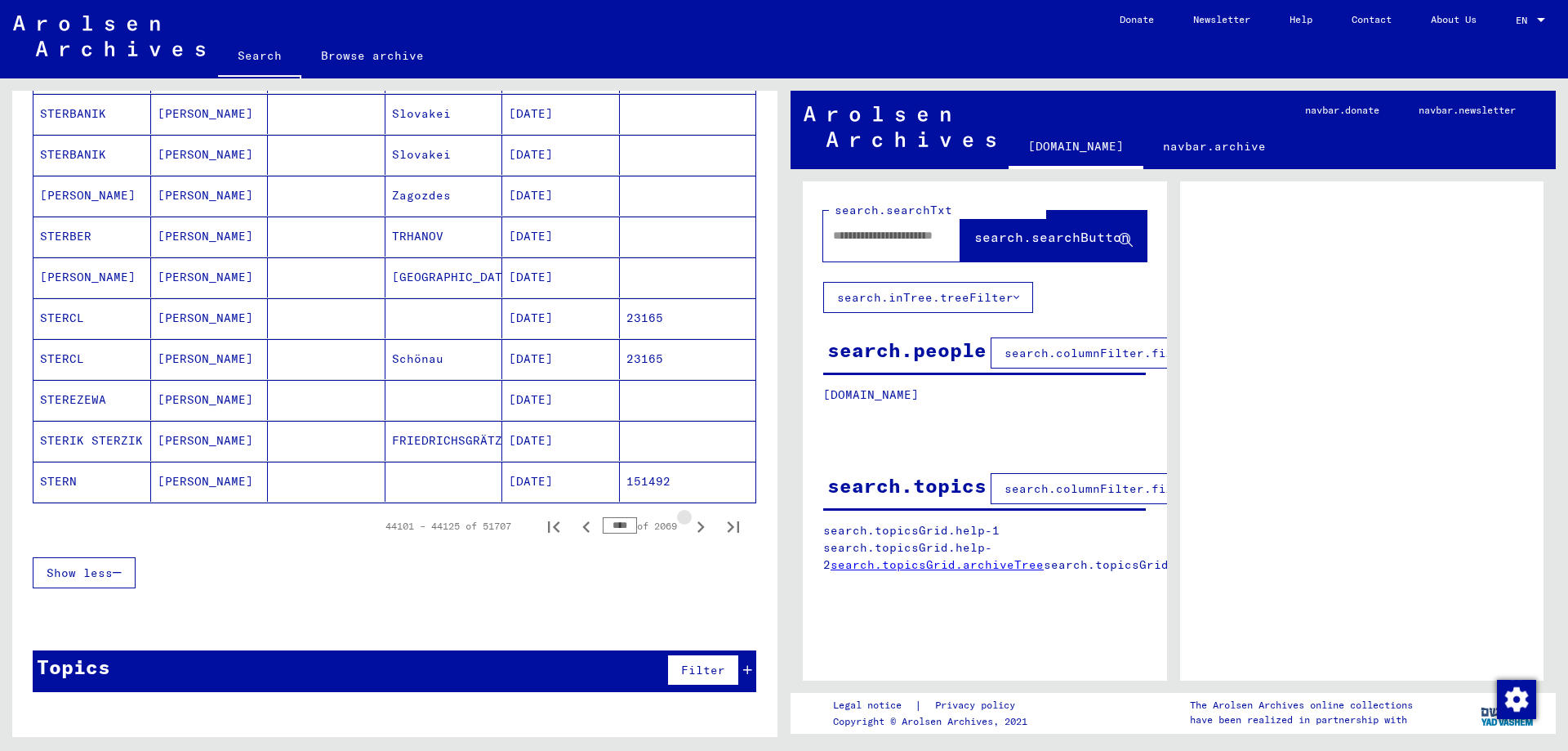
click at [702, 527] on icon "Next page" at bounding box center [701, 527] width 7 height 11
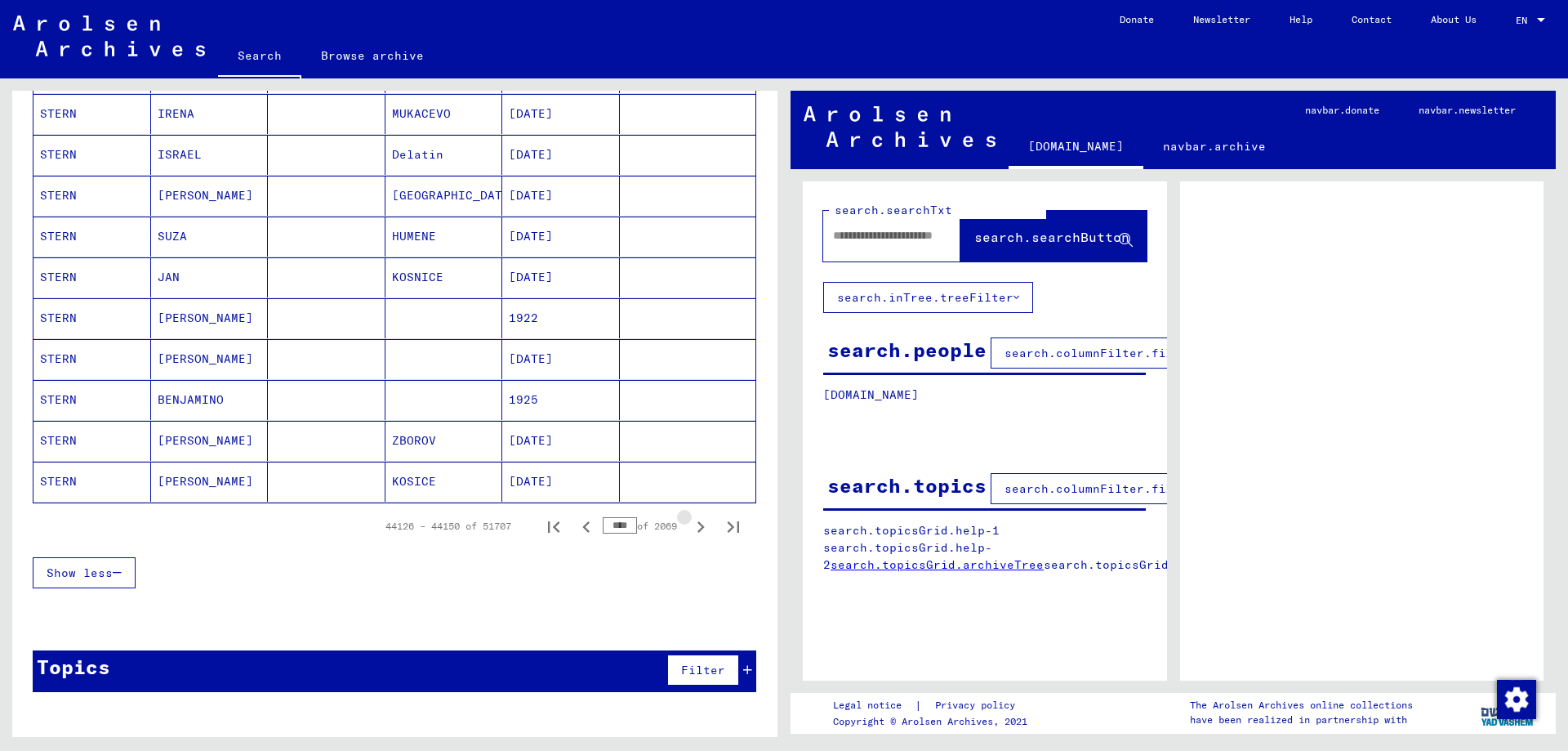
click at [702, 527] on icon "Next page" at bounding box center [701, 527] width 7 height 11
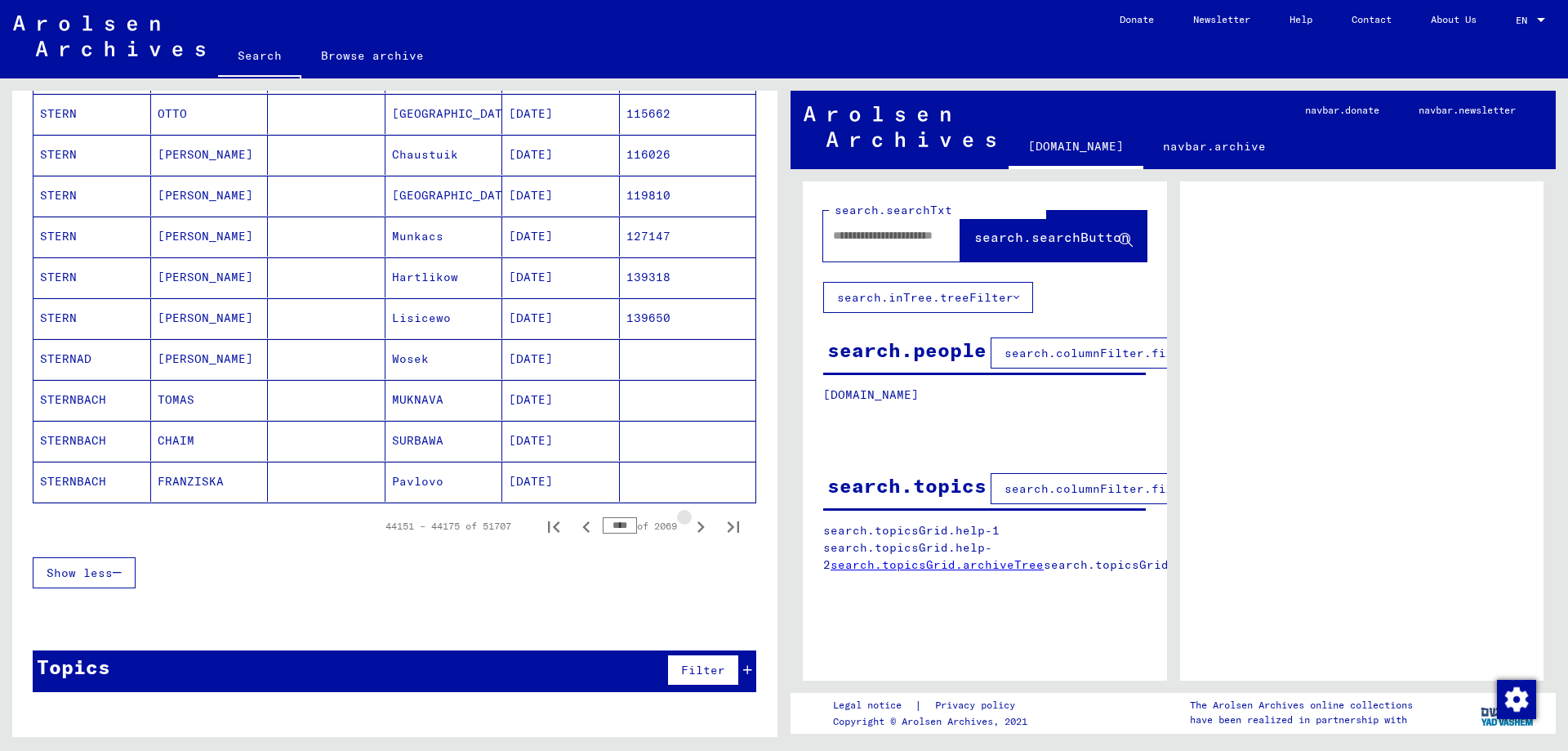
click at [702, 527] on icon "Next page" at bounding box center [701, 527] width 7 height 11
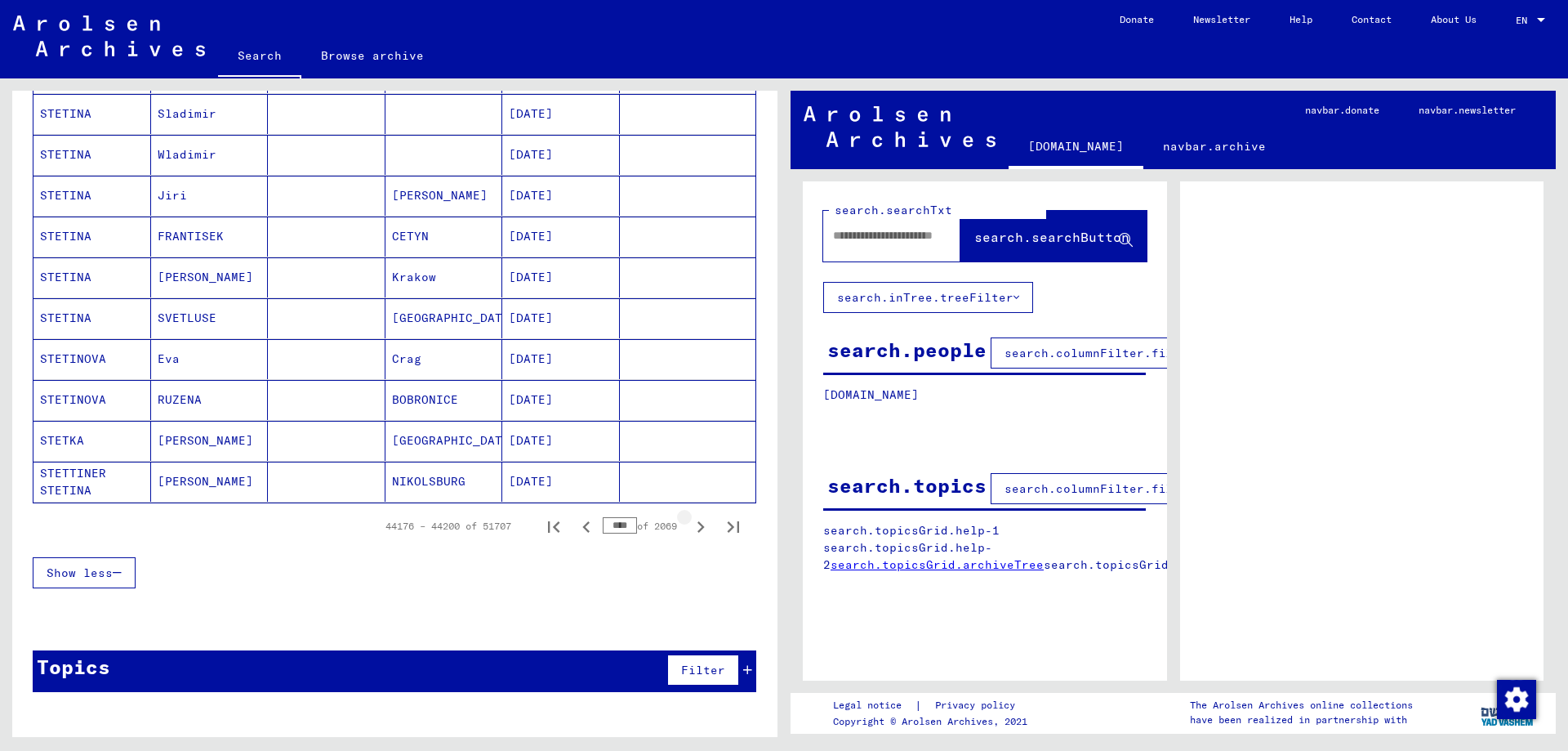
click at [702, 527] on icon "Next page" at bounding box center [701, 527] width 7 height 11
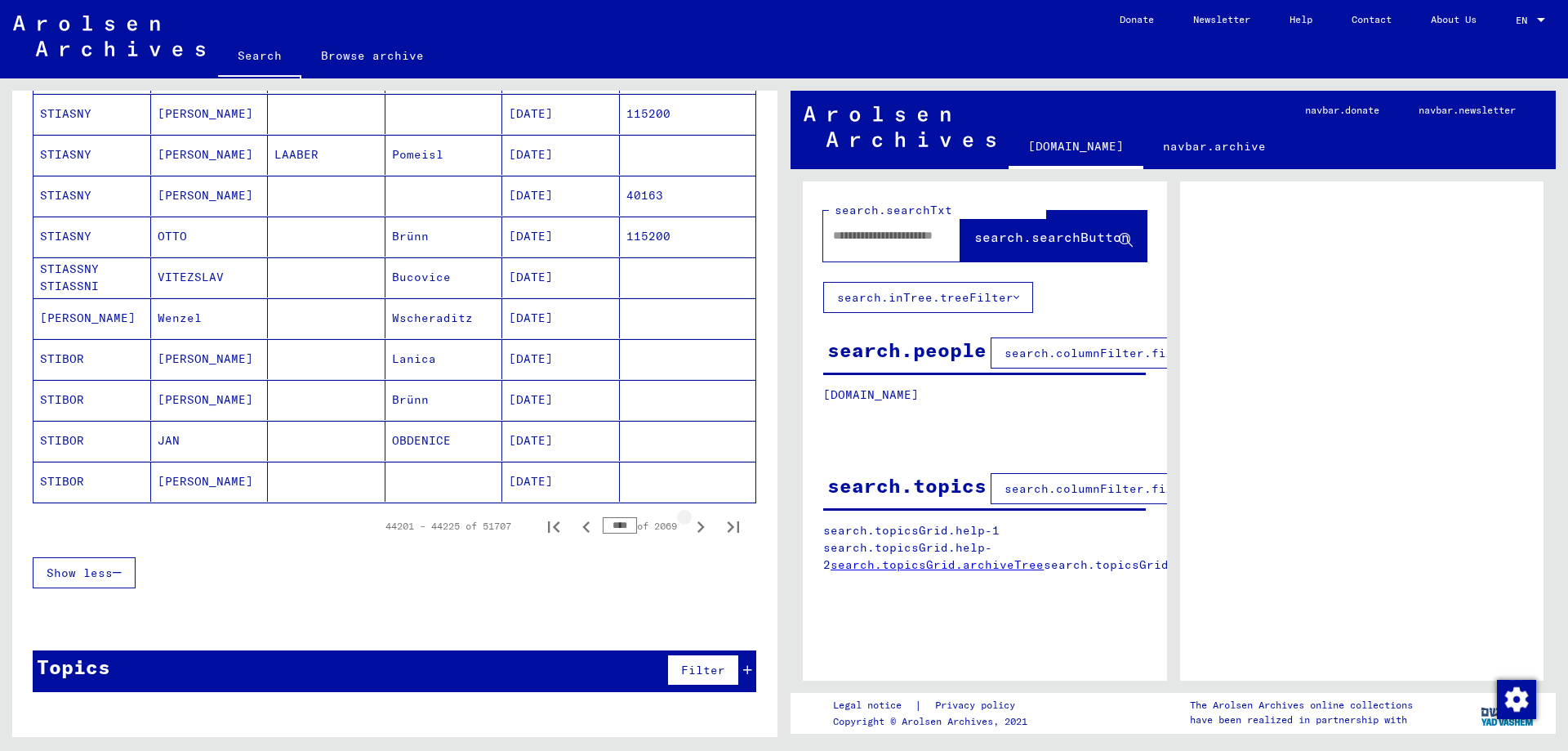
click at [702, 527] on icon "Next page" at bounding box center [701, 527] width 7 height 11
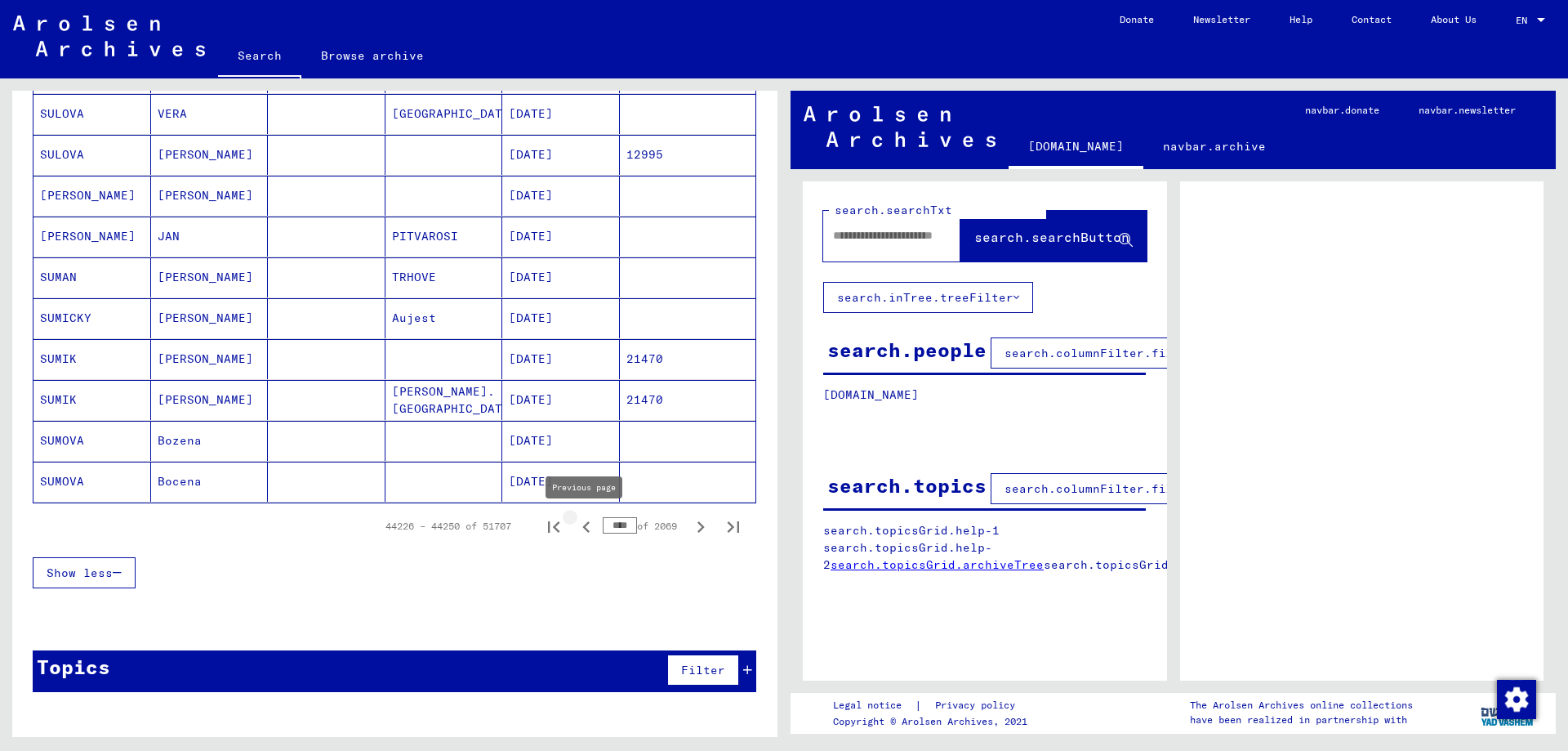
click at [592, 522] on icon "Previous page" at bounding box center [586, 527] width 22 height 23
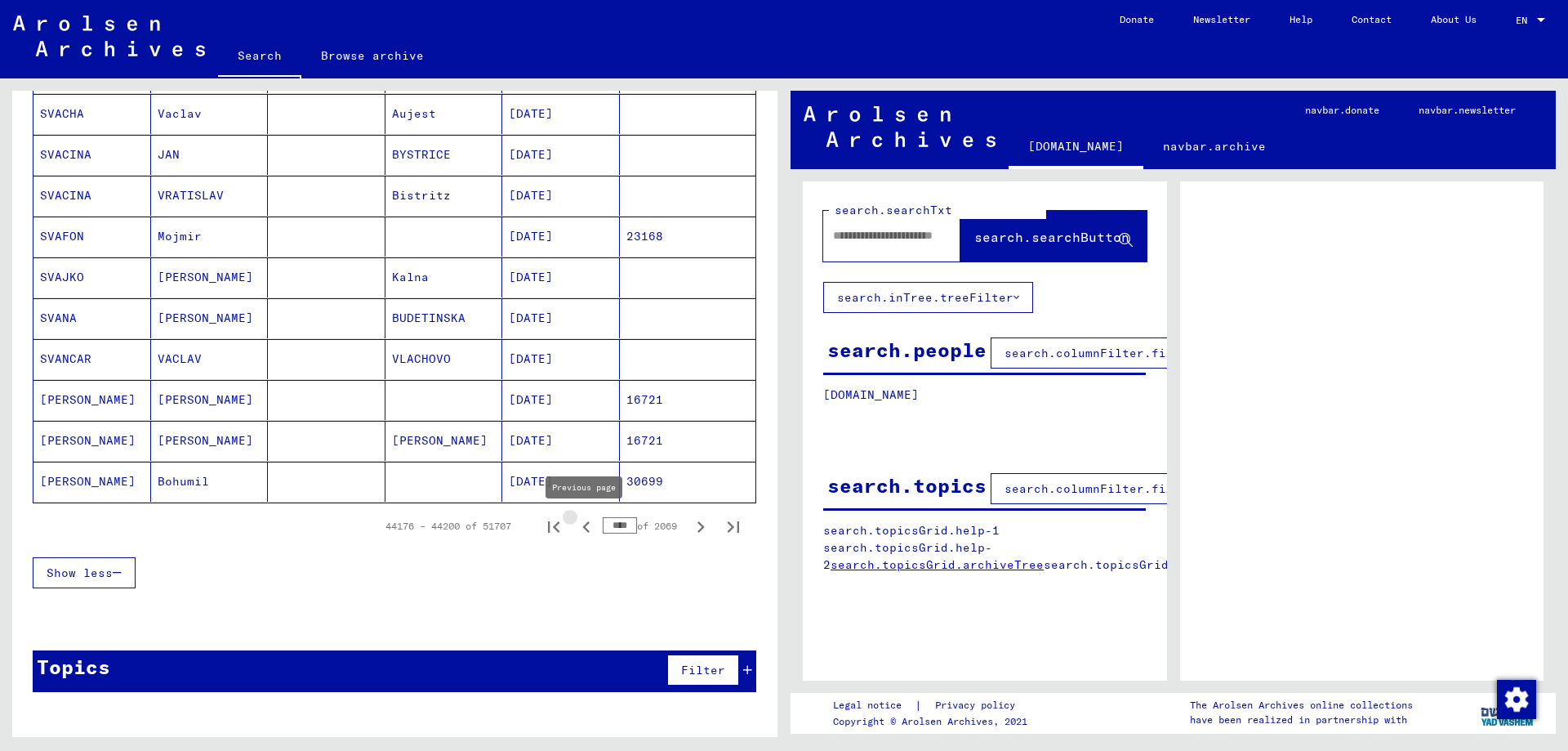
scroll to position [894, 0]
click at [592, 522] on icon "Previous page" at bounding box center [586, 527] width 22 height 23
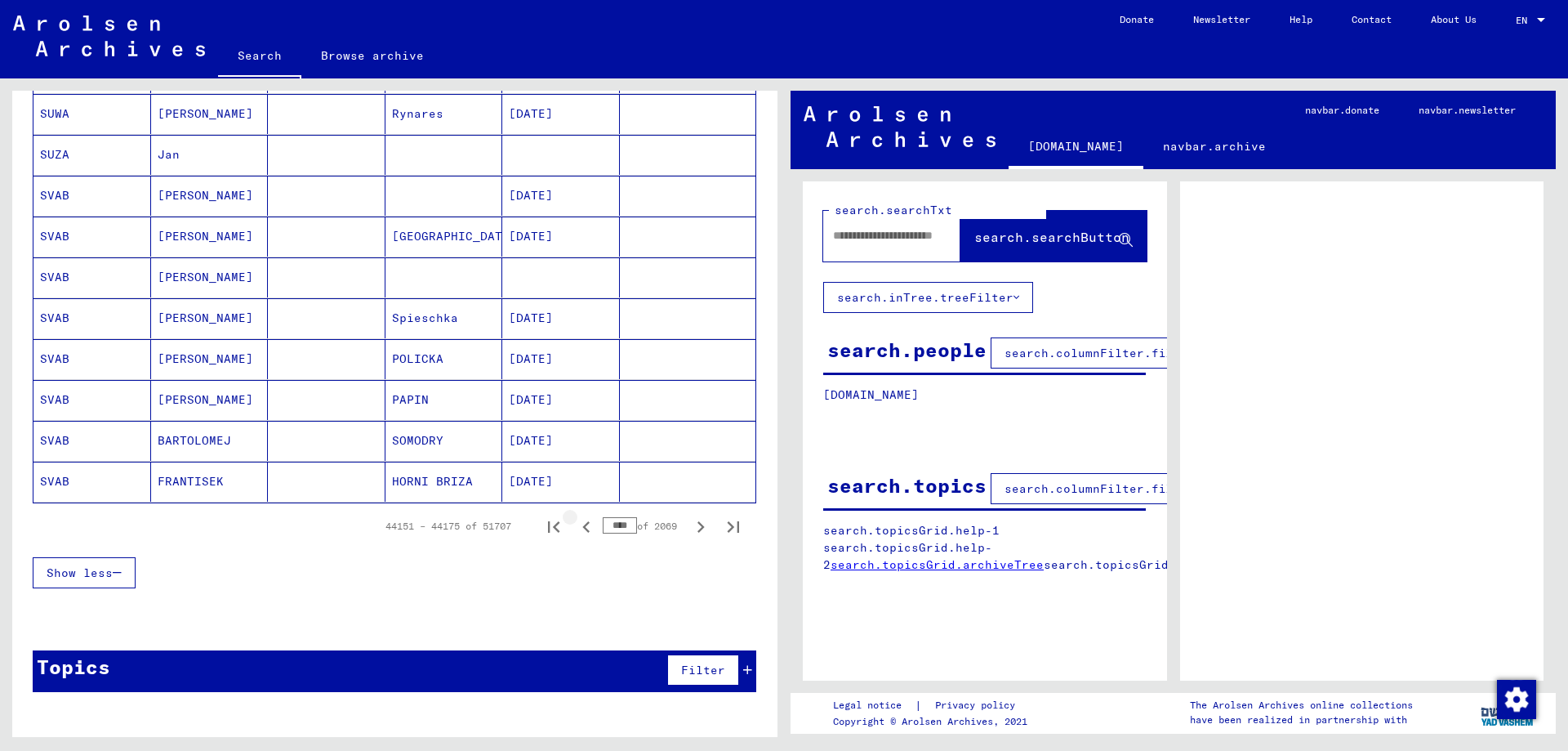
click at [592, 522] on icon "Previous page" at bounding box center [586, 527] width 22 height 23
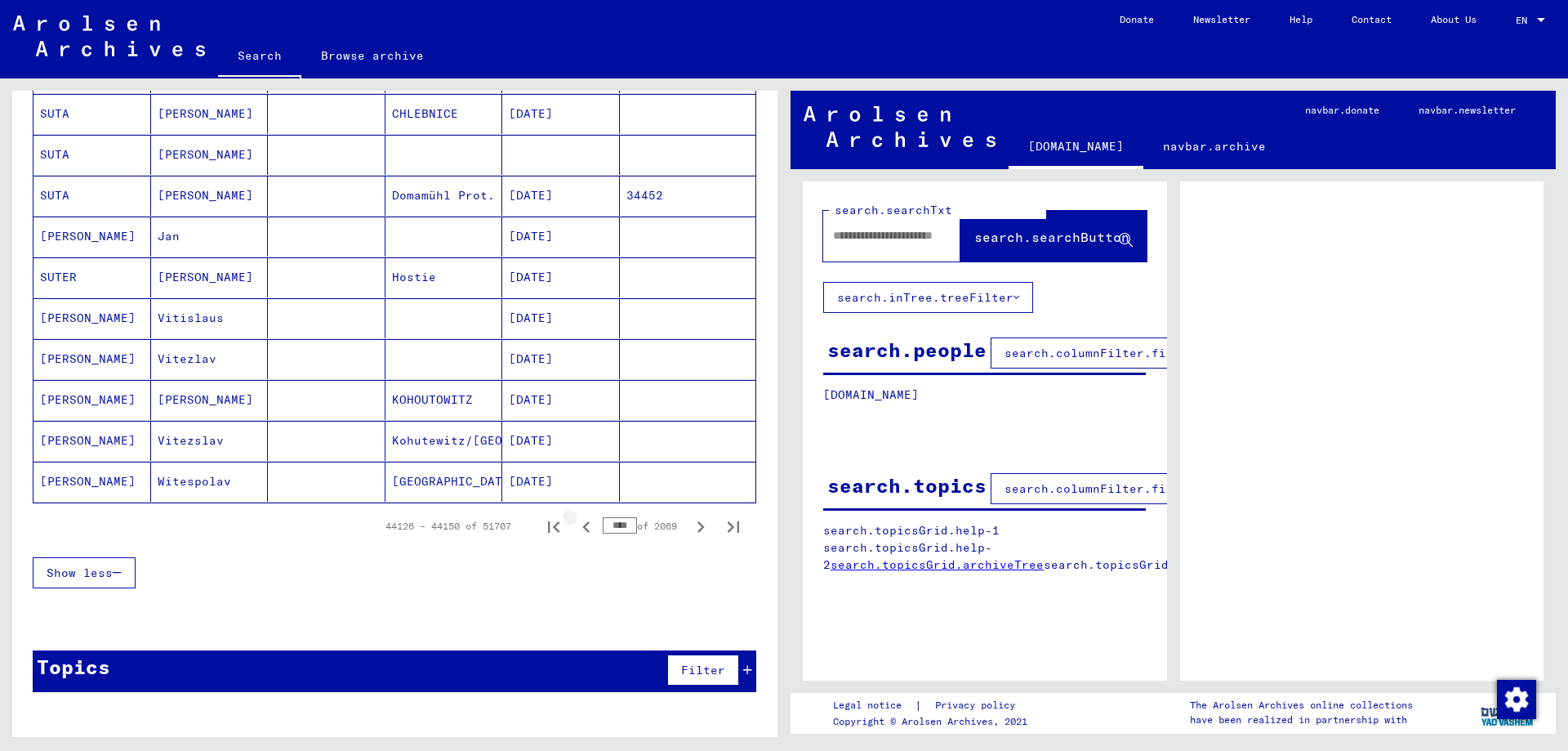
click at [592, 522] on icon "Previous page" at bounding box center [586, 527] width 22 height 23
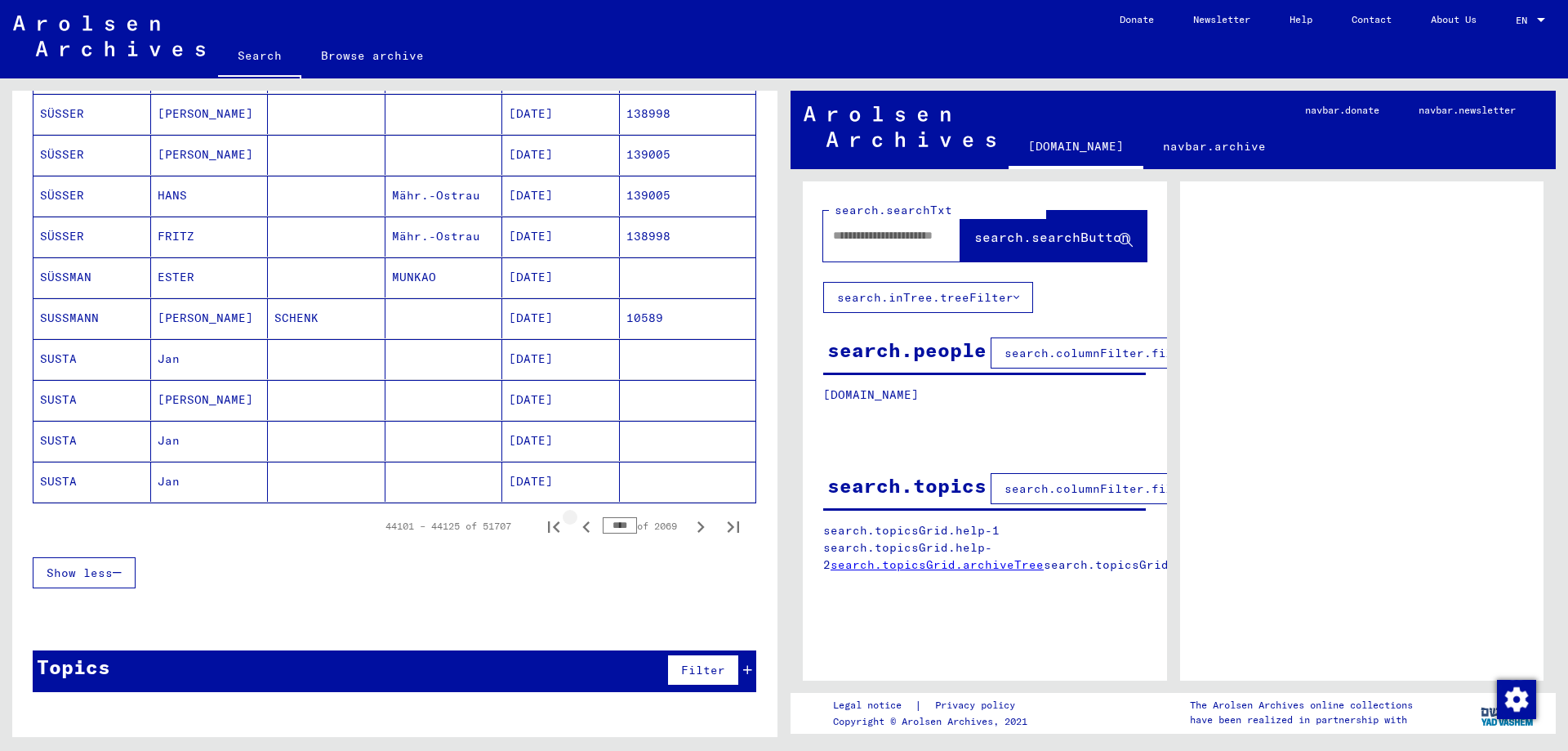
click at [592, 522] on icon "Previous page" at bounding box center [586, 527] width 22 height 23
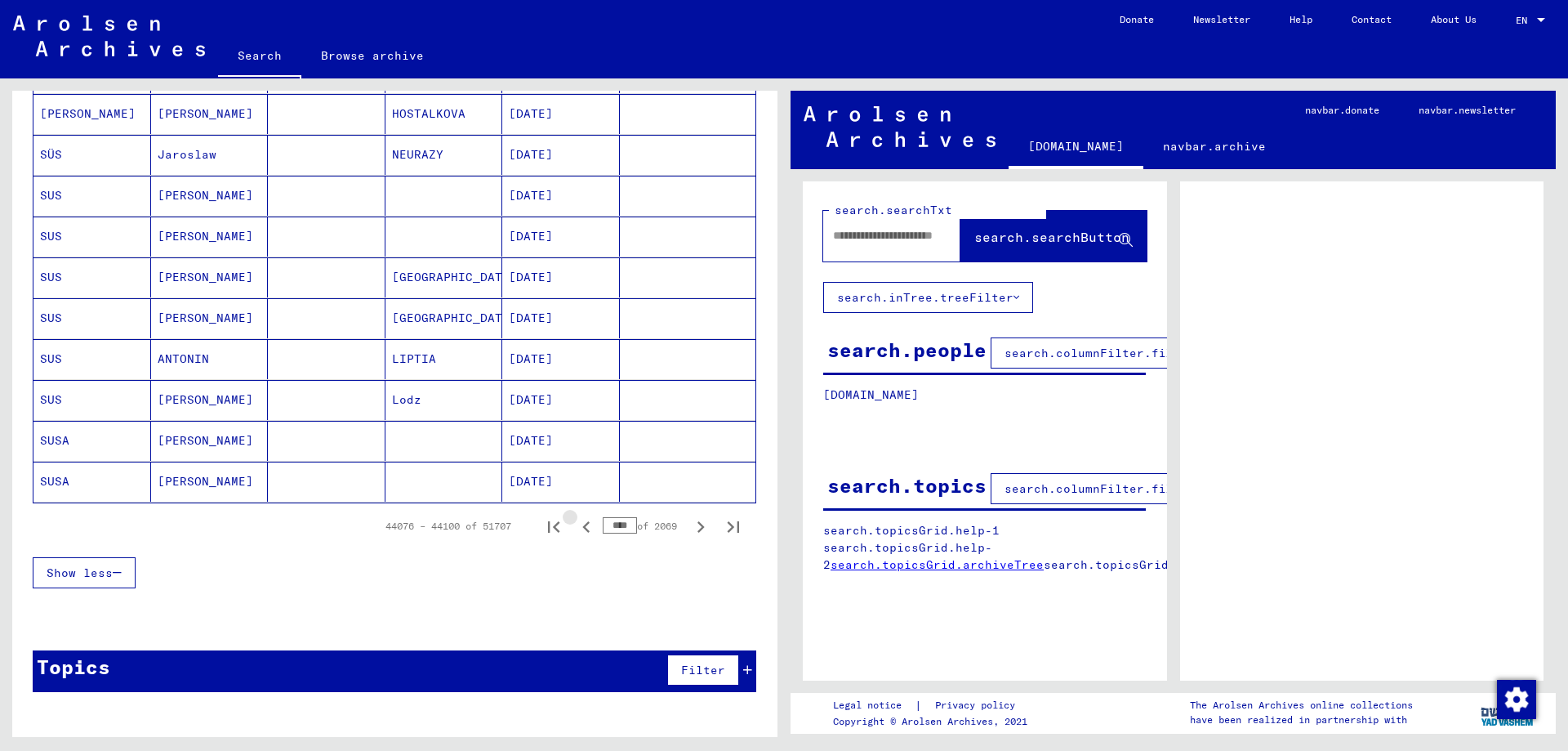
click at [592, 522] on icon "Previous page" at bounding box center [586, 527] width 22 height 23
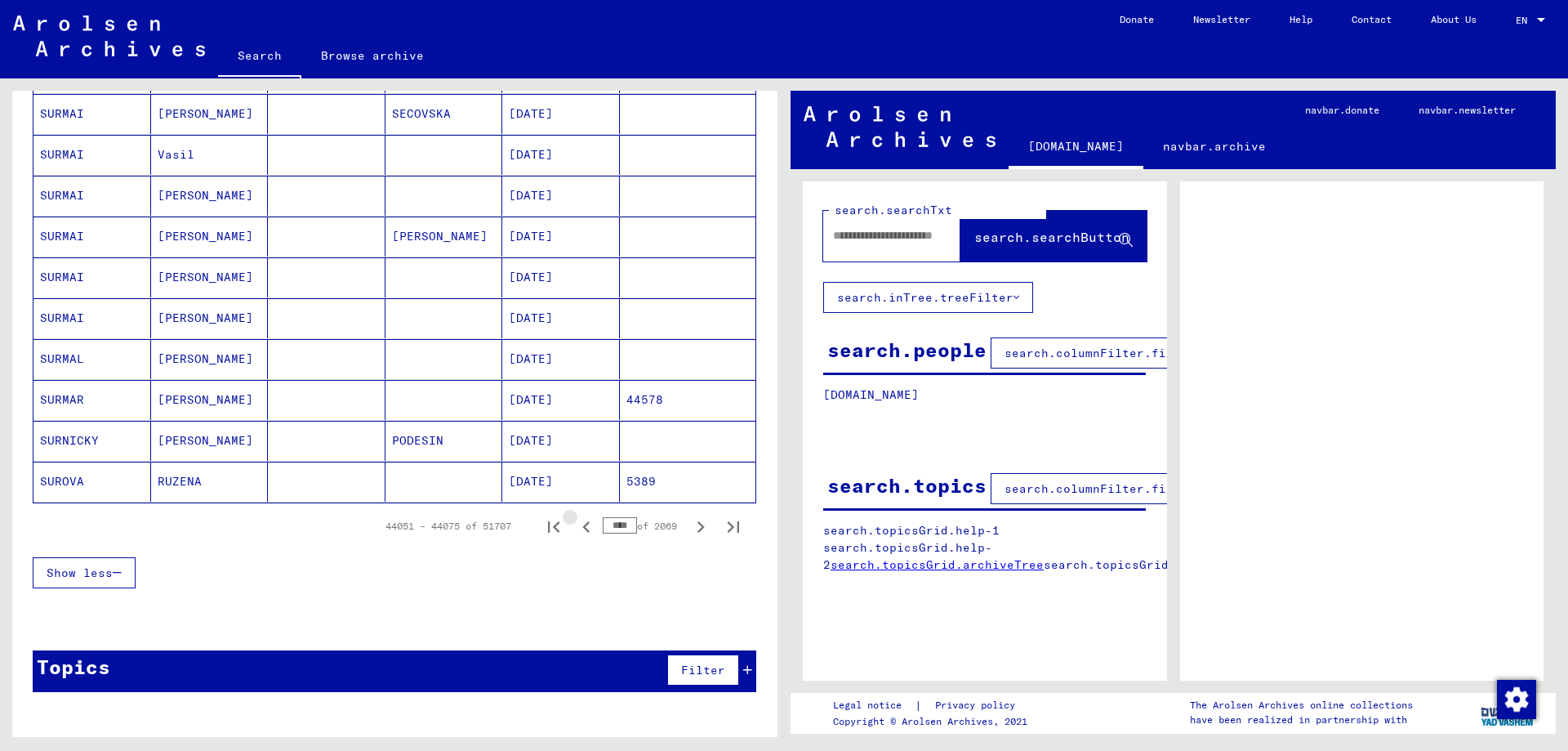
click at [592, 522] on icon "Previous page" at bounding box center [586, 527] width 22 height 23
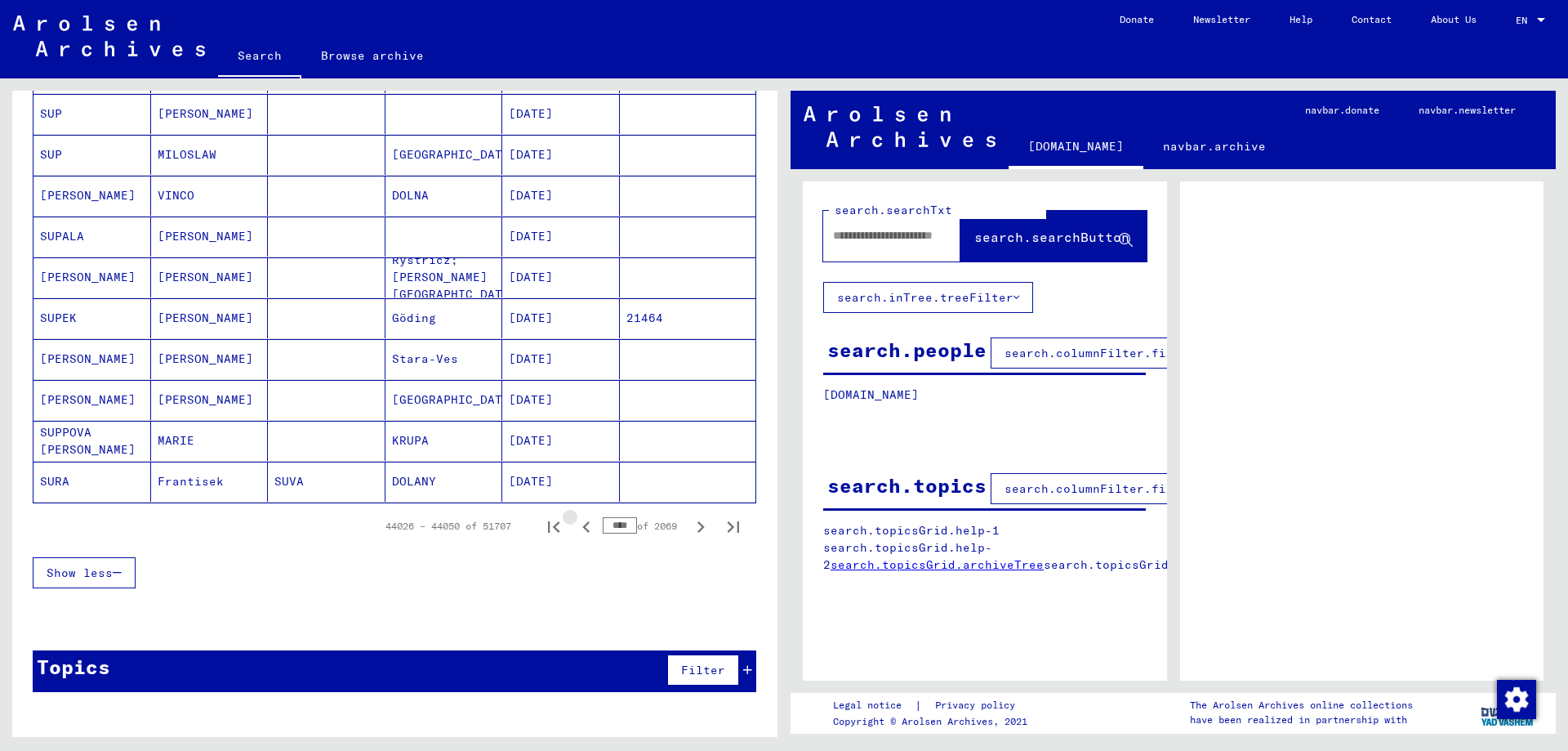
click at [592, 522] on icon "Previous page" at bounding box center [586, 527] width 22 height 23
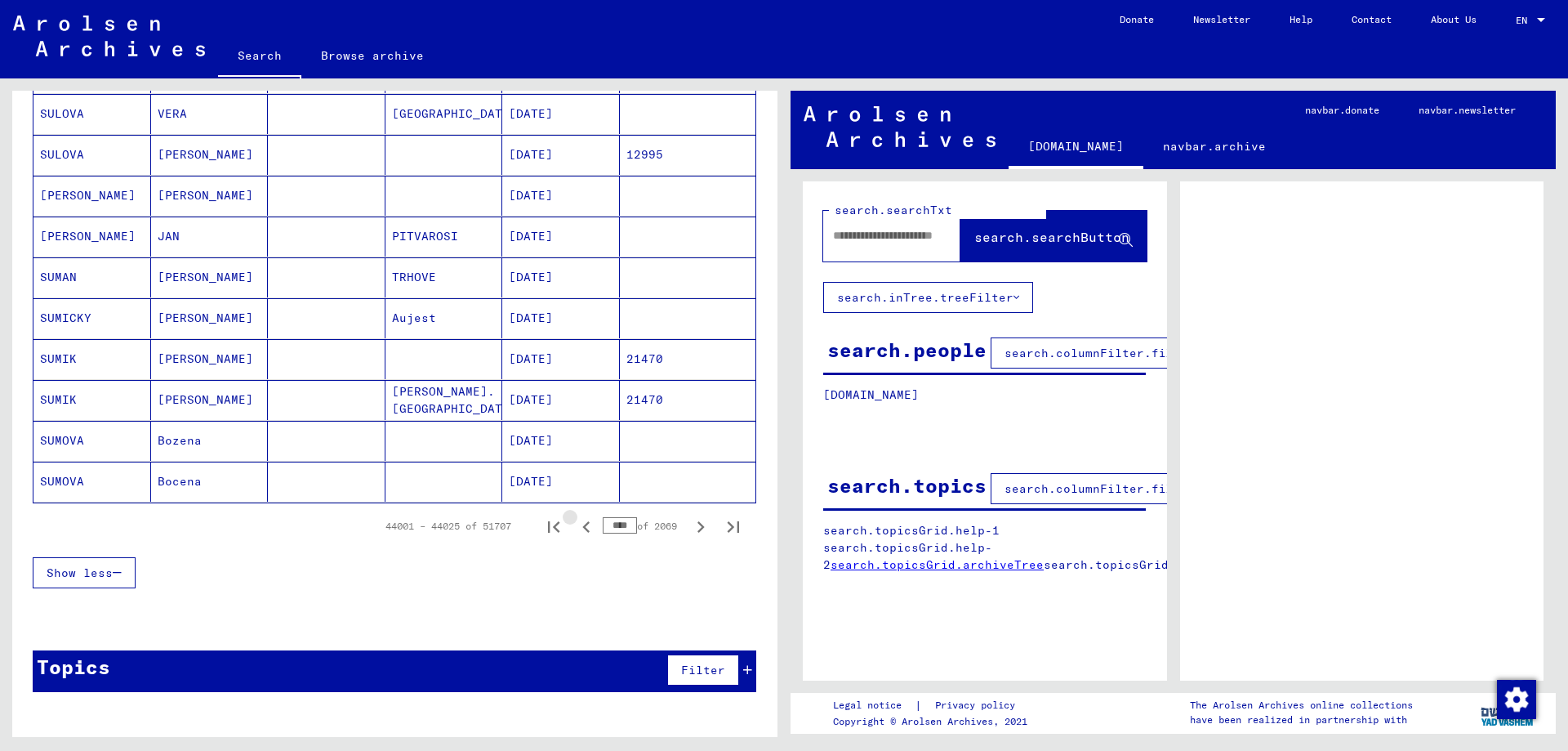
click at [592, 522] on icon "Previous page" at bounding box center [586, 527] width 22 height 23
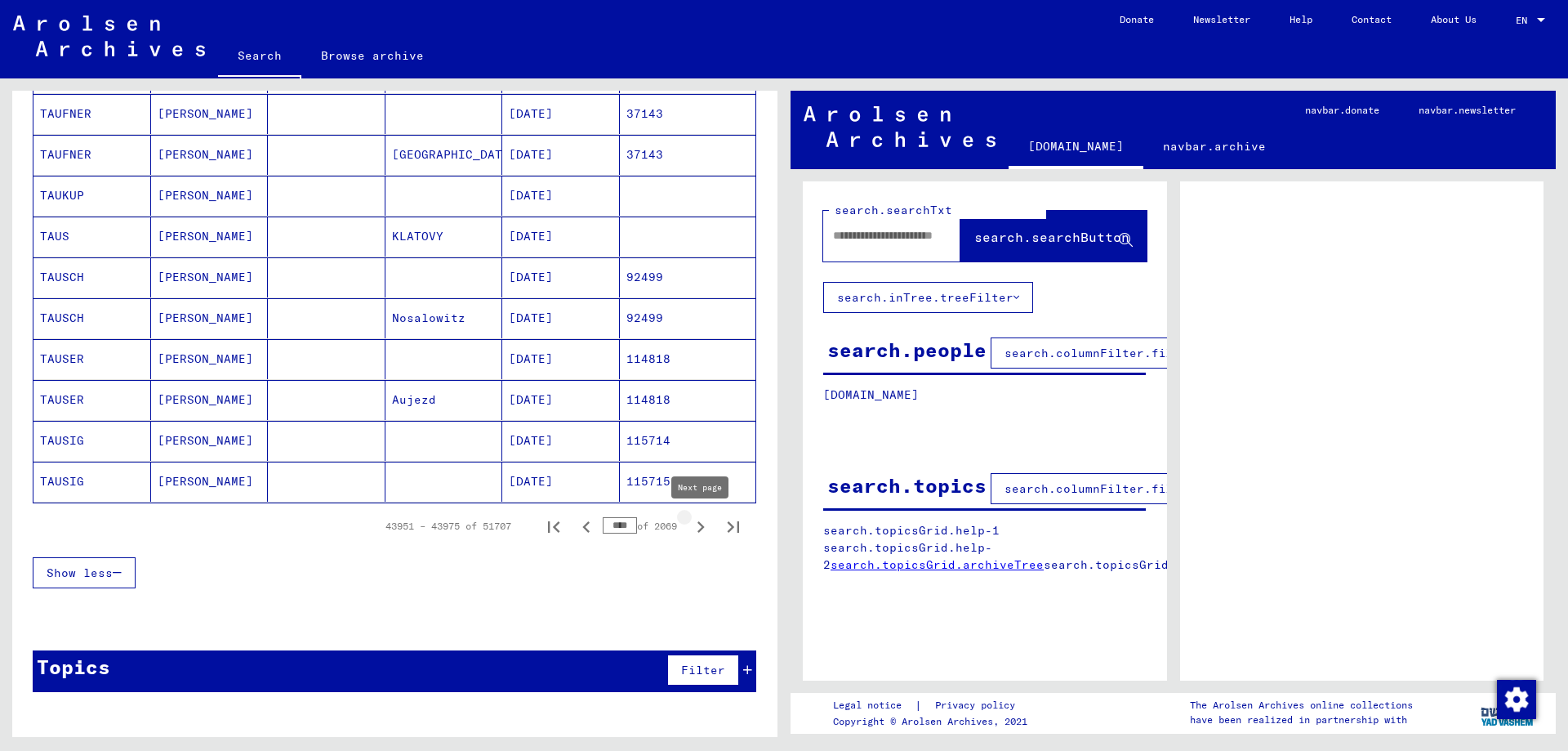
click at [696, 530] on icon "Next page" at bounding box center [700, 527] width 22 height 23
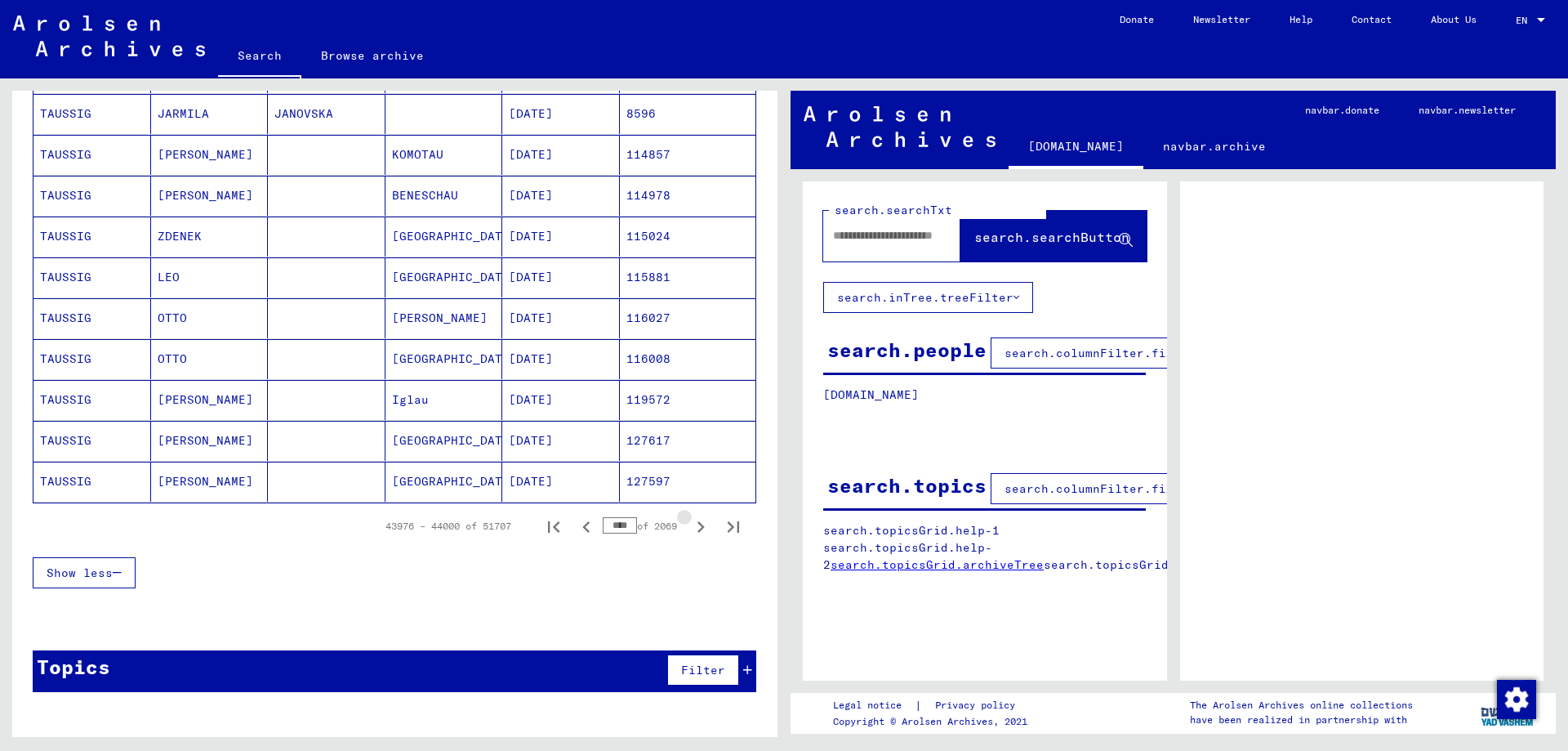
click at [696, 530] on icon "Next page" at bounding box center [700, 527] width 22 height 23
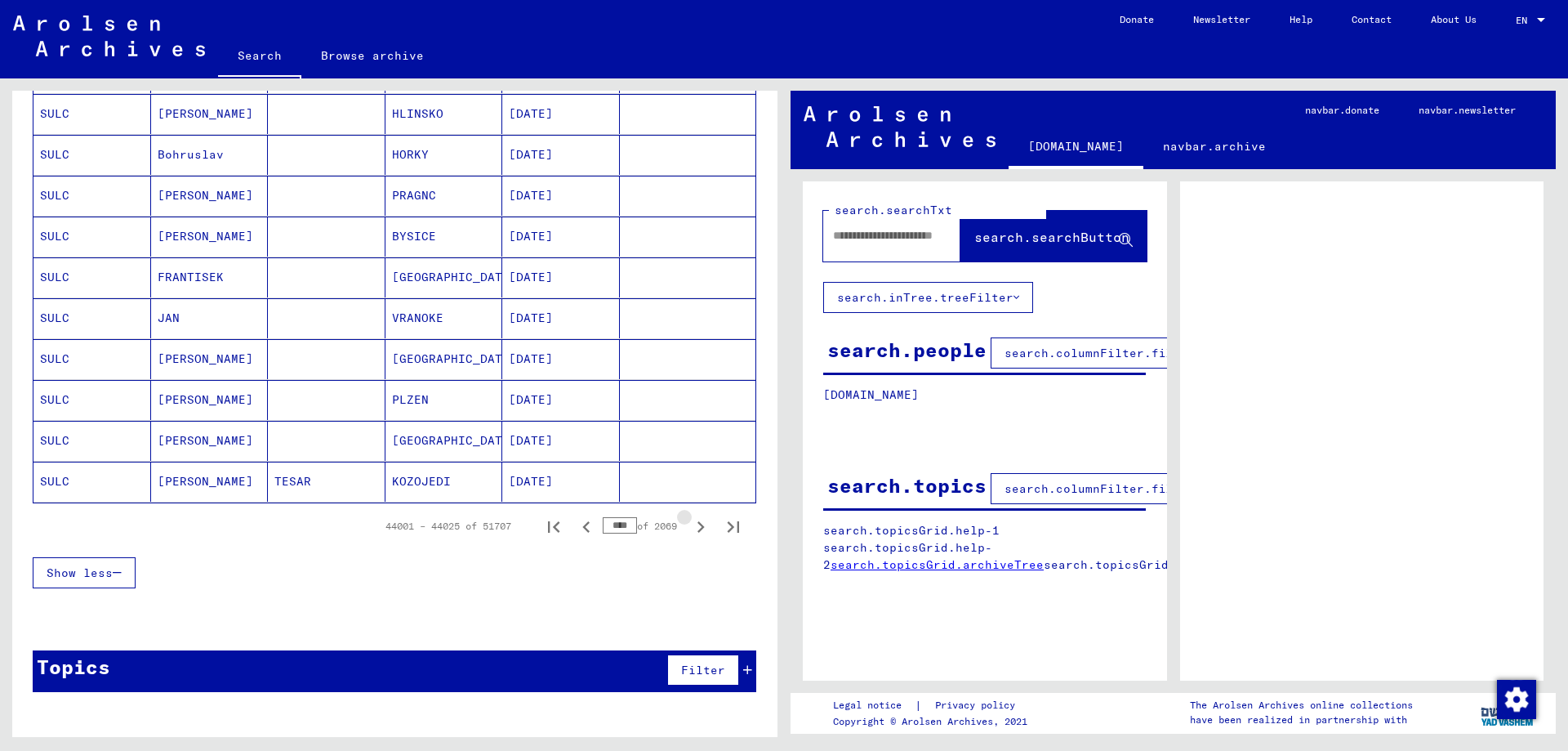
click at [696, 530] on icon "Next page" at bounding box center [700, 527] width 22 height 23
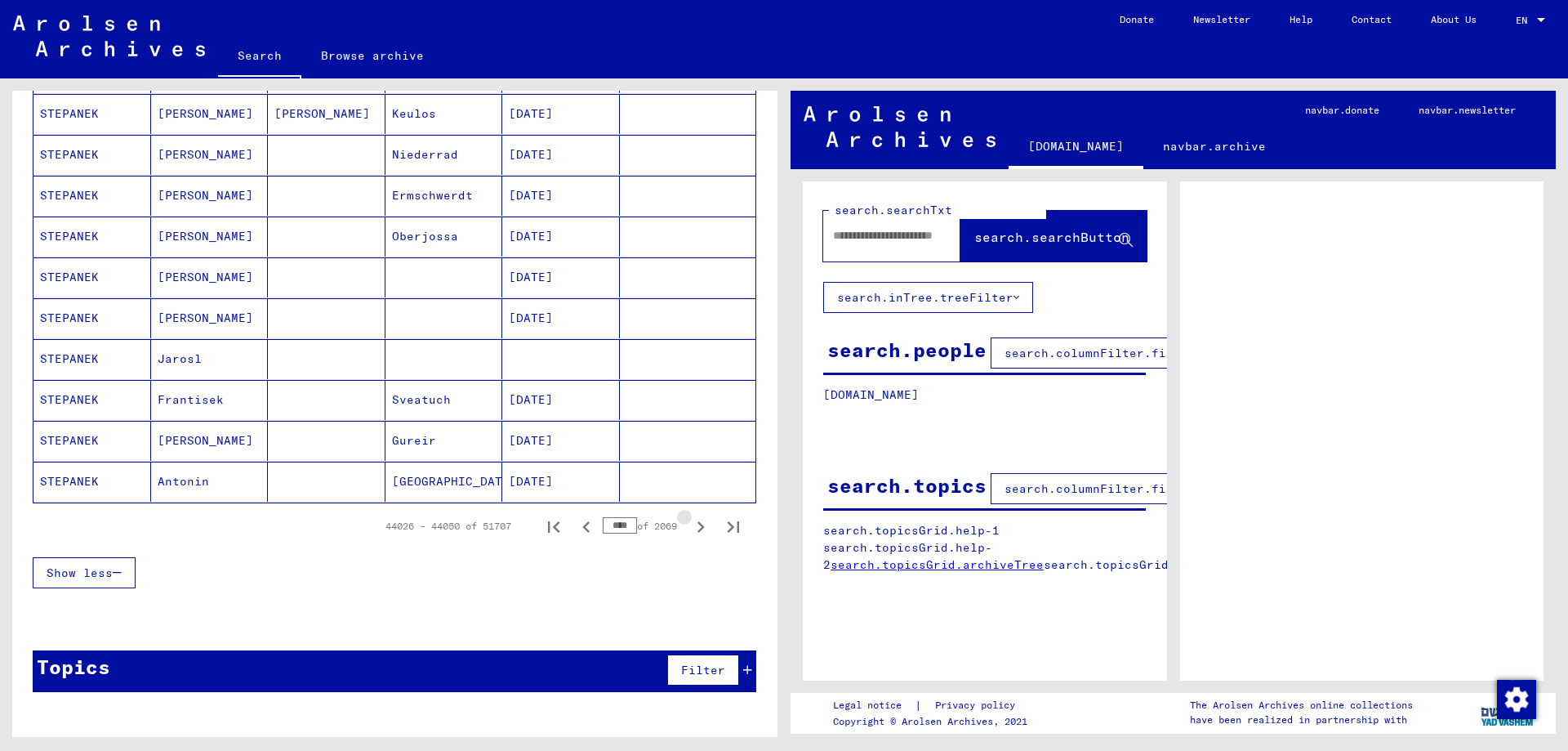
scroll to position [894, 0]
click at [696, 530] on icon "Next page" at bounding box center [700, 527] width 22 height 23
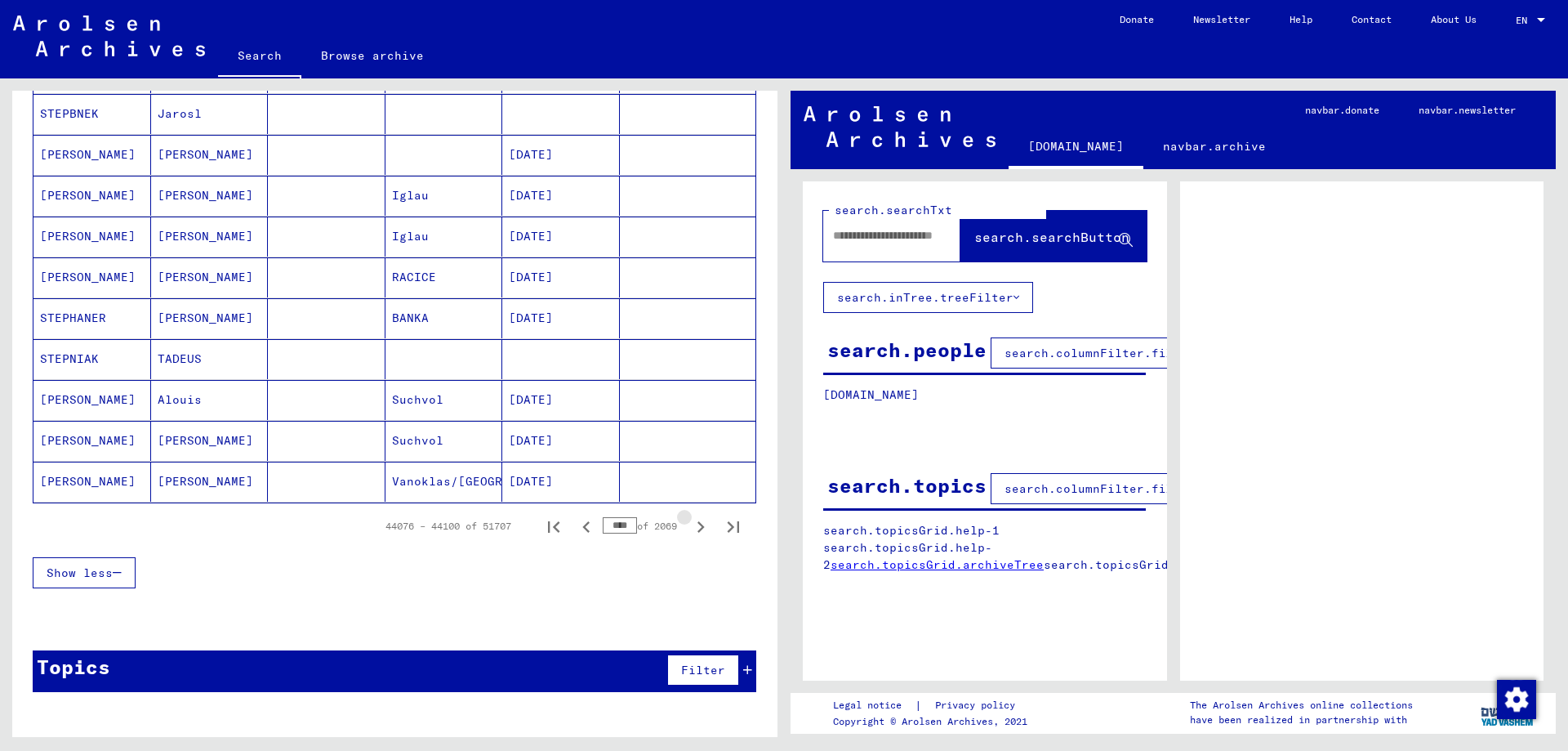
click at [696, 530] on icon "Next page" at bounding box center [700, 527] width 22 height 23
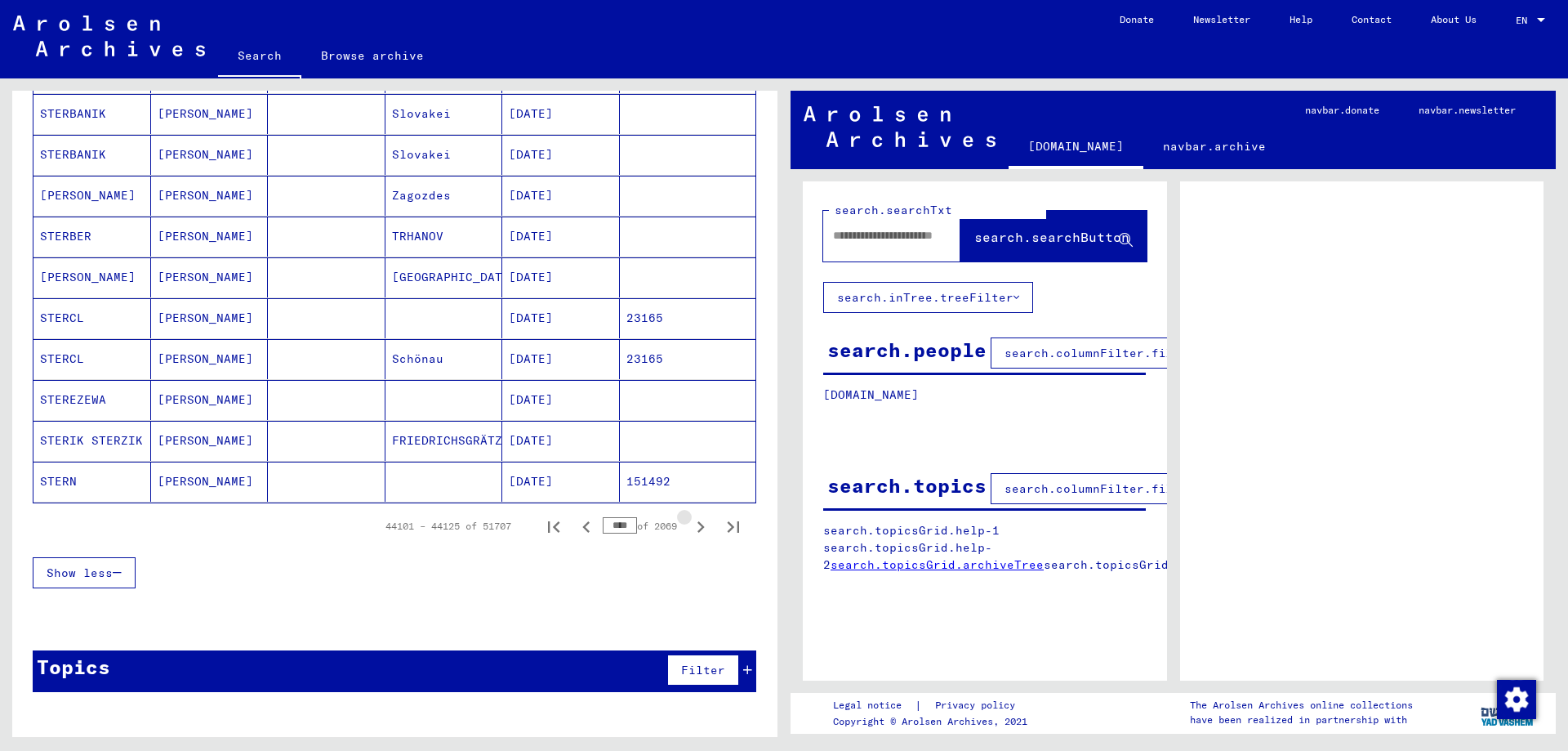
click at [696, 530] on icon "Next page" at bounding box center [700, 527] width 22 height 23
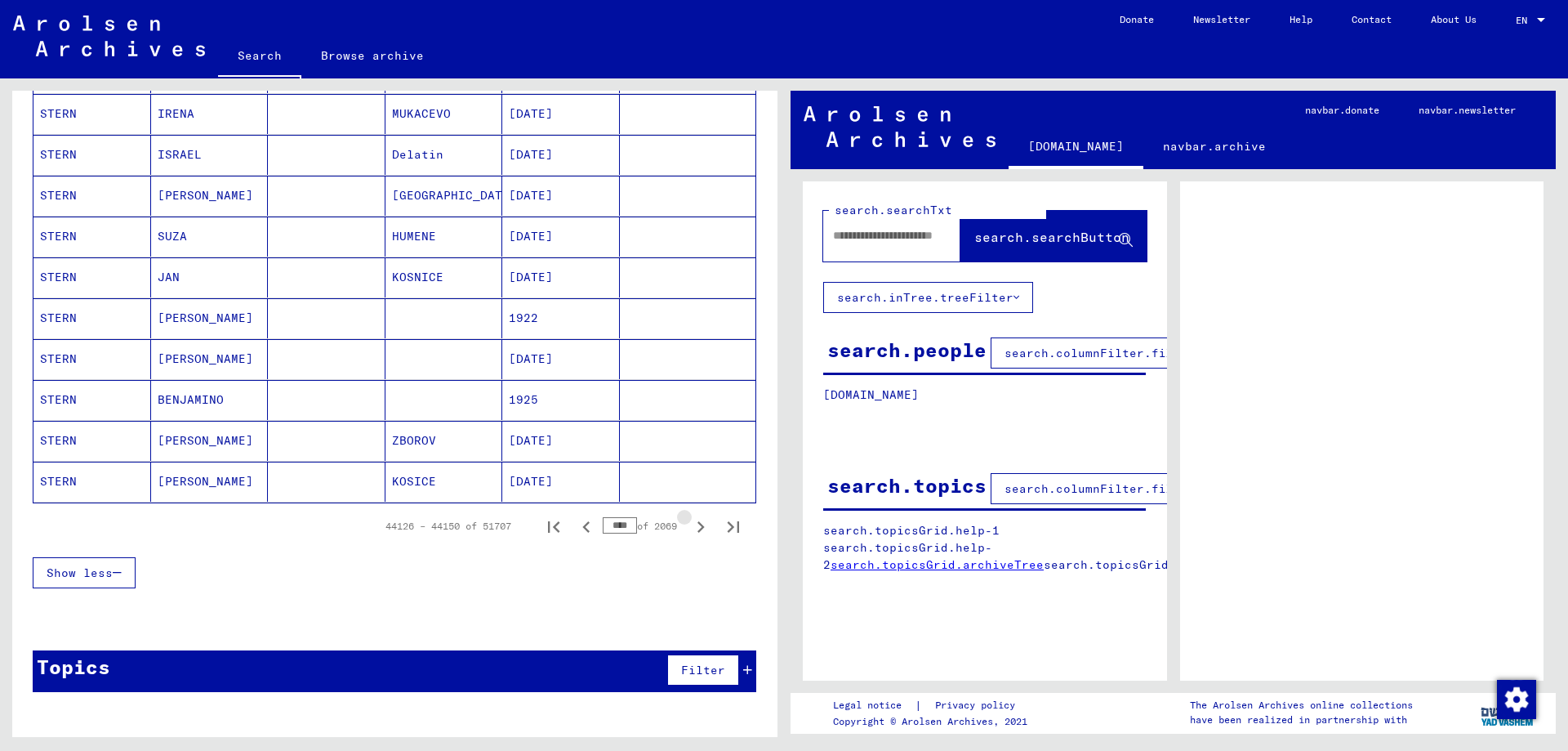
click at [696, 530] on icon "Next page" at bounding box center [700, 527] width 22 height 23
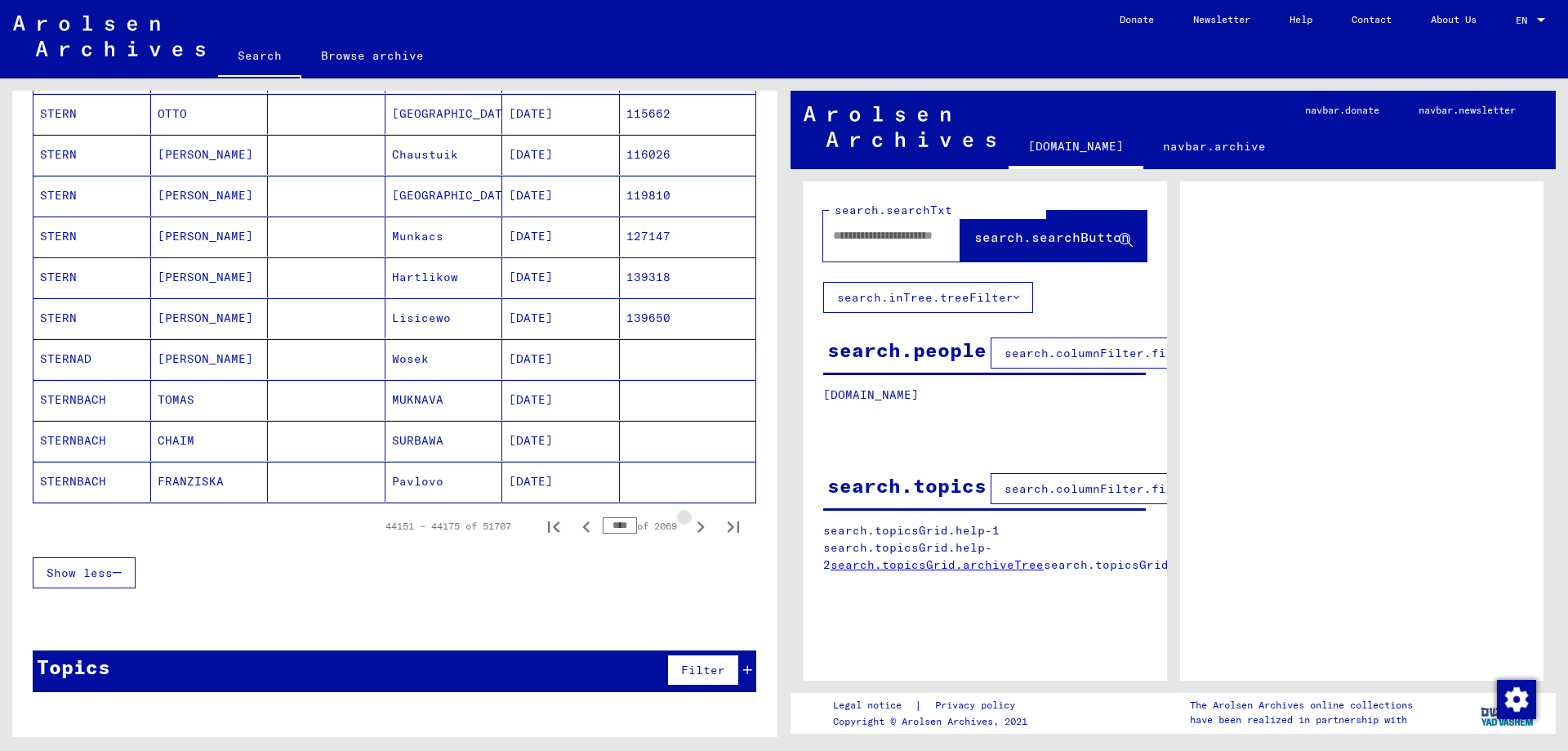
click at [696, 530] on icon "Next page" at bounding box center [700, 527] width 22 height 23
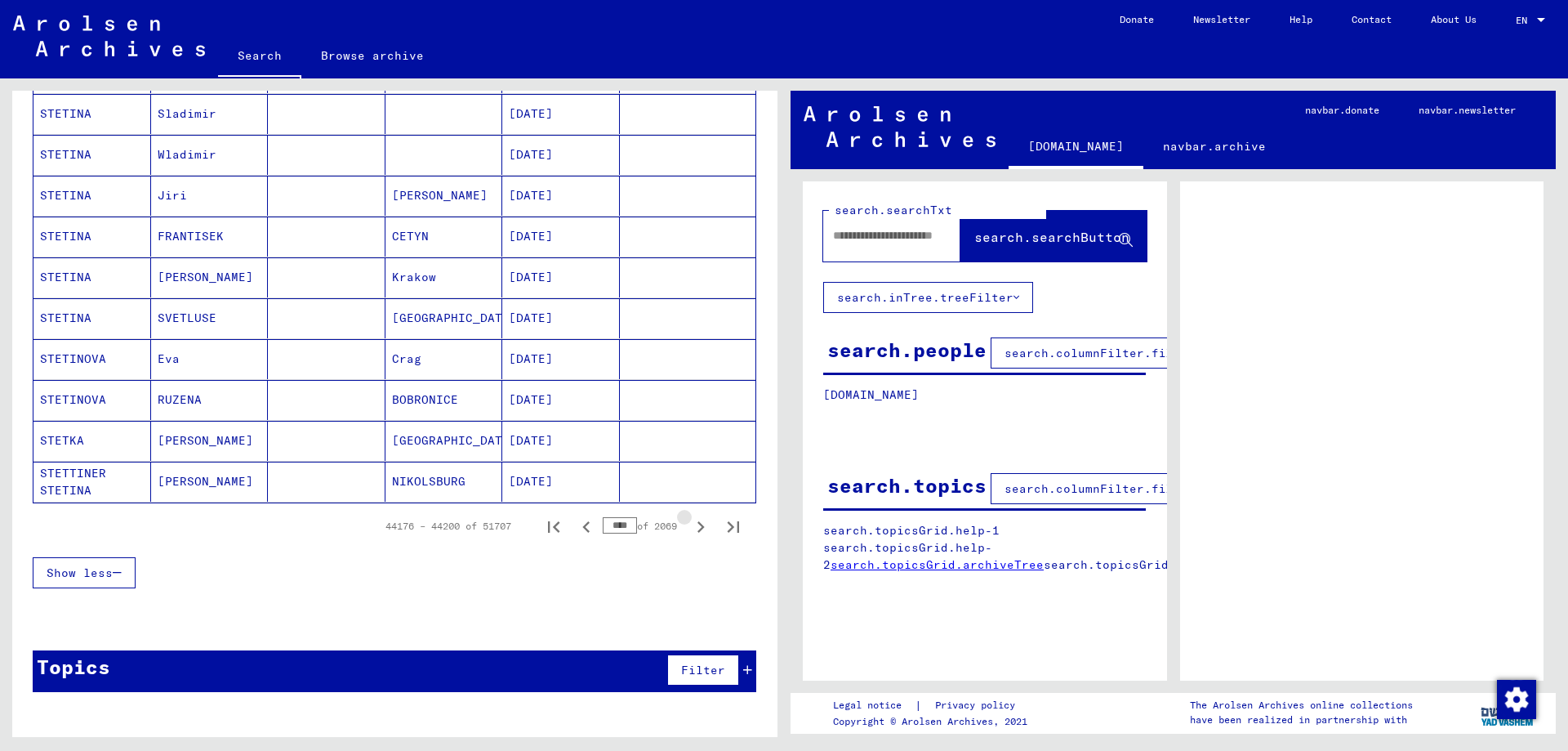
click at [696, 530] on icon "Next page" at bounding box center [700, 527] width 22 height 23
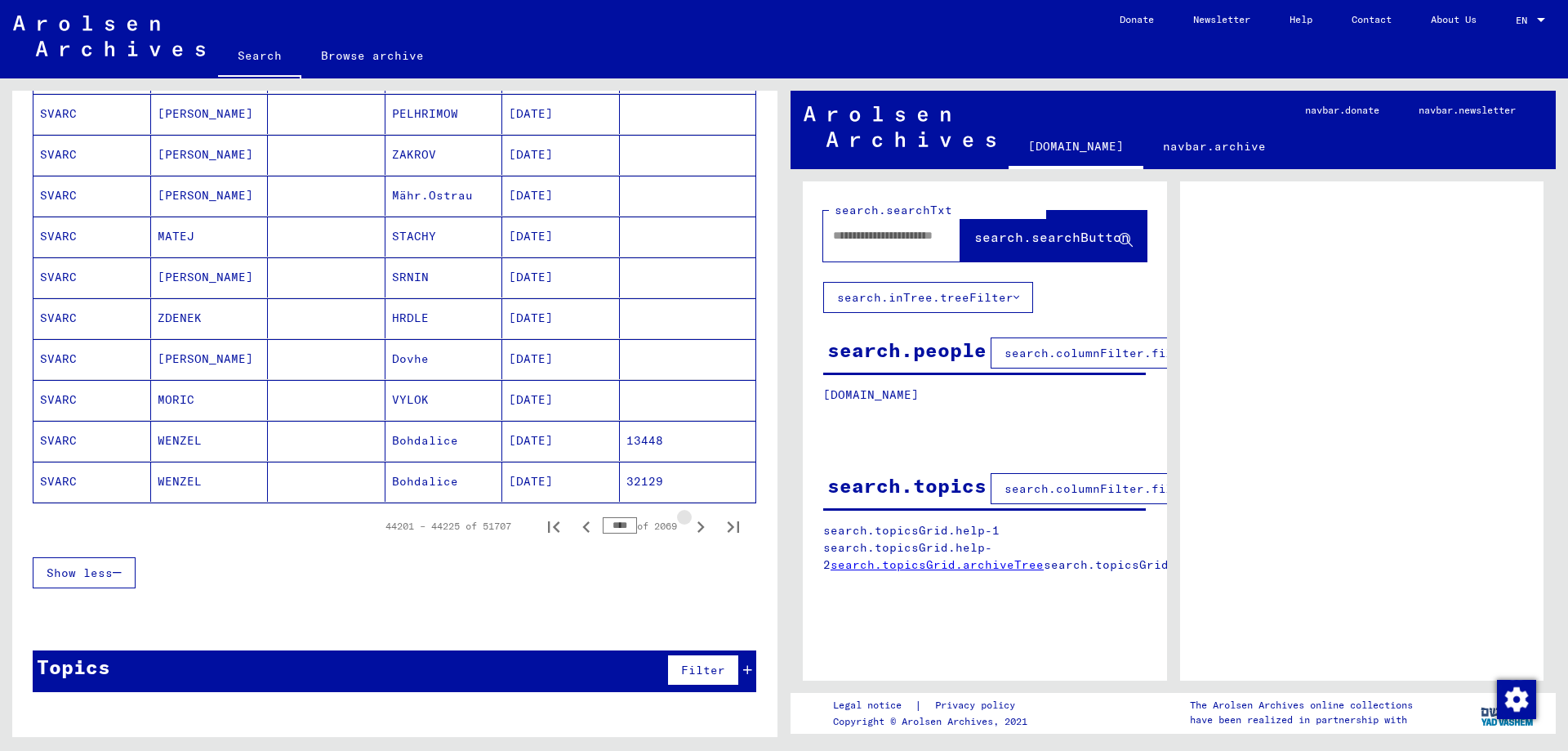
click at [696, 530] on icon "Next page" at bounding box center [700, 527] width 22 height 23
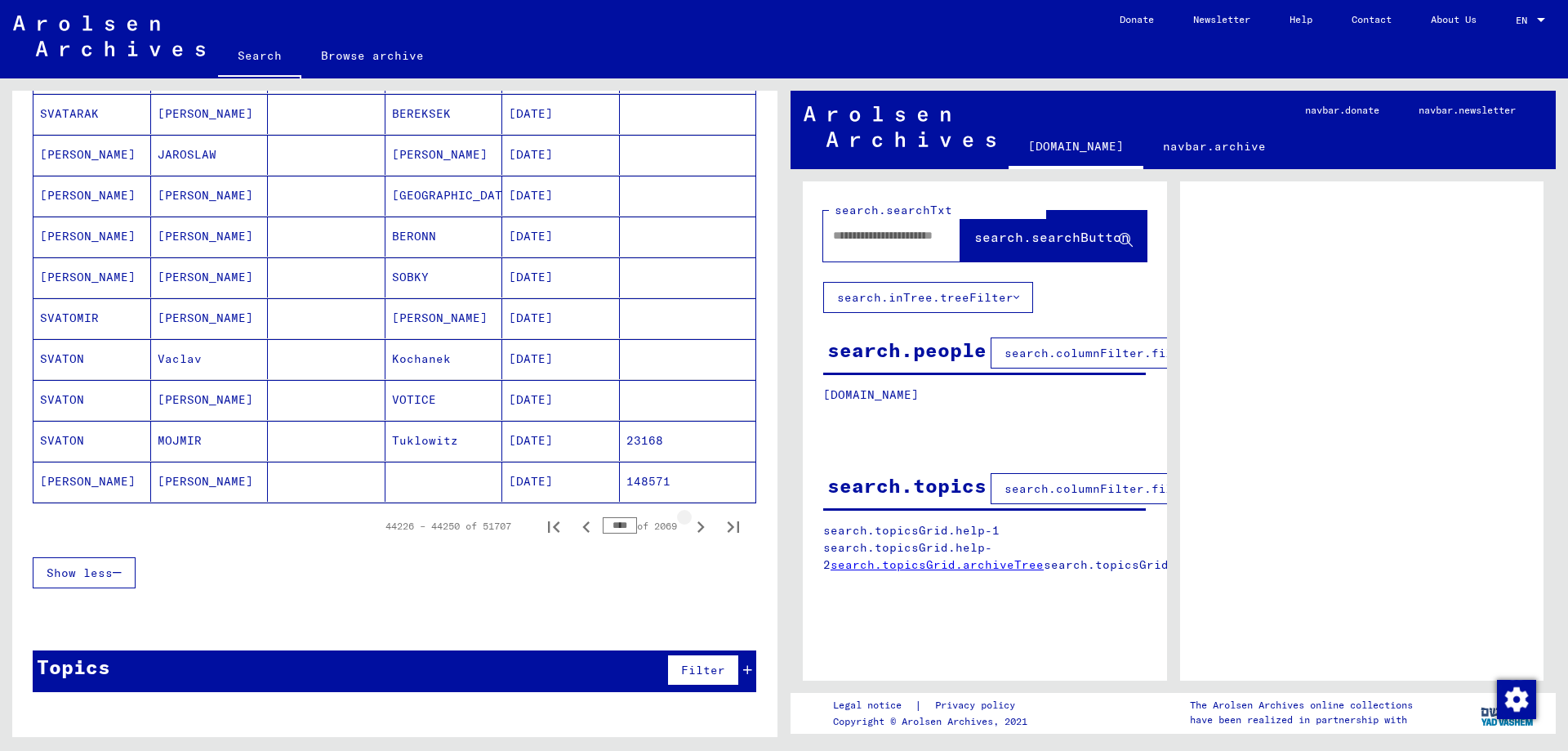
click at [696, 530] on icon "Next page" at bounding box center [700, 527] width 22 height 23
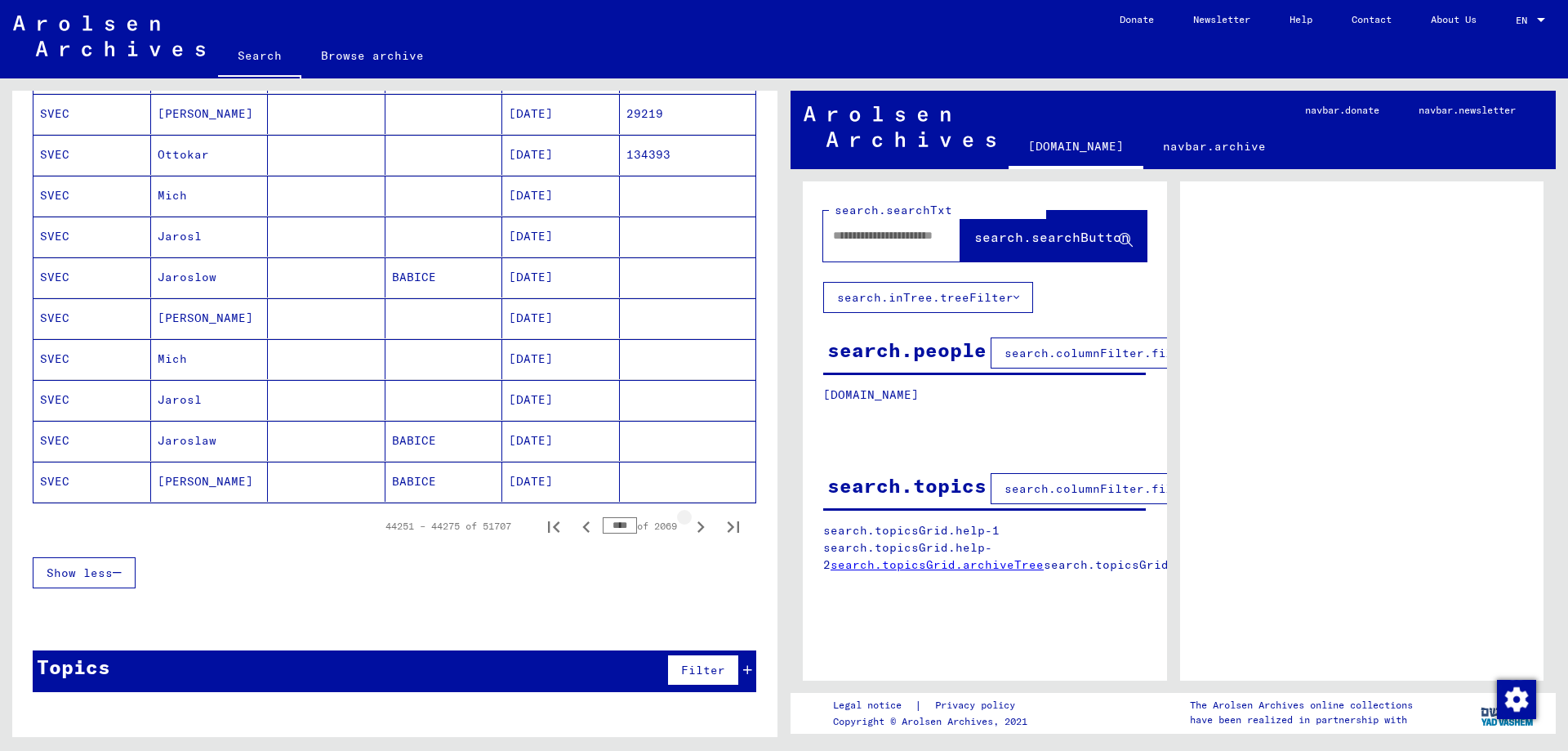
click at [696, 530] on icon "Next page" at bounding box center [700, 527] width 22 height 23
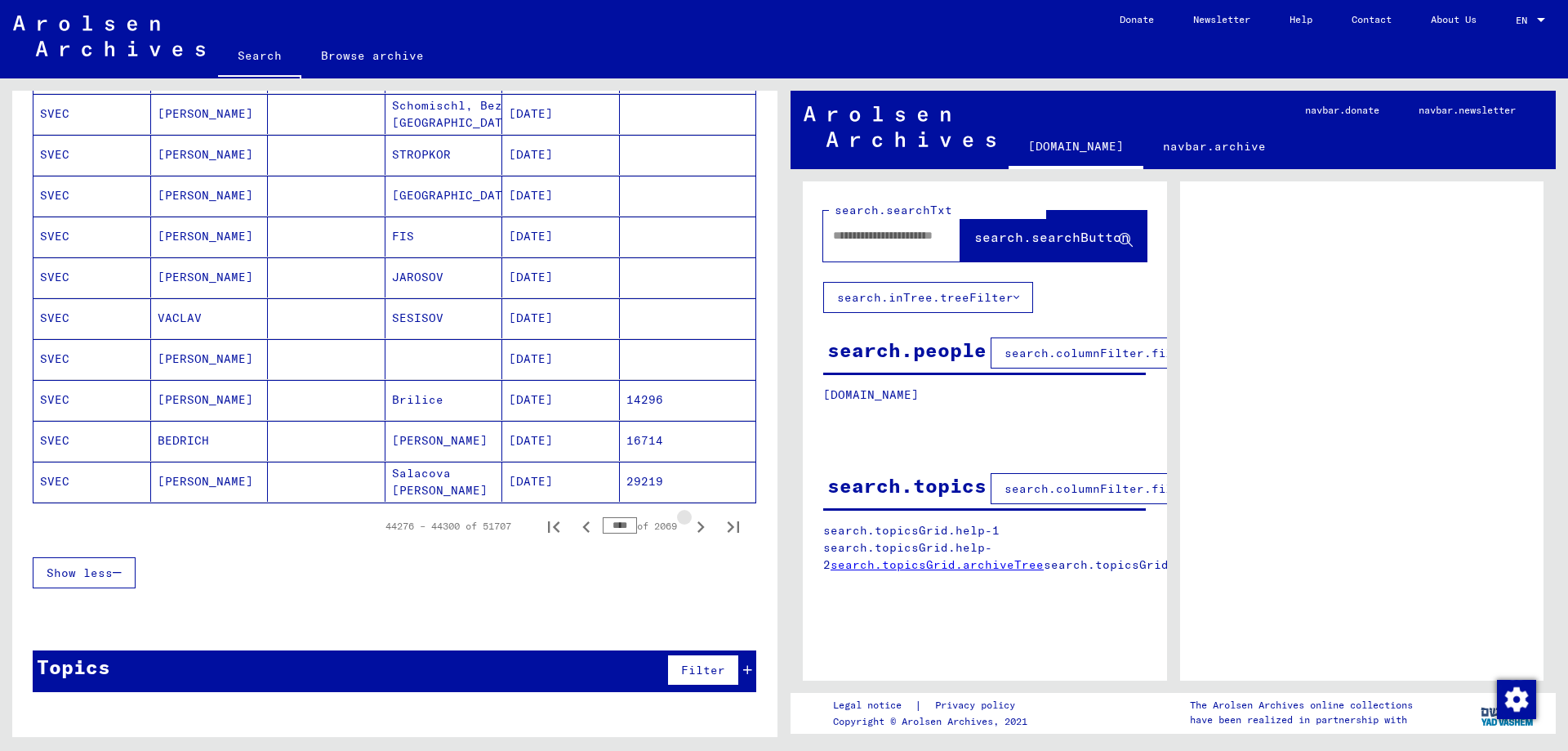
click at [696, 530] on icon "Next page" at bounding box center [700, 527] width 22 height 23
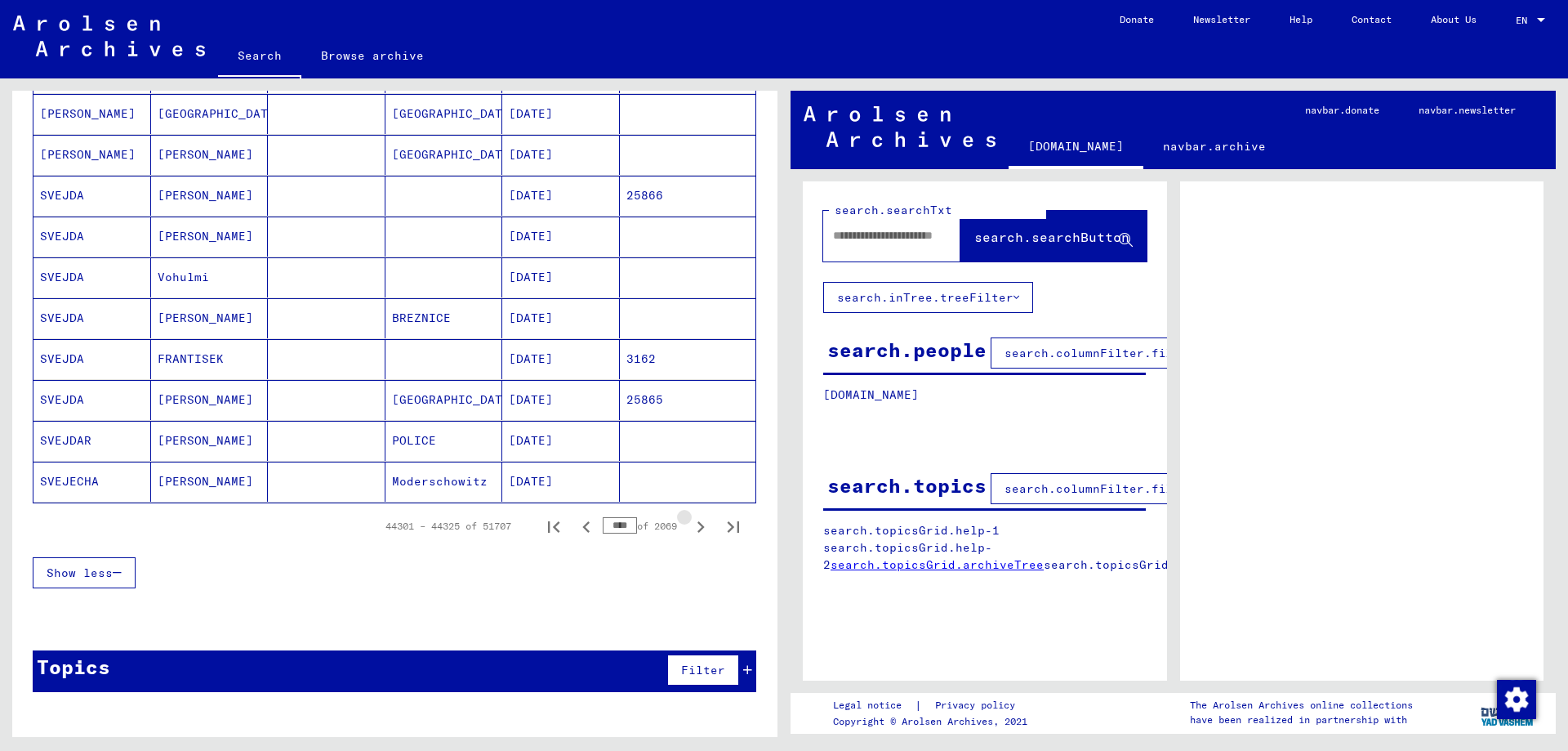
click at [696, 530] on icon "Next page" at bounding box center [700, 527] width 22 height 23
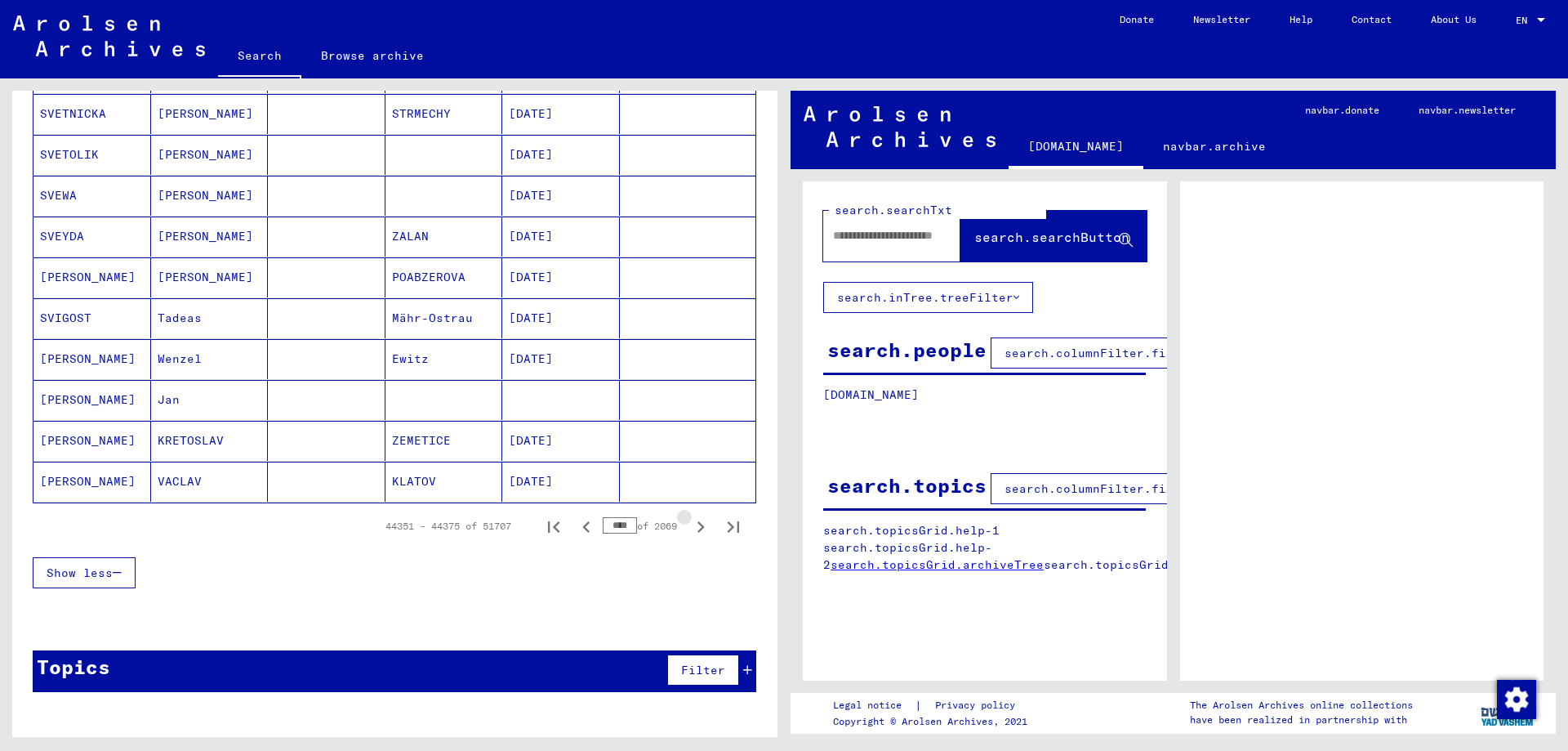
click at [696, 530] on icon "Next page" at bounding box center [700, 527] width 22 height 23
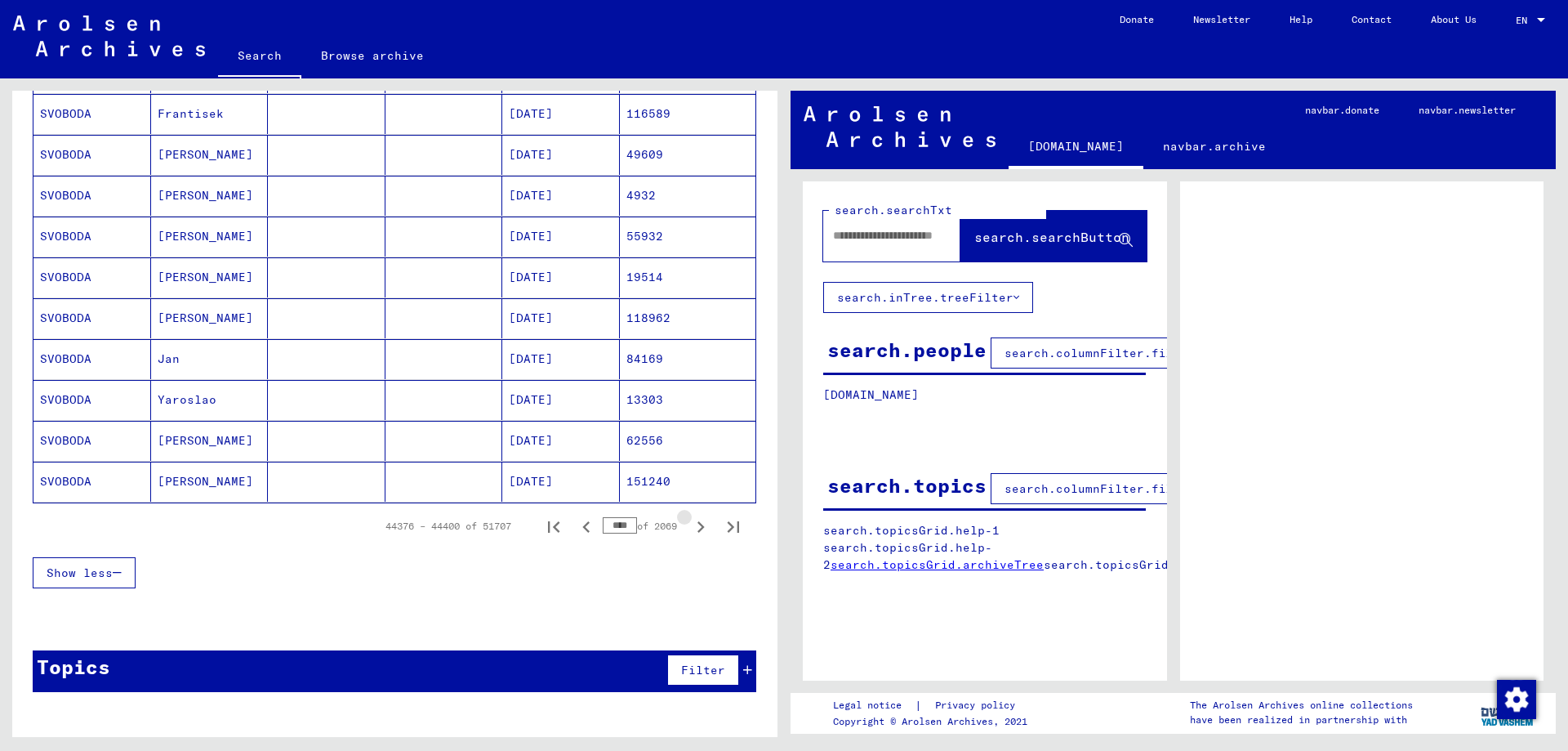
click at [696, 530] on icon "Next page" at bounding box center [700, 527] width 22 height 23
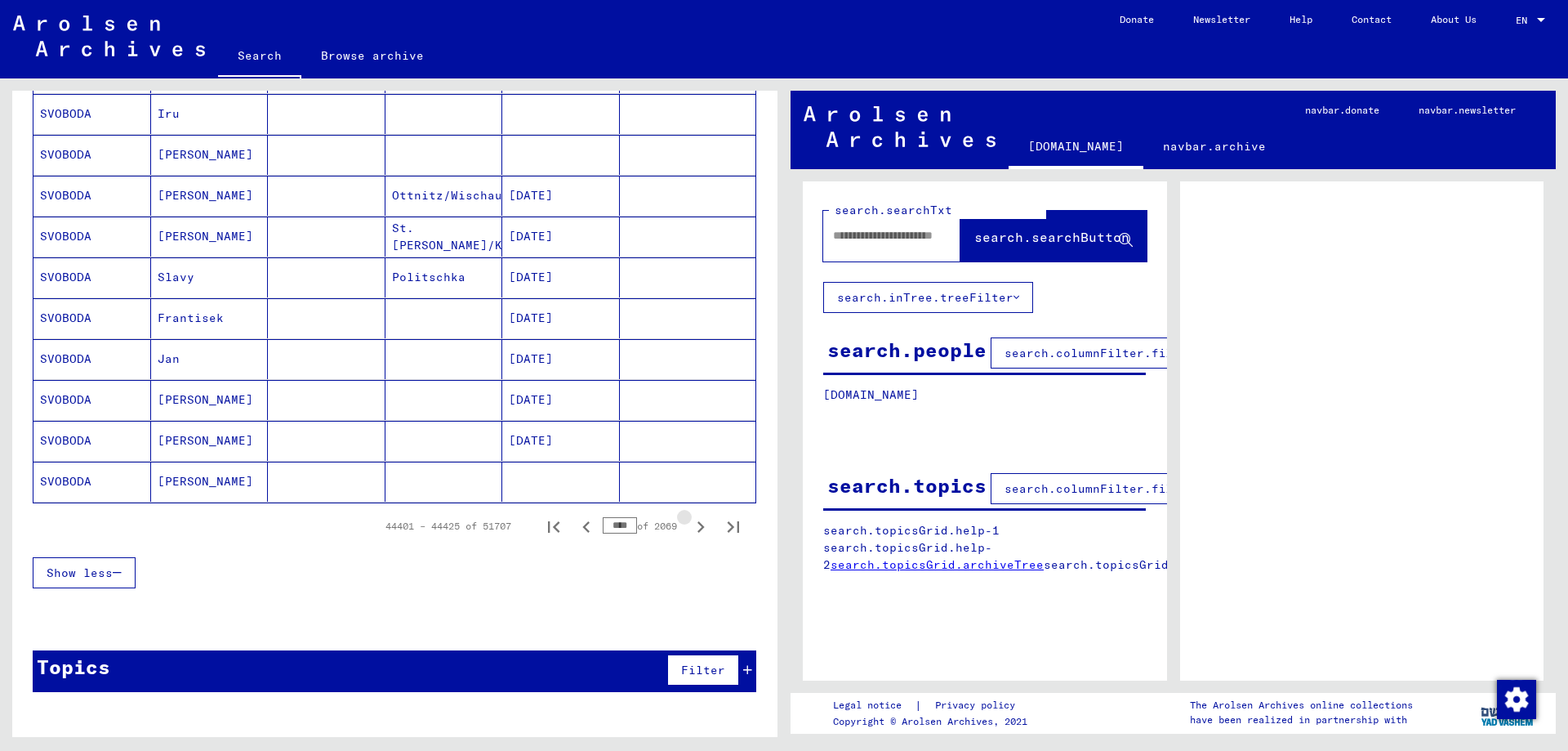
click at [696, 530] on icon "Next page" at bounding box center [700, 527] width 22 height 23
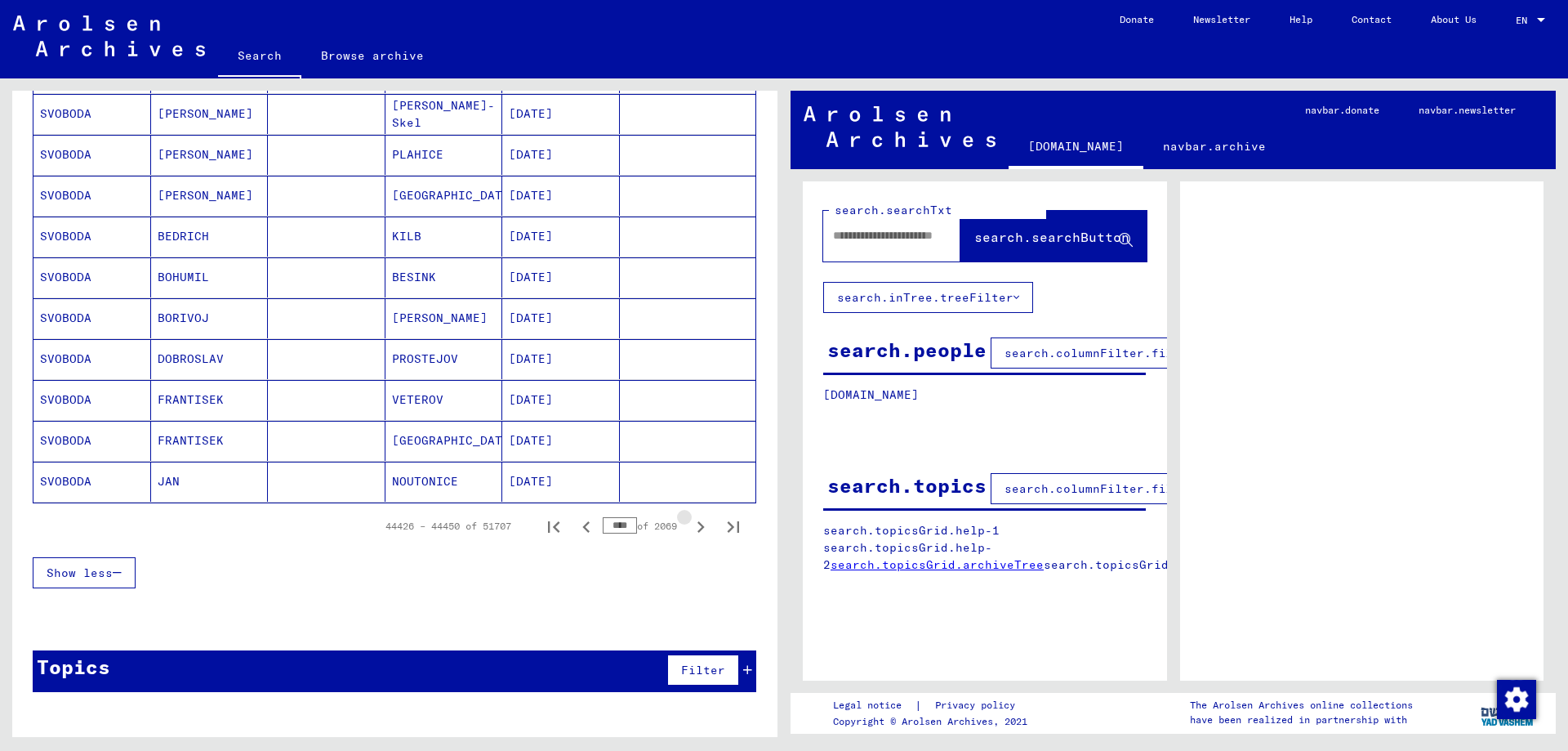
click at [696, 530] on icon "Next page" at bounding box center [700, 527] width 22 height 23
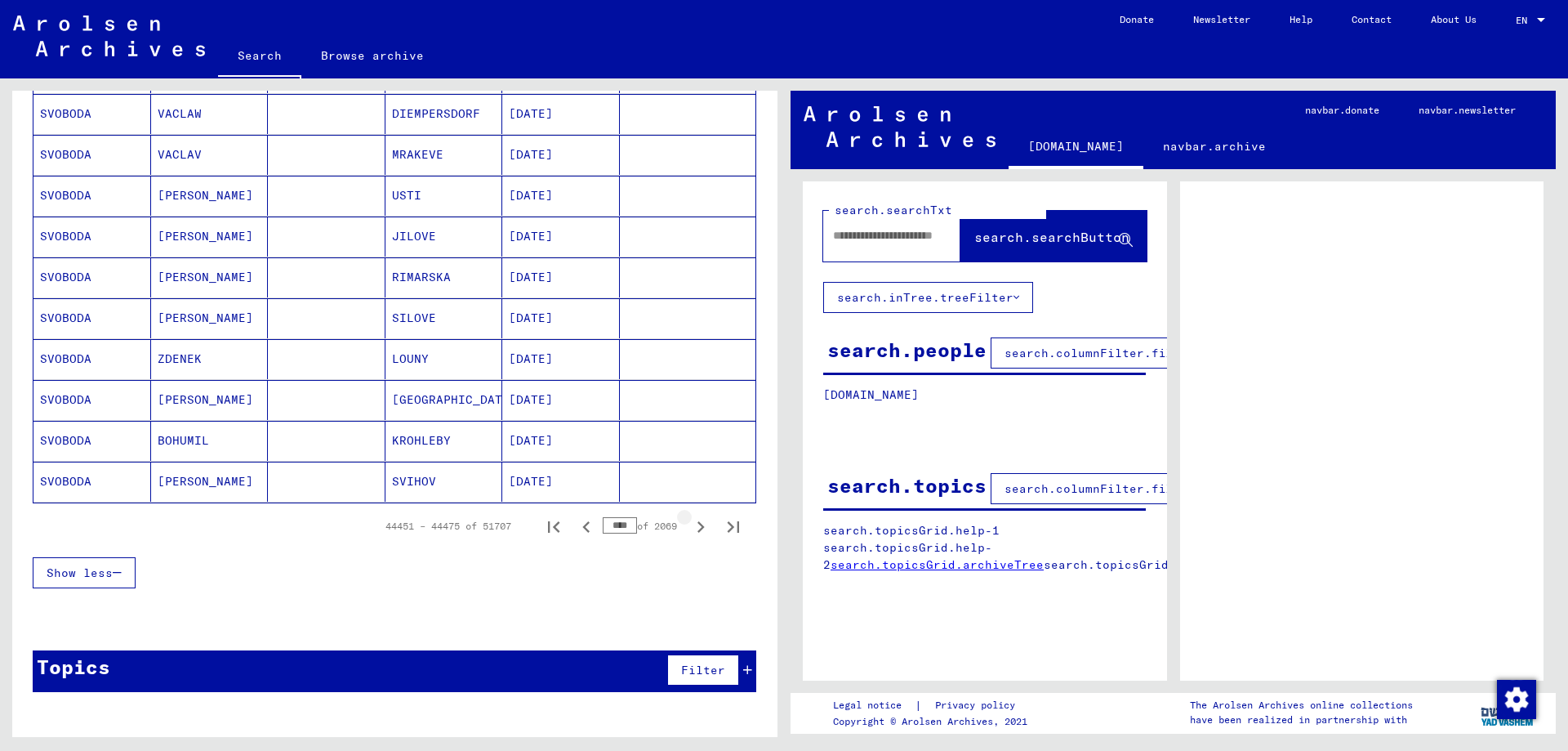
click at [696, 530] on icon "Next page" at bounding box center [700, 527] width 22 height 23
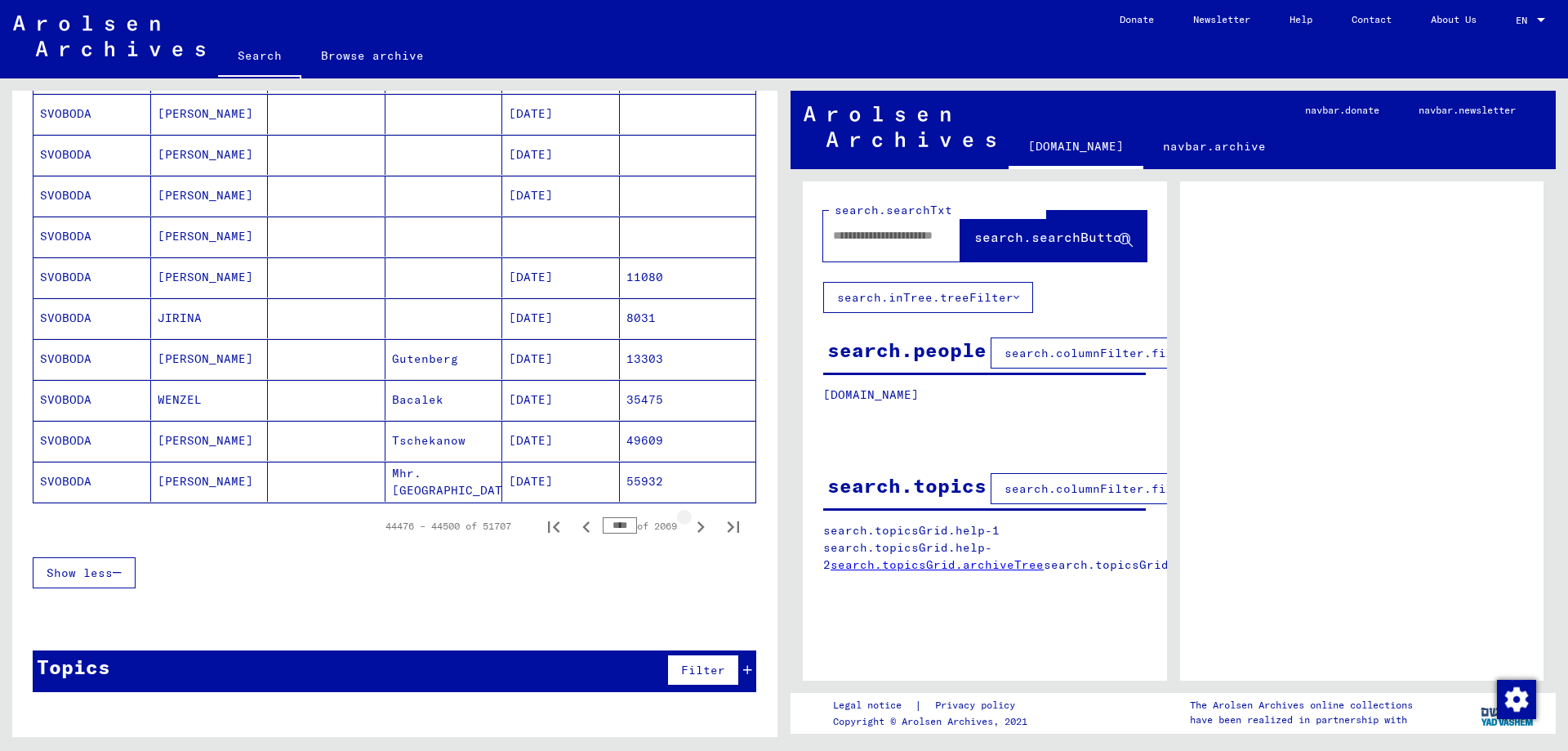
click at [696, 530] on icon "Next page" at bounding box center [700, 527] width 22 height 23
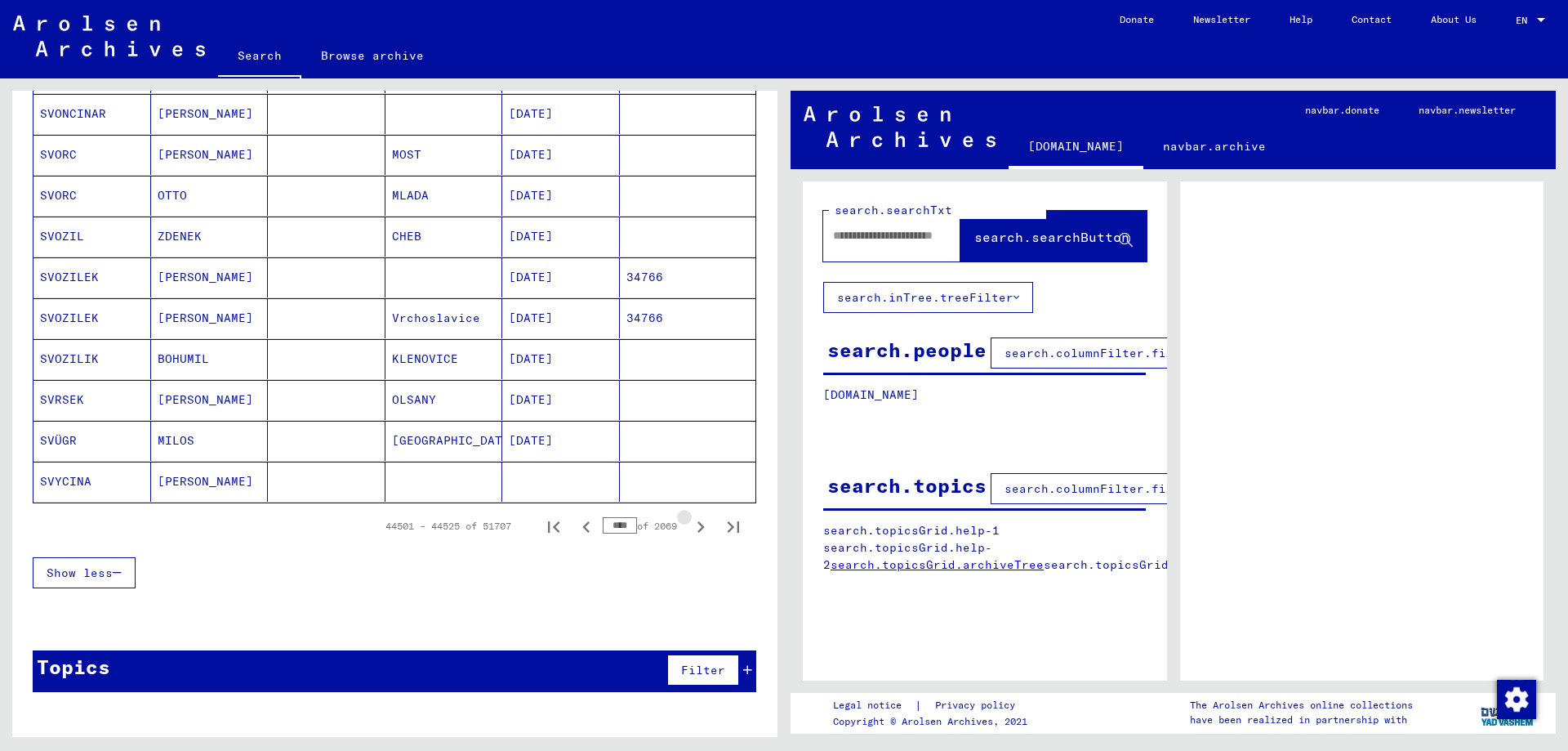
click at [696, 530] on icon "Next page" at bounding box center [700, 527] width 22 height 23
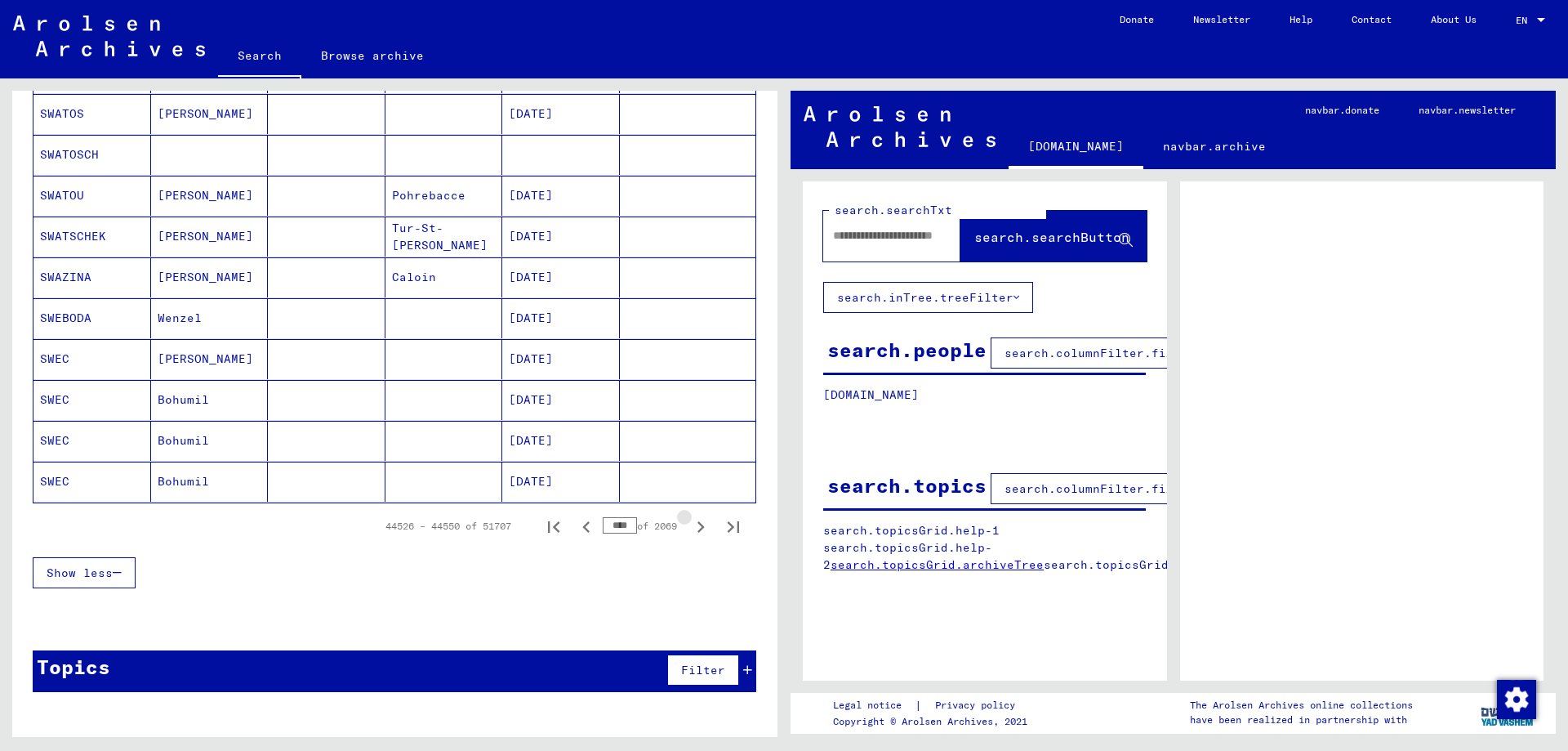
click at [696, 530] on icon "Next page" at bounding box center [700, 527] width 22 height 23
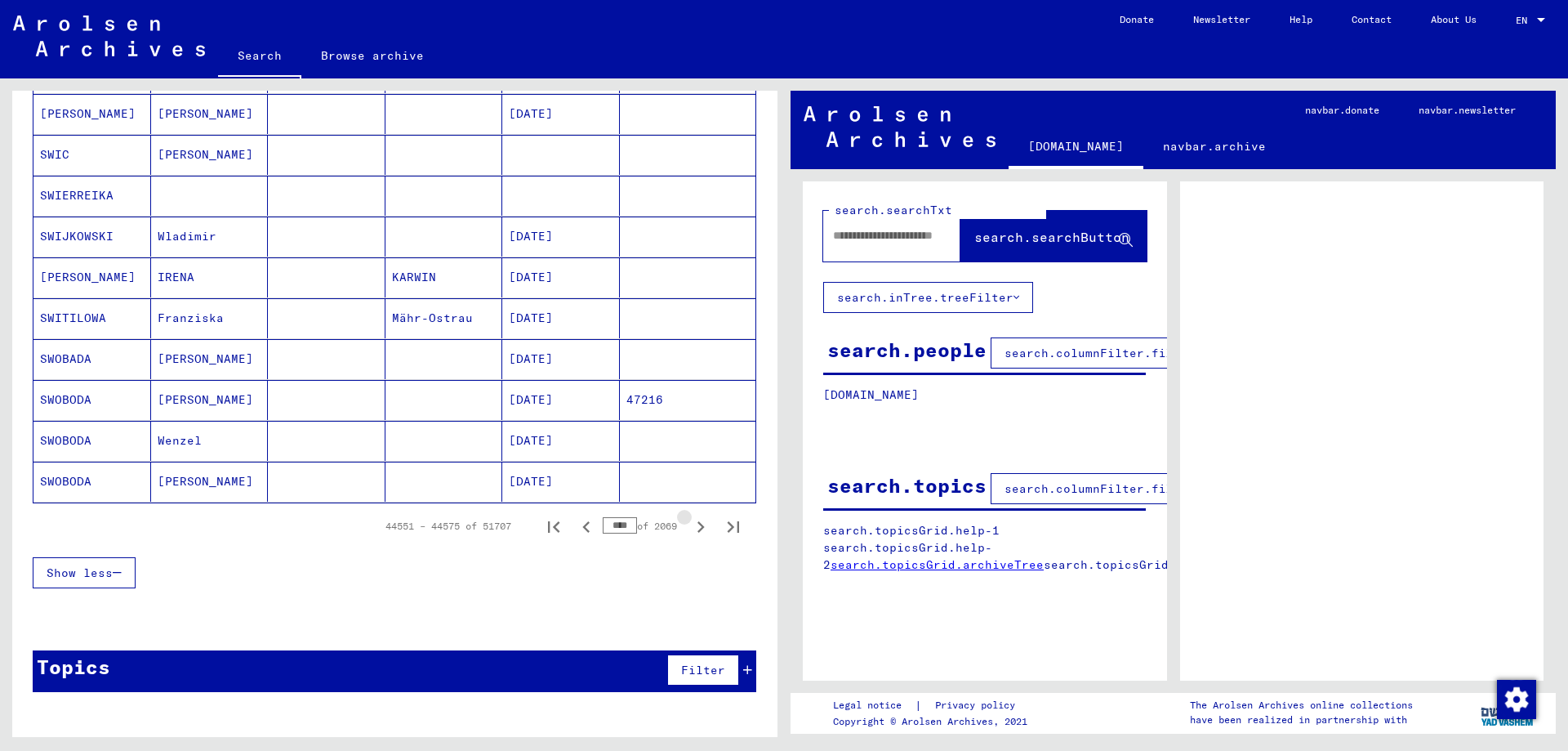
click at [696, 530] on icon "Next page" at bounding box center [700, 527] width 22 height 23
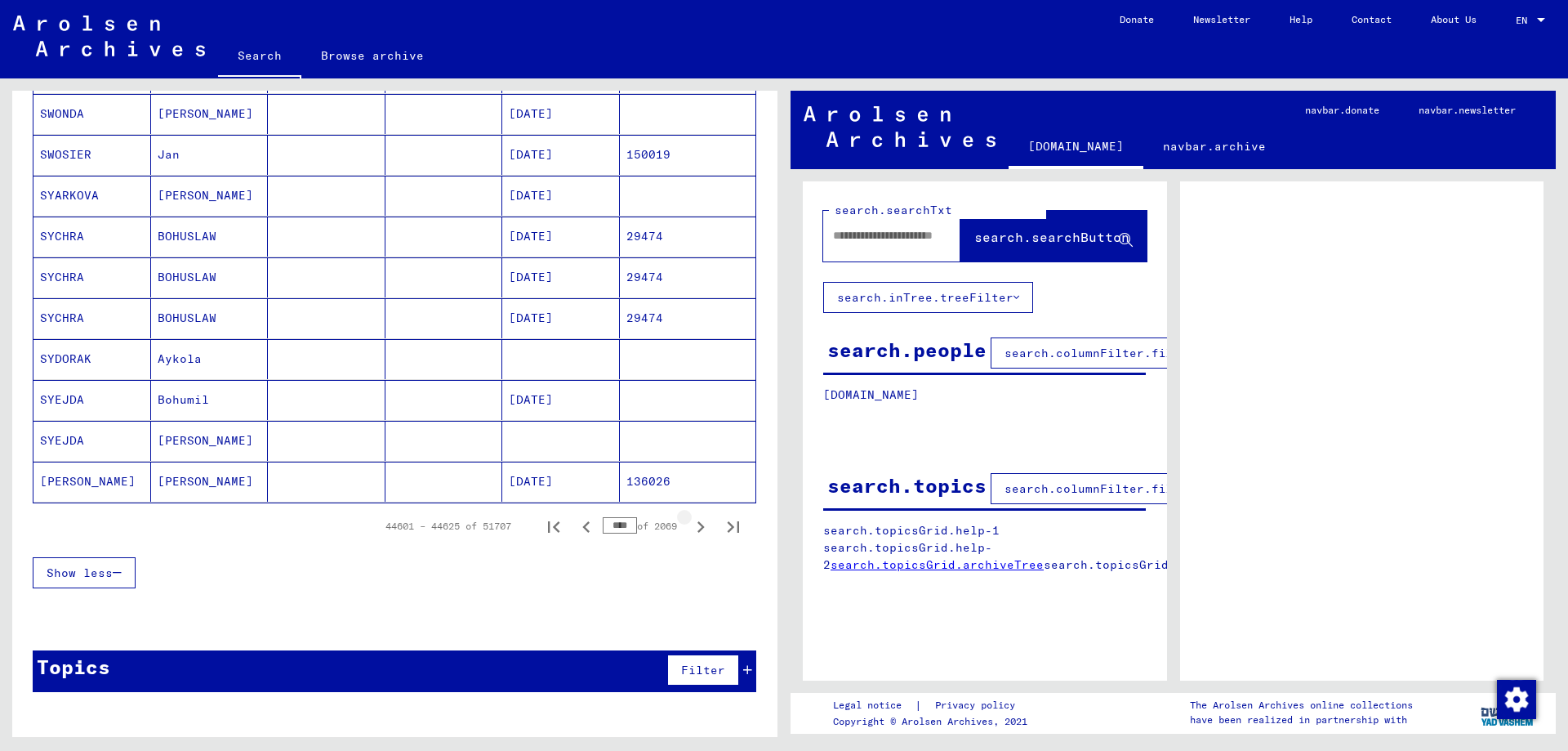
click at [696, 530] on icon "Next page" at bounding box center [700, 527] width 22 height 23
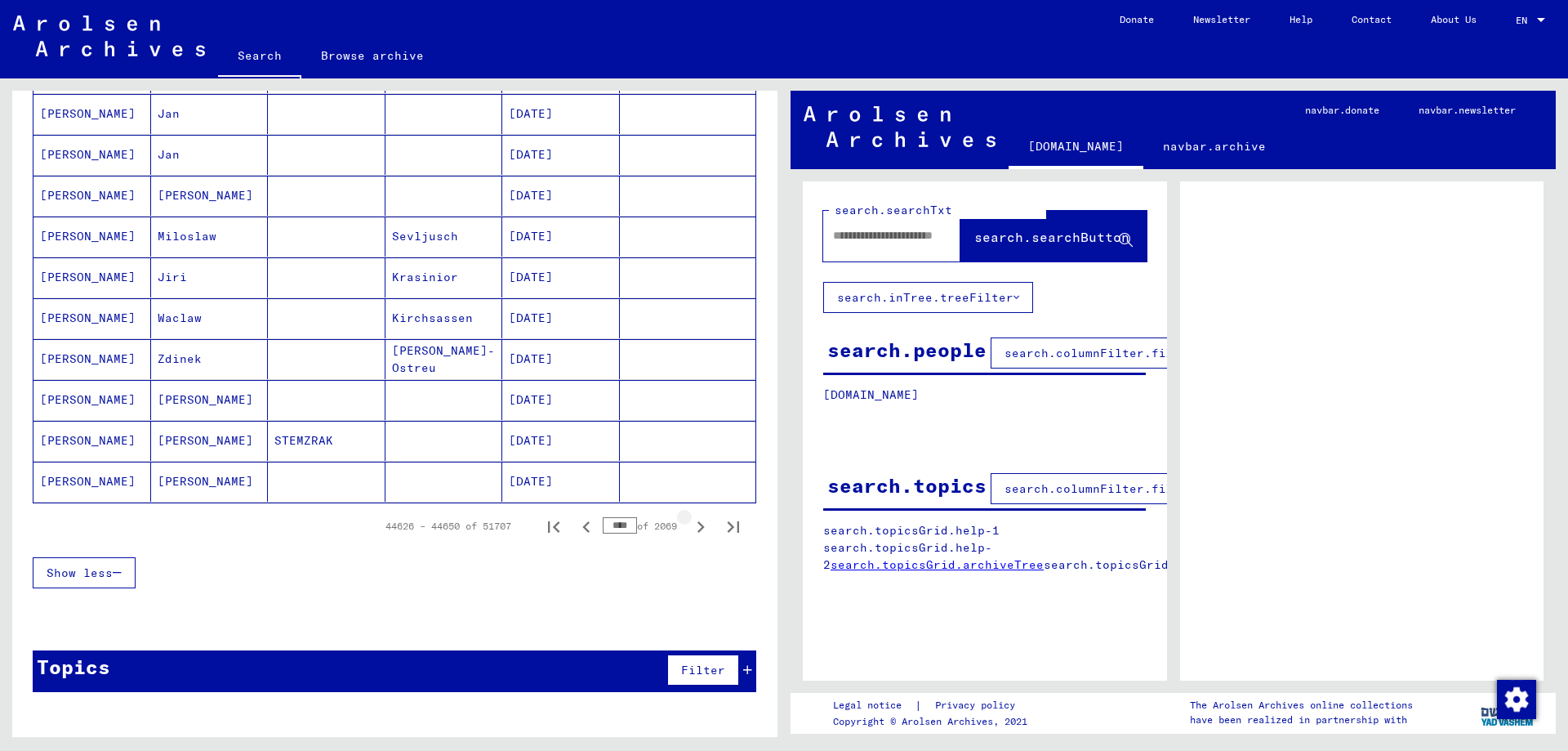
click at [696, 530] on icon "Next page" at bounding box center [700, 527] width 22 height 23
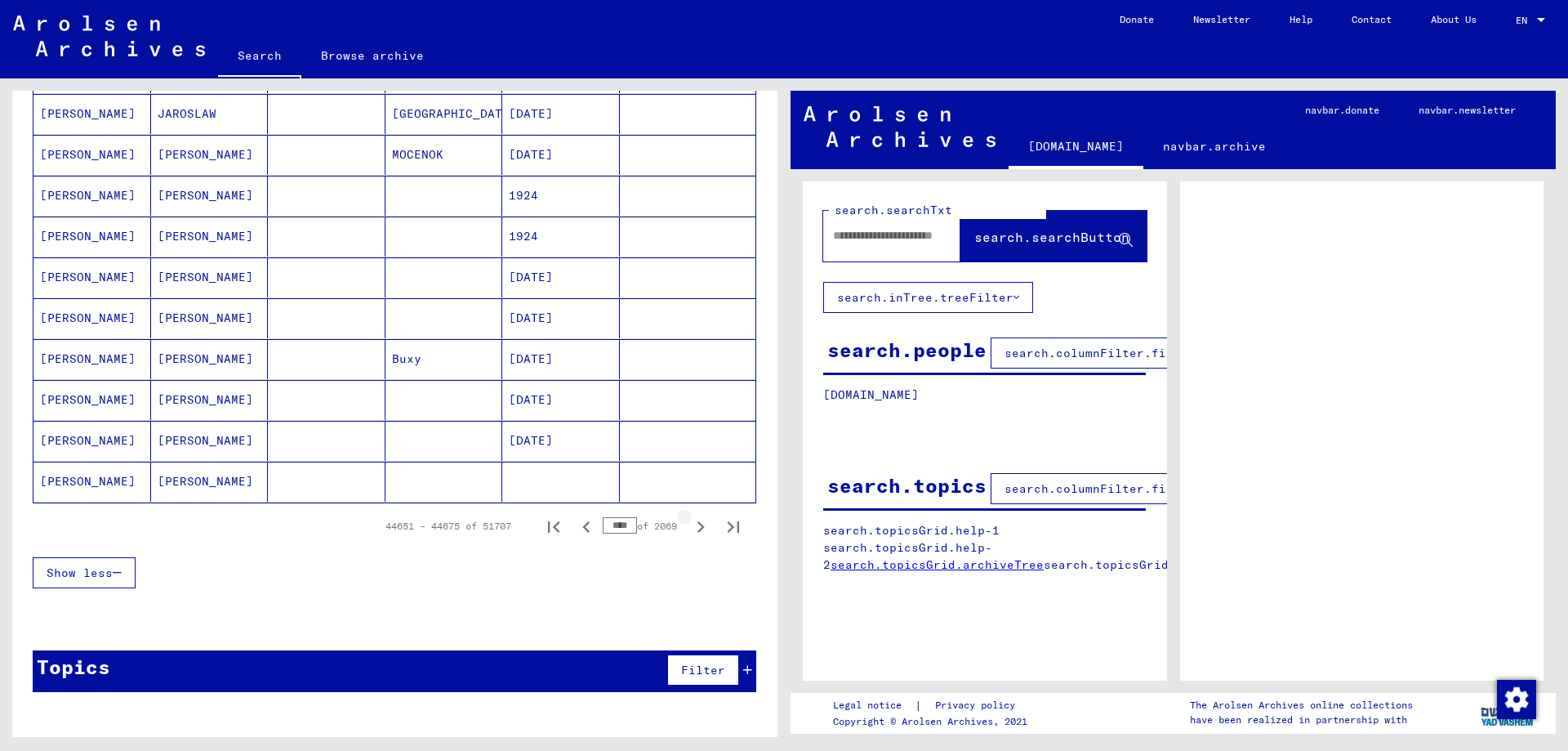
click at [696, 530] on icon "Next page" at bounding box center [700, 527] width 22 height 23
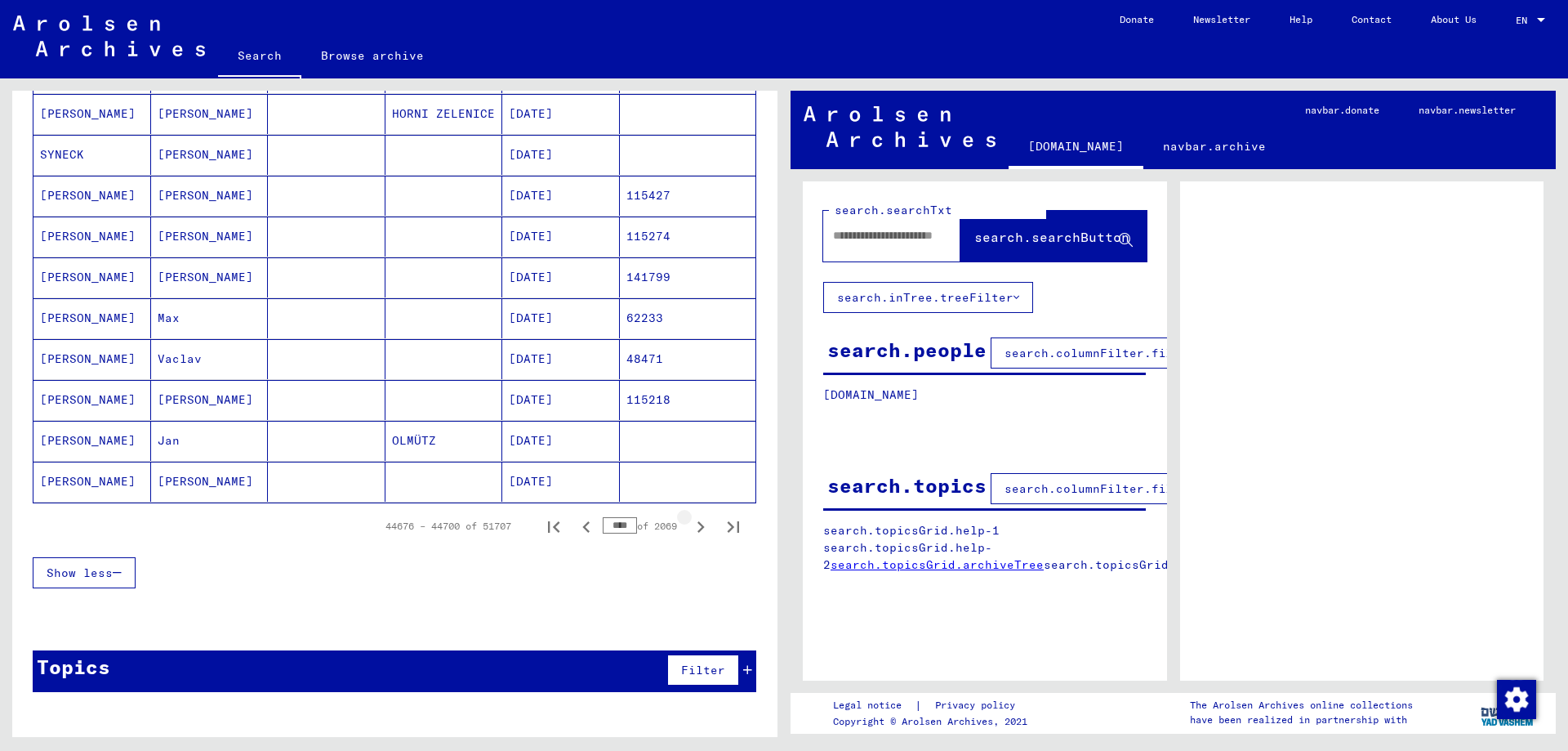
click at [696, 530] on icon "Next page" at bounding box center [700, 527] width 22 height 23
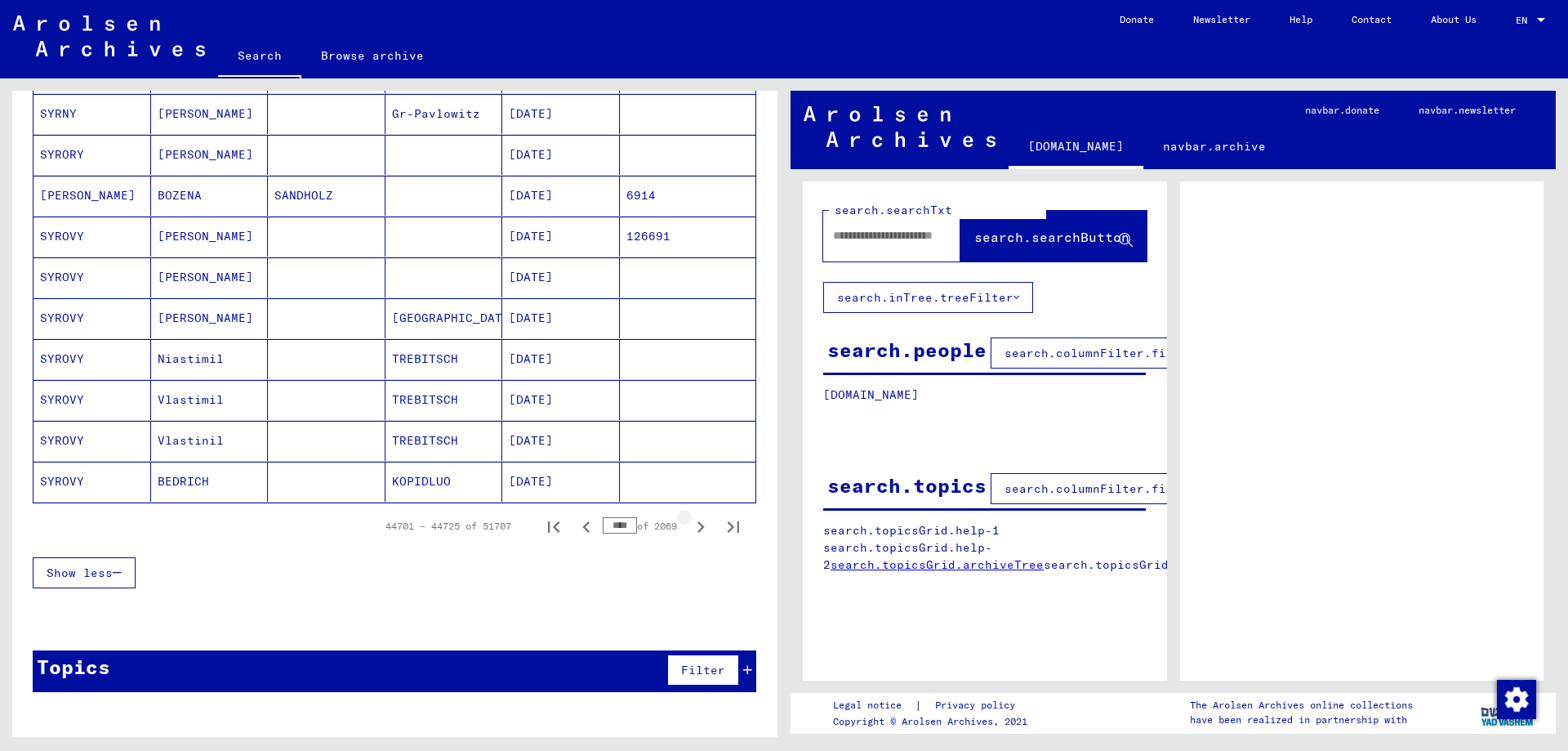
click at [696, 530] on icon "Next page" at bounding box center [700, 527] width 22 height 23
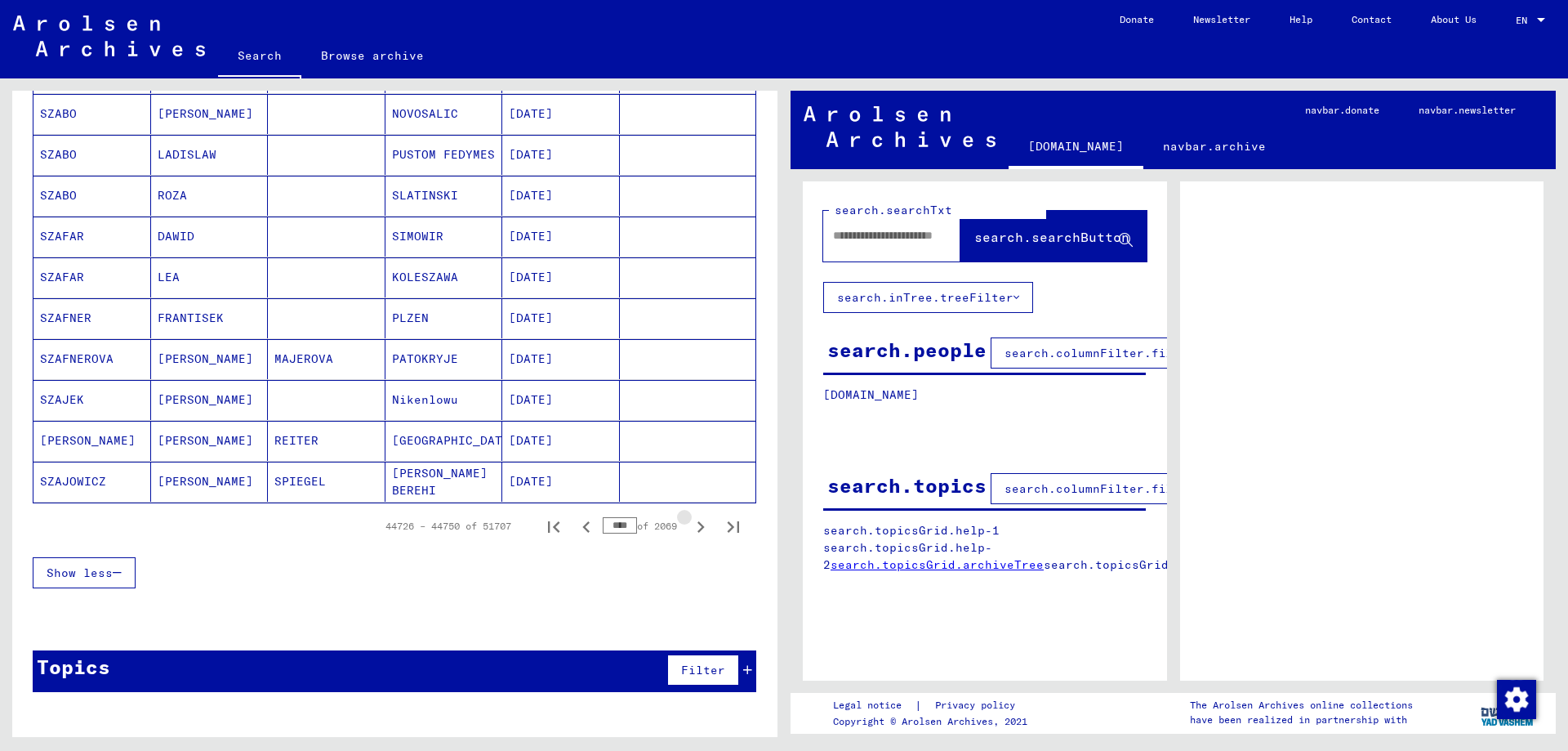
click at [696, 530] on icon "Next page" at bounding box center [700, 527] width 22 height 23
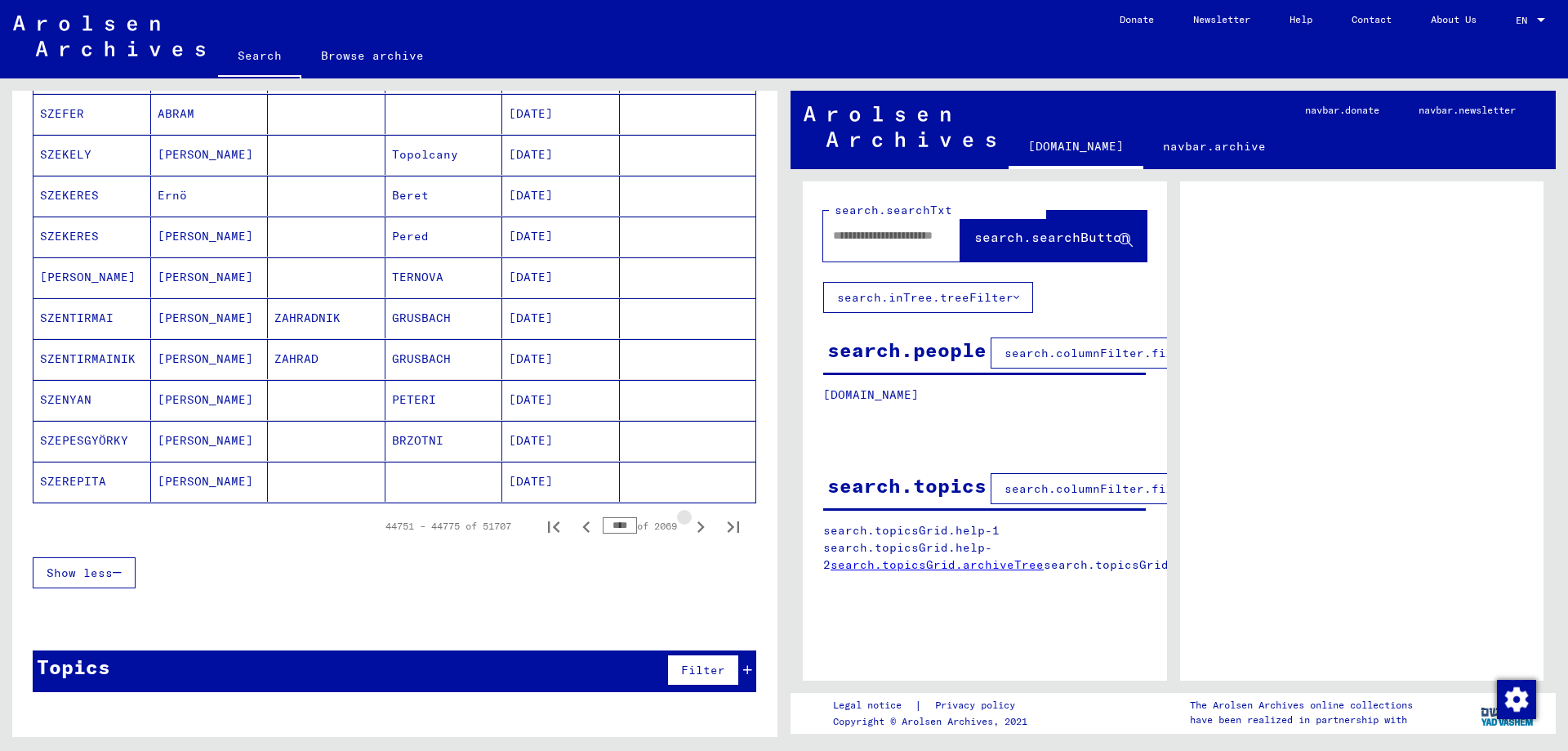
click at [696, 530] on icon "Next page" at bounding box center [700, 527] width 22 height 23
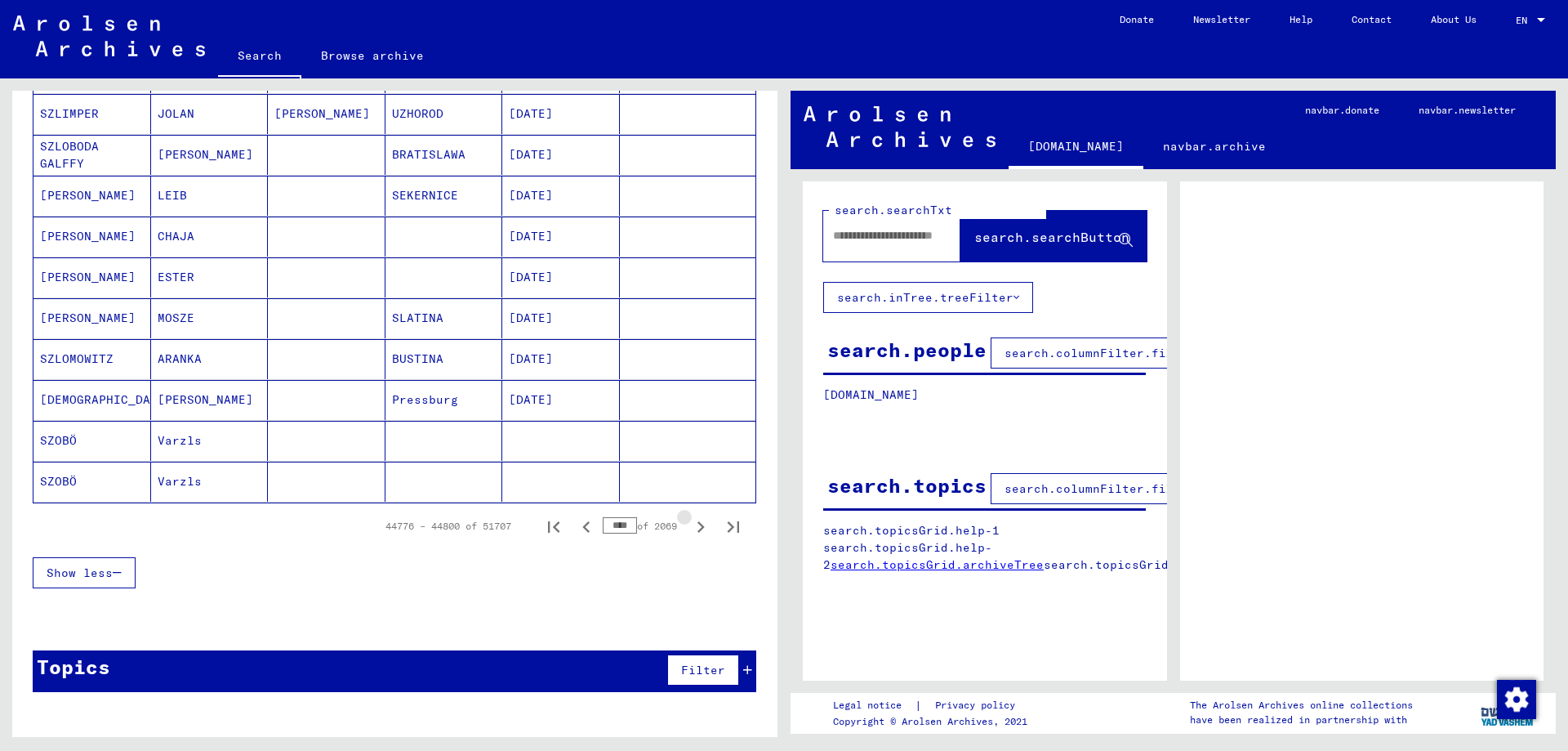
click at [696, 530] on icon "Next page" at bounding box center [700, 527] width 22 height 23
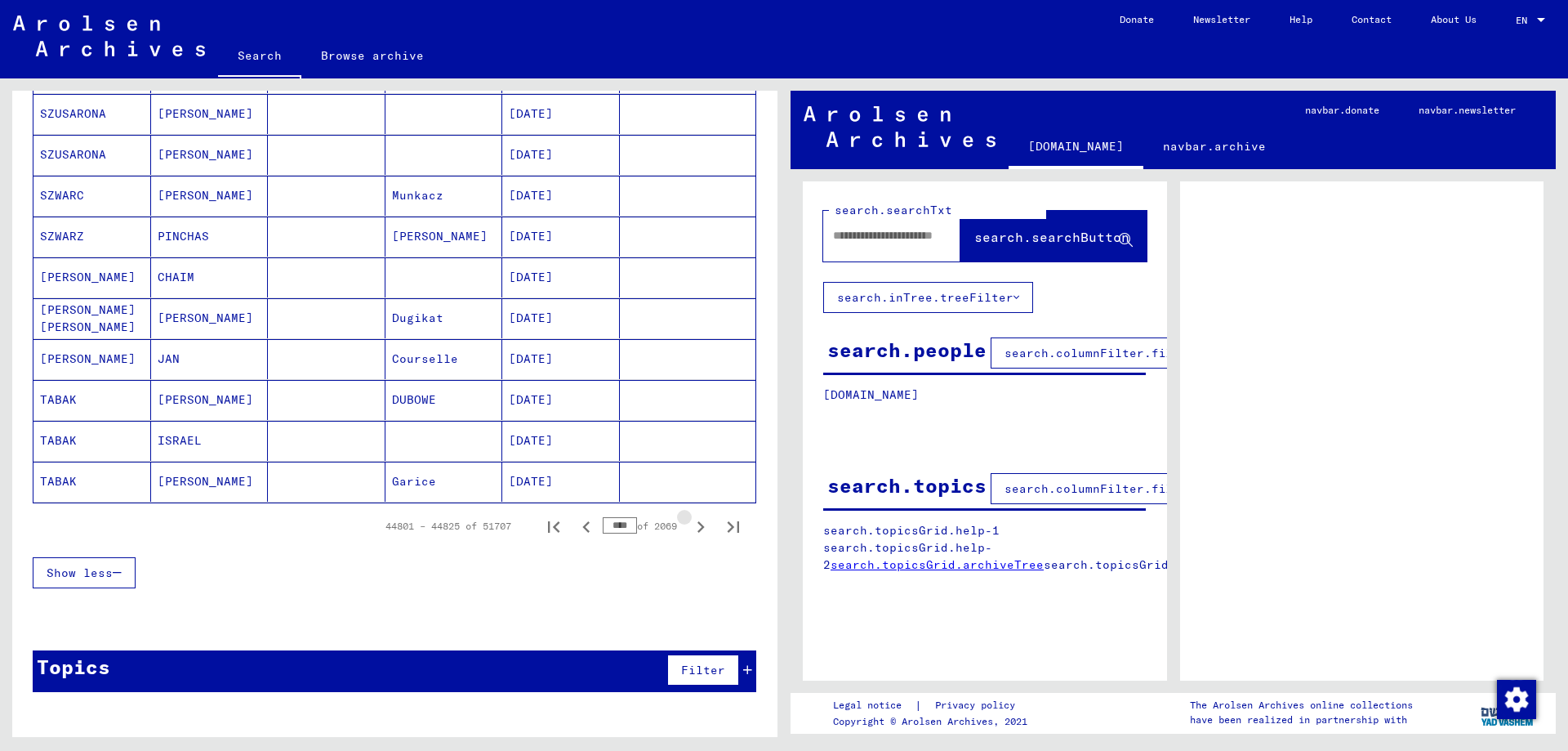
click at [696, 530] on icon "Next page" at bounding box center [700, 527] width 22 height 23
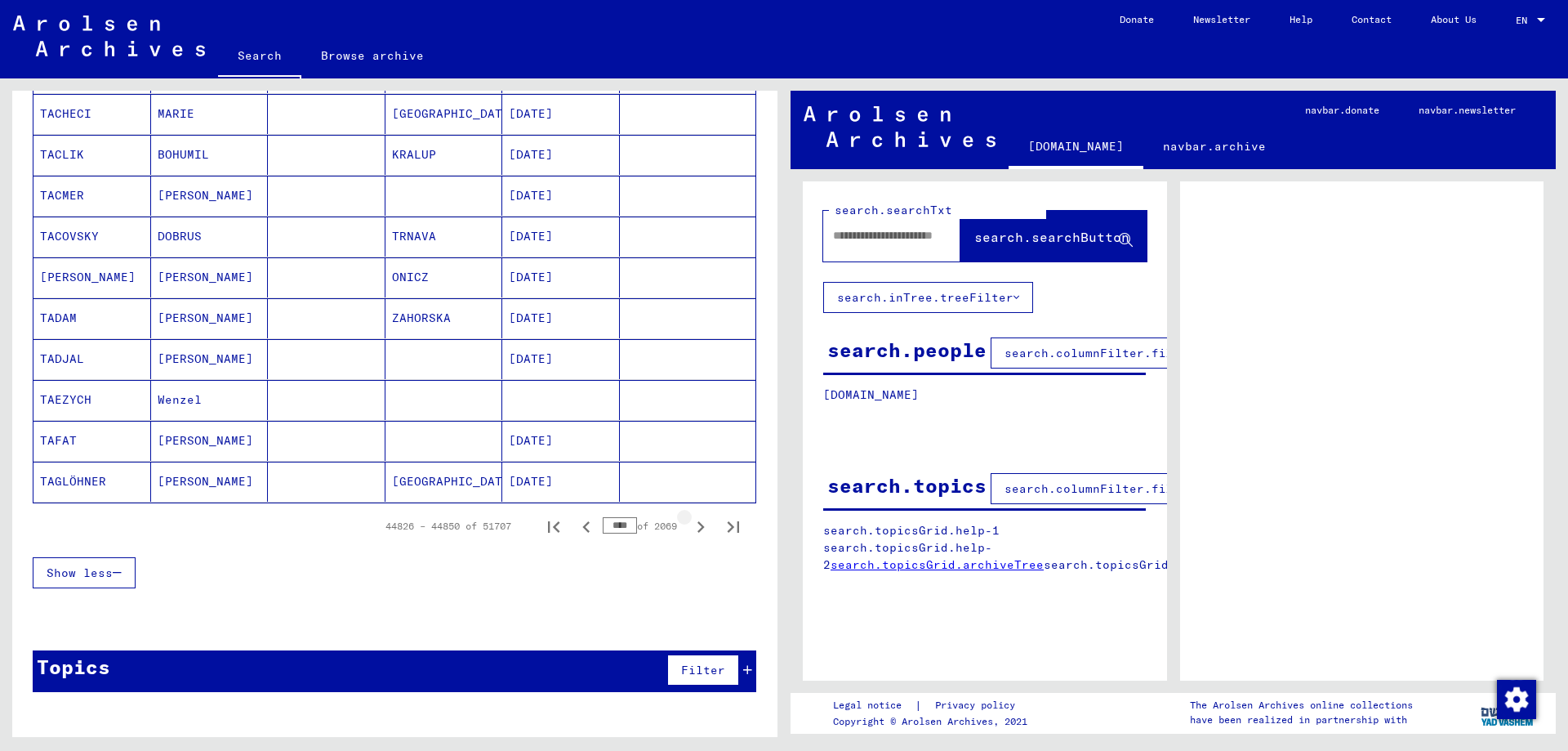
click at [696, 530] on icon "Next page" at bounding box center [700, 527] width 22 height 23
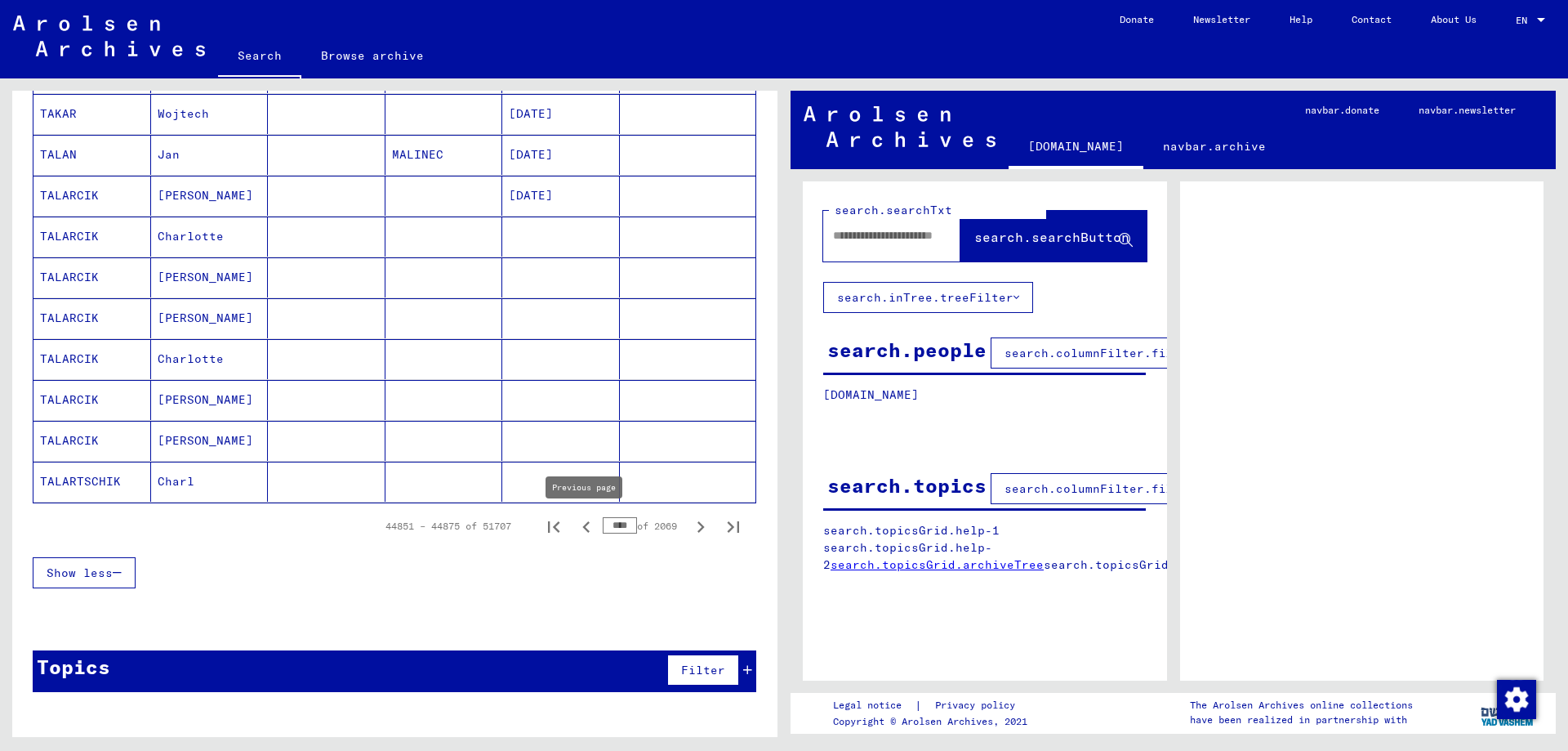
click at [579, 528] on icon "Previous page" at bounding box center [586, 527] width 22 height 23
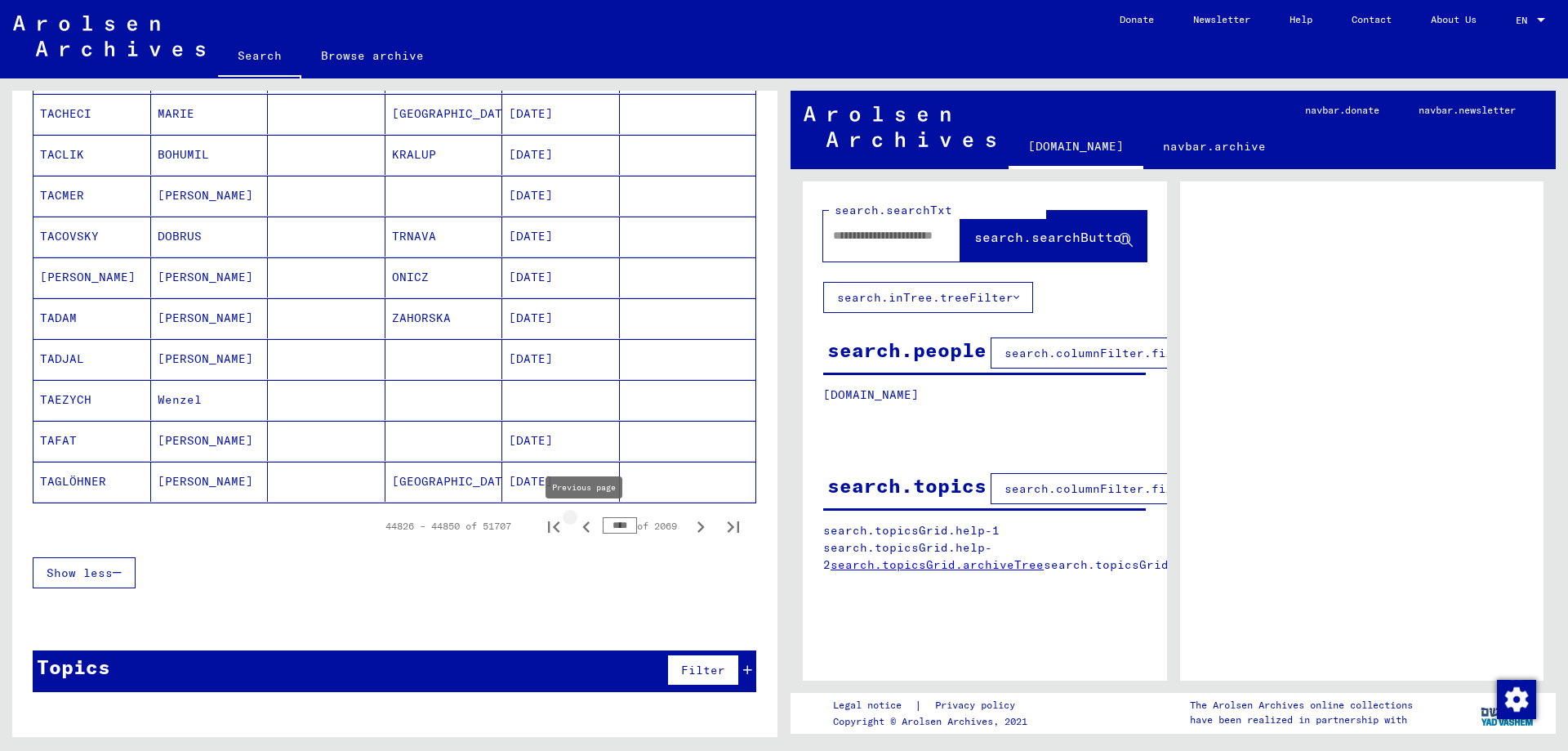
click at [579, 528] on icon "Previous page" at bounding box center [586, 527] width 22 height 23
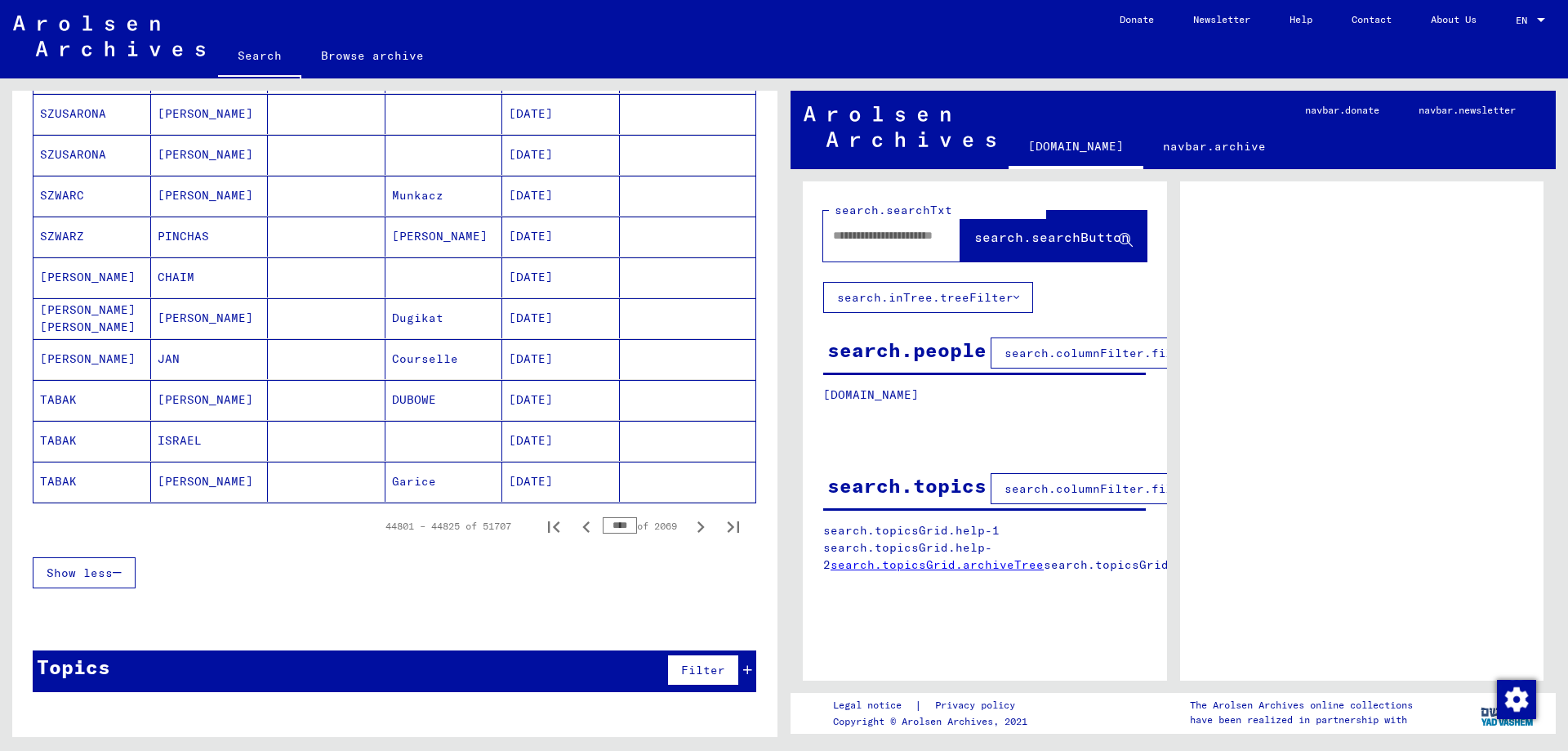
click at [579, 528] on icon "Previous page" at bounding box center [586, 527] width 22 height 23
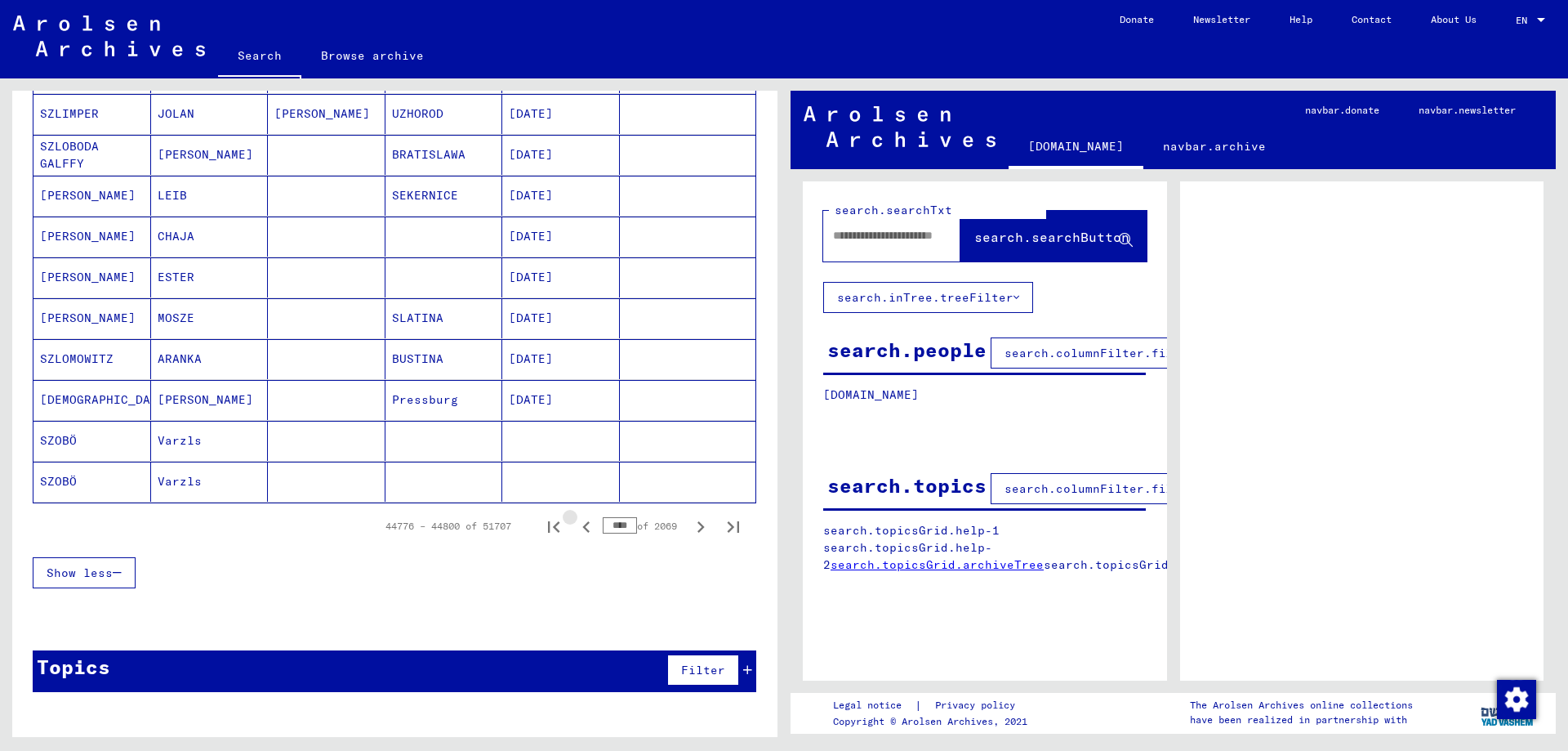
click at [579, 528] on icon "Previous page" at bounding box center [586, 527] width 22 height 23
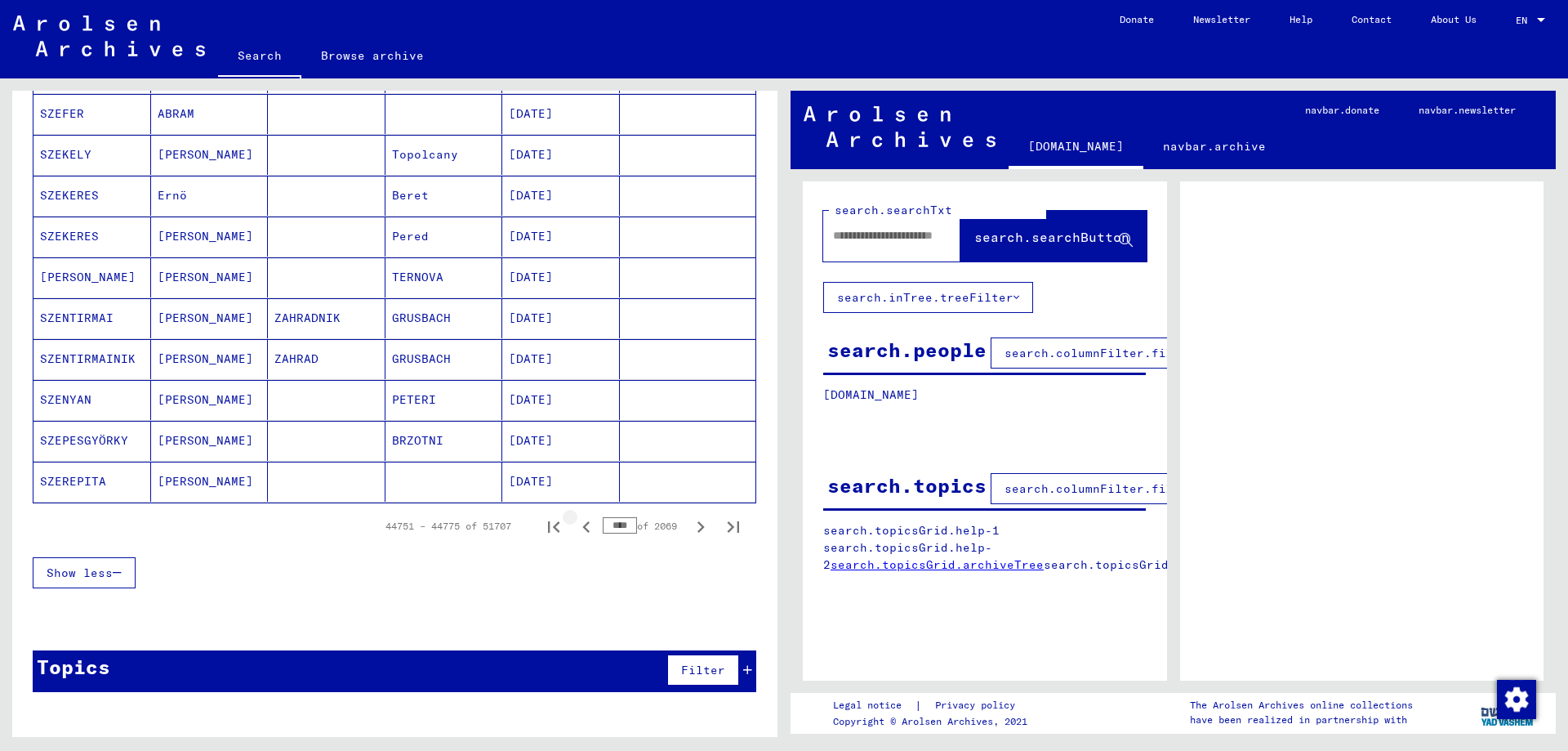
click at [579, 528] on icon "Previous page" at bounding box center [586, 527] width 22 height 23
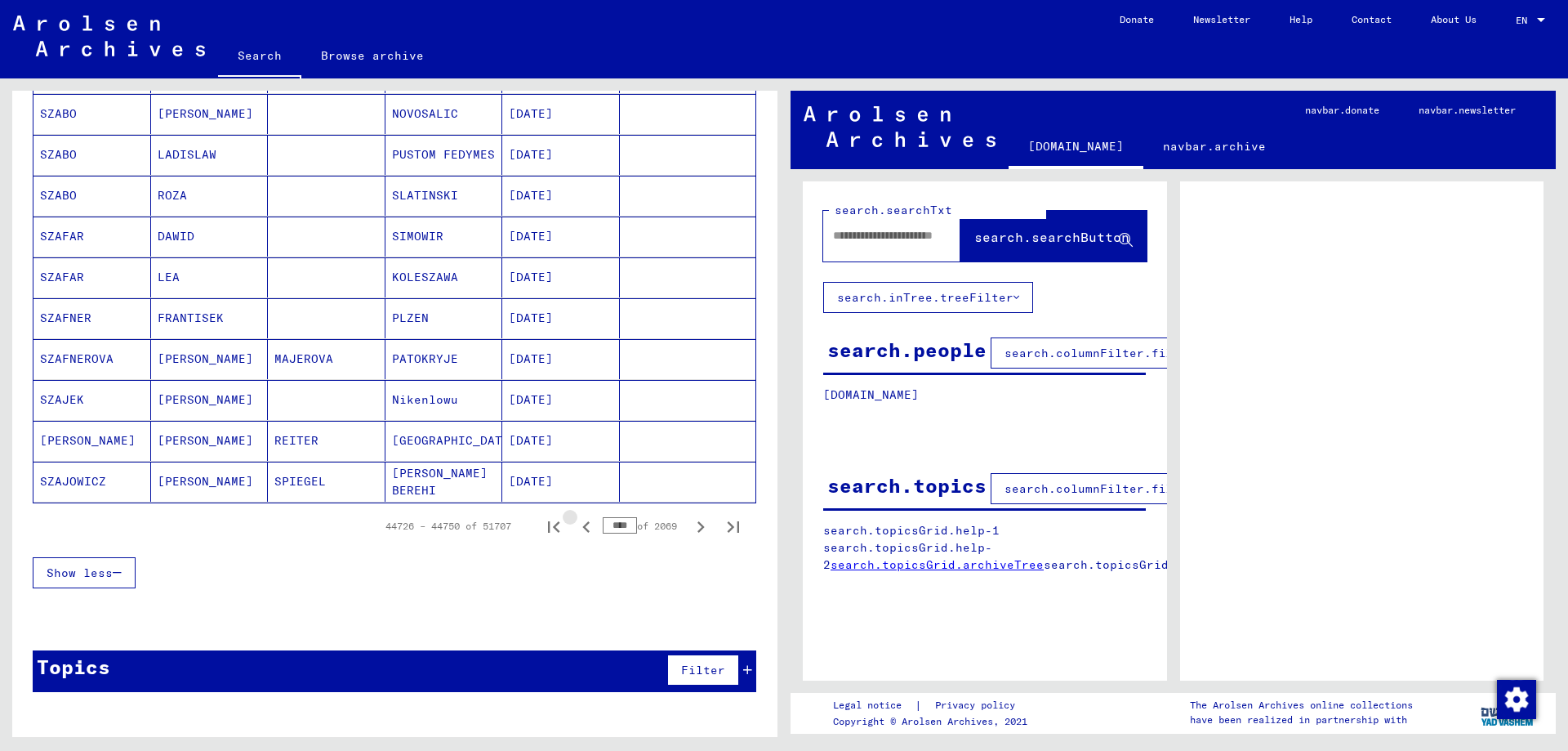
click at [579, 528] on icon "Previous page" at bounding box center [586, 527] width 22 height 23
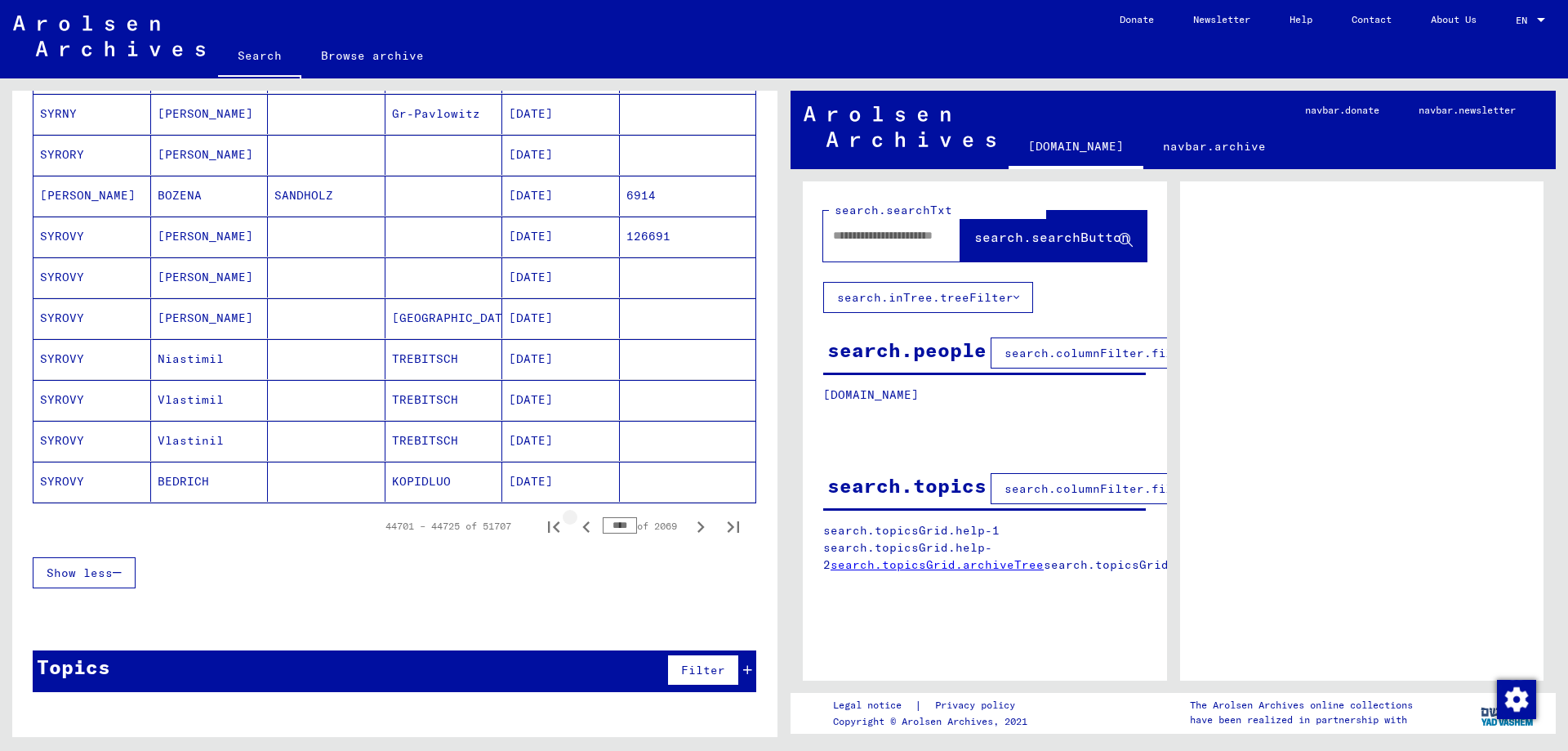
click at [579, 528] on icon "Previous page" at bounding box center [586, 527] width 22 height 23
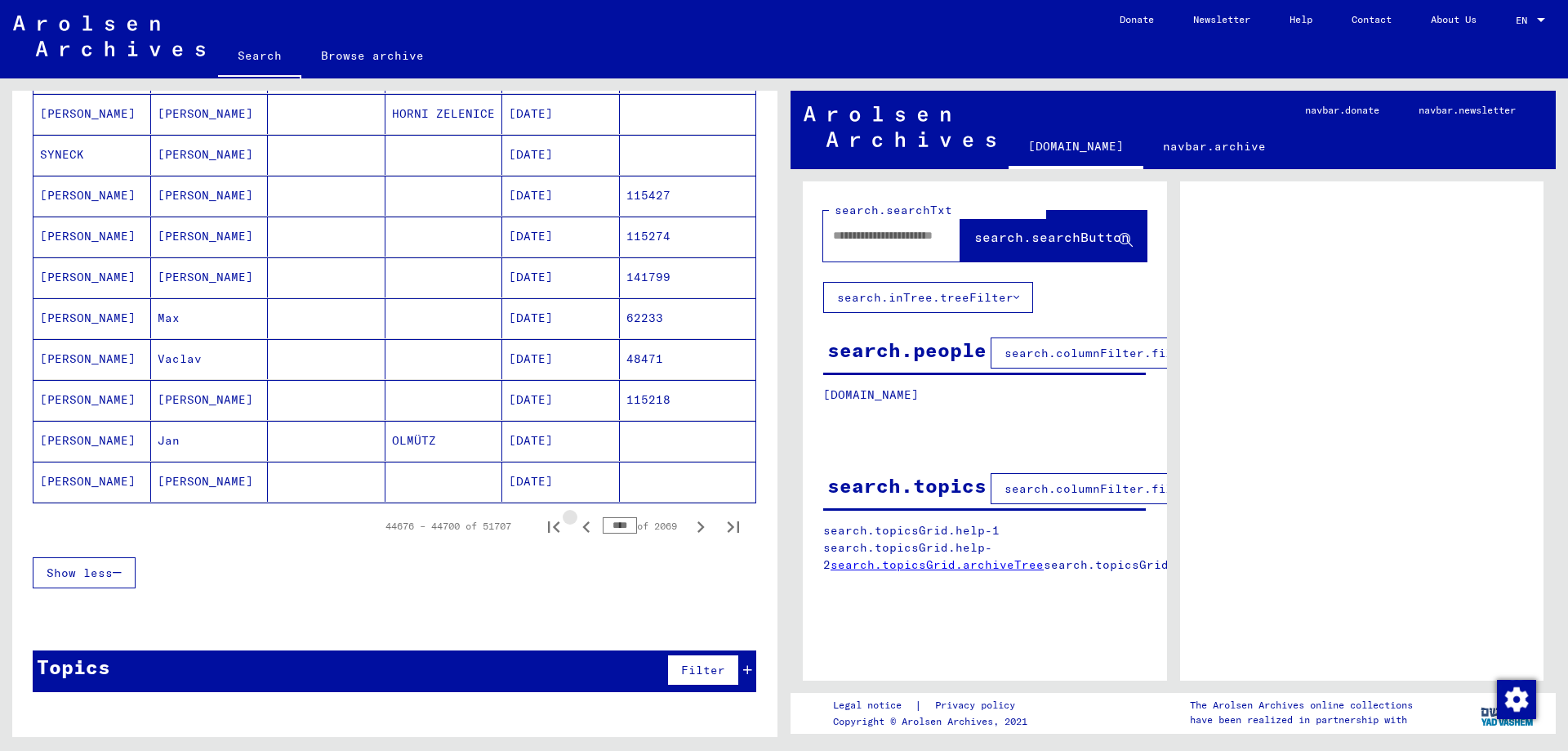
click at [579, 528] on icon "Previous page" at bounding box center [586, 527] width 22 height 23
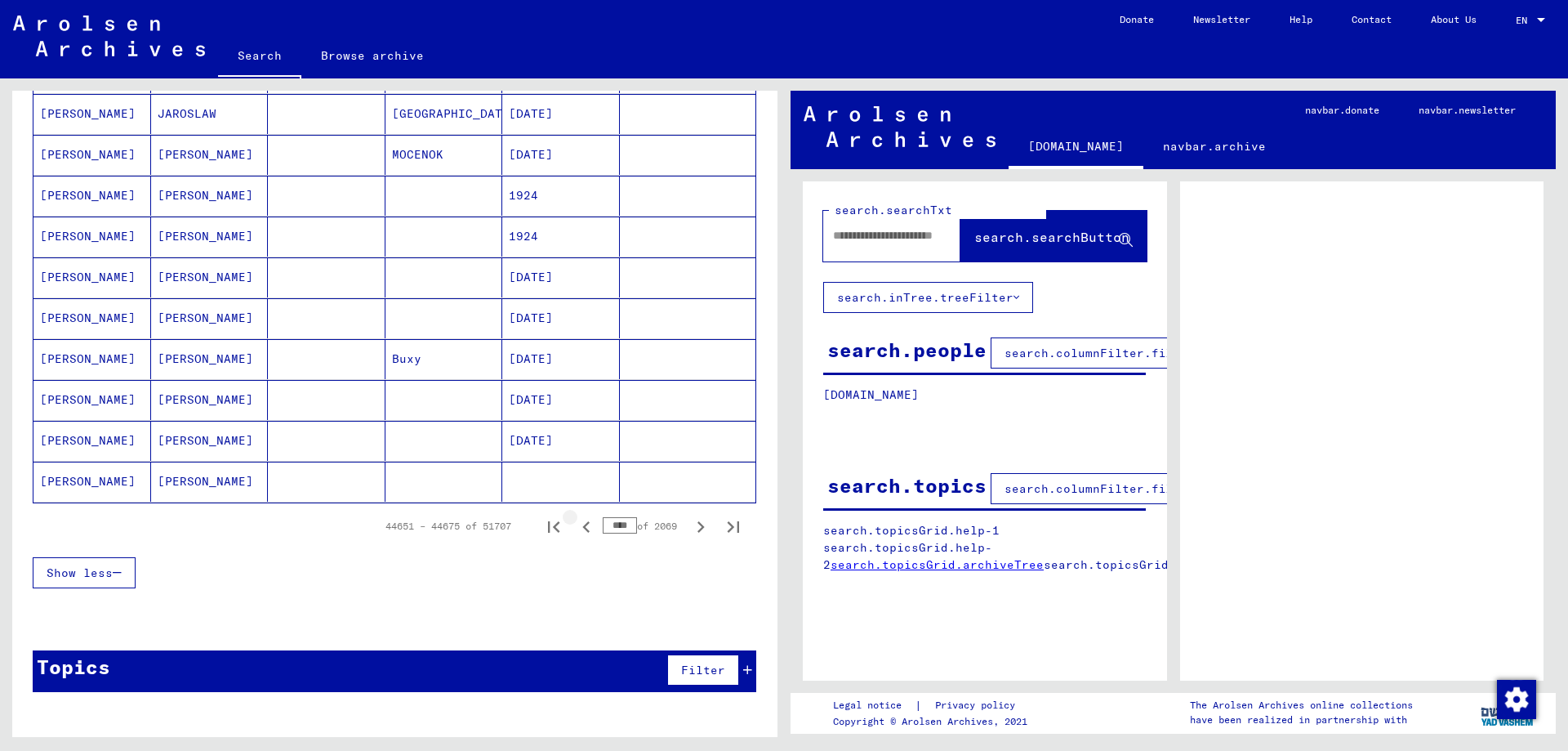
click at [579, 528] on icon "Previous page" at bounding box center [586, 527] width 22 height 23
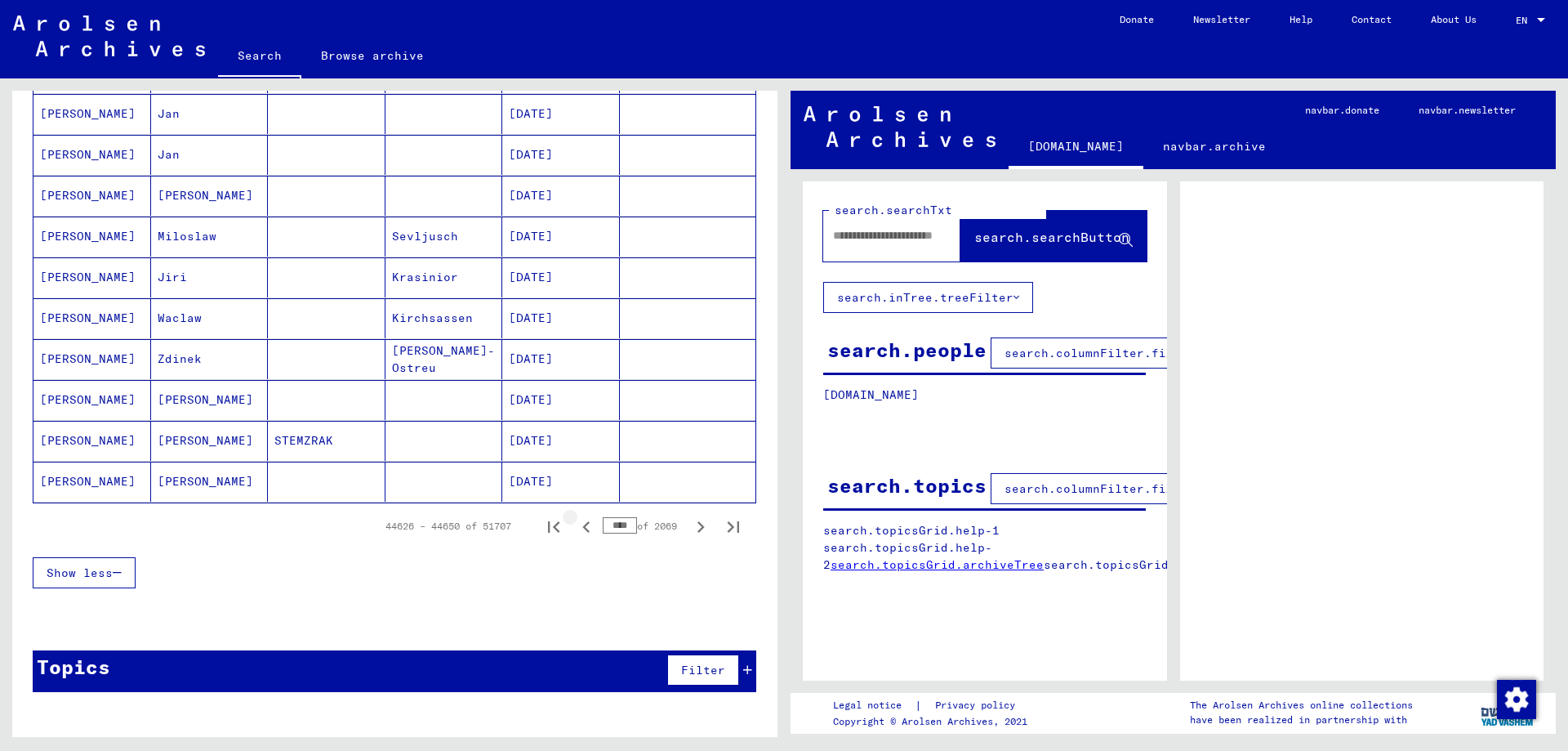
click at [579, 528] on icon "Previous page" at bounding box center [586, 527] width 22 height 23
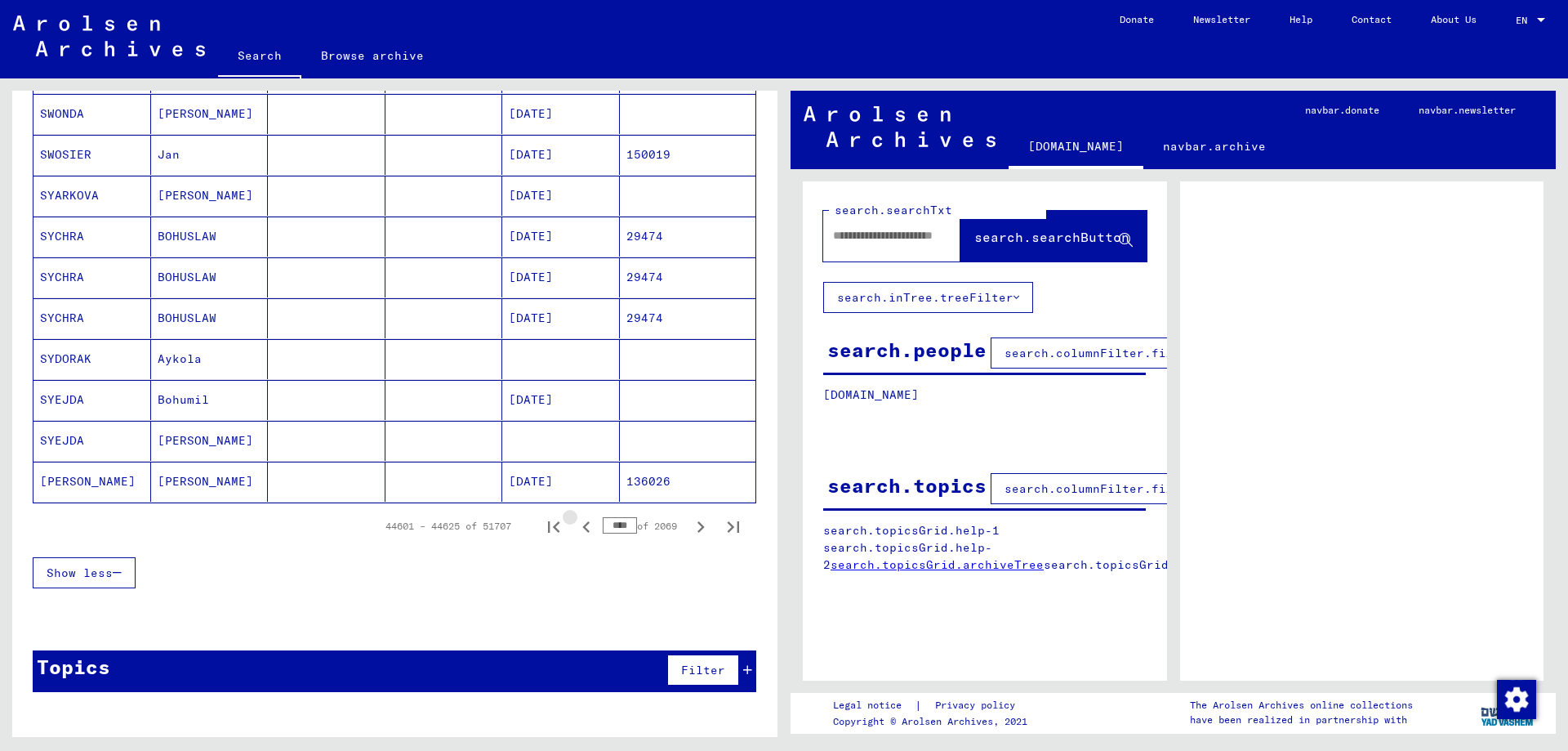
click at [579, 528] on icon "Previous page" at bounding box center [586, 527] width 22 height 23
type input "****"
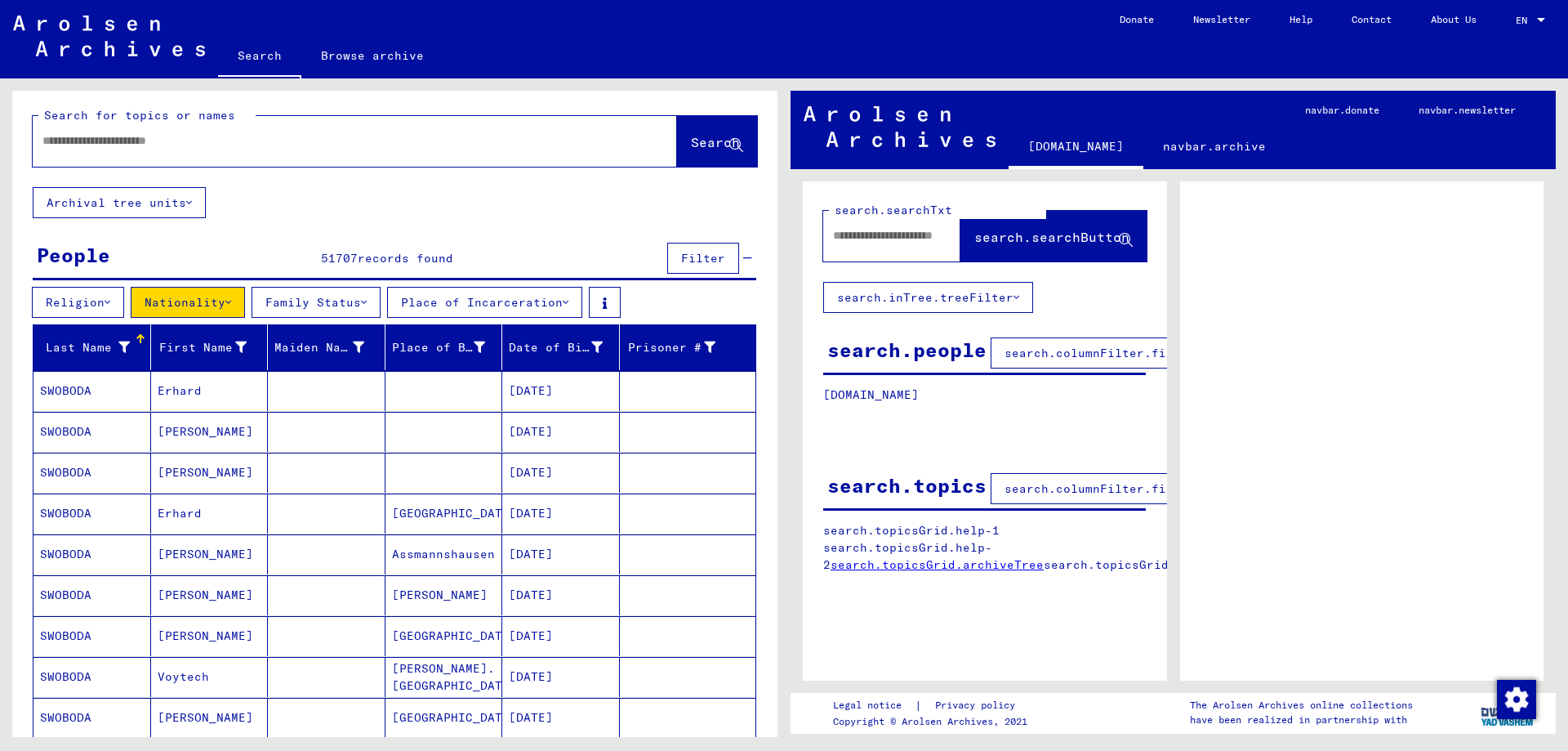
scroll to position [0, 0]
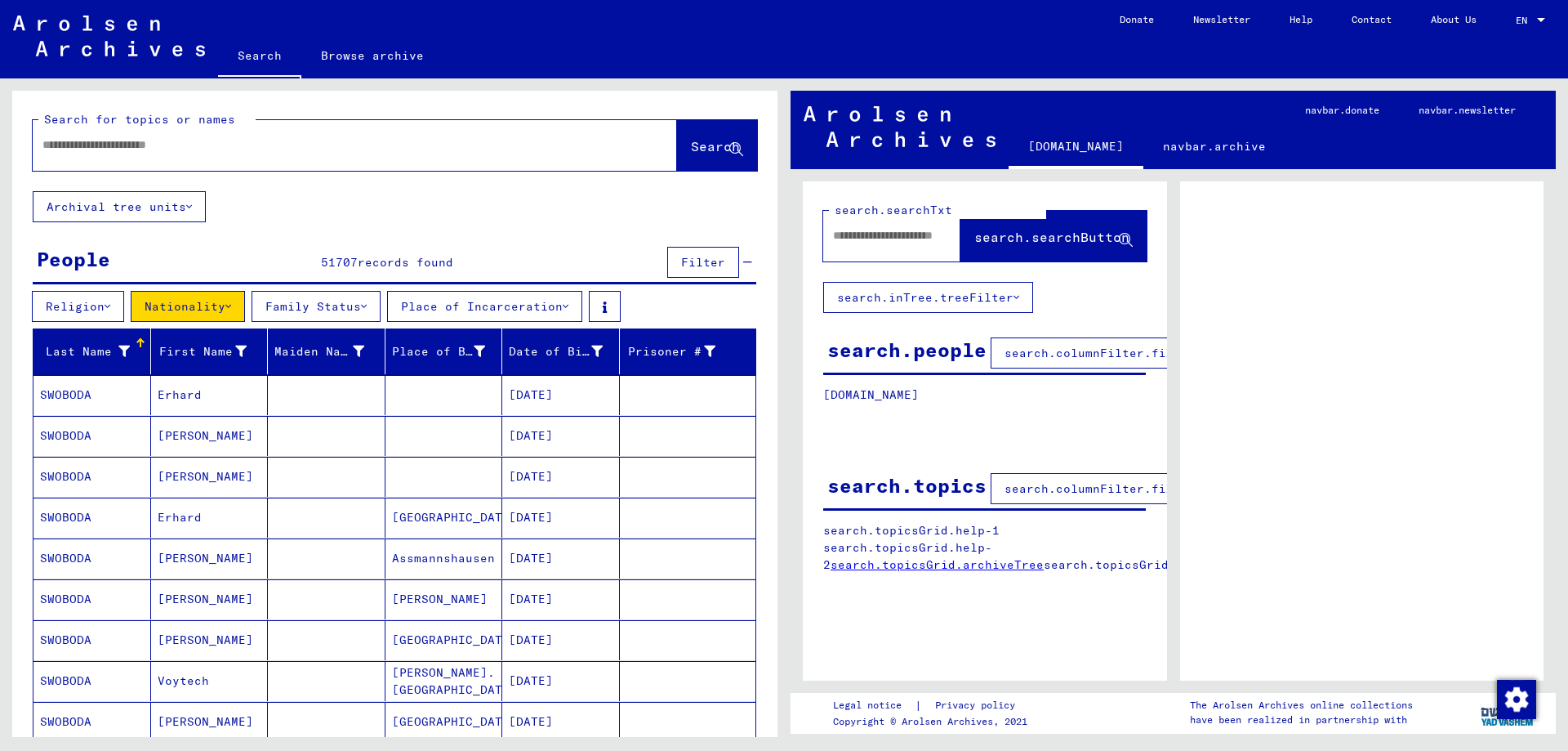
click at [174, 154] on div at bounding box center [336, 144] width 605 height 37
click at [161, 151] on input "text" at bounding box center [339, 144] width 595 height 17
type input "*****"
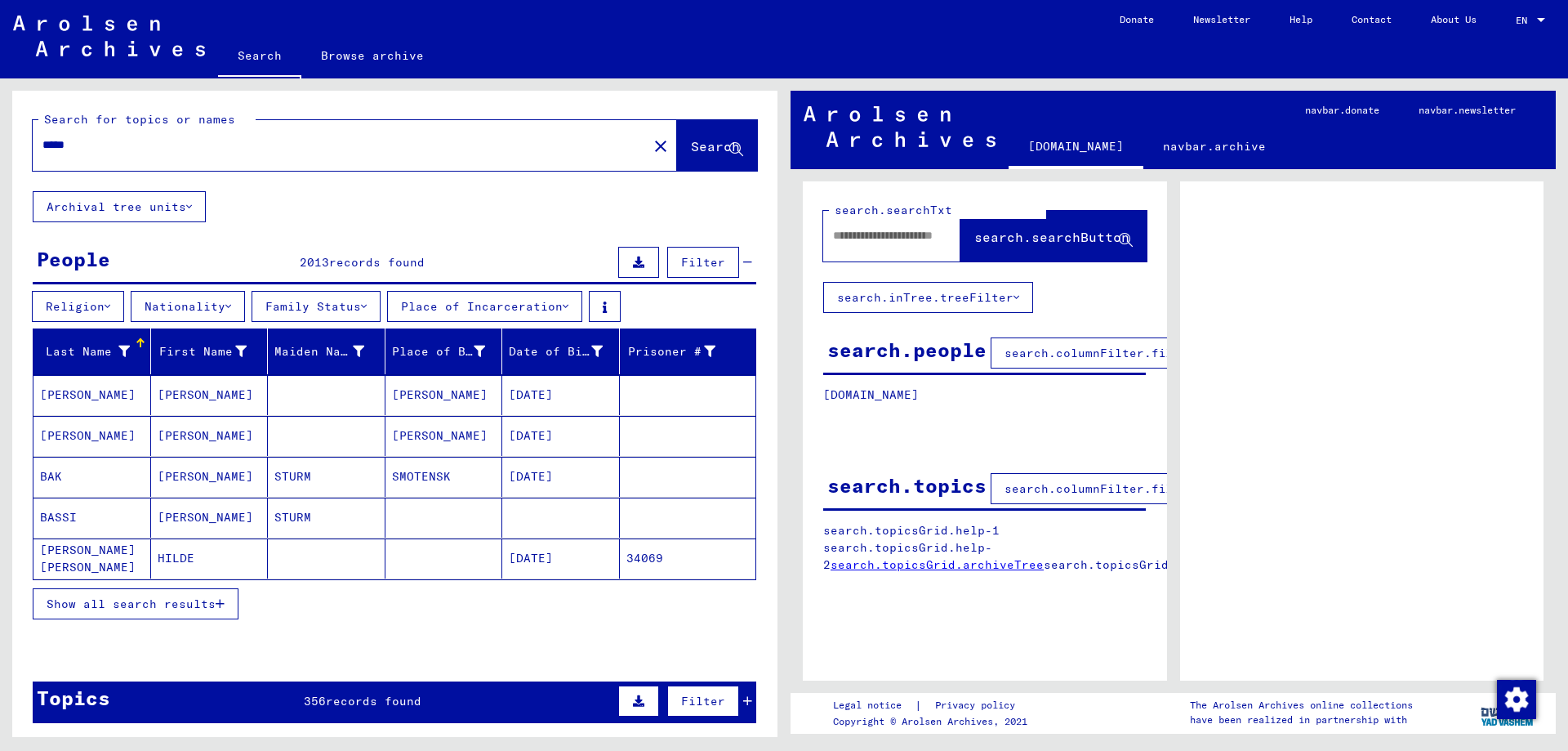
click at [172, 613] on button "Show all search results" at bounding box center [136, 603] width 206 height 31
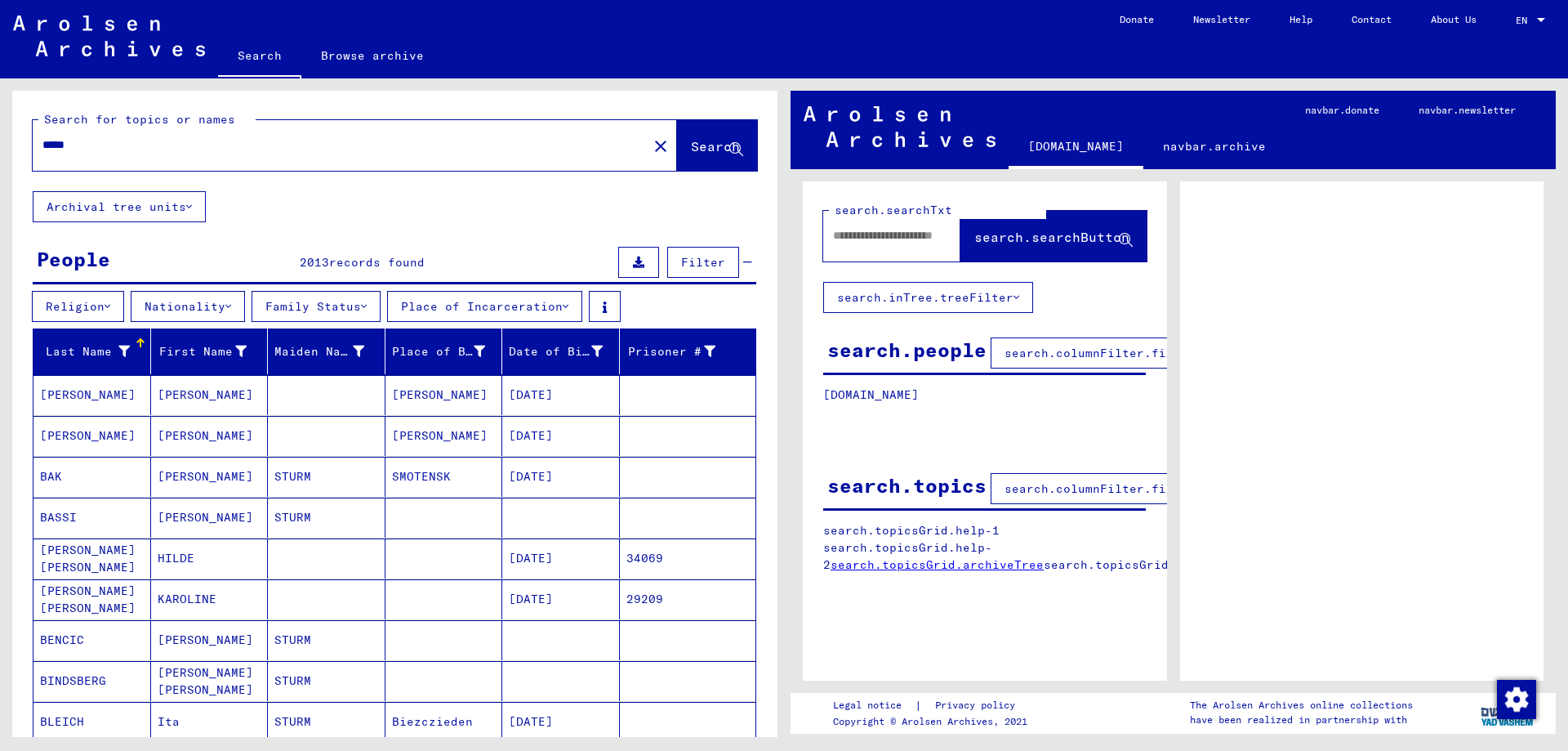
scroll to position [88, 0]
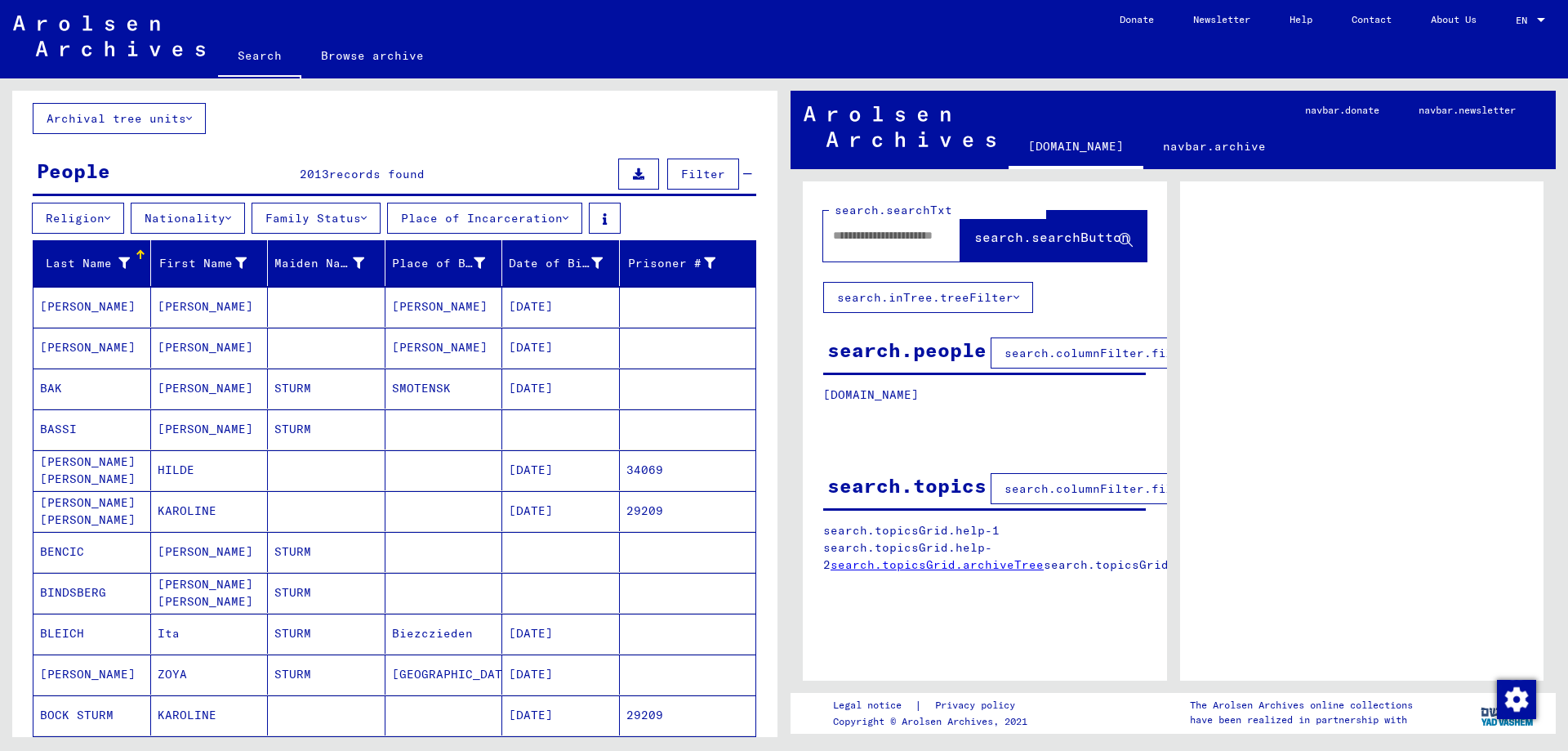
click at [680, 464] on mat-cell "34069" at bounding box center [687, 470] width 136 height 40
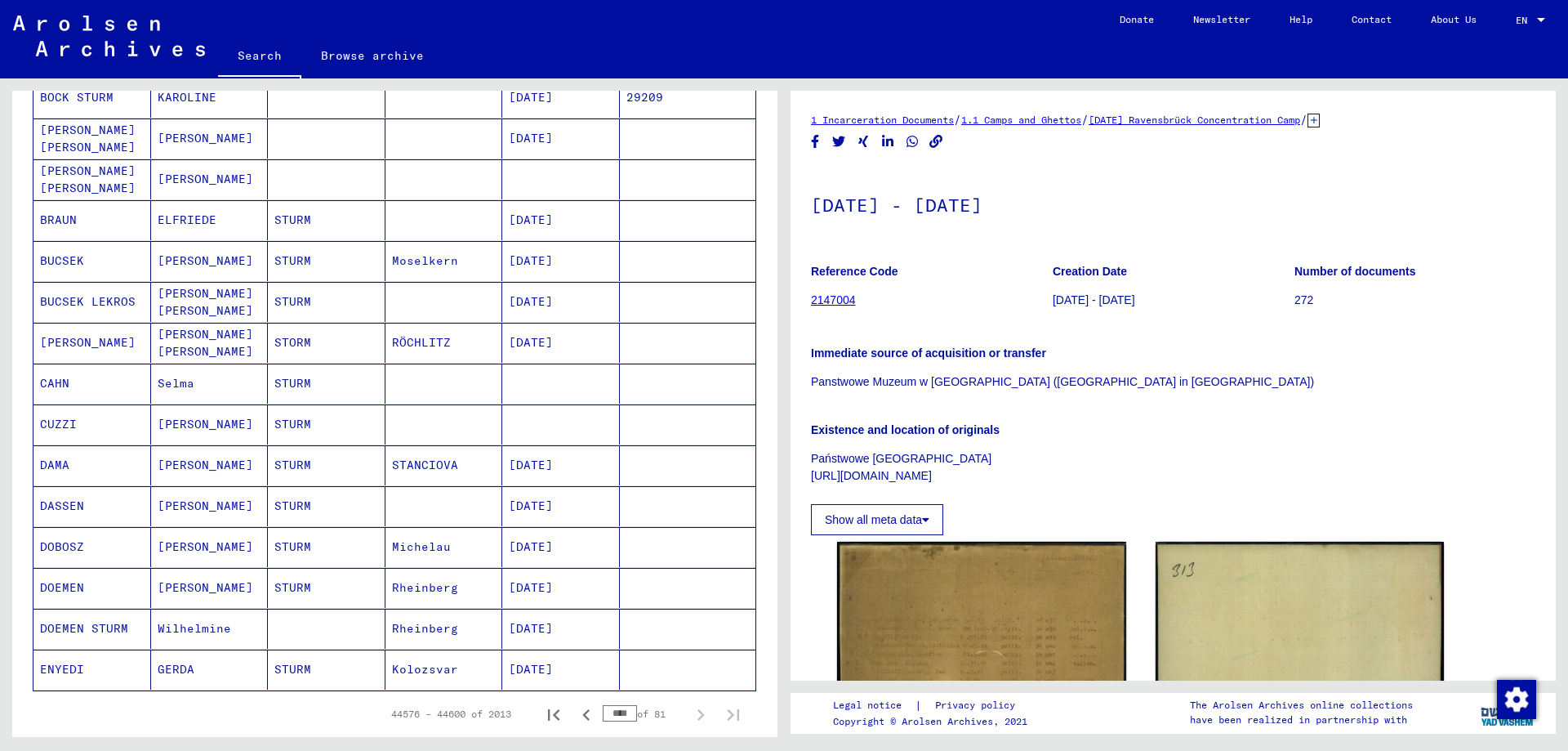
scroll to position [794, 0]
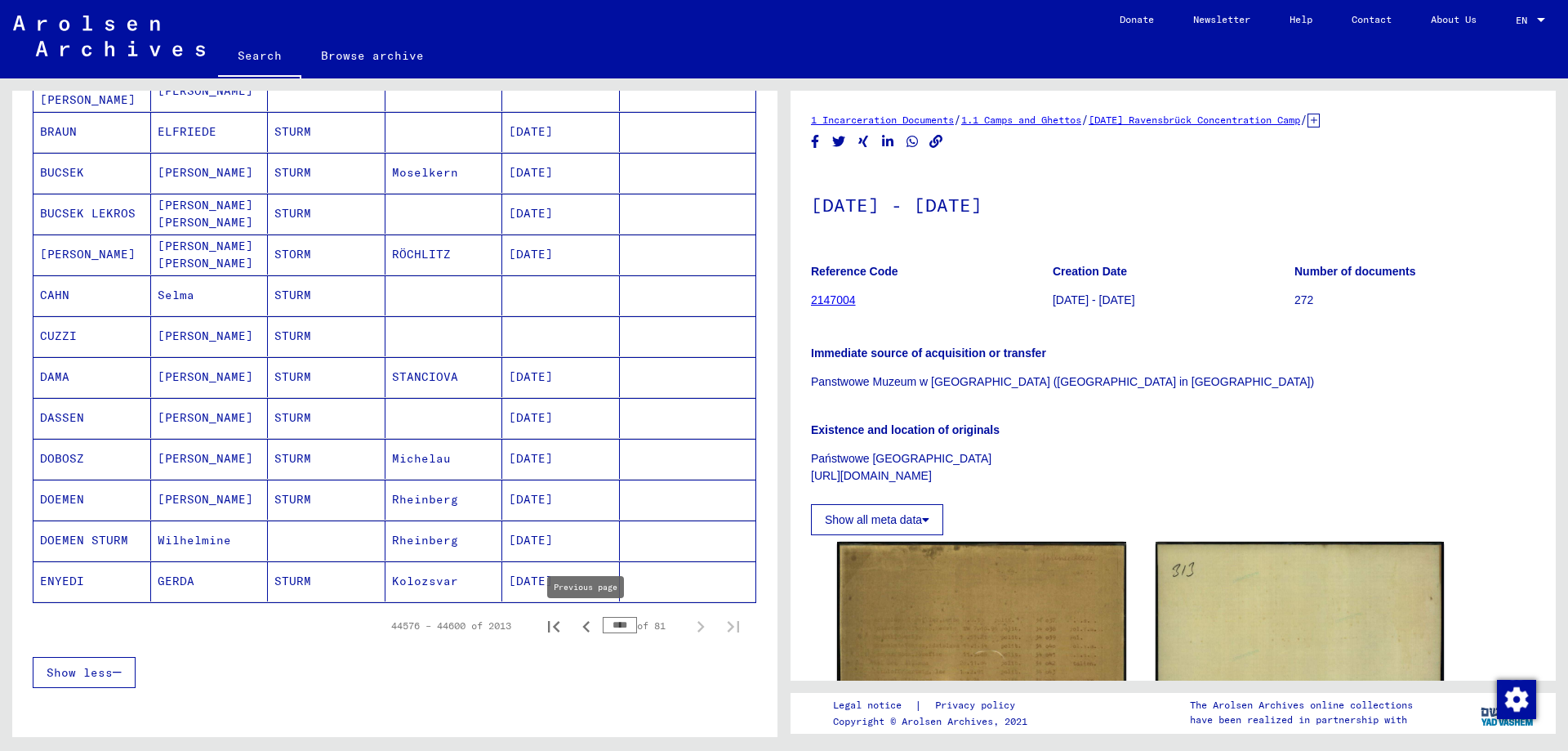
click at [588, 627] on icon "Previous page" at bounding box center [586, 626] width 22 height 23
type input "****"
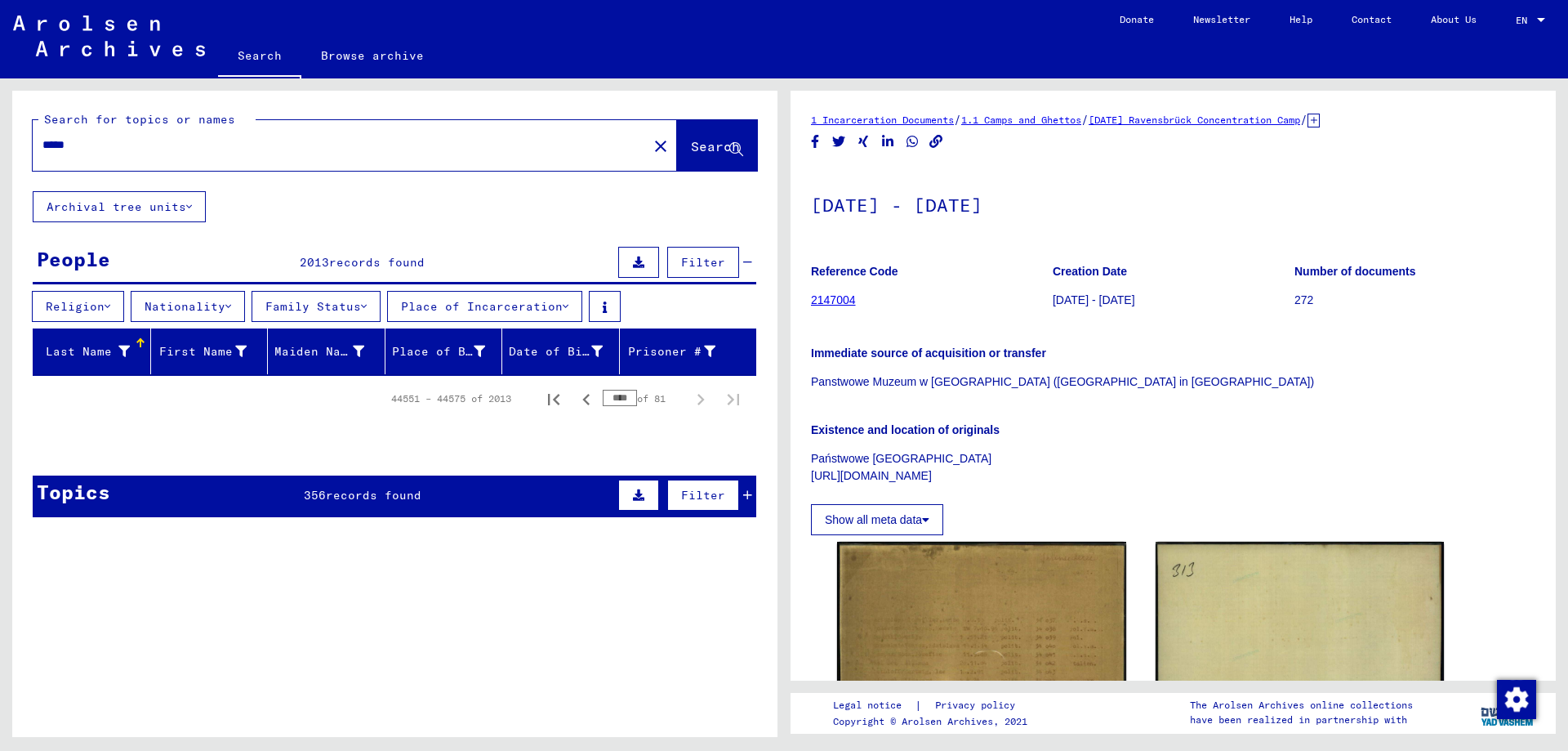
click at [725, 147] on span "Search" at bounding box center [715, 145] width 49 height 16
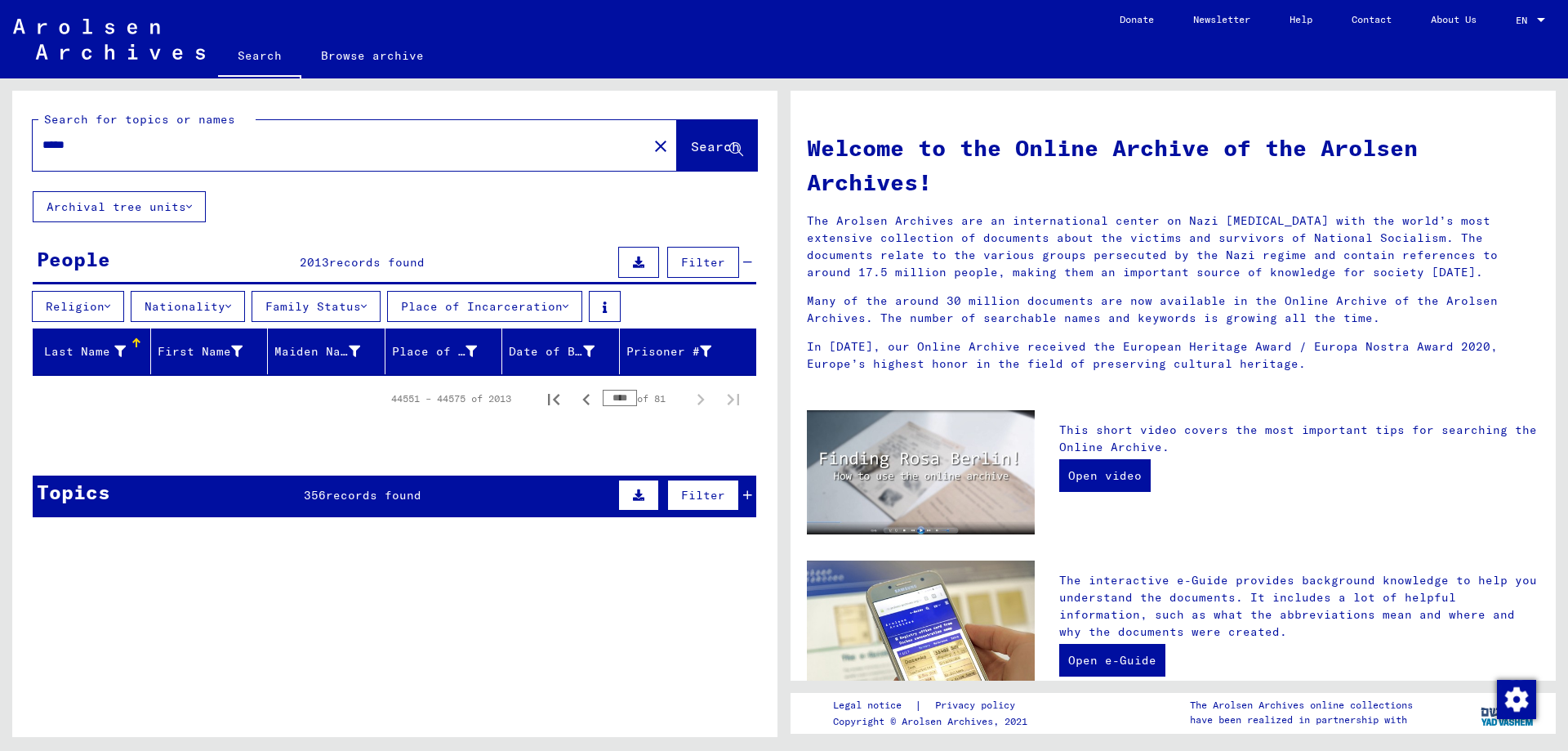
click at [178, 143] on input "*****" at bounding box center [335, 144] width 586 height 17
click at [691, 155] on span "Search" at bounding box center [715, 145] width 49 height 16
click at [443, 383] on div "44551 – 44575 of 2013 **** of 81" at bounding box center [560, 398] width 378 height 33
click at [460, 402] on div "44551 – 44575 of 2013" at bounding box center [451, 398] width 120 height 15
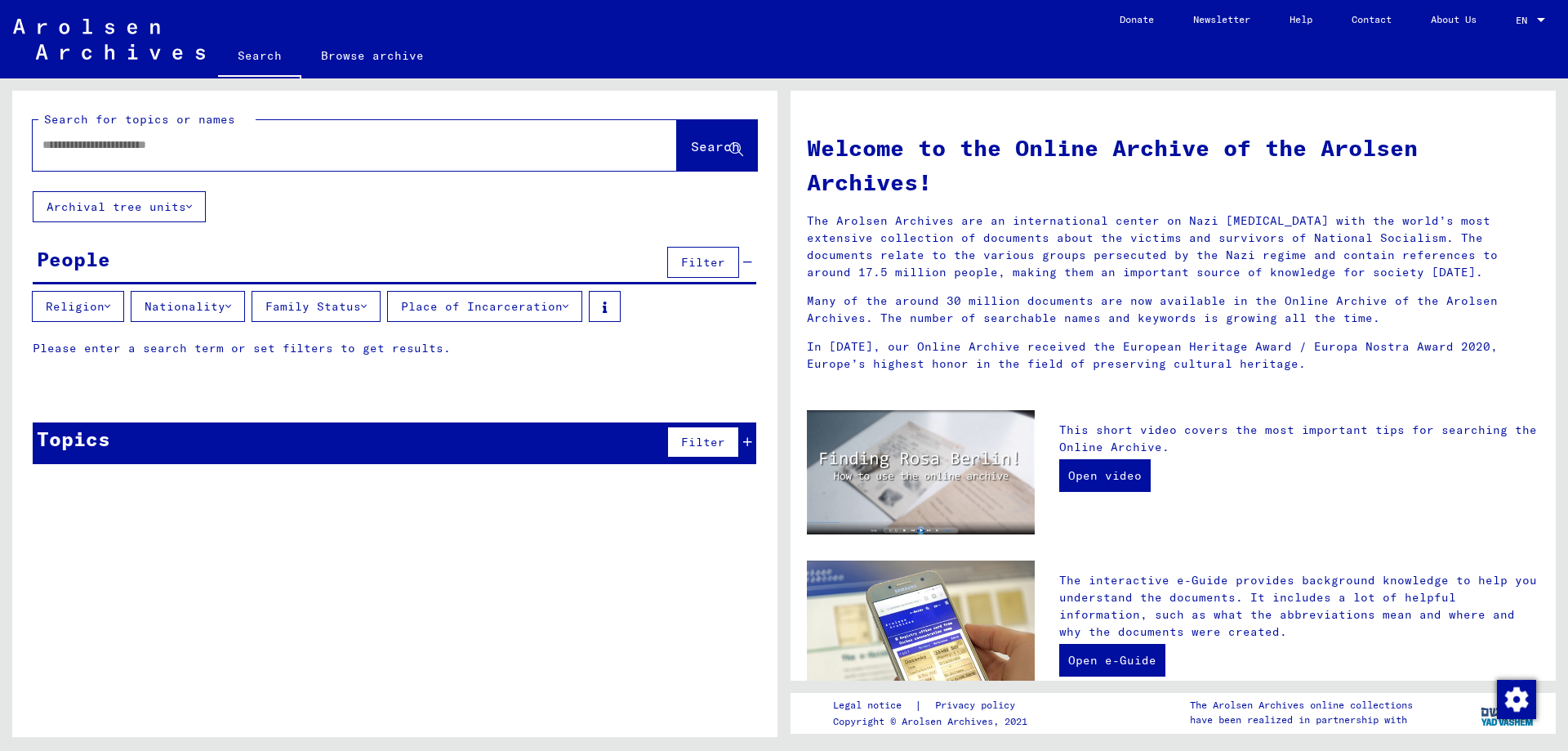
click at [282, 55] on link "Search" at bounding box center [260, 56] width 83 height 42
